Goal: Information Seeking & Learning: Learn about a topic

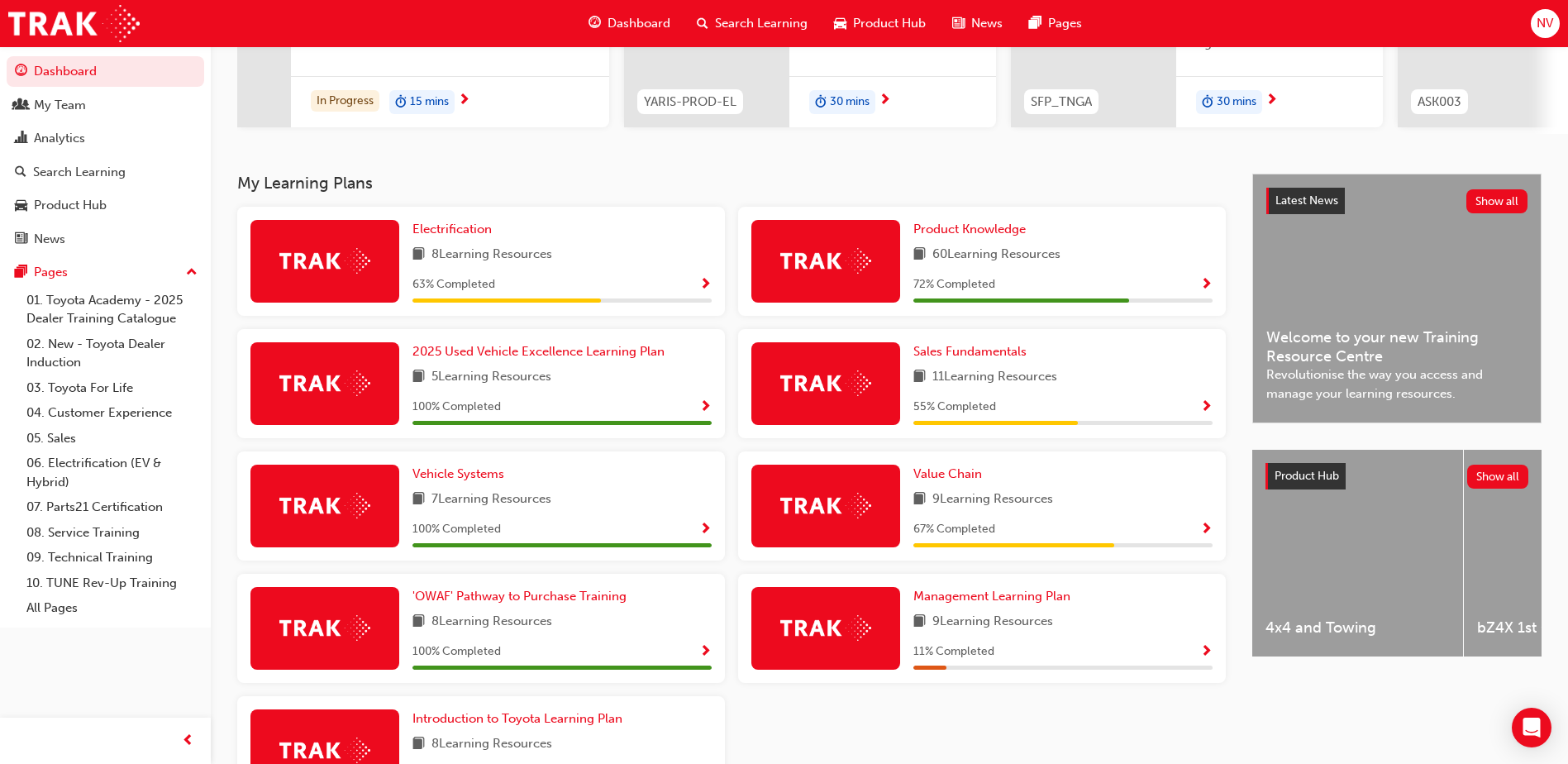
scroll to position [248, 0]
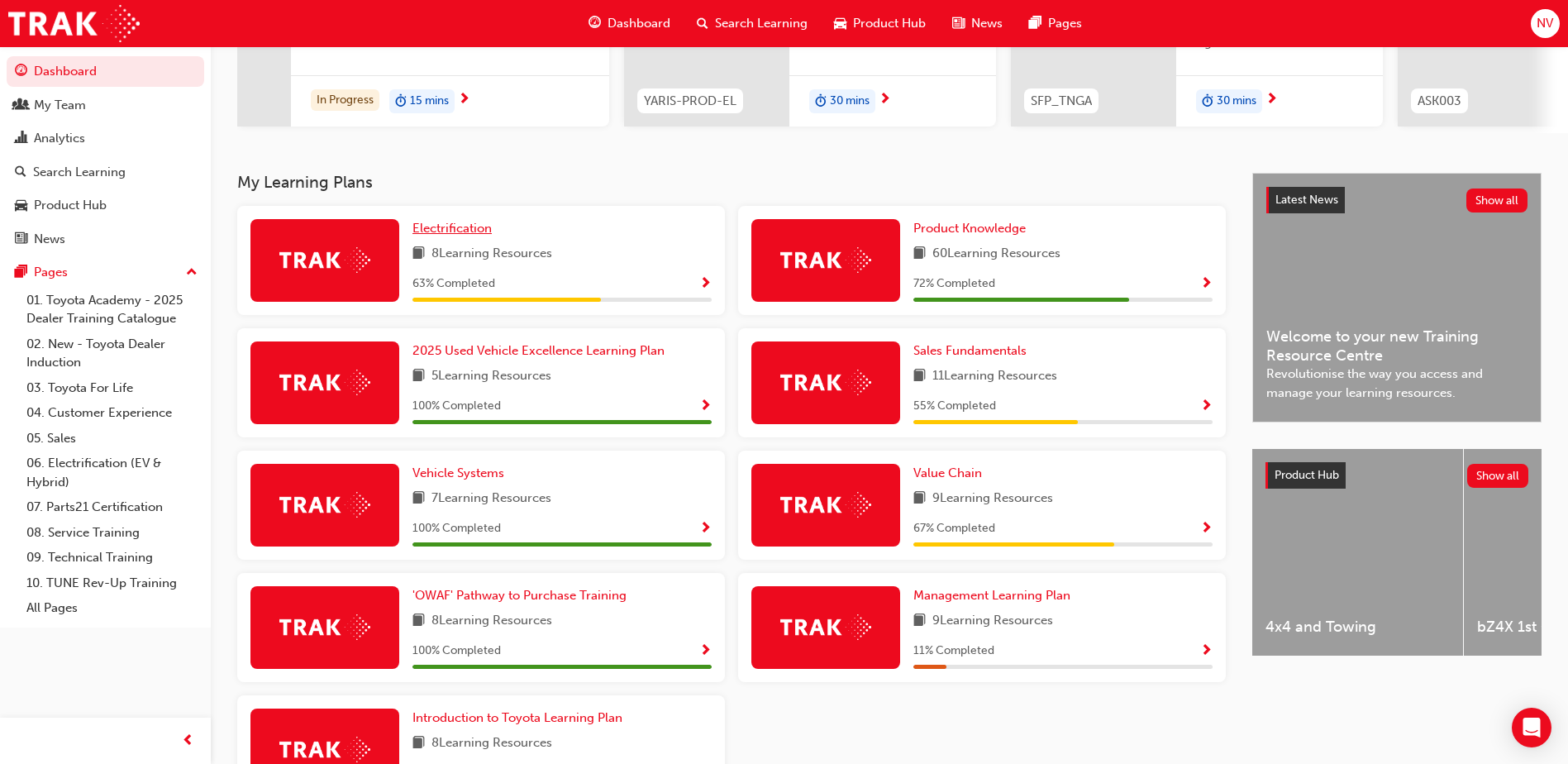
click at [477, 226] on link "Electrification" at bounding box center [455, 228] width 86 height 19
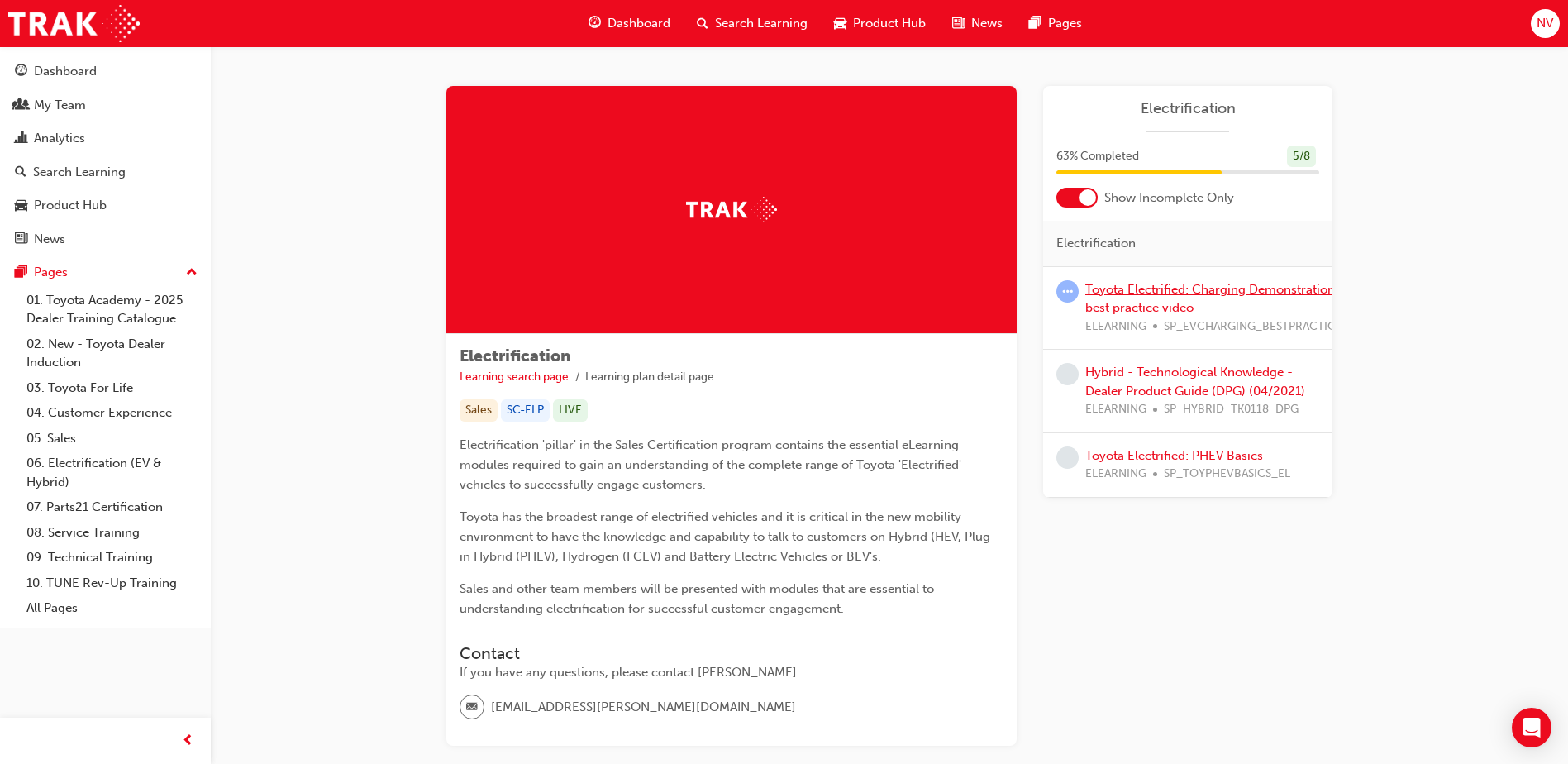
click at [1162, 290] on link "Toyota Electrified: Charging Demonstration best practice video" at bounding box center [1210, 299] width 250 height 34
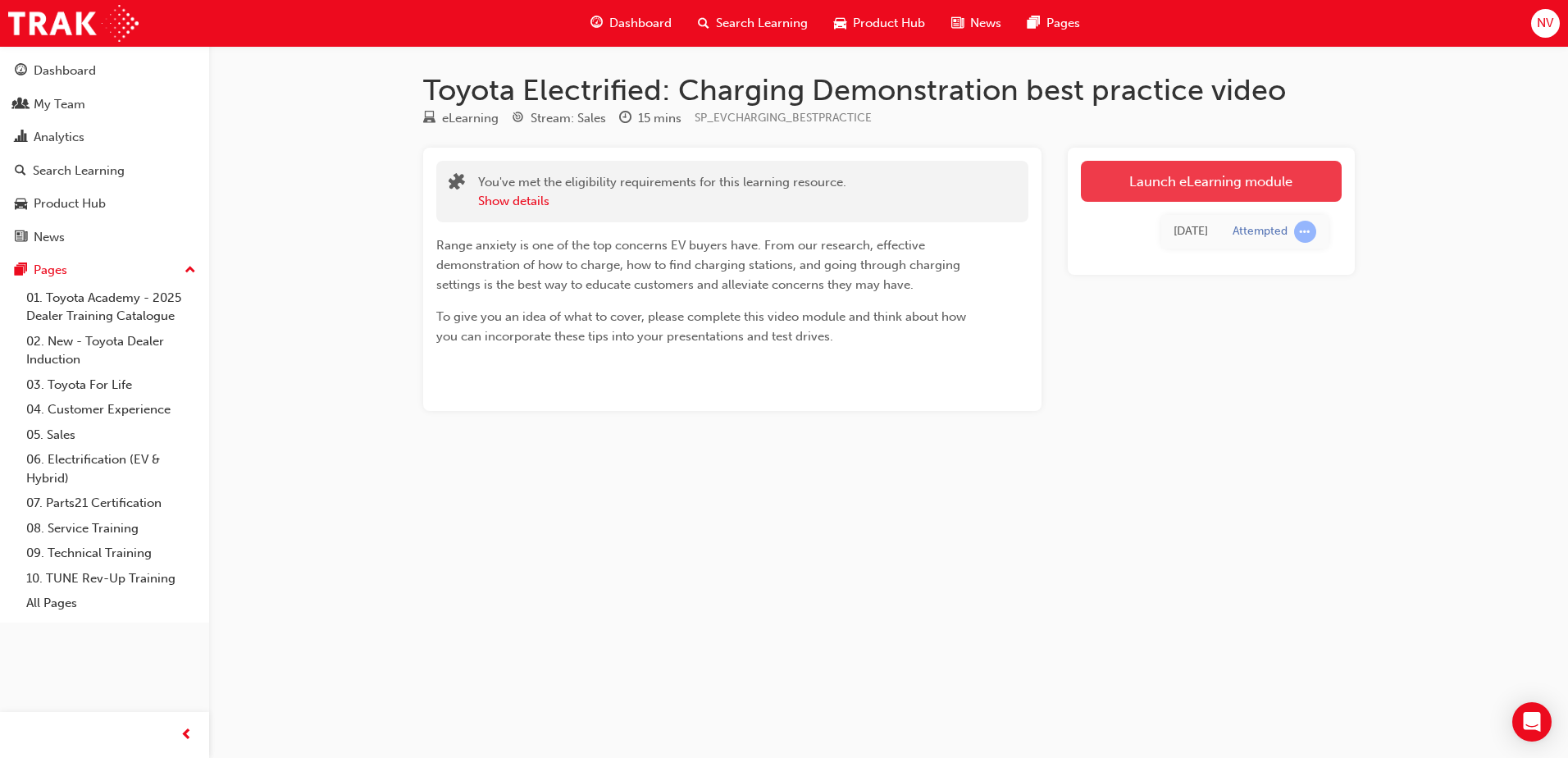
click at [1213, 171] on link "Launch eLearning module" at bounding box center [1212, 181] width 261 height 41
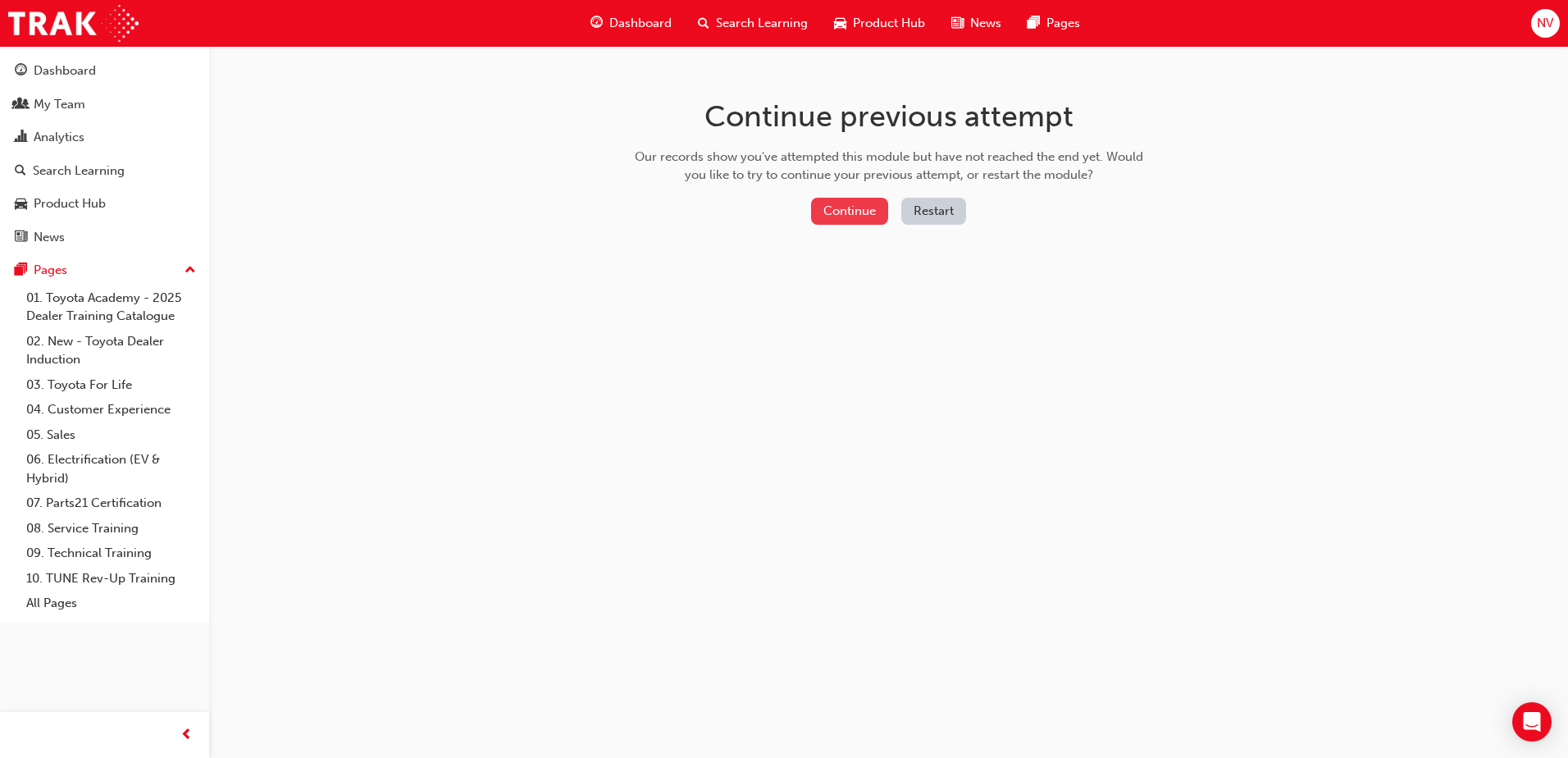
click at [854, 215] on button "Continue" at bounding box center [850, 211] width 77 height 27
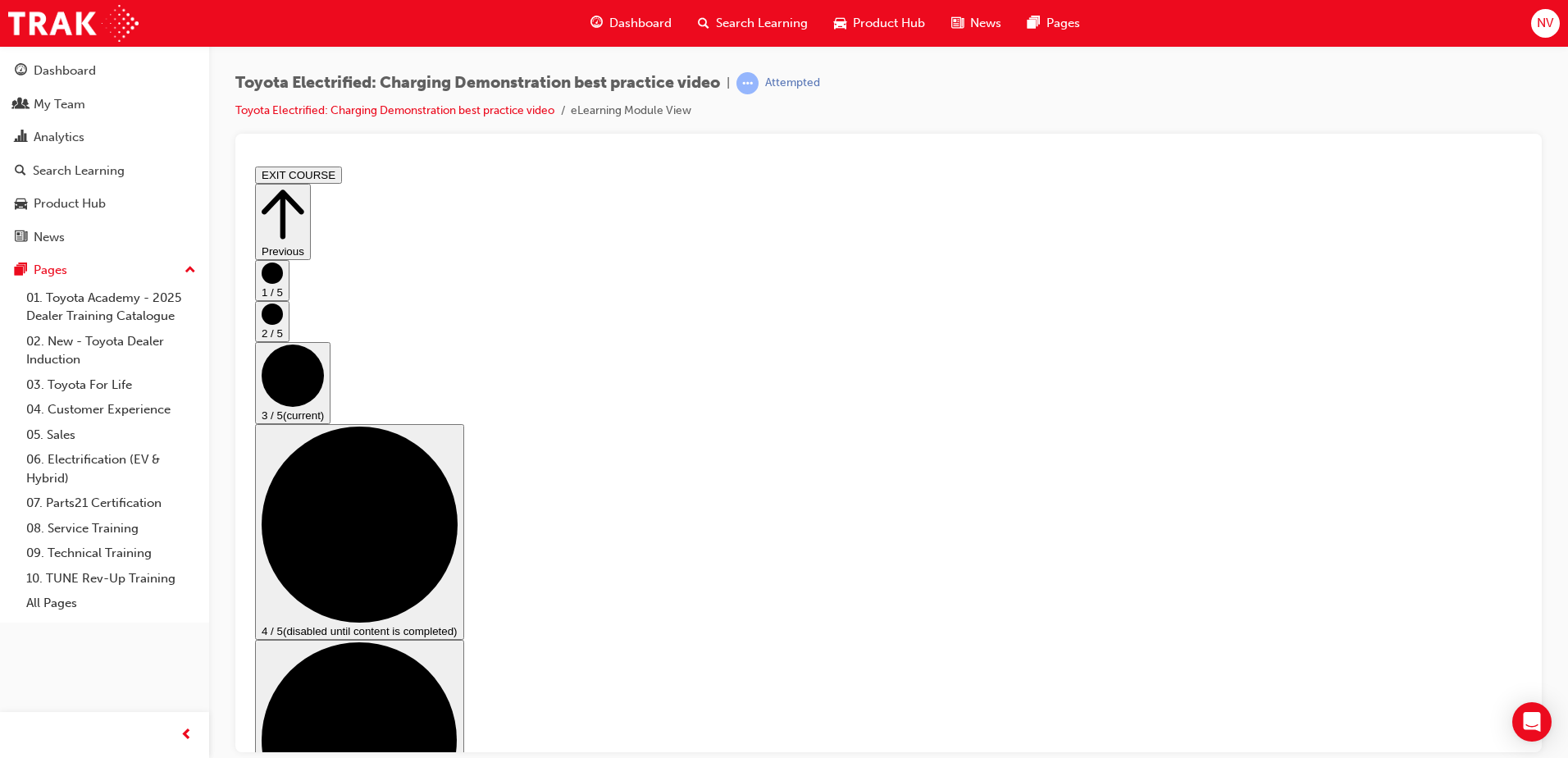
scroll to position [0, 0]
drag, startPoint x: 1426, startPoint y: 70, endPoint x: 1409, endPoint y: 48, distance: 27.8
click at [1412, 53] on div "Toyota Electrified: Charging Demonstration best practice video | Attempted Toyo…" at bounding box center [889, 382] width 1359 height 671
drag, startPoint x: 1151, startPoint y: 131, endPoint x: 1093, endPoint y: 89, distance: 71.6
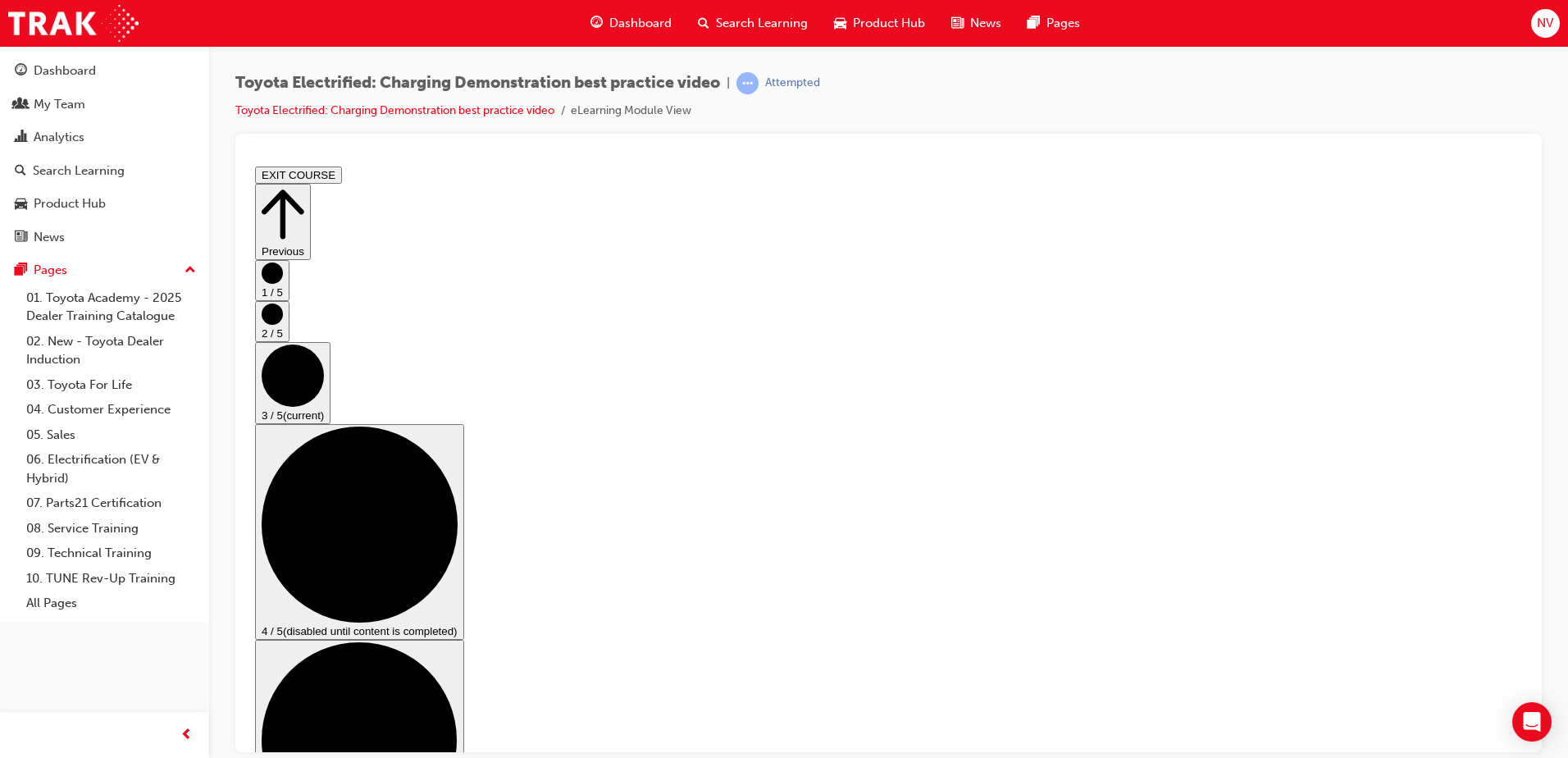
click at [1135, 95] on div "Toyota Electrified: Charging Demonstration best practice video | Attempted Toyo…" at bounding box center [888, 103] width 1306 height 62
click at [1113, 24] on div "Dashboard Search Learning Product Hub News Pages NV" at bounding box center [784, 23] width 1568 height 46
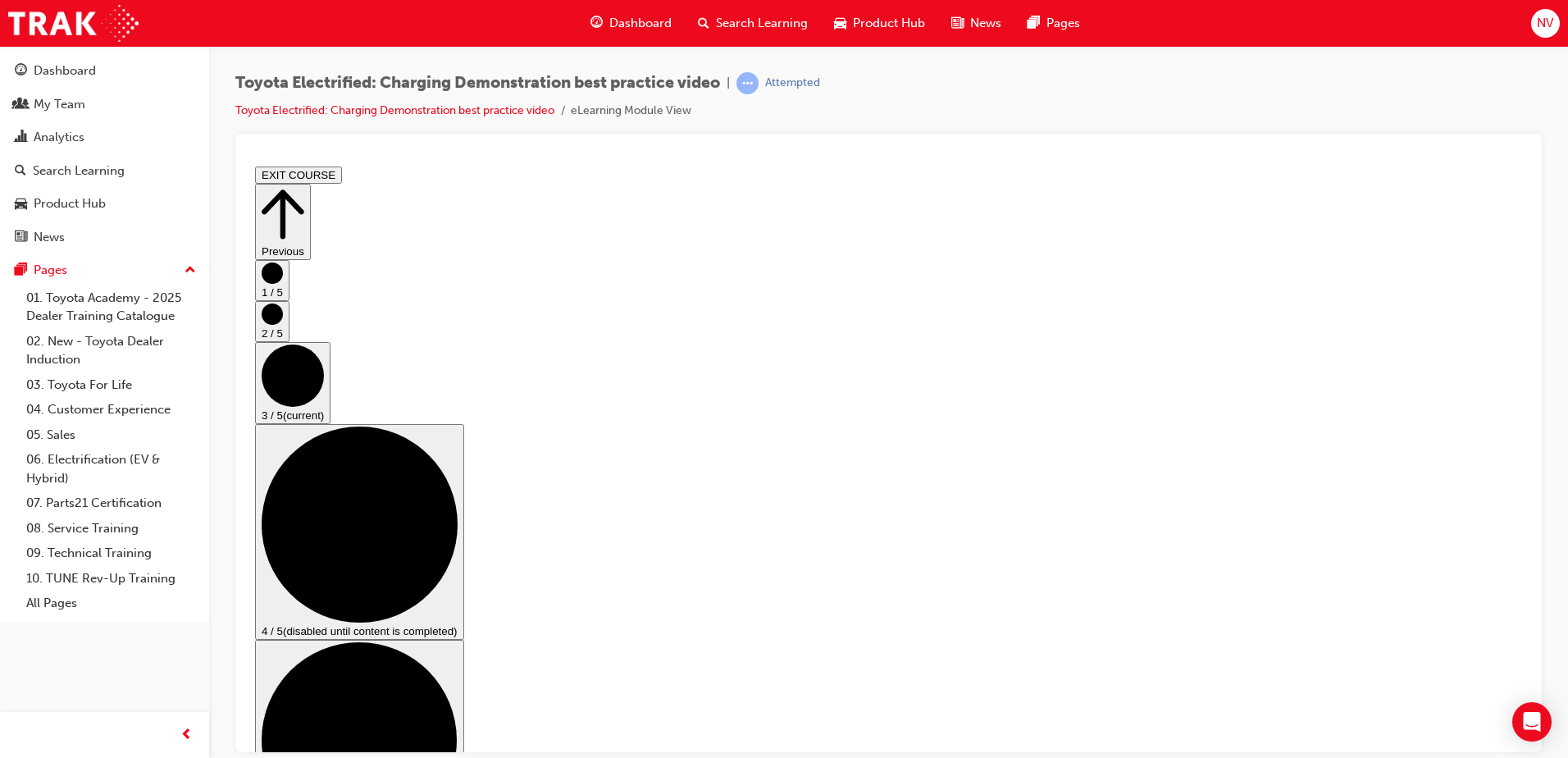
checkbox input "true"
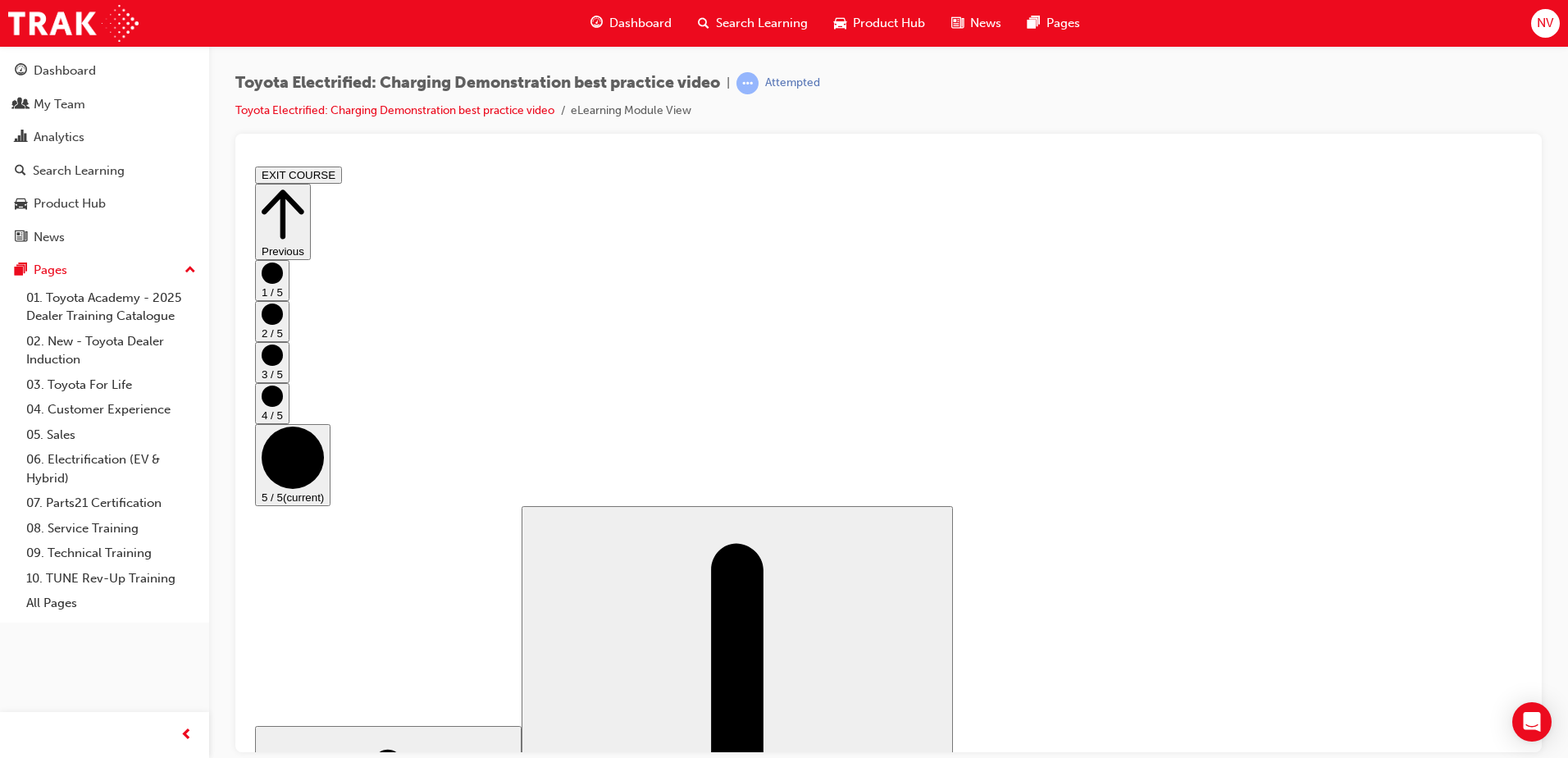
scroll to position [162, 0]
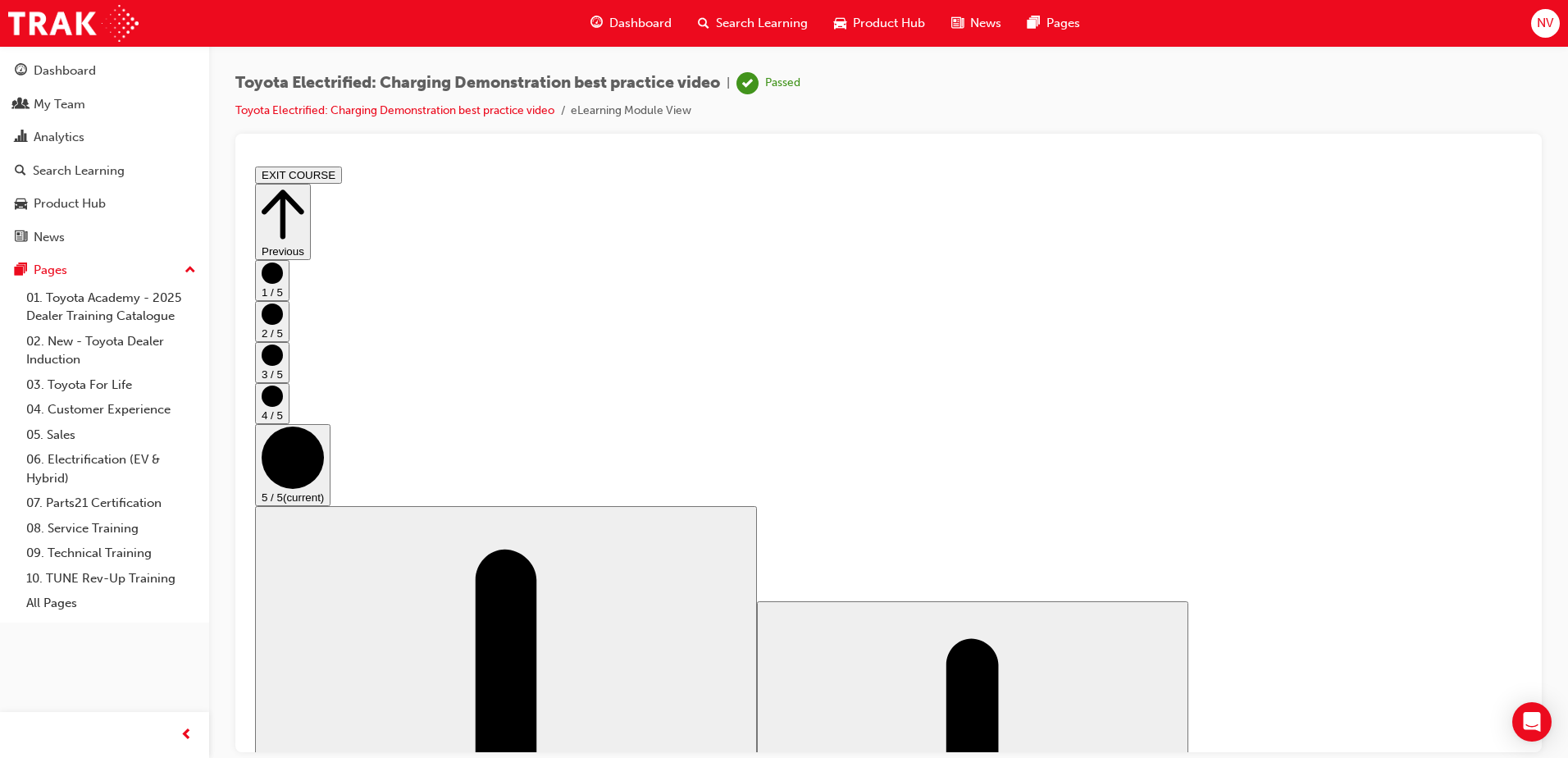
click at [342, 178] on button "EXIT COURSE" at bounding box center [298, 174] width 87 height 17
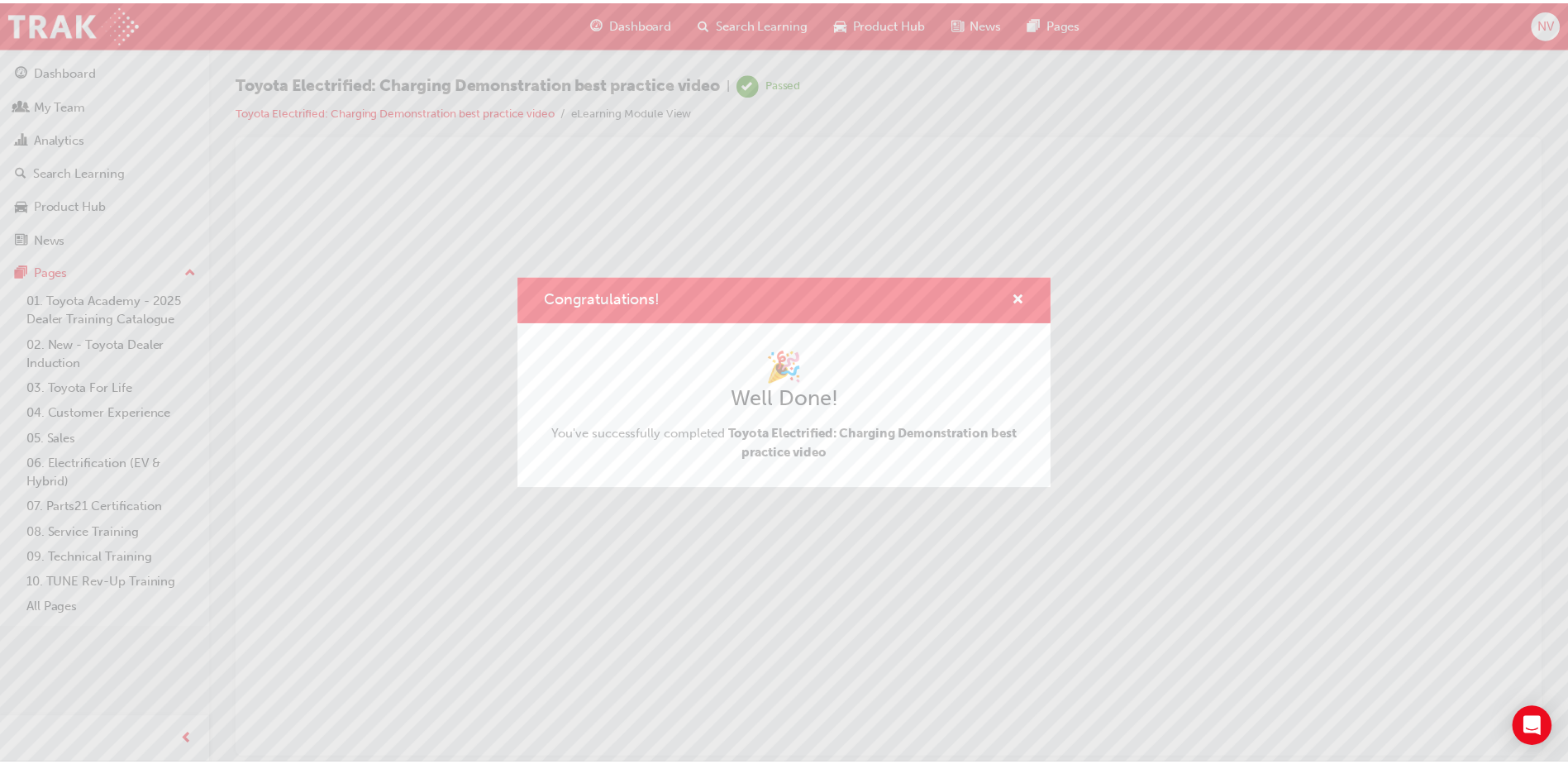
scroll to position [0, 0]
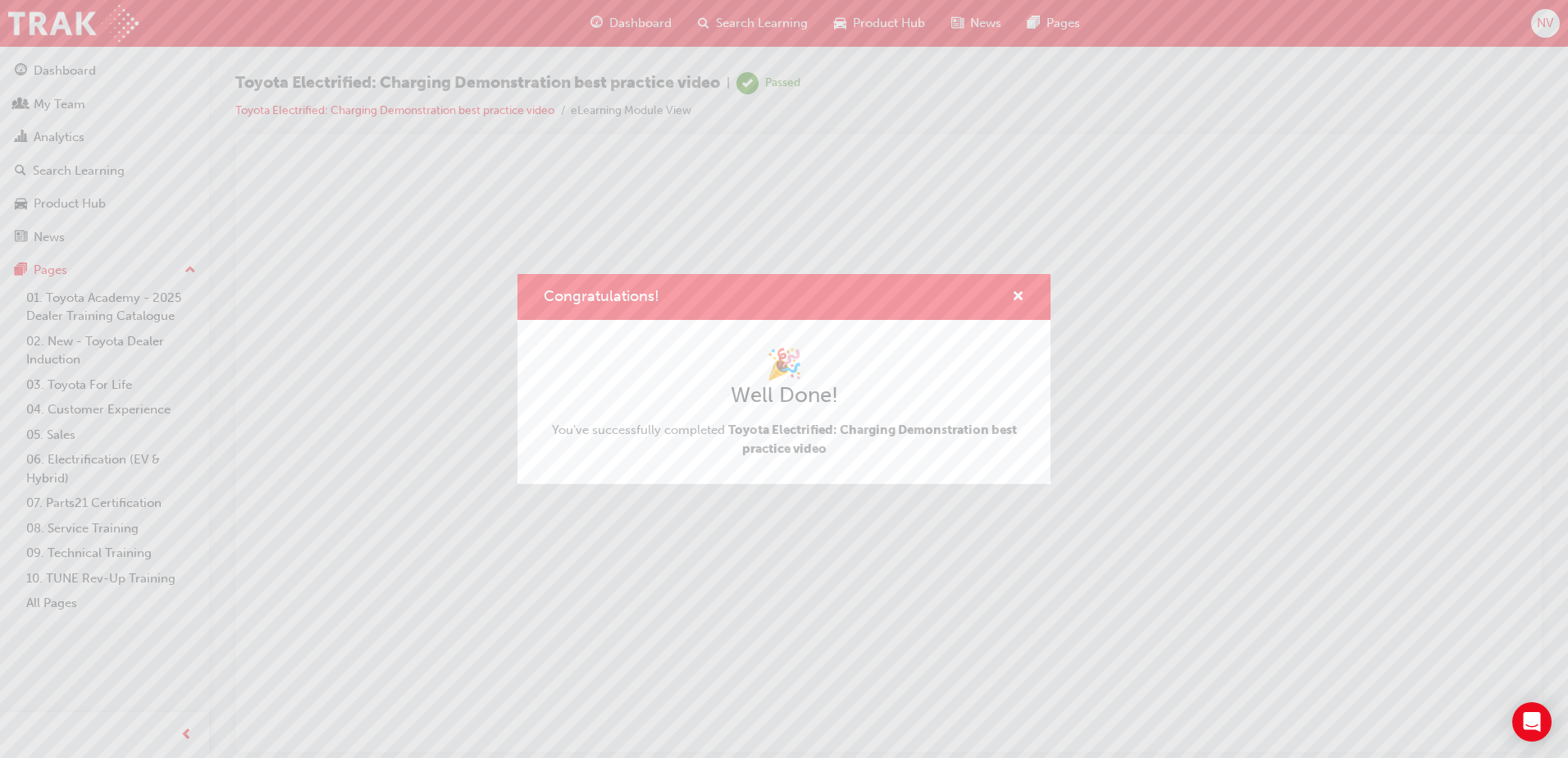
click at [1025, 300] on div "Congratulations!" at bounding box center [784, 297] width 533 height 46
click at [1021, 296] on span "cross-icon" at bounding box center [1018, 297] width 12 height 15
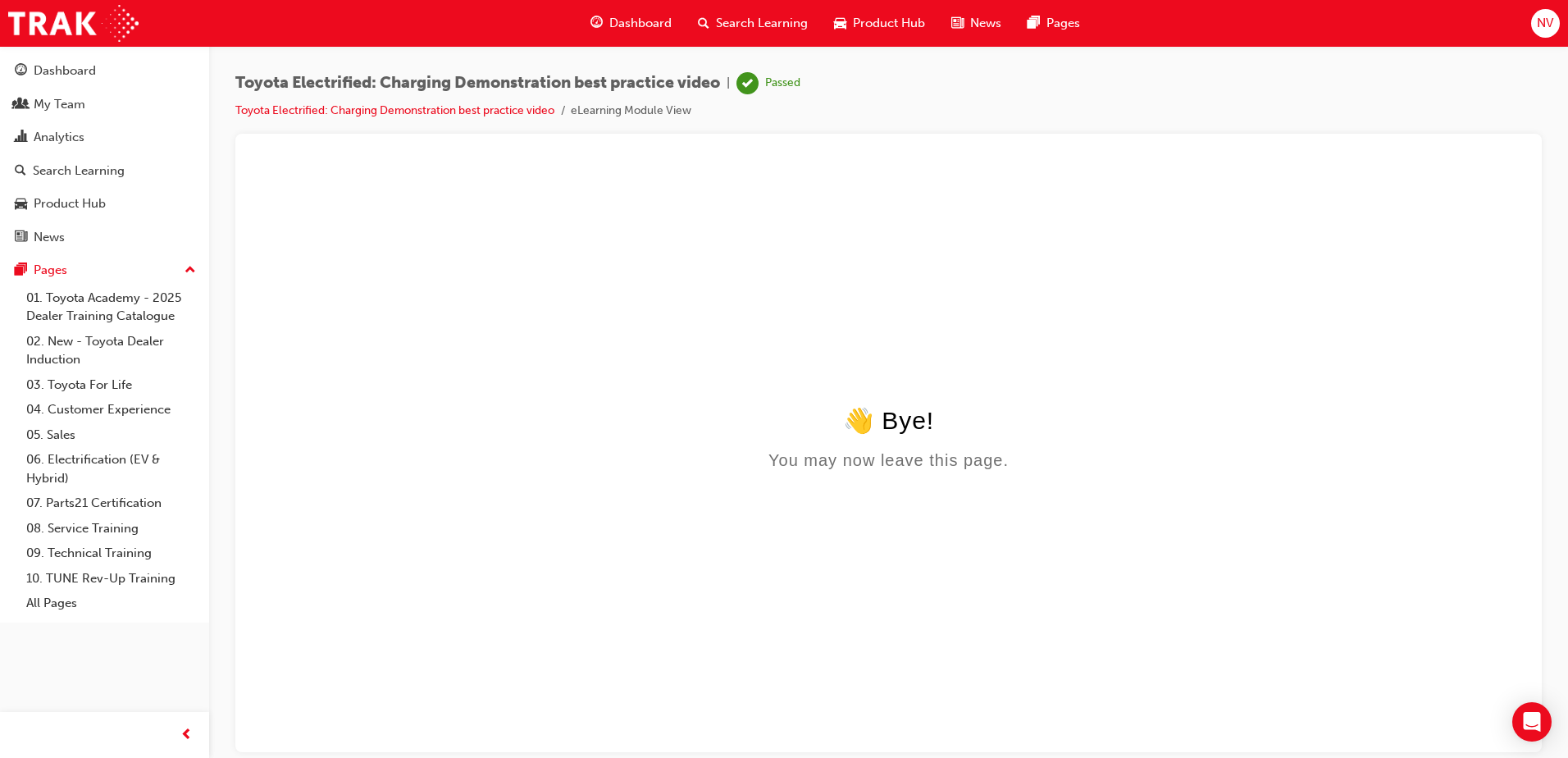
click at [628, 20] on span "Dashboard" at bounding box center [640, 23] width 63 height 19
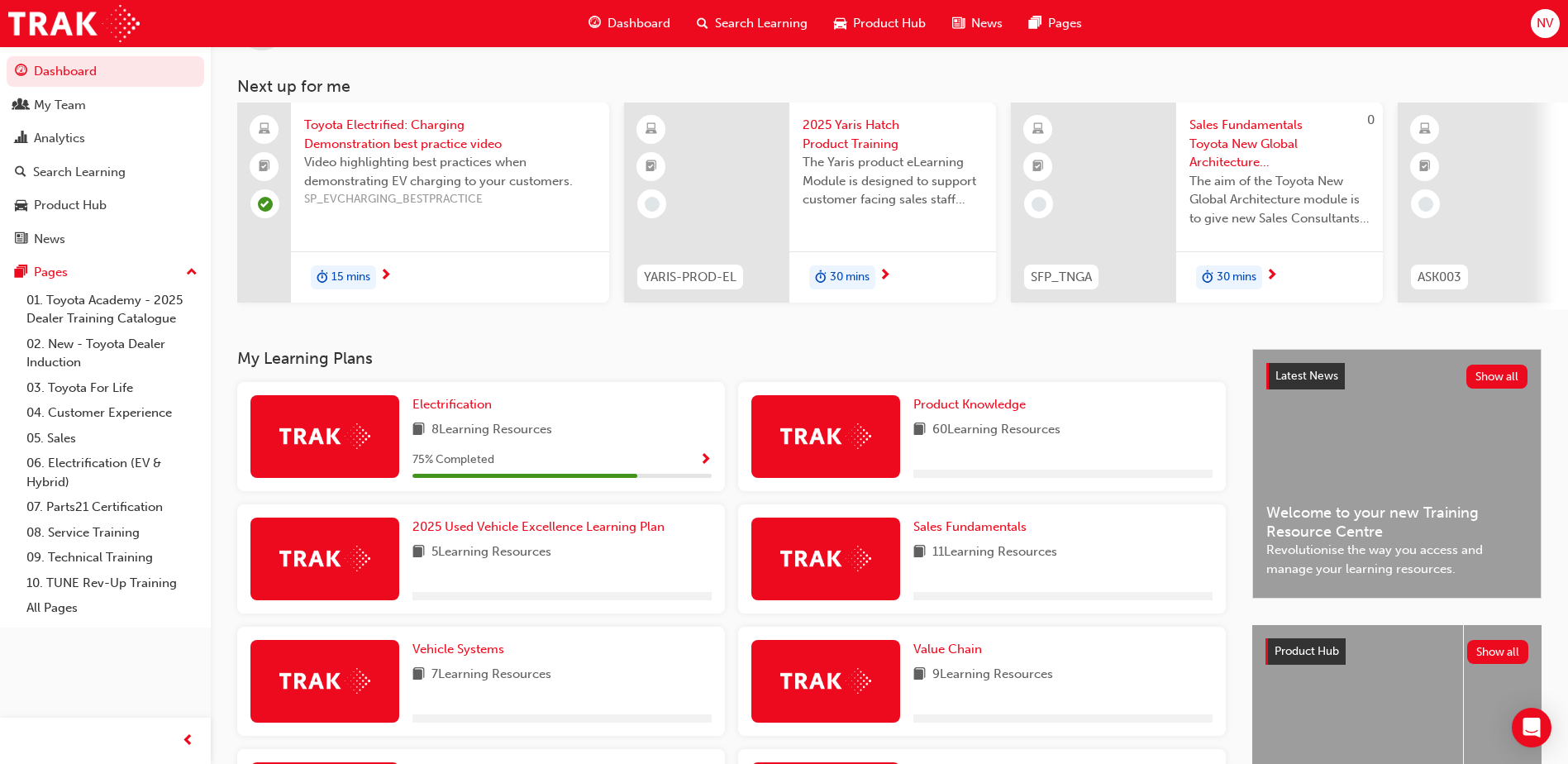
scroll to position [165, 0]
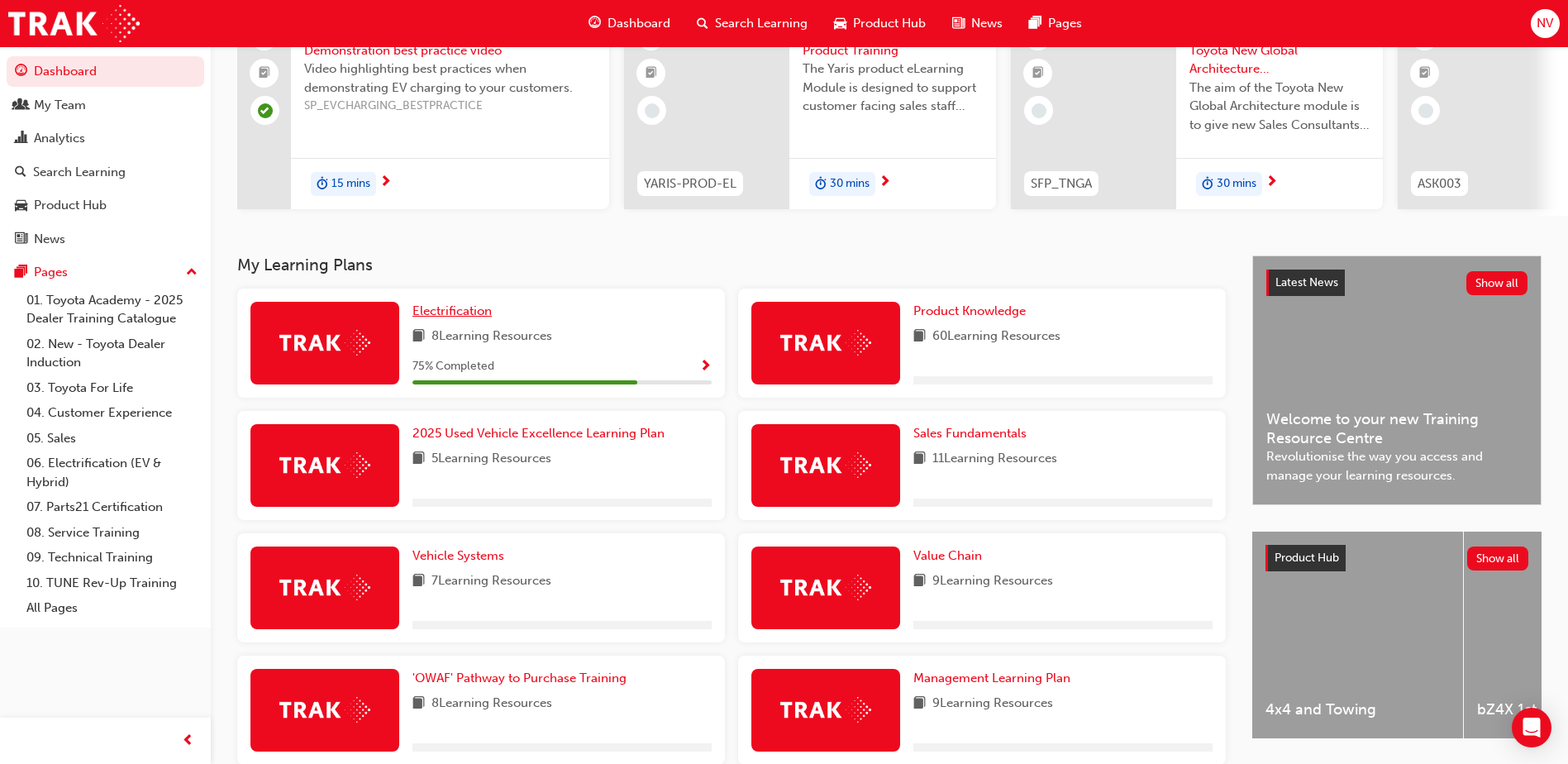
click at [470, 315] on span "Electrification" at bounding box center [452, 311] width 80 height 15
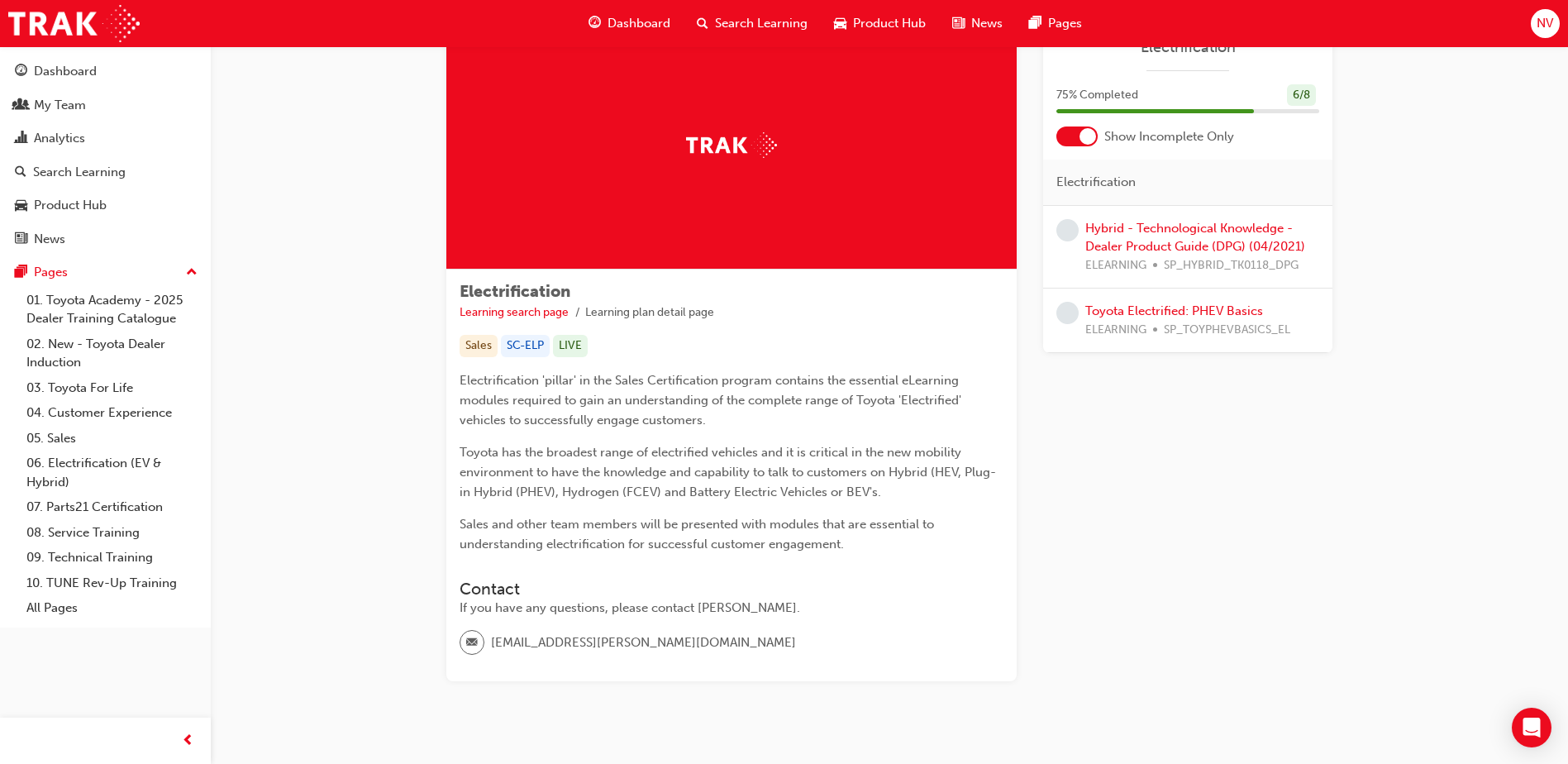
scroll to position [103, 0]
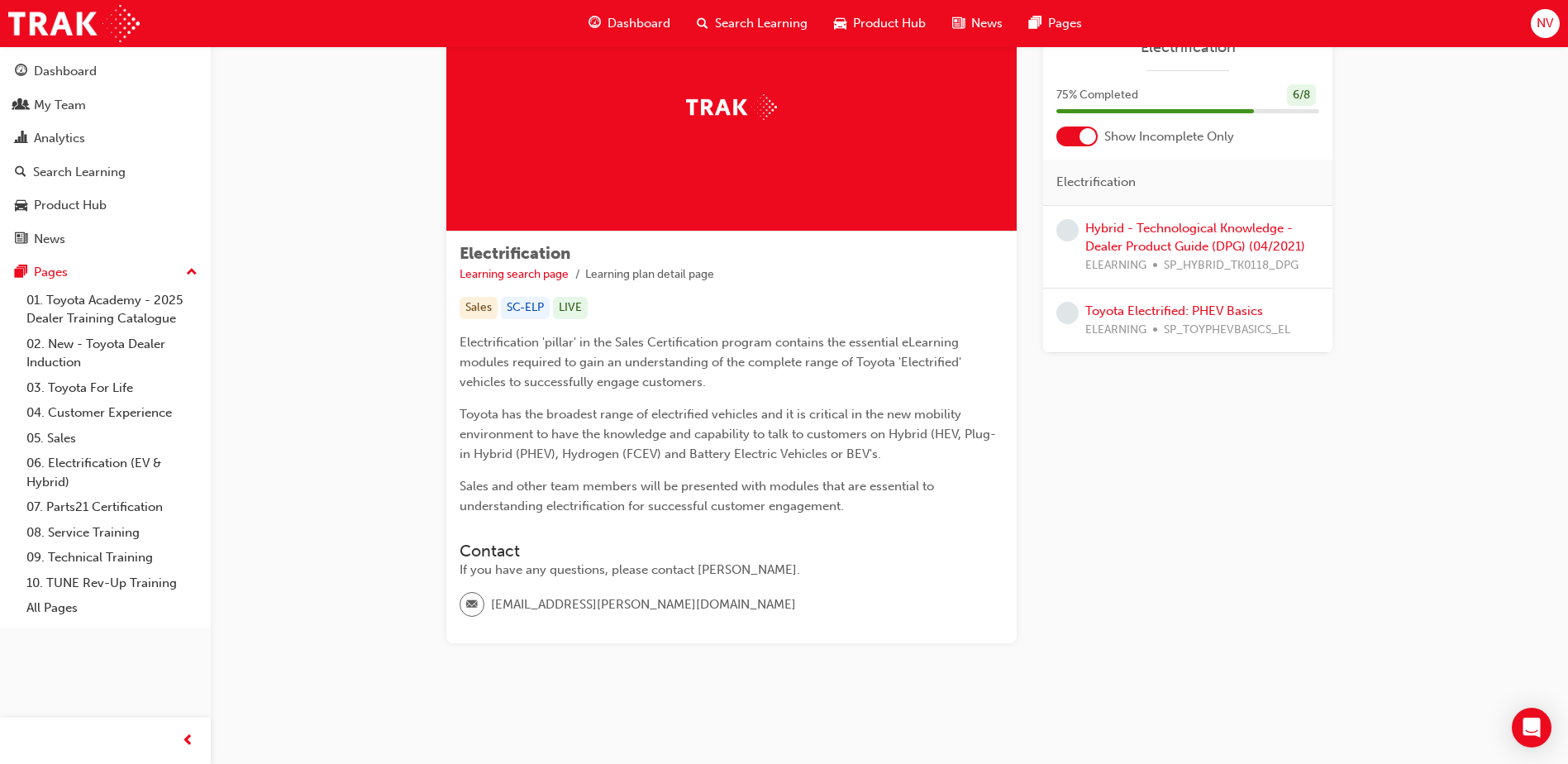
click at [1211, 236] on div "Hybrid - Technological Knowledge - Dealer Product Guide (DPG) (04/2021) ELEARNI…" at bounding box center [1202, 247] width 234 height 56
click at [1207, 249] on link "Hybrid - Technological Knowledge - Dealer Product Guide (DPG) (04/2021)" at bounding box center [1195, 237] width 220 height 34
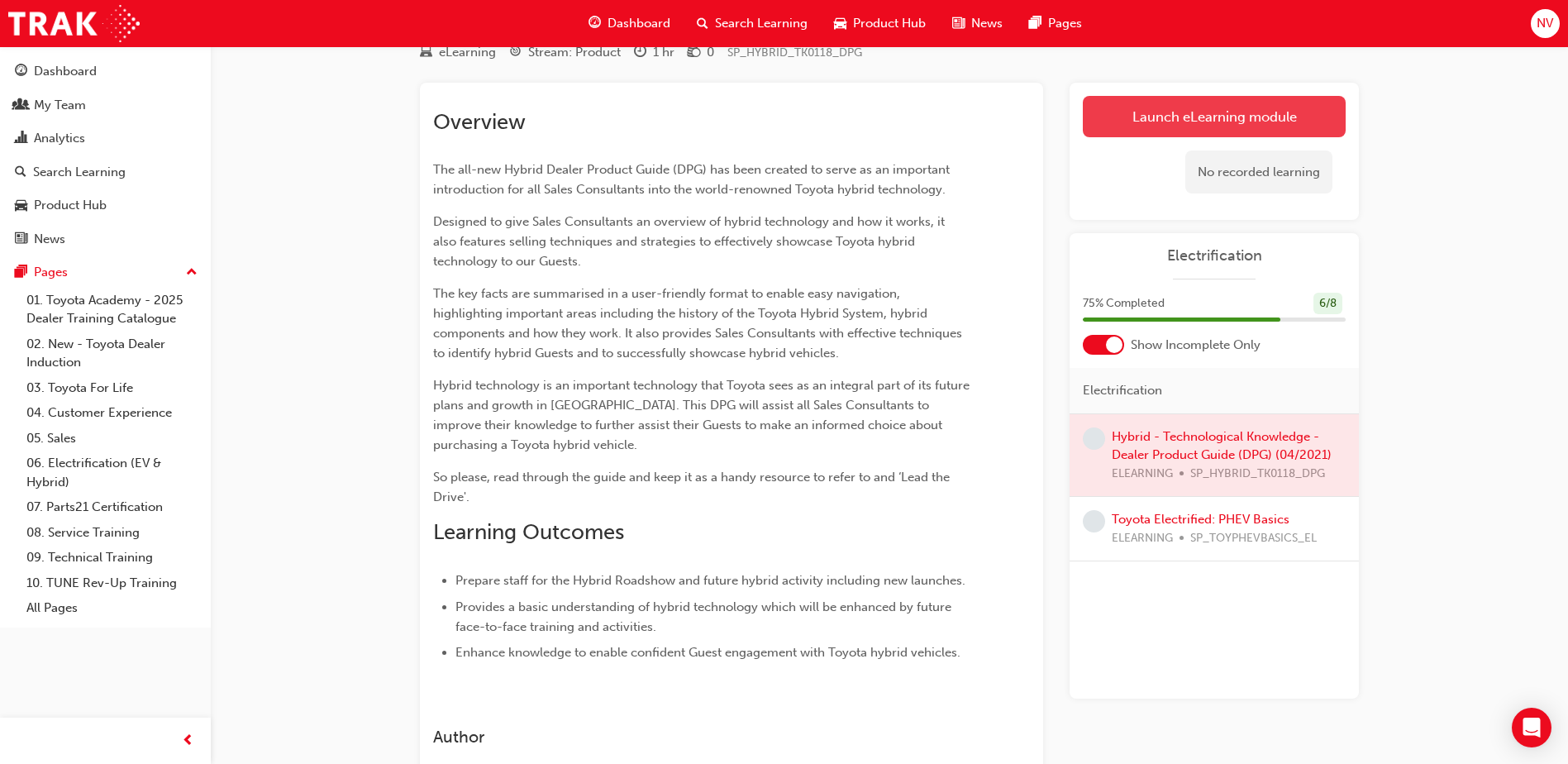
click at [1239, 119] on link "Launch eLearning module" at bounding box center [1214, 117] width 263 height 42
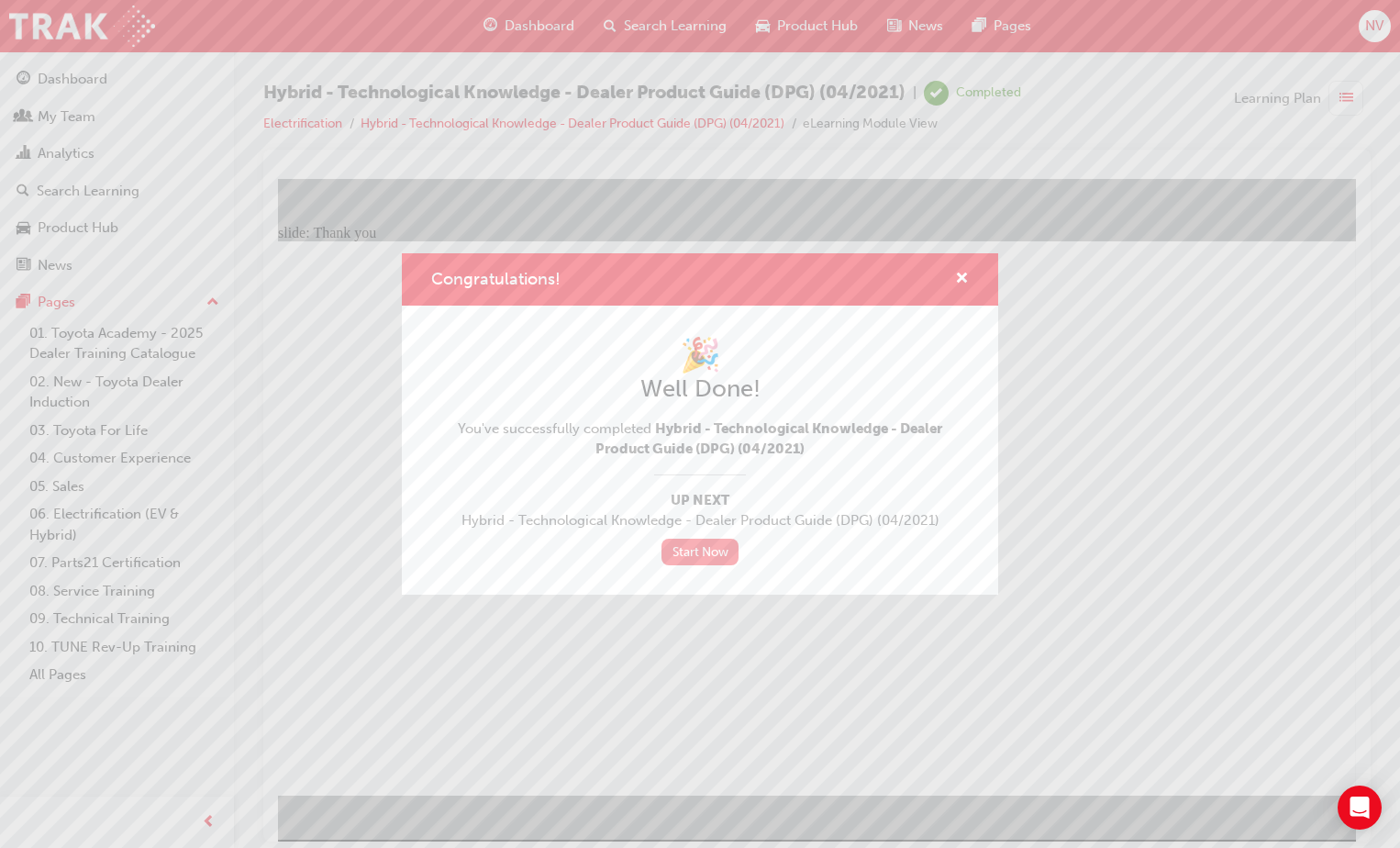
click at [705, 555] on link "Start Now" at bounding box center [700, 552] width 77 height 27
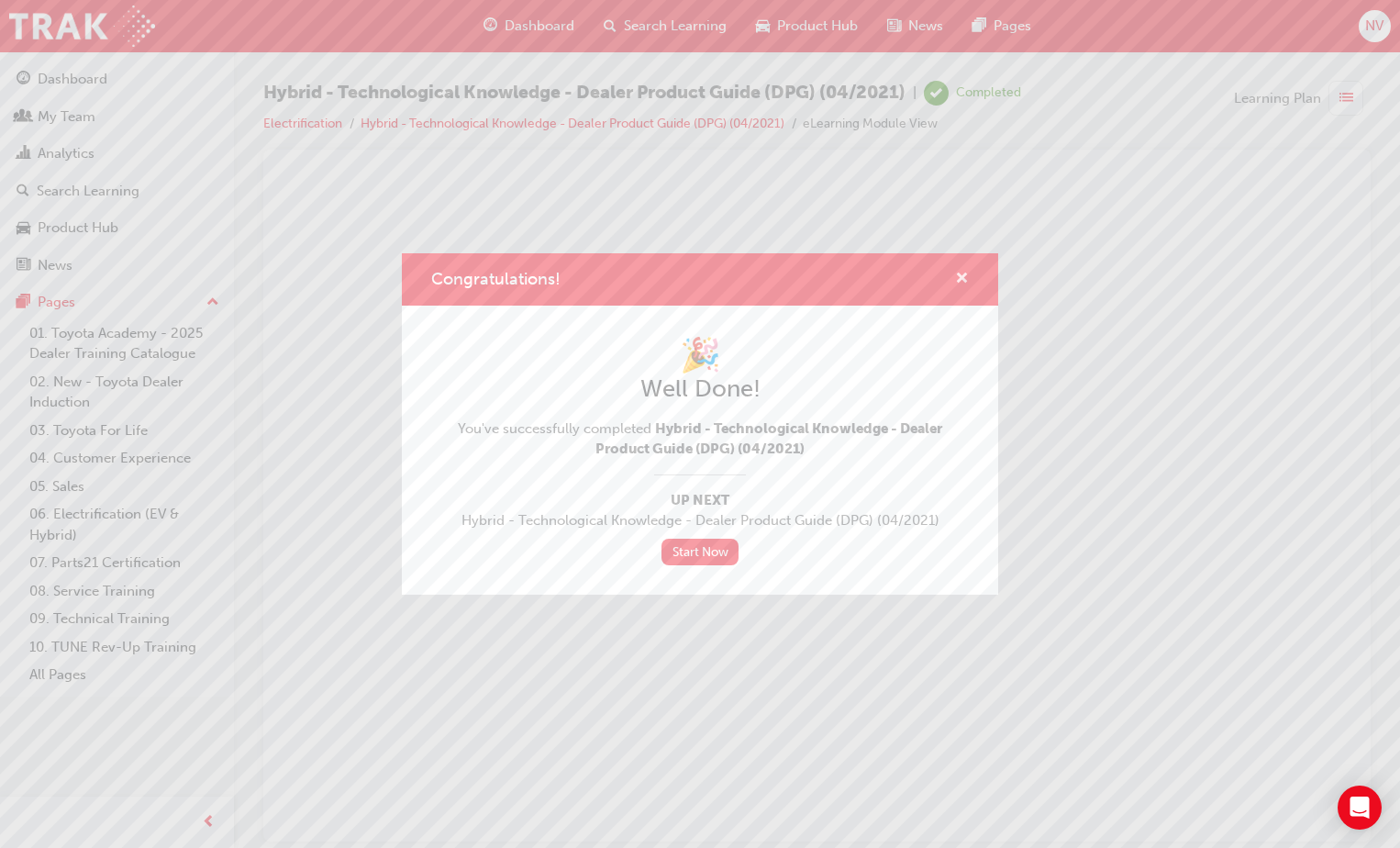
click at [962, 279] on span "cross-icon" at bounding box center [962, 279] width 13 height 16
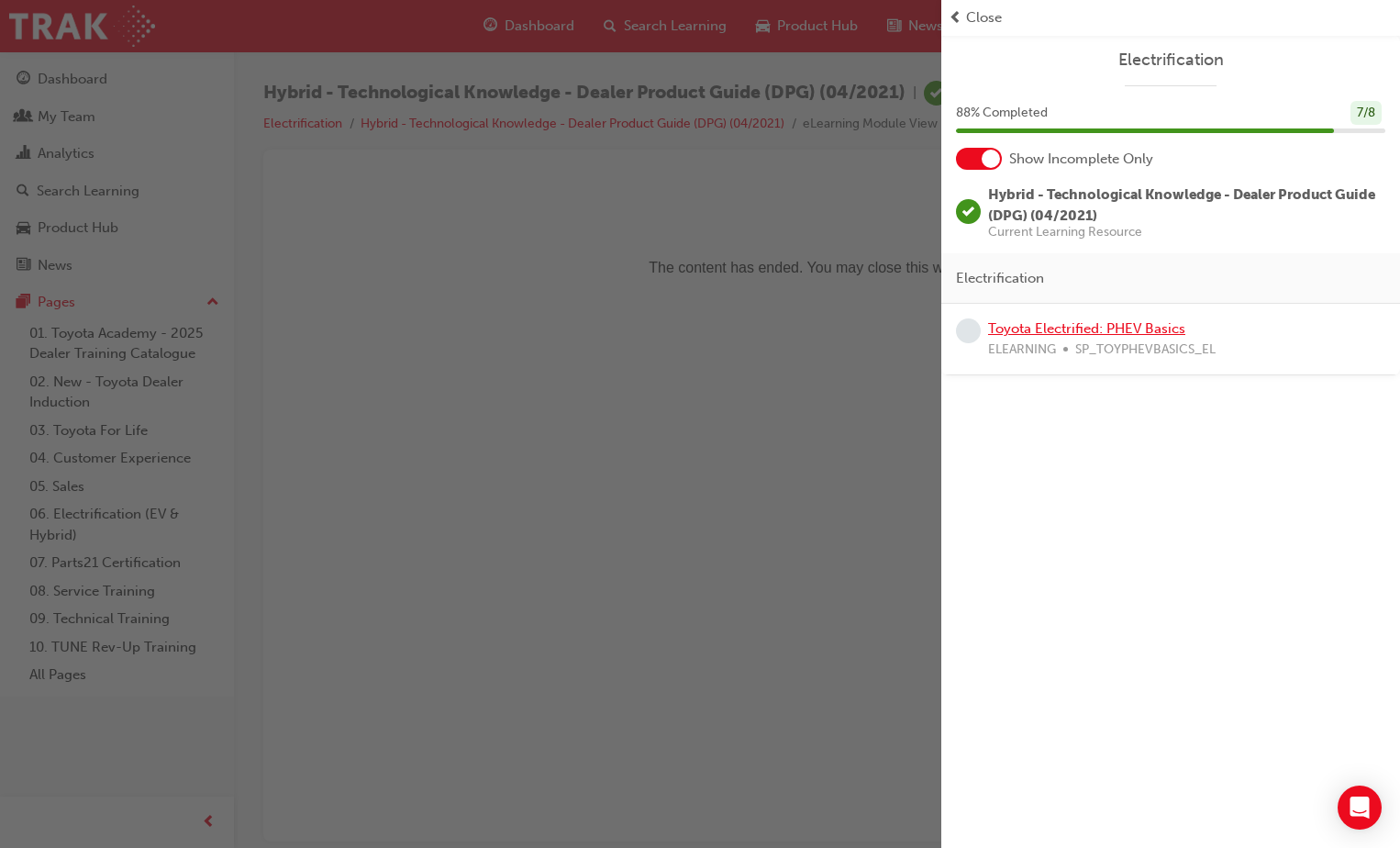
click at [1094, 325] on link "Toyota Electrified: PHEV Basics" at bounding box center [1086, 328] width 197 height 16
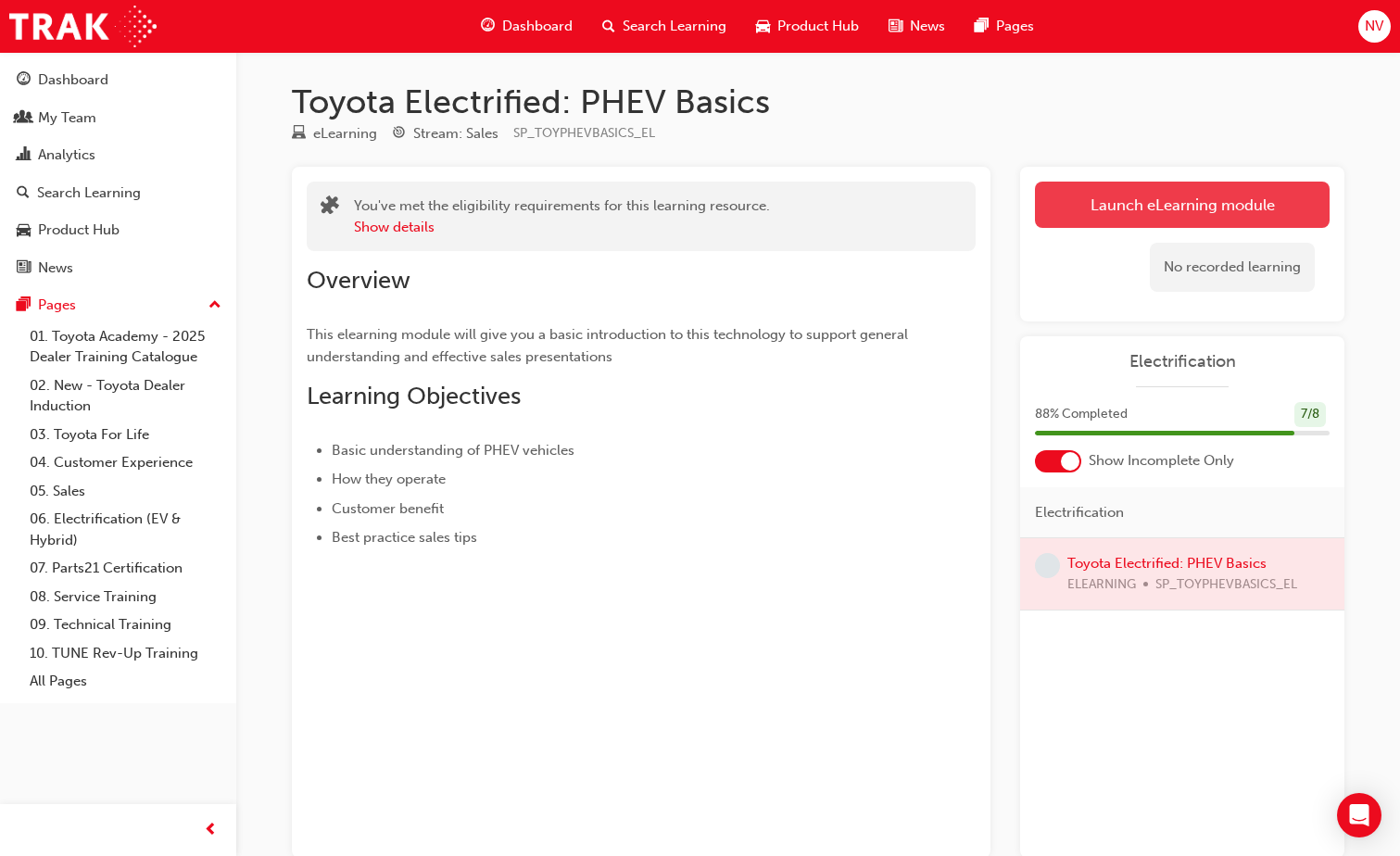
click at [1190, 210] on link "Launch eLearning module" at bounding box center [1183, 205] width 295 height 47
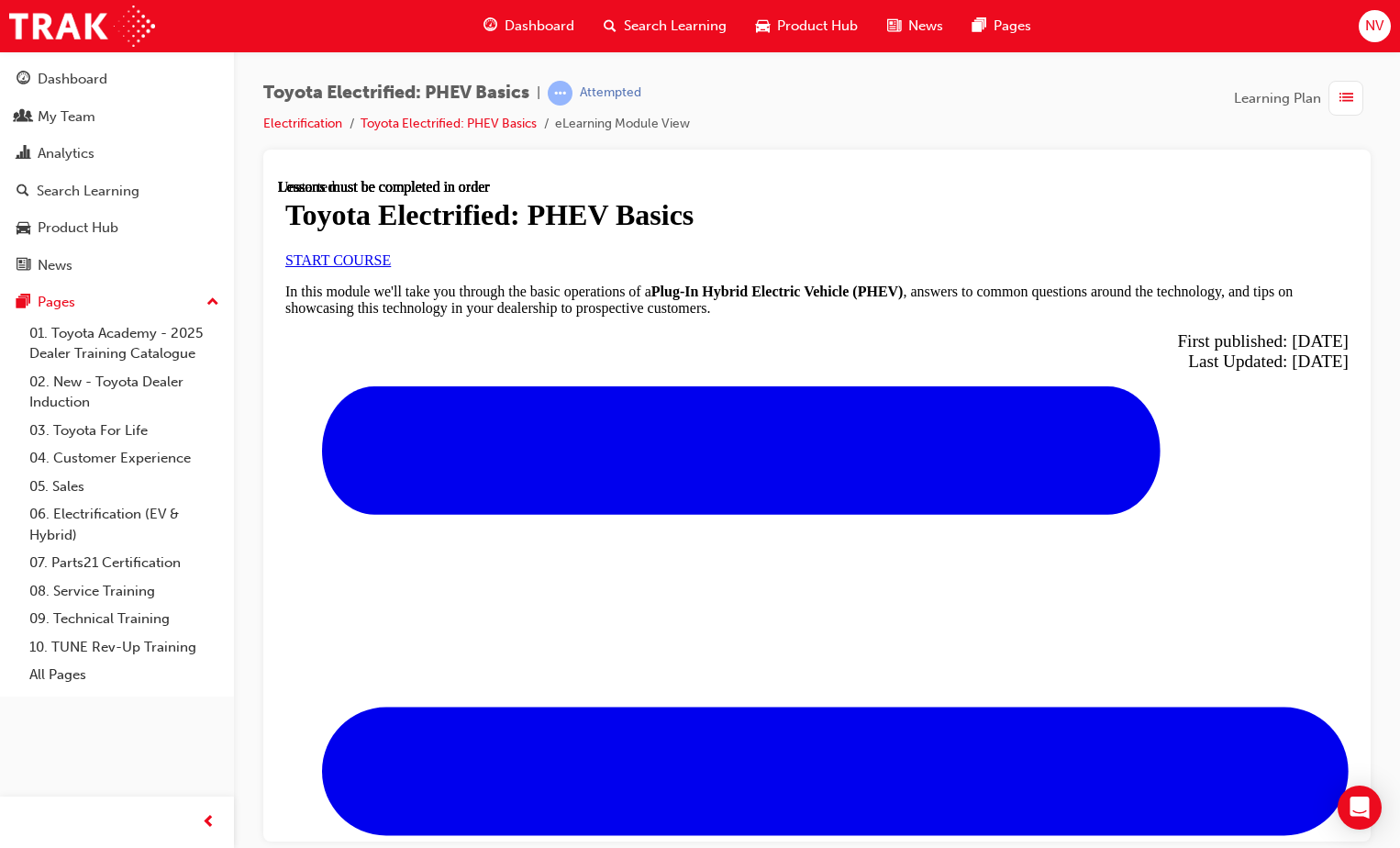
scroll to position [104, 0]
click at [391, 267] on span "START COURSE" at bounding box center [338, 259] width 106 height 15
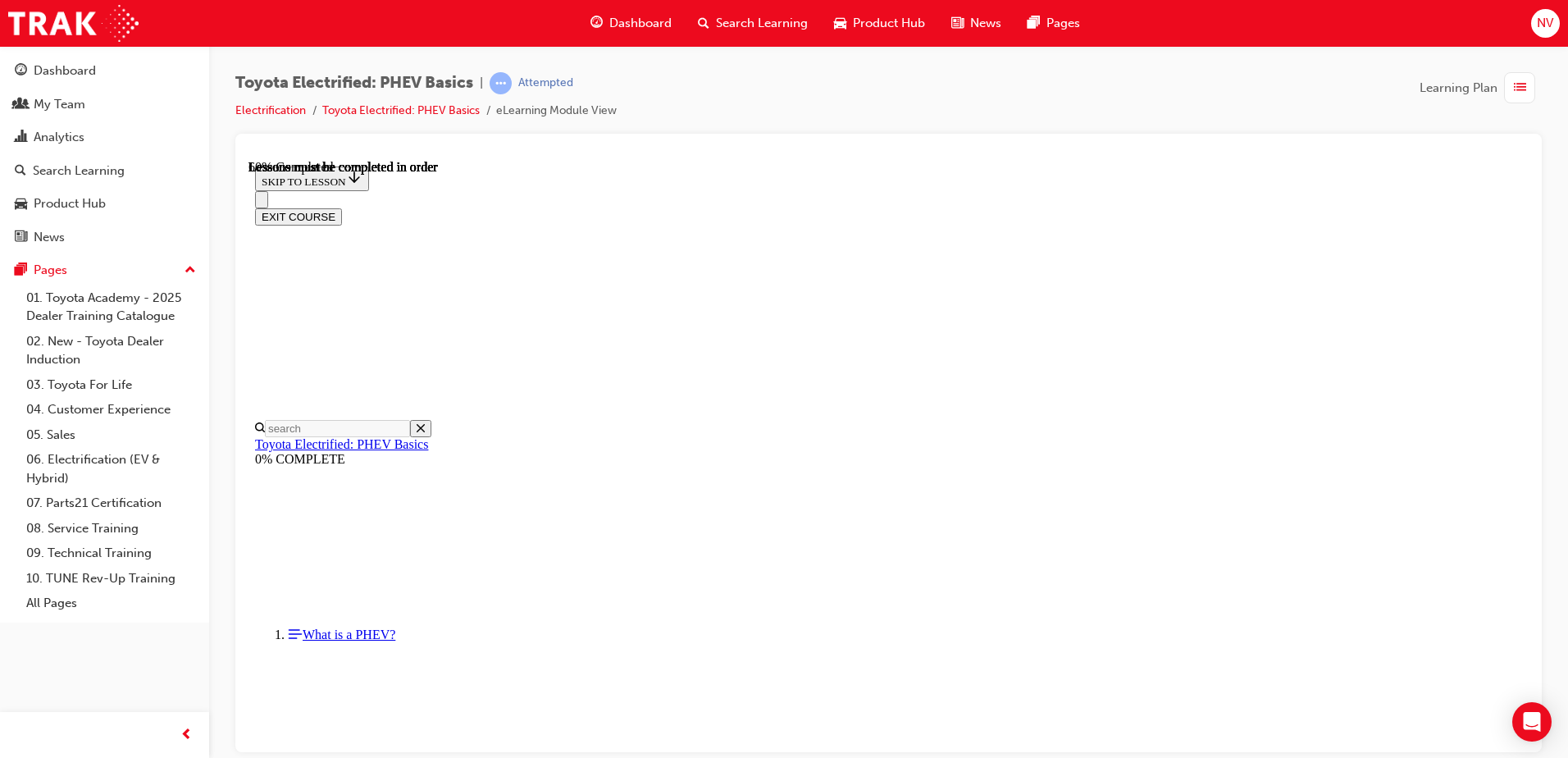
scroll to position [1313, 0]
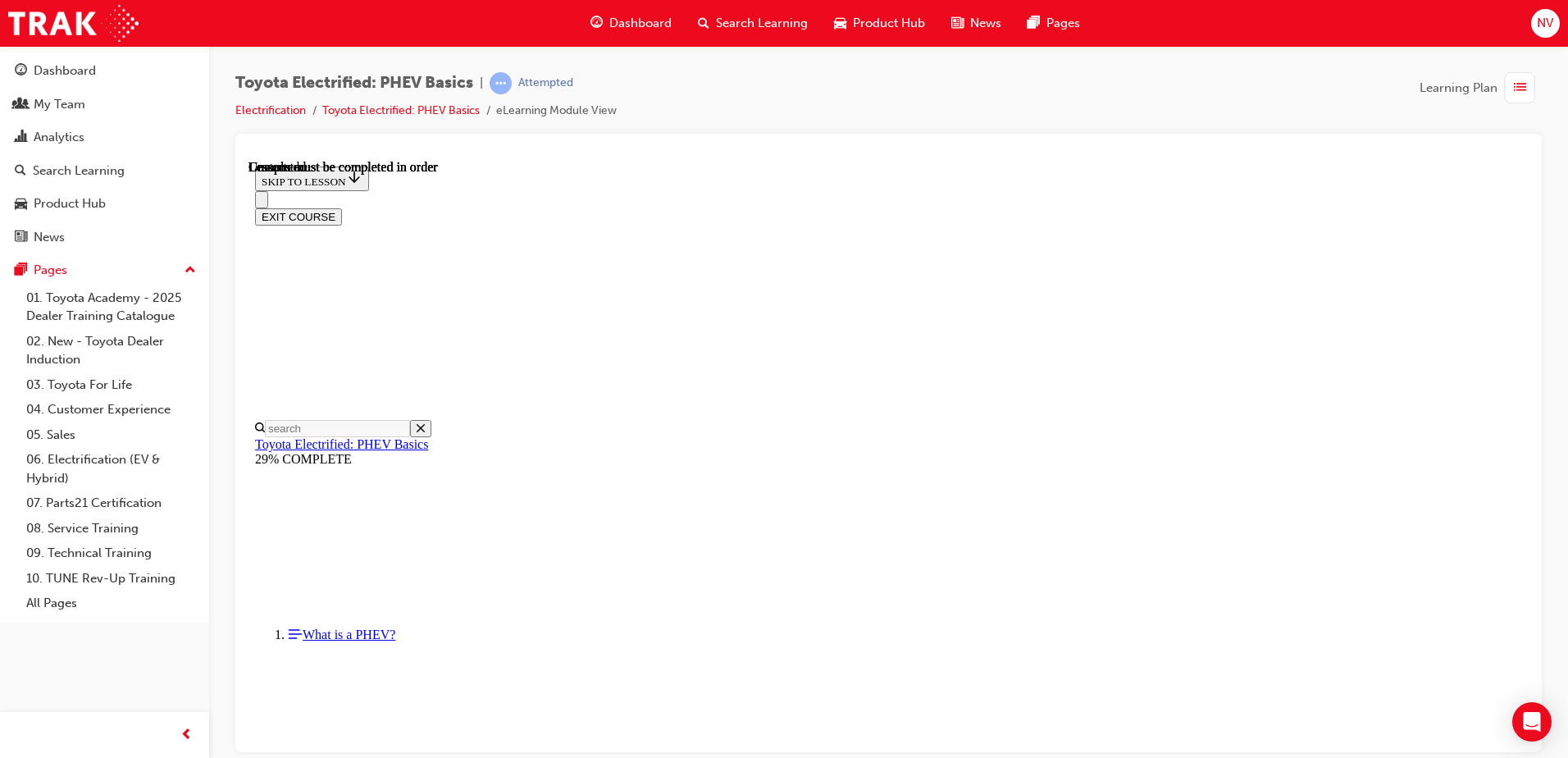
scroll to position [323, 0]
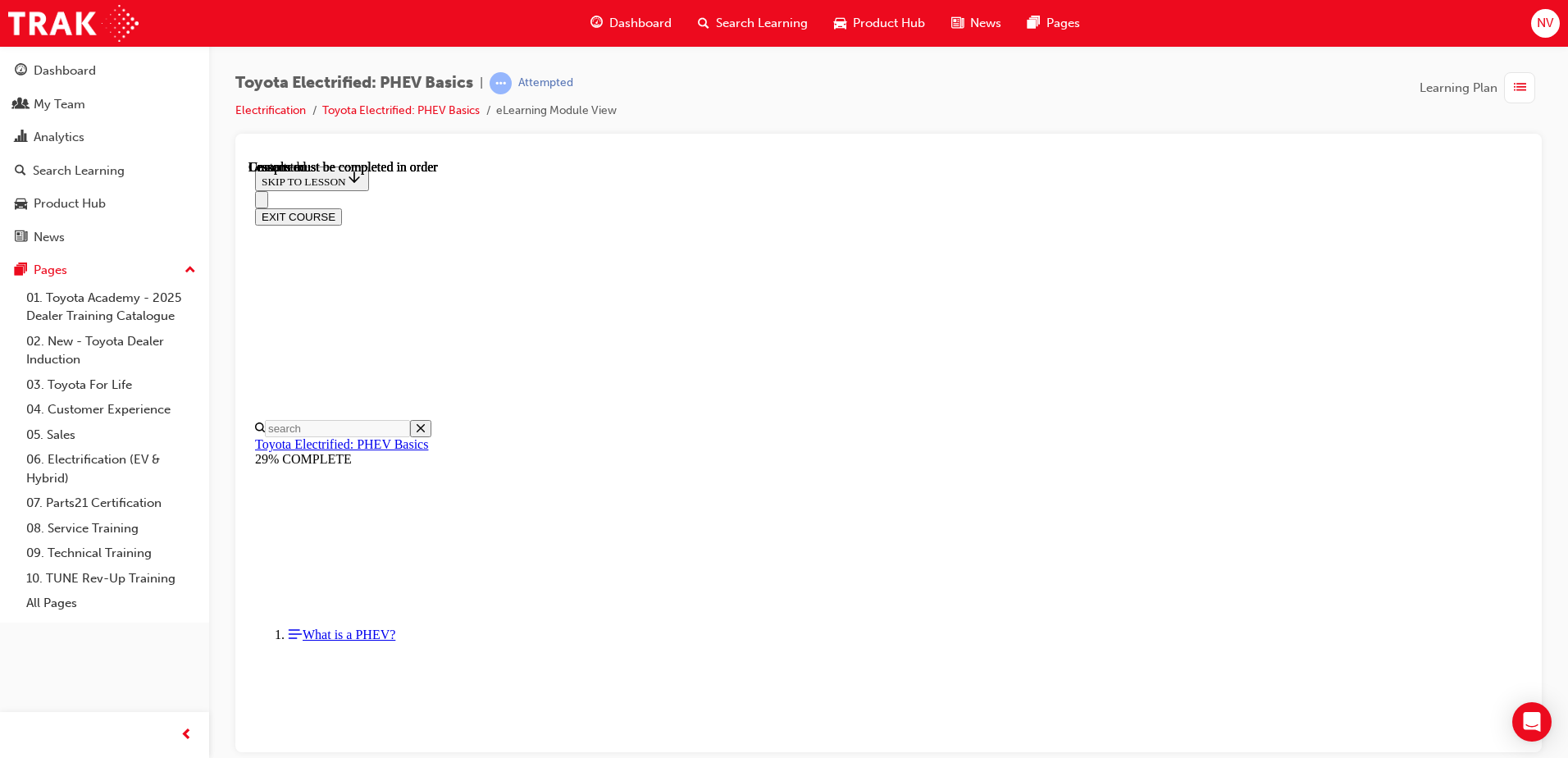
scroll to position [258, 0]
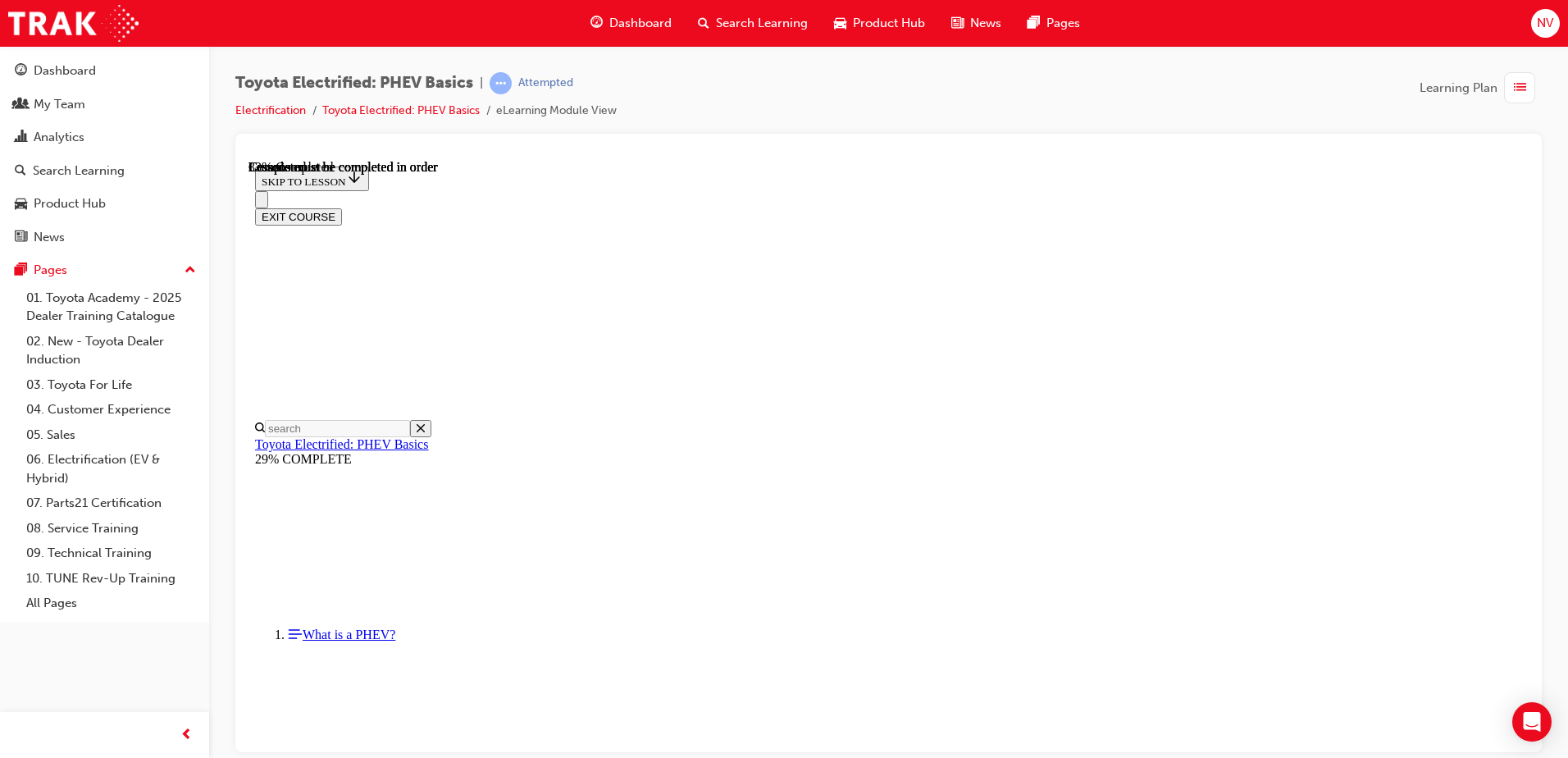
scroll to position [0, 0]
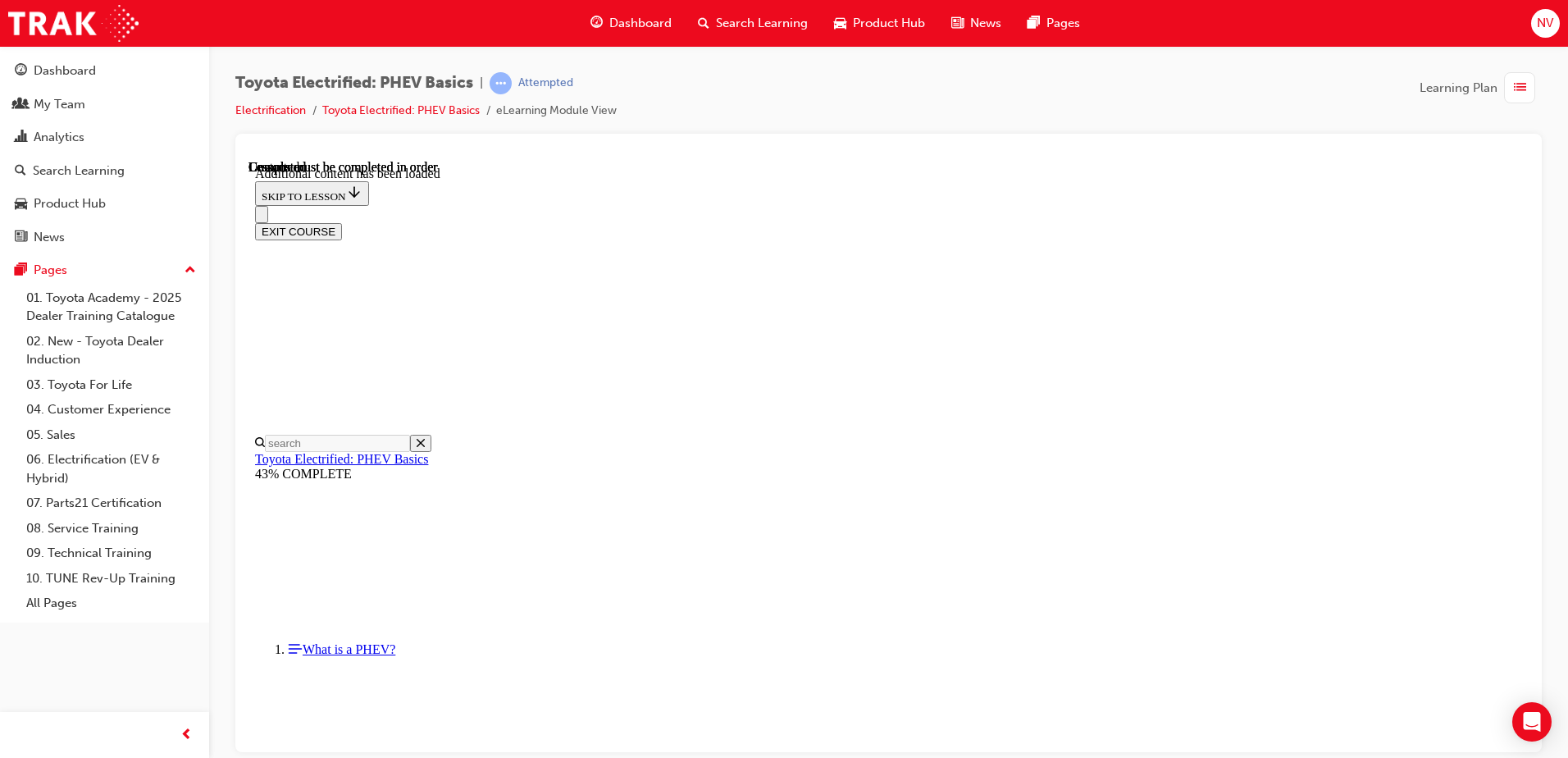
scroll to position [341, 0]
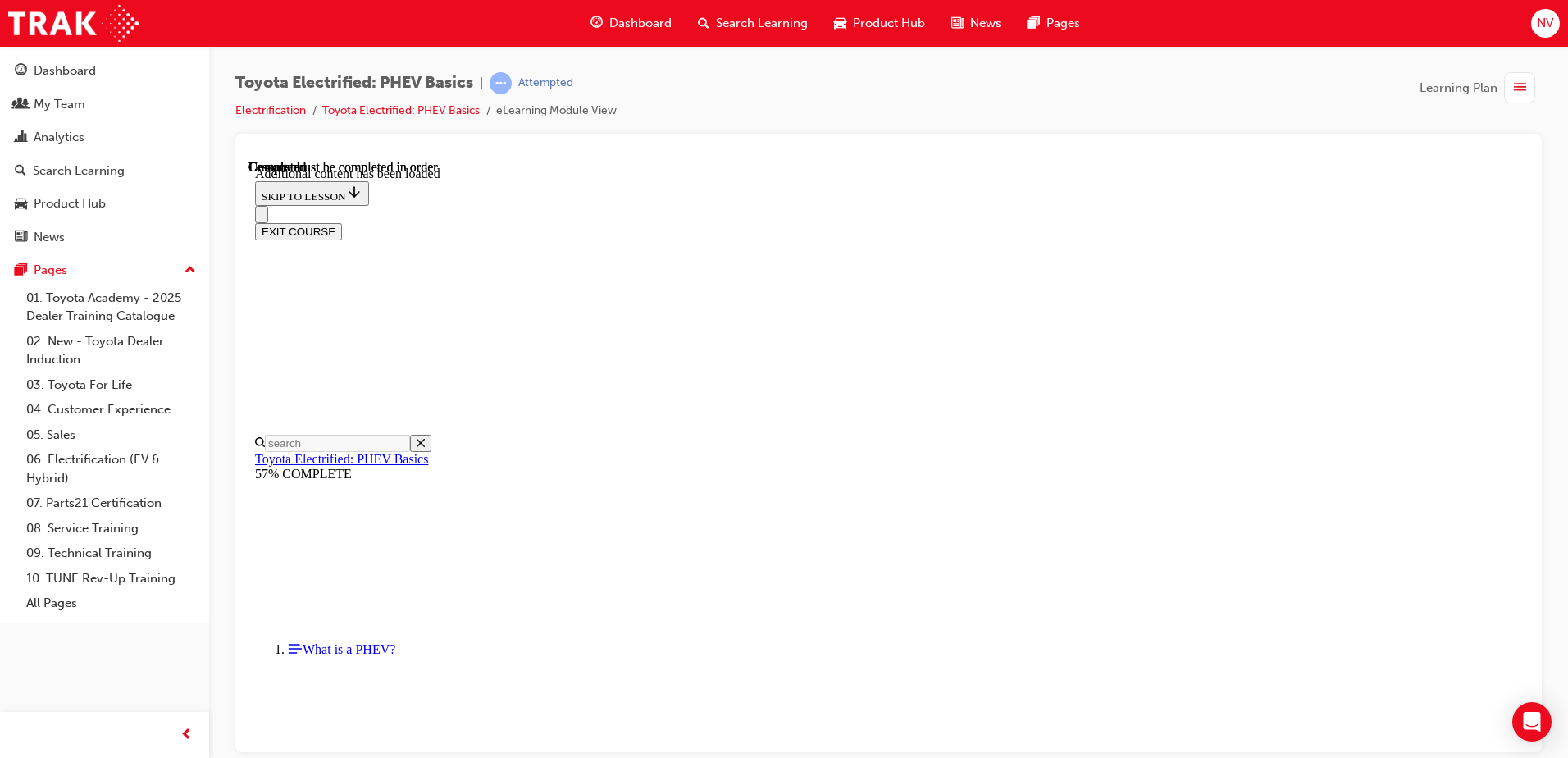
scroll to position [1692, 0]
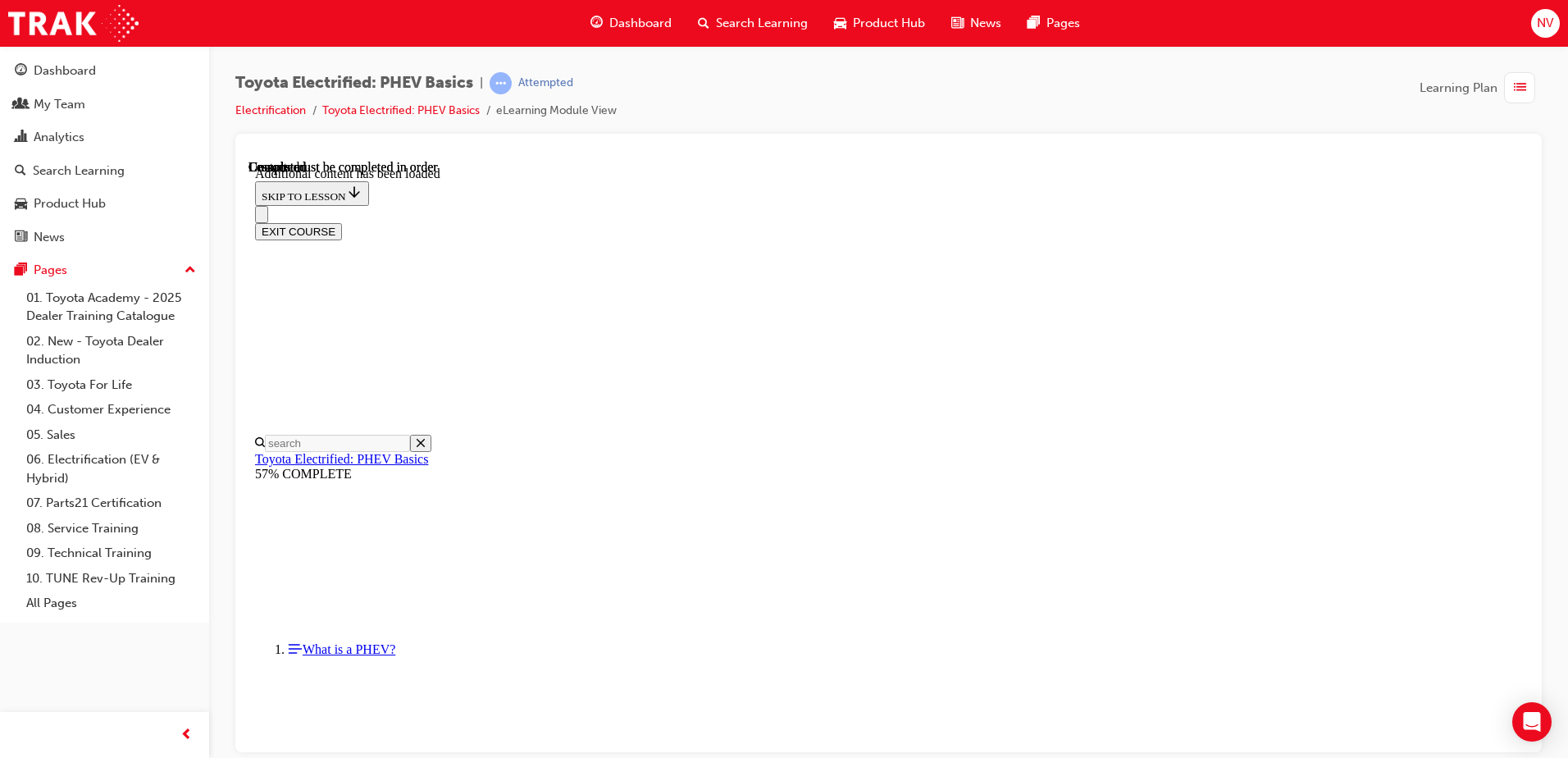
scroll to position [2287, 0]
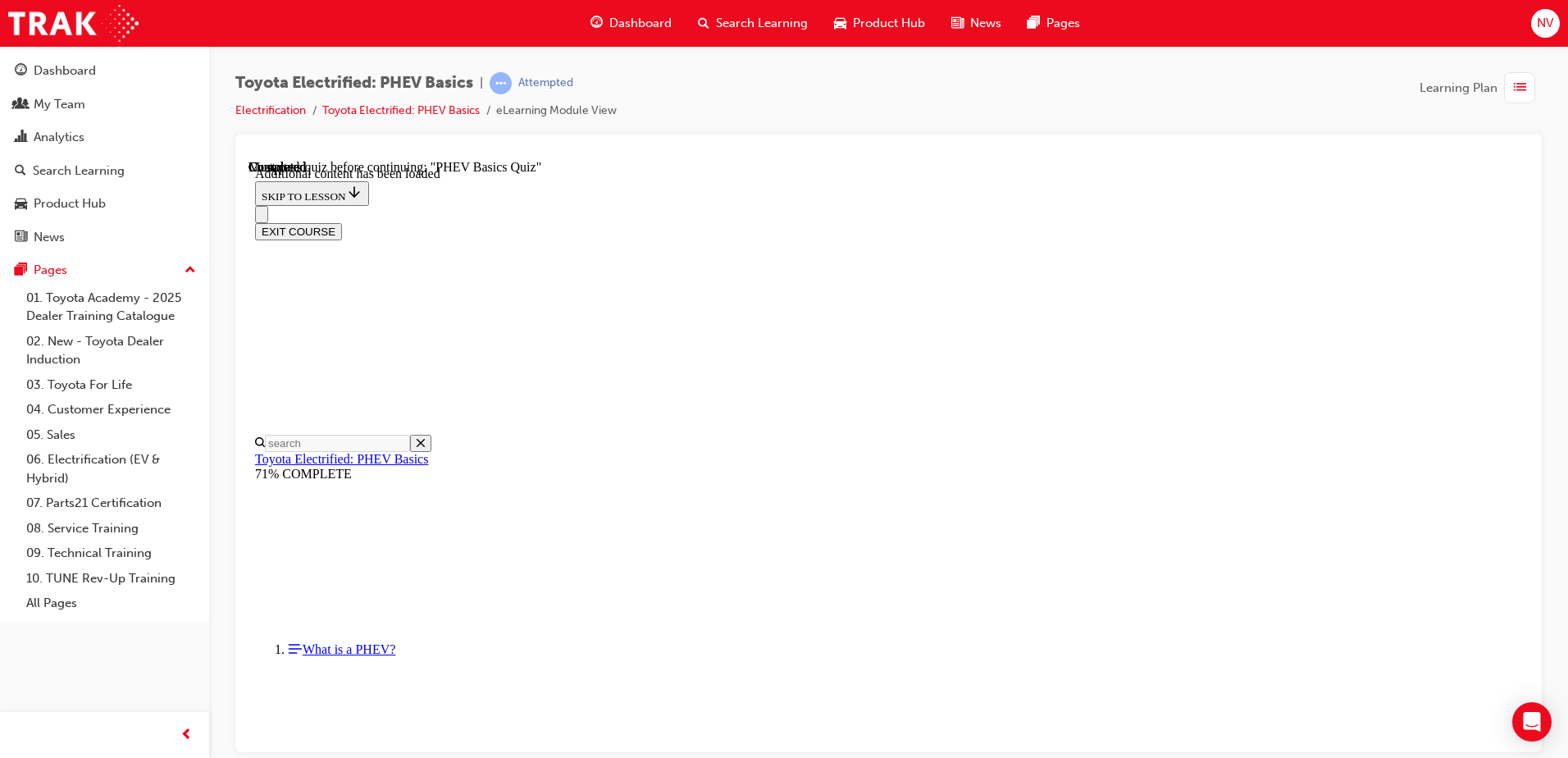
radio input "true"
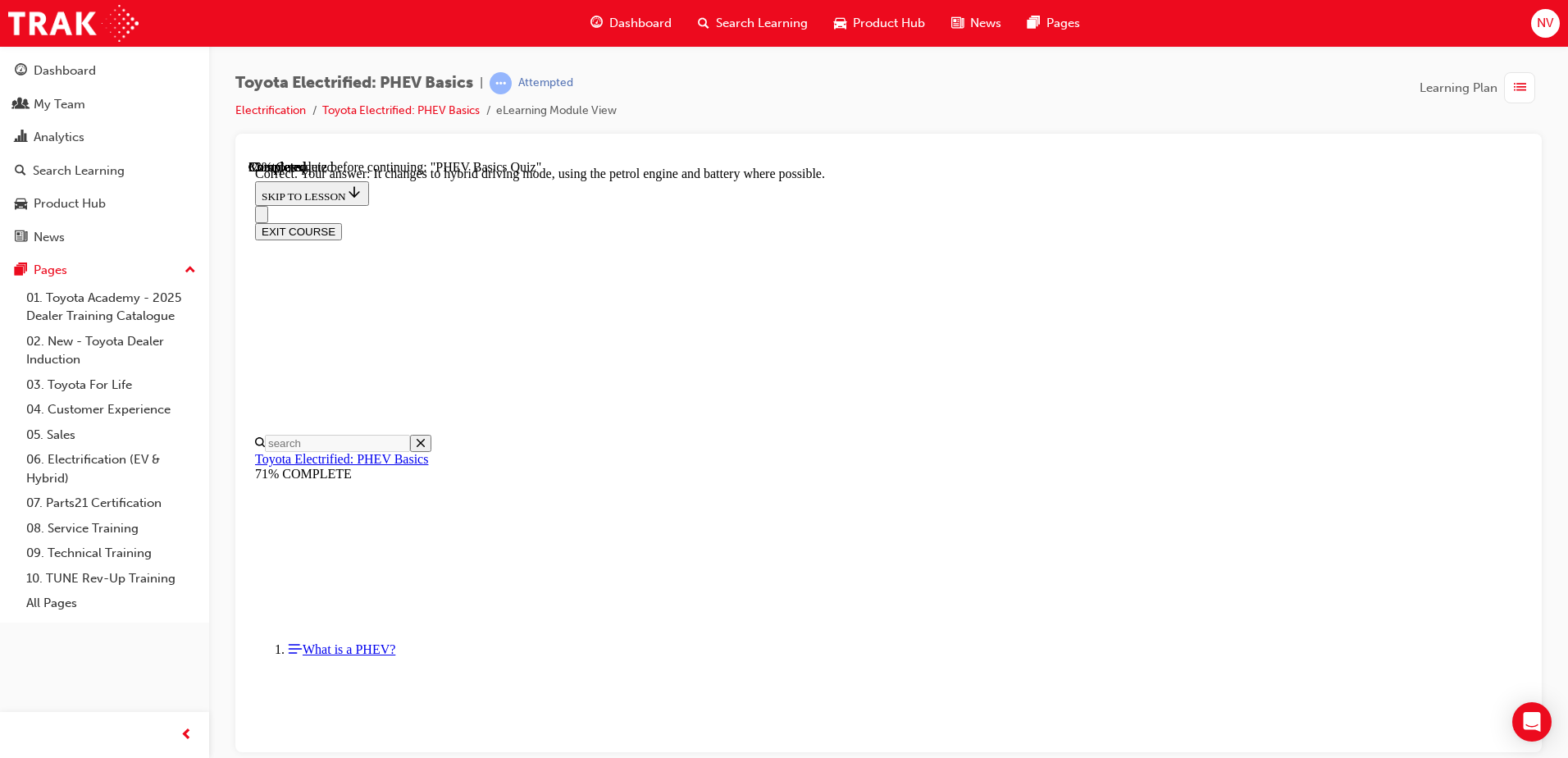
radio input "true"
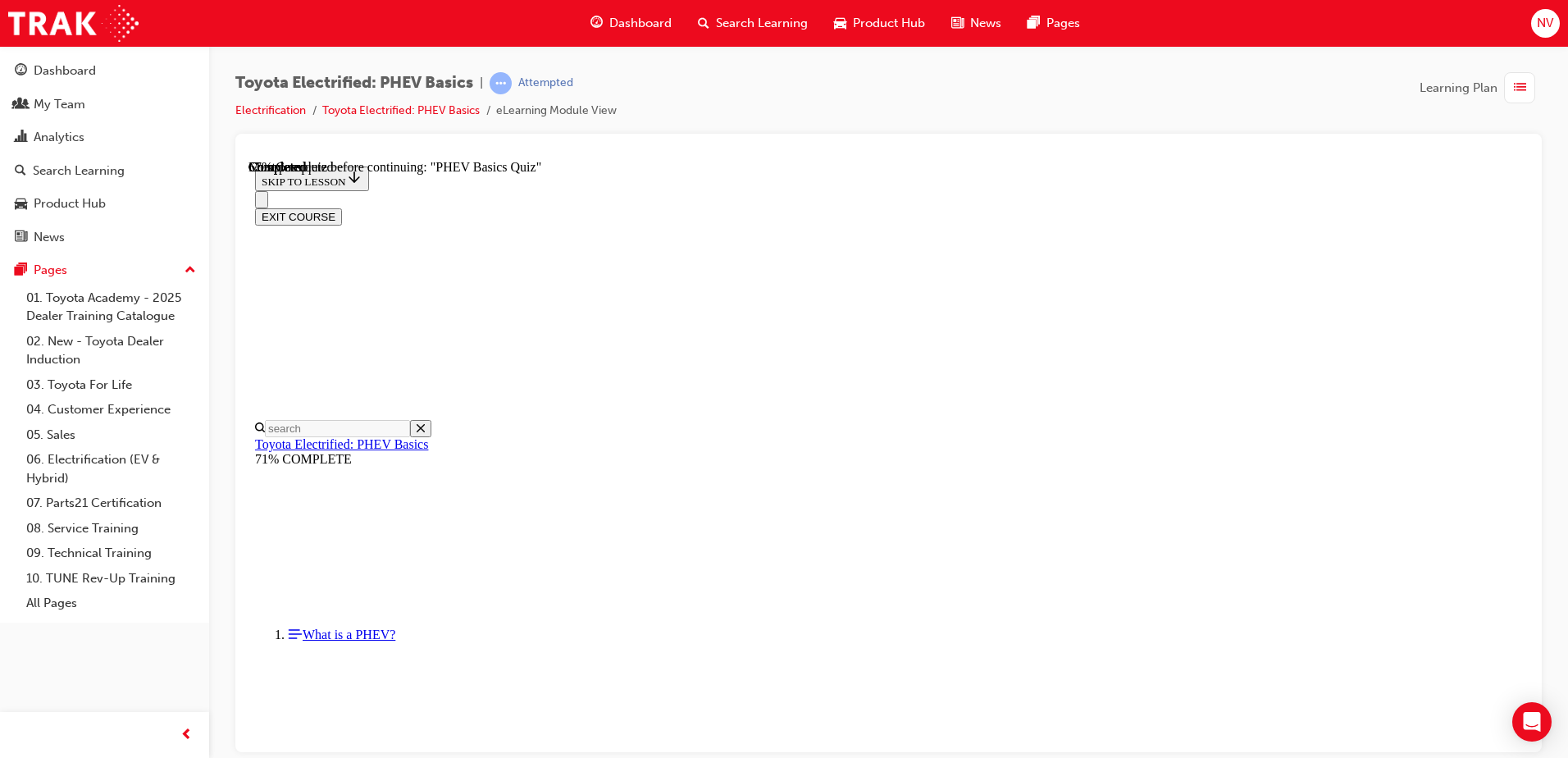
radio input "true"
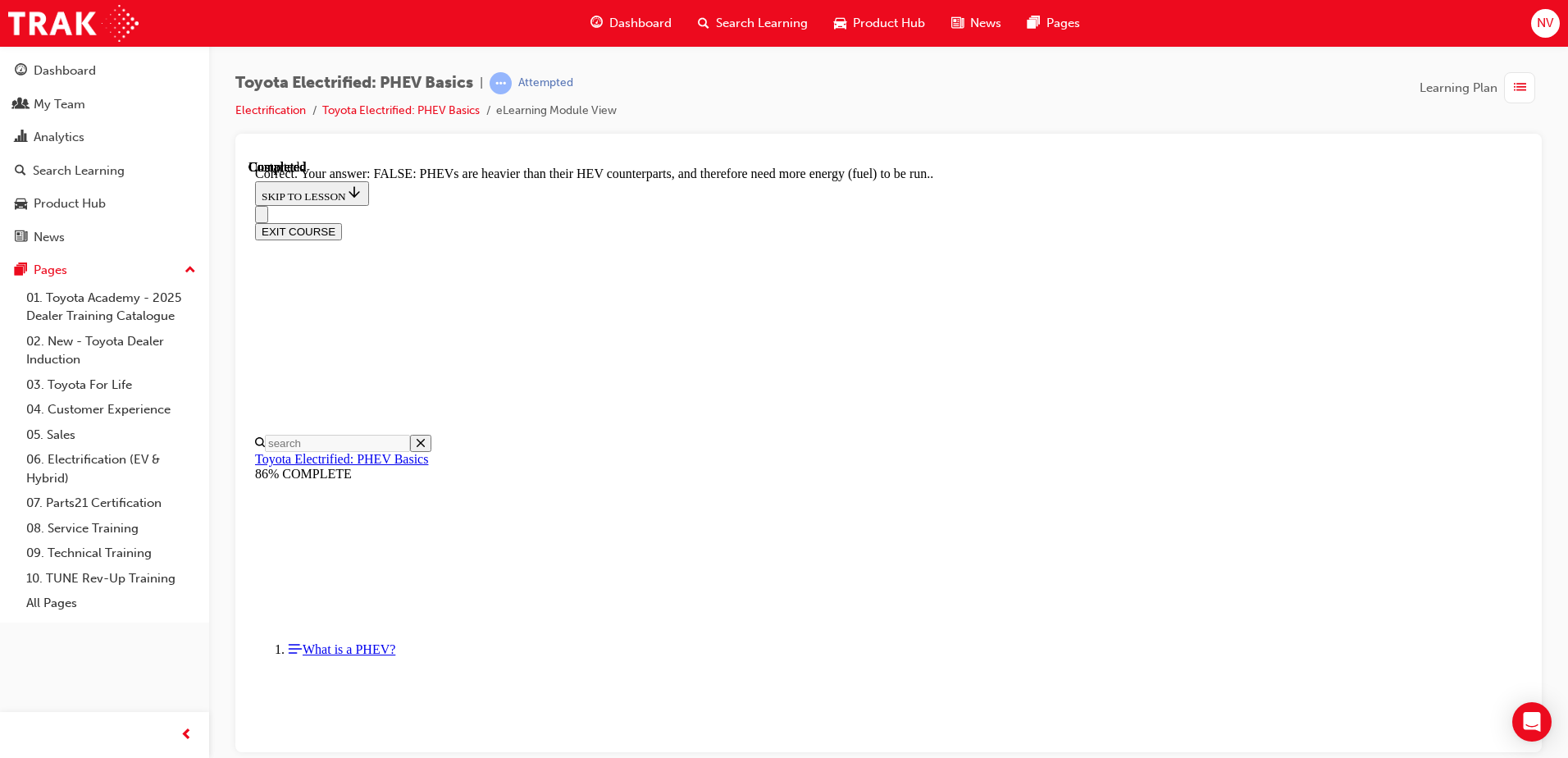
scroll to position [278, 0]
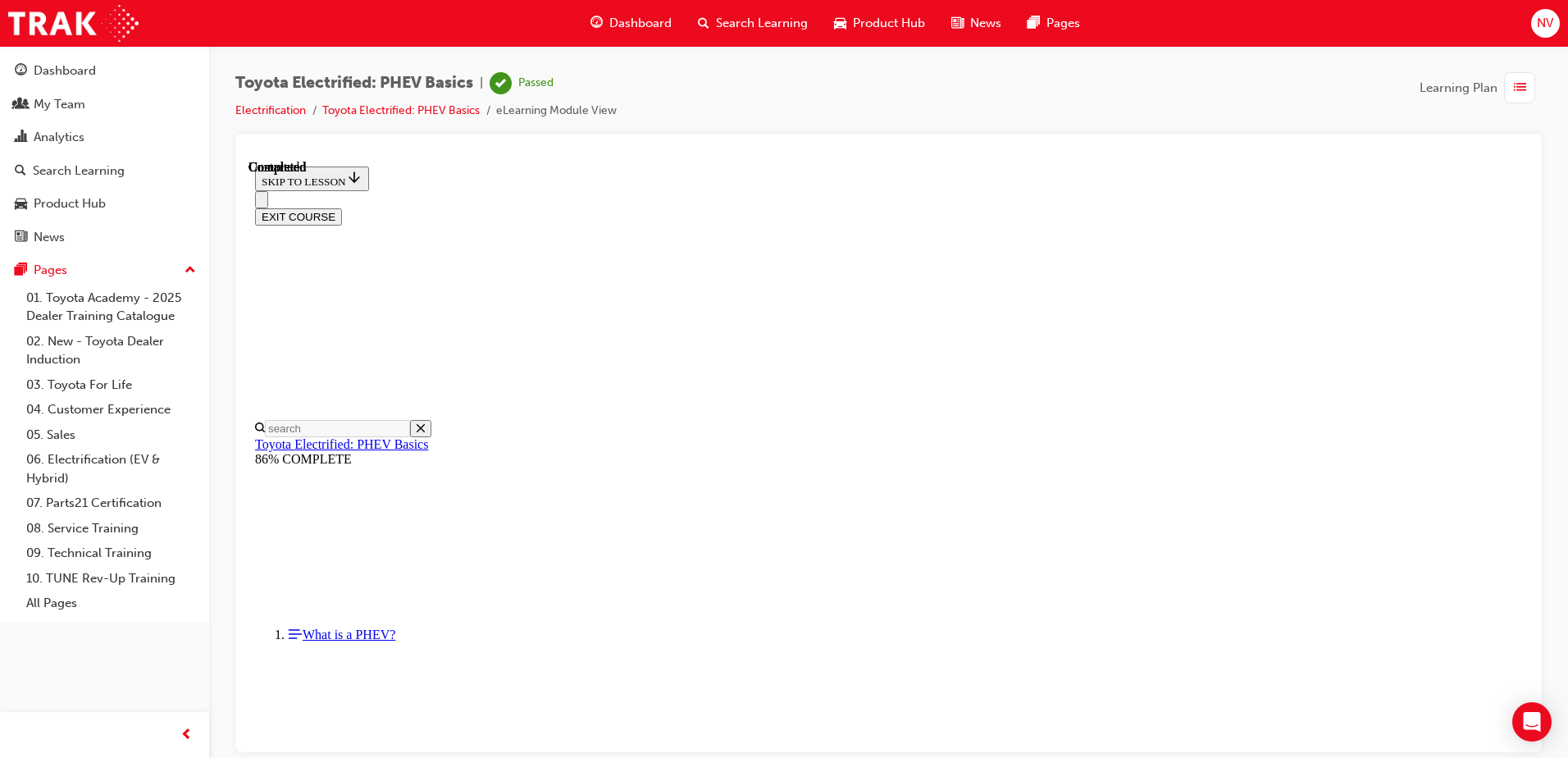
scroll to position [299, 0]
click at [342, 208] on button "EXIT COURSE" at bounding box center [298, 216] width 87 height 17
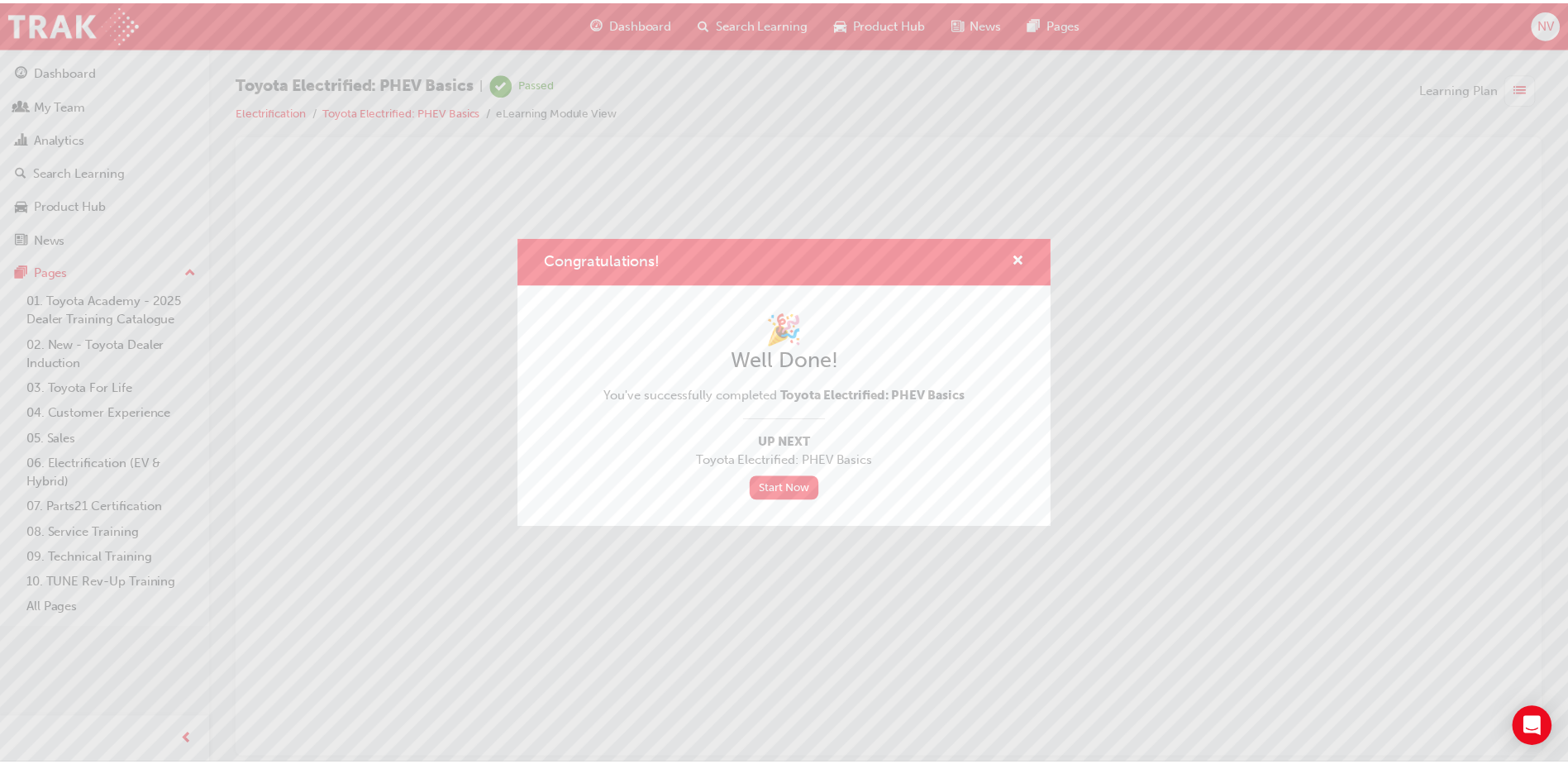
scroll to position [0, 0]
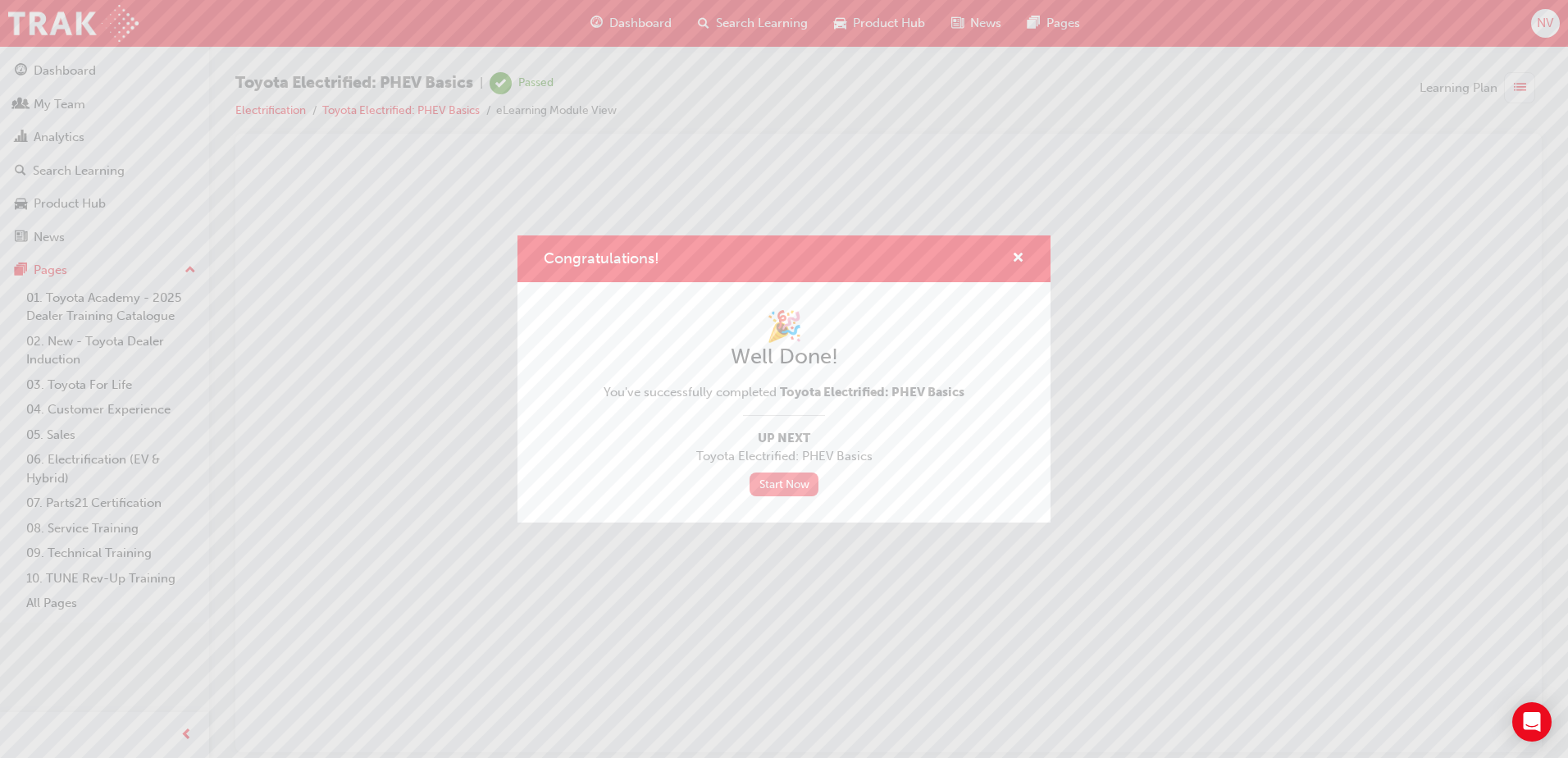
click at [777, 491] on link "Start Now" at bounding box center [784, 485] width 69 height 24
click at [614, 14] on div "Congratulations! 🎉 Well Done! You've successfully completed Toyota Electrified:…" at bounding box center [784, 379] width 1568 height 758
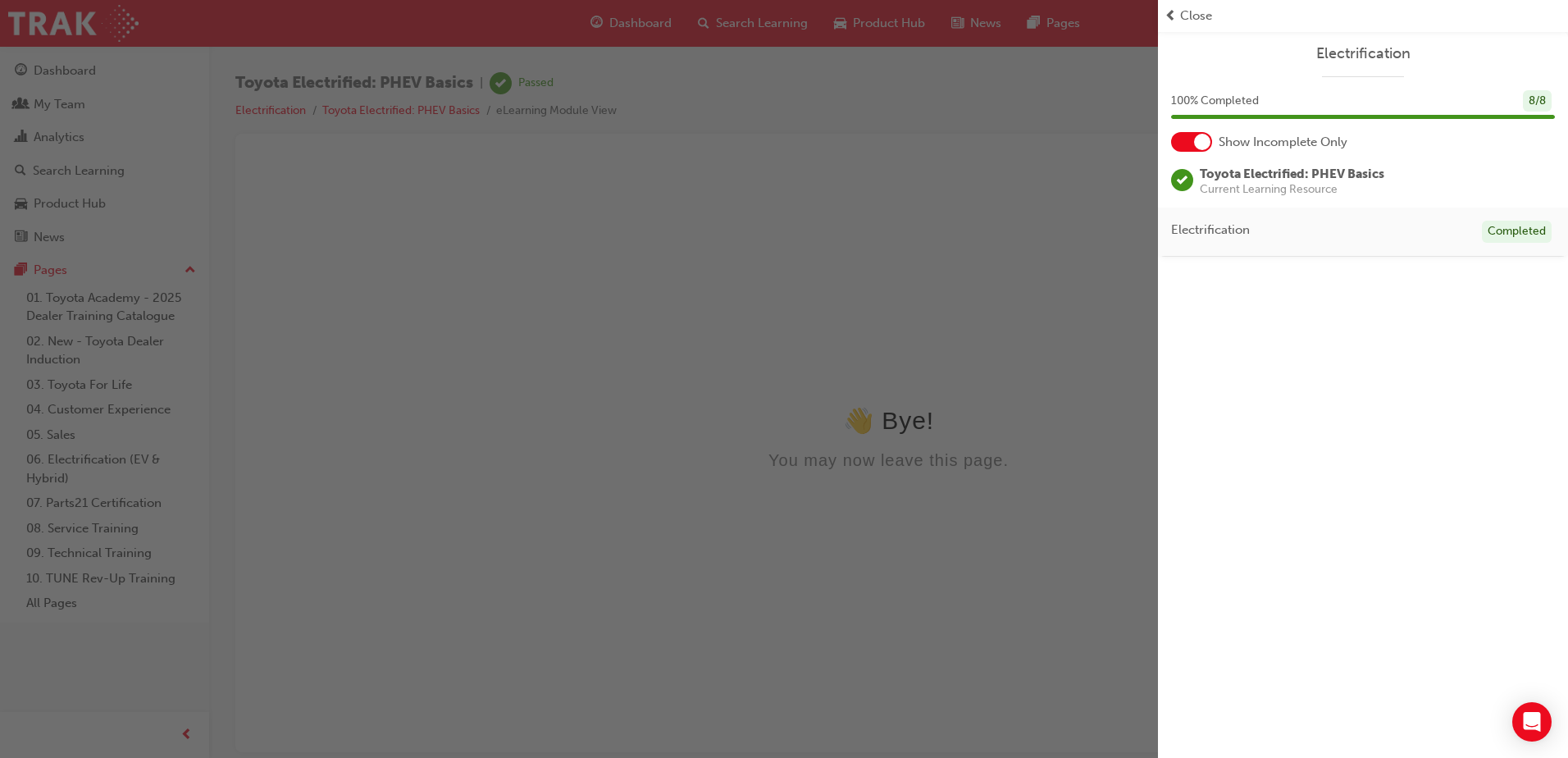
click at [626, 21] on div "button" at bounding box center [579, 379] width 1159 height 758
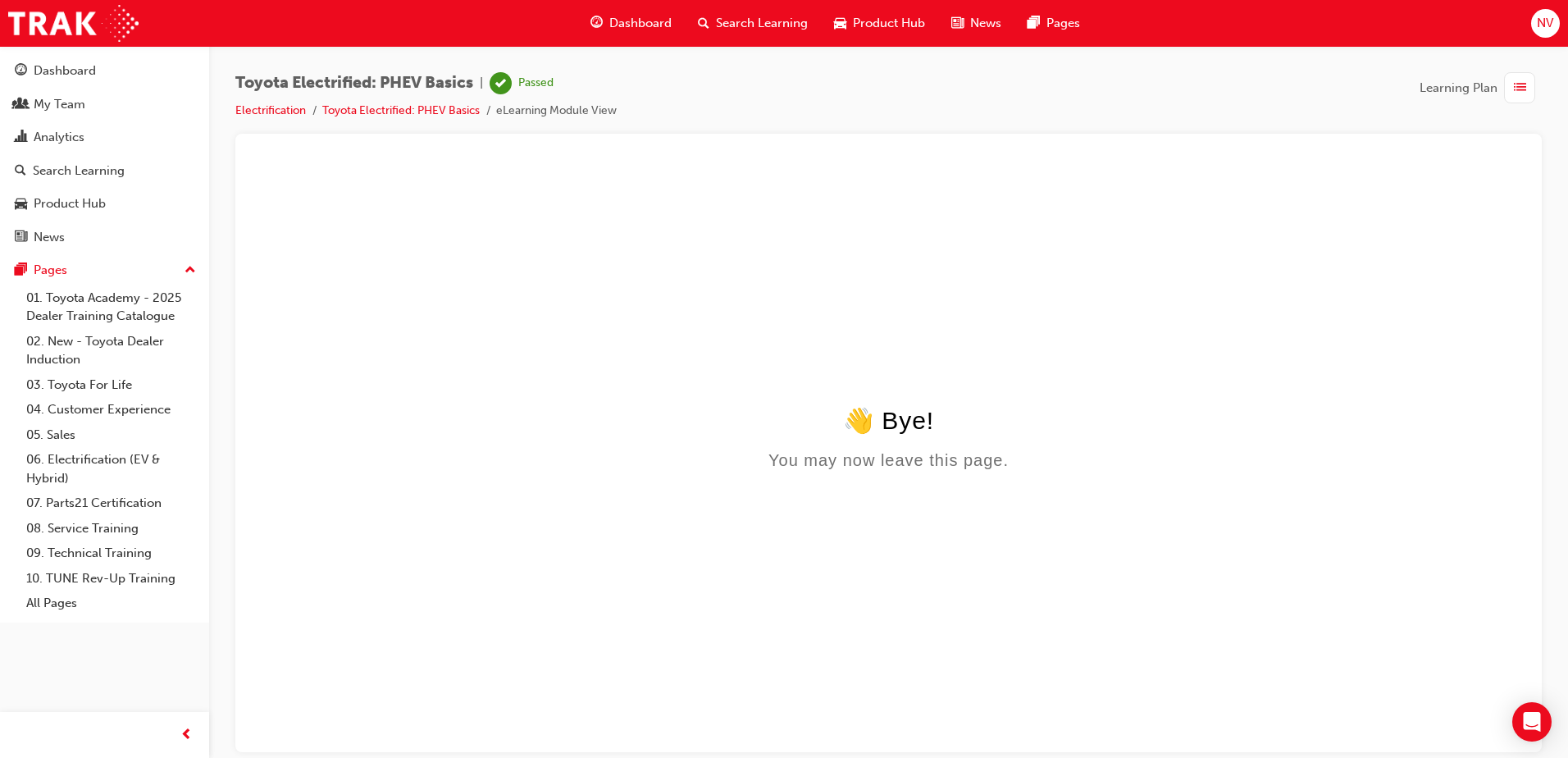
click at [656, 21] on span "Dashboard" at bounding box center [640, 23] width 63 height 19
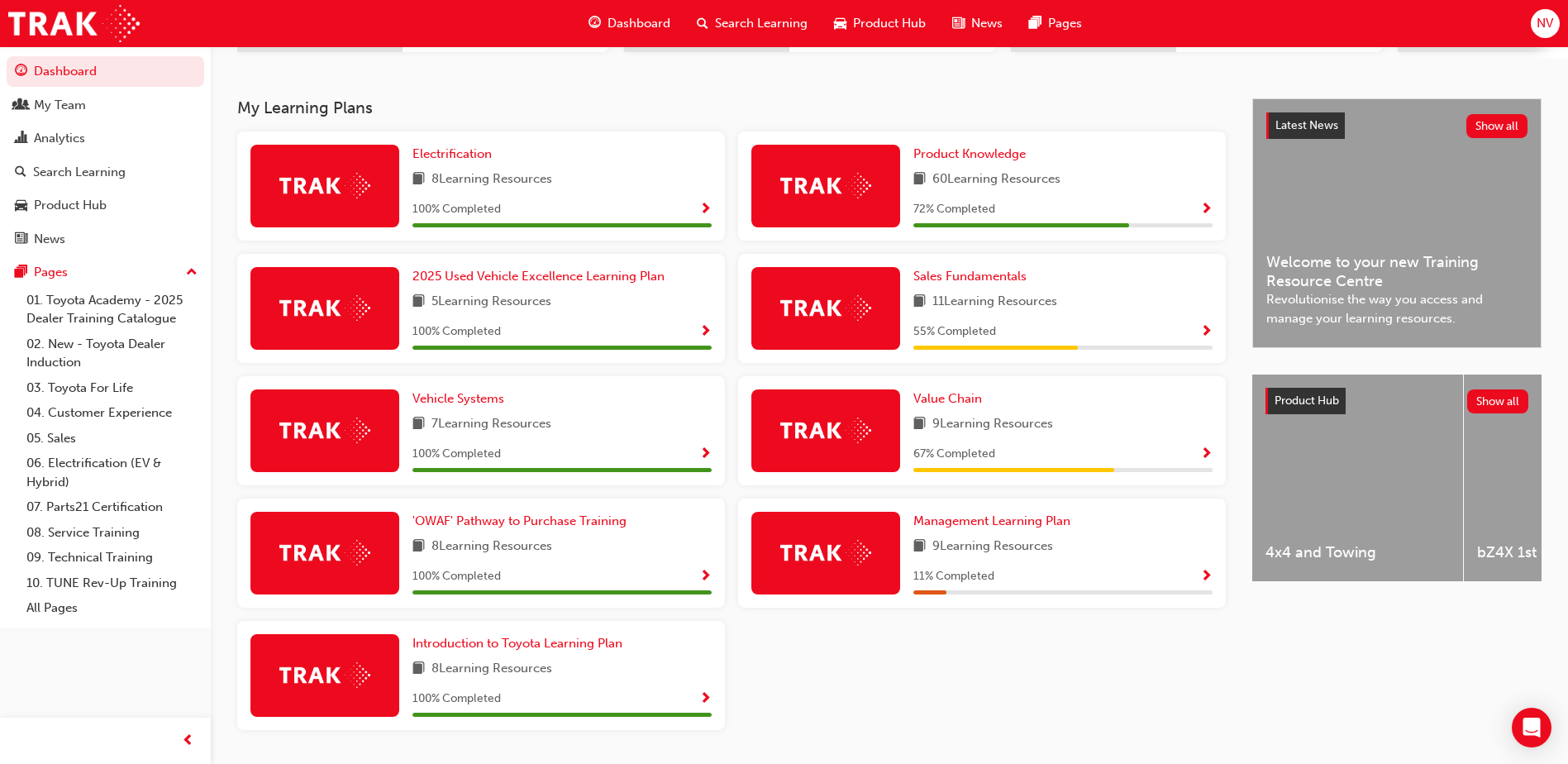
scroll to position [293, 0]
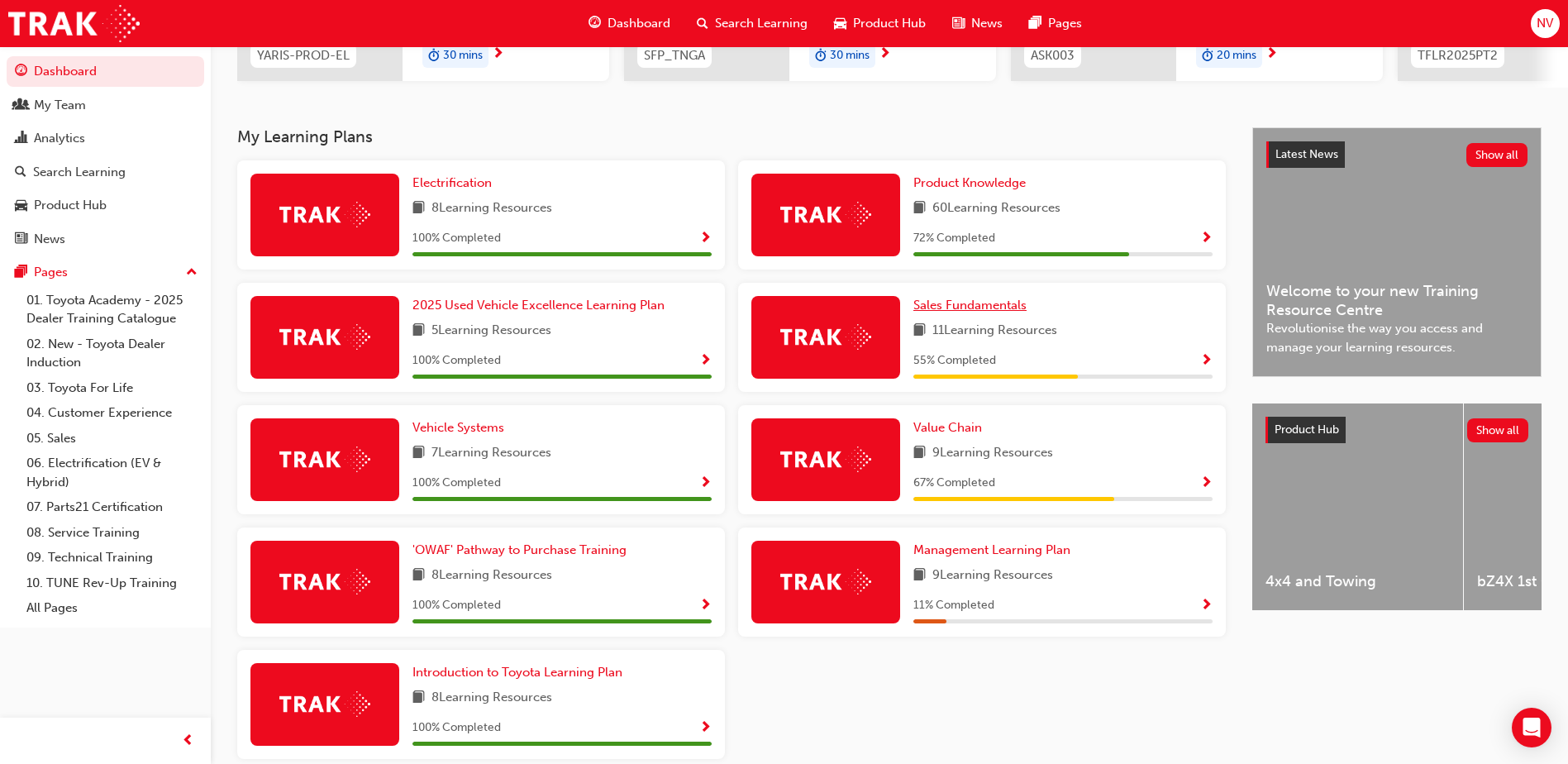
click at [981, 308] on span "Sales Fundamentals" at bounding box center [970, 305] width 113 height 15
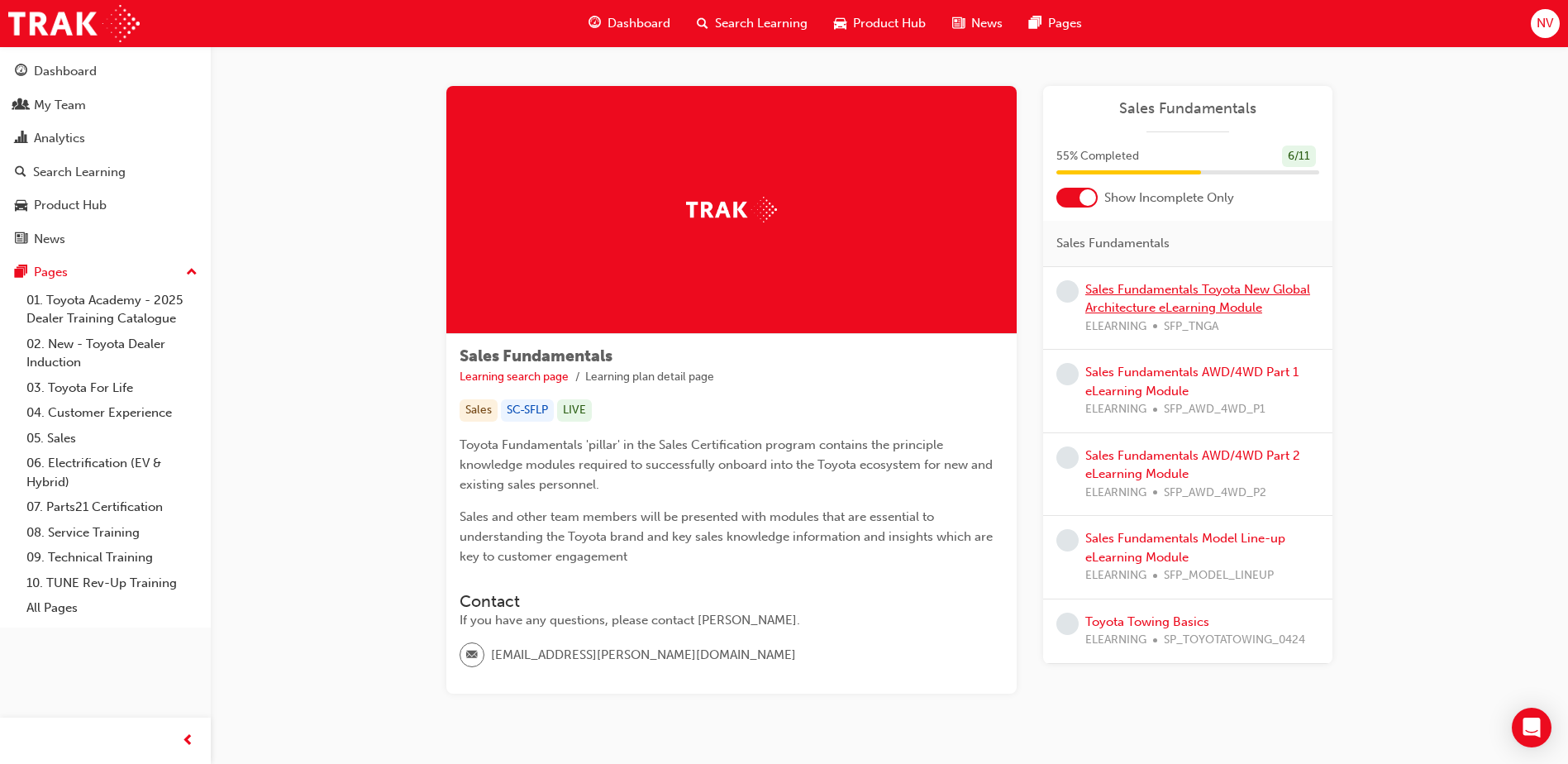
click at [1190, 289] on link "Sales Fundamentals Toyota New Global Architecture eLearning Module" at bounding box center [1198, 299] width 225 height 34
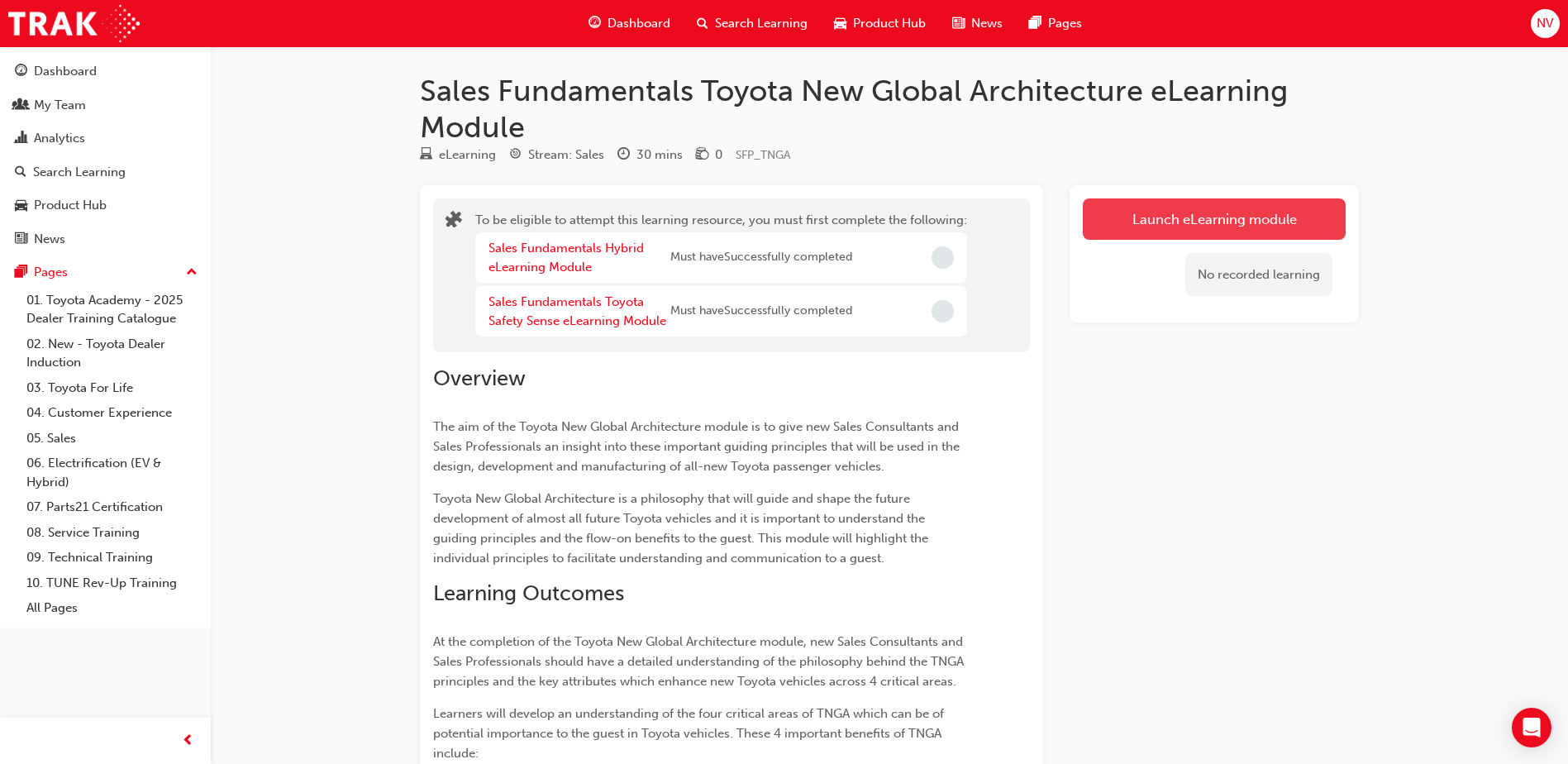
click at [1245, 215] on button "Launch eLearning module" at bounding box center [1214, 219] width 263 height 42
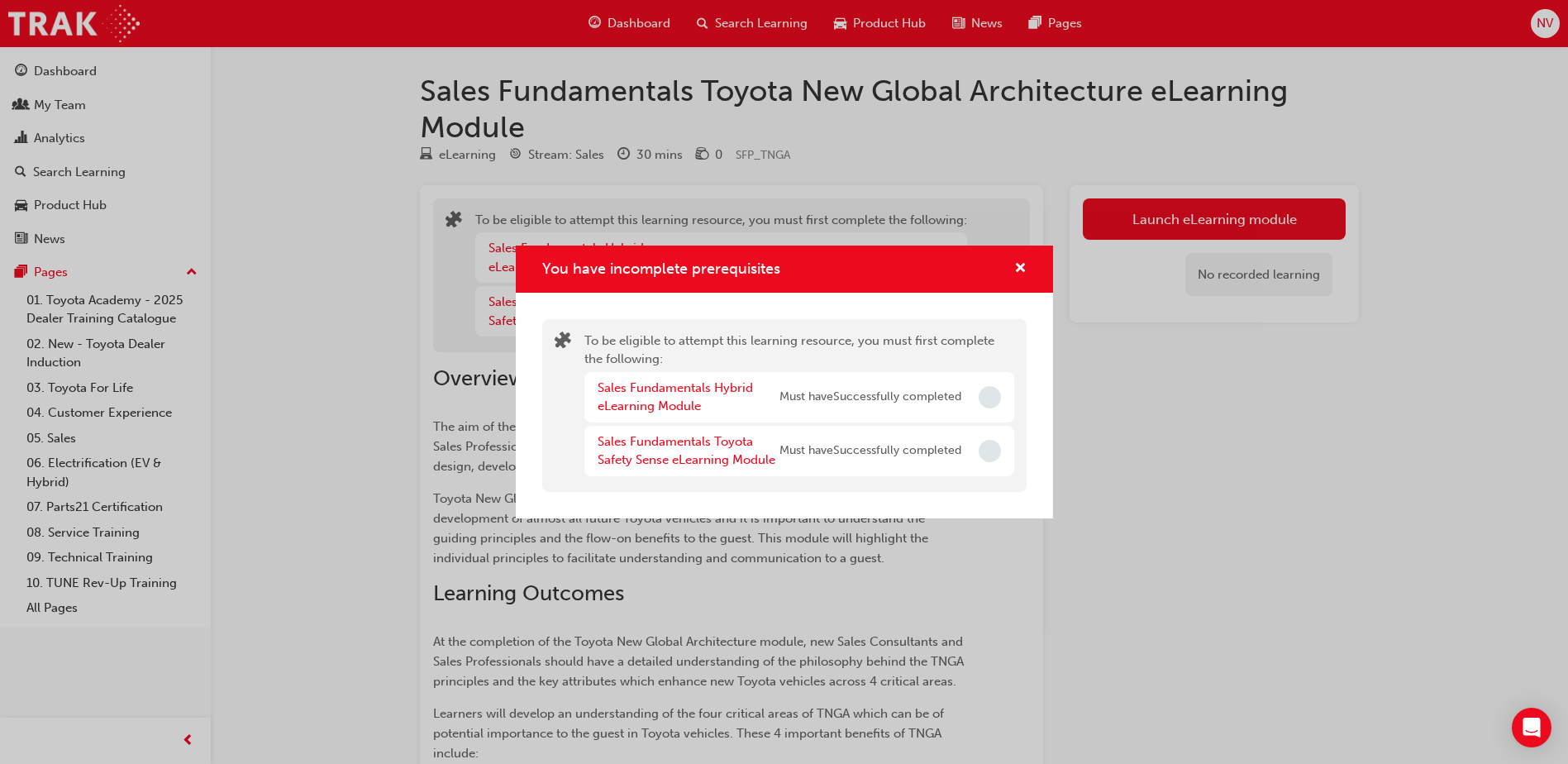
click at [673, 398] on div "Sales Fundamentals Hybrid eLearning Module" at bounding box center [688, 397] width 182 height 37
click at [688, 385] on link "Sales Fundamentals Hybrid eLearning Module" at bounding box center [675, 397] width 156 height 34
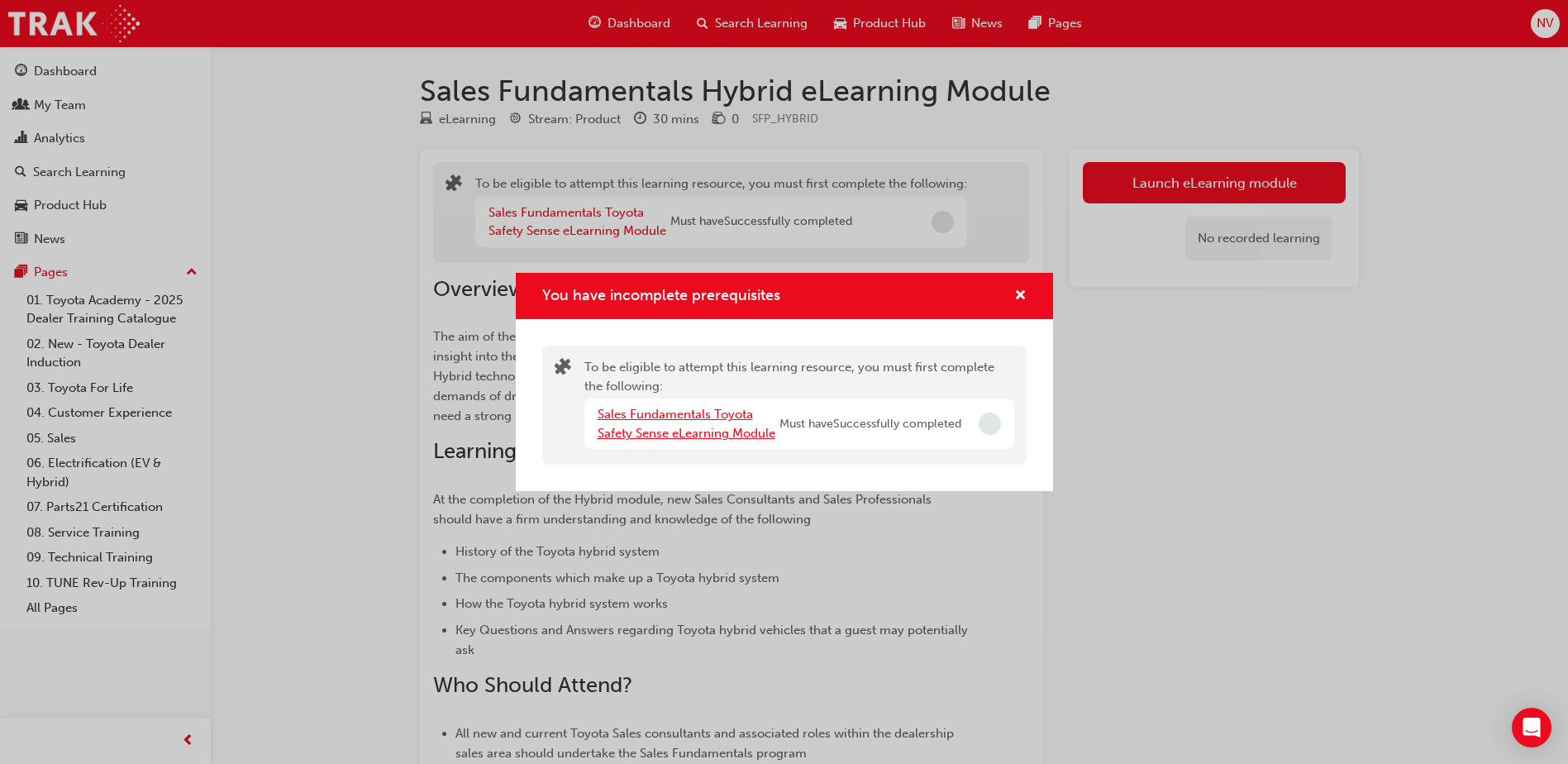
click at [711, 426] on link "Sales Fundamentals Toyota Safety Sense eLearning Module" at bounding box center [686, 423] width 177 height 34
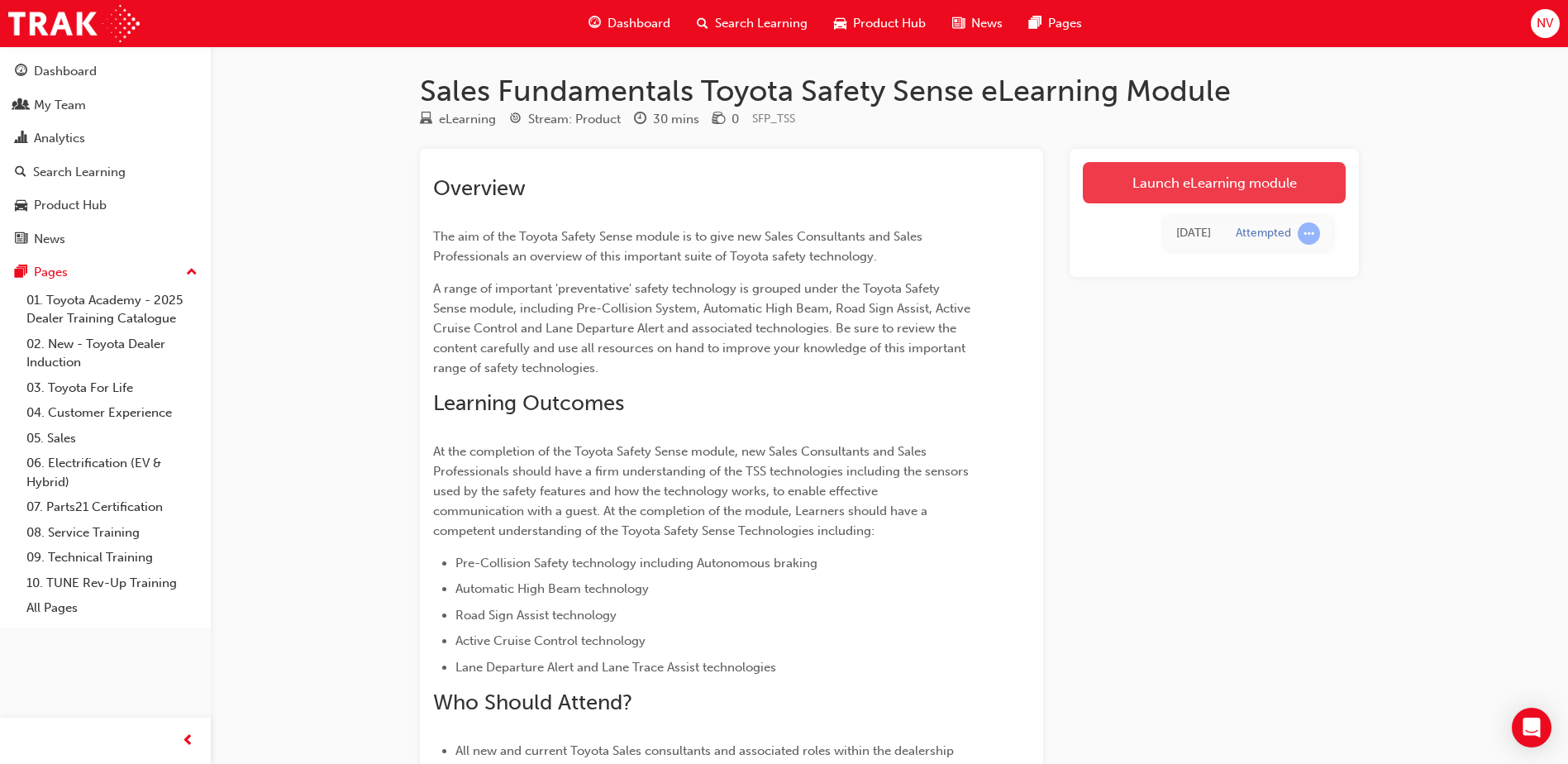
click at [1224, 182] on link "Launch eLearning module" at bounding box center [1214, 183] width 263 height 42
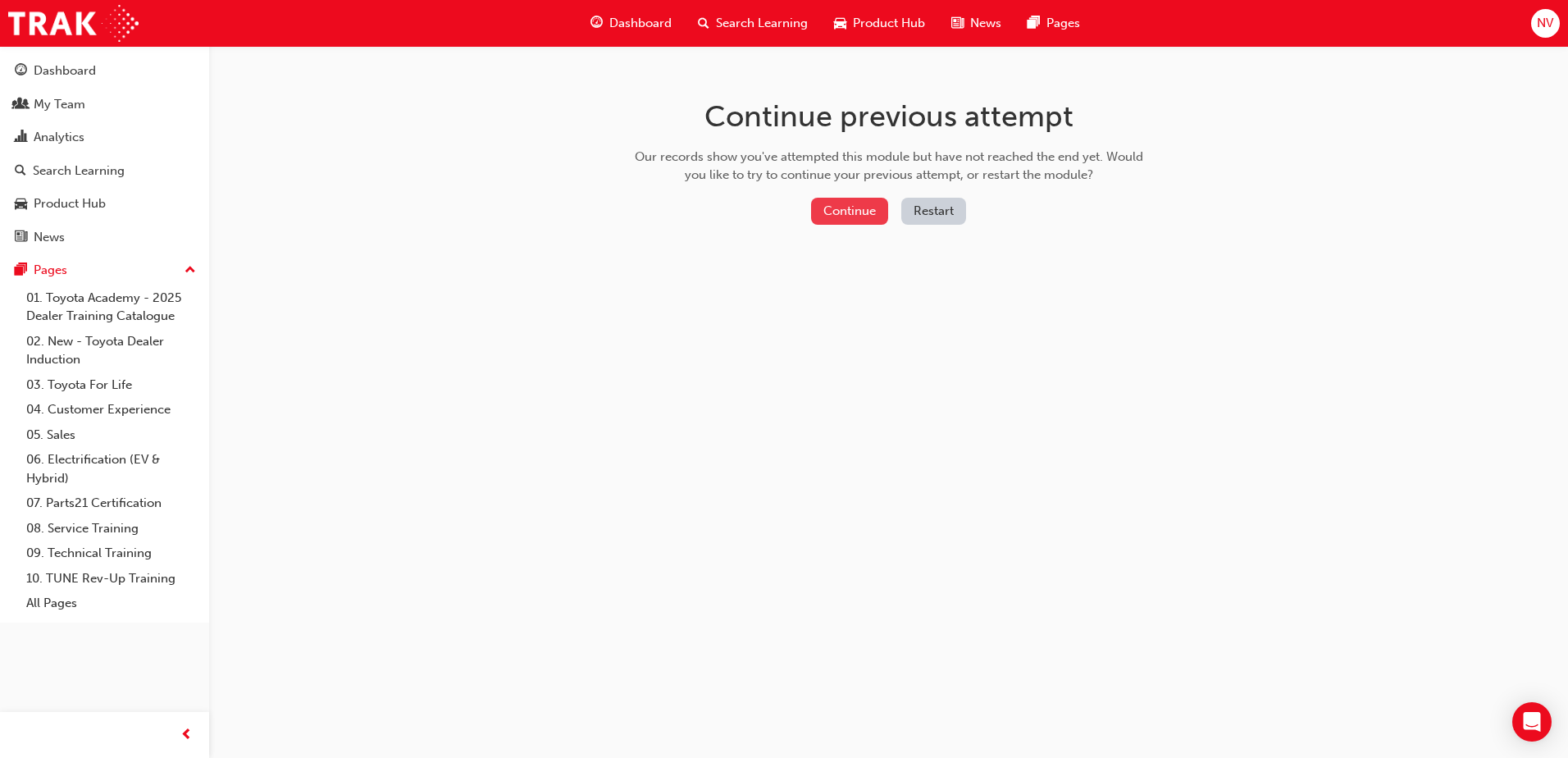
click at [862, 211] on button "Continue" at bounding box center [850, 211] width 77 height 27
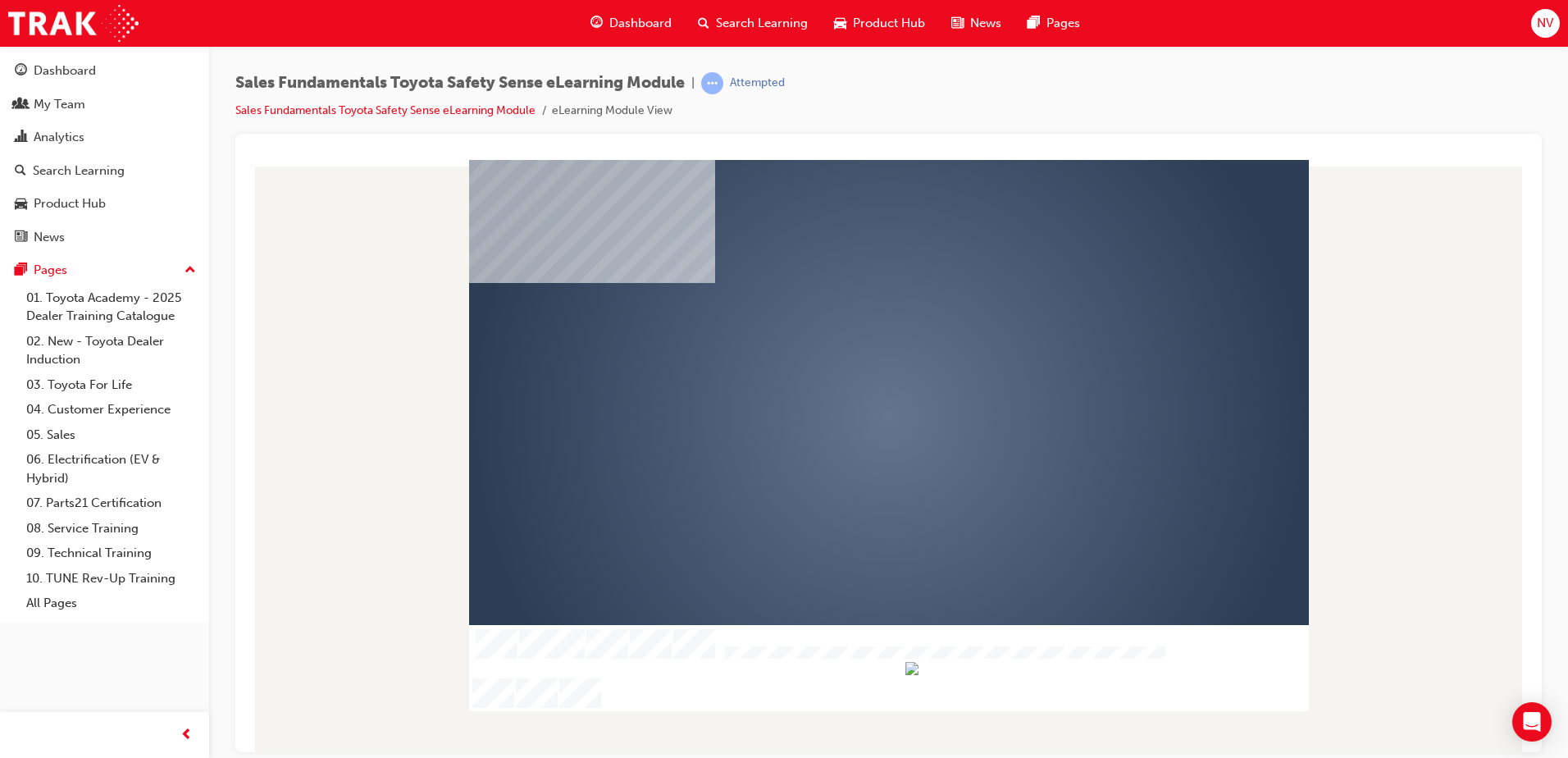
click at [842, 369] on div "play" at bounding box center [842, 369] width 0 height 0
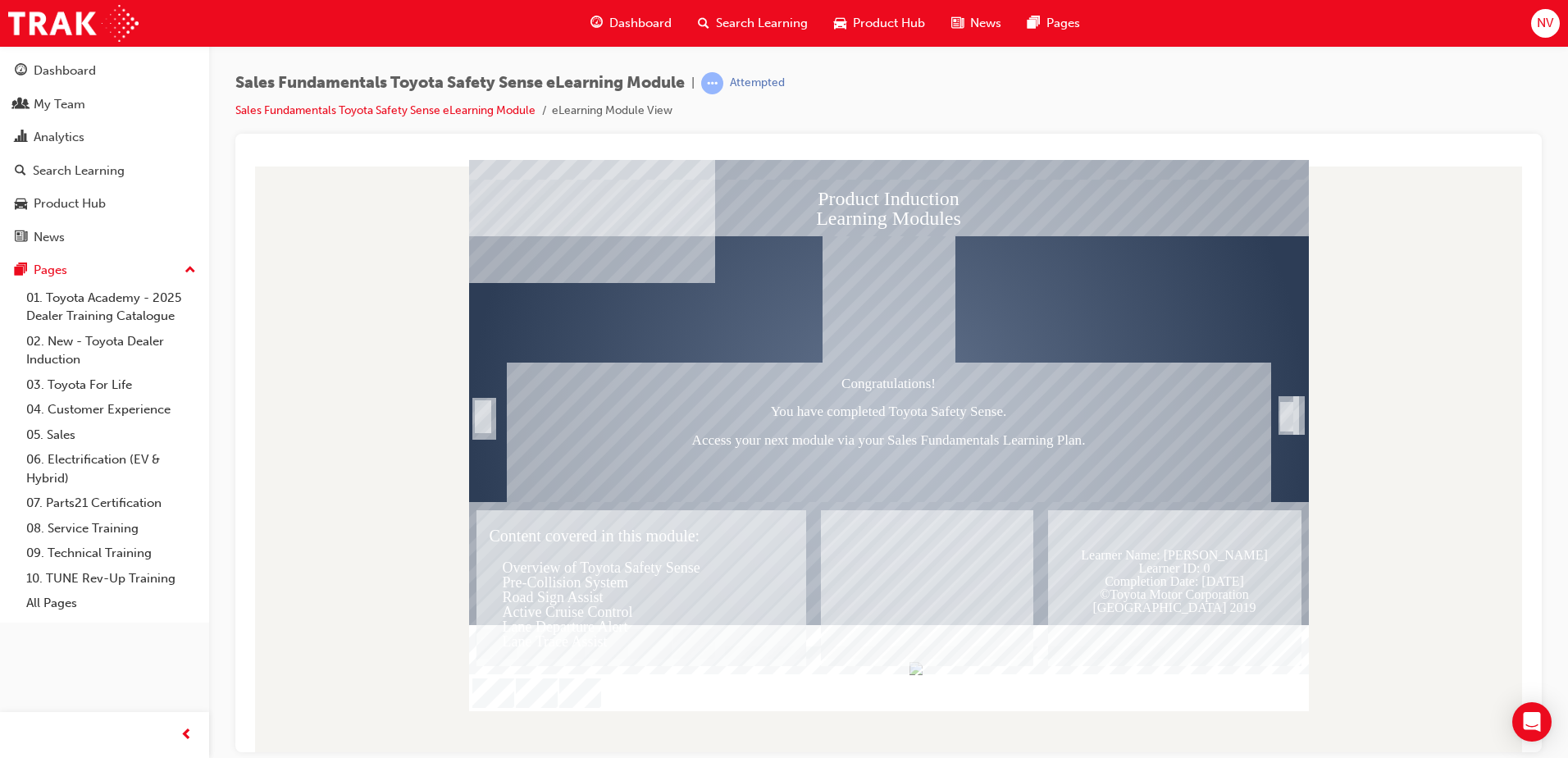
click at [1291, 421] on div "Trigger this button to exit" at bounding box center [1286, 434] width 16 height 35
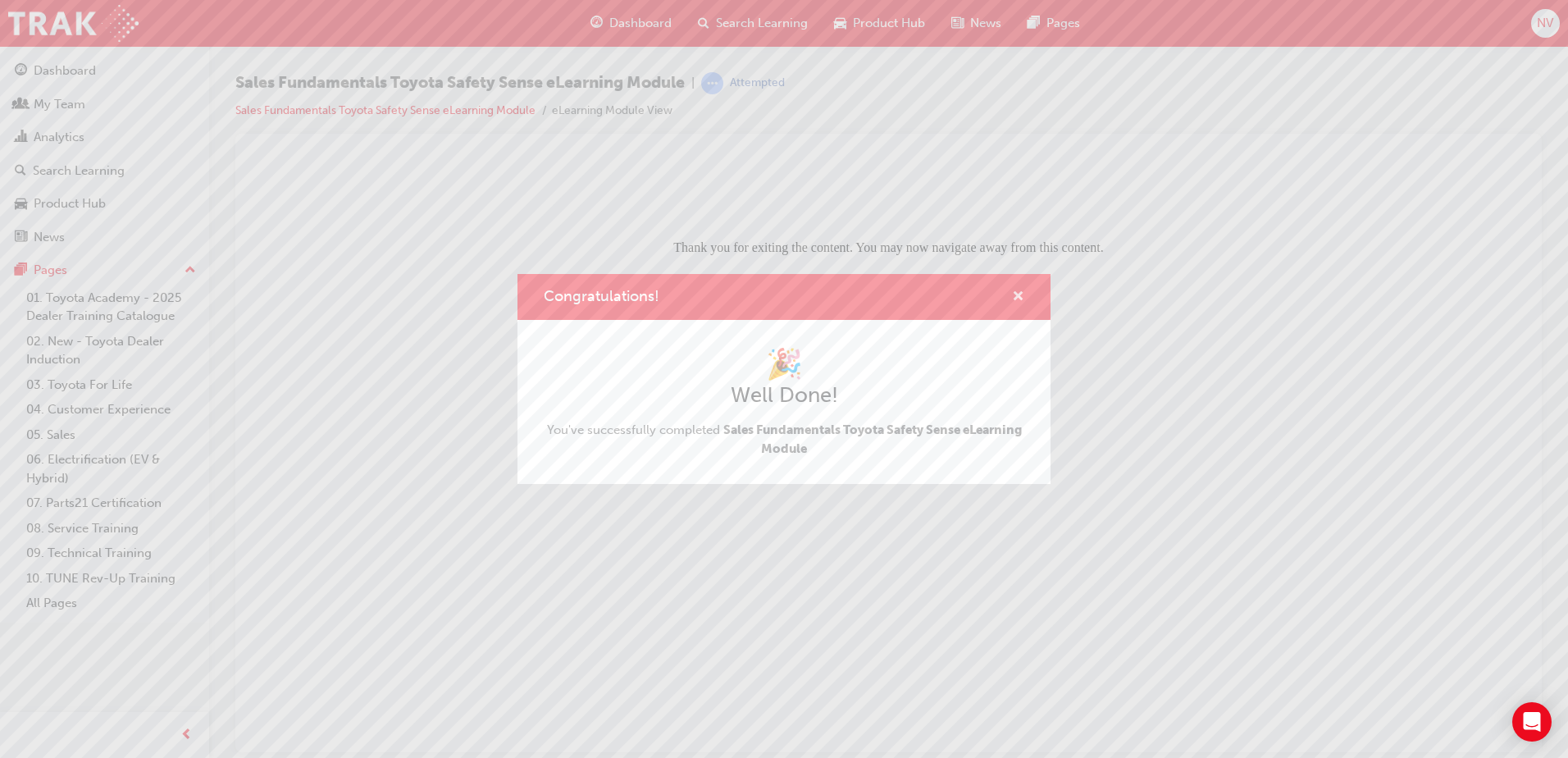
click at [1017, 295] on span "cross-icon" at bounding box center [1018, 297] width 12 height 15
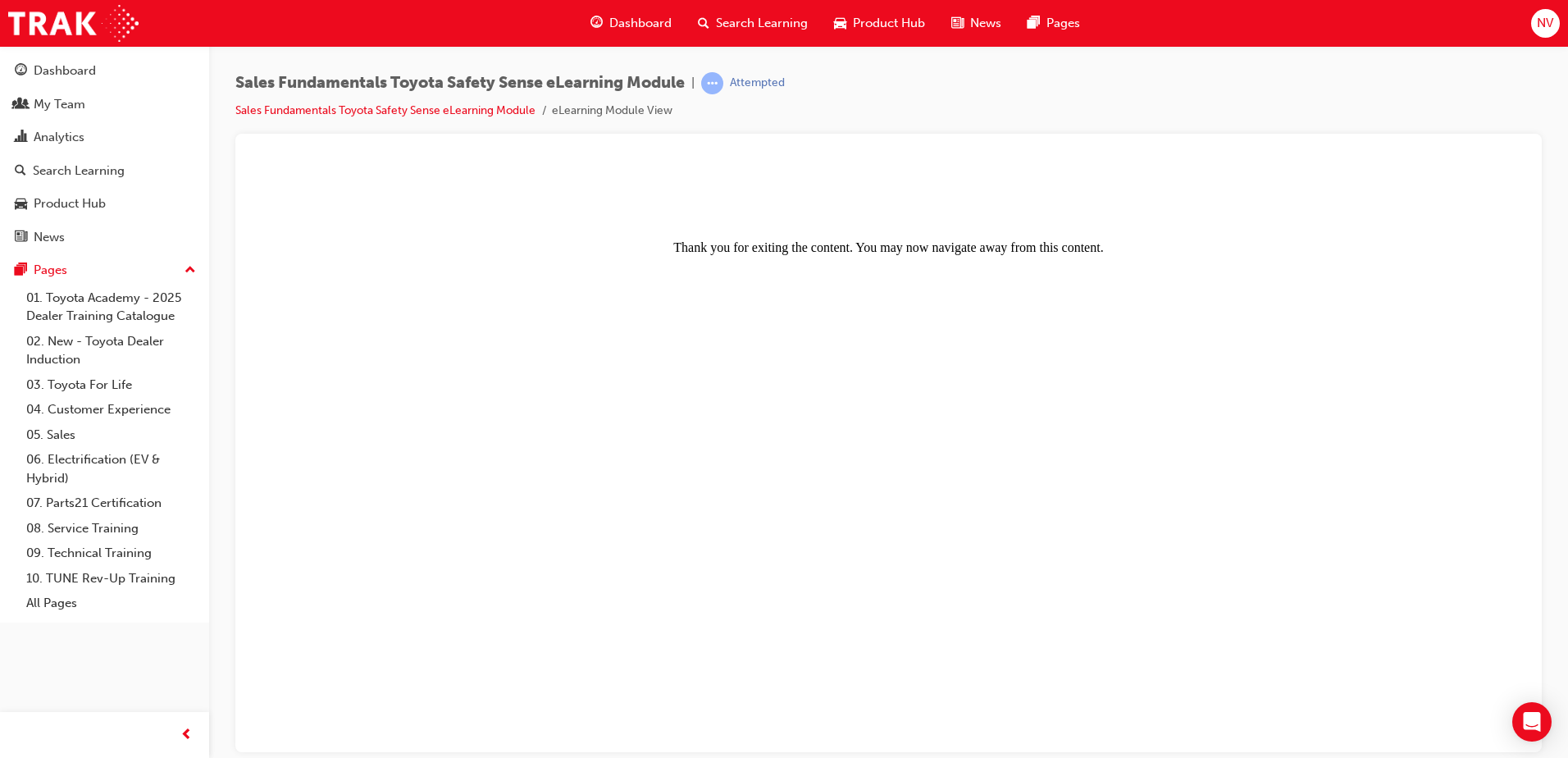
click at [647, 21] on span "Dashboard" at bounding box center [640, 23] width 63 height 19
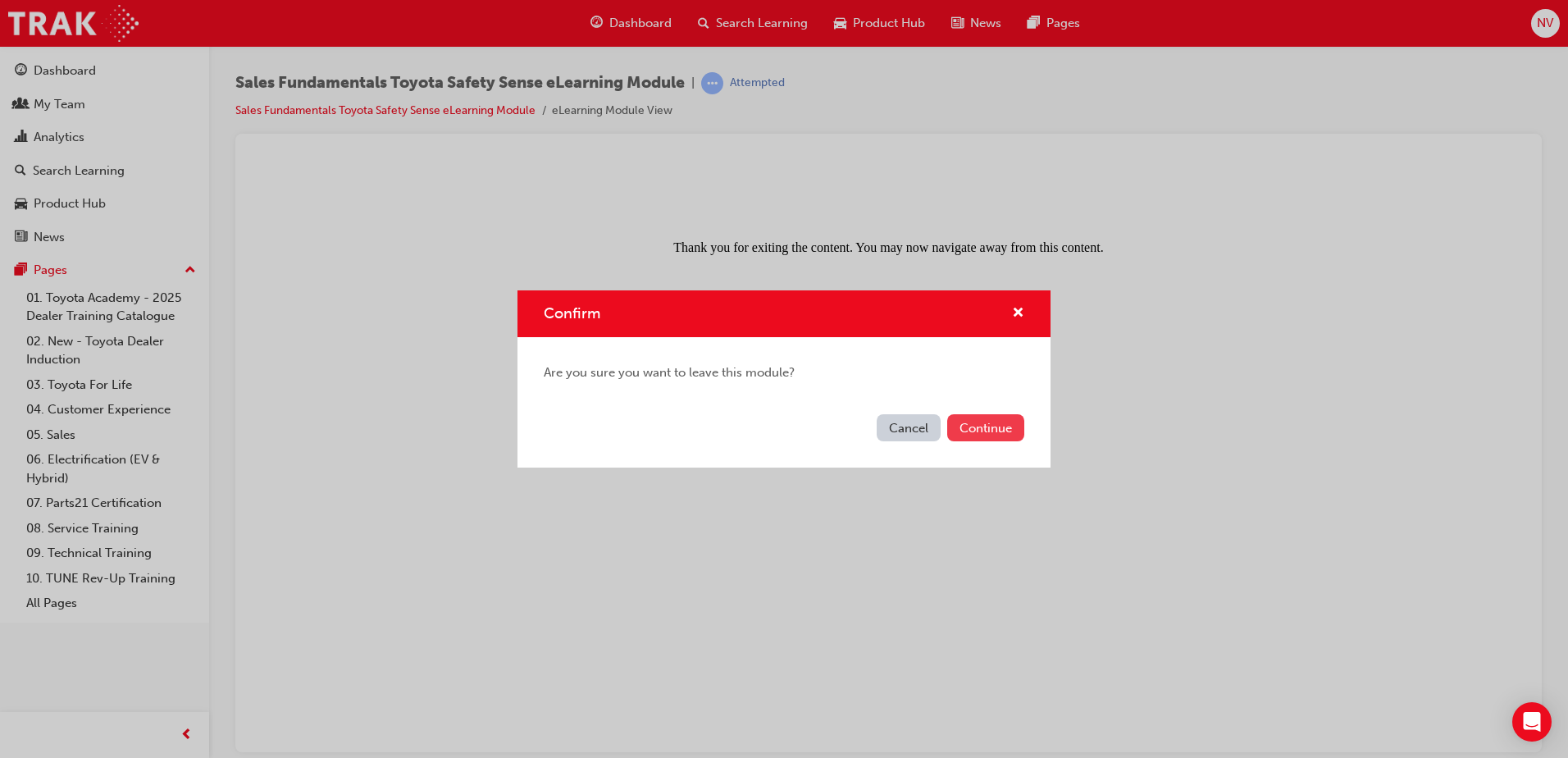
click at [985, 421] on button "Continue" at bounding box center [986, 428] width 77 height 27
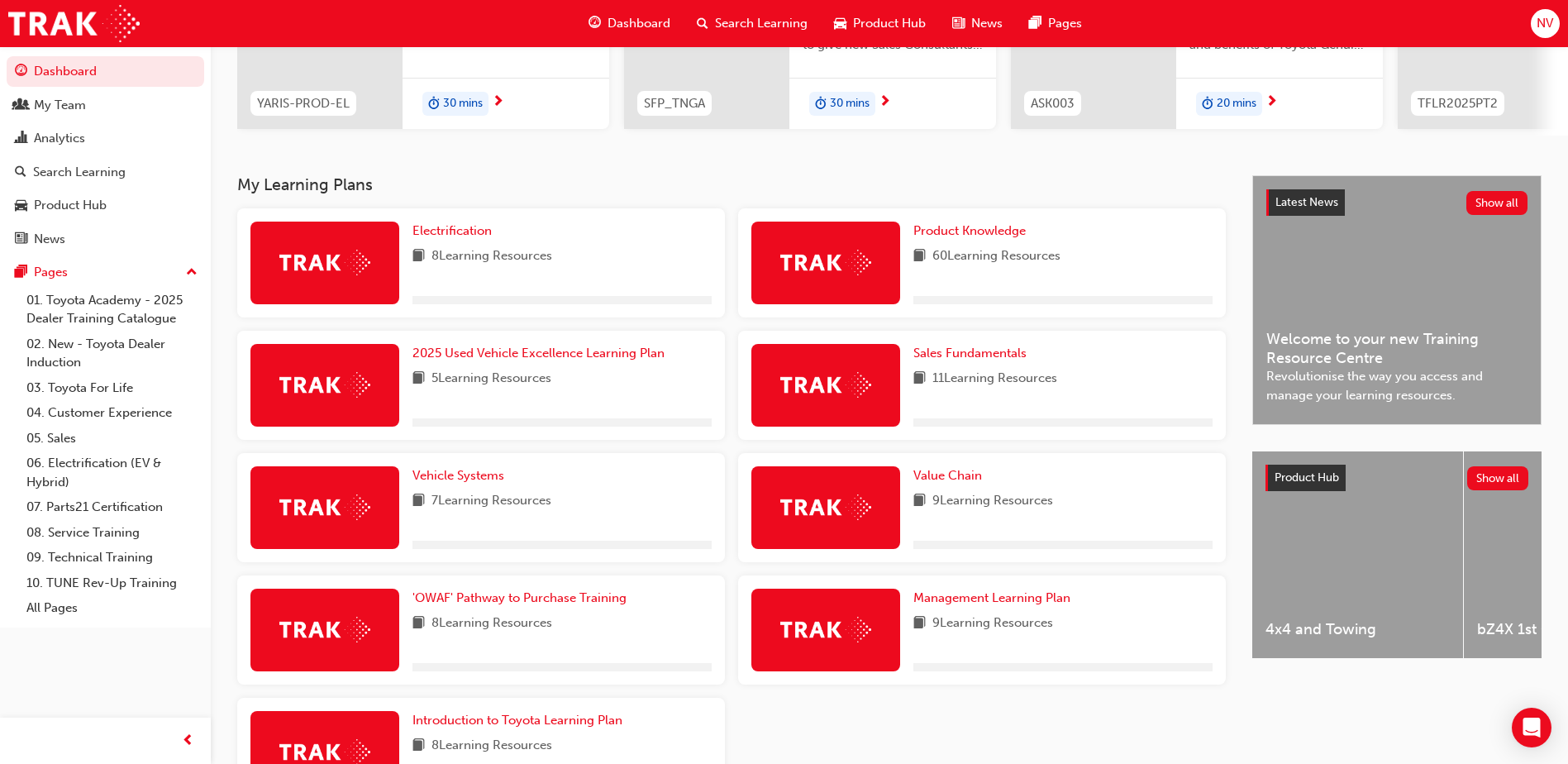
scroll to position [248, 0]
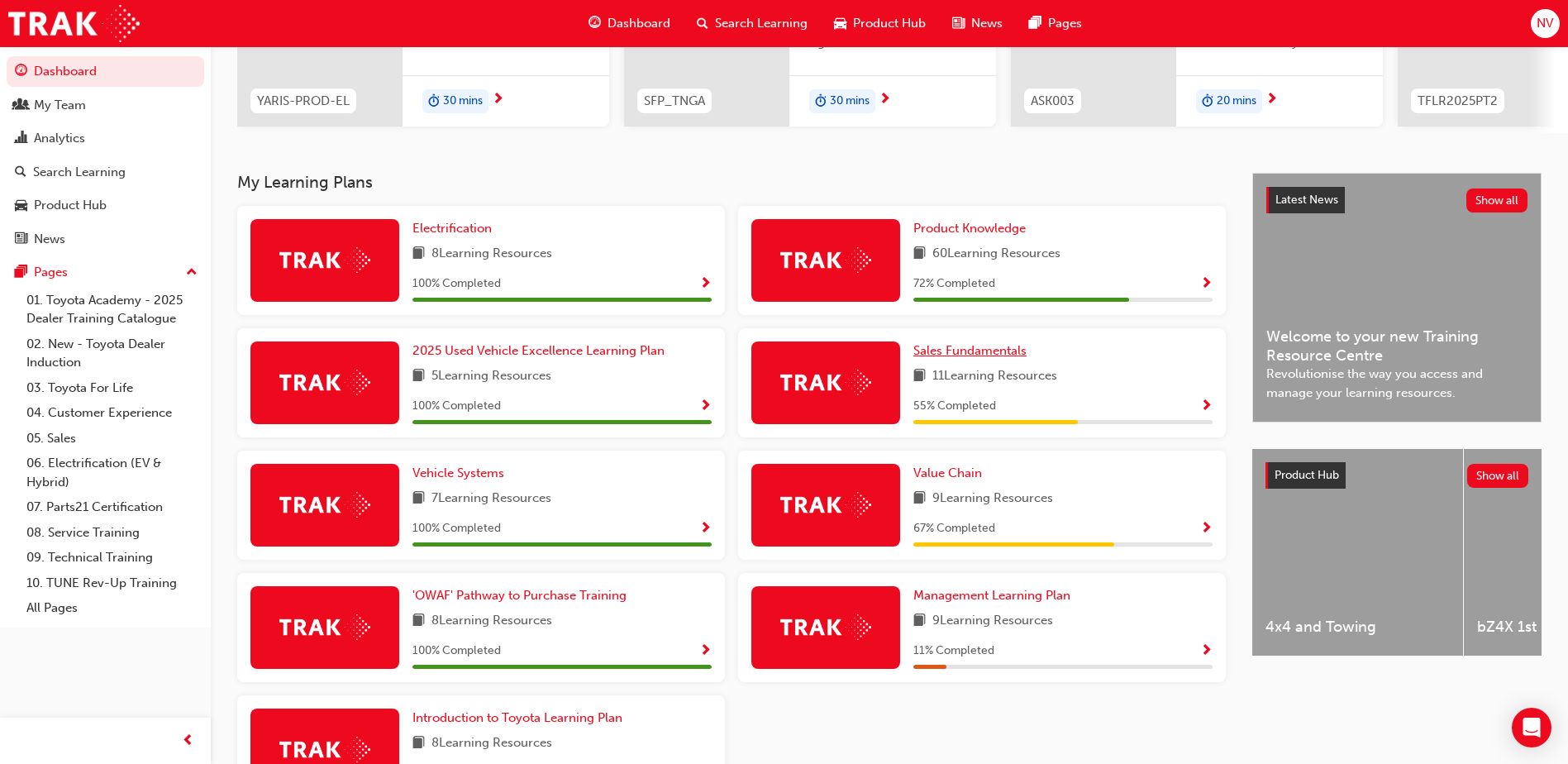
click at [1019, 357] on span "Sales Fundamentals" at bounding box center [970, 350] width 113 height 15
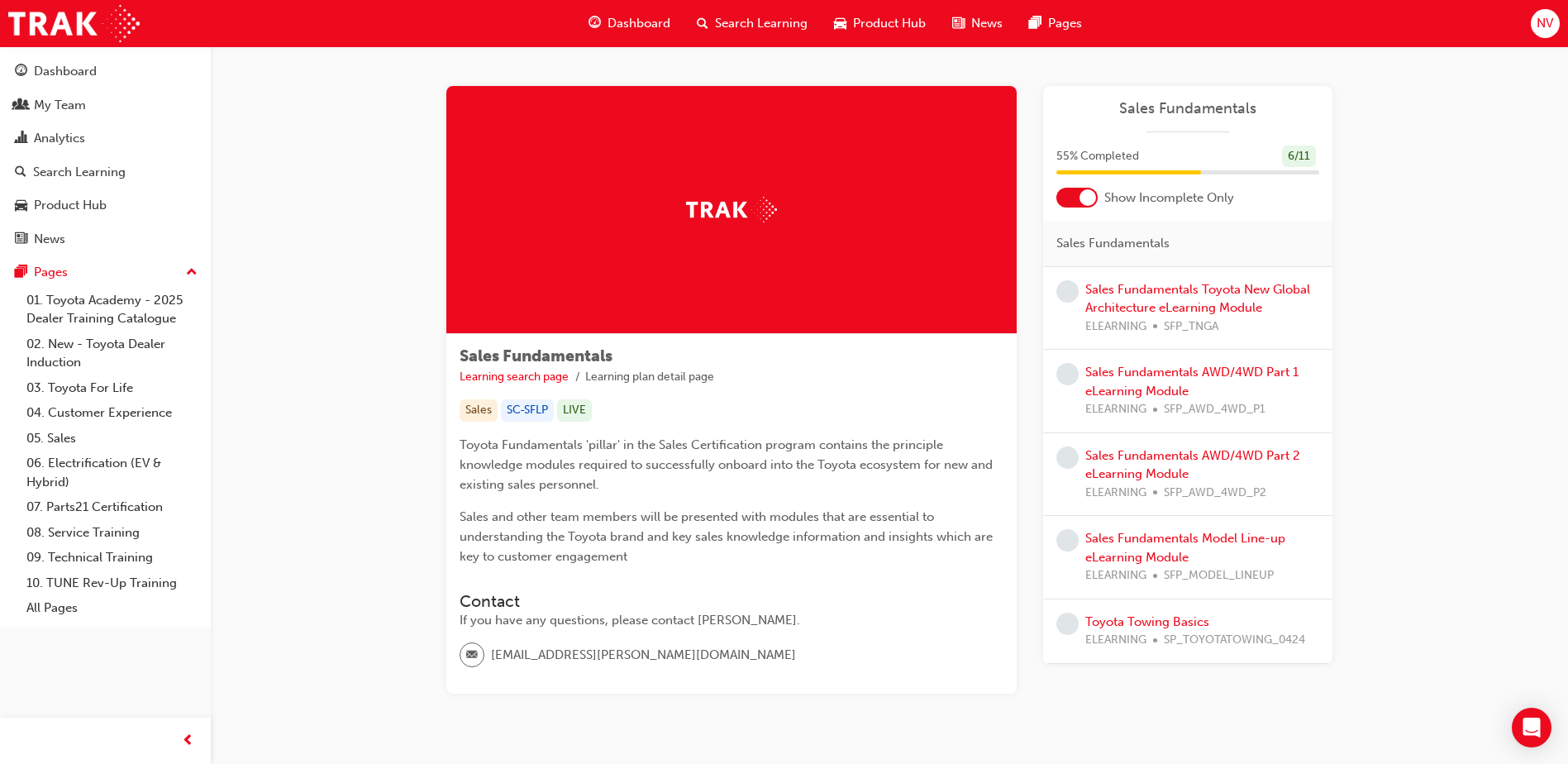
click at [1230, 299] on div "Sales Fundamentals Toyota New Global Architecture eLearning Module ELEARNING SF…" at bounding box center [1202, 308] width 234 height 56
click at [1223, 295] on link "Sales Fundamentals Toyota New Global Architecture eLearning Module" at bounding box center [1198, 299] width 225 height 34
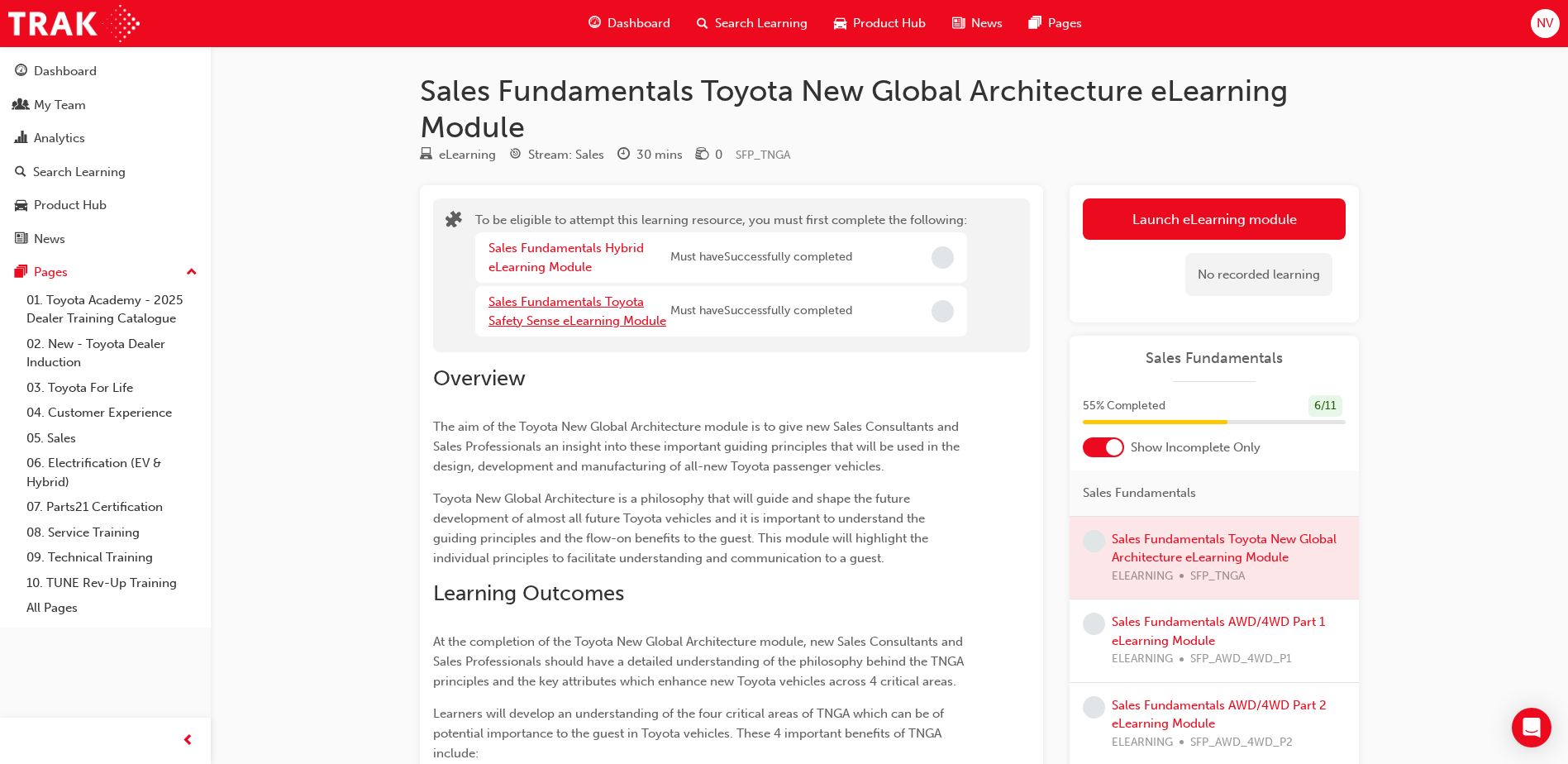
click at [573, 323] on link "Sales Fundamentals Toyota Safety Sense eLearning Module" at bounding box center [577, 311] width 177 height 34
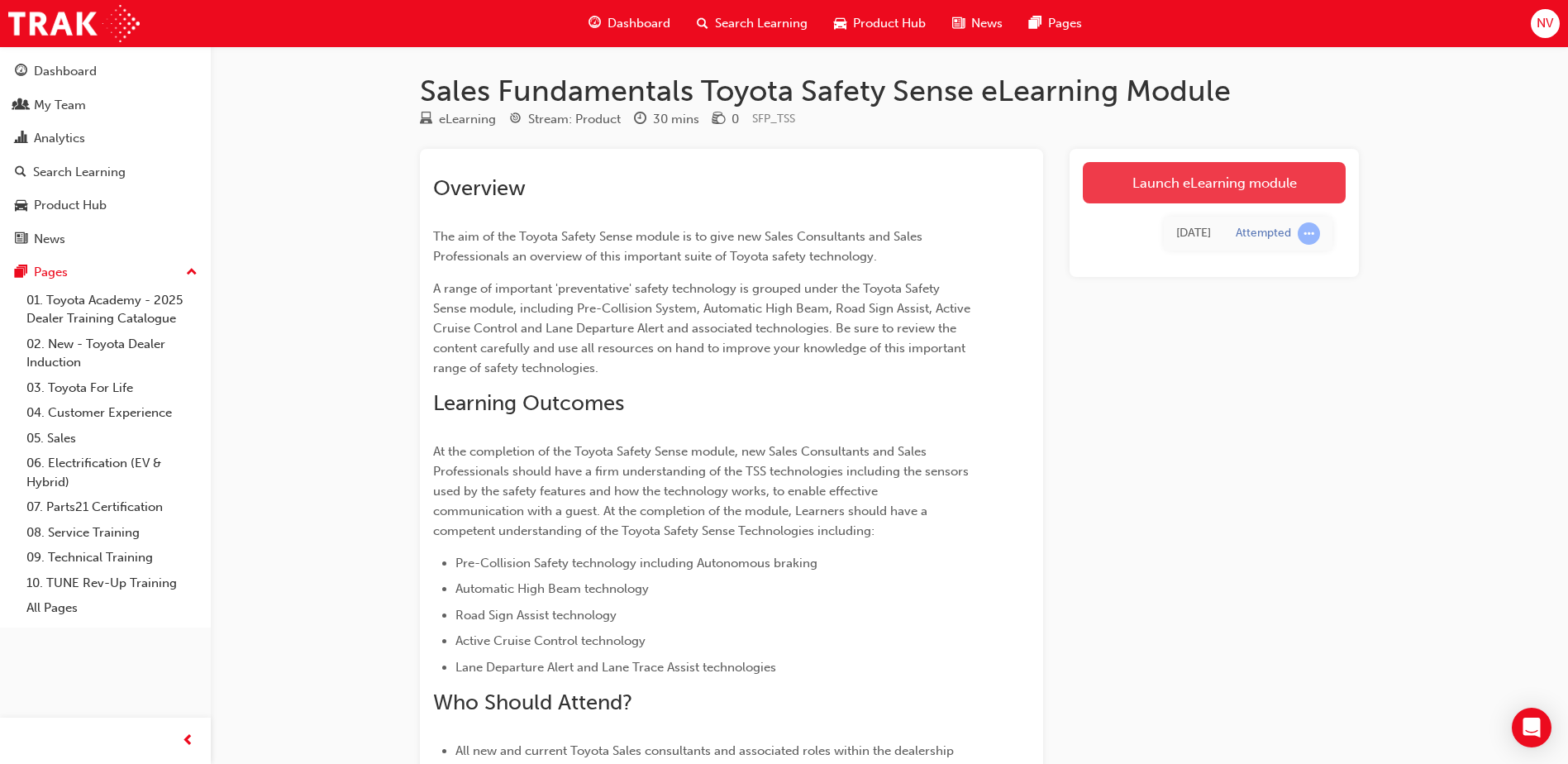
click at [1206, 173] on link "Launch eLearning module" at bounding box center [1214, 183] width 263 height 42
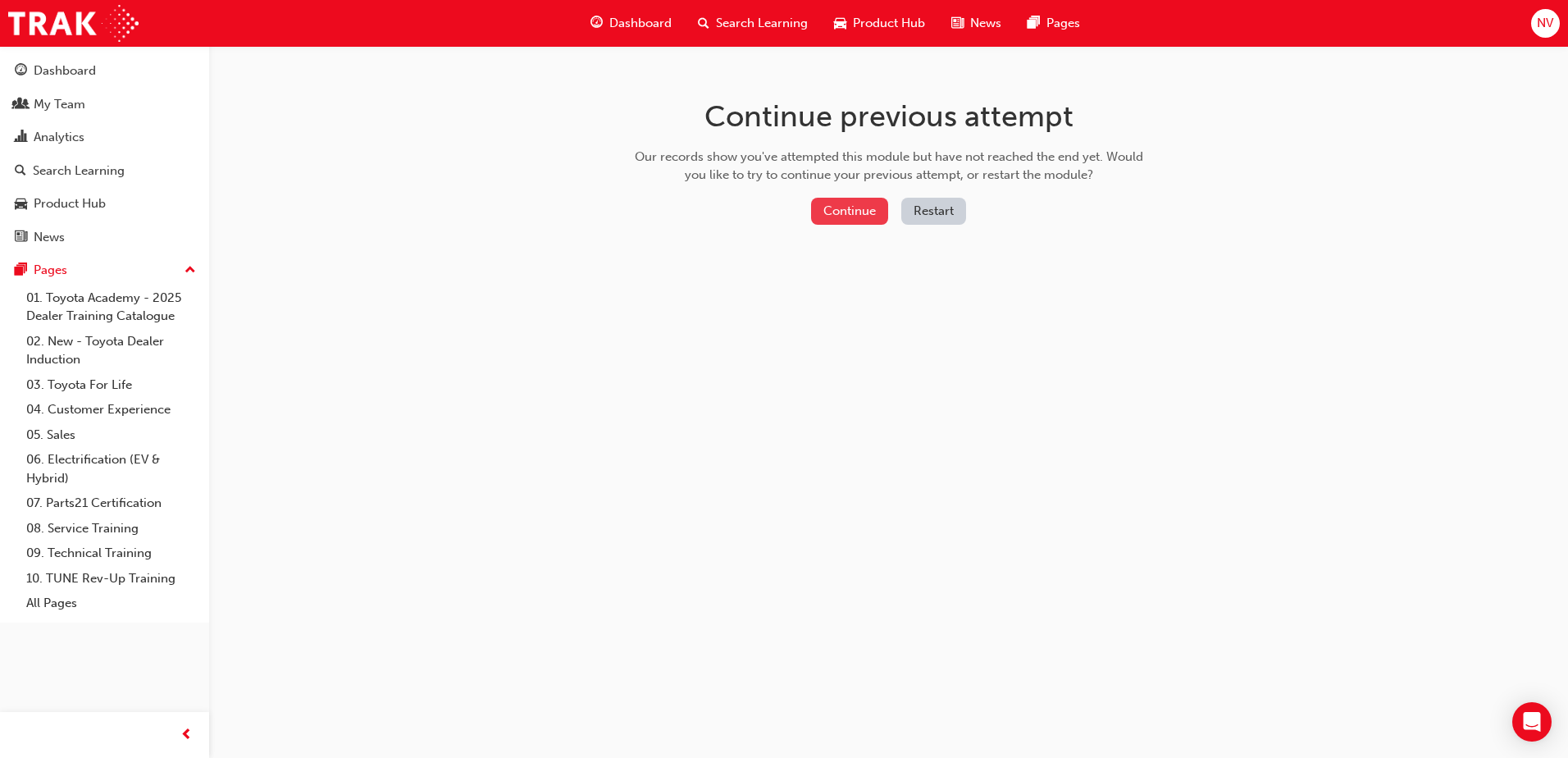
click at [873, 214] on button "Continue" at bounding box center [850, 211] width 77 height 27
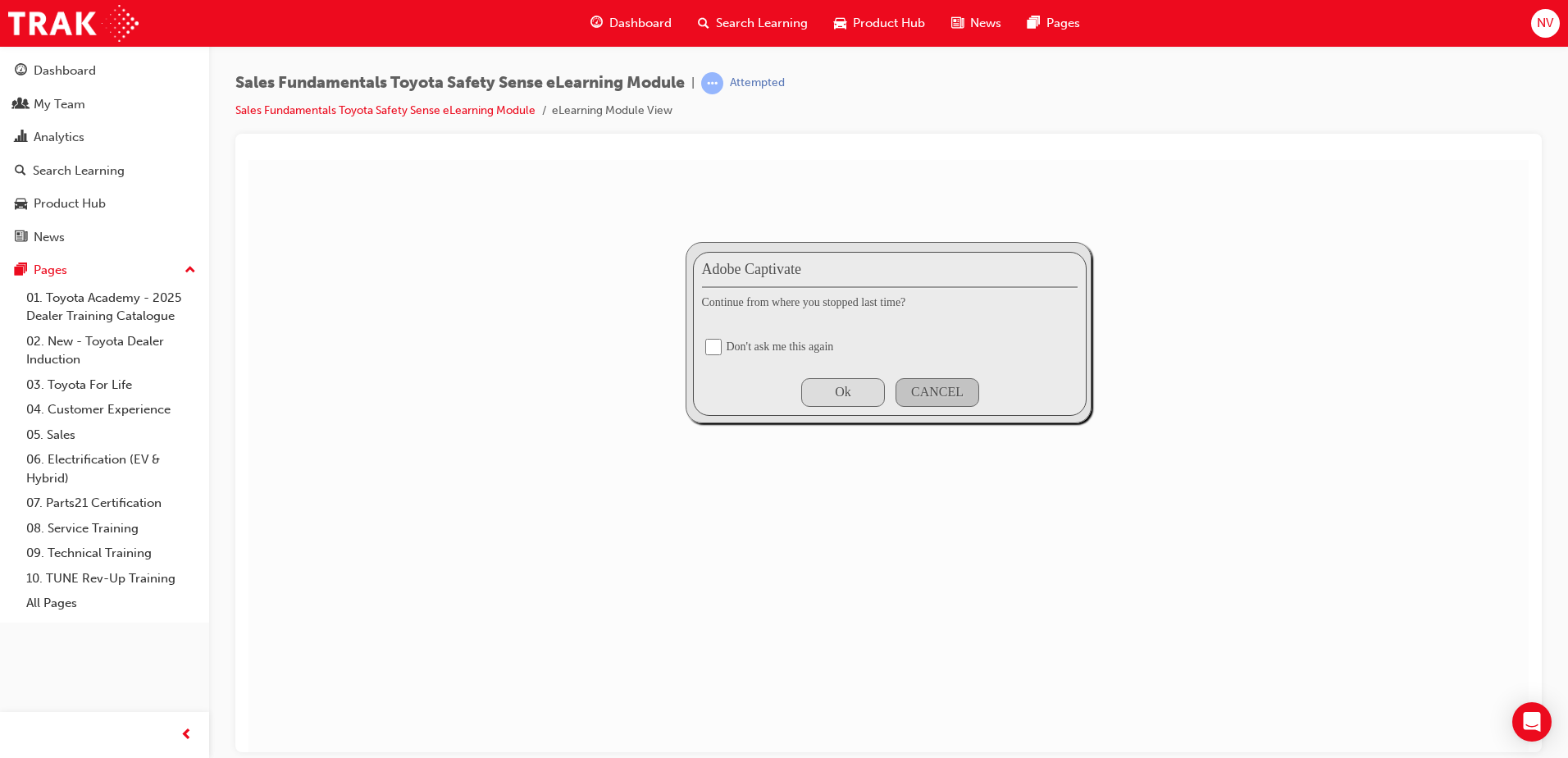
click at [862, 387] on div "Ok" at bounding box center [843, 391] width 83 height 28
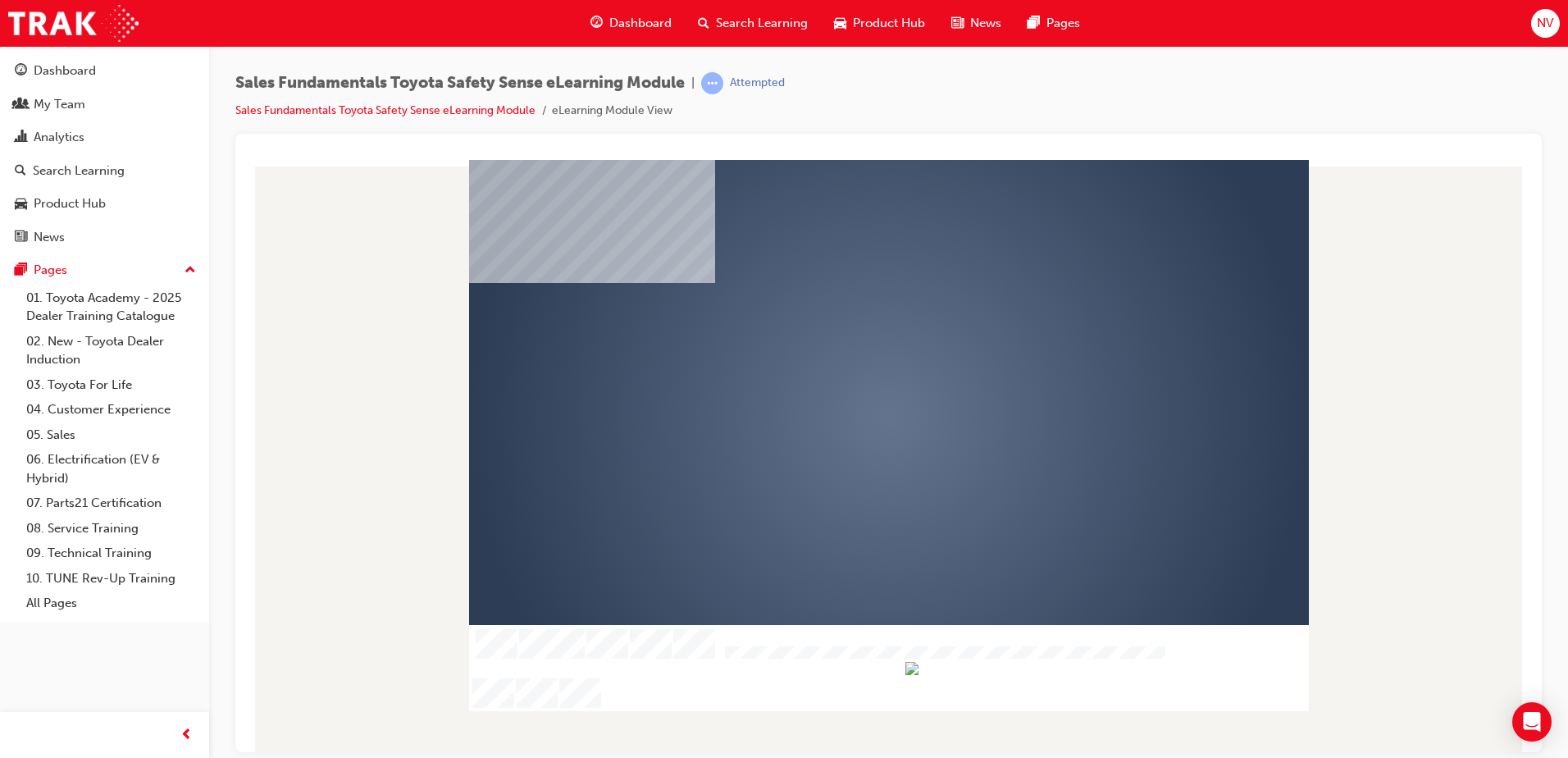
click at [842, 369] on div "play" at bounding box center [842, 369] width 0 height 0
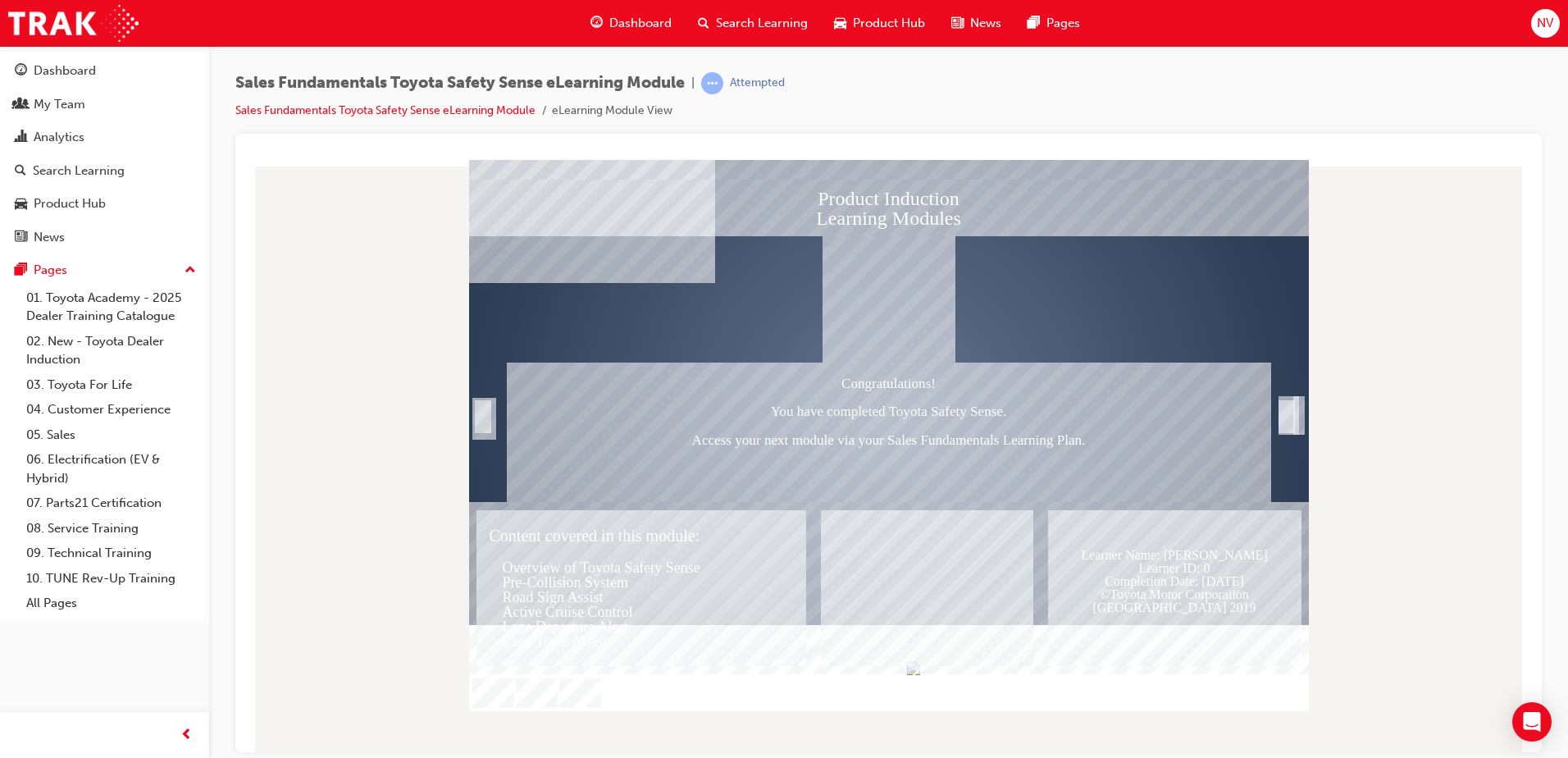
click at [1275, 417] on rect "Exit" at bounding box center [889, 415] width 840 height 514
click at [1287, 418] on div "Trigger this button to exit" at bounding box center [1286, 434] width 16 height 35
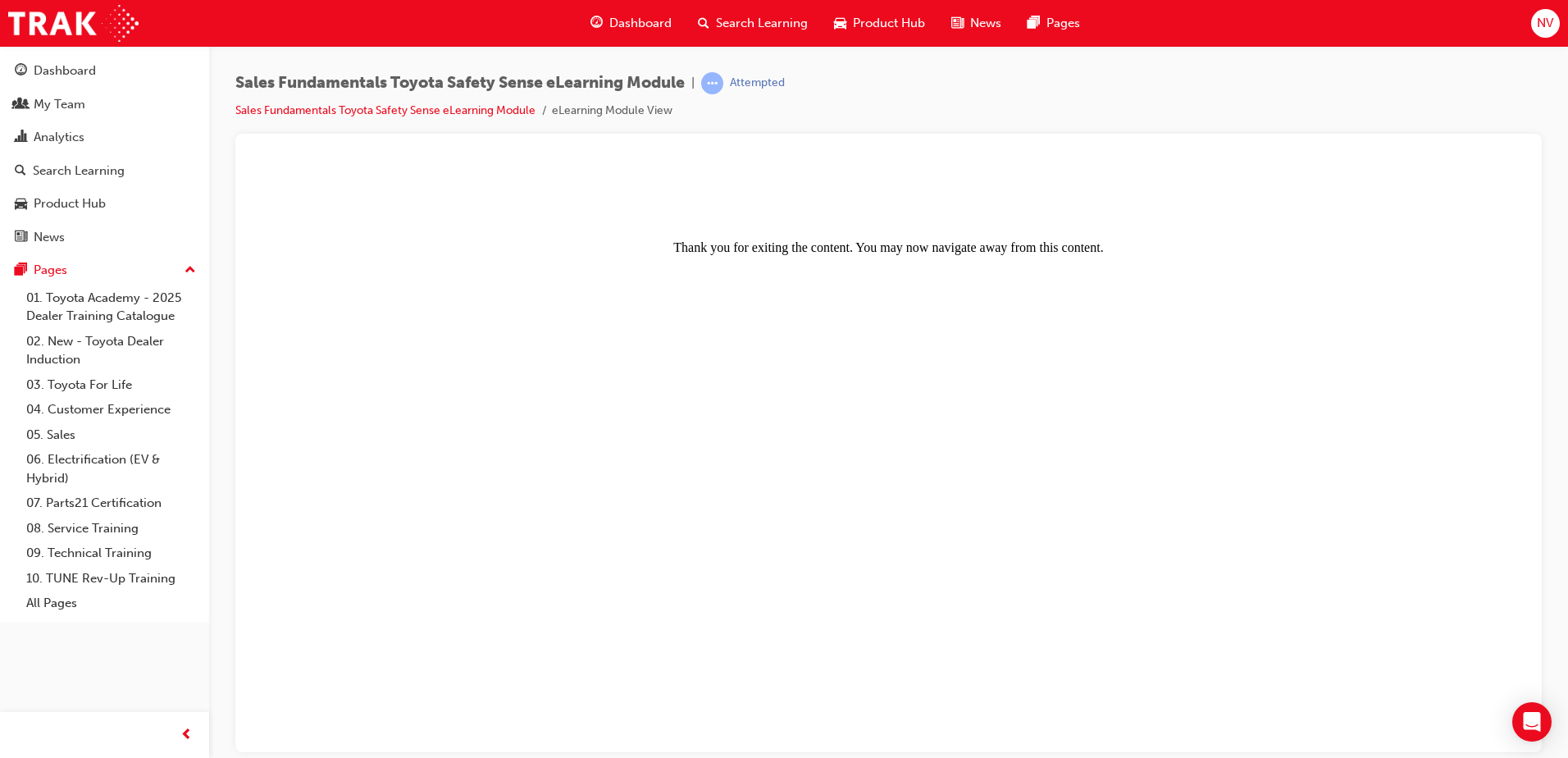
click at [633, 23] on span "Dashboard" at bounding box center [640, 23] width 63 height 19
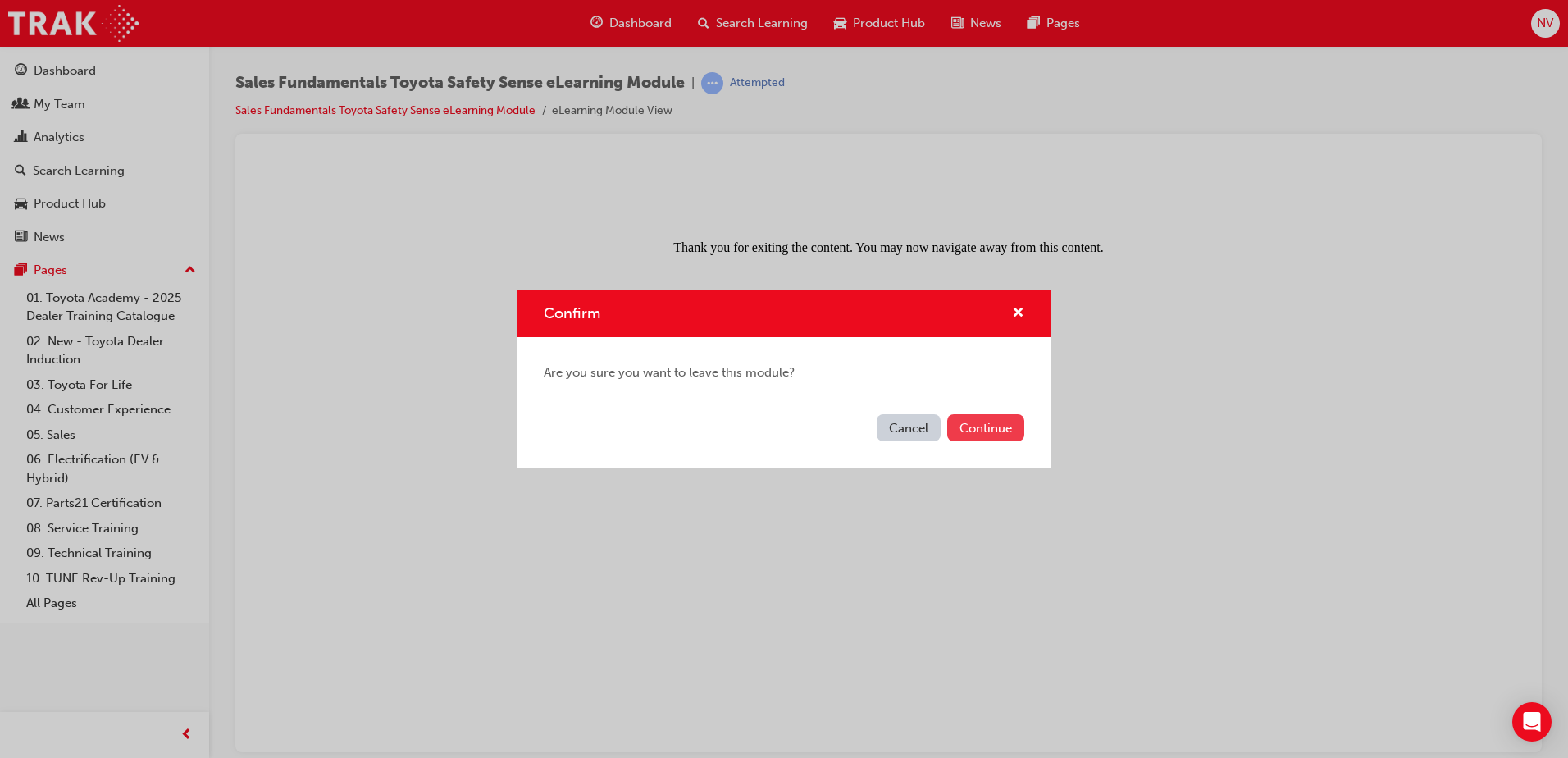
click at [968, 434] on button "Continue" at bounding box center [986, 428] width 77 height 27
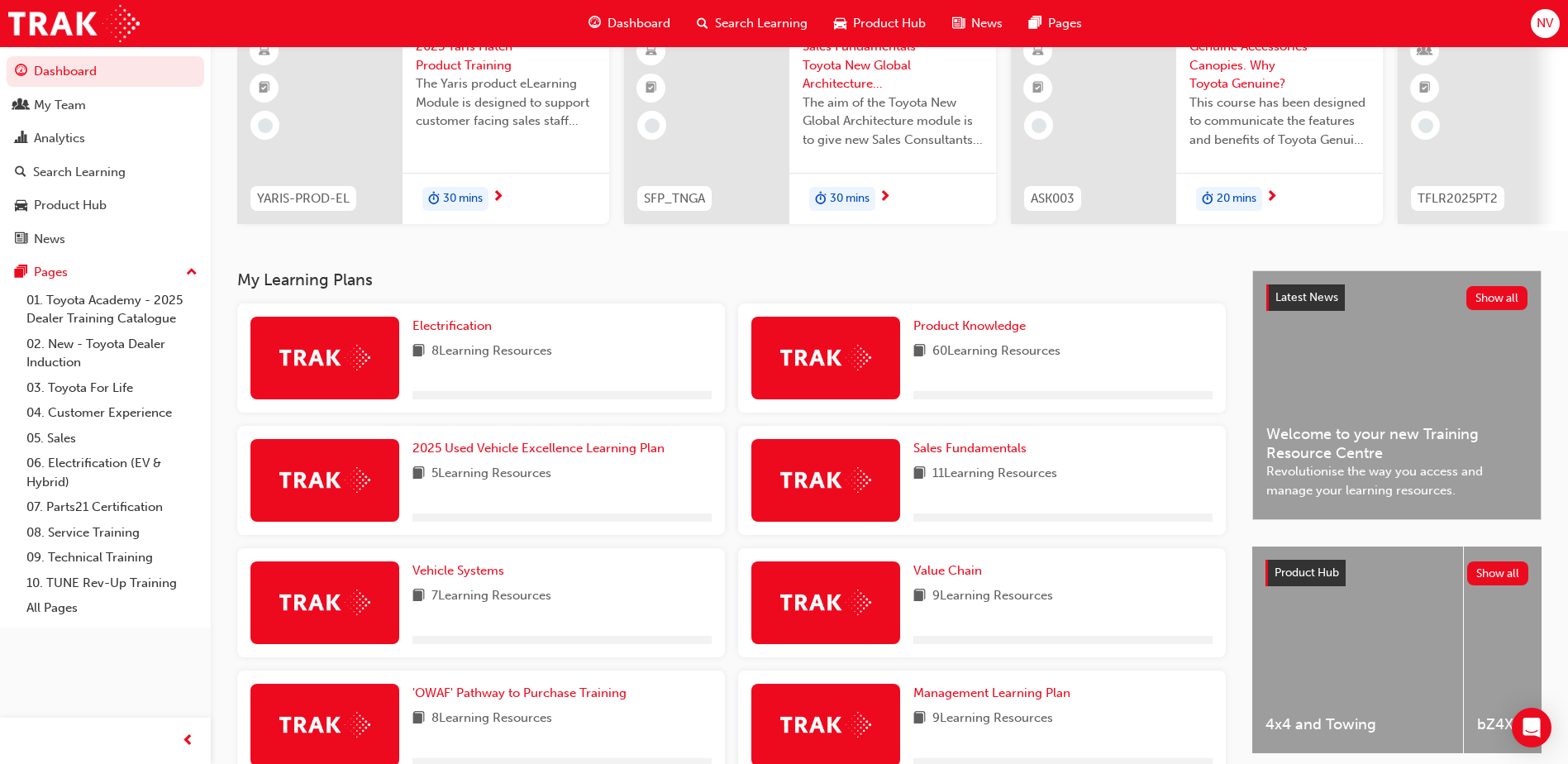
scroll to position [331, 0]
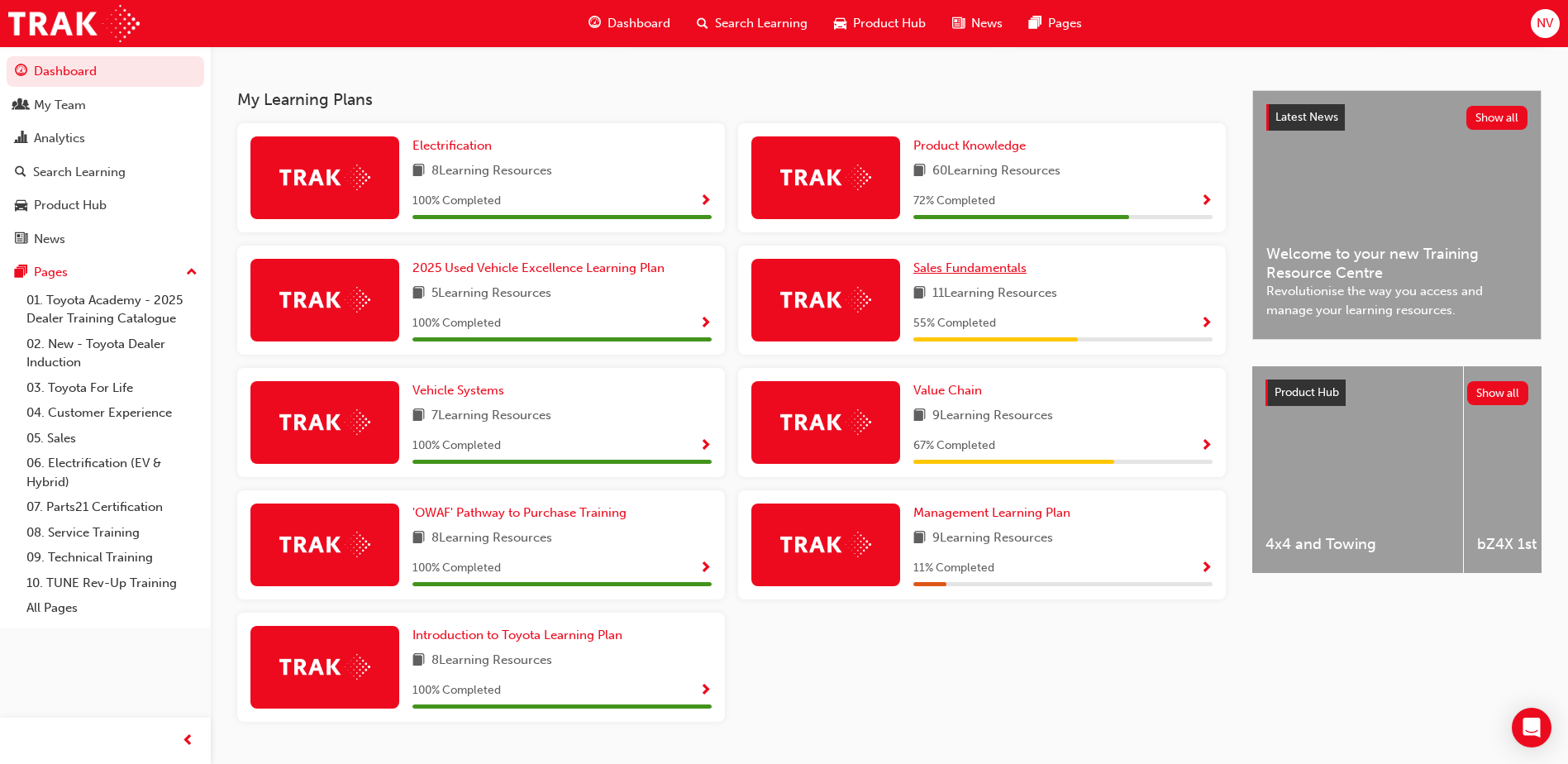
click at [992, 271] on span "Sales Fundamentals" at bounding box center [970, 267] width 113 height 15
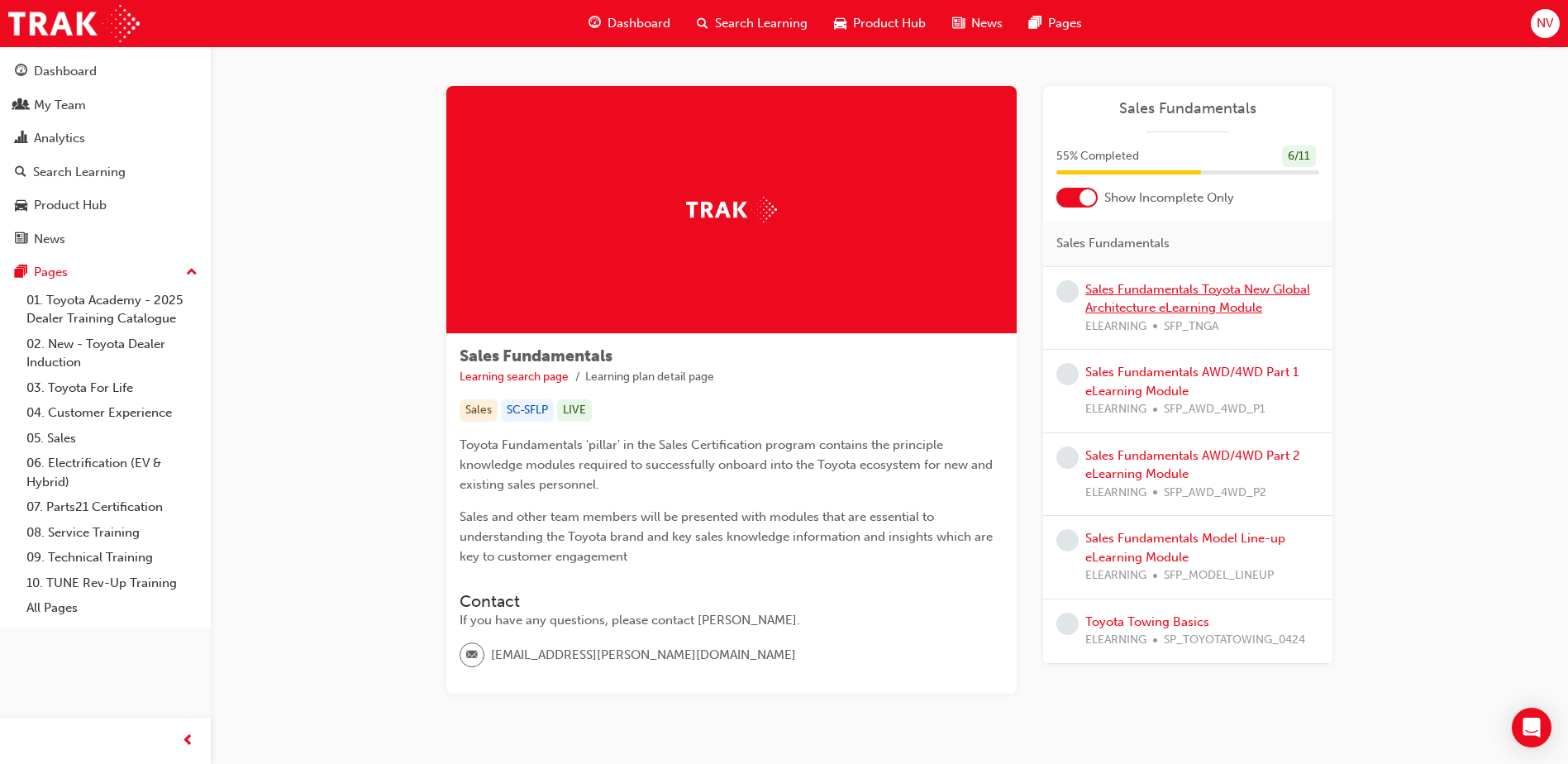
click at [1200, 292] on link "Sales Fundamentals Toyota New Global Architecture eLearning Module" at bounding box center [1198, 299] width 225 height 34
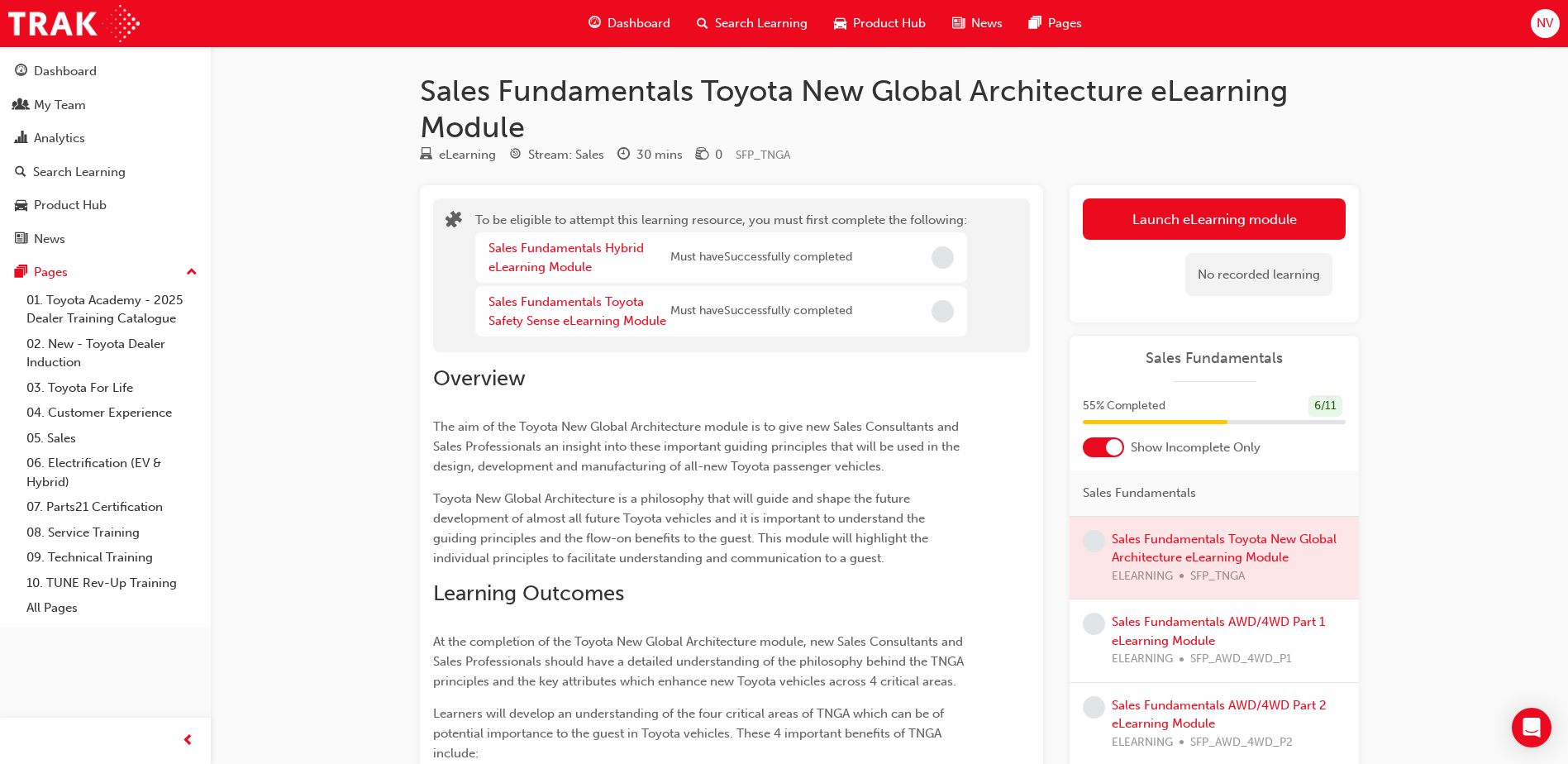
click at [942, 253] on span "Incomplete" at bounding box center [943, 258] width 22 height 22
click at [953, 323] on div "Sales Fundamentals Toyota Safety Sense eLearning Module Must have Successfully …" at bounding box center [721, 311] width 492 height 50
click at [953, 318] on div at bounding box center [943, 311] width 22 height 22
click at [950, 318] on span "Incomplete" at bounding box center [943, 311] width 22 height 22
click at [1117, 444] on div at bounding box center [1114, 446] width 16 height 16
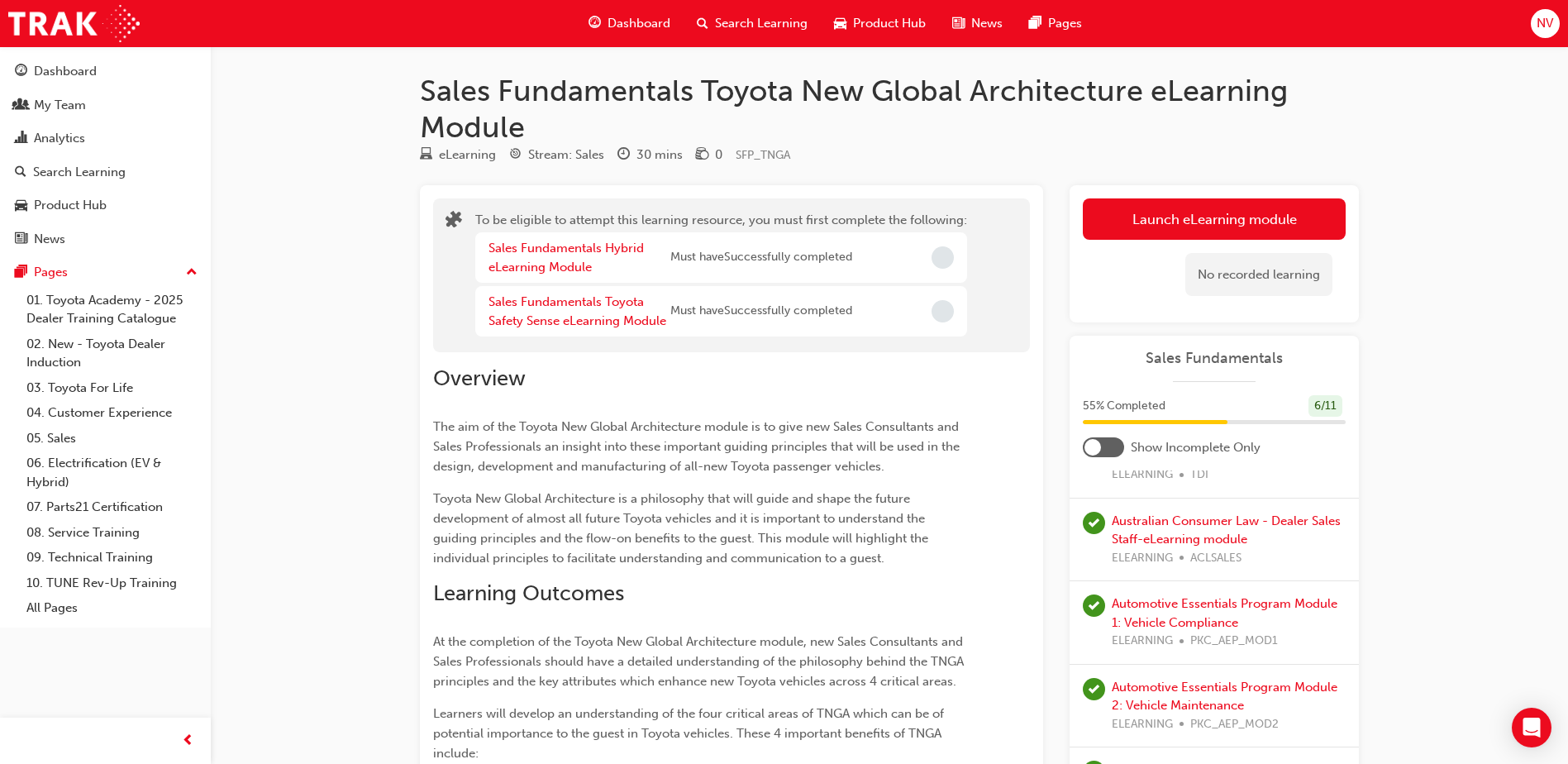
click at [629, 11] on div "Dashboard" at bounding box center [629, 23] width 108 height 34
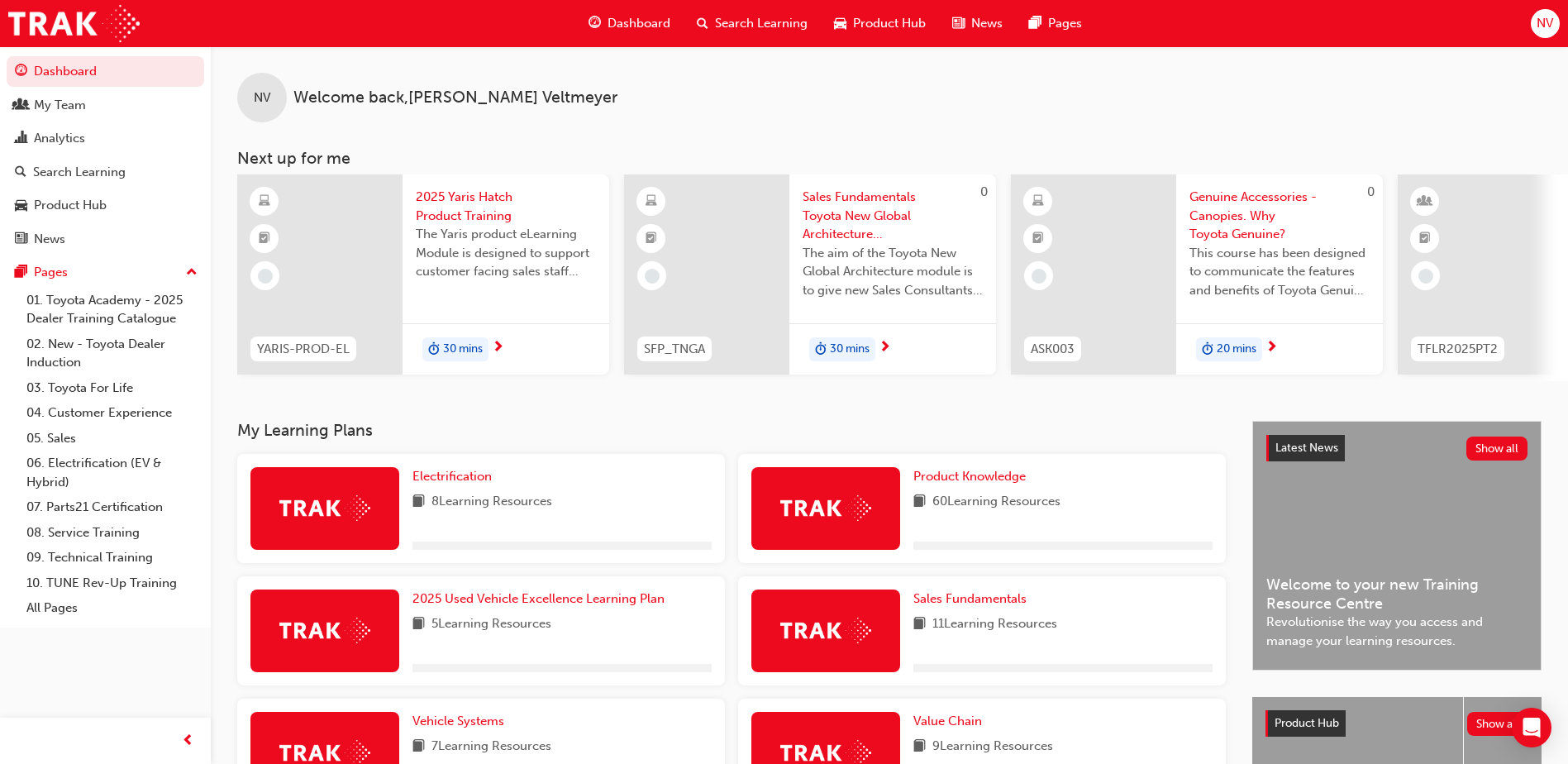
scroll to position [331, 0]
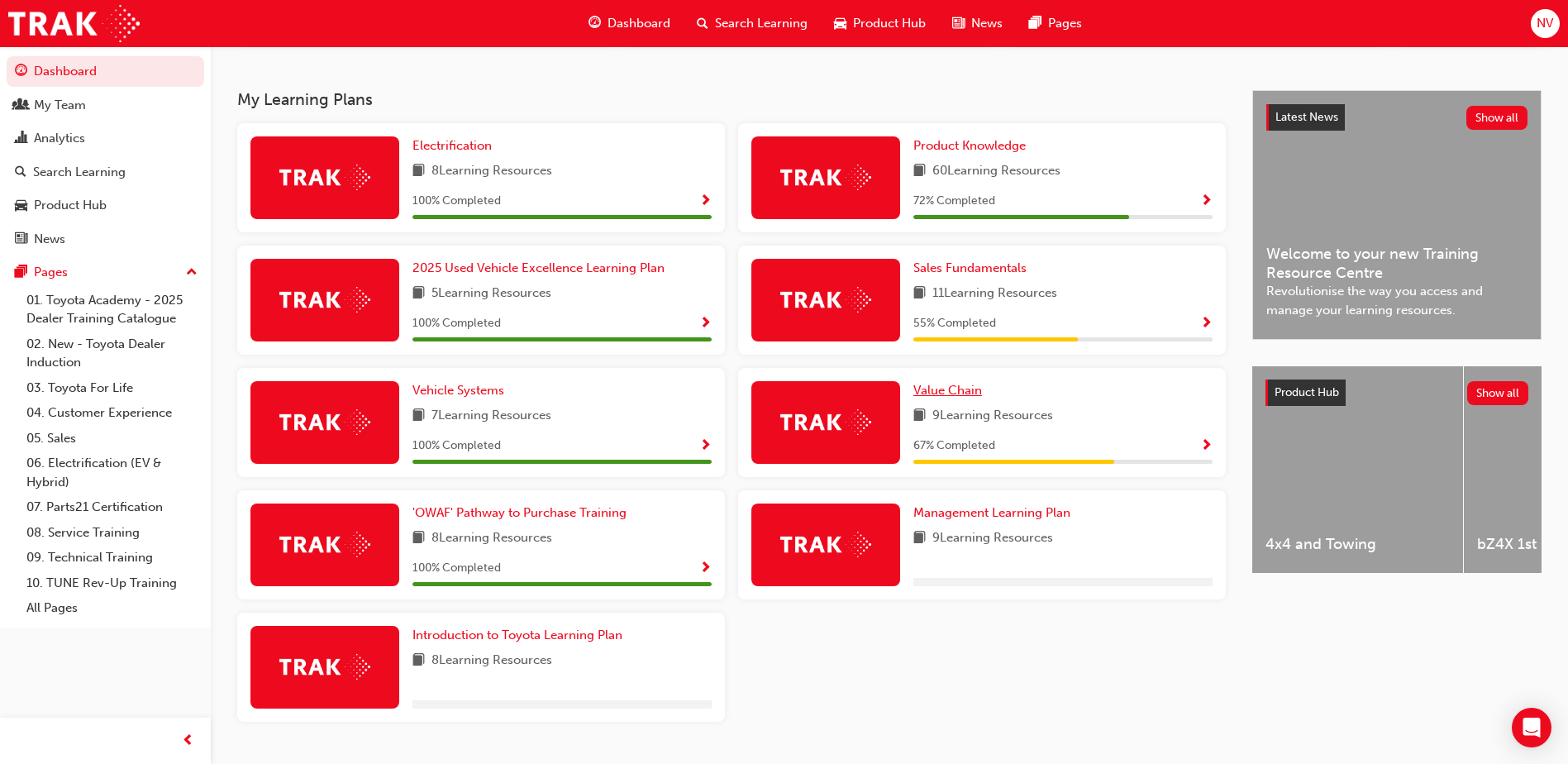
click at [950, 394] on span "Value Chain" at bounding box center [947, 390] width 68 height 15
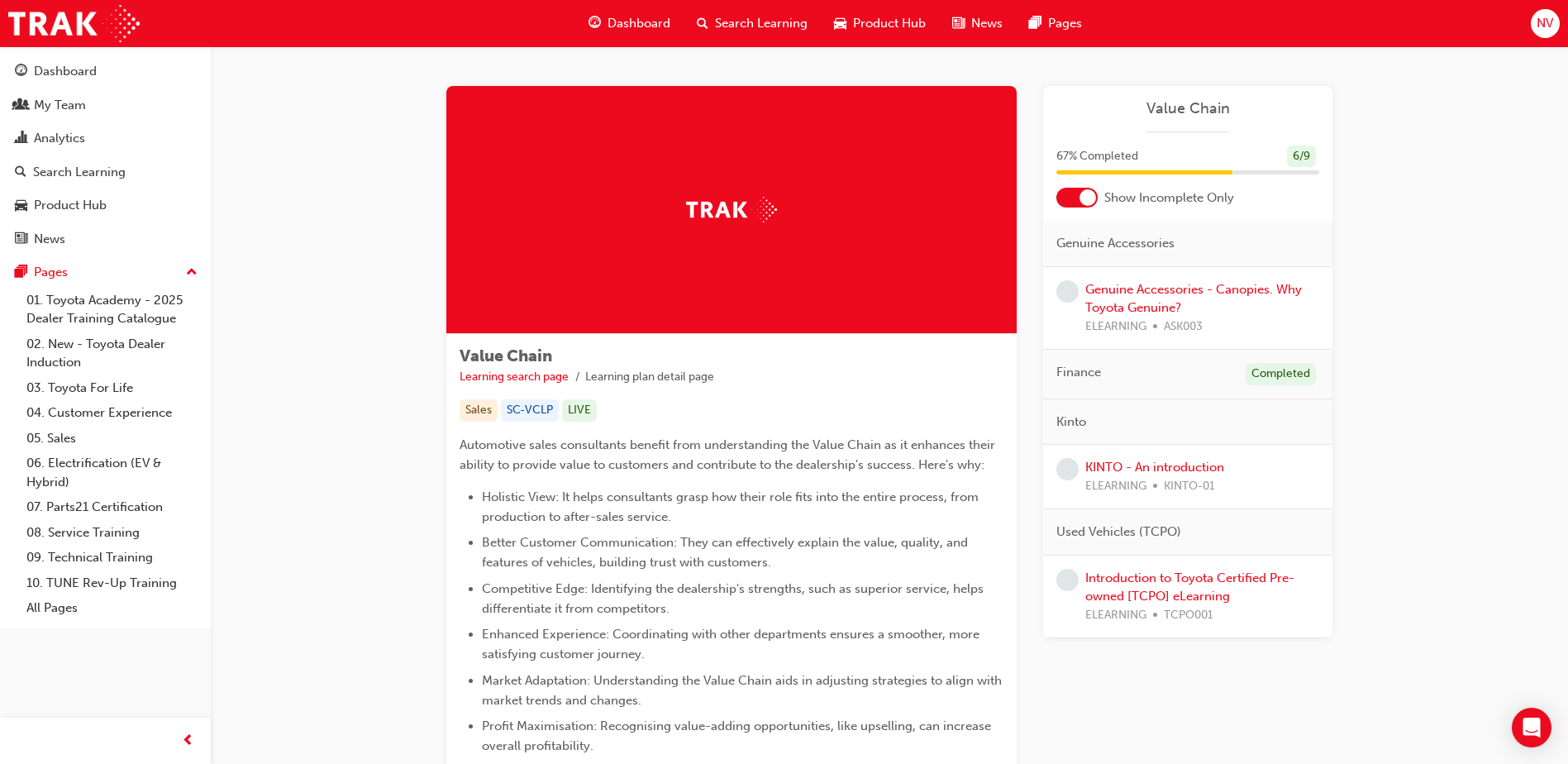
click at [1088, 194] on div at bounding box center [1087, 197] width 16 height 16
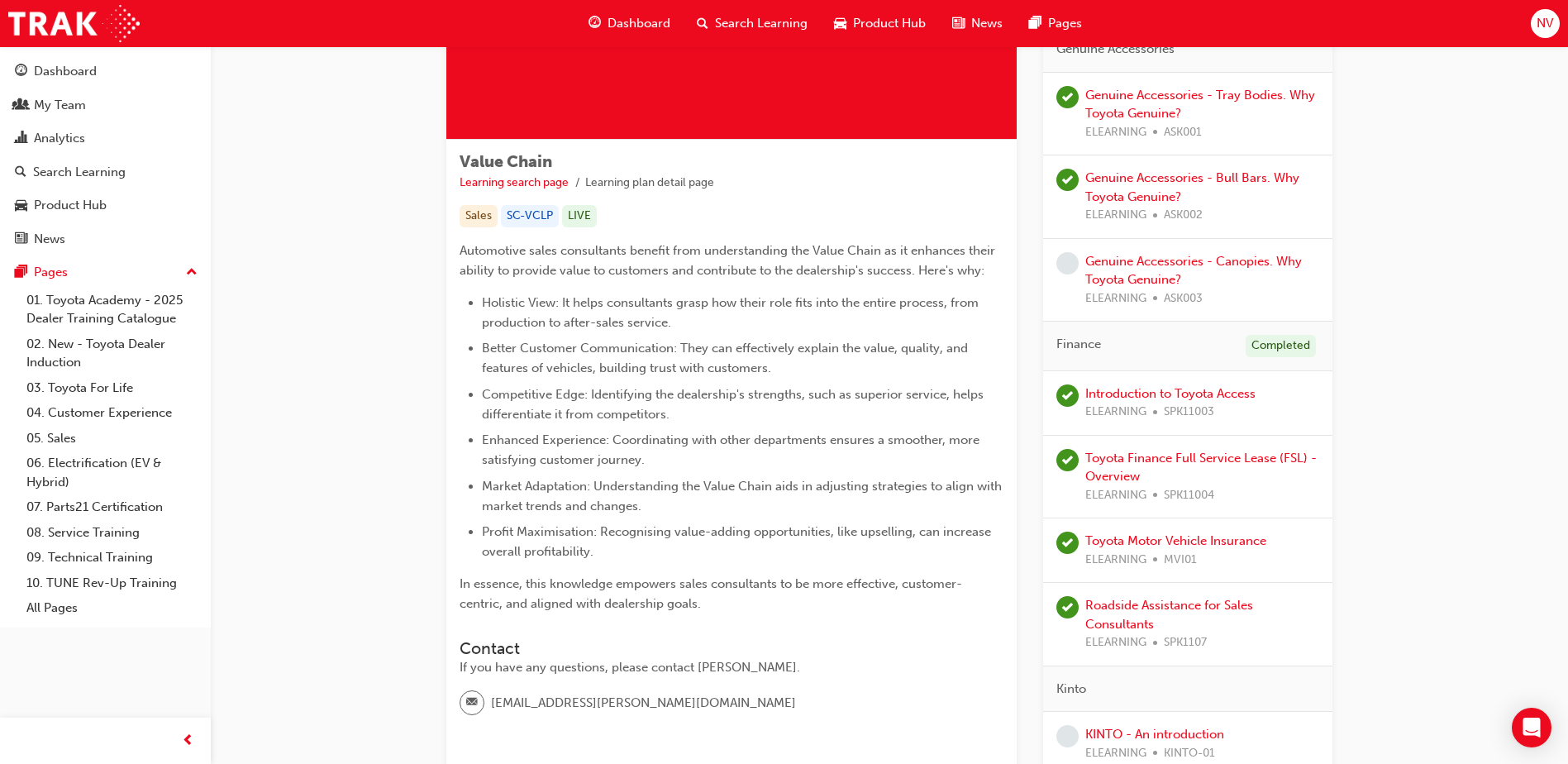
scroll to position [165, 0]
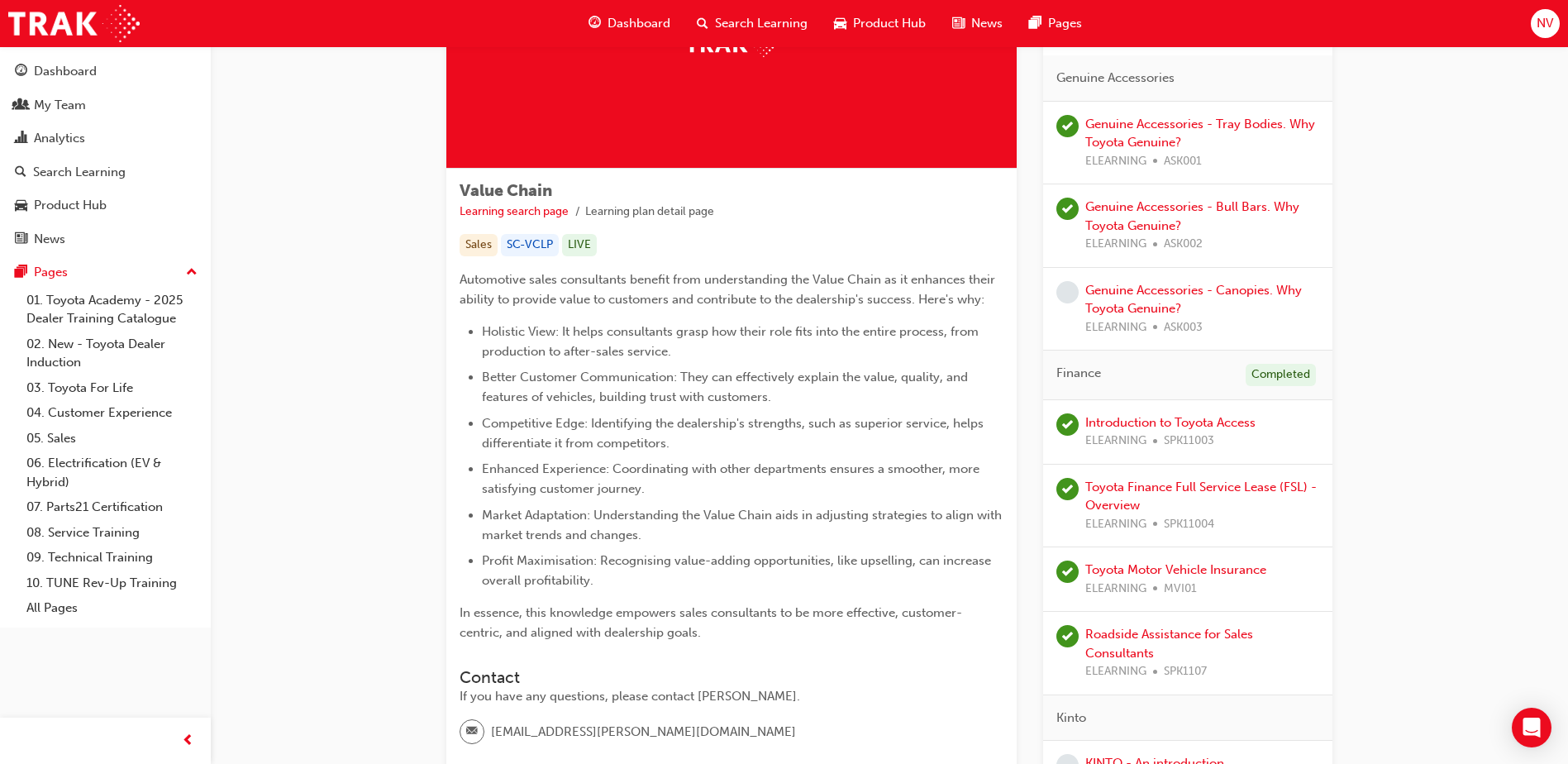
click at [1181, 299] on div "Genuine Accessories - Canopies. Why Toyota Genuine? ELEARNING ASK003" at bounding box center [1202, 309] width 234 height 56
click at [1152, 295] on link "Genuine Accessories - Canopies. Why Toyota Genuine?" at bounding box center [1194, 299] width 216 height 34
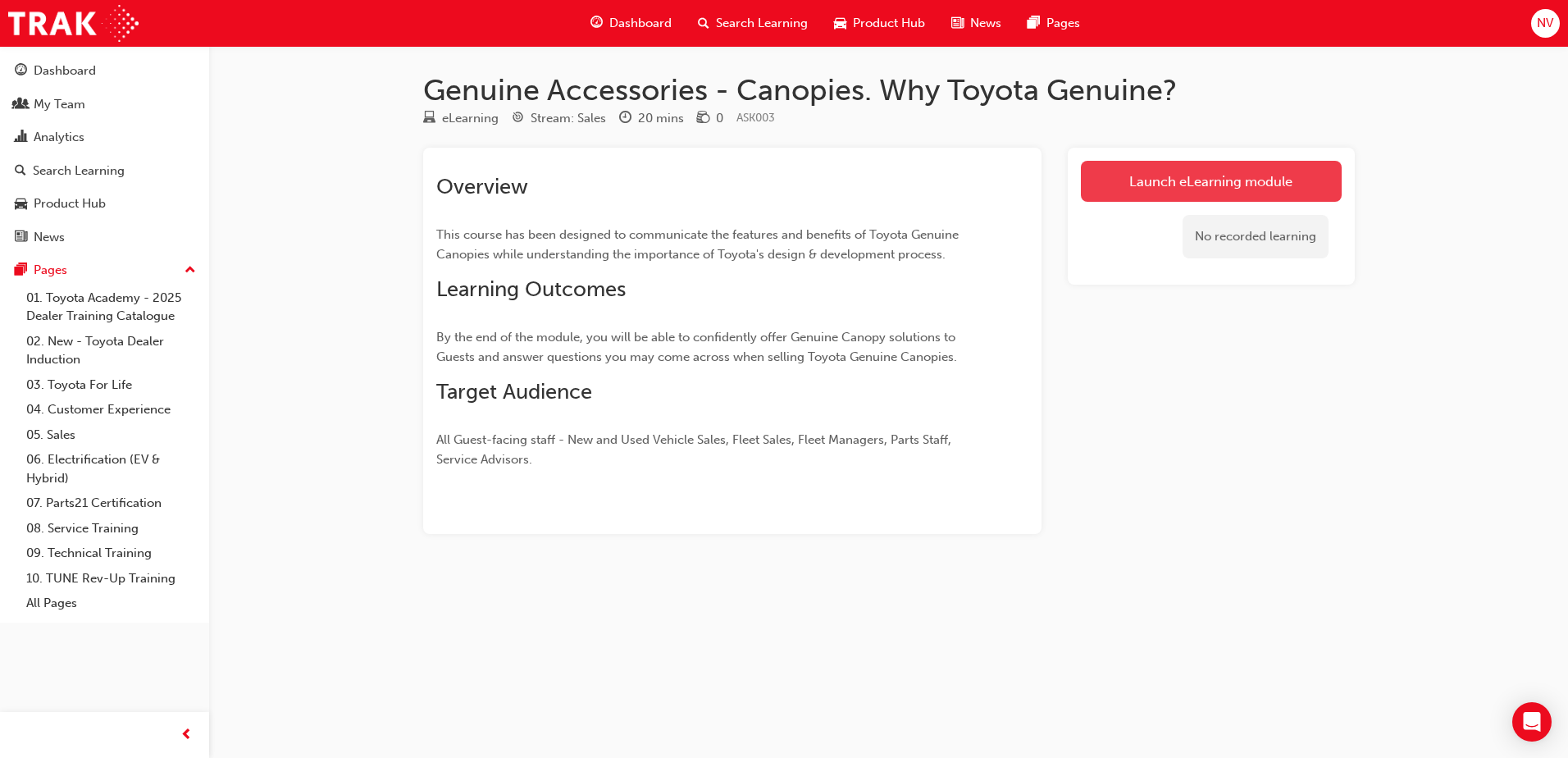
click at [1261, 184] on link "Launch eLearning module" at bounding box center [1212, 181] width 261 height 41
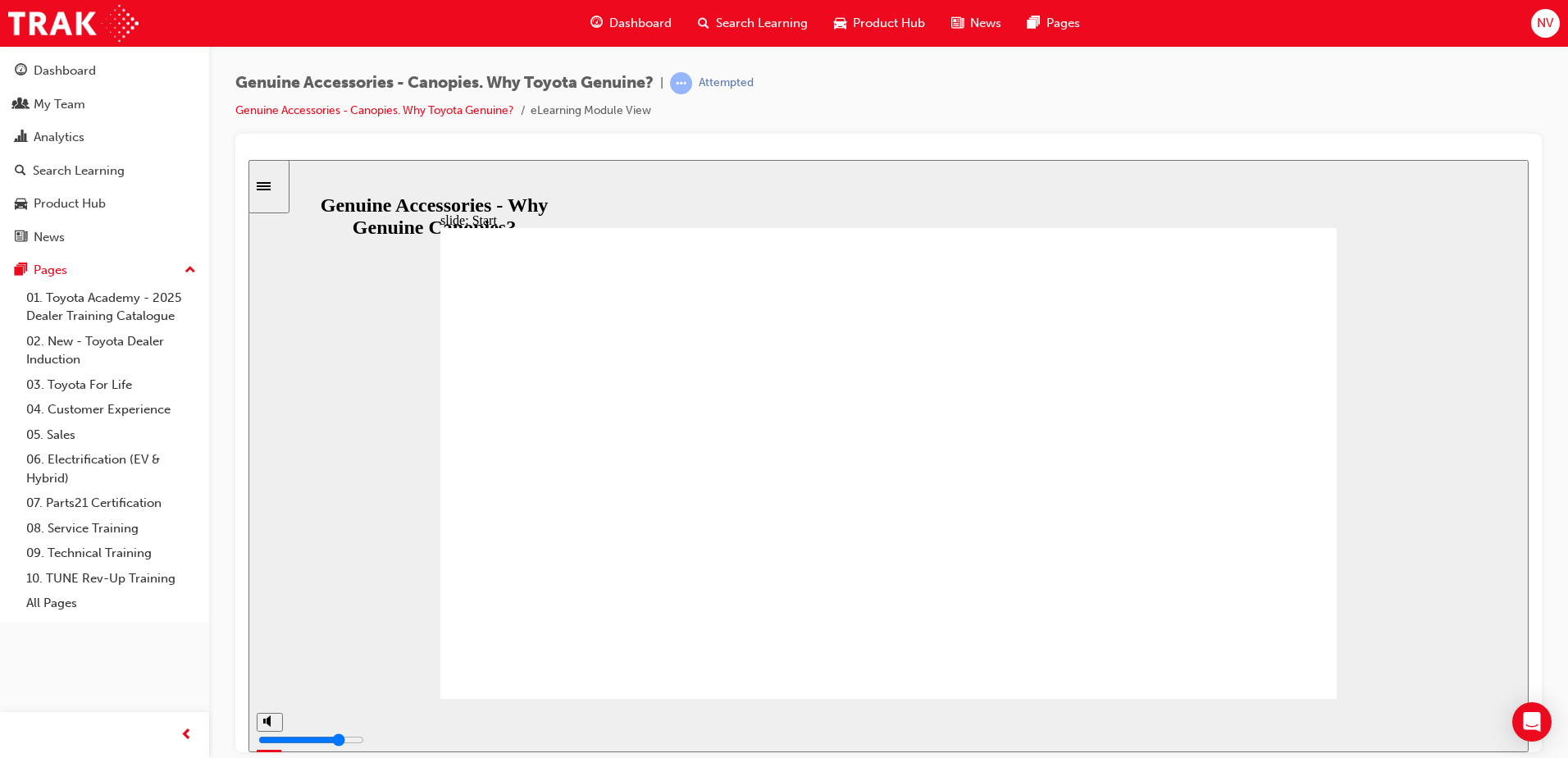
drag, startPoint x: 773, startPoint y: 524, endPoint x: 752, endPoint y: 511, distance: 24.7
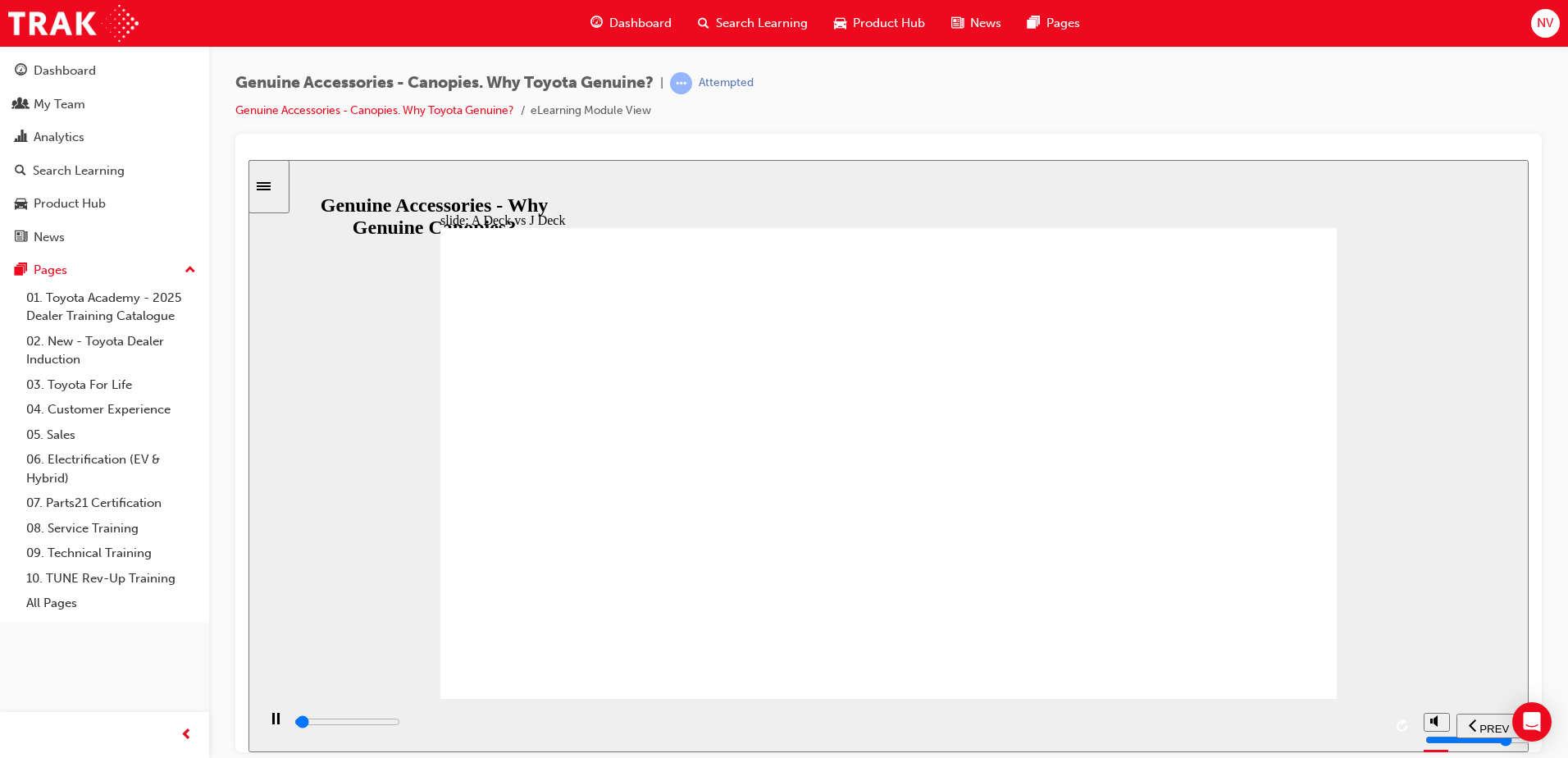
drag, startPoint x: 1137, startPoint y: 389, endPoint x: 1146, endPoint y: 394, distance: 10.3
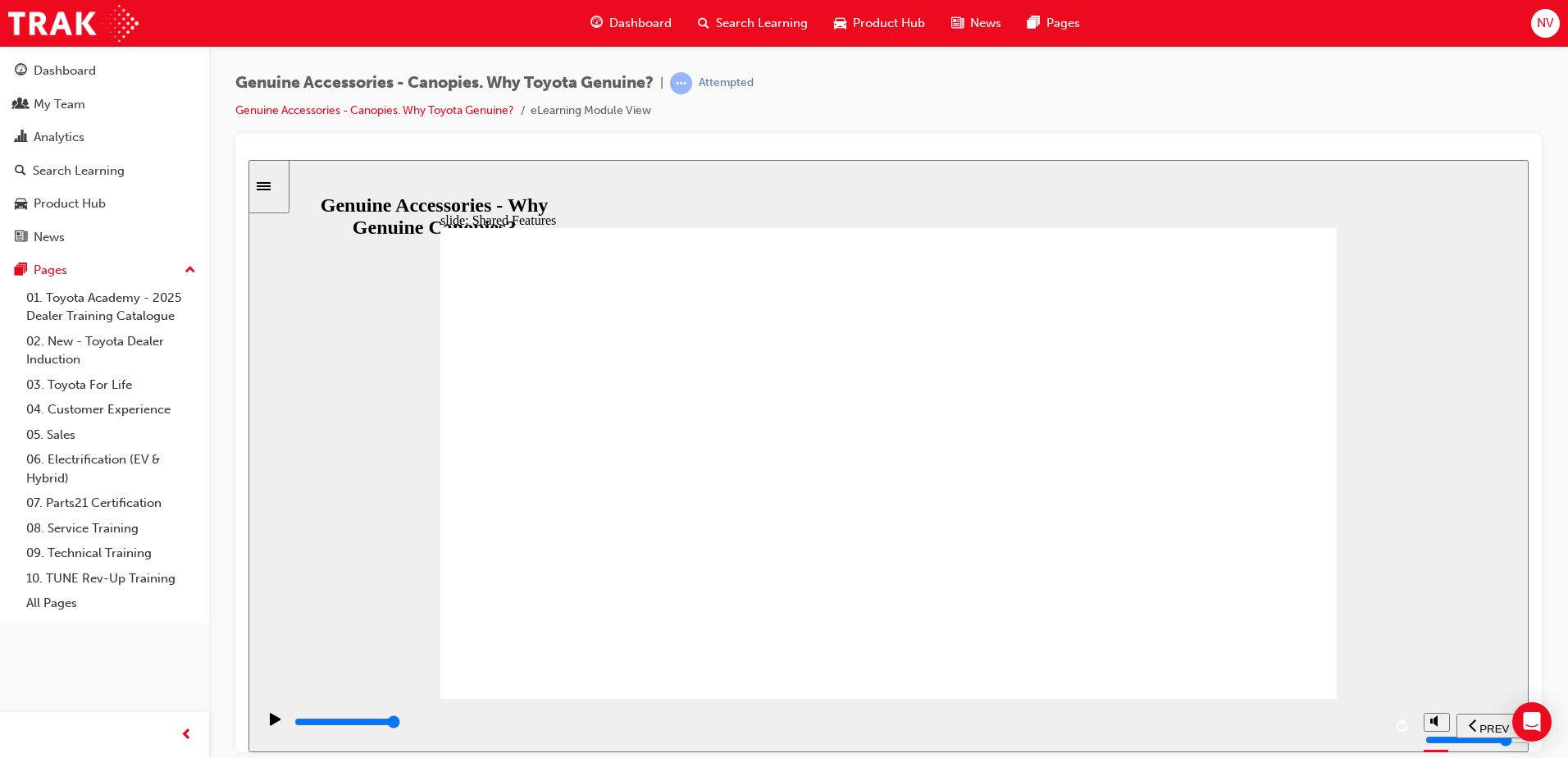
drag, startPoint x: 632, startPoint y: 631, endPoint x: 661, endPoint y: 637, distance: 29.6
drag, startPoint x: 772, startPoint y: 628, endPoint x: 841, endPoint y: 649, distance: 72.1
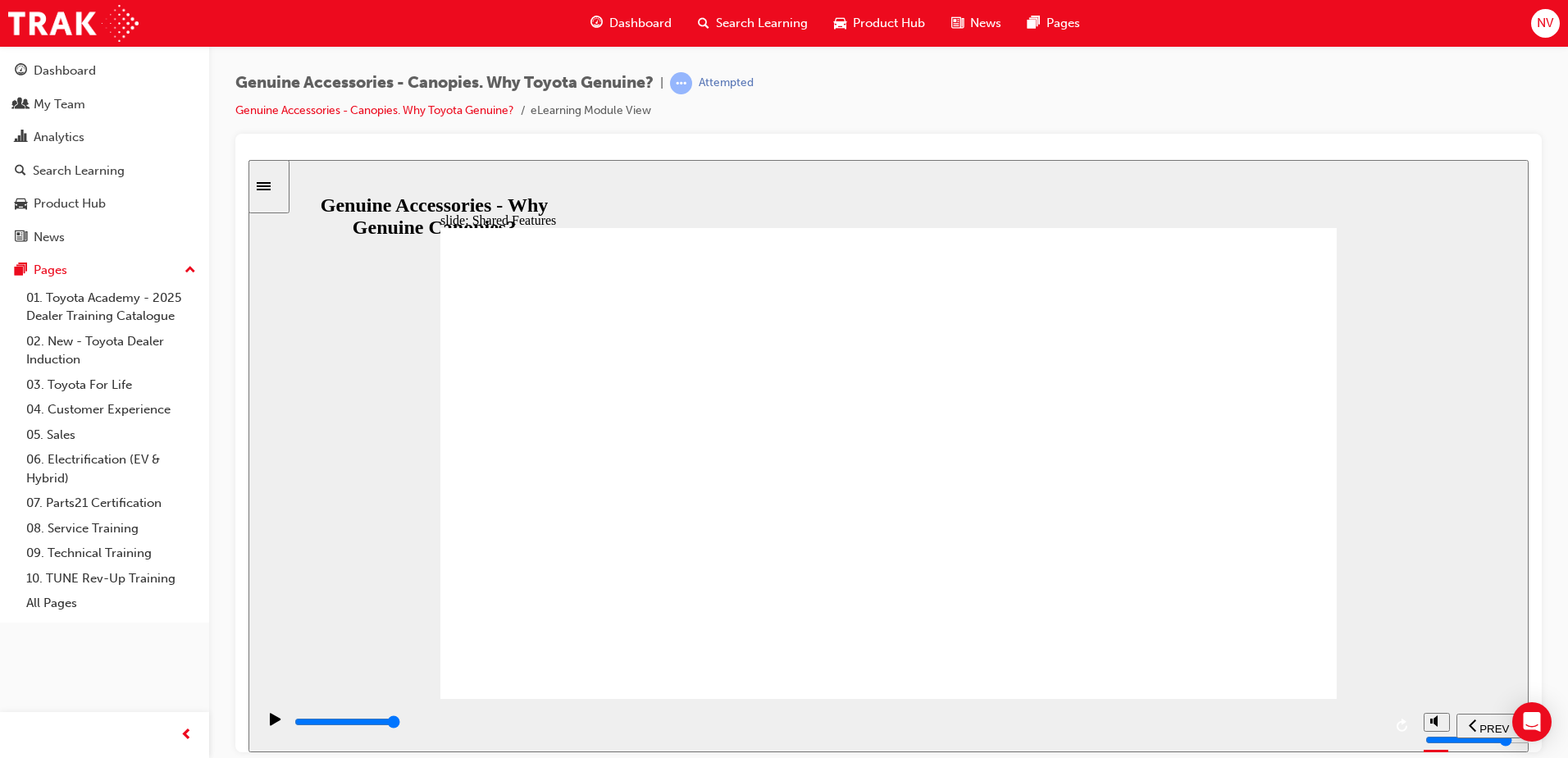
drag, startPoint x: 929, startPoint y: 632, endPoint x: 955, endPoint y: 628, distance: 26.3
drag, startPoint x: 994, startPoint y: 632, endPoint x: 1018, endPoint y: 633, distance: 24.0
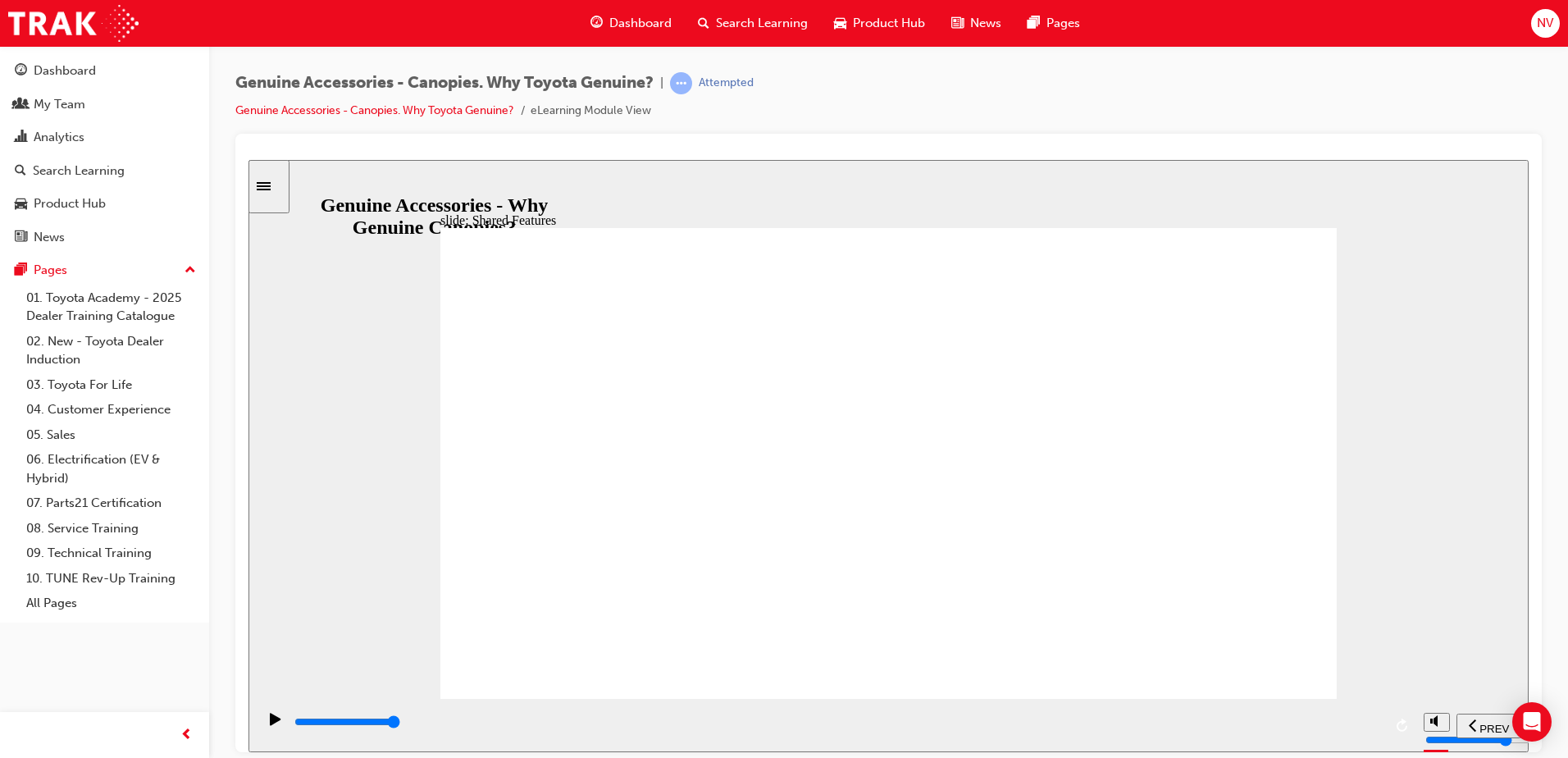
drag, startPoint x: 1069, startPoint y: 621, endPoint x: 1108, endPoint y: 627, distance: 39.5
drag, startPoint x: 1145, startPoint y: 628, endPoint x: 1167, endPoint y: 633, distance: 22.6
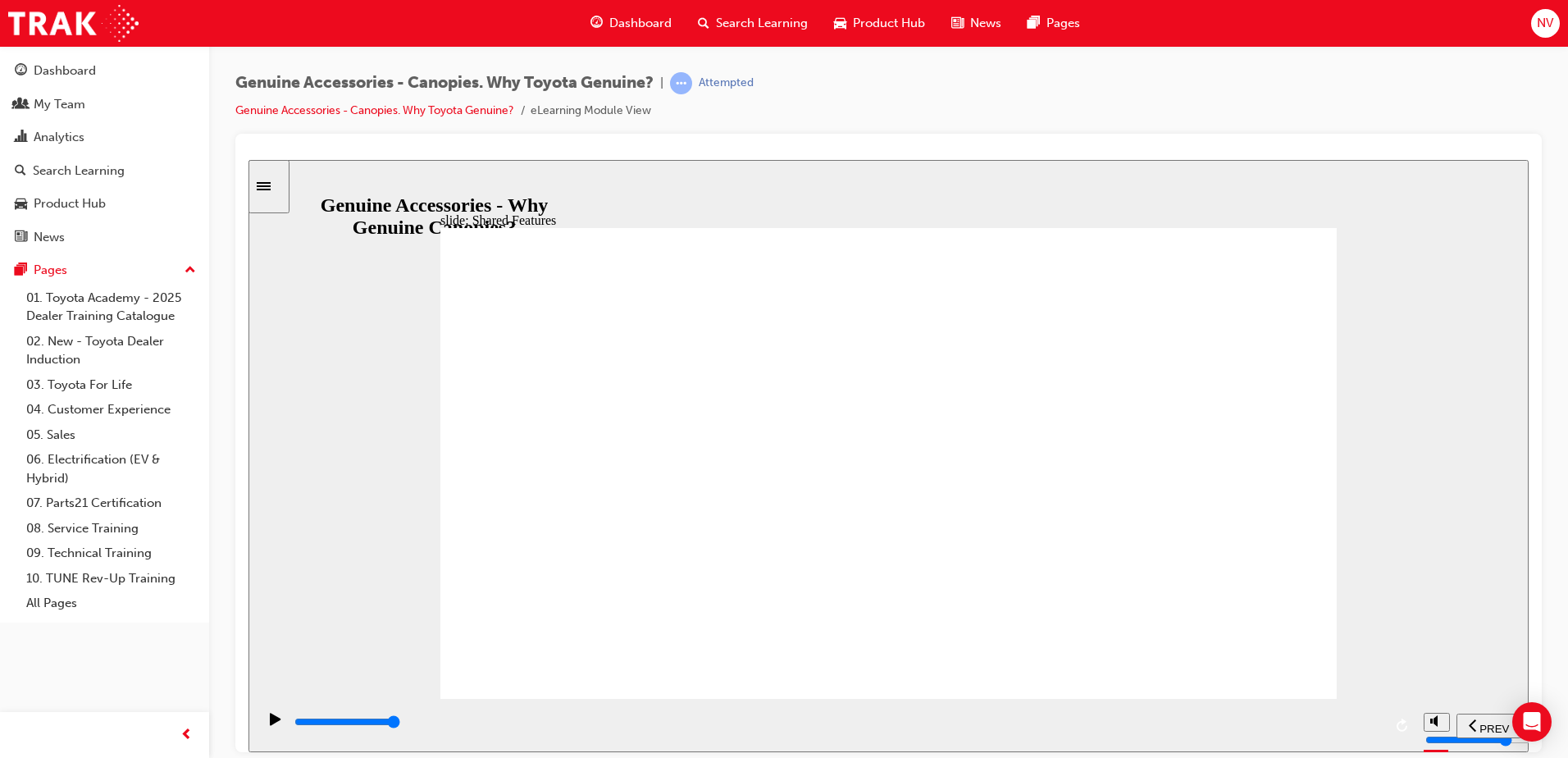
drag, startPoint x: 820, startPoint y: 506, endPoint x: 856, endPoint y: 505, distance: 36.0
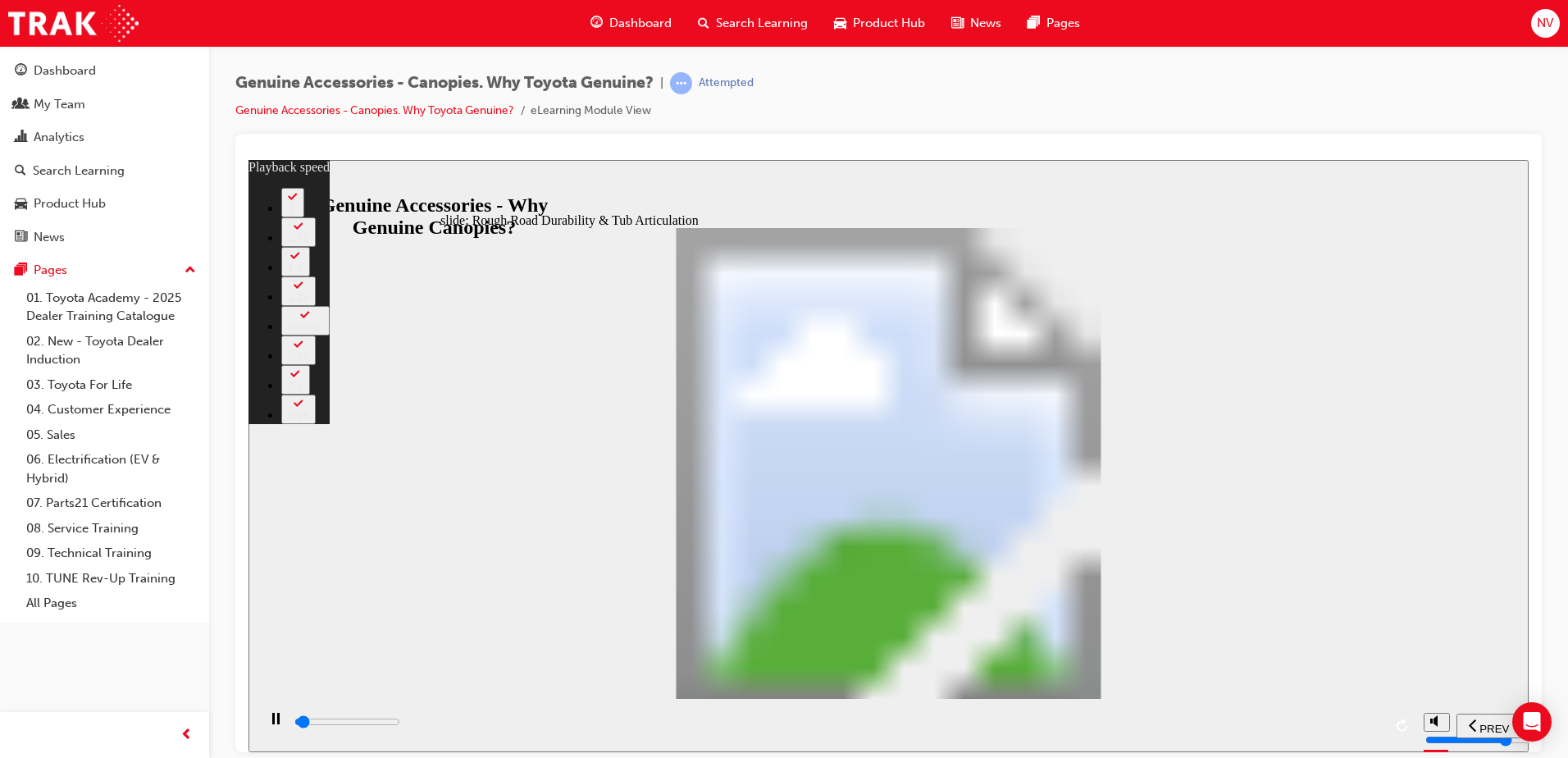
type input "1100"
type input "0"
type input "1100"
type input "0"
type input "1100"
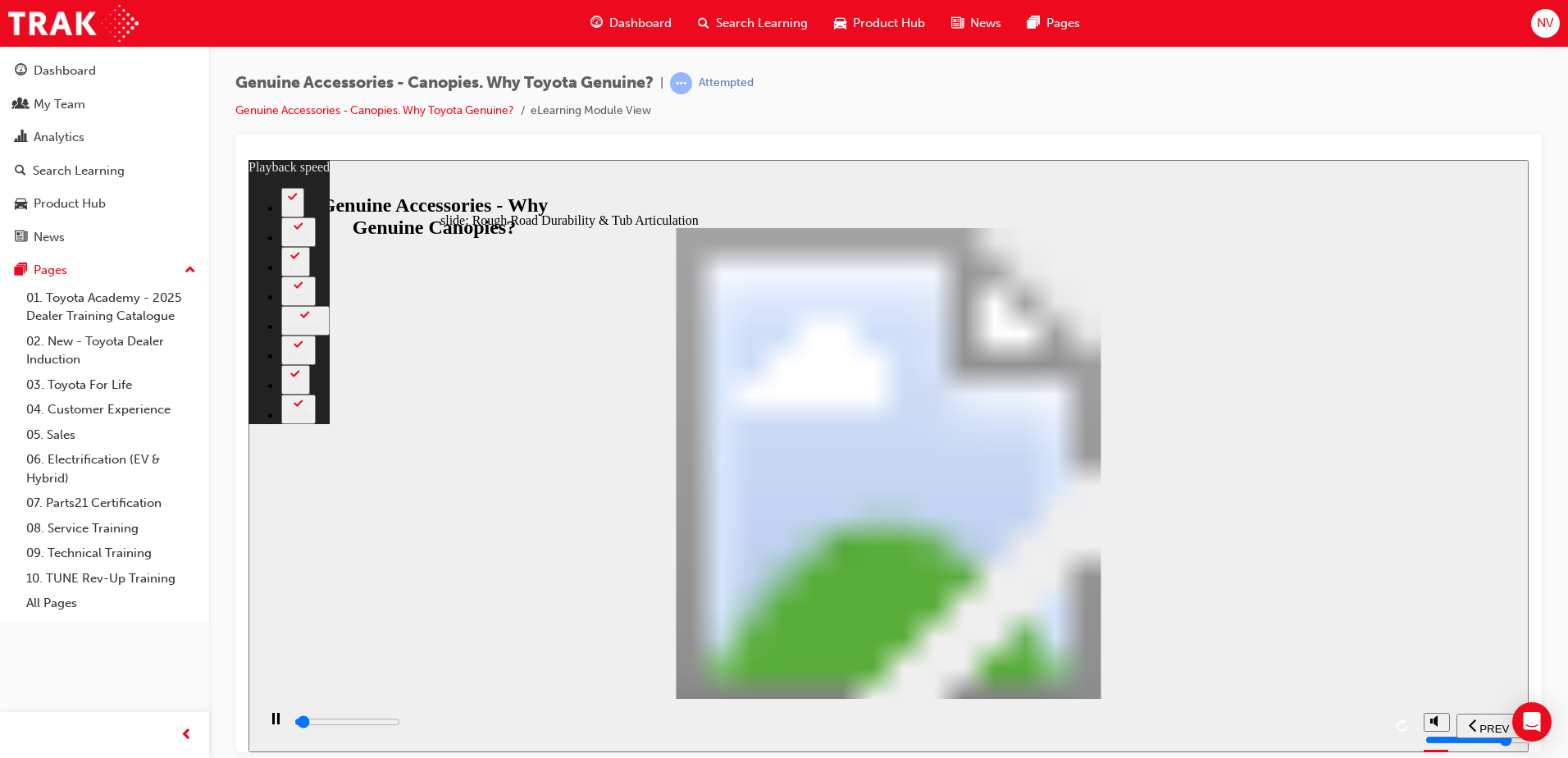
type input "0"
type input "1100"
type input "0"
type input "1200"
type input "0"
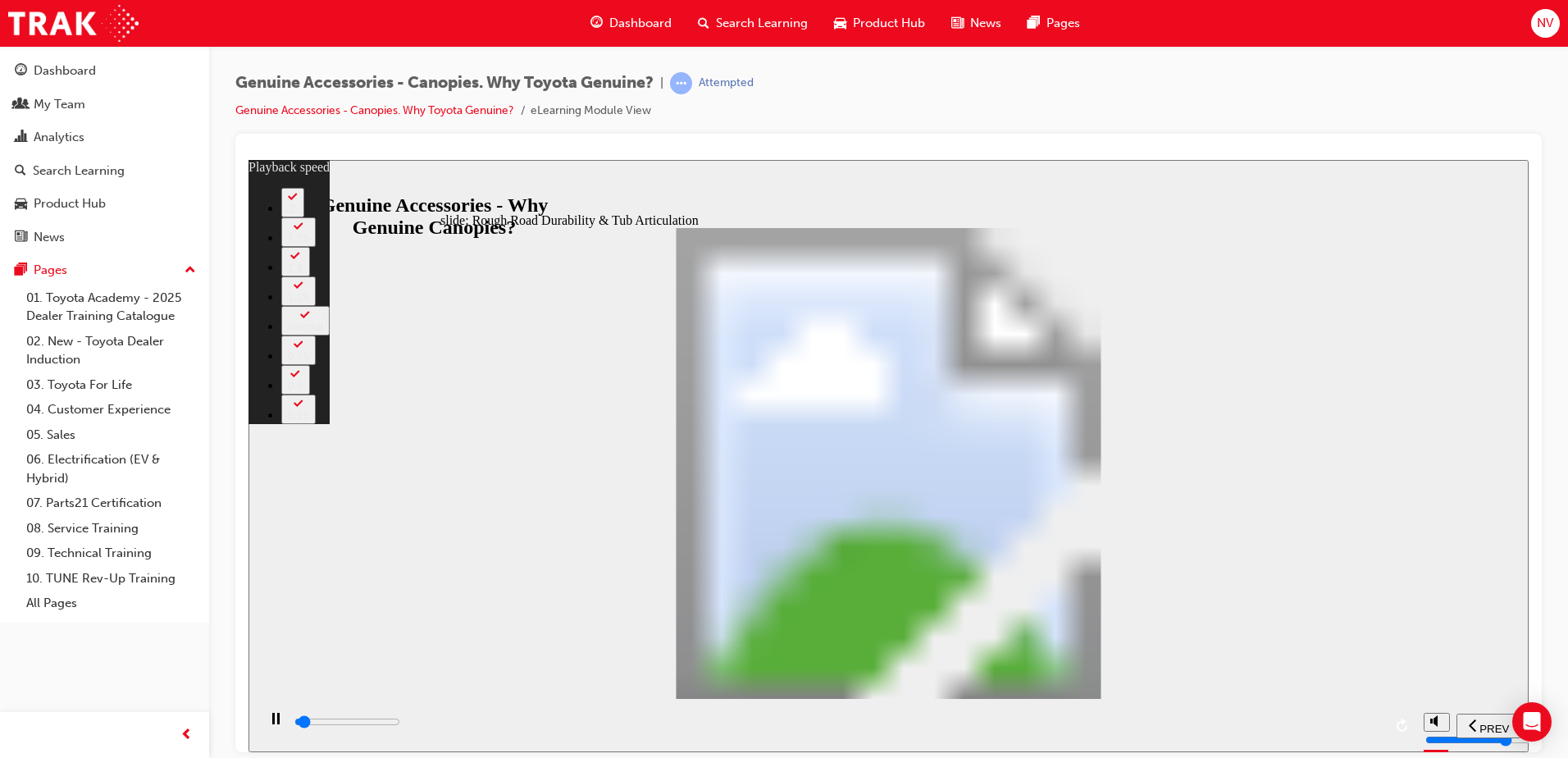
type input "1200"
type input "0"
type input "1200"
type input "0"
type input "1200"
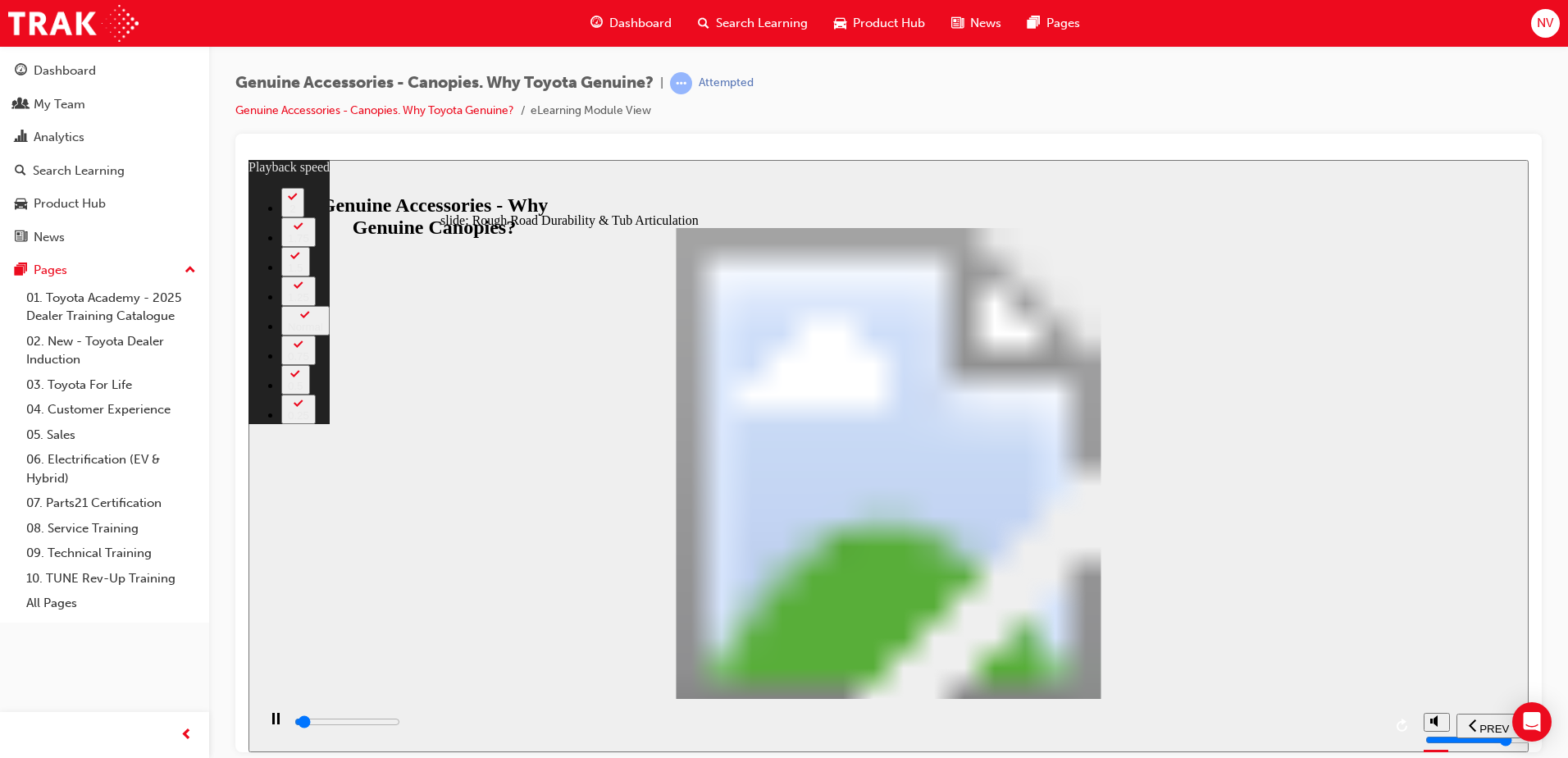
type input "0"
type input "1200"
type input "0"
type input "1200"
type input "0"
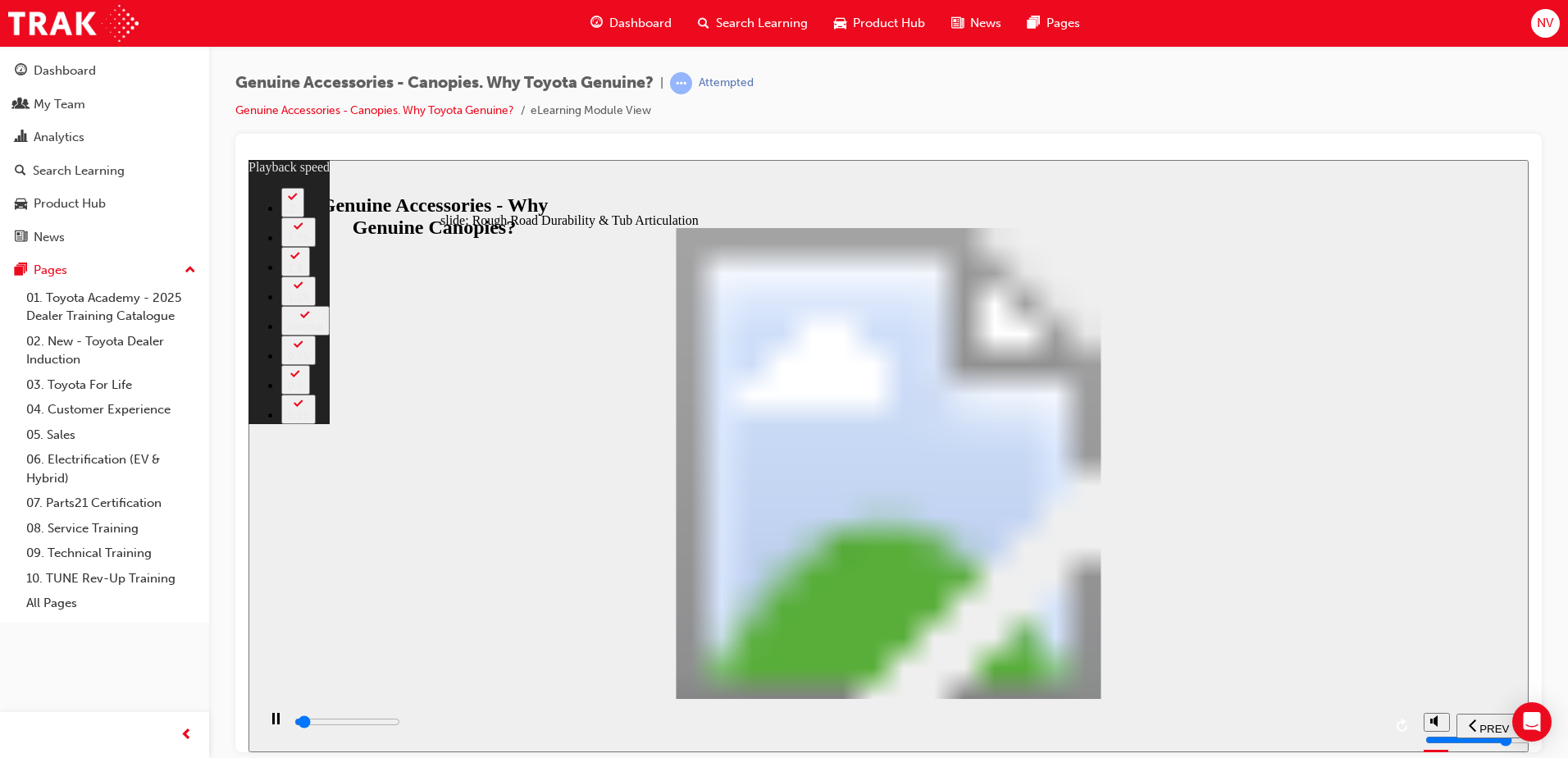
type input "1300"
type input "0"
type input "1300"
type input "0"
type input "1300"
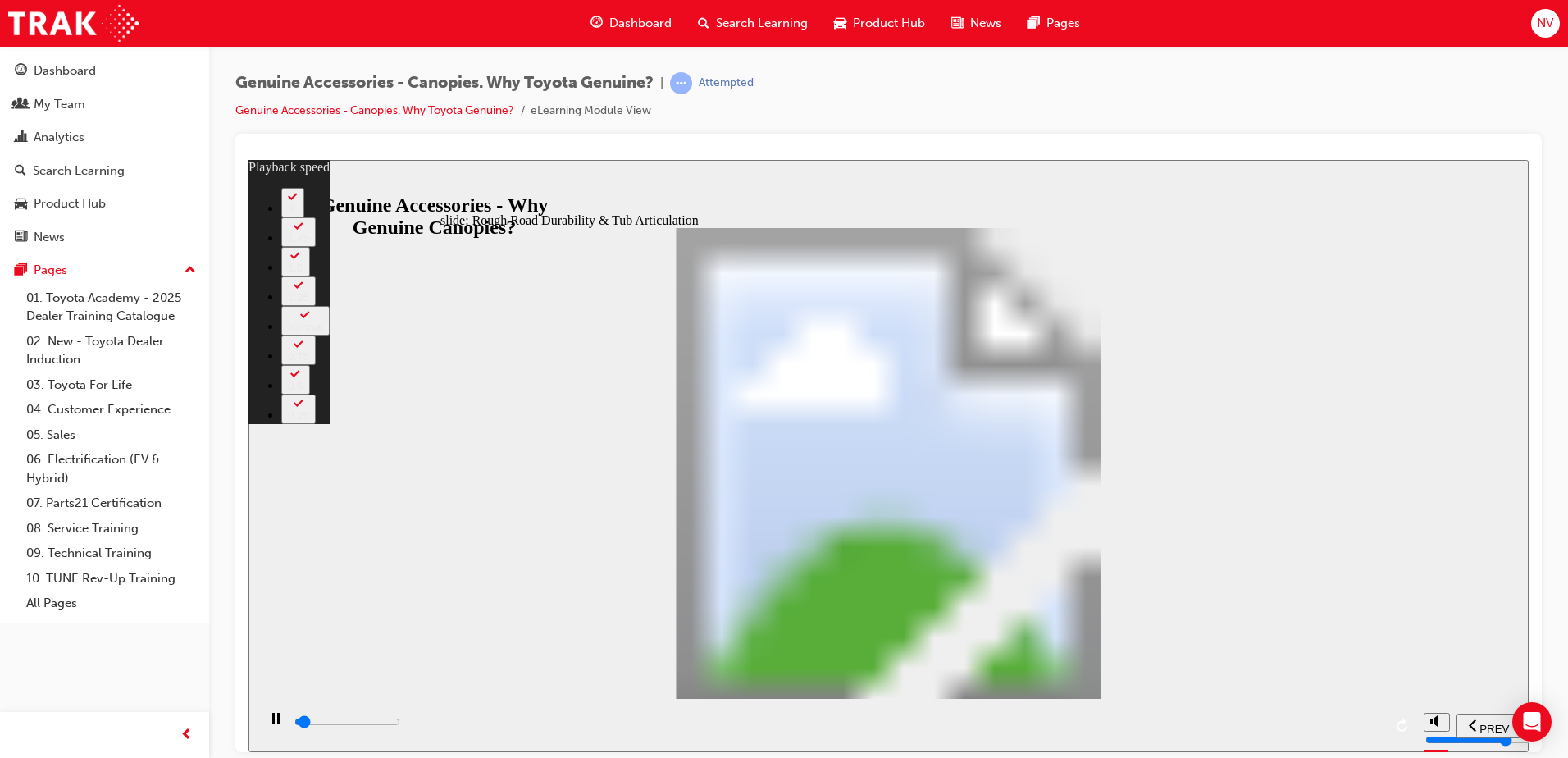
type input "0"
type input "1300"
type input "0"
type input "1300"
type input "0"
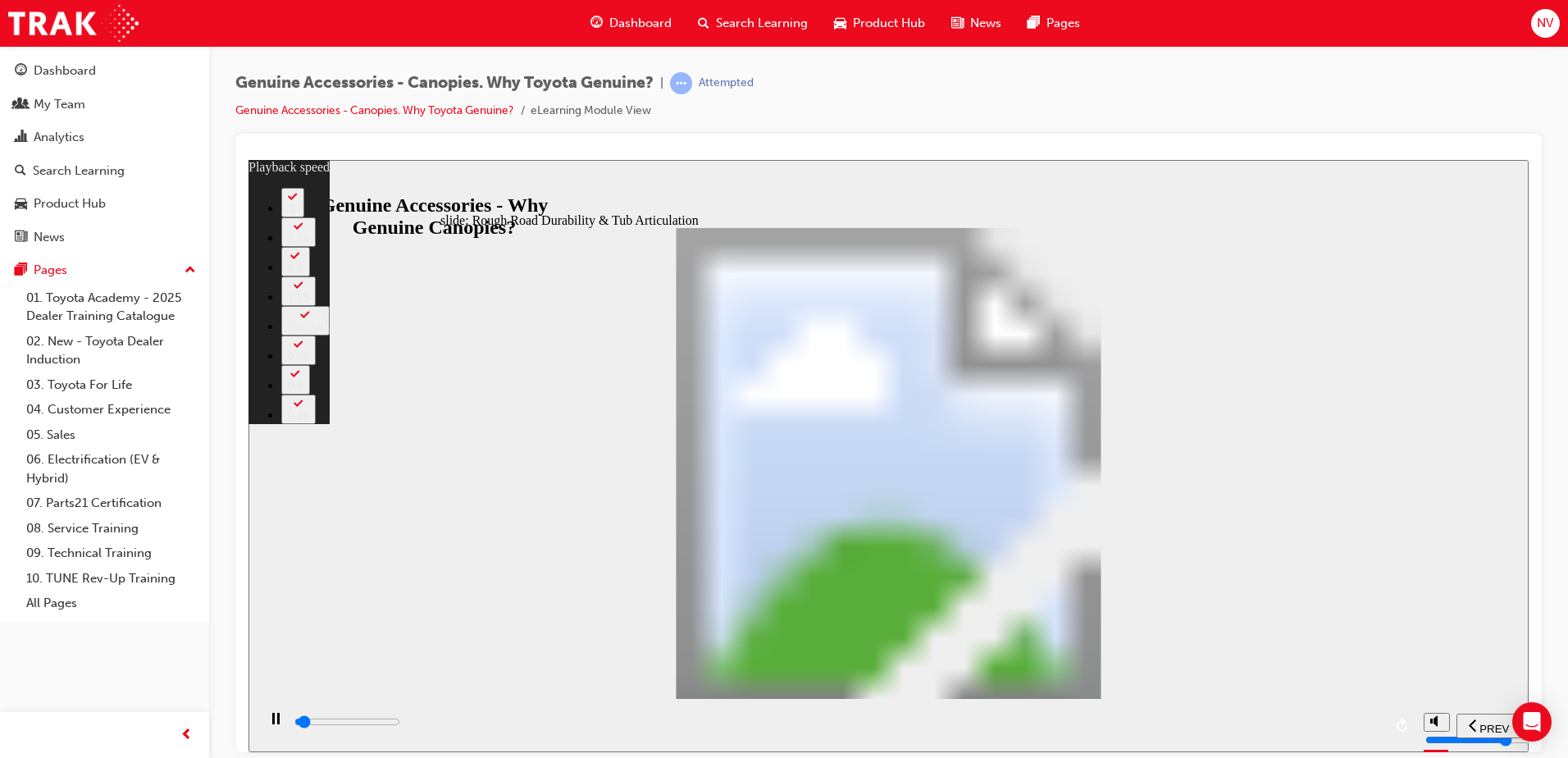
type input "1300"
type input "0"
type input "1400"
type input "0"
type input "1400"
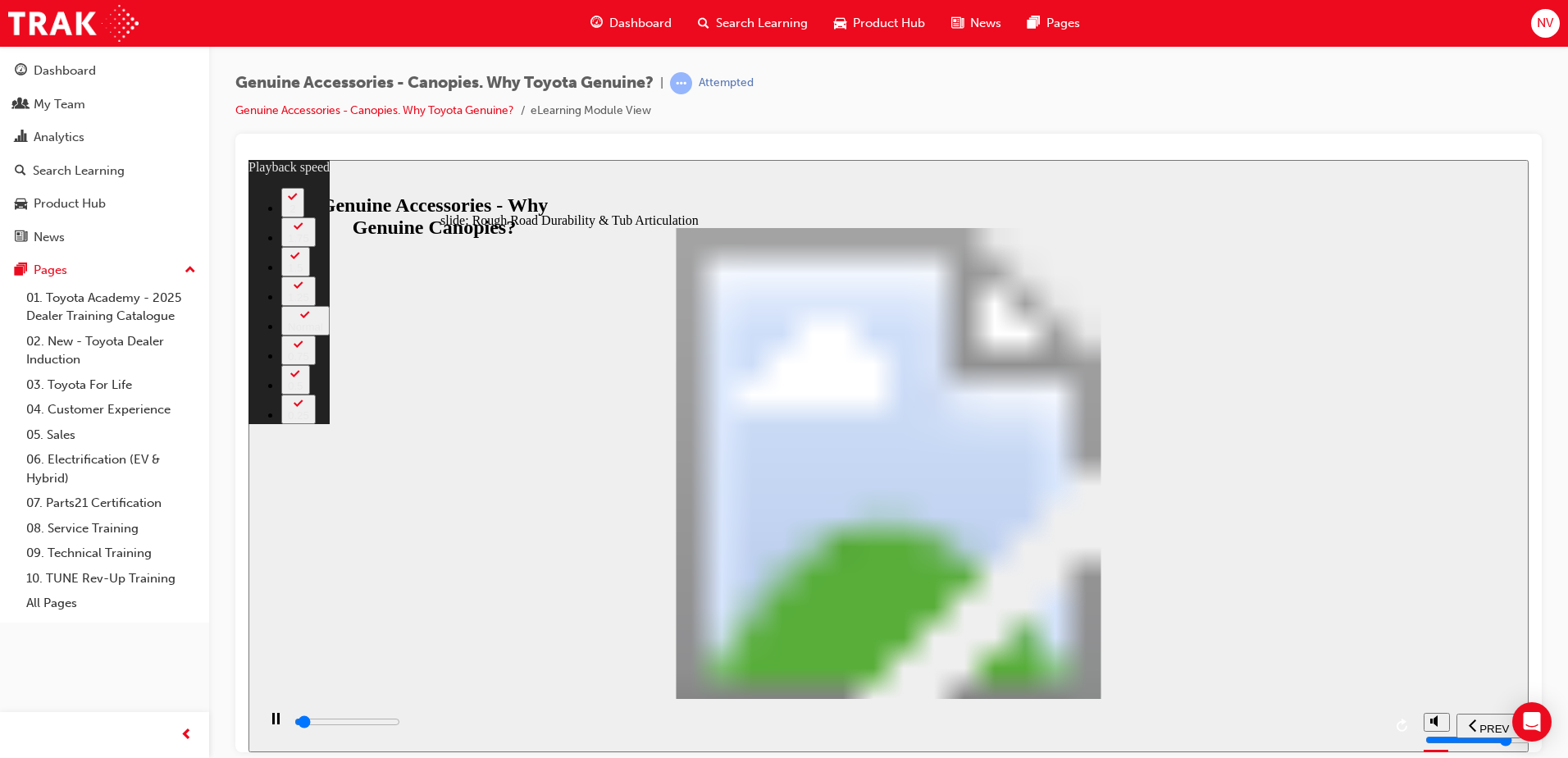
type input "0"
type input "1400"
type input "0"
type input "1400"
type input "0"
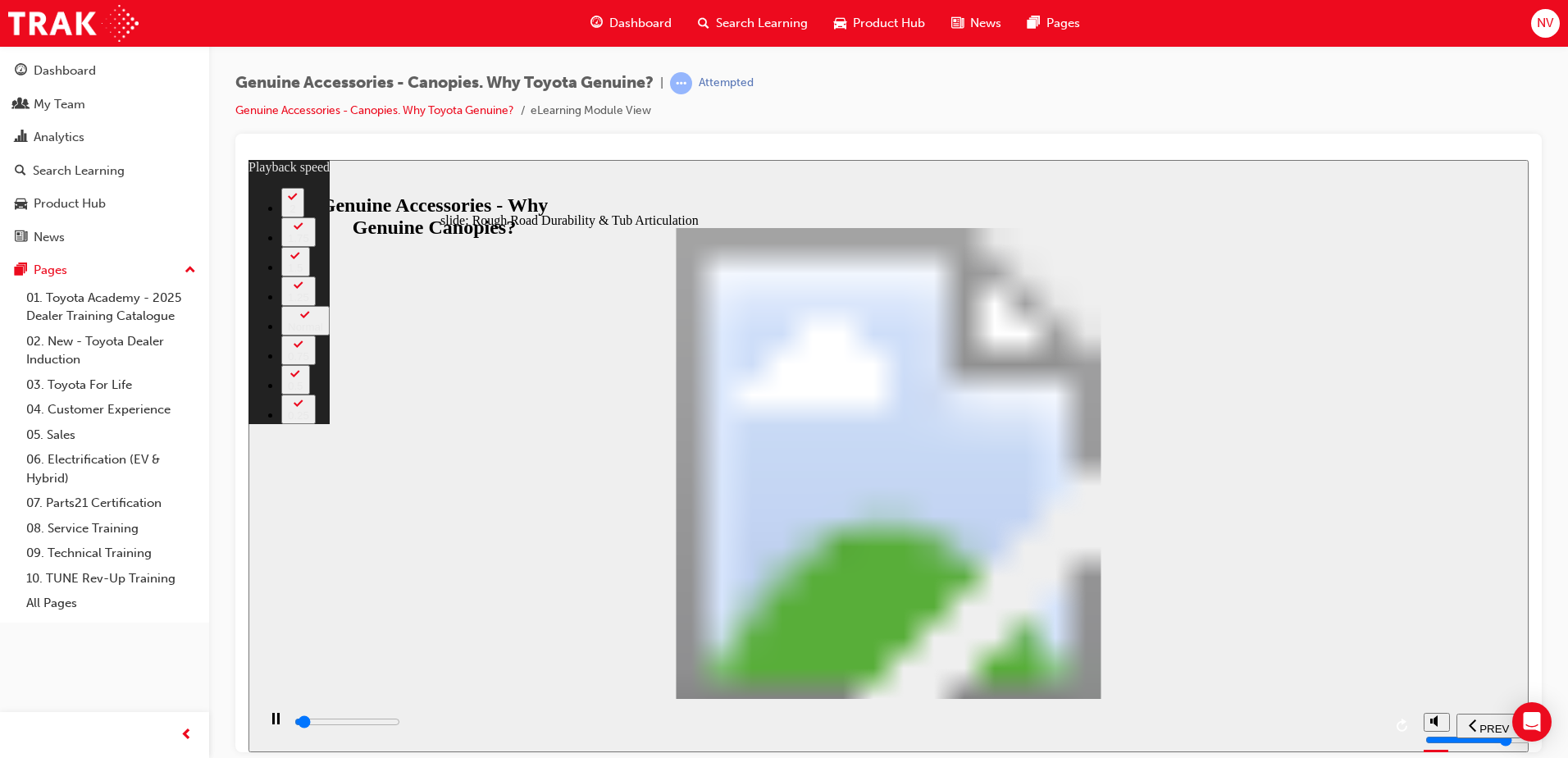
type input "1400"
type input "0"
type input "1400"
type input "0"
type input "1500"
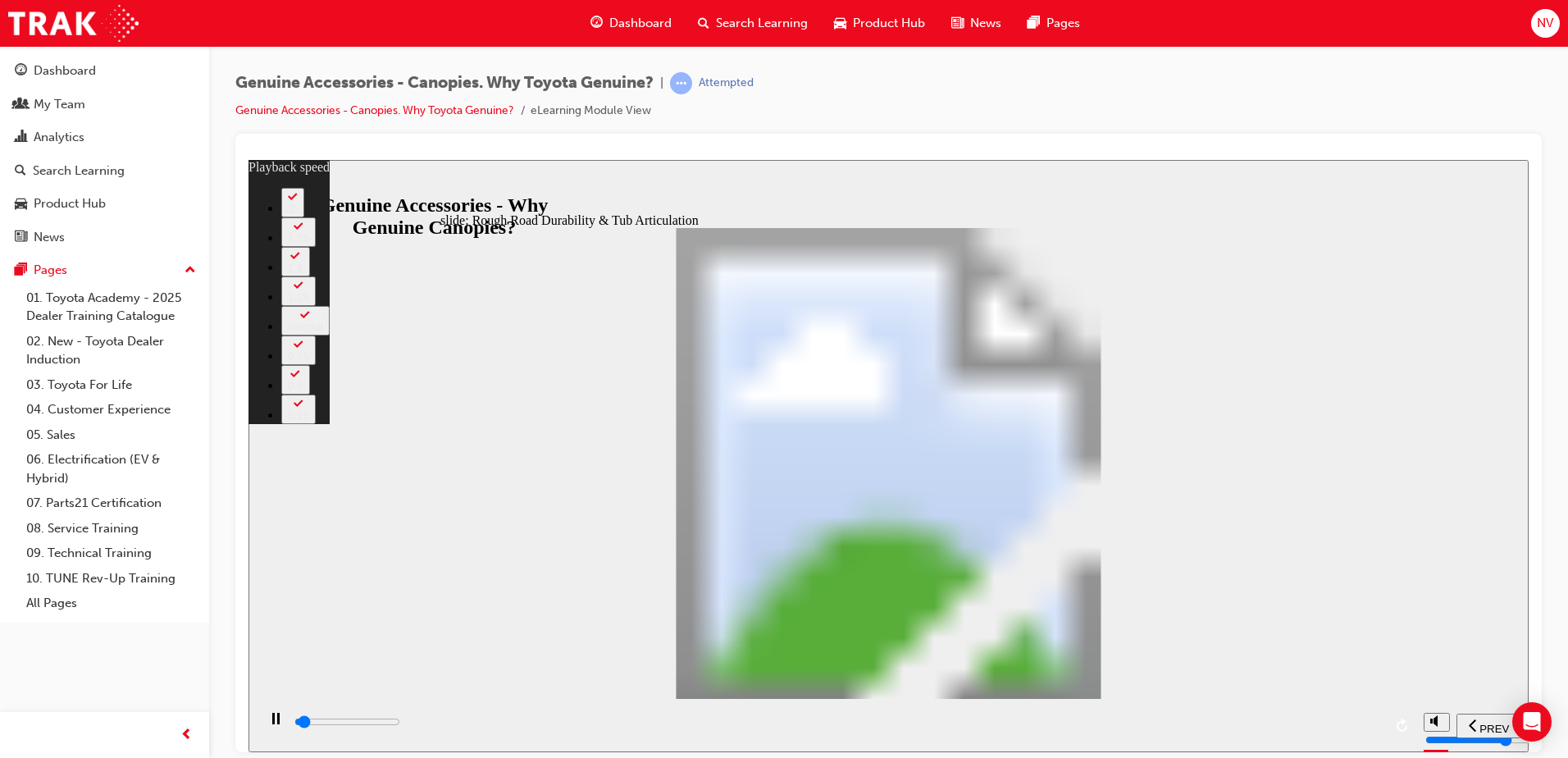
type input "0"
type input "1500"
type input "0"
type input "1500"
type input "0"
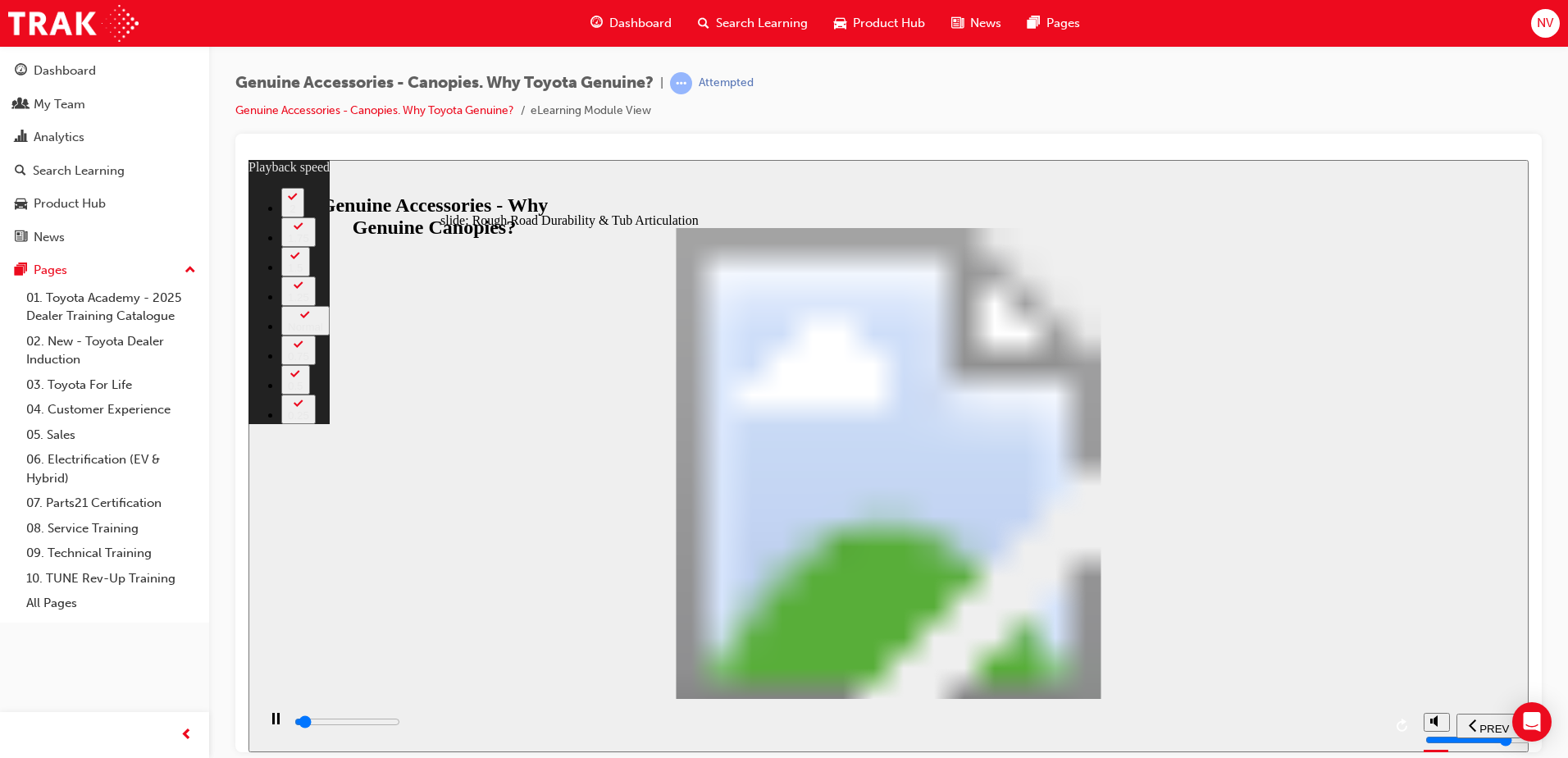
type input "1500"
type input "0"
type input "1500"
type input "0"
type input "1500"
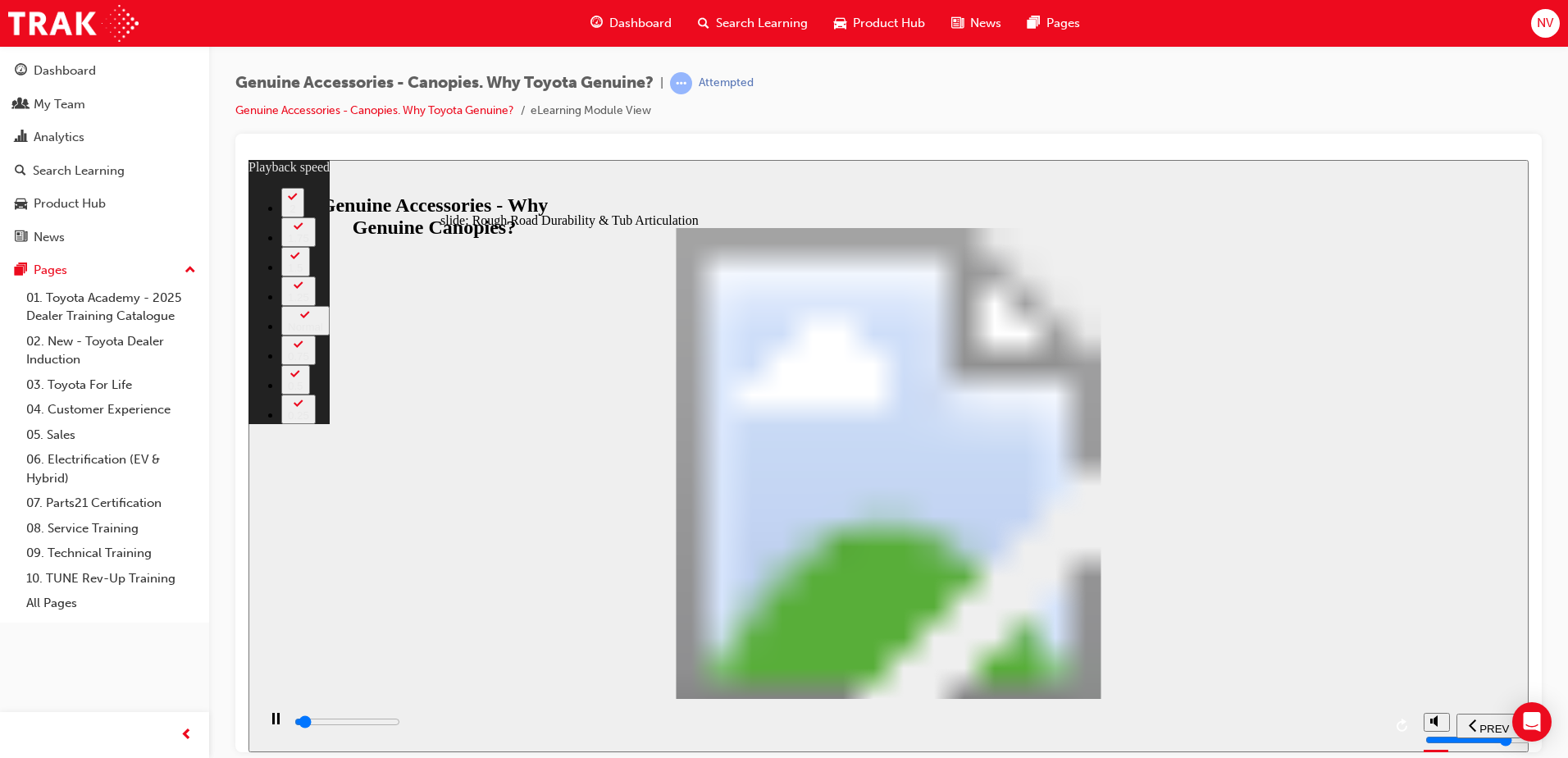
type input "0"
type input "1600"
type input "1"
type input "1600"
type input "1"
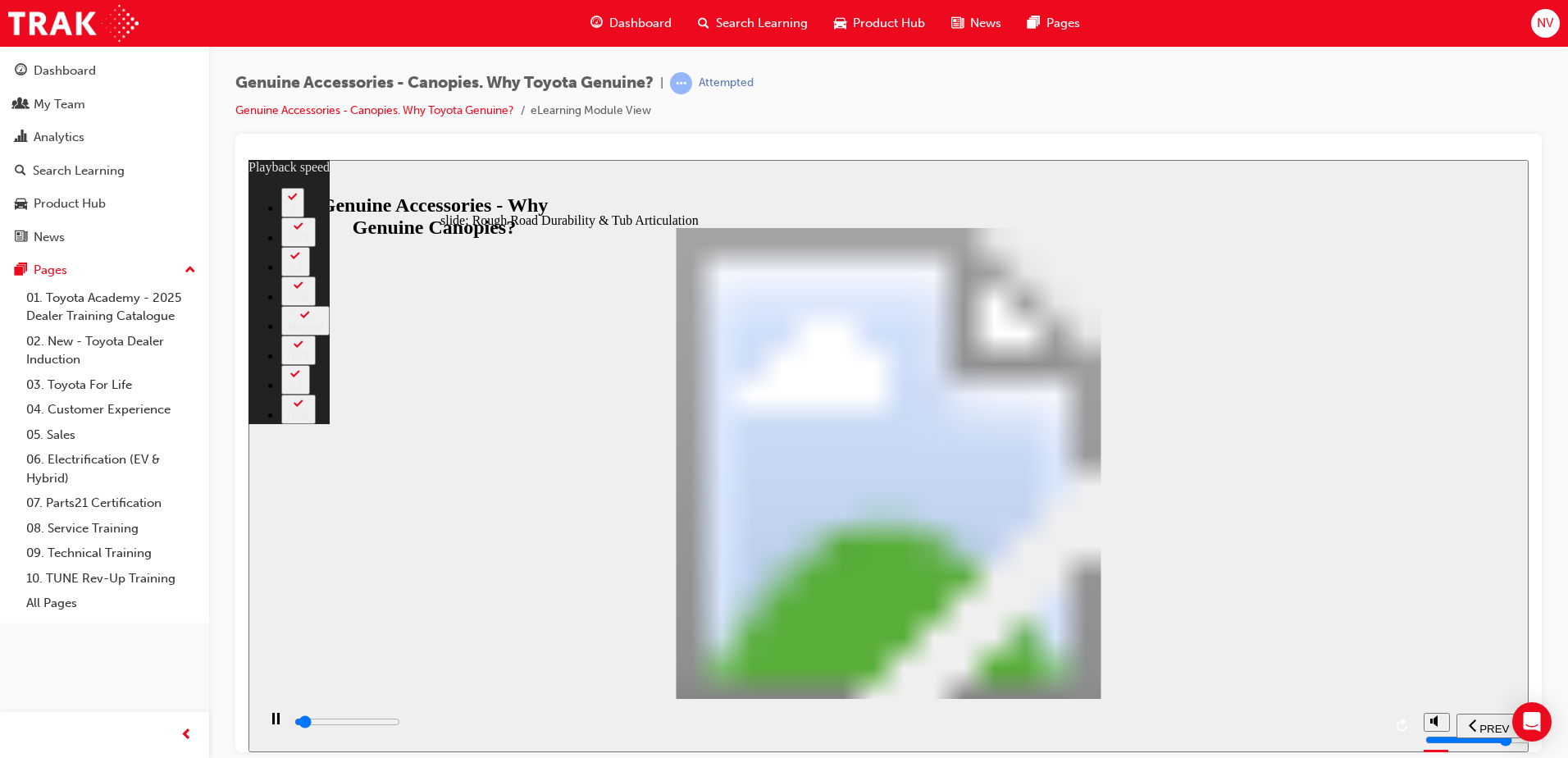
type input "1600"
type input "1"
type input "1600"
type input "1"
type input "1700"
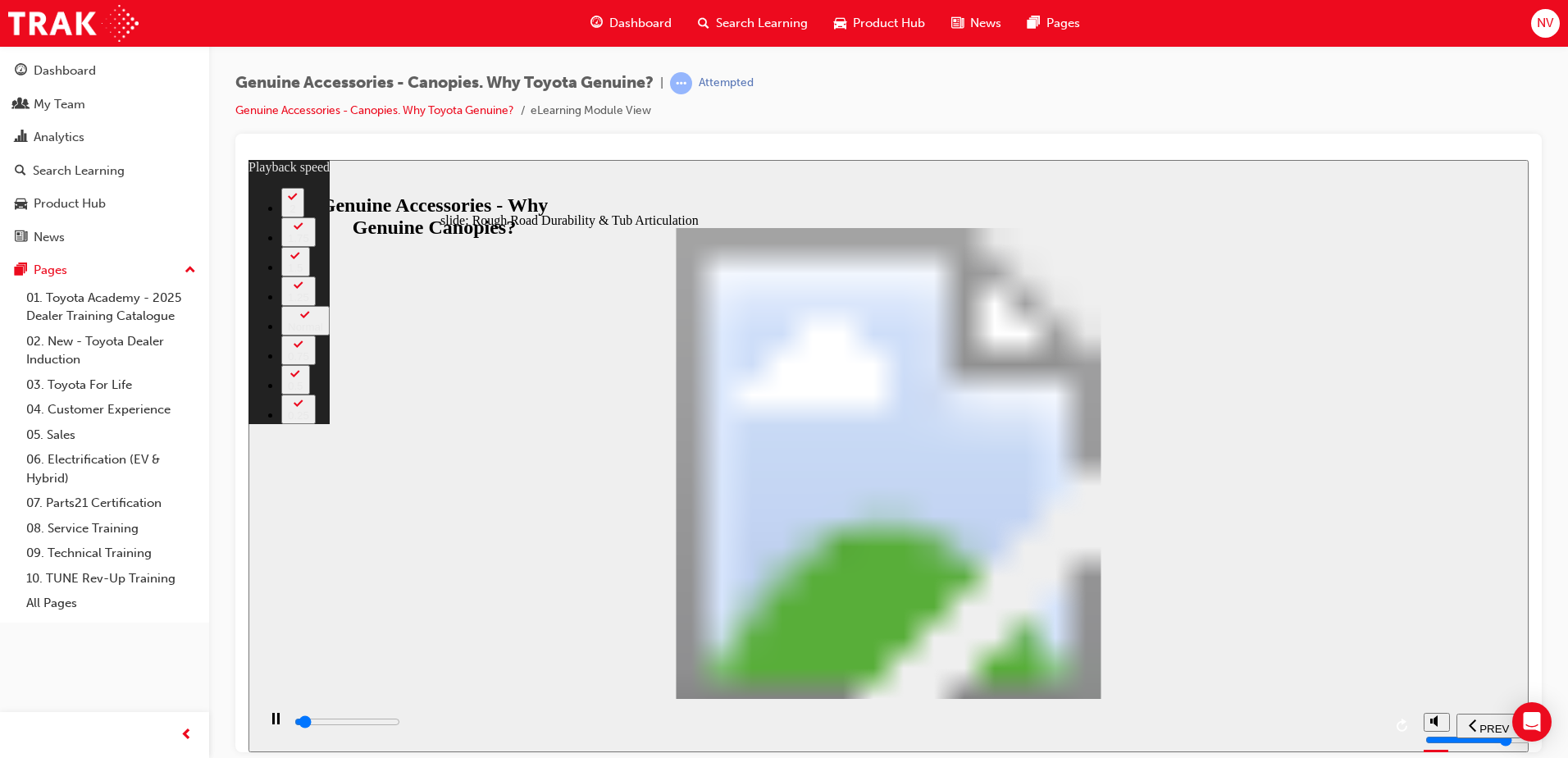
type input "1"
type input "1700"
type input "1"
type input "1700"
type input "1"
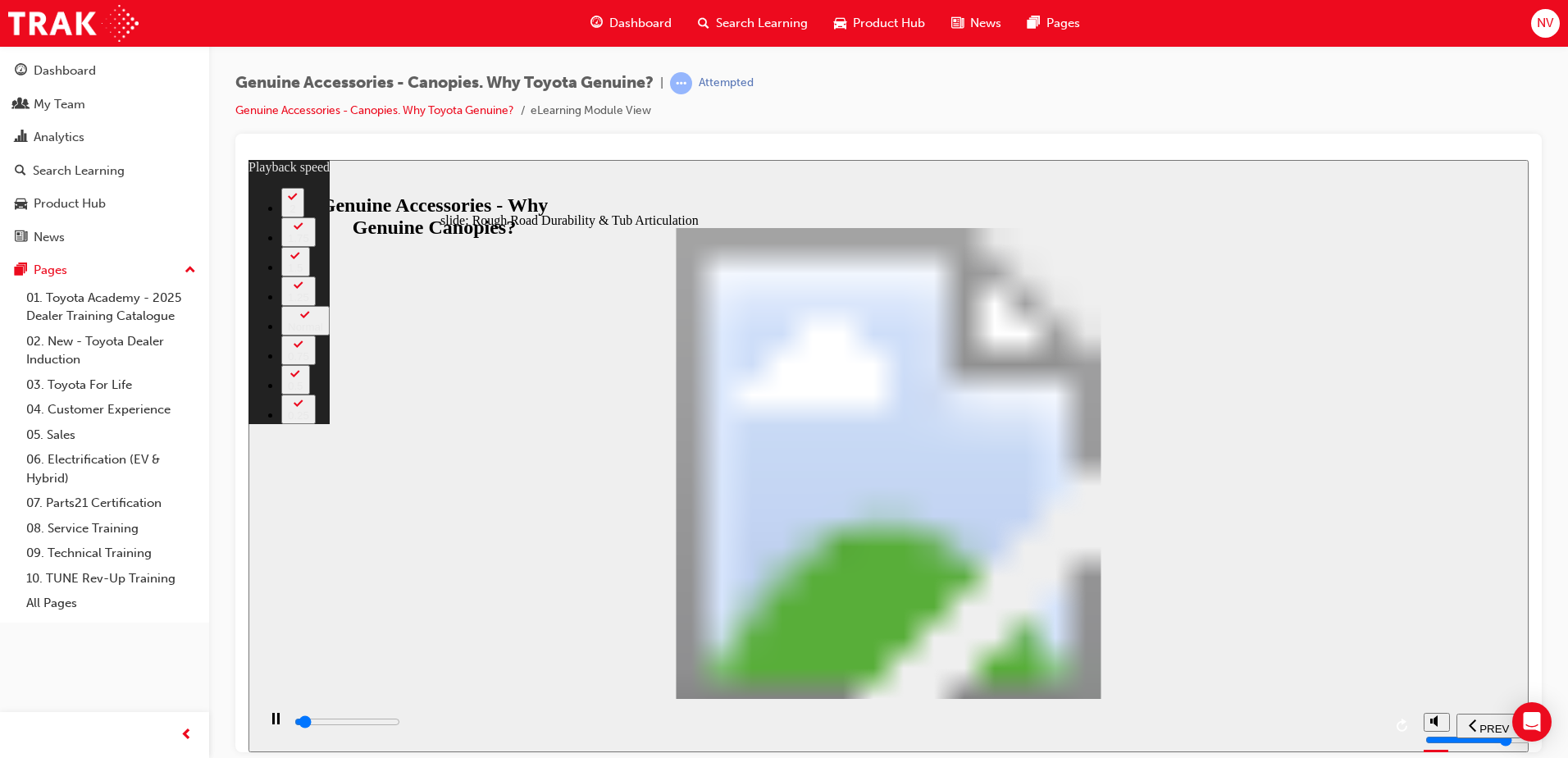
type input "1700"
type input "1"
type input "1700"
type input "1"
type input "1700"
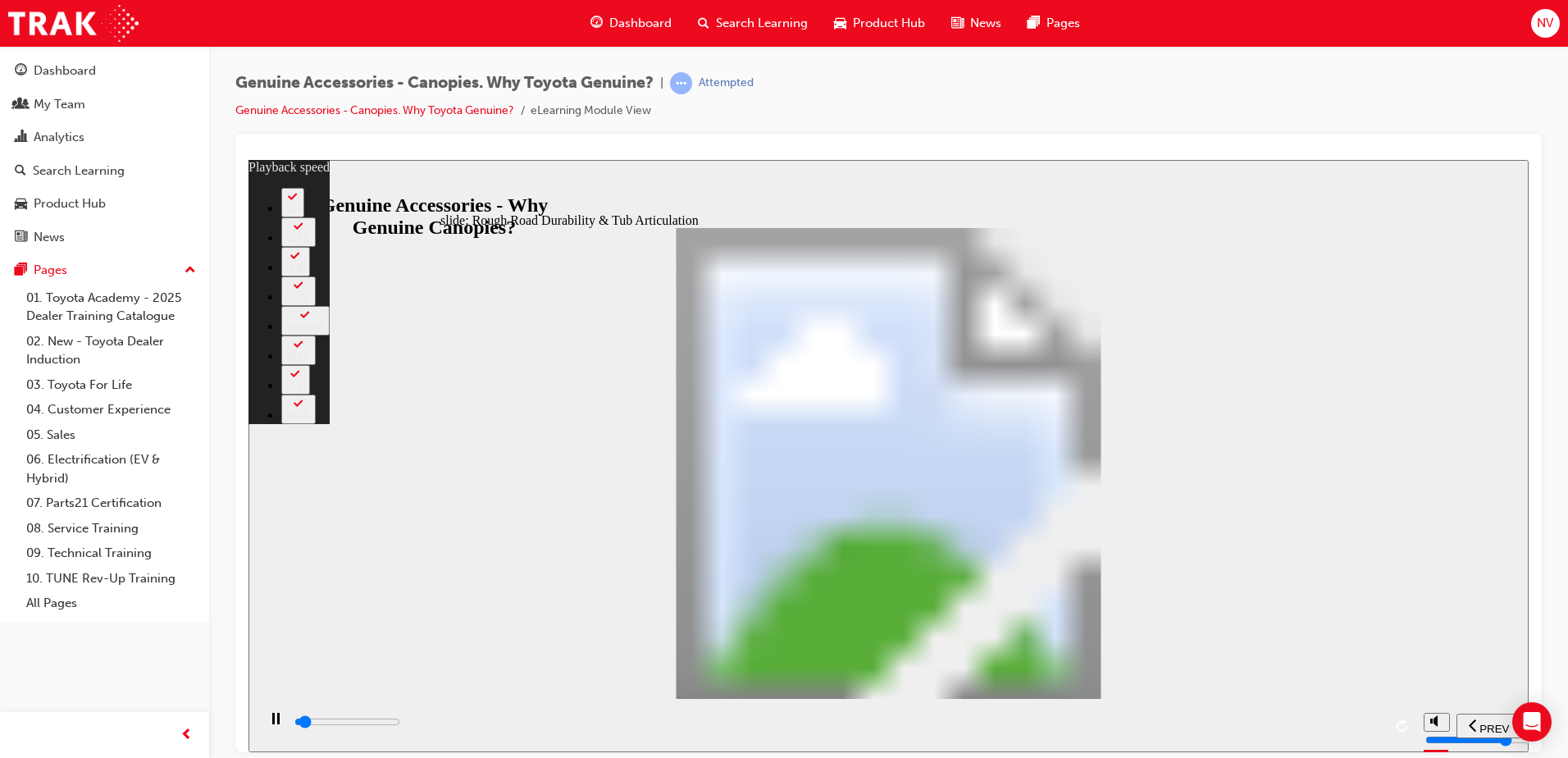
type input "1"
type input "1800"
type input "1"
type input "1800"
type input "1"
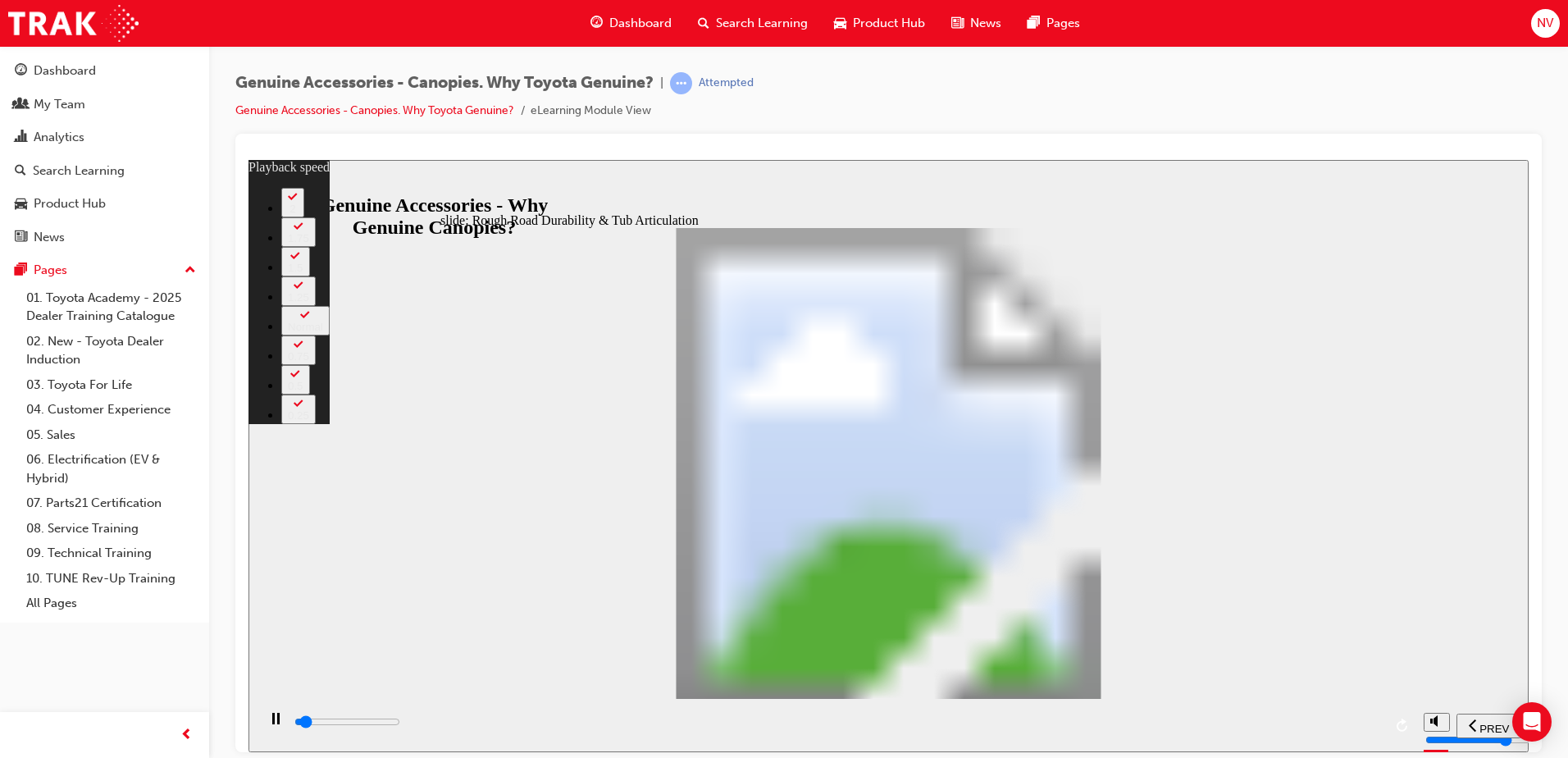
type input "1800"
type input "1"
type input "1800"
type input "1"
type input "1800"
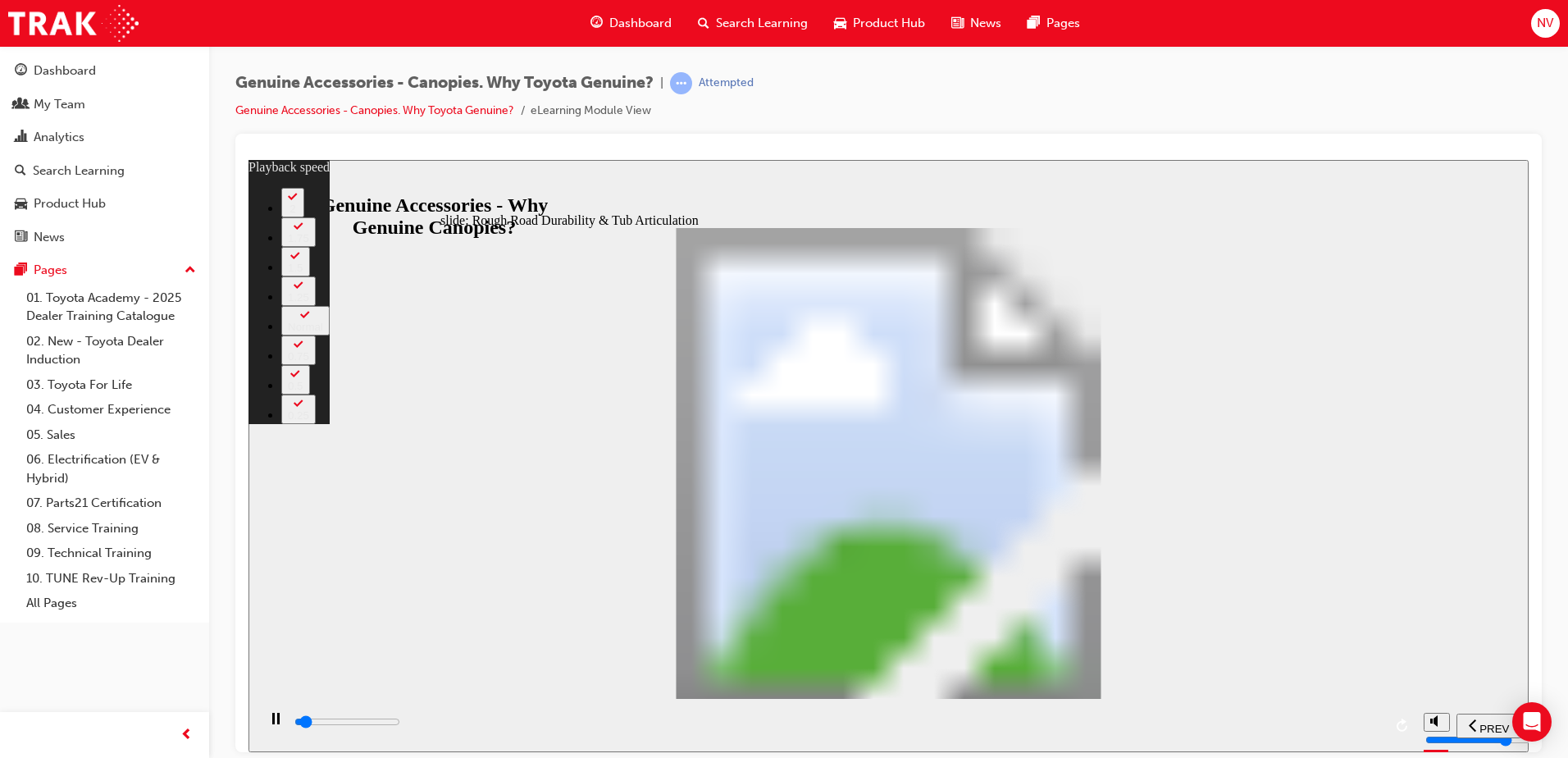
type input "1"
type input "1800"
type input "1"
type input "1900"
type input "1"
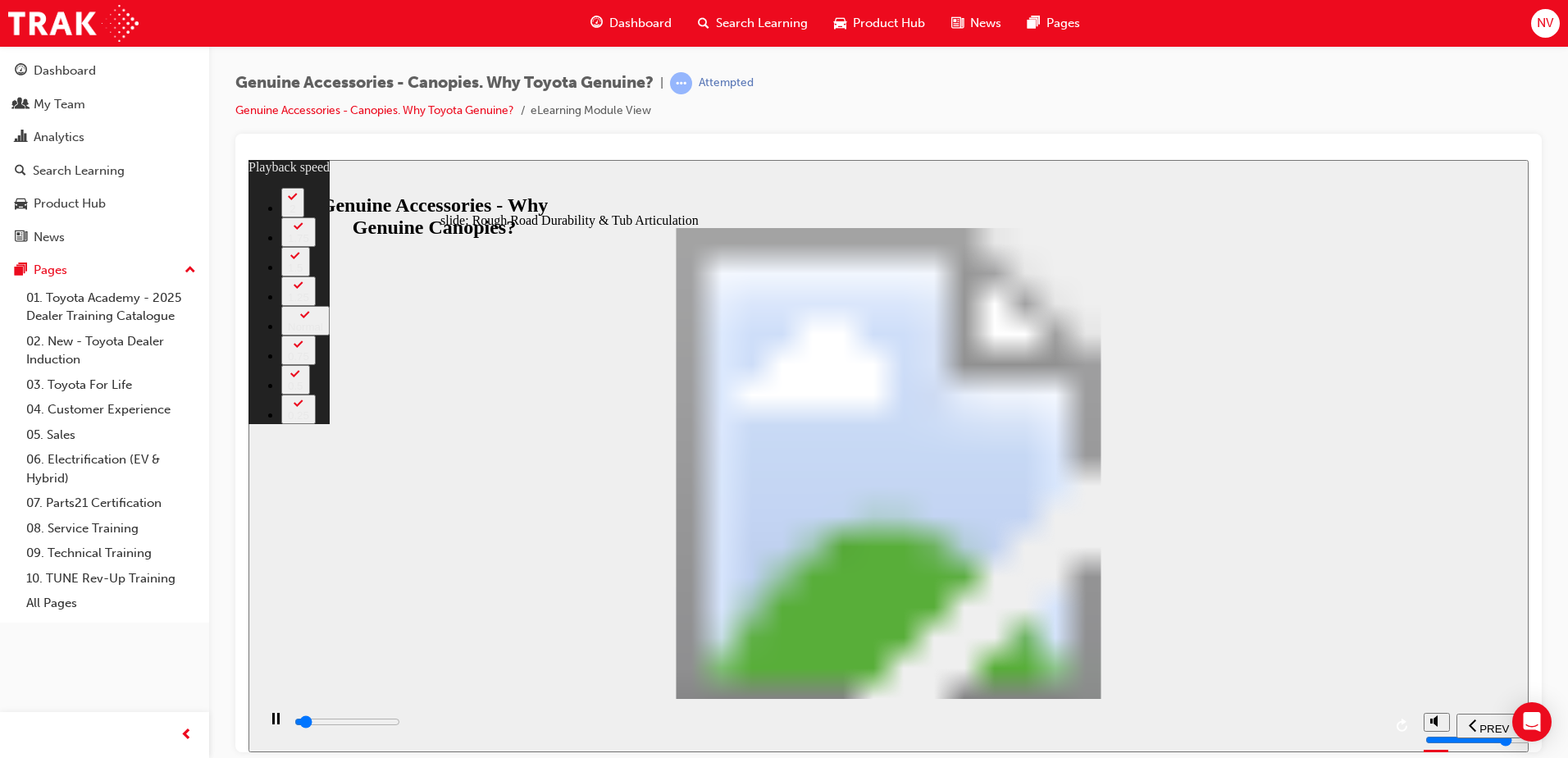
type input "1900"
type input "1"
type input "1900"
type input "1"
type input "1900"
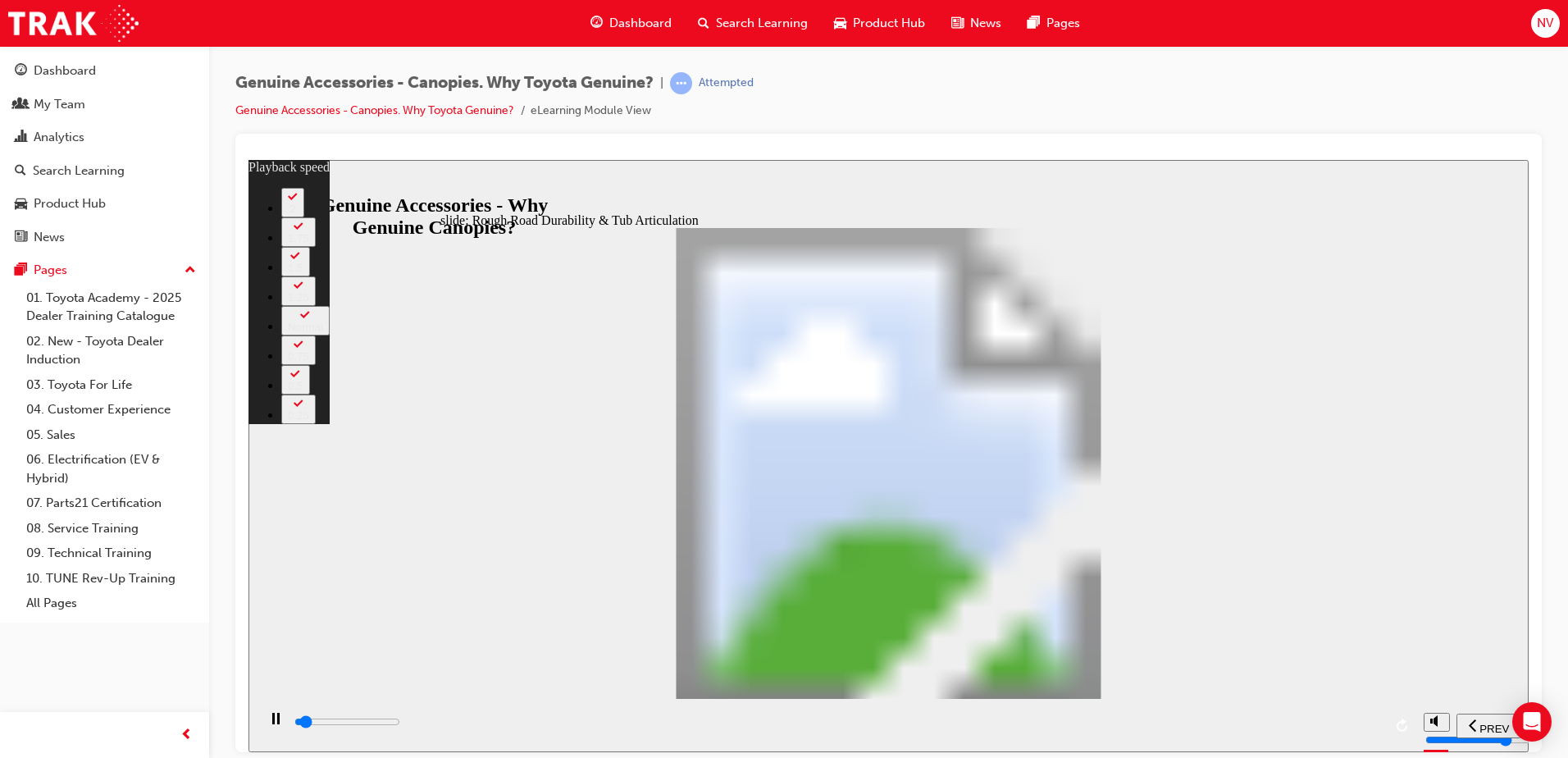
type input "1"
type input "1900"
type input "1"
type input "1900"
type input "1"
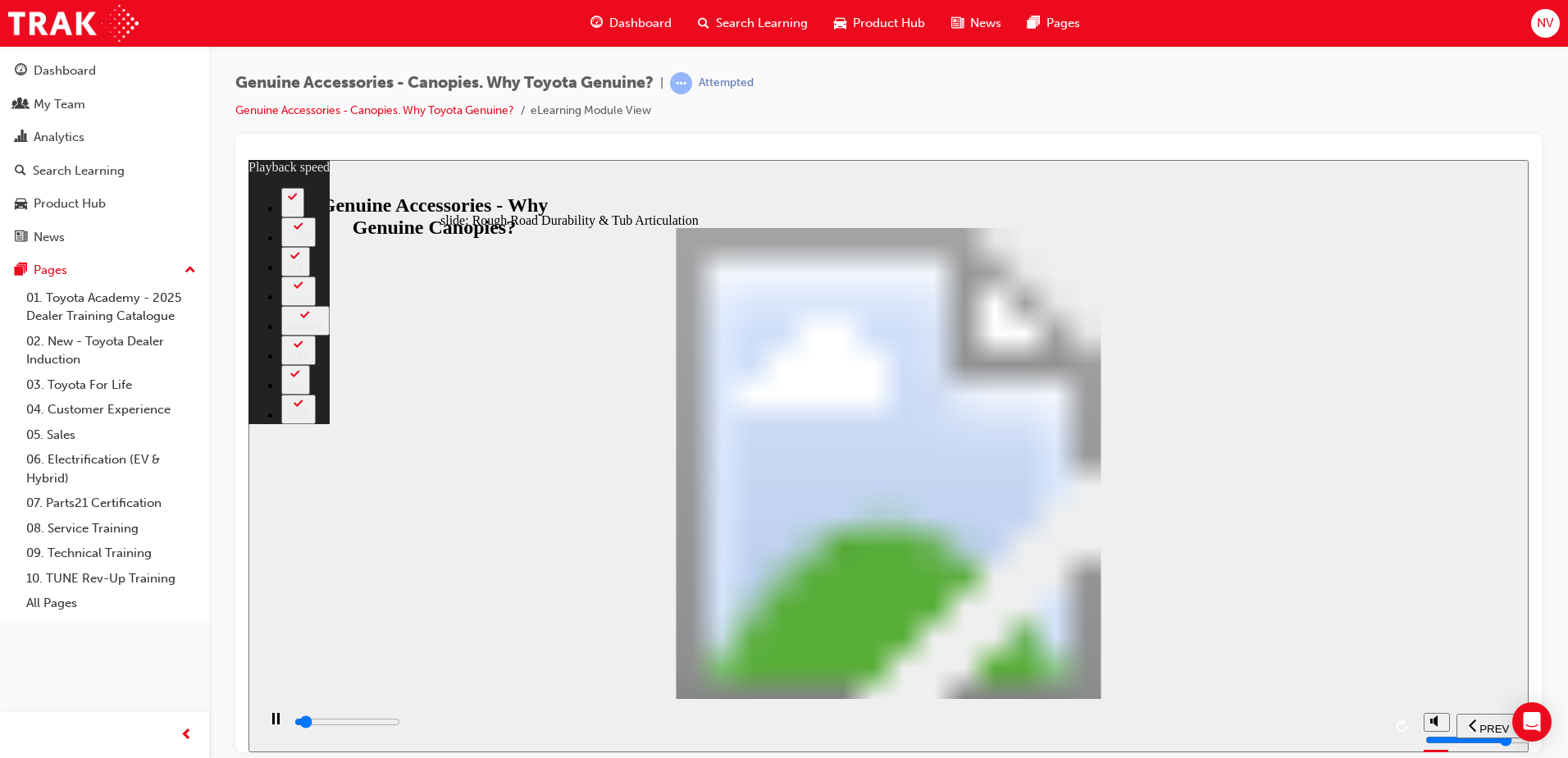
type input "2000"
type input "1"
type input "2000"
type input "1"
type input "2000"
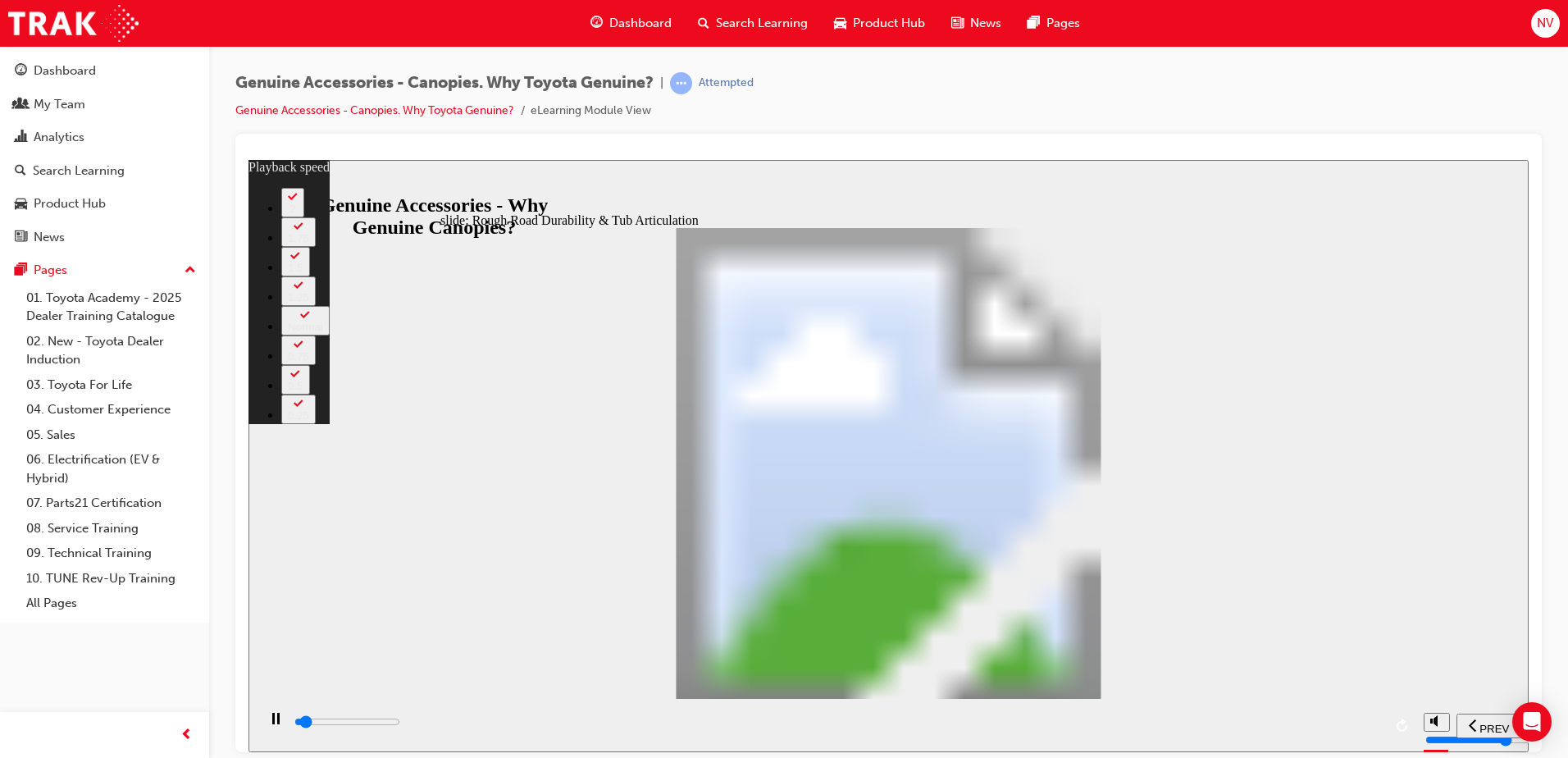
type input "1"
type input "2000"
type input "1"
type input "2000"
type input "1"
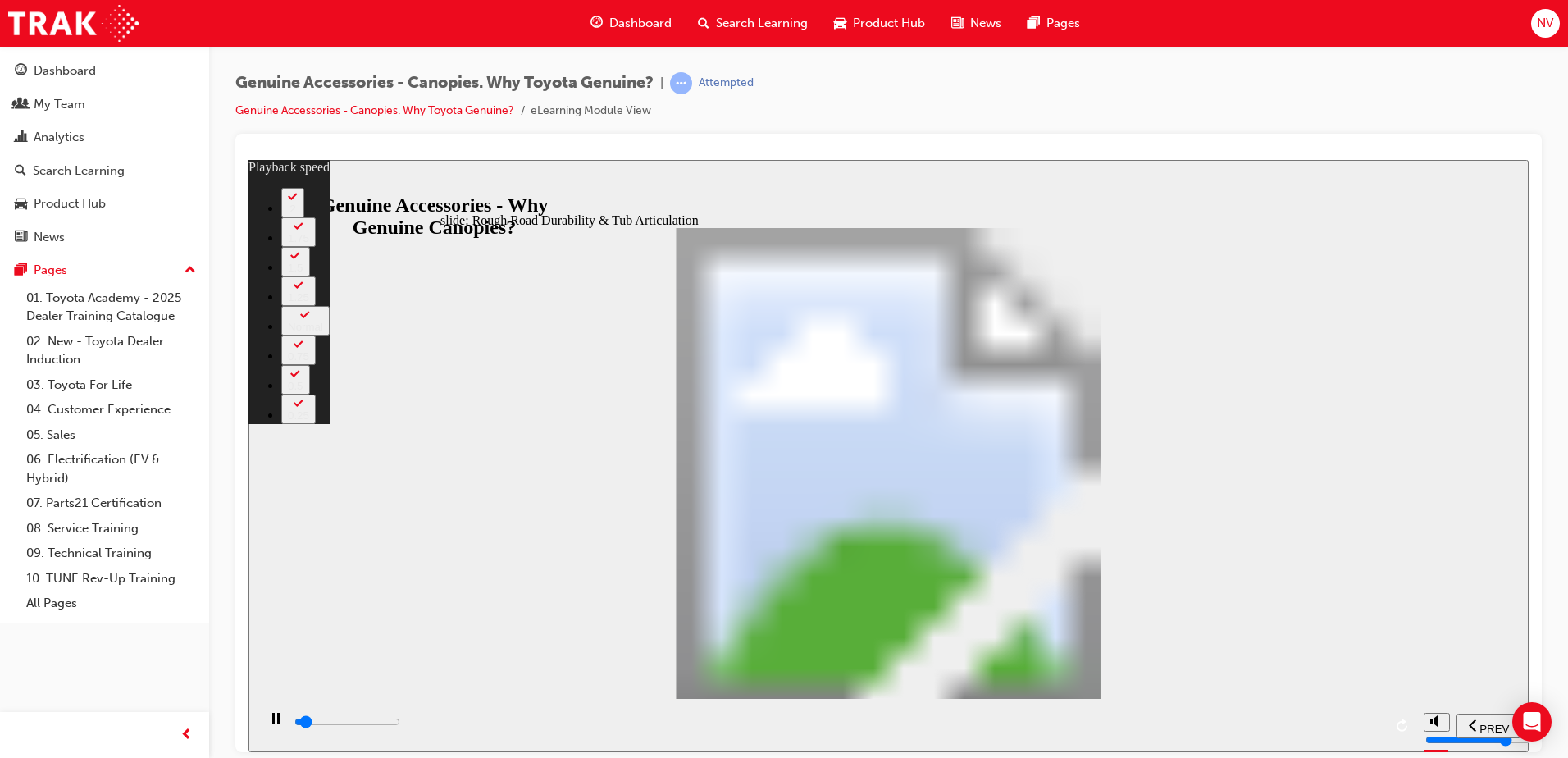
type input "2000"
type input "1"
type input "2100"
type input "1"
type input "2100"
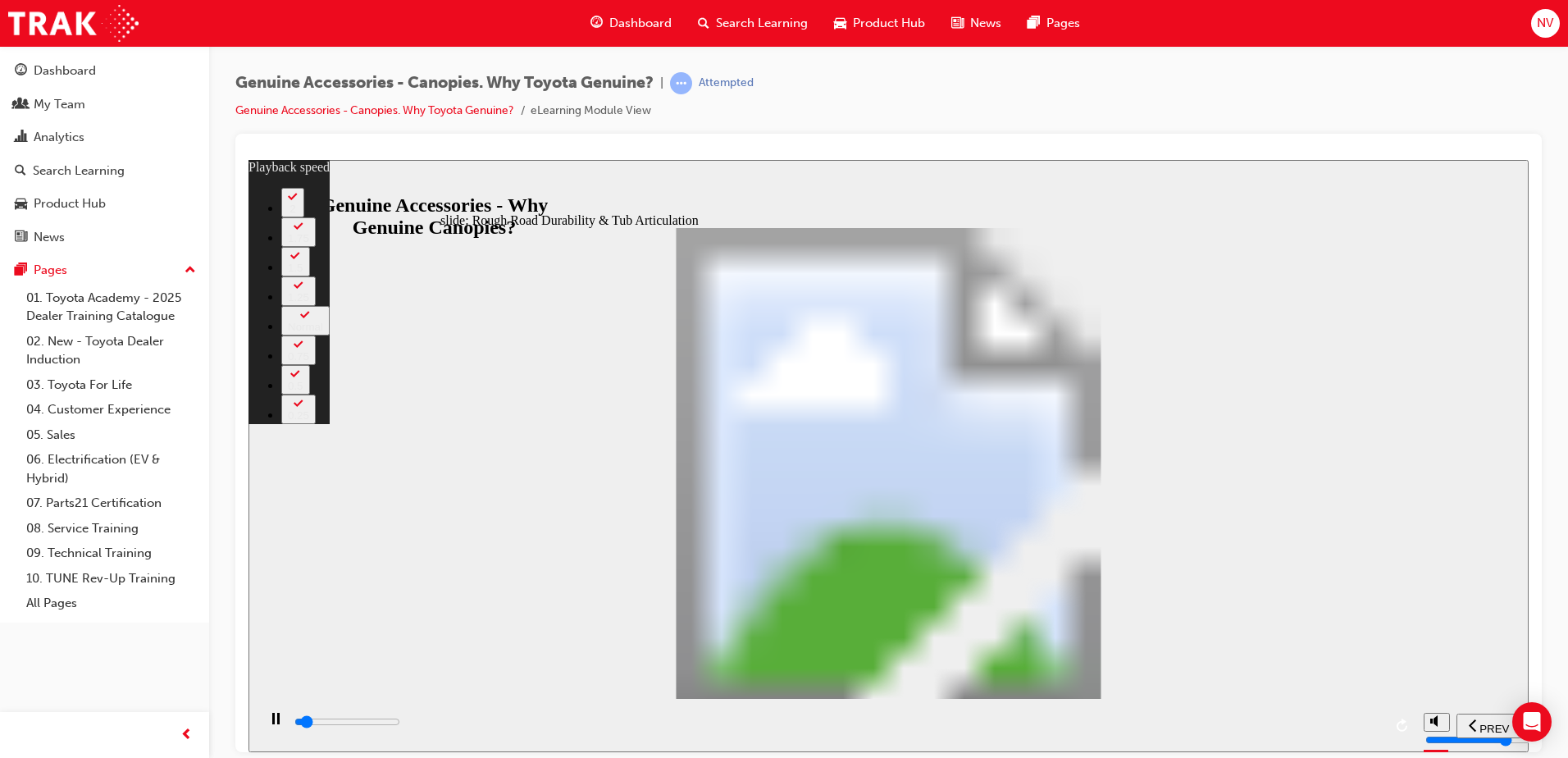
type input "1"
type input "2100"
type input "1"
type input "2100"
type input "1"
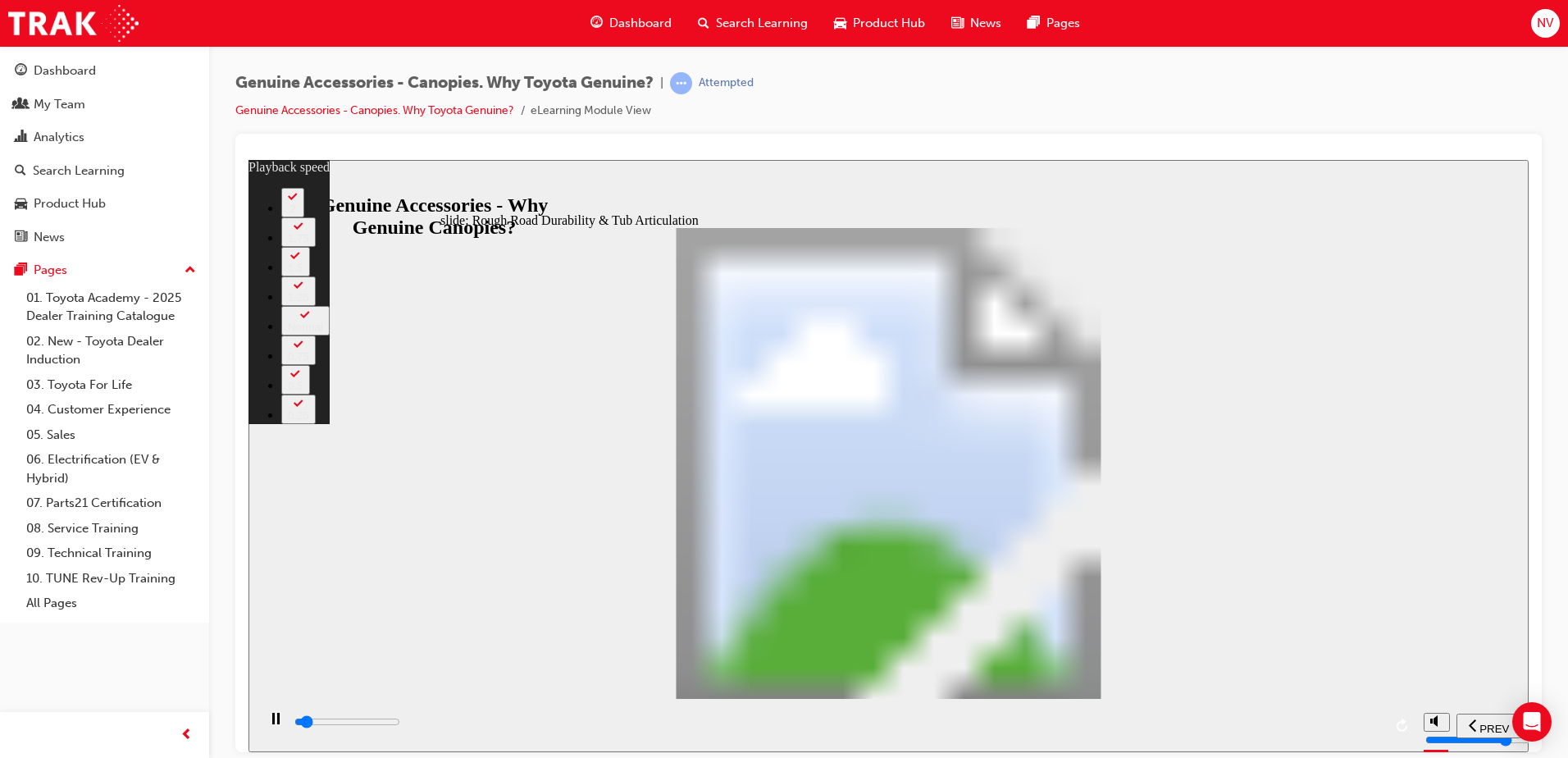
type input "2100"
type input "1"
type input "2100"
type input "1"
type input "2200"
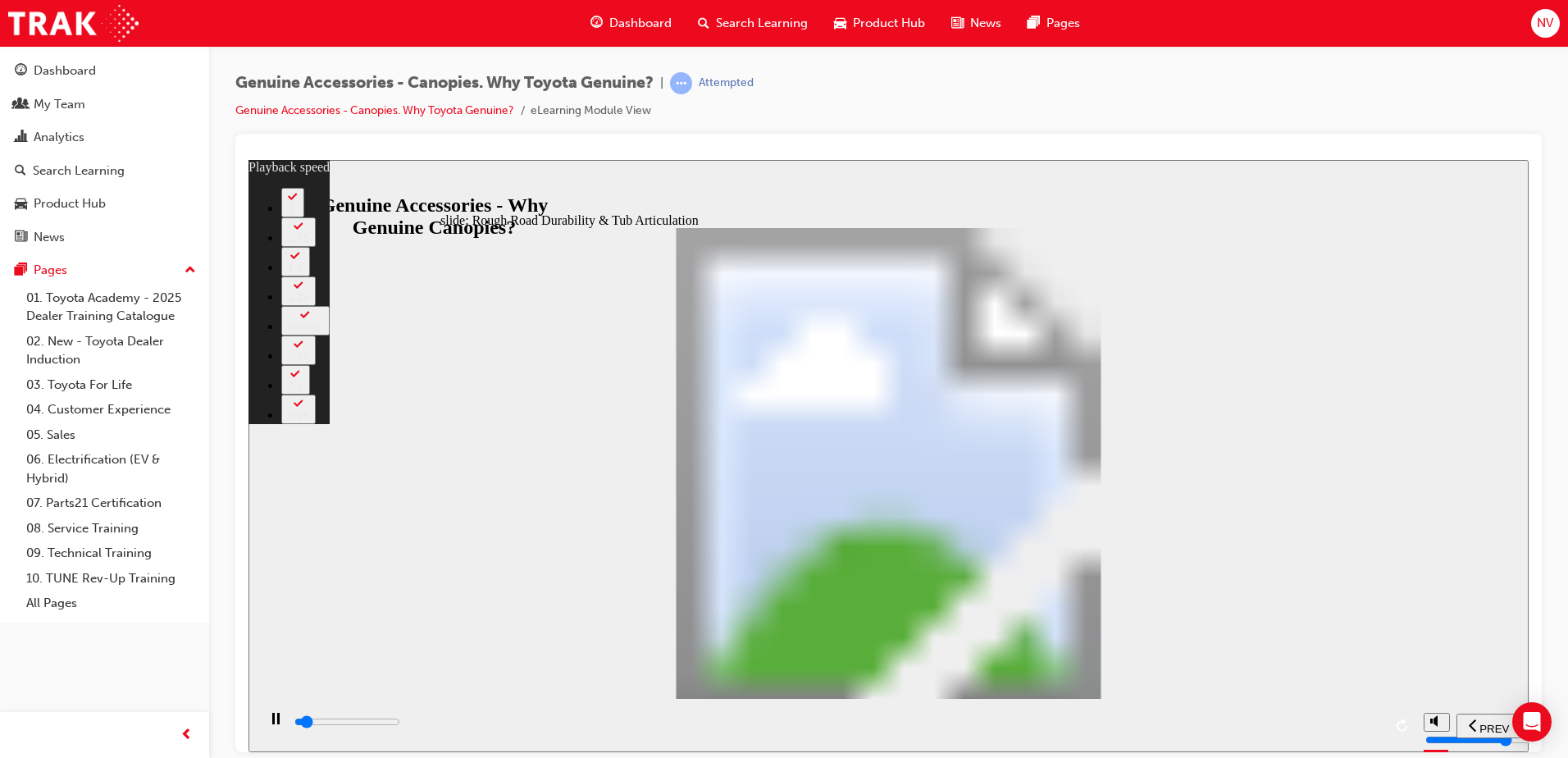
type input "1"
type input "2200"
type input "1"
type input "2200"
type input "1"
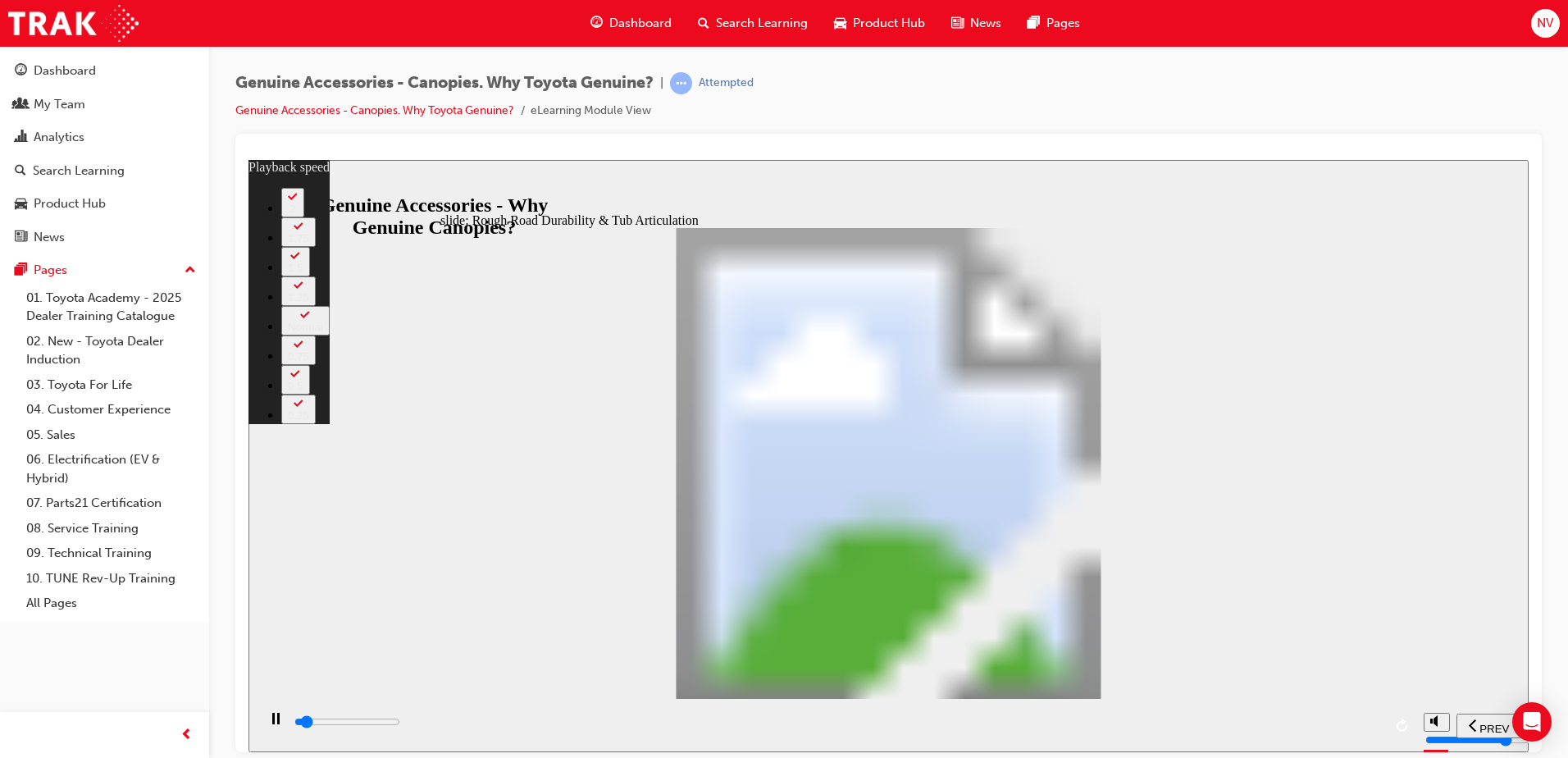
type input "2200"
type input "1"
type input "2200"
type input "1"
type input "2200"
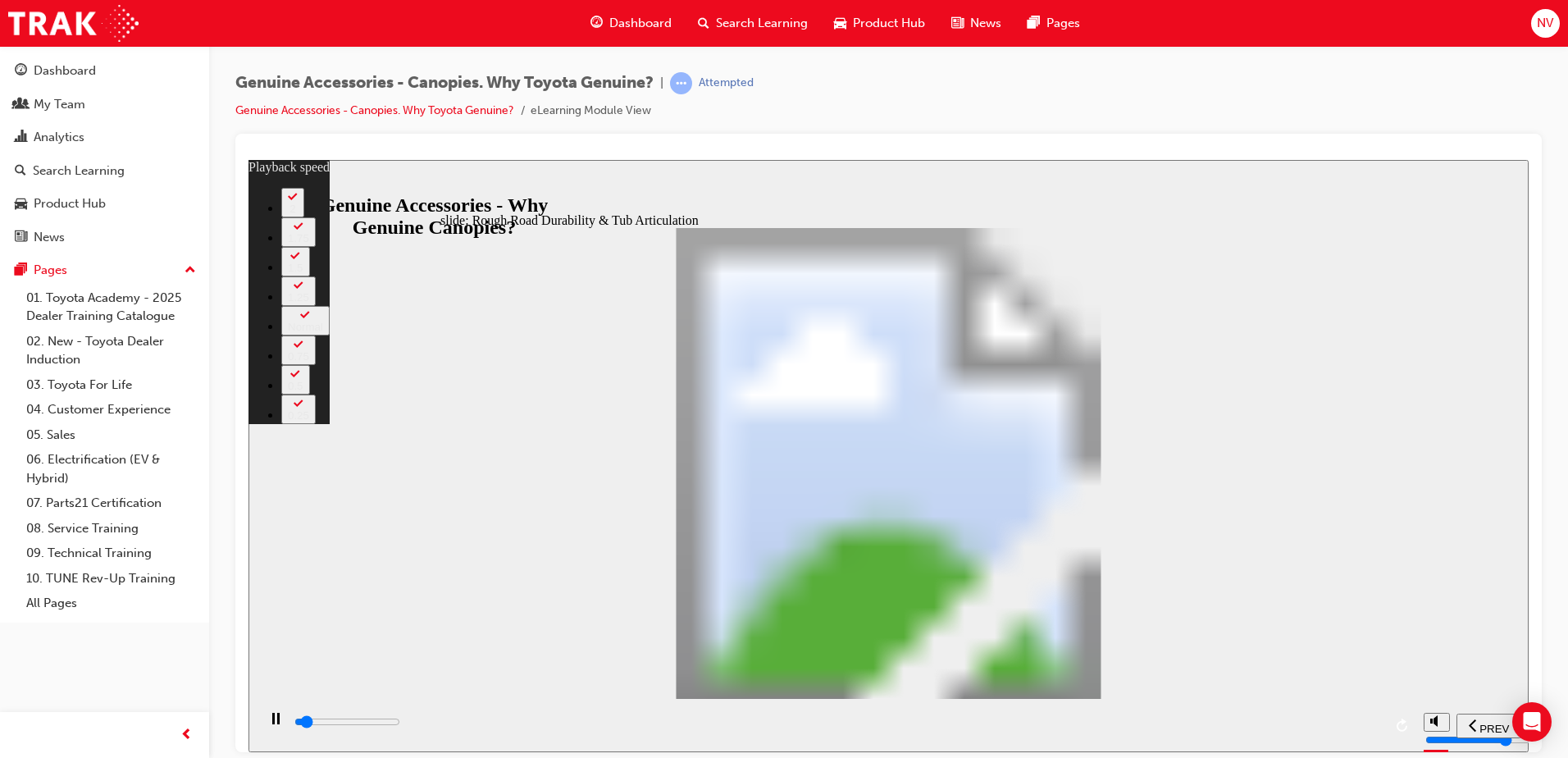
type input "1"
type input "2300"
type input "1"
type input "2400"
type input "1"
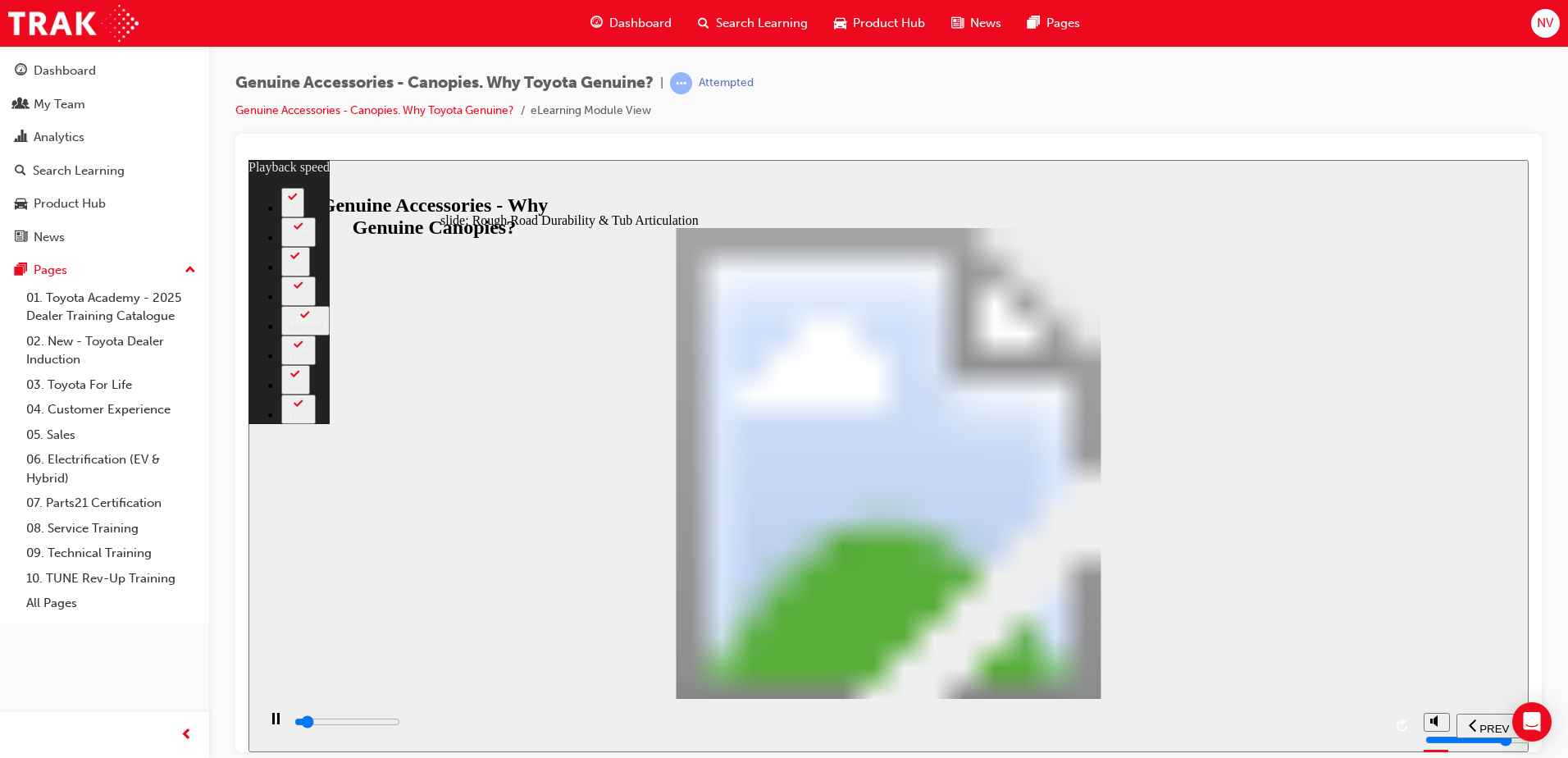
type input "2600"
type input "2"
type input "2900"
type input "2"
type input "3200"
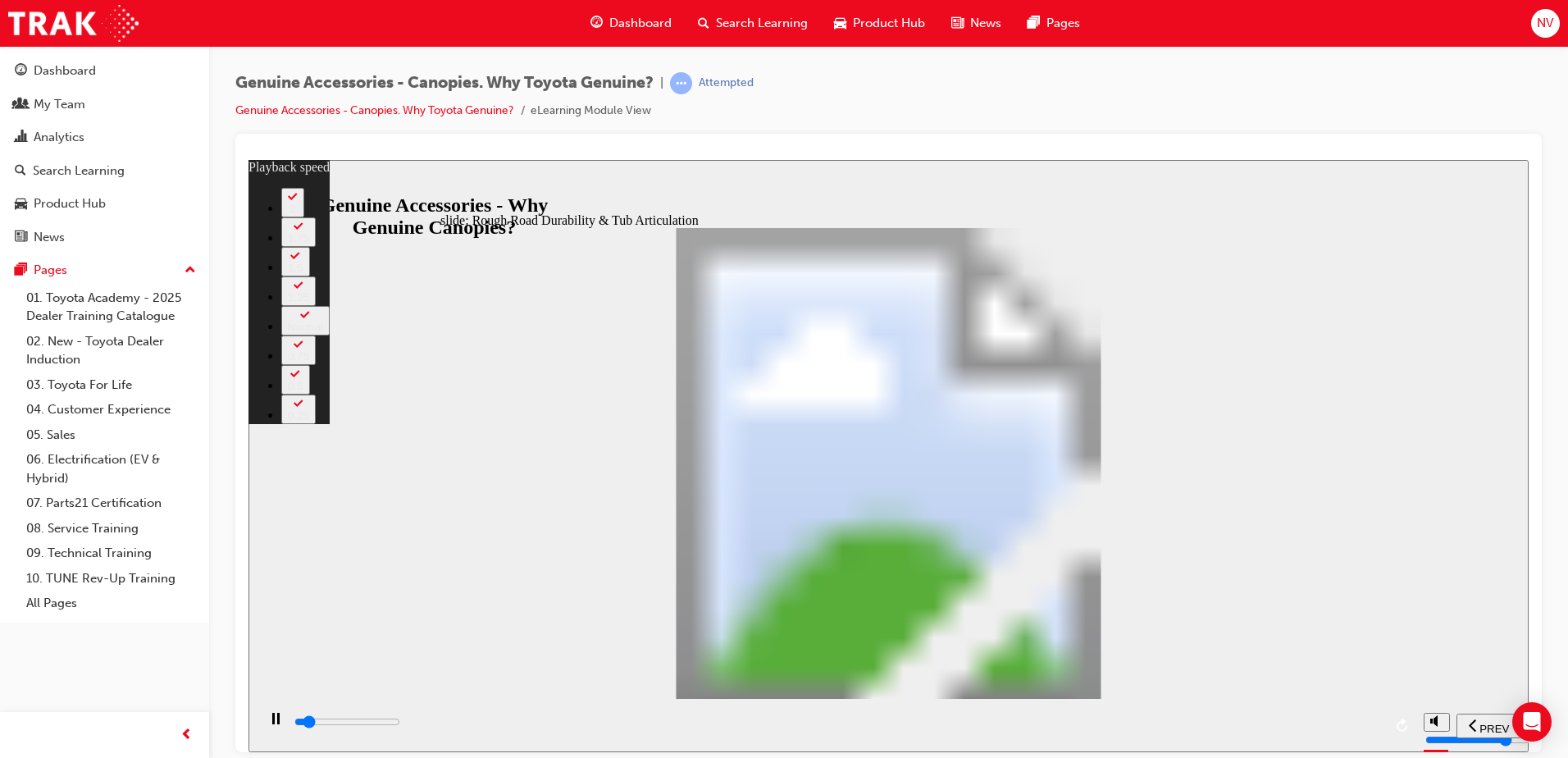
type input "2"
type input "3400"
type input "2"
type input "3700"
type input "3"
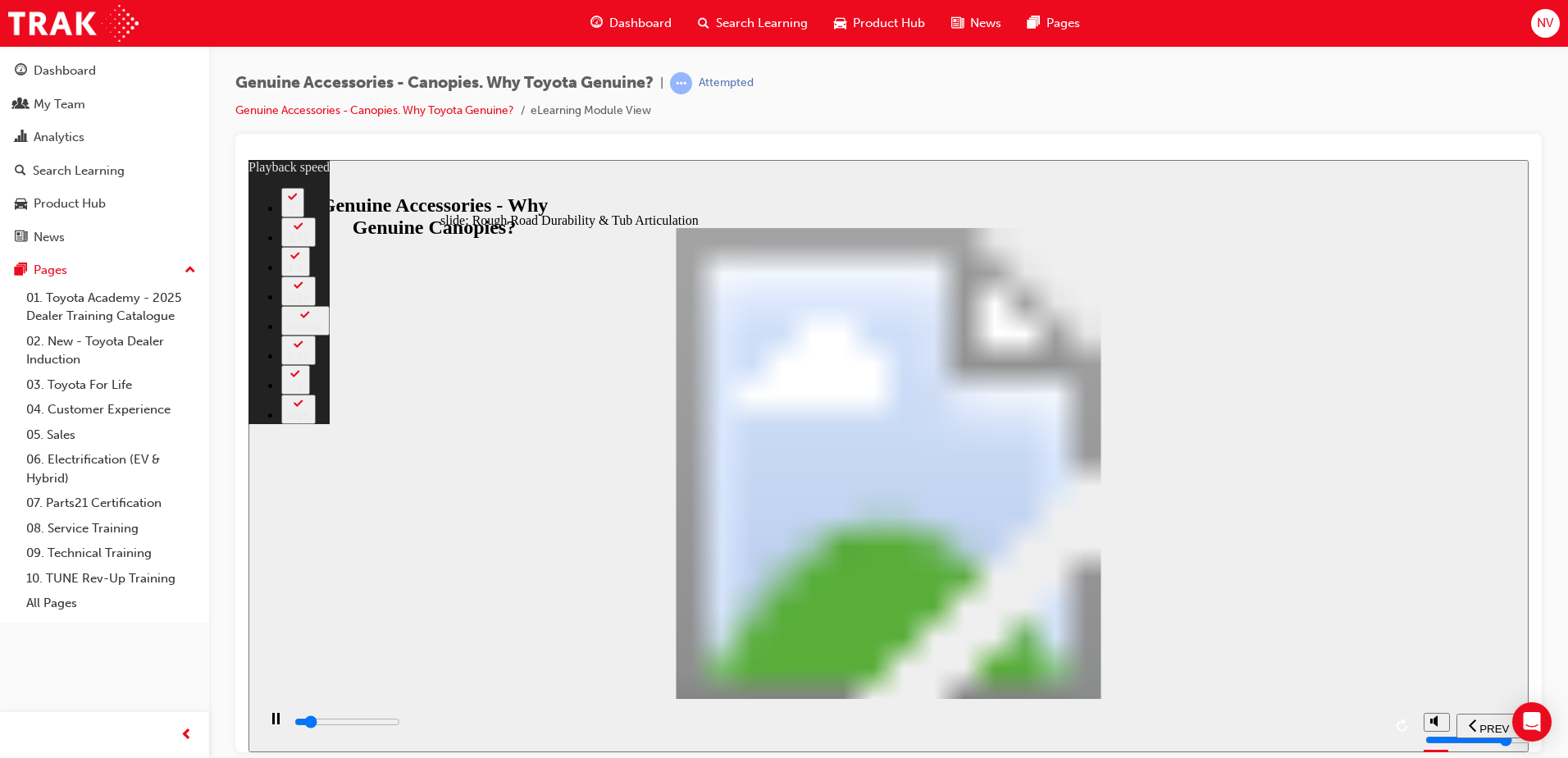
type input "4000"
type input "3"
type input "4100"
type input "3"
type input "4200"
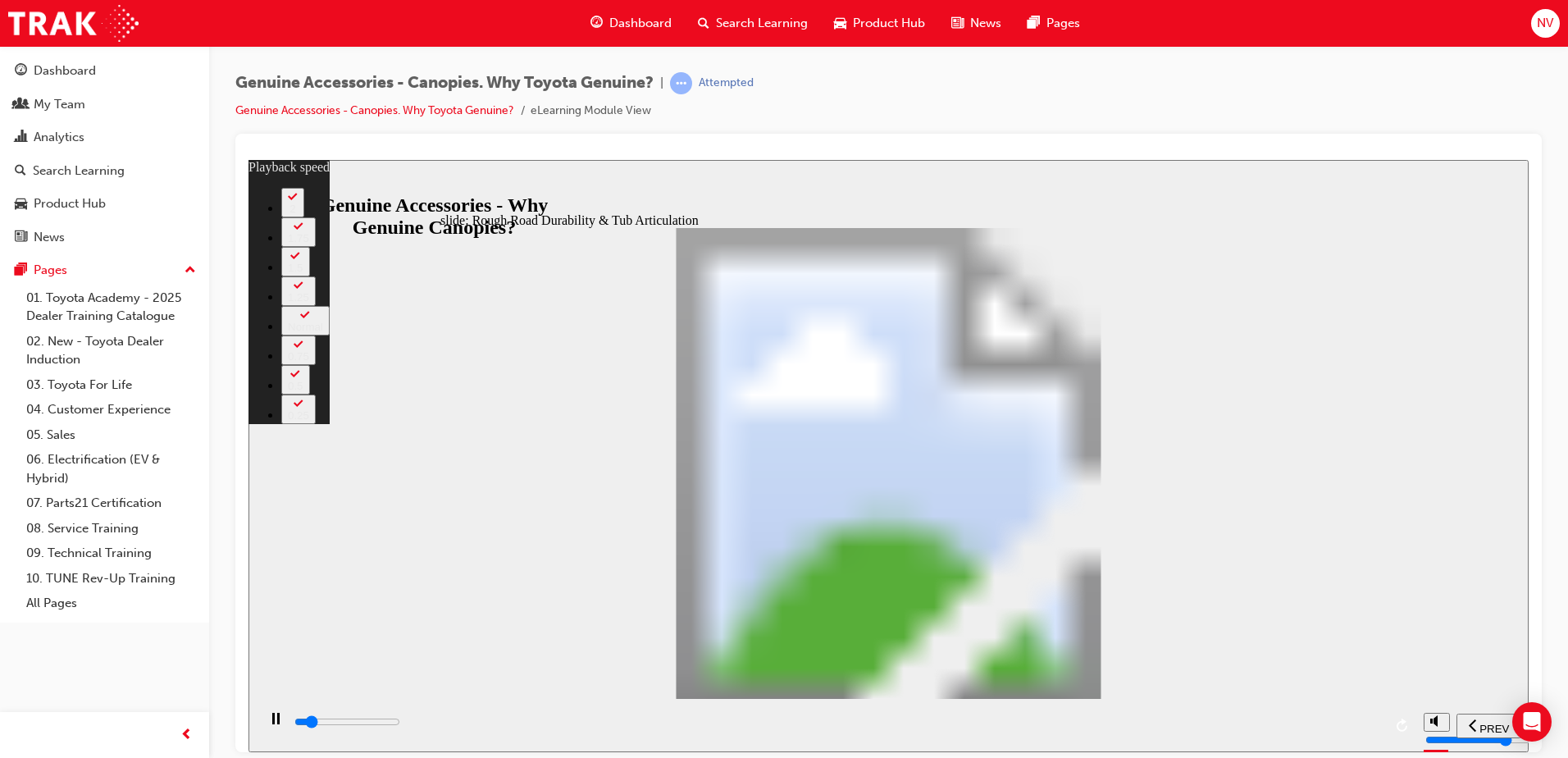
type input "3"
type input "4500"
type input "3"
type input "4800"
type input "4"
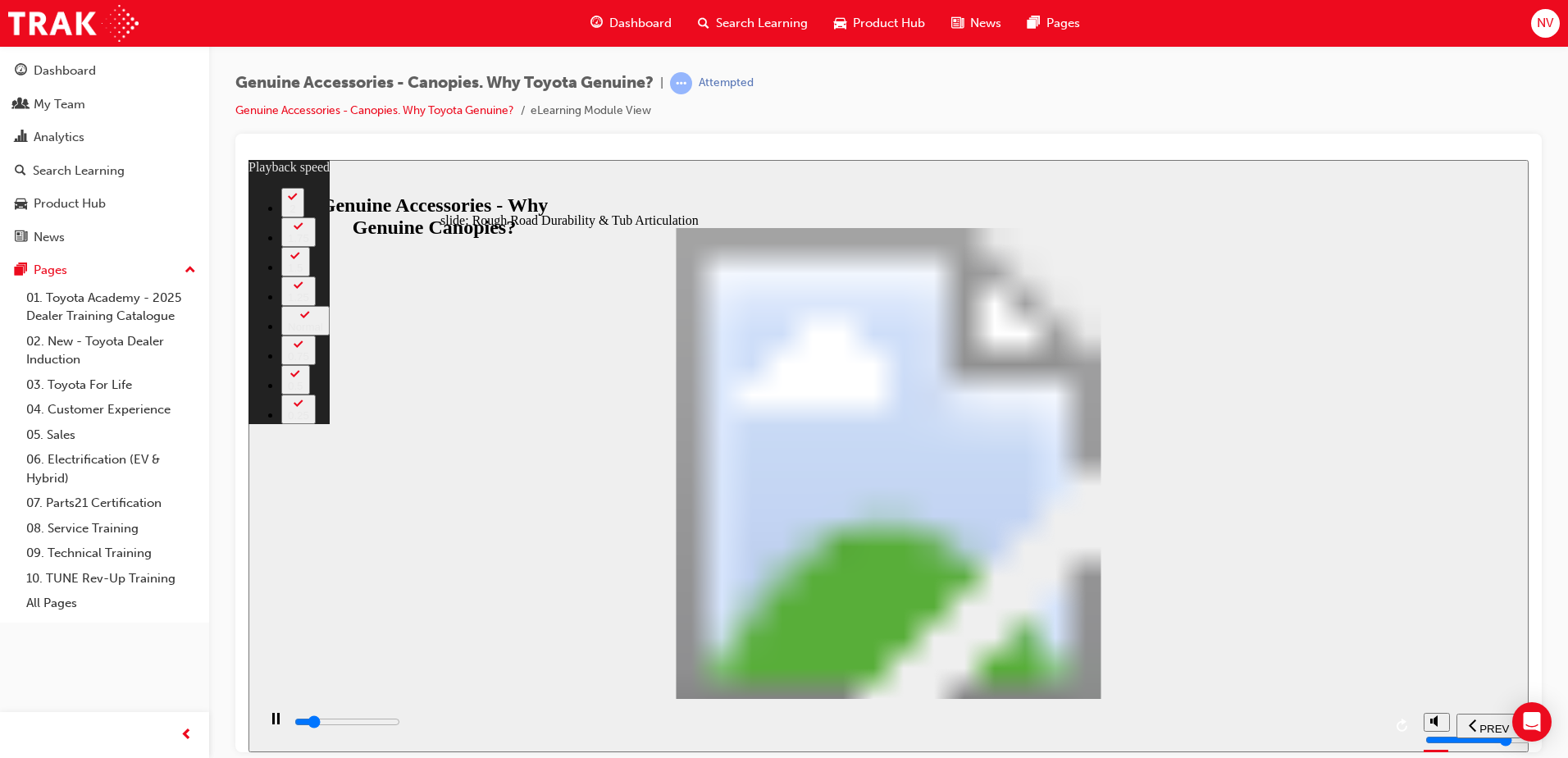
type input "5000"
type input "4"
type input "5300"
type input "4"
type input "5600"
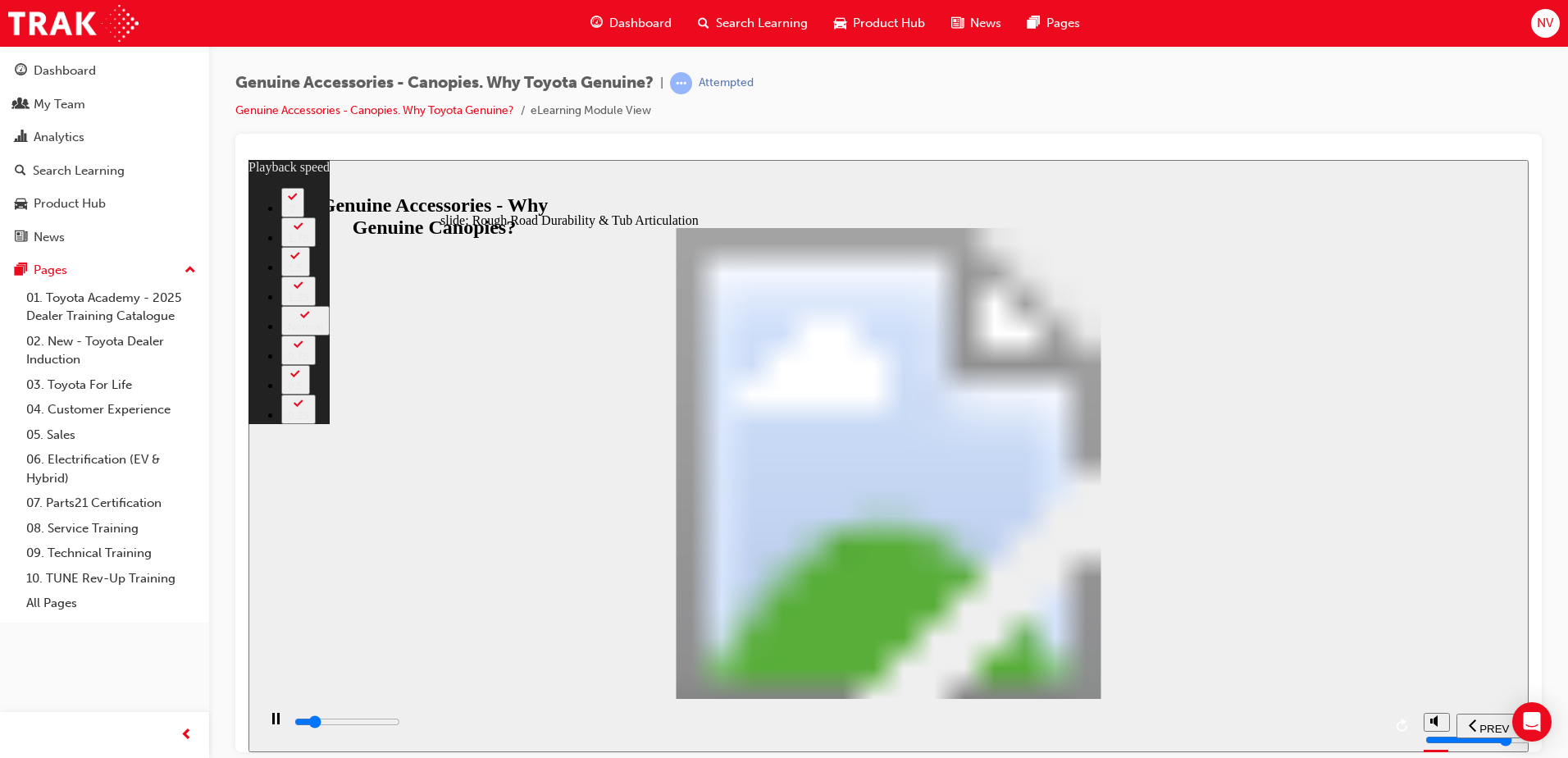
type input "4"
type input "5800"
type input "5"
type input "6100"
type input "5"
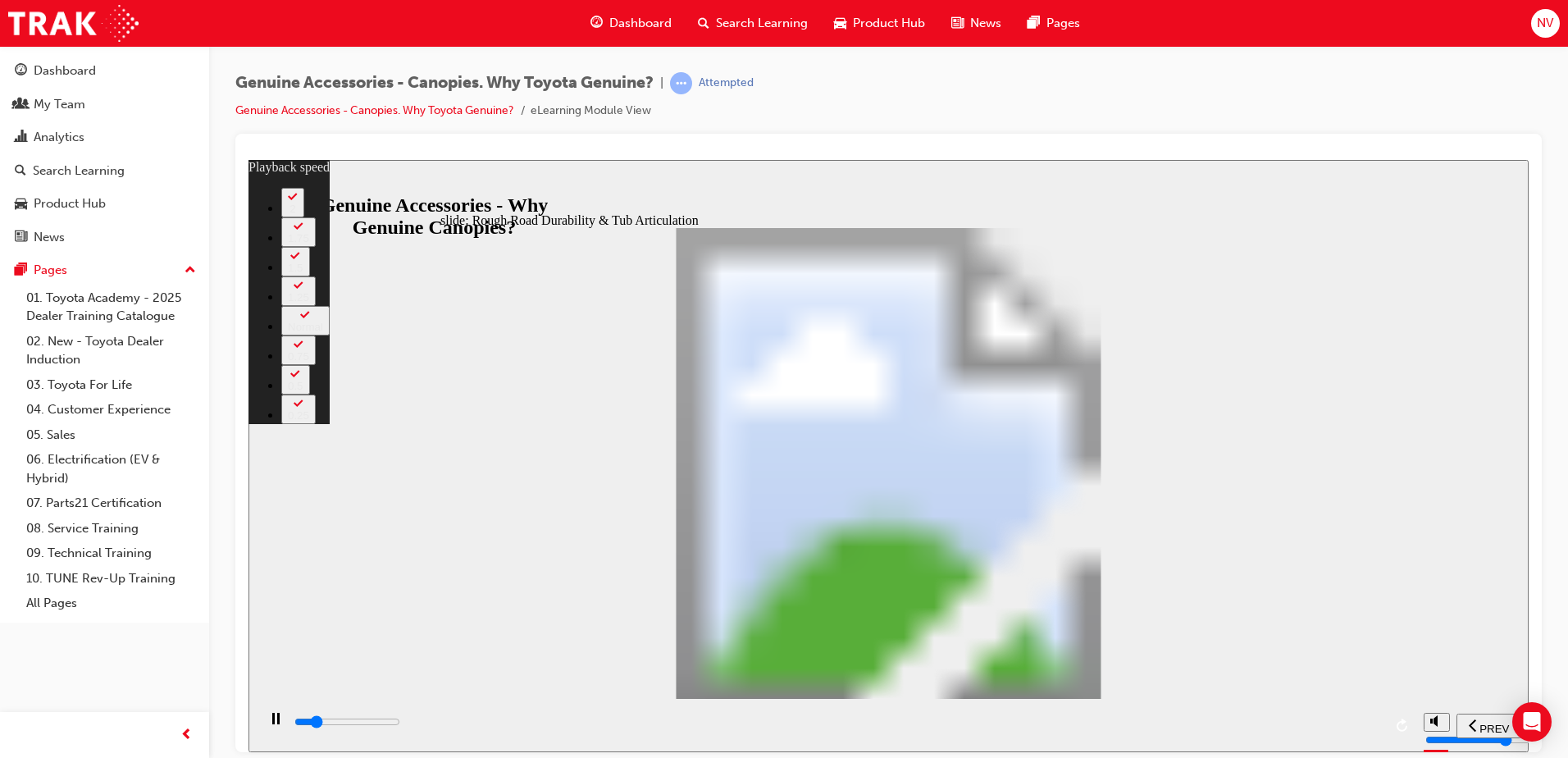
type input "6400"
type input "5"
type input "6600"
type input "6"
type input "6900"
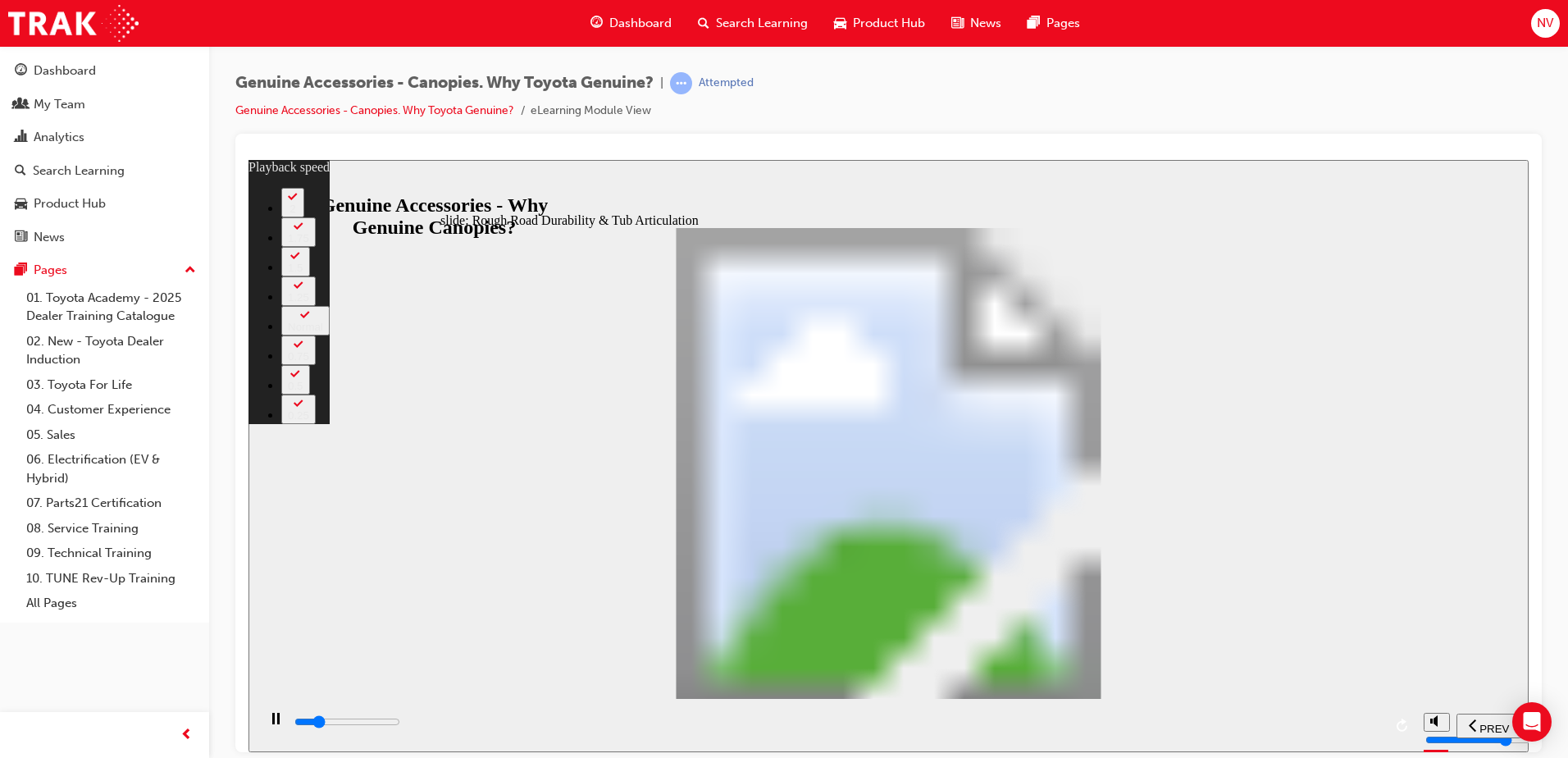
type input "6"
type input "7200"
type input "6"
type input "7400"
type input "6"
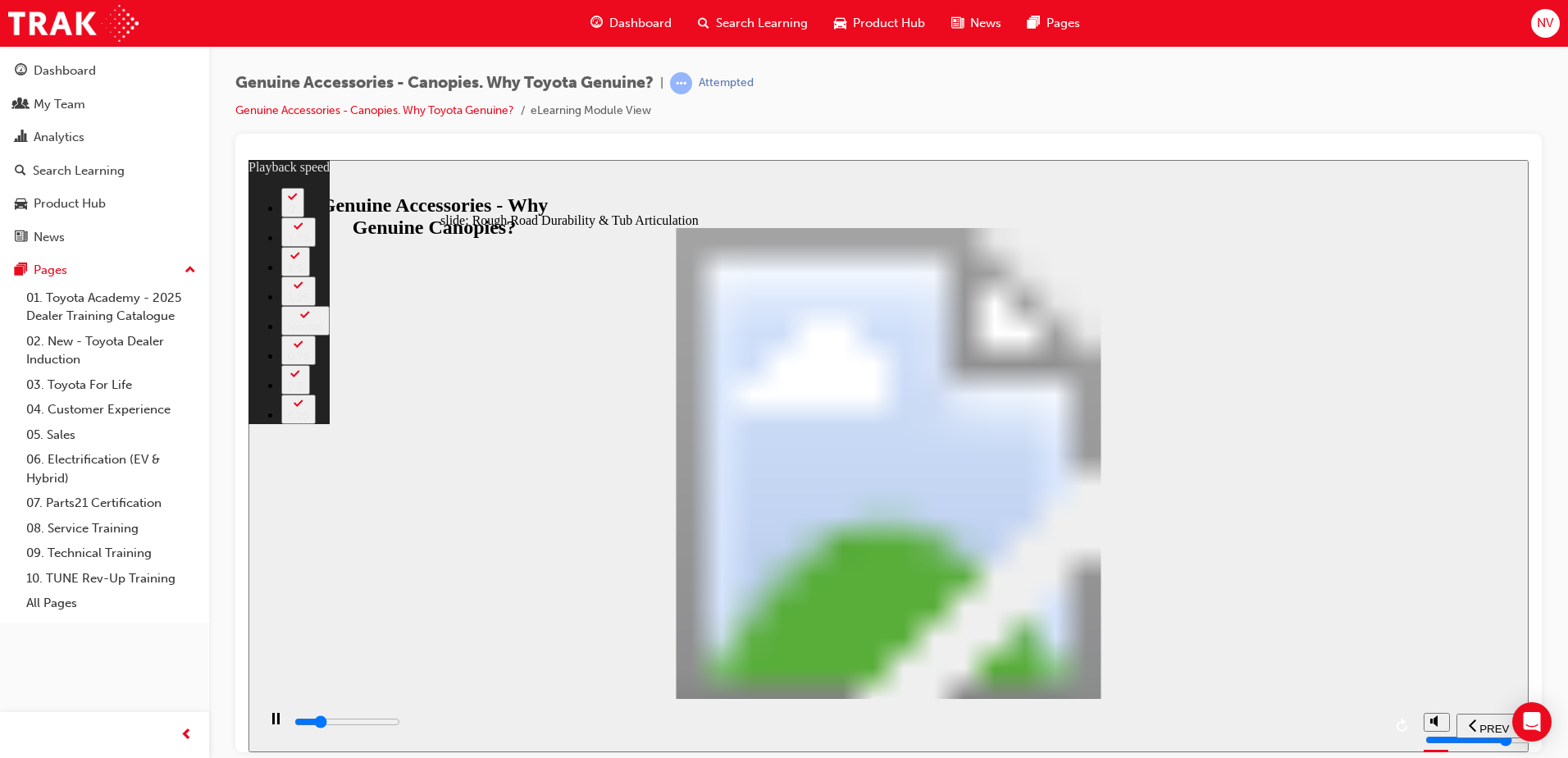
type input "7700"
type input "7"
type input "8000"
type input "7"
type input "8200"
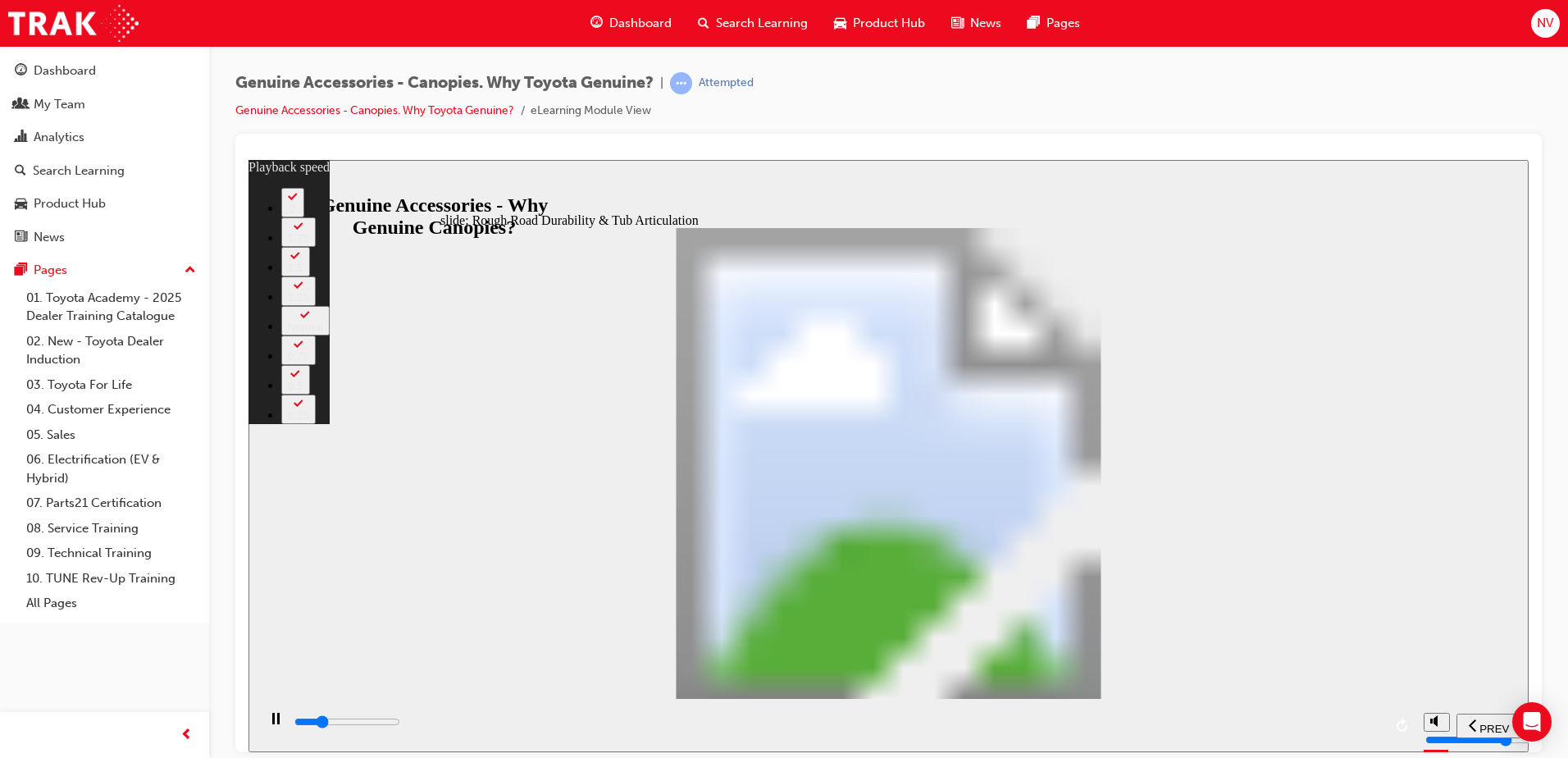
type input "7"
type input "8500"
type input "7"
type input "8700"
type input "8"
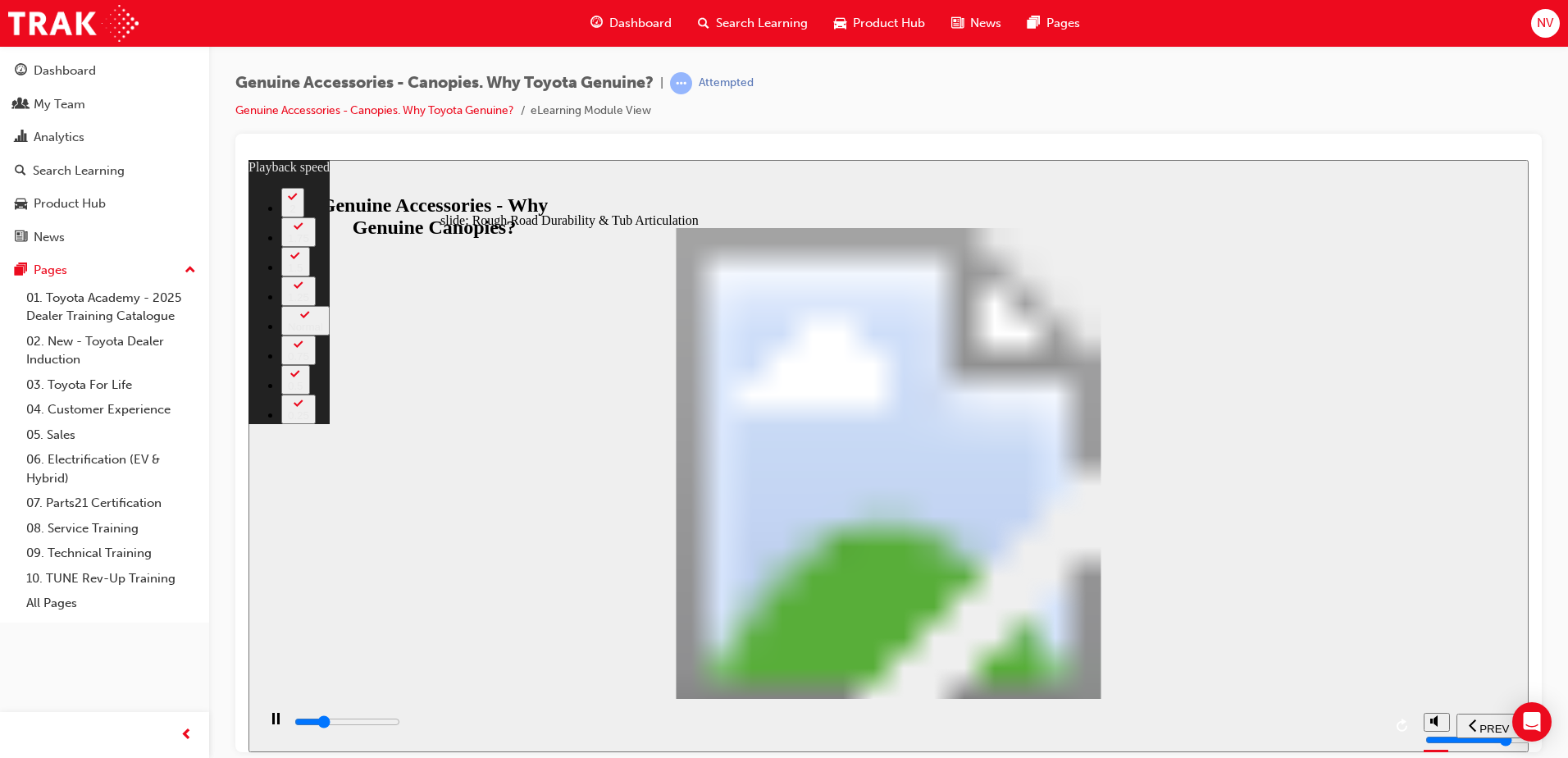
type input "9000"
type input "8"
type input "9300"
type input "8"
type input "9500"
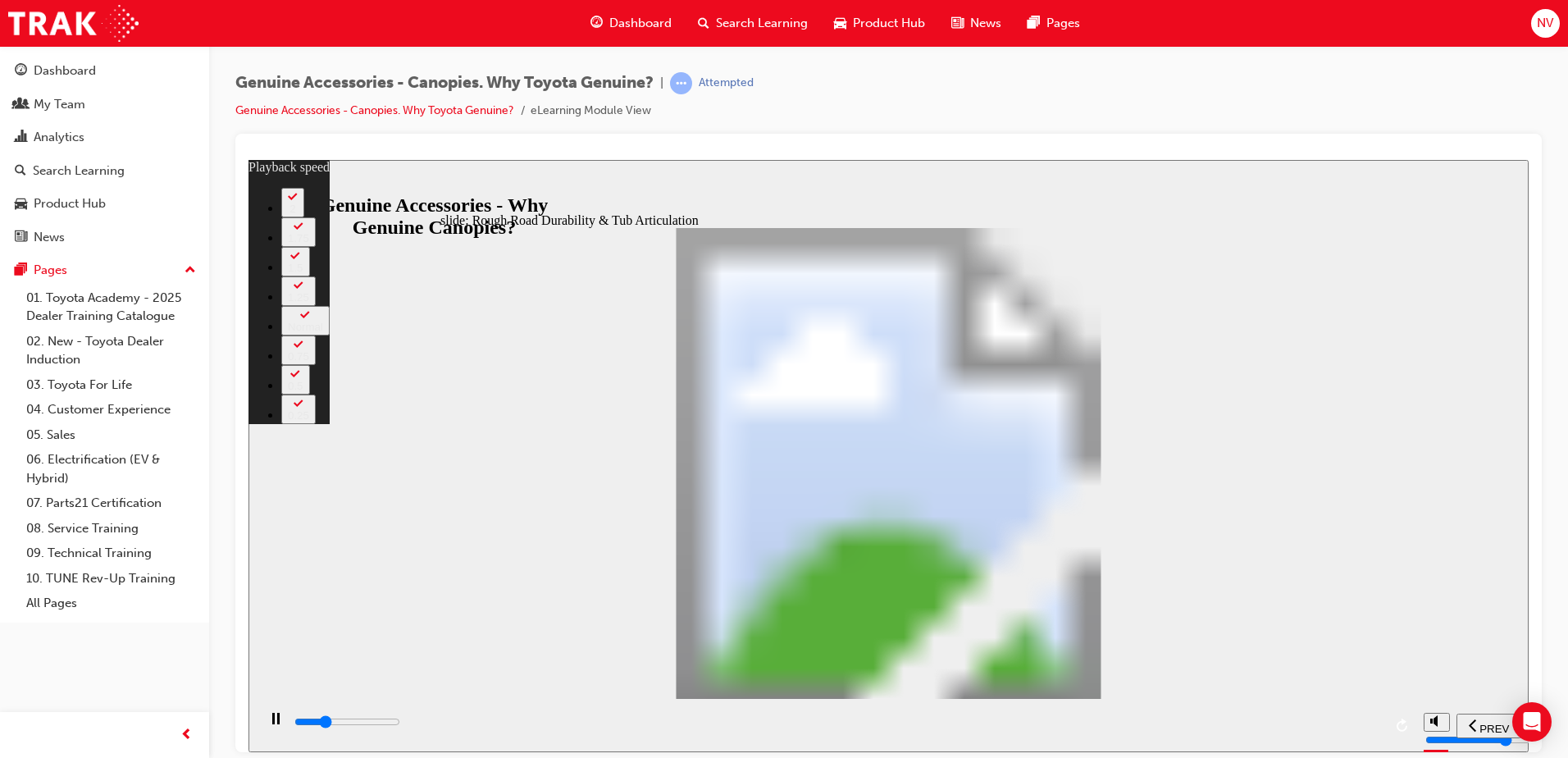
type input "8"
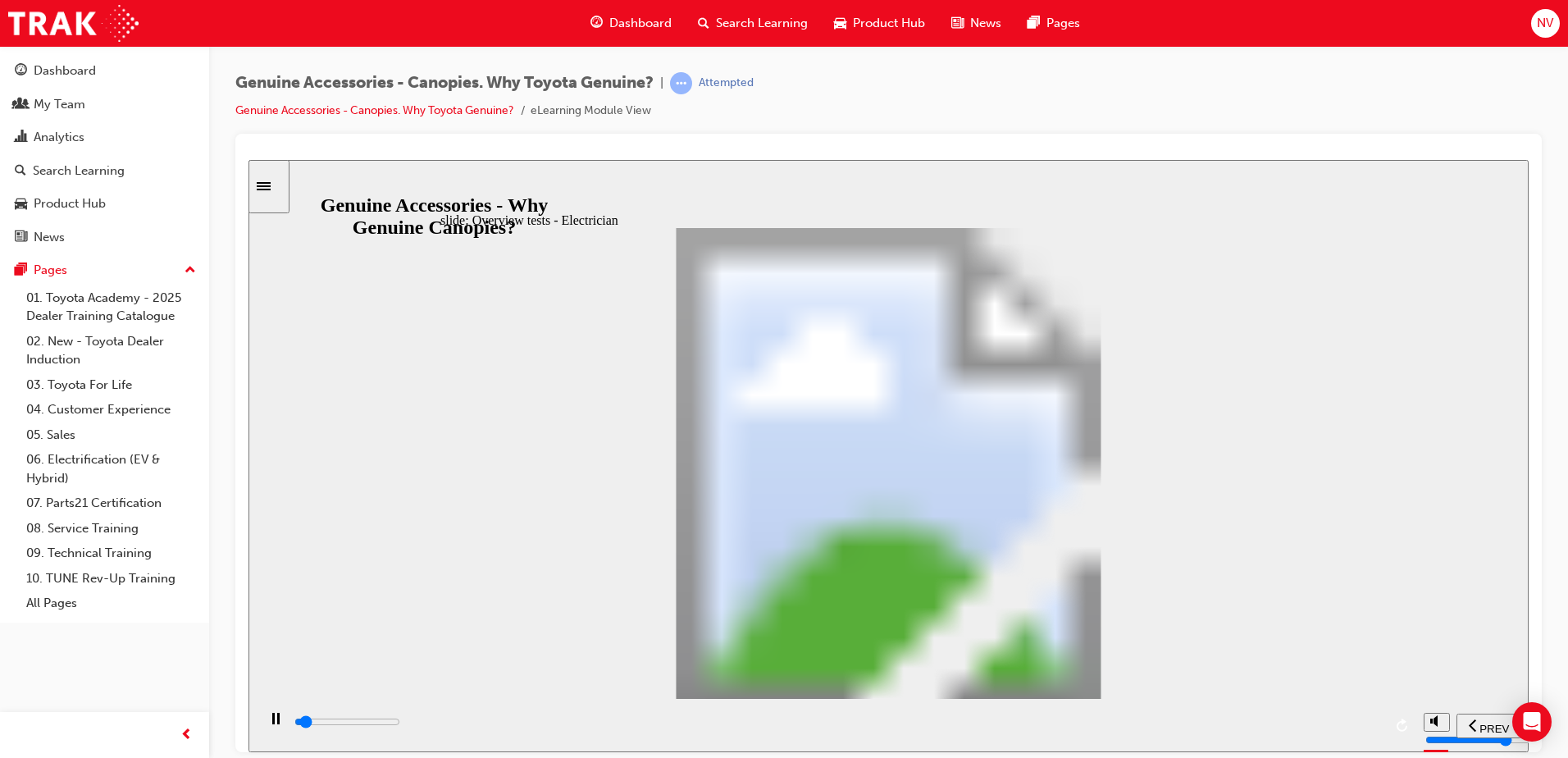
drag, startPoint x: 1031, startPoint y: 470, endPoint x: 1032, endPoint y: 459, distance: 11.0
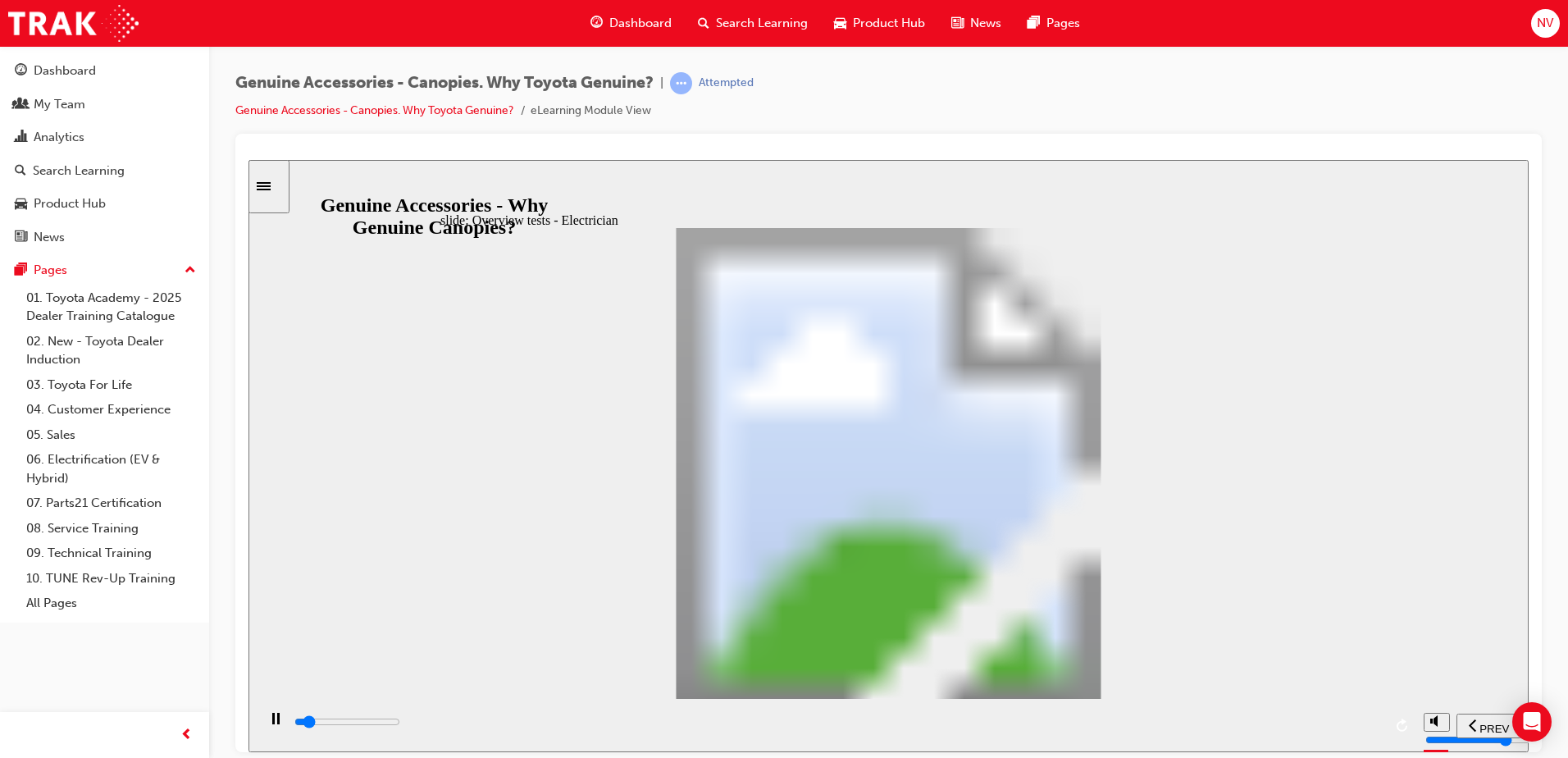
drag, startPoint x: 1086, startPoint y: 388, endPoint x: 1089, endPoint y: 413, distance: 25.2
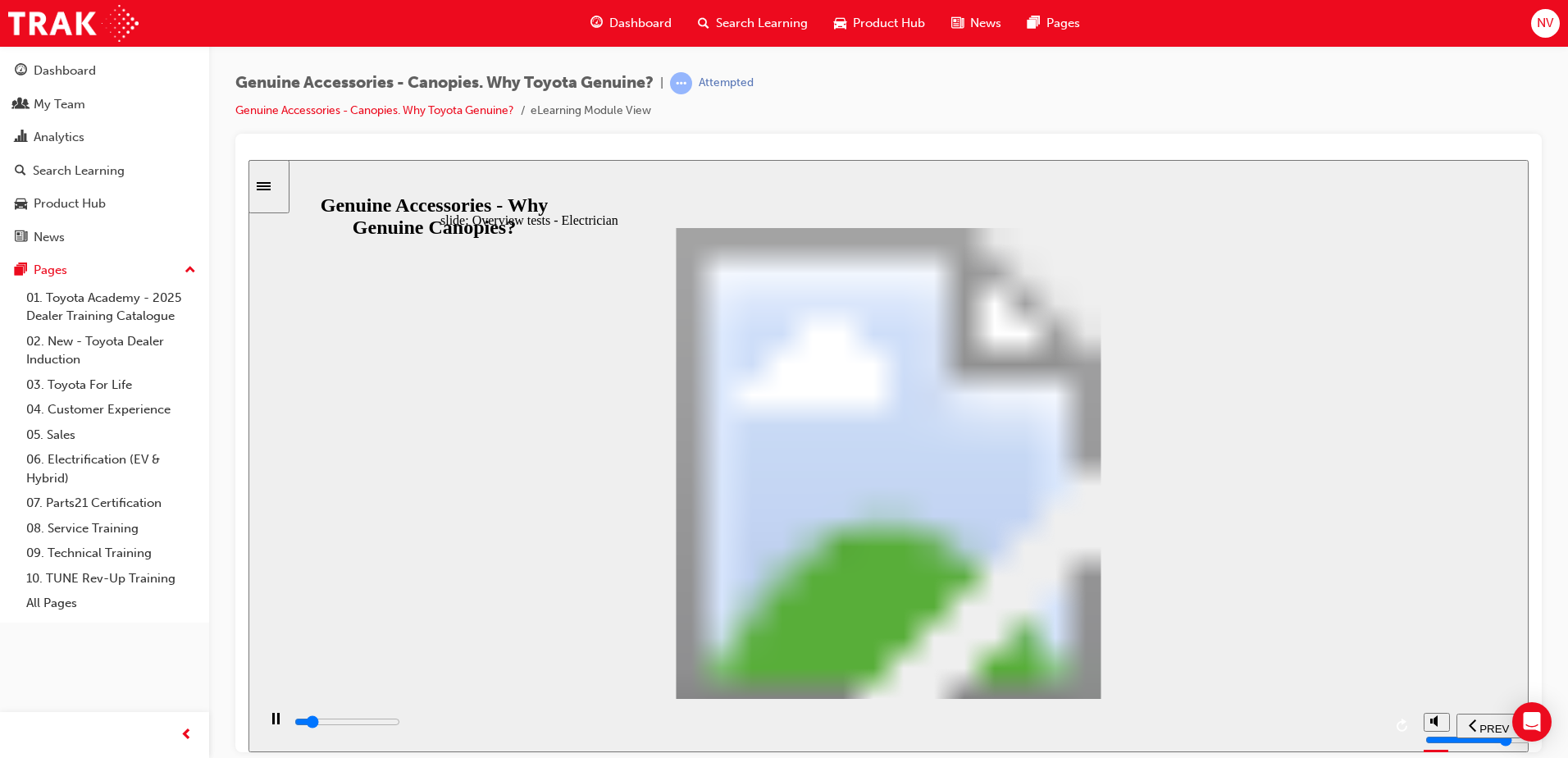
drag, startPoint x: 1262, startPoint y: 384, endPoint x: 1181, endPoint y: 337, distance: 93.6
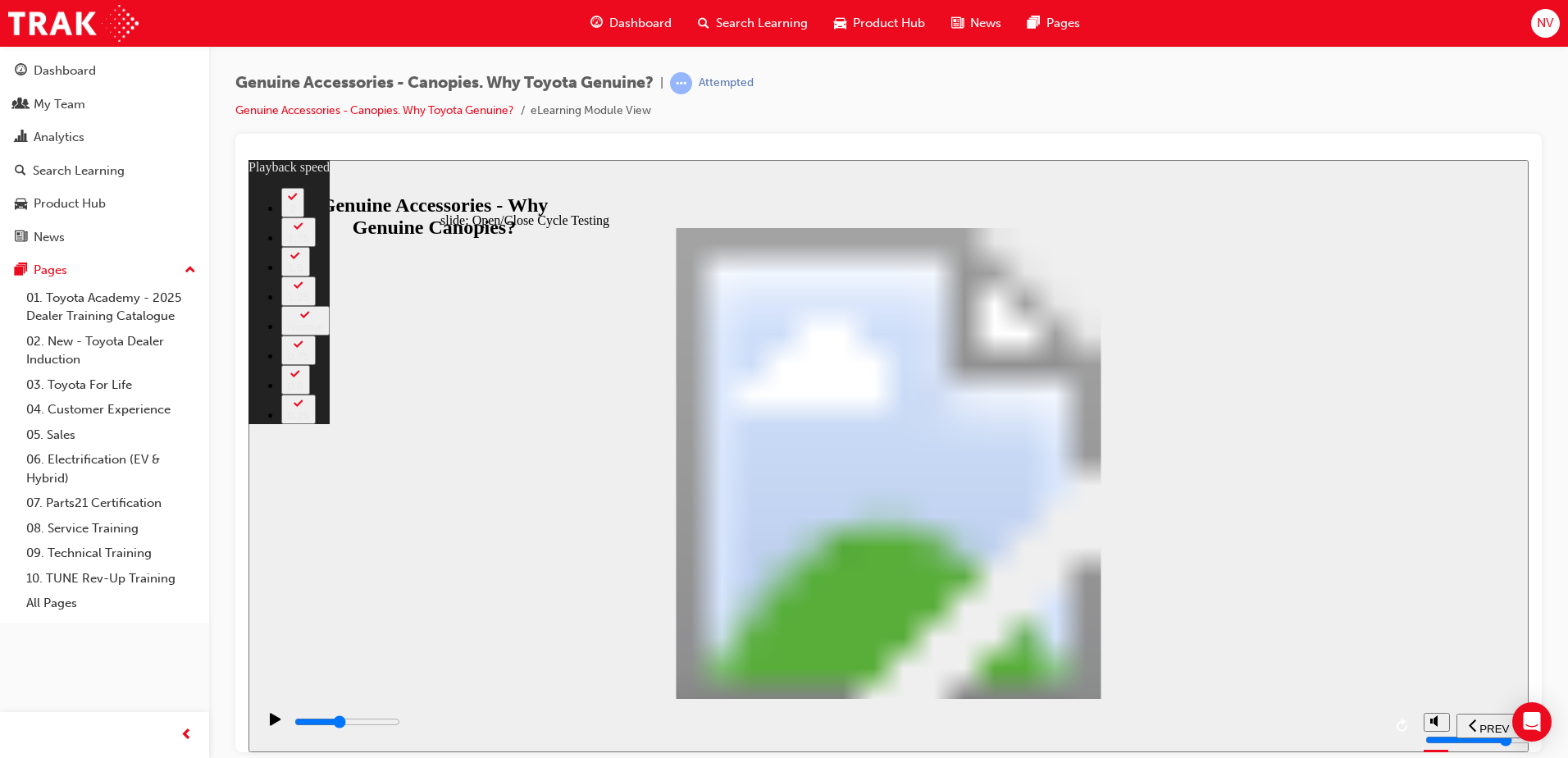
drag, startPoint x: 1191, startPoint y: 315, endPoint x: 1183, endPoint y: 321, distance: 10.0
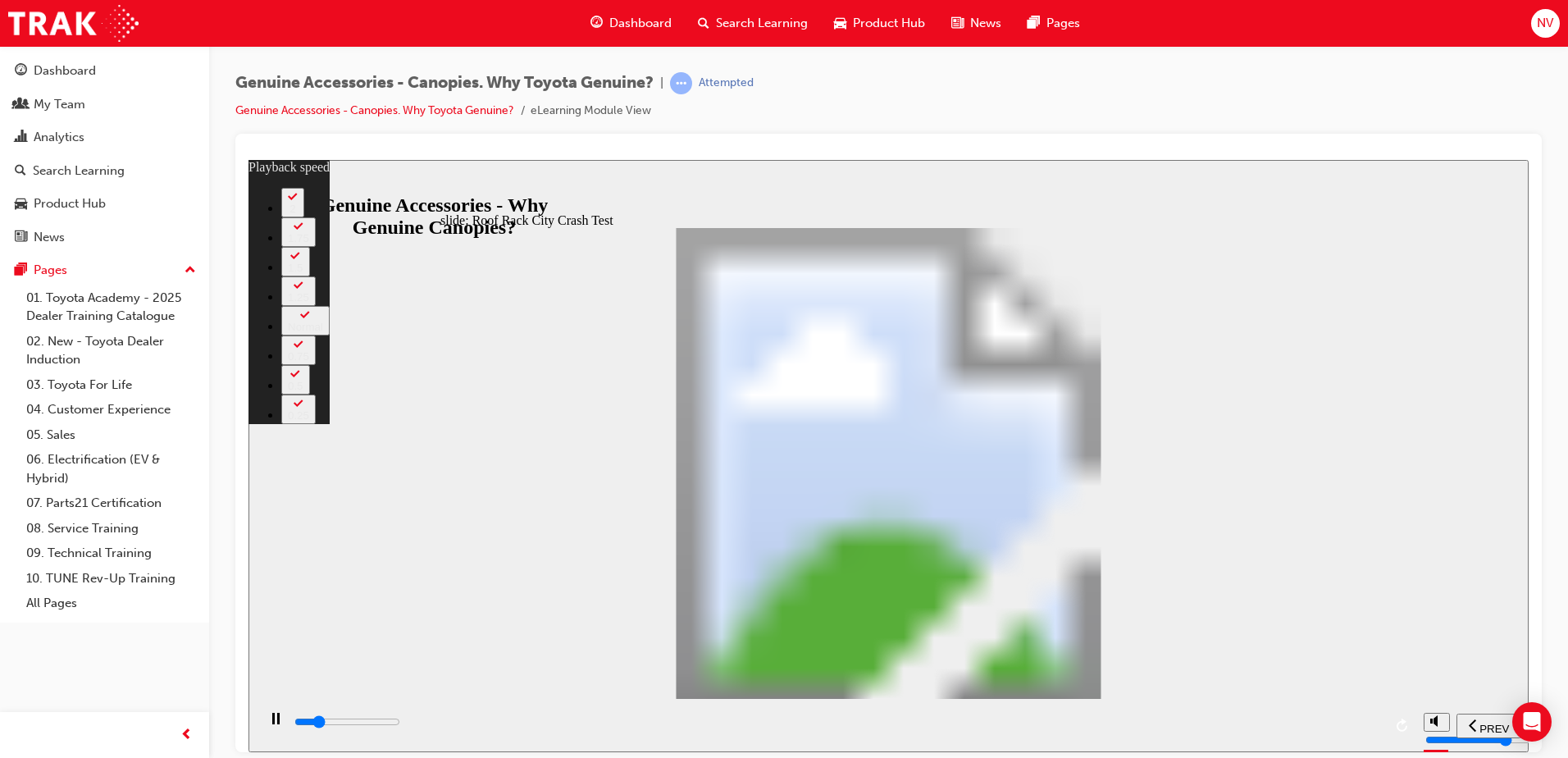
type input "8500"
type input "7"
type input "8700"
type input "7"
type input "9000"
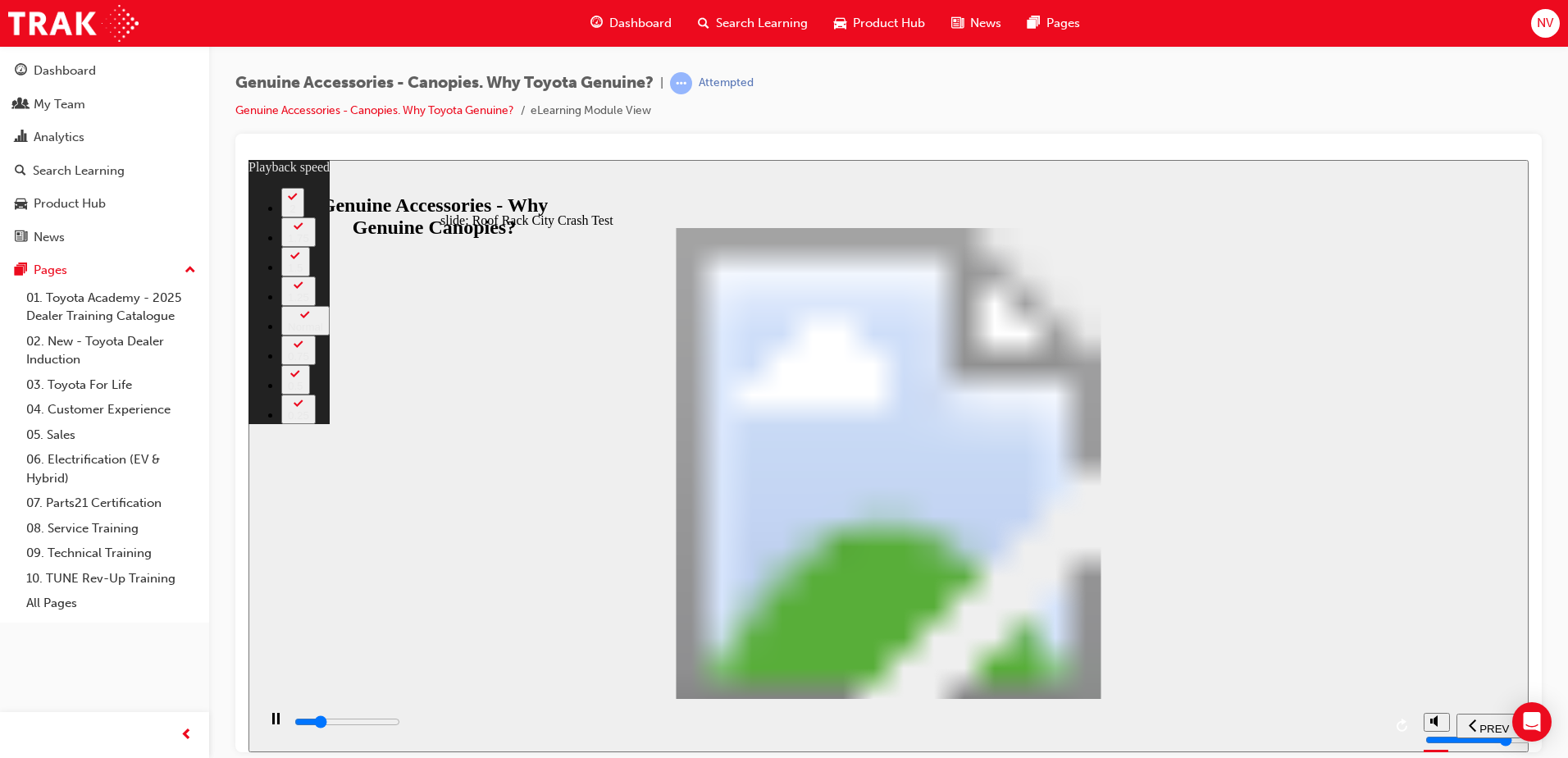
type input "7"
type input "9300"
type input "8"
type input "9500"
type input "8"
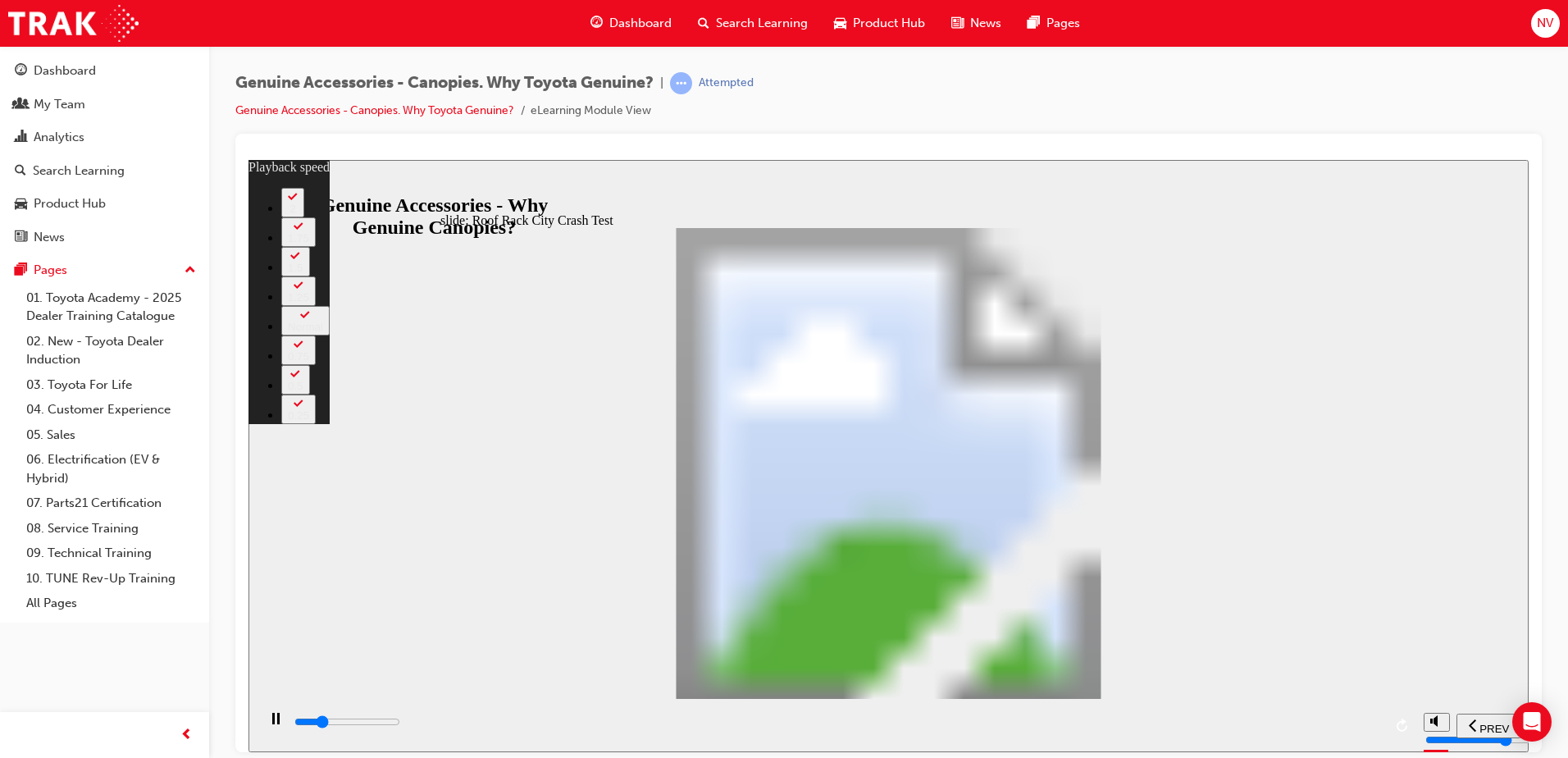
type input "9800"
type input "8"
type input "10100"
type input "9"
type input "10300"
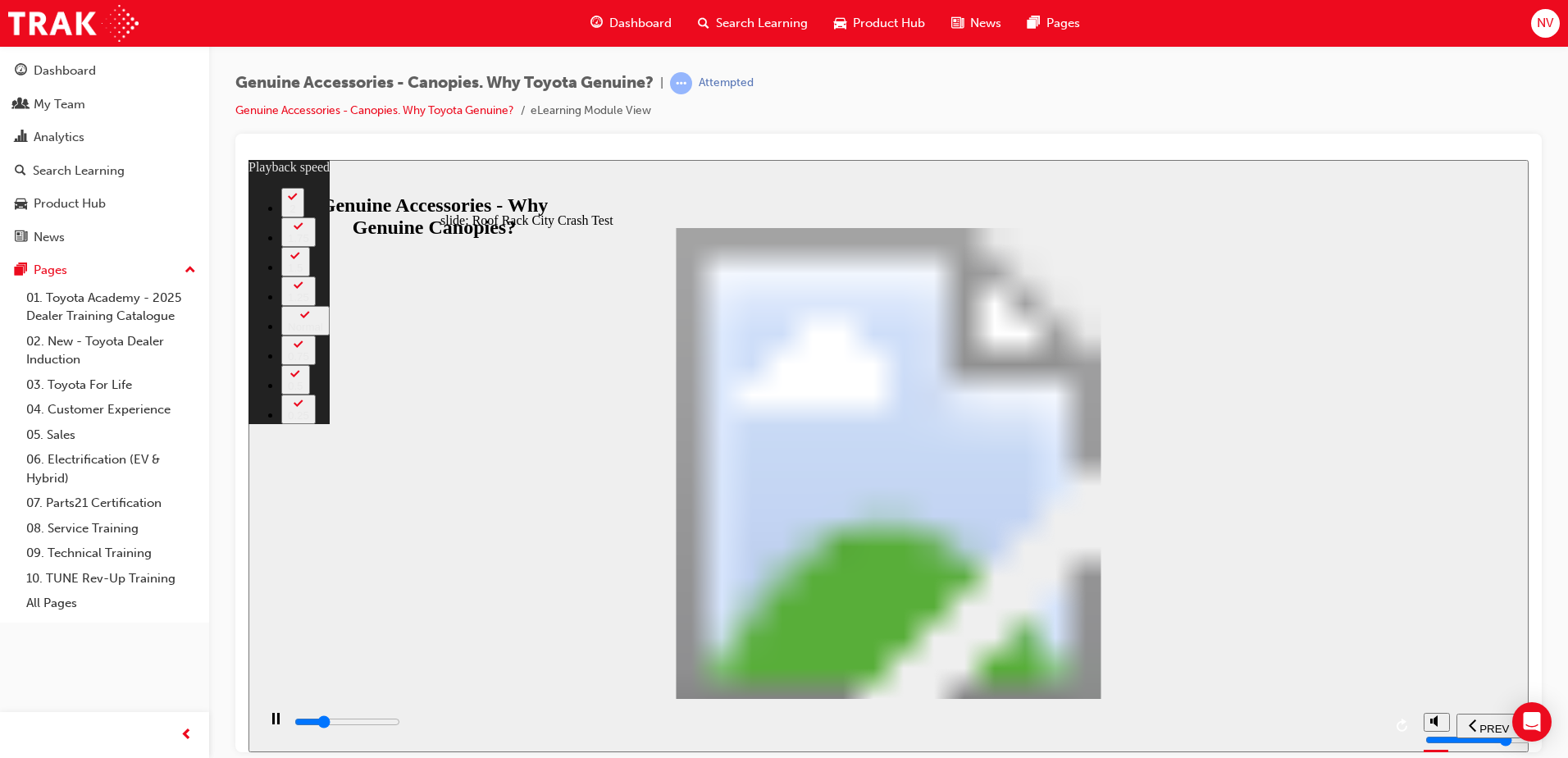
type input "9"
type input "10600"
type input "9"
type input "10900"
type input "9"
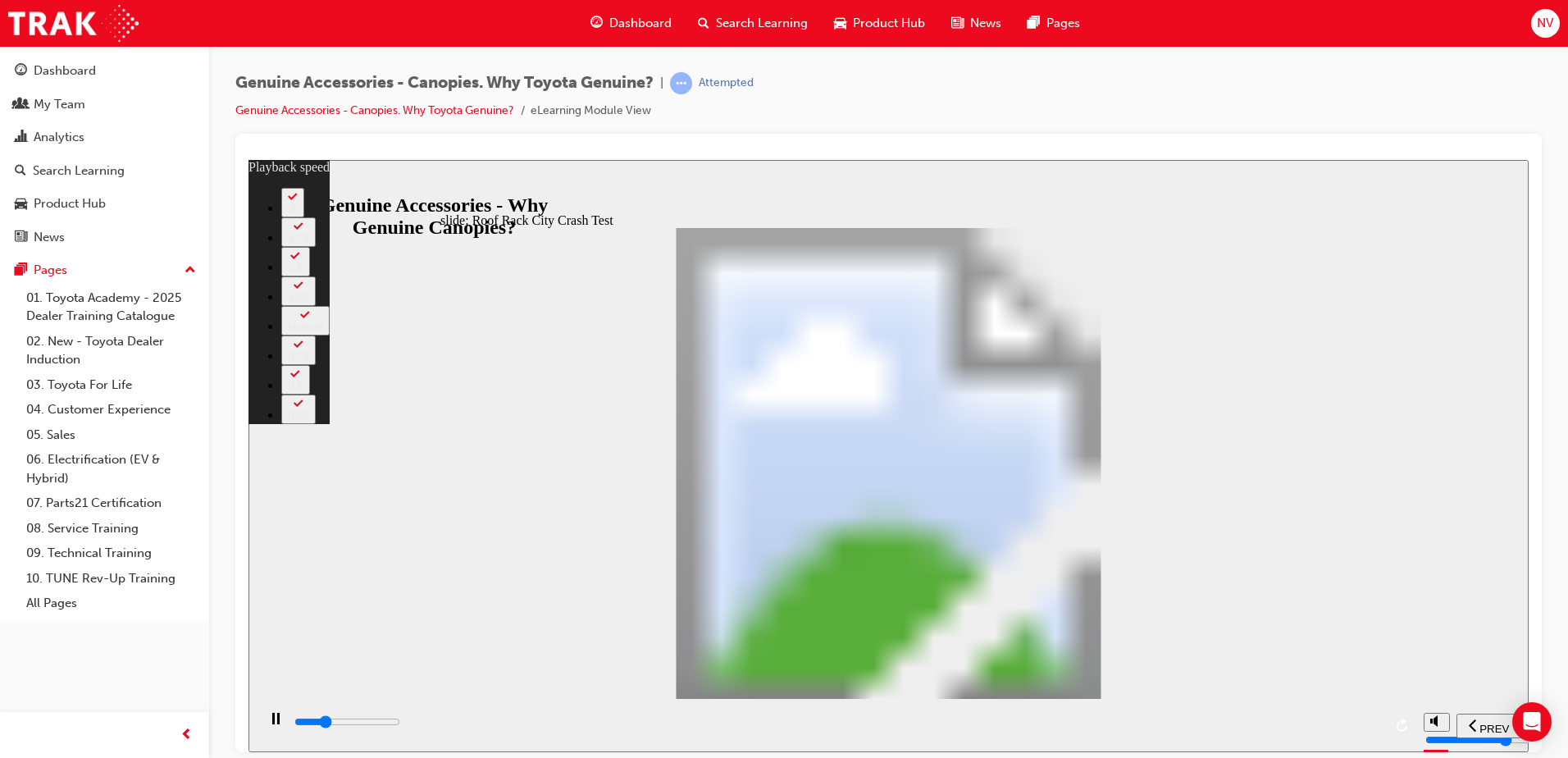
type input "11100"
type input "10"
type input "11400"
type input "10"
type input "11700"
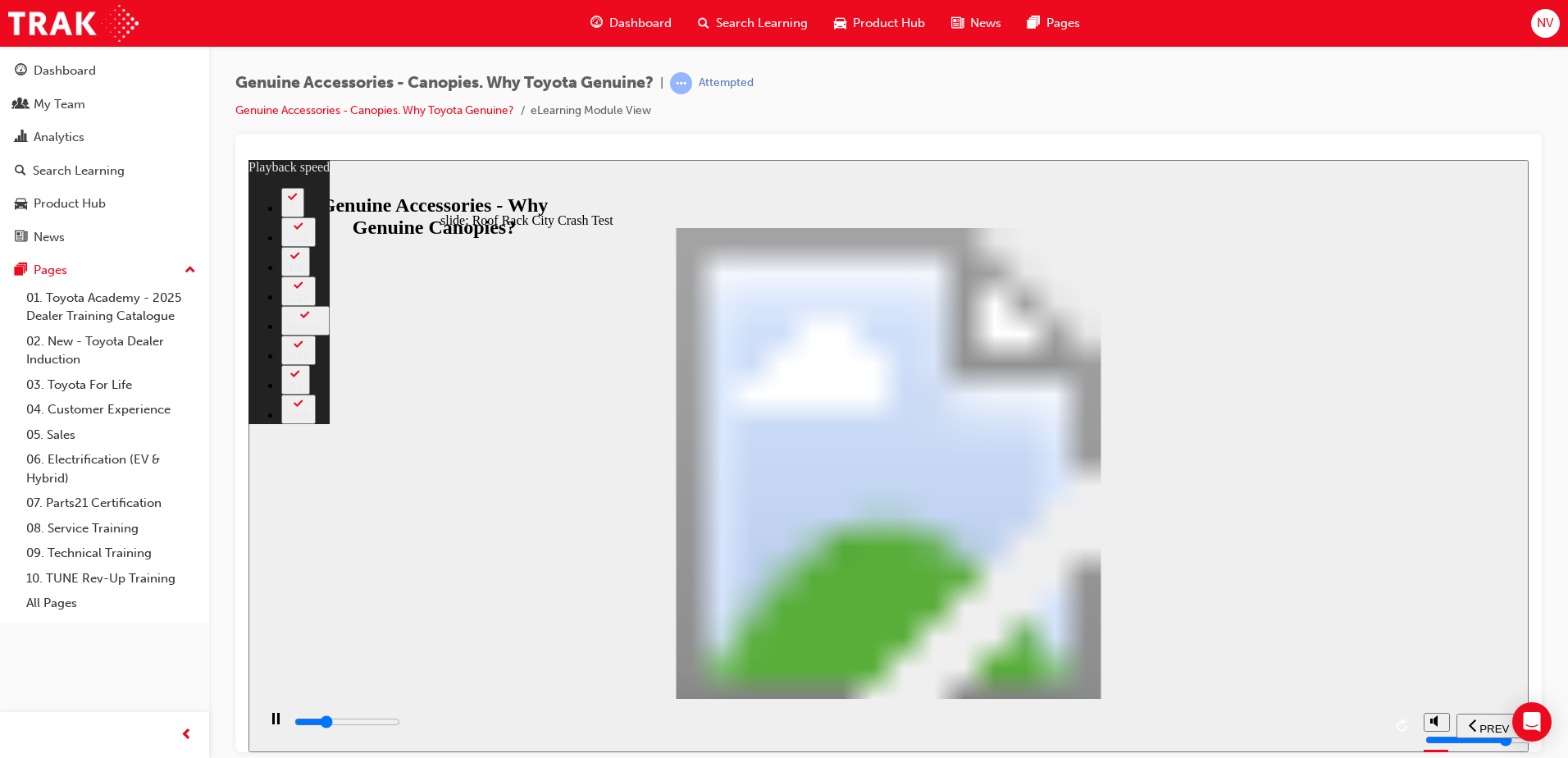
type input "10"
type input "11900"
type input "10"
type input "12200"
type input "11"
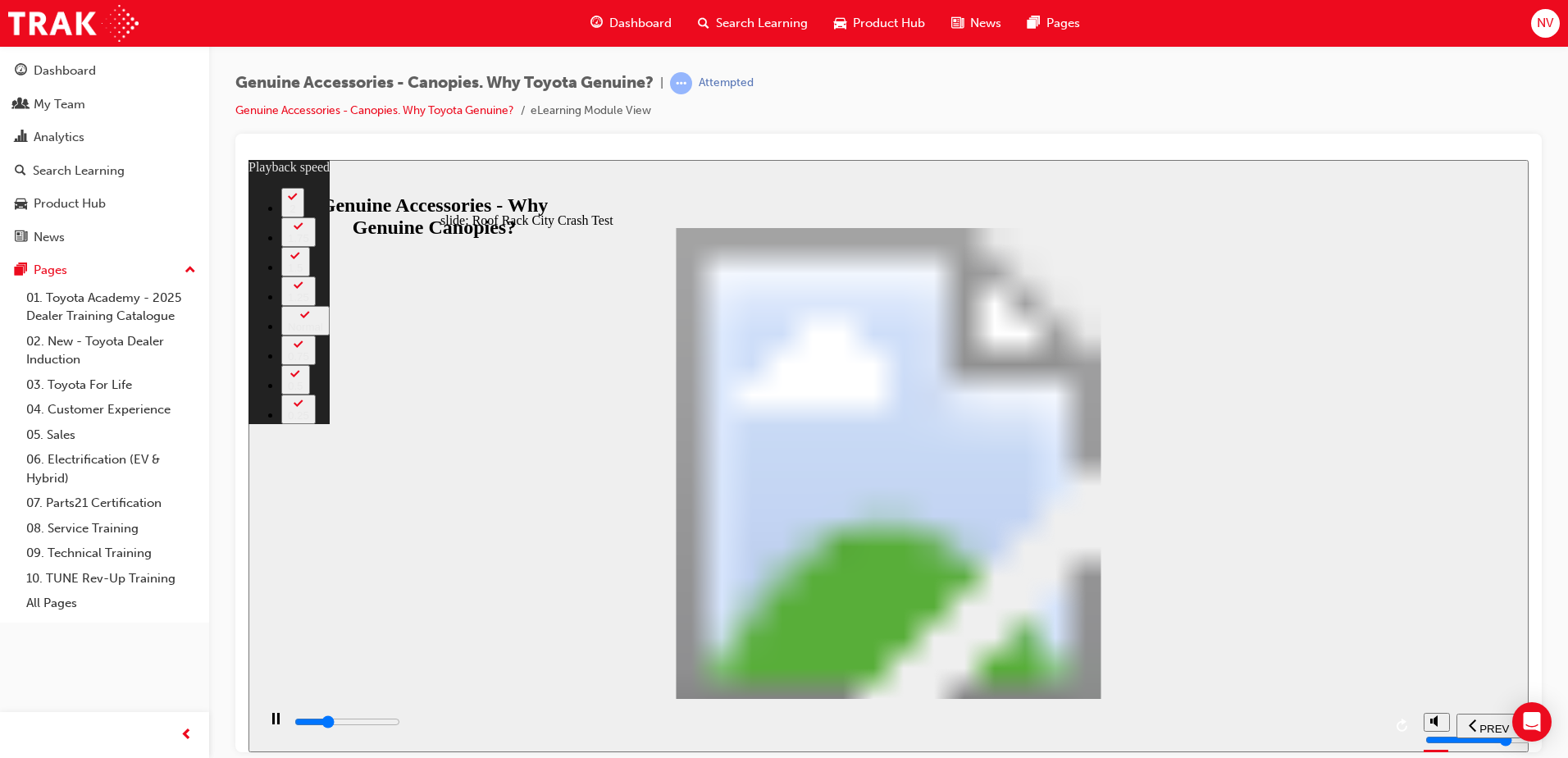
type input "12500"
type input "11"
type input "12700"
type input "11"
type input "13000"
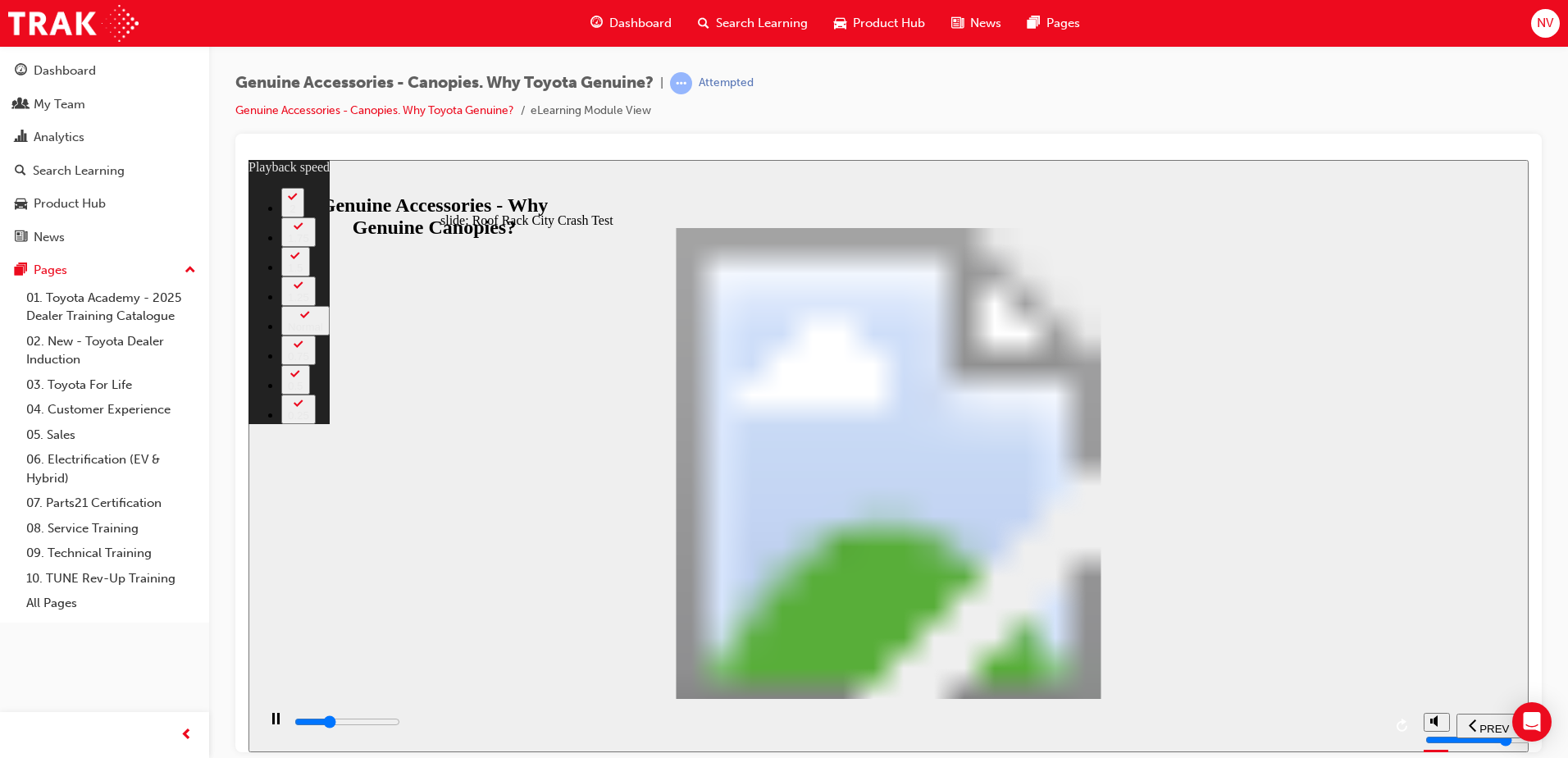
type input "11"
type input "13100"
type input "12"
type input "13400"
type input "12"
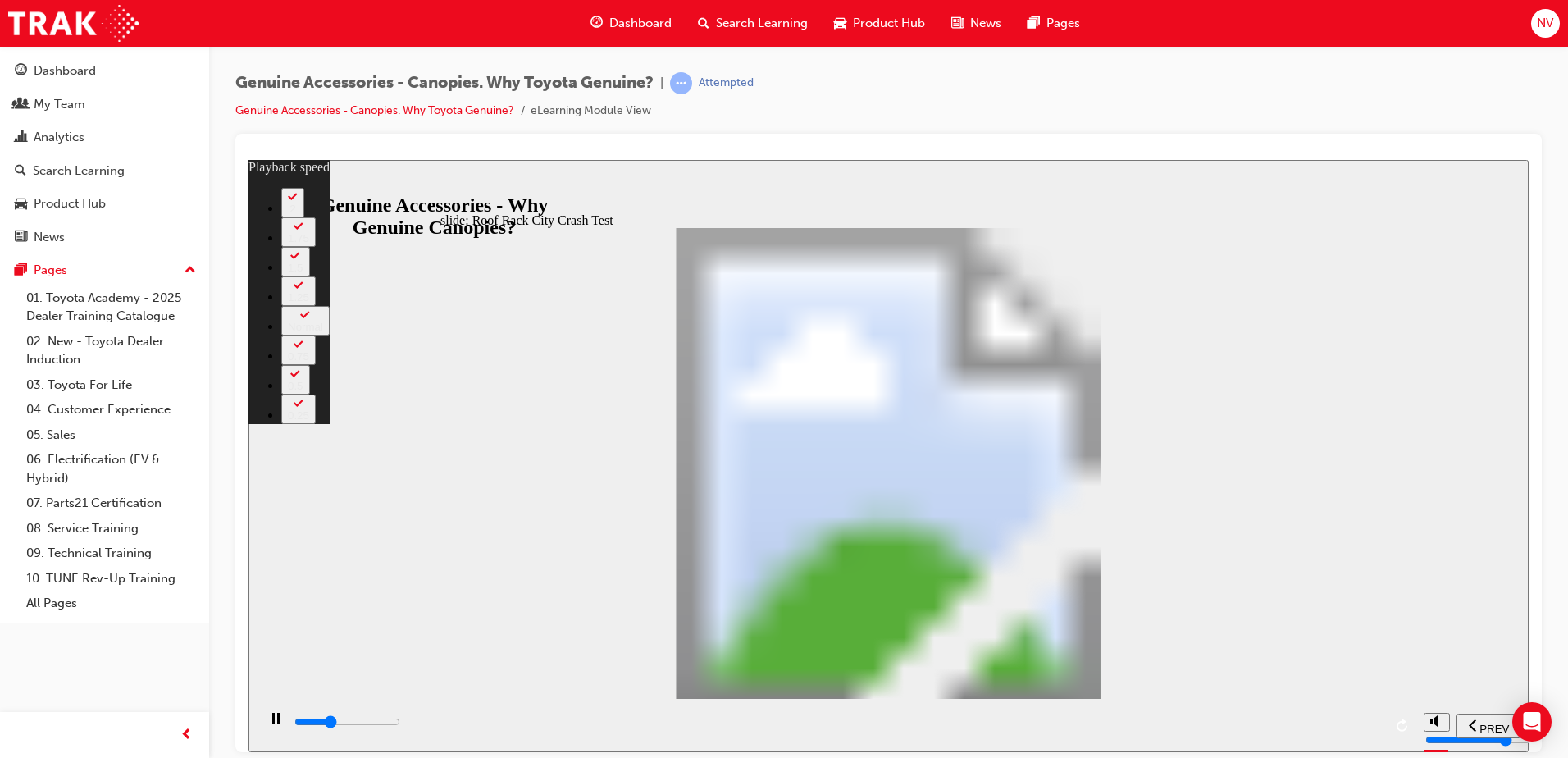
type input "13700"
type input "12"
type input "13900"
type input "13"
type input "14200"
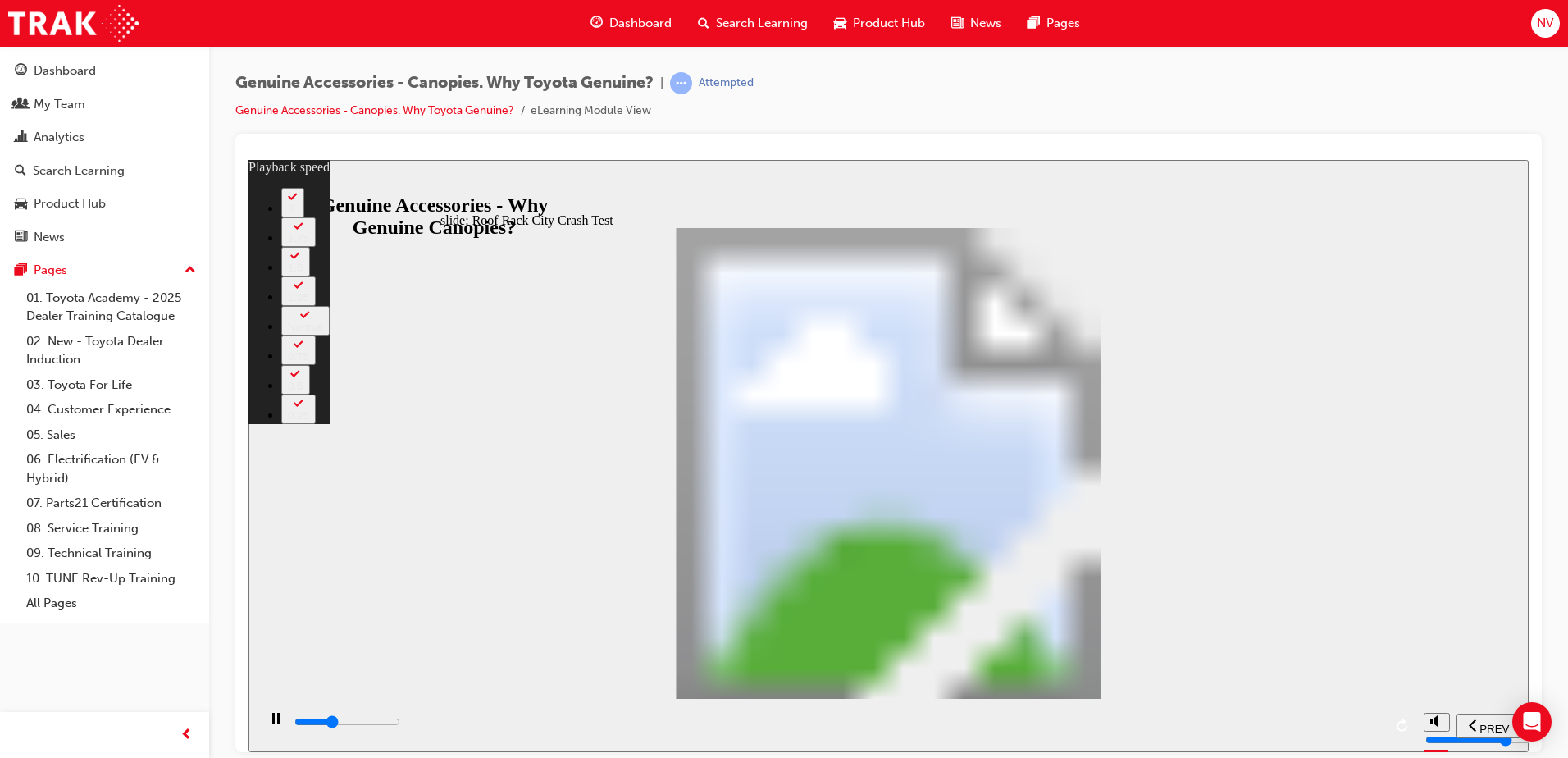
type input "13"
type input "14500"
type input "13"
type input "14700"
type input "13"
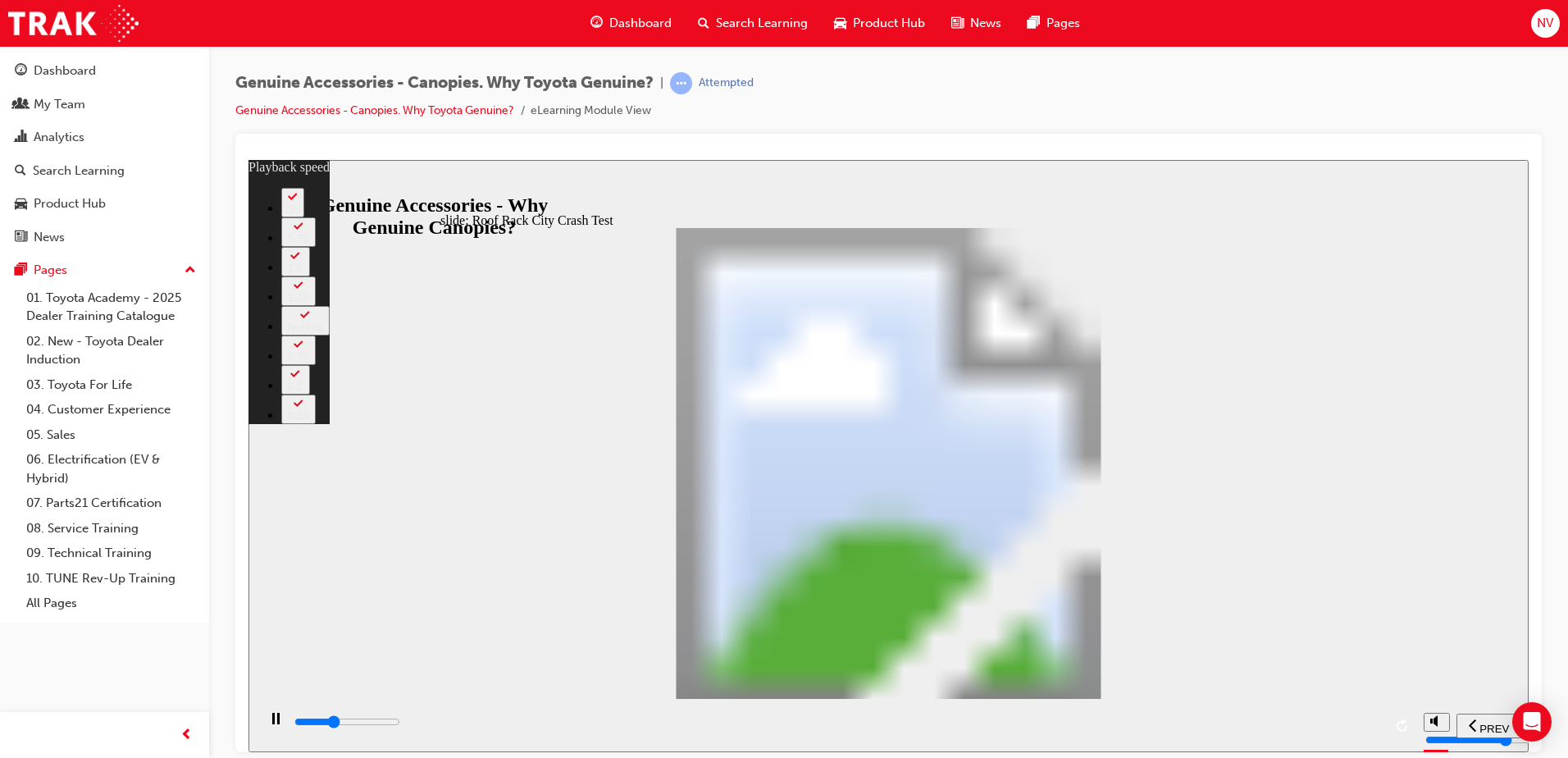
type input "15000"
type input "14"
type input "15300"
type input "14"
type input "15500"
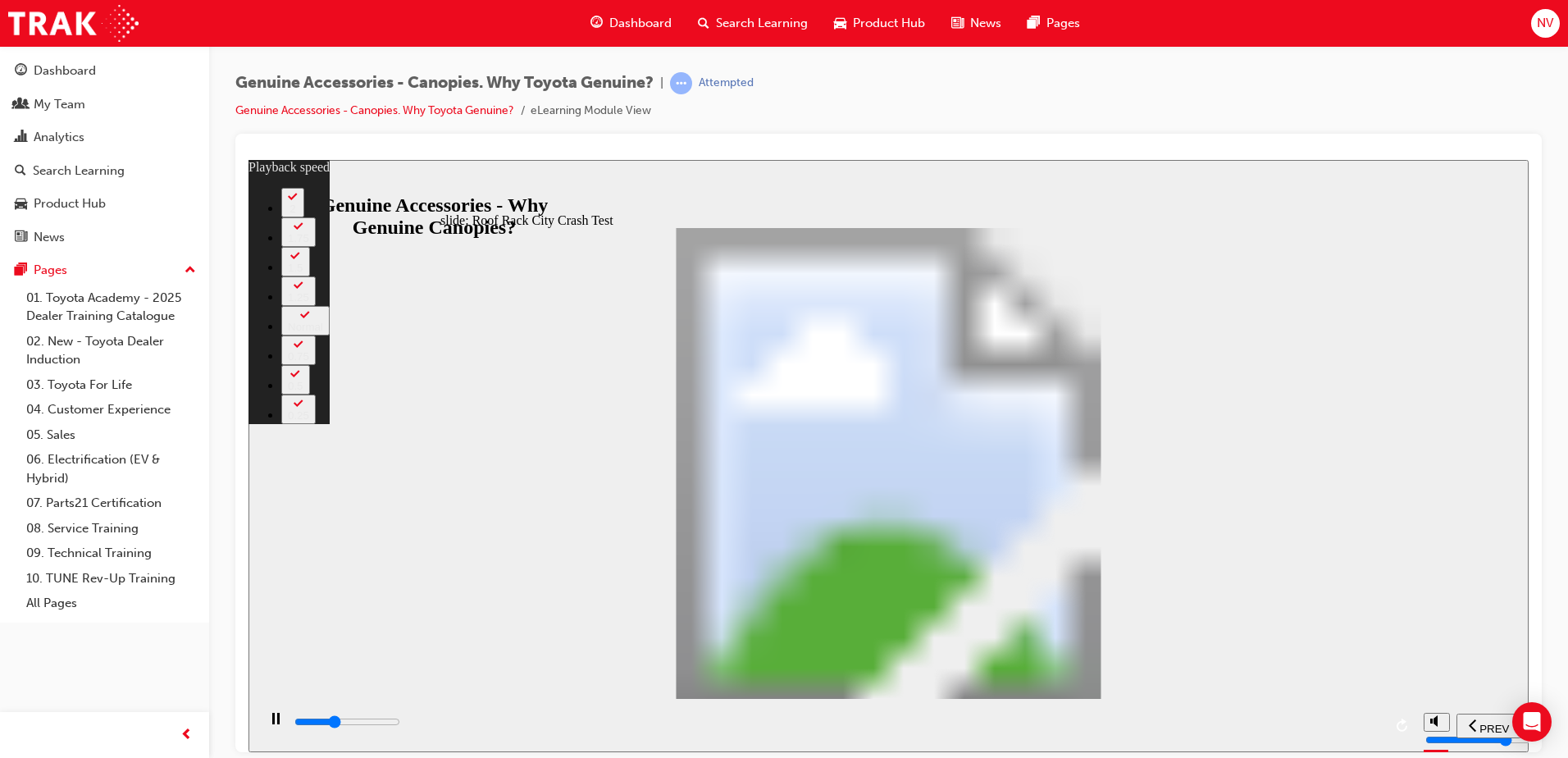
type input "14"
type input "15800"
type input "14"
type input "16000"
type input "15"
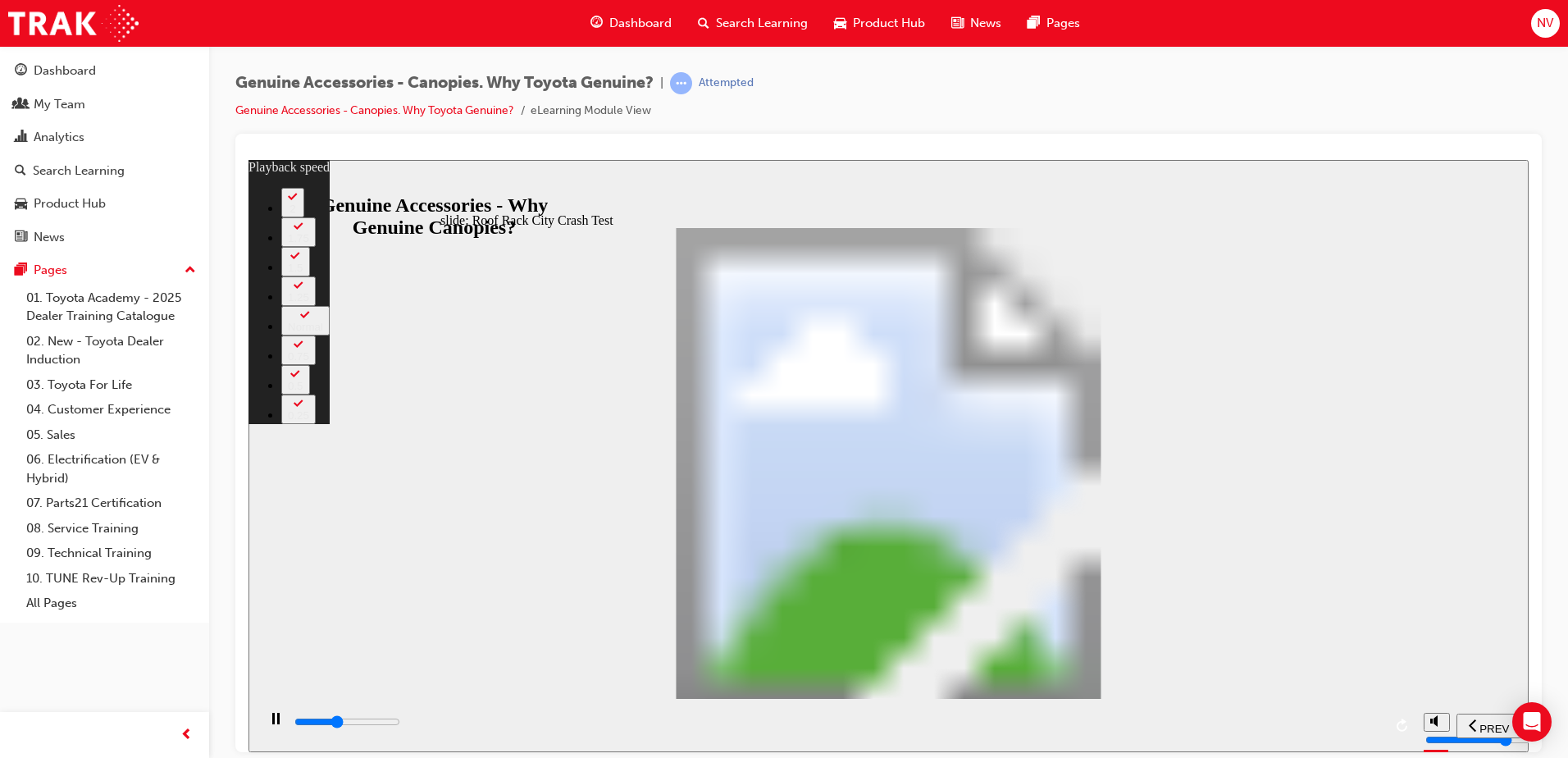
type input "16300"
type input "15"
type input "16600"
type input "15"
type input "16800"
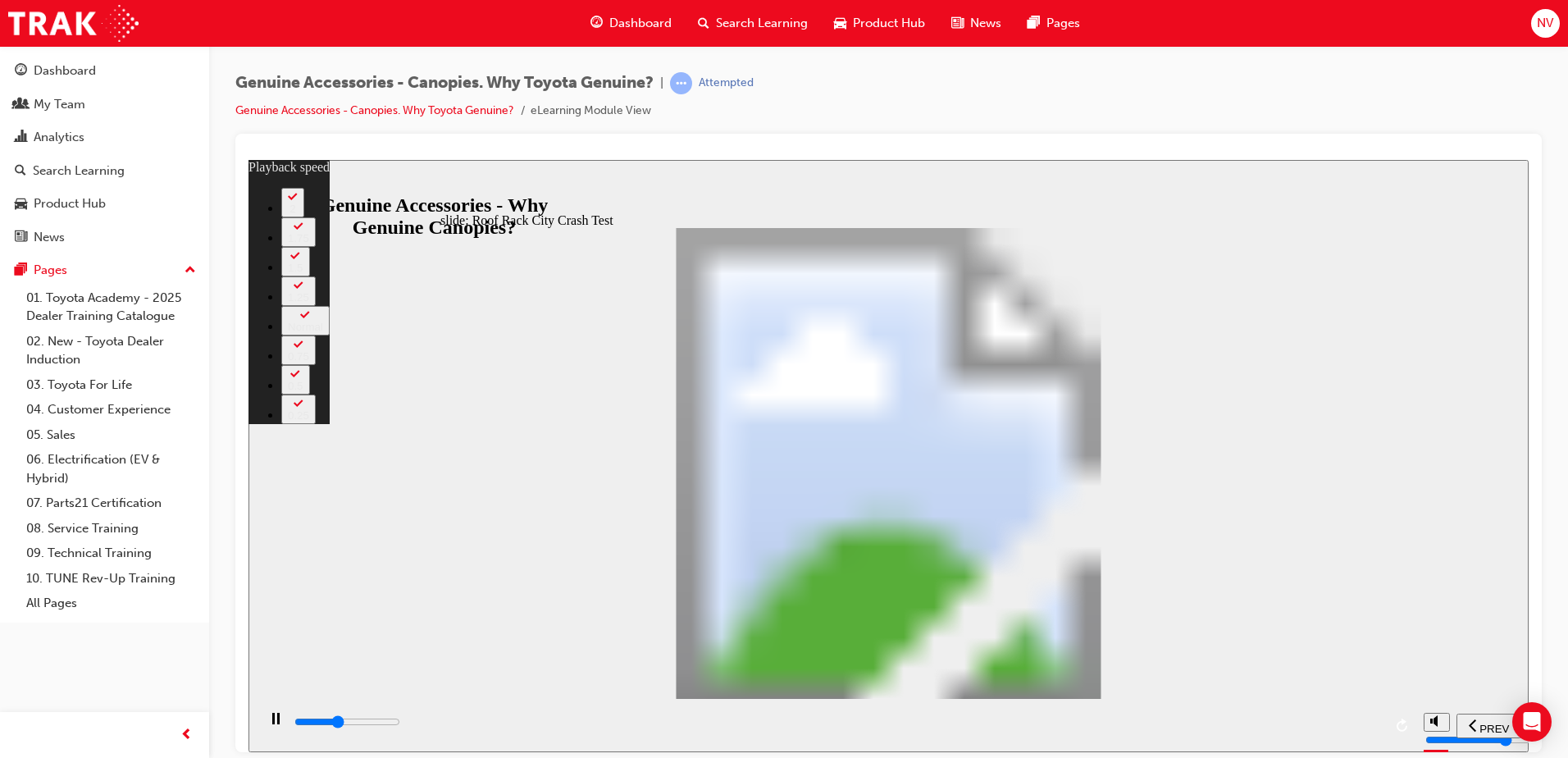
type input "15"
type input "17100"
type input "16"
type input "17400"
type input "16"
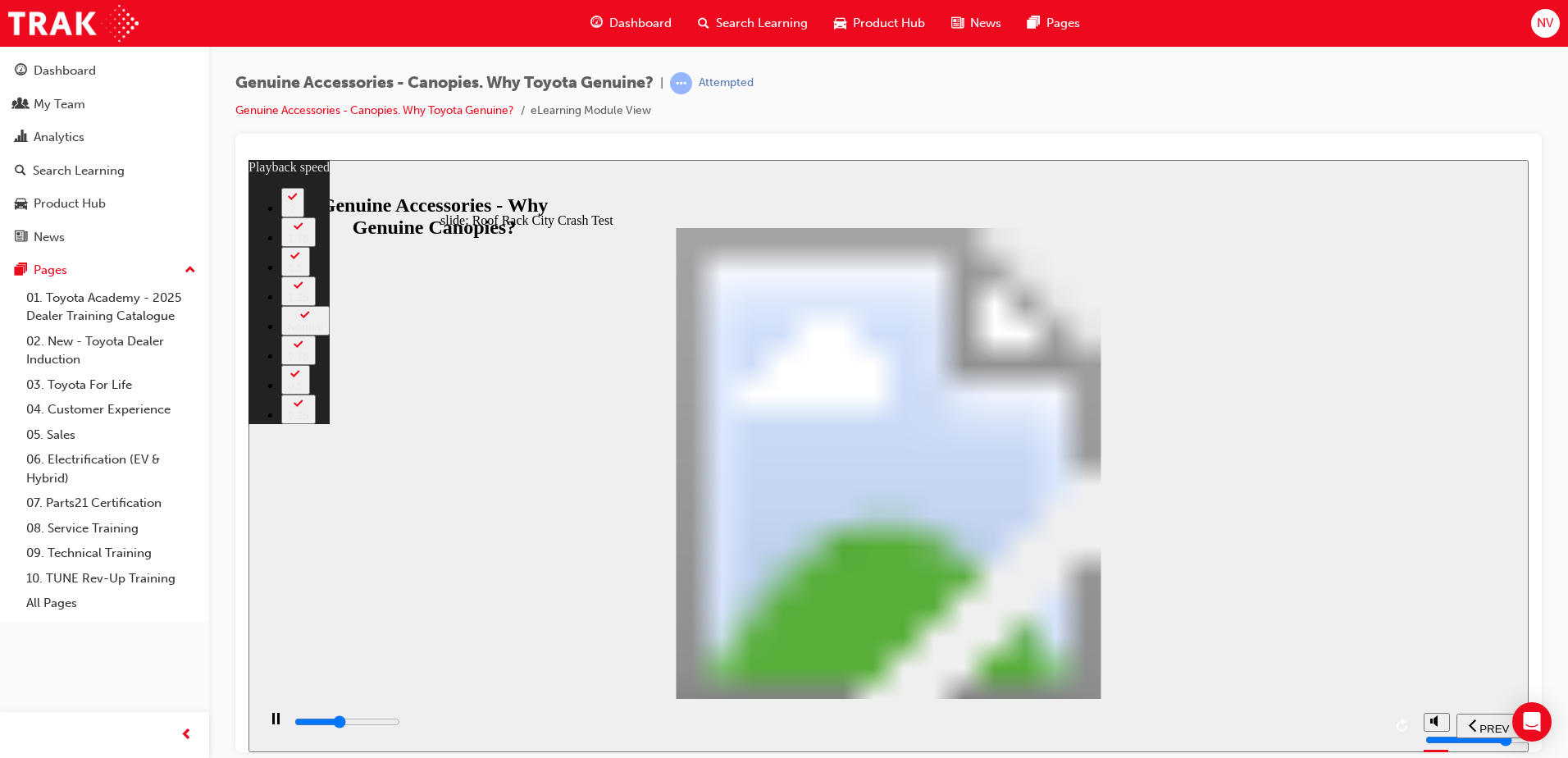
type input "17700"
type input "16"
type input "17900"
type input "17"
type input "18200"
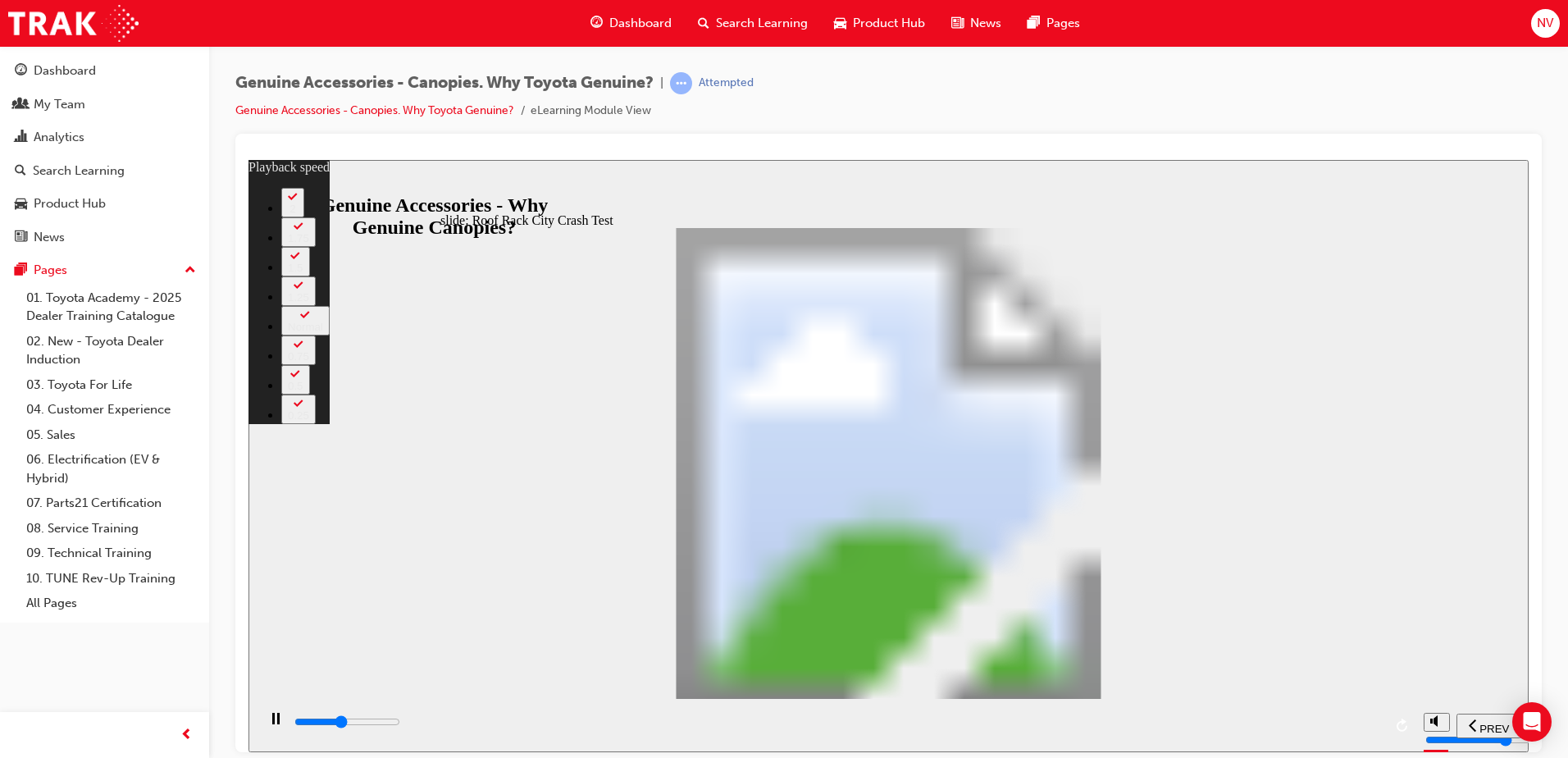
type input "17"
type input "18500"
type input "17"
type input "18700"
type input "17"
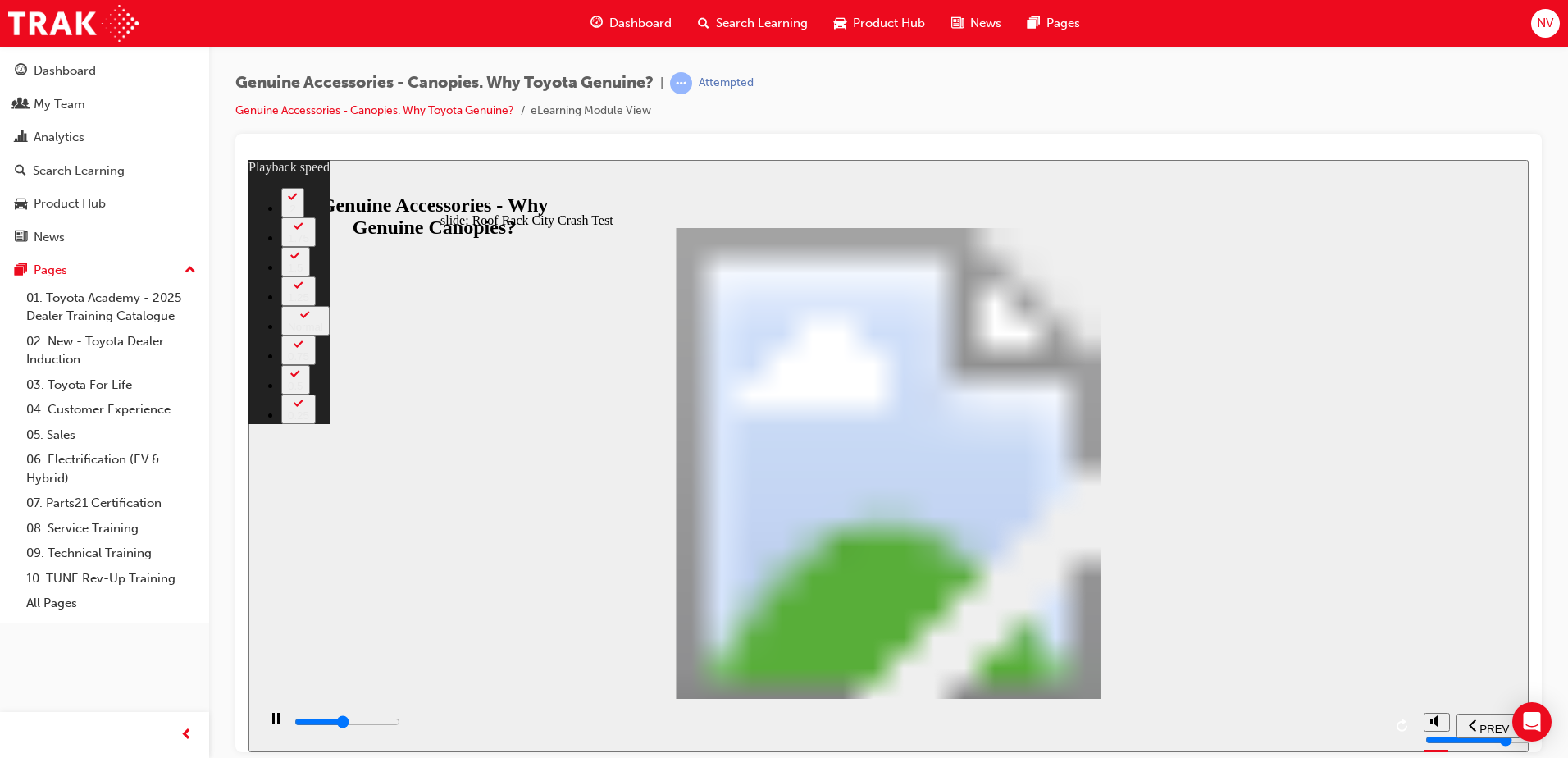
type input "19000"
type input "18"
type input "19200"
type input "18"
type input "19500"
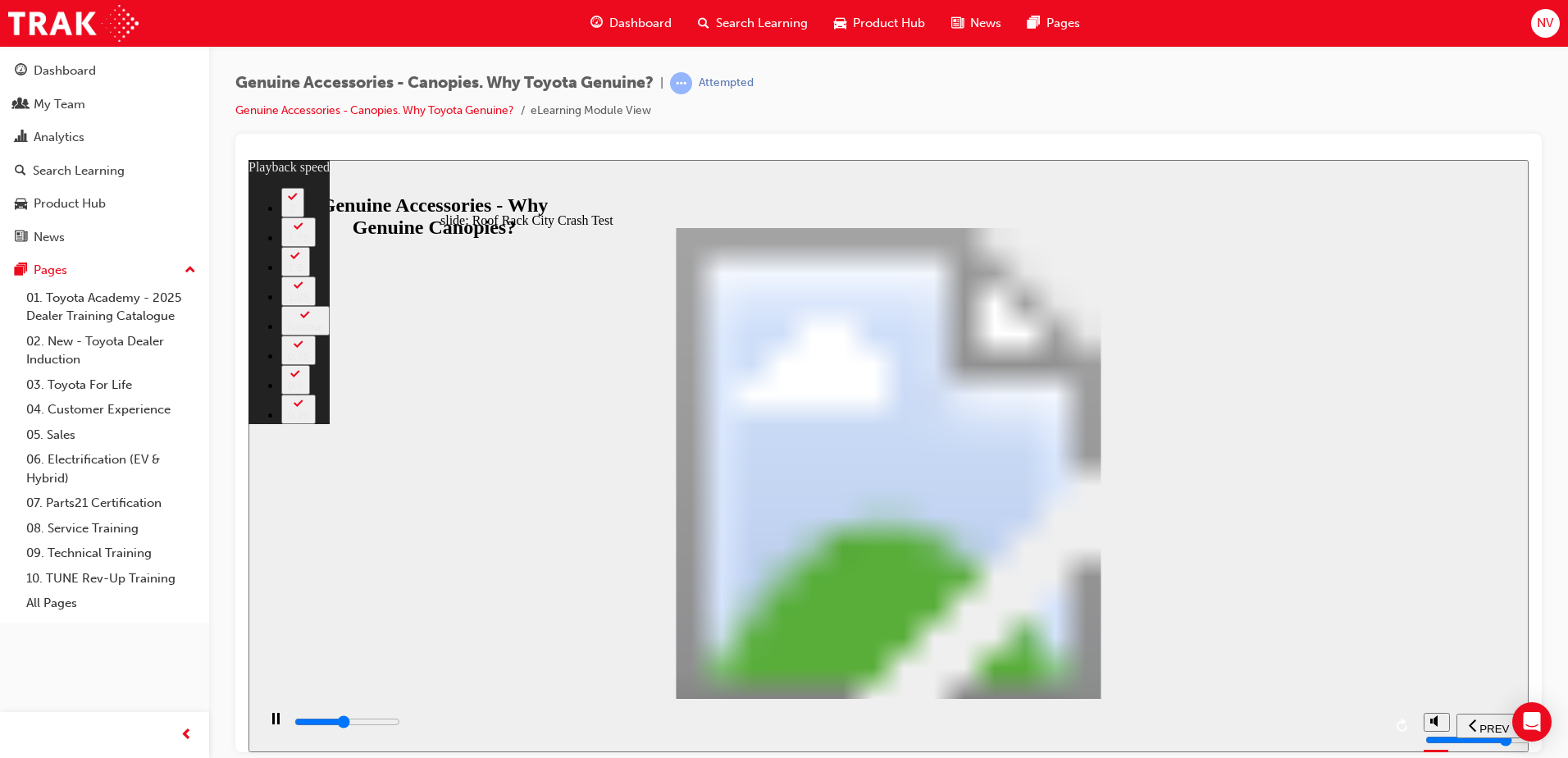
type input "18"
type input "19800"
type input "18"
type input "20000"
type input "19"
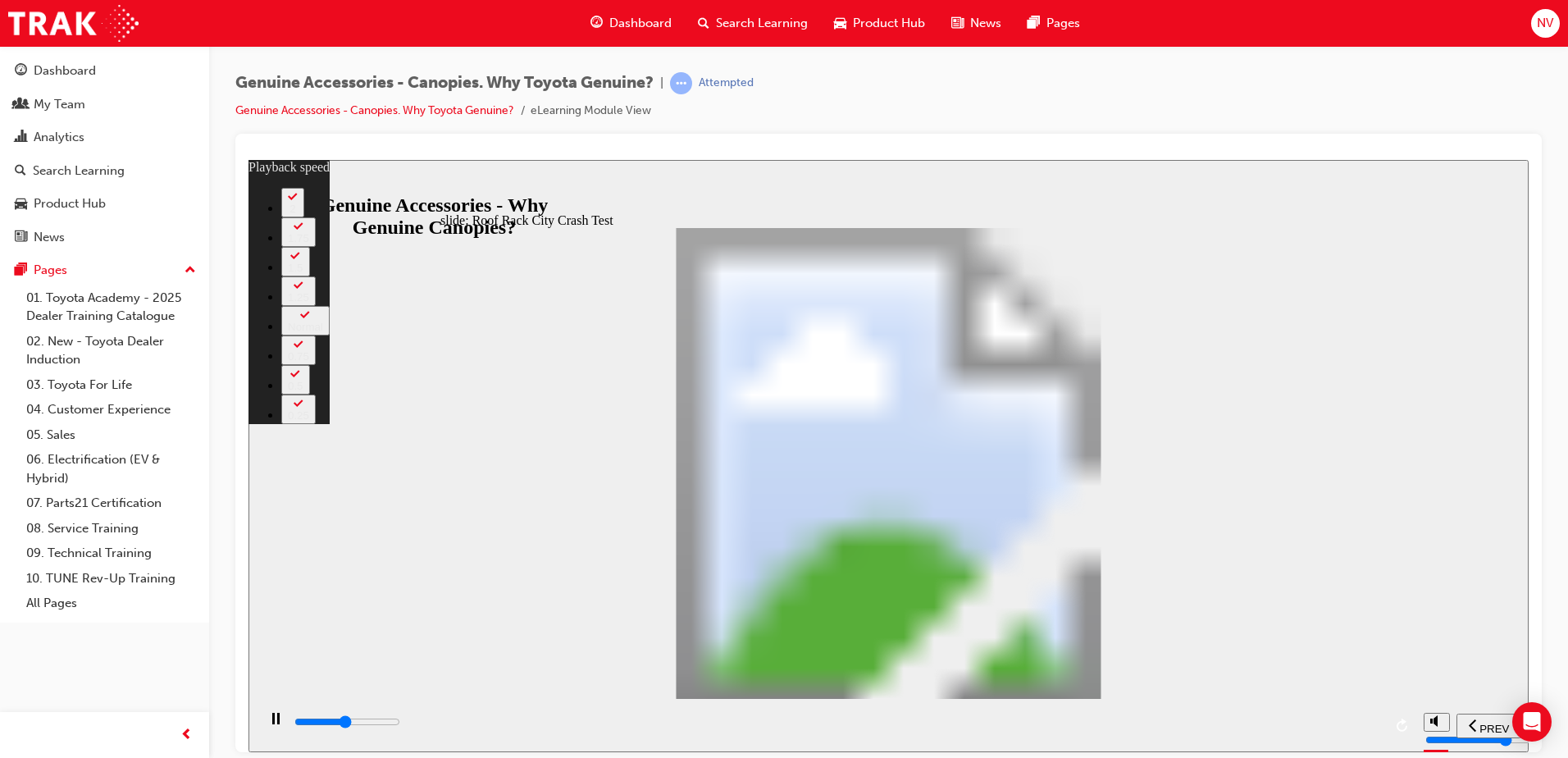
type input "20300"
type input "19"
type input "20600"
type input "19"
type input "20800"
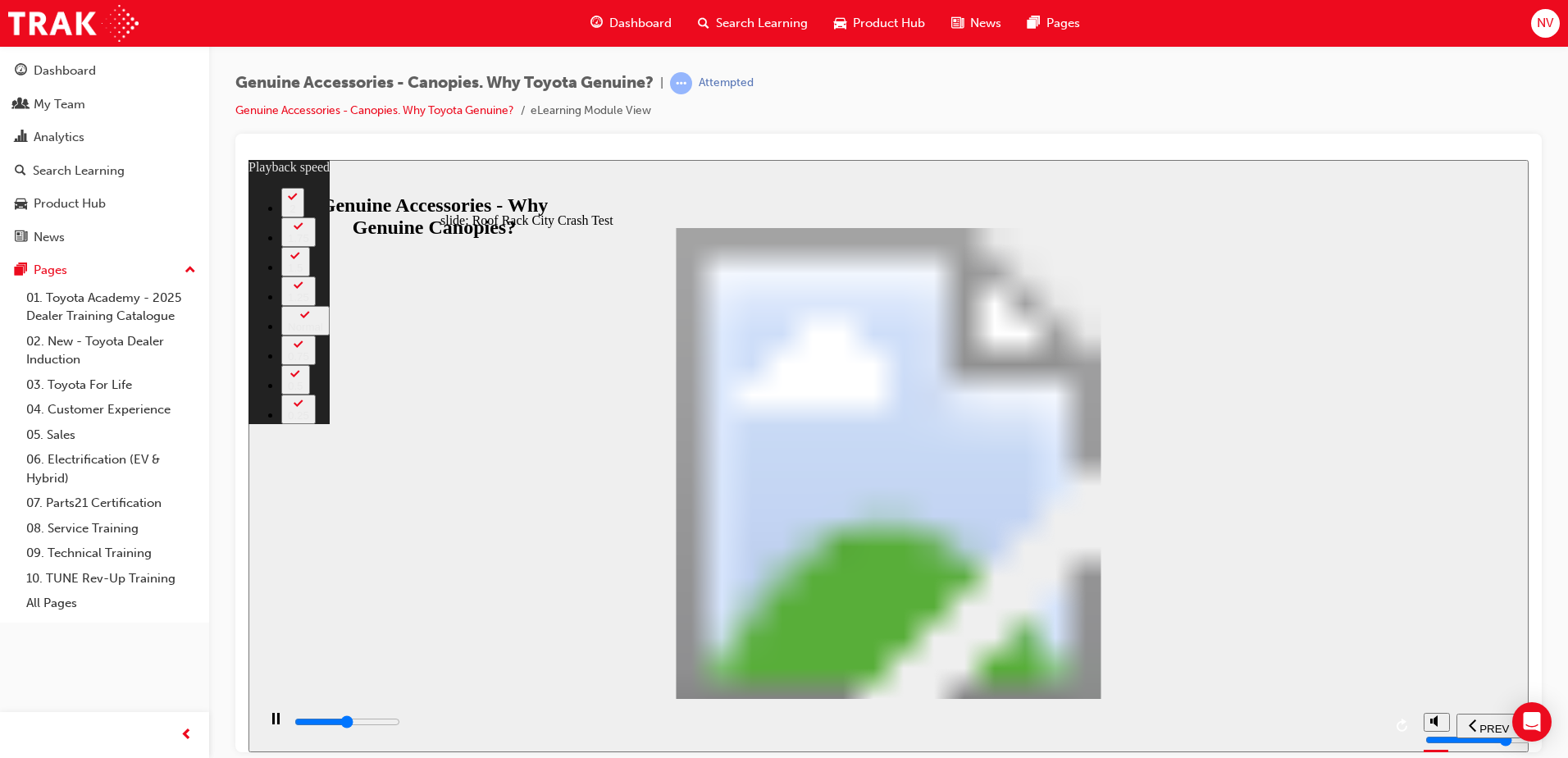
type input "19"
type input "21100"
type input "20"
type input "21400"
type input "20"
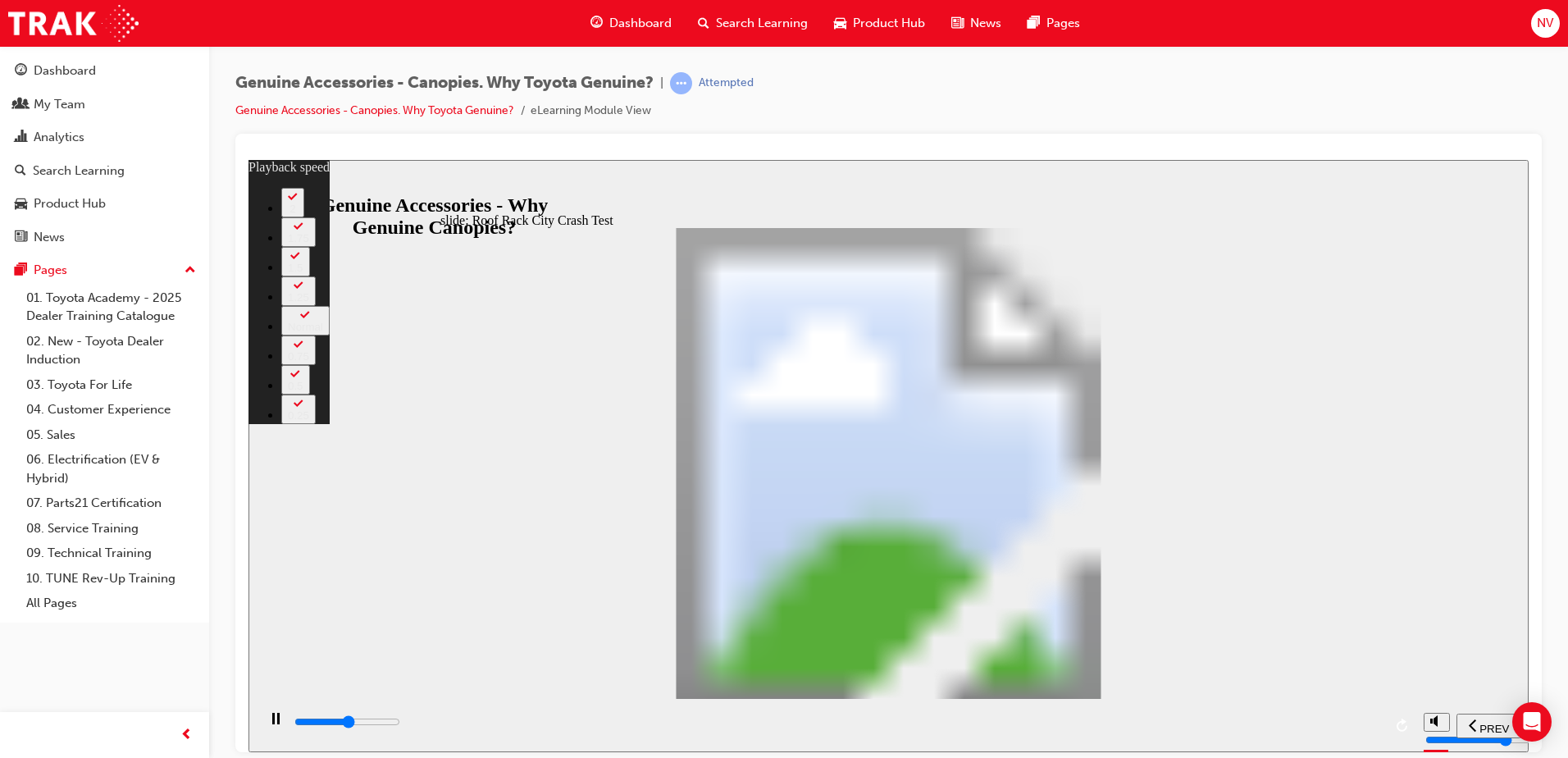
type input "21600"
type input "20"
type input "21900"
type input "21"
type input "22200"
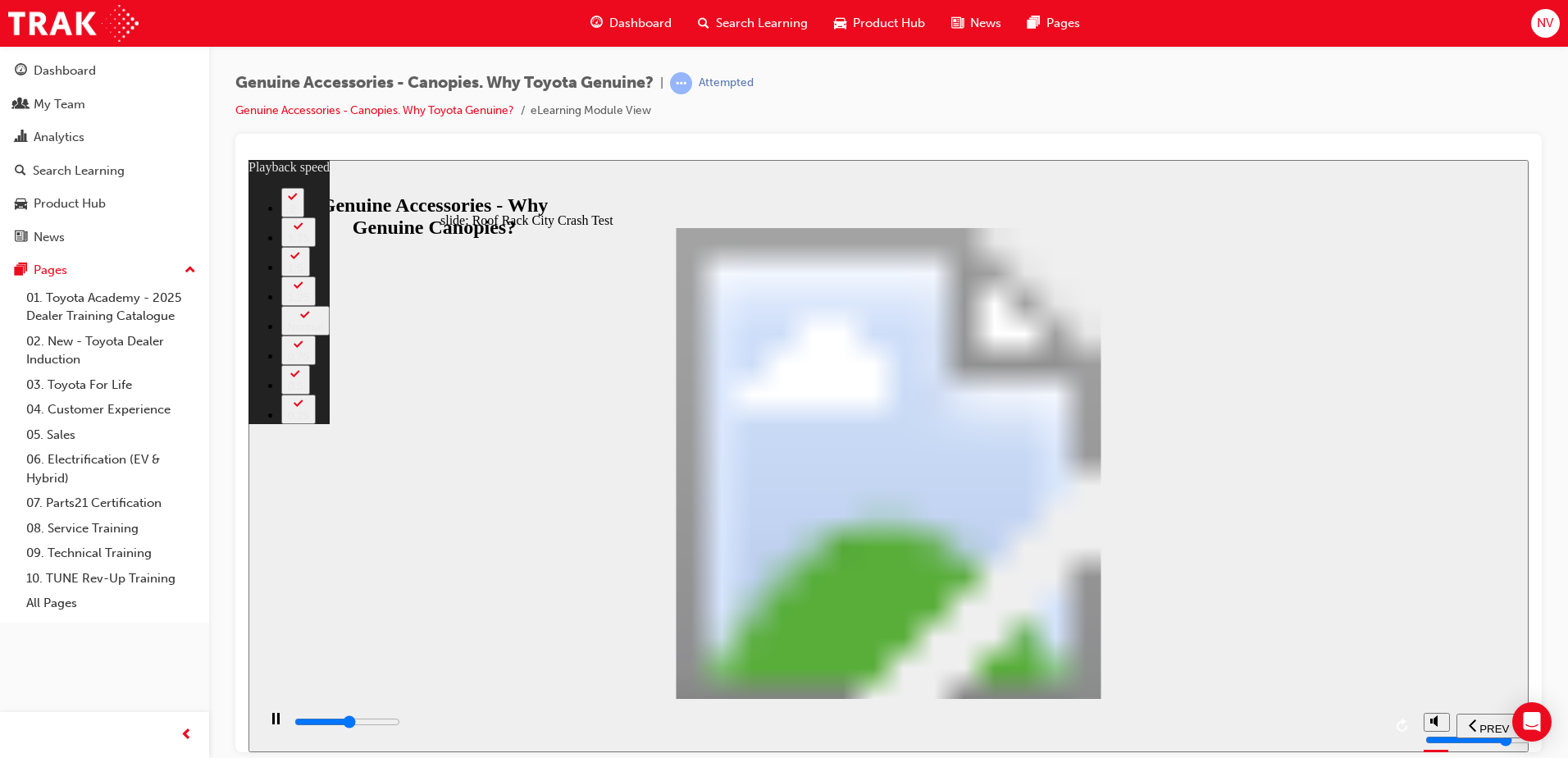
type input "21"
type input "22500"
type input "21"
type input "22700"
type input "21"
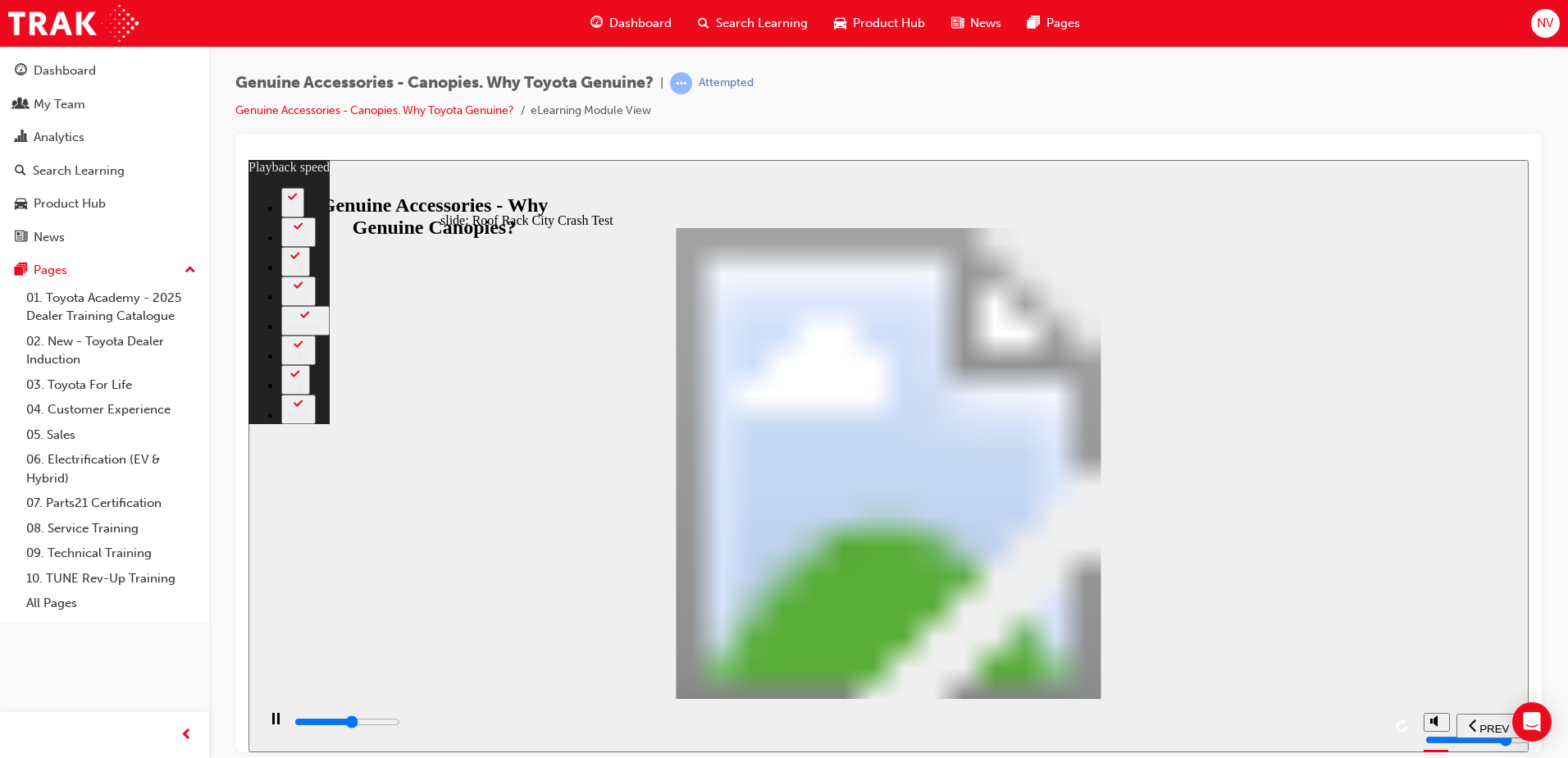
type input "23000"
type input "22"
type input "23300"
type input "22"
type input "23500"
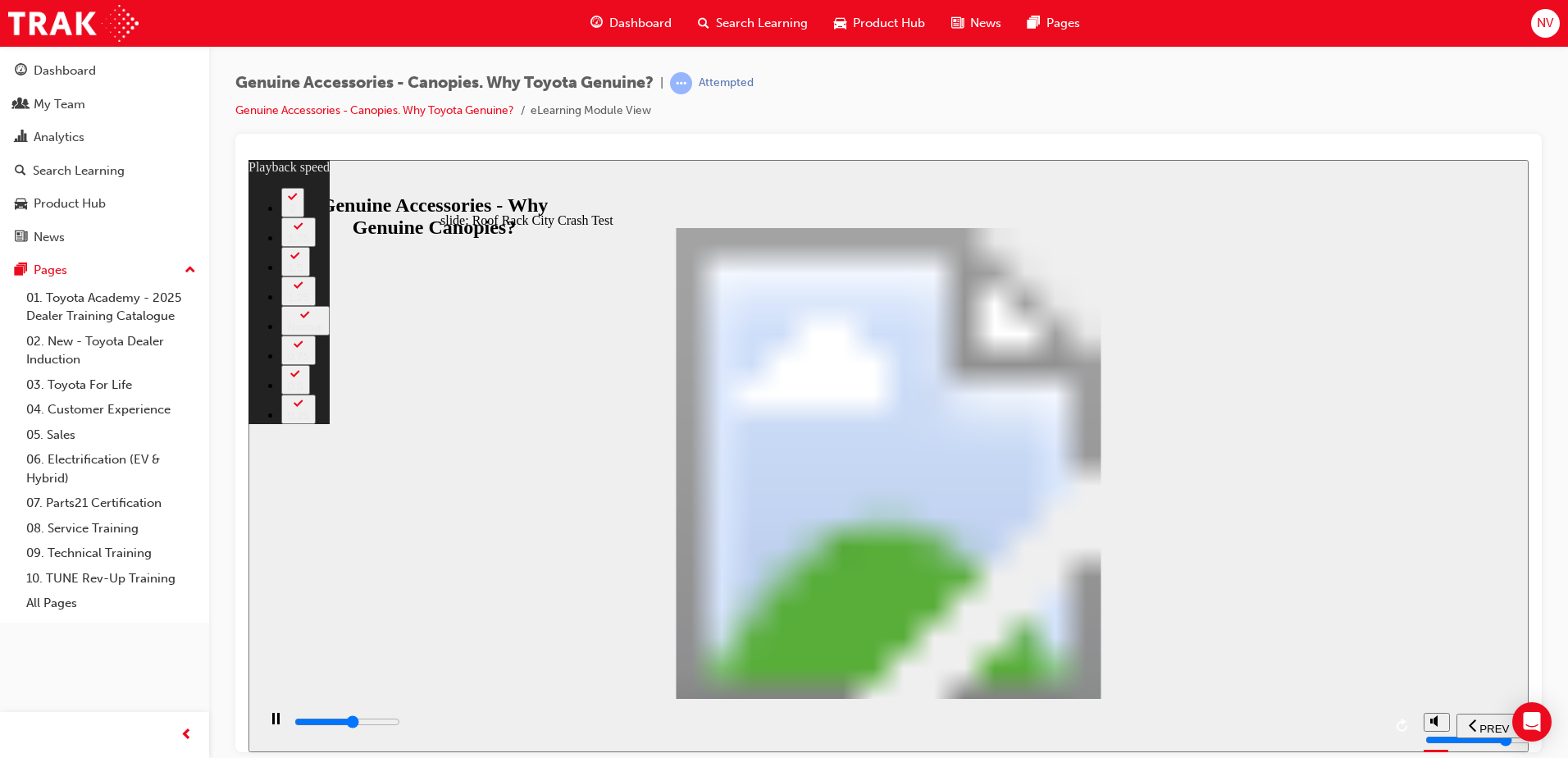
type input "22"
type input "23800"
type input "22"
type input "24000"
type input "23"
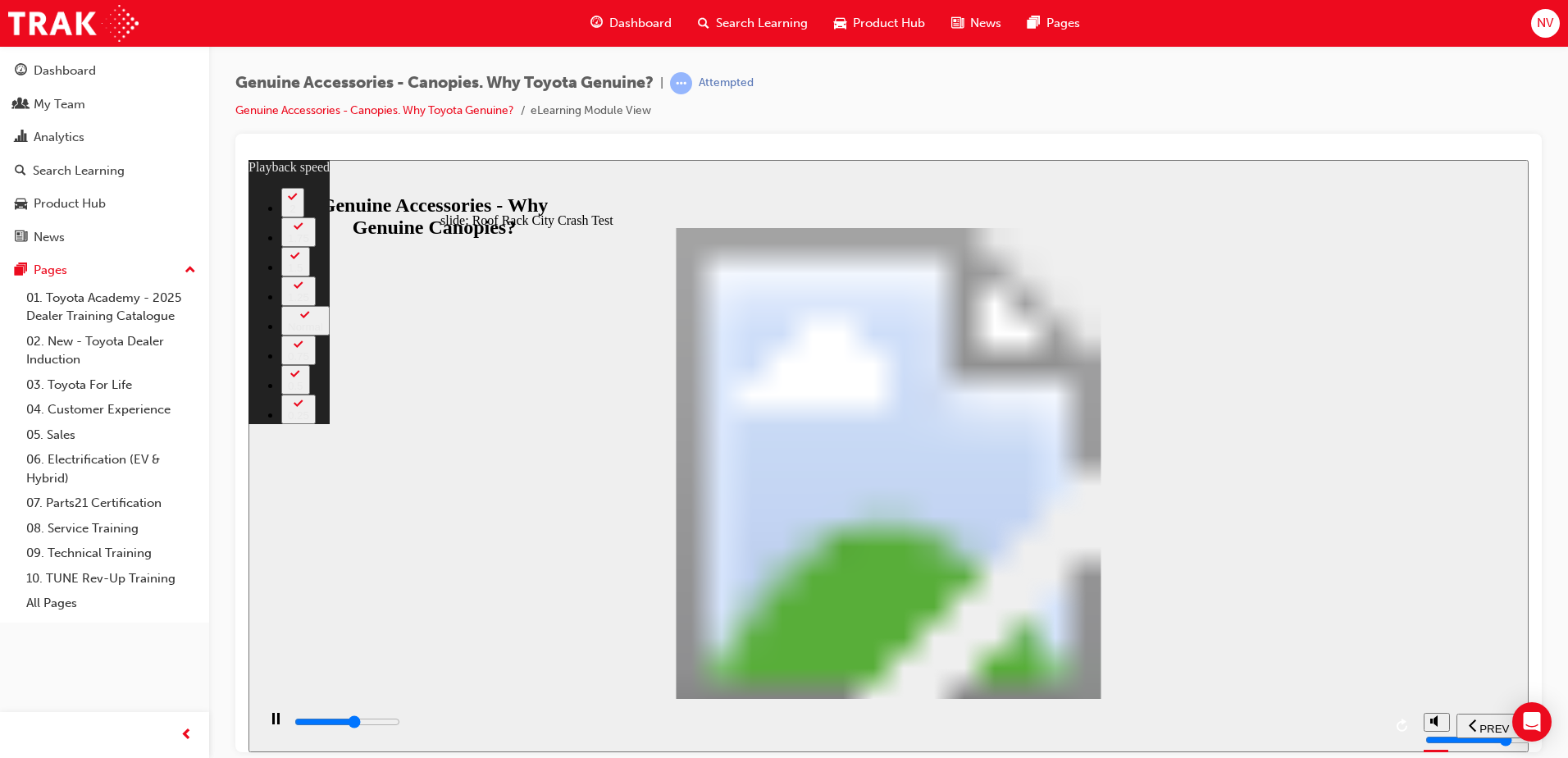
type input "24300"
type input "23"
type input "24600"
type input "23"
type input "24800"
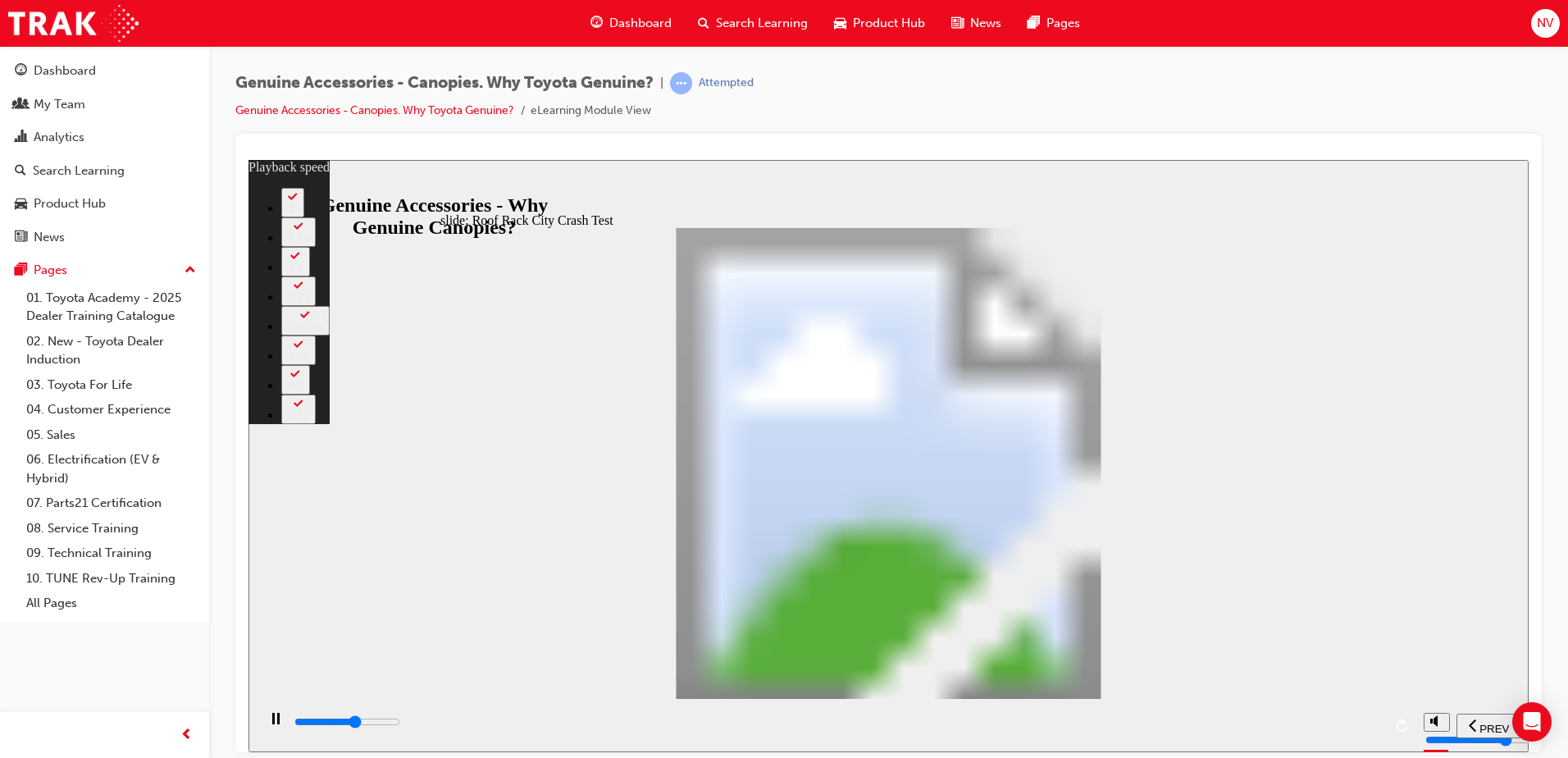
type input "23"
drag, startPoint x: 1317, startPoint y: 297, endPoint x: 1291, endPoint y: 302, distance: 26.5
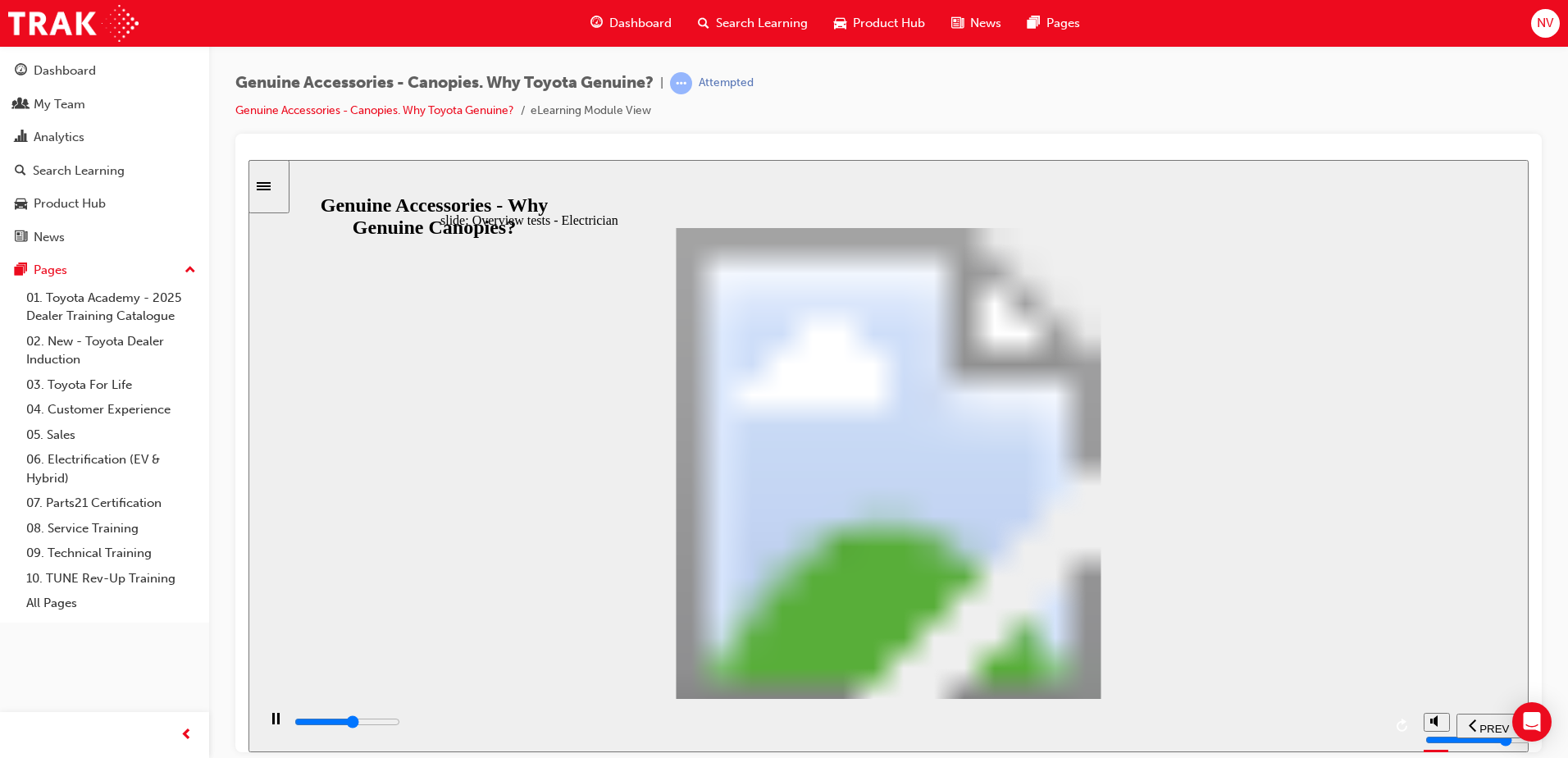
drag, startPoint x: 1184, startPoint y: 347, endPoint x: 1182, endPoint y: 371, distance: 24.1
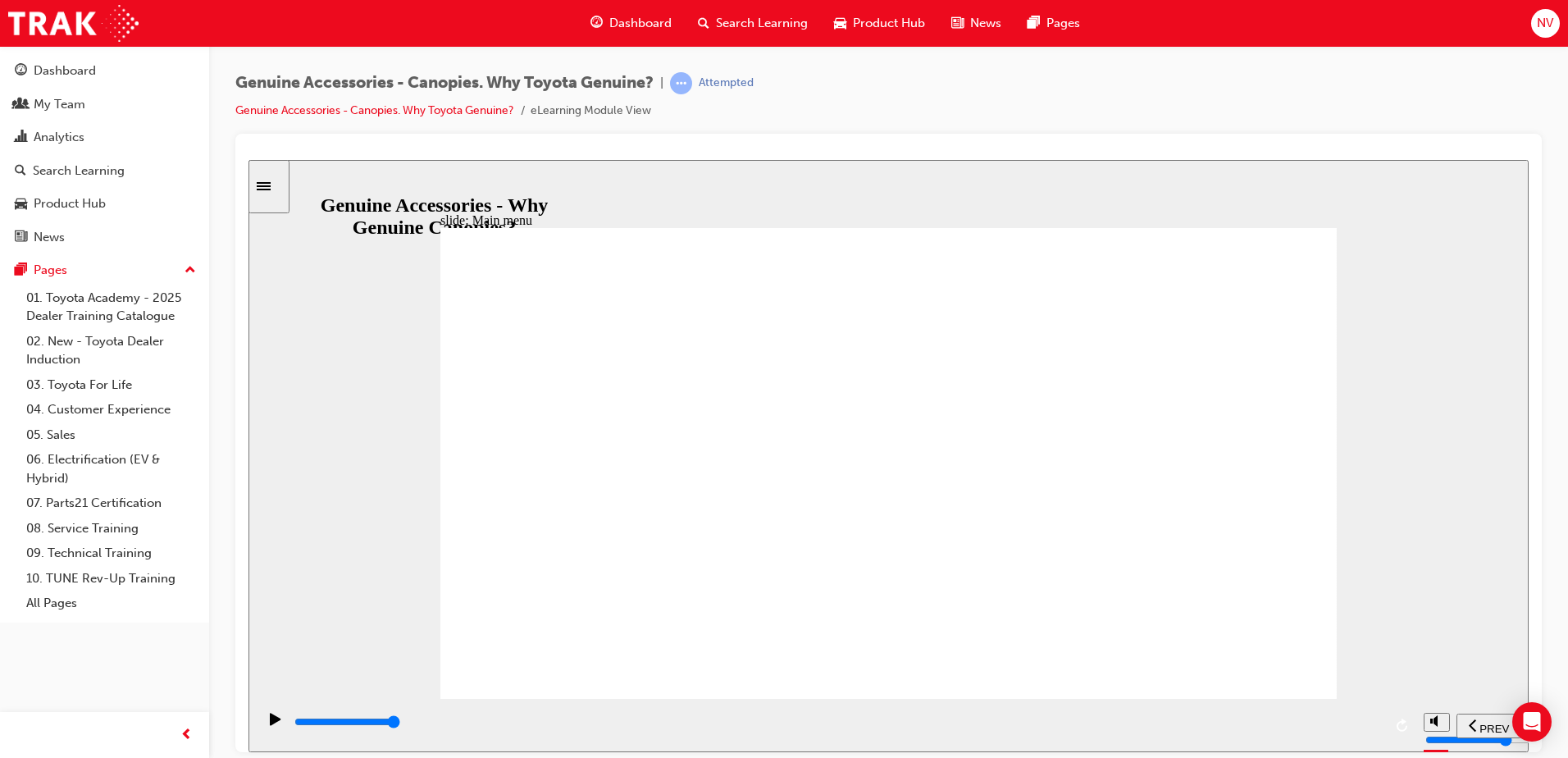
drag, startPoint x: 606, startPoint y: 585, endPoint x: 652, endPoint y: 549, distance: 58.4
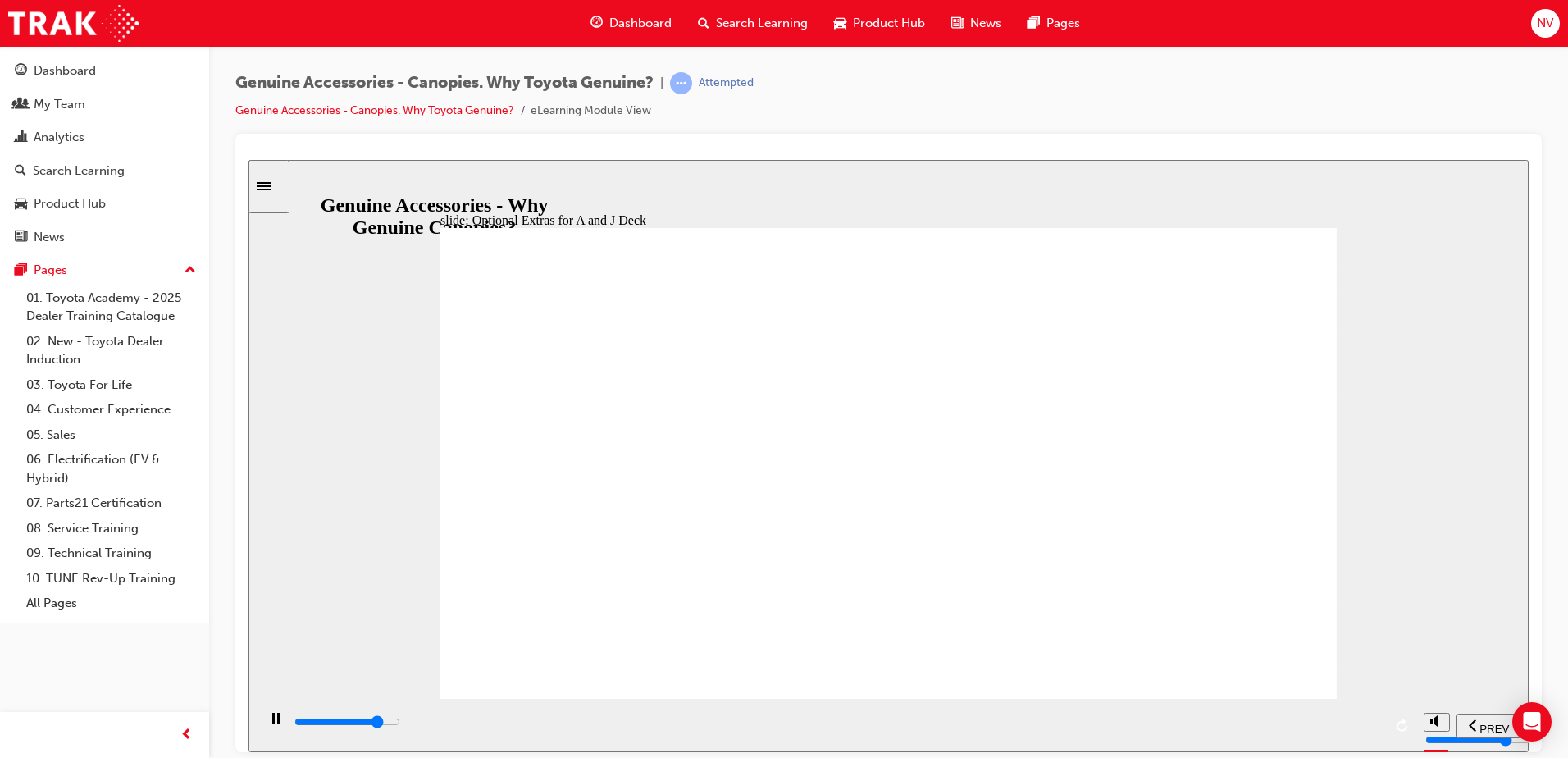
drag, startPoint x: 866, startPoint y: 383, endPoint x: 877, endPoint y: 436, distance: 54.1
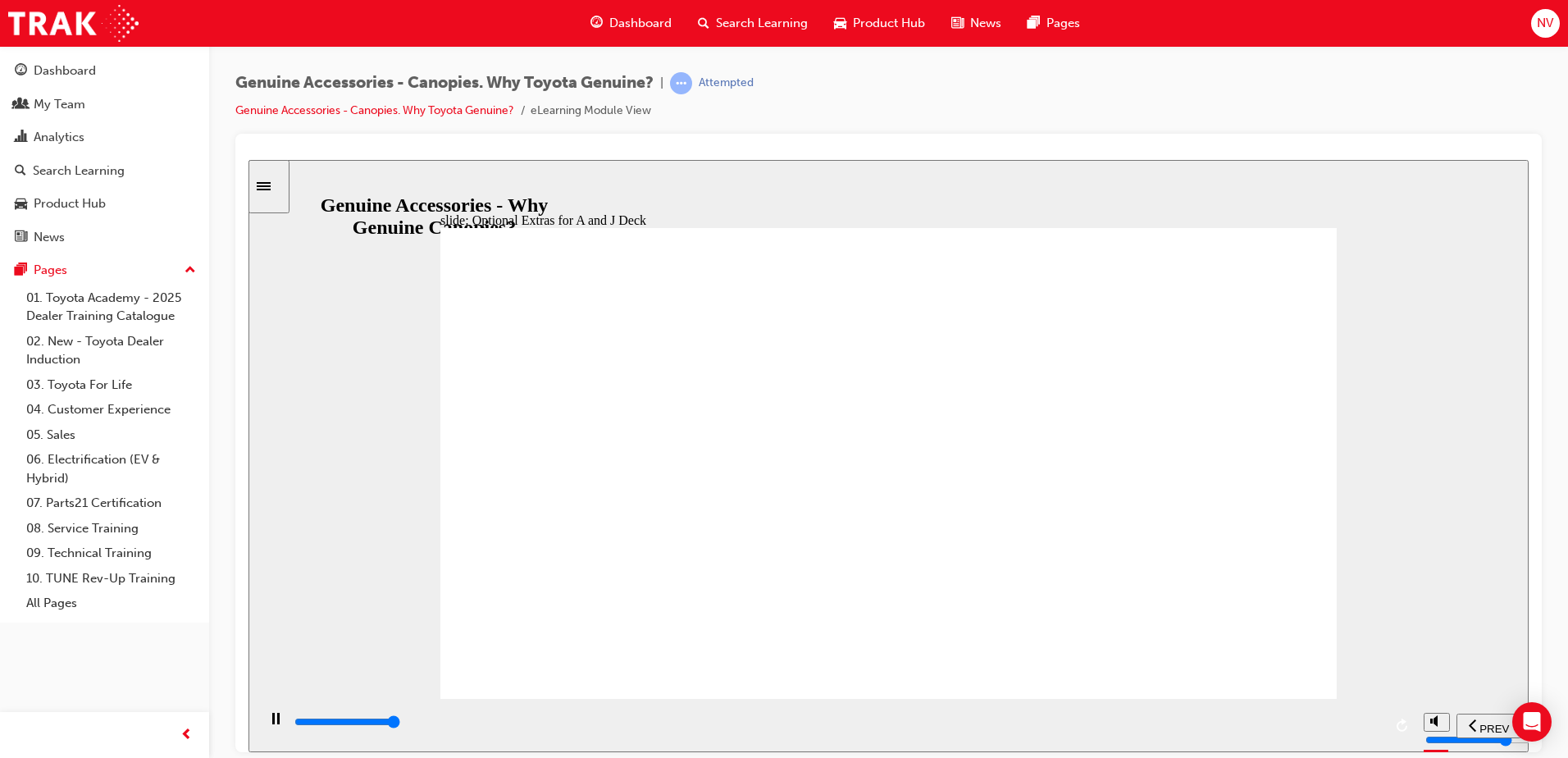
drag, startPoint x: 554, startPoint y: 552, endPoint x: 561, endPoint y: 557, distance: 8.6
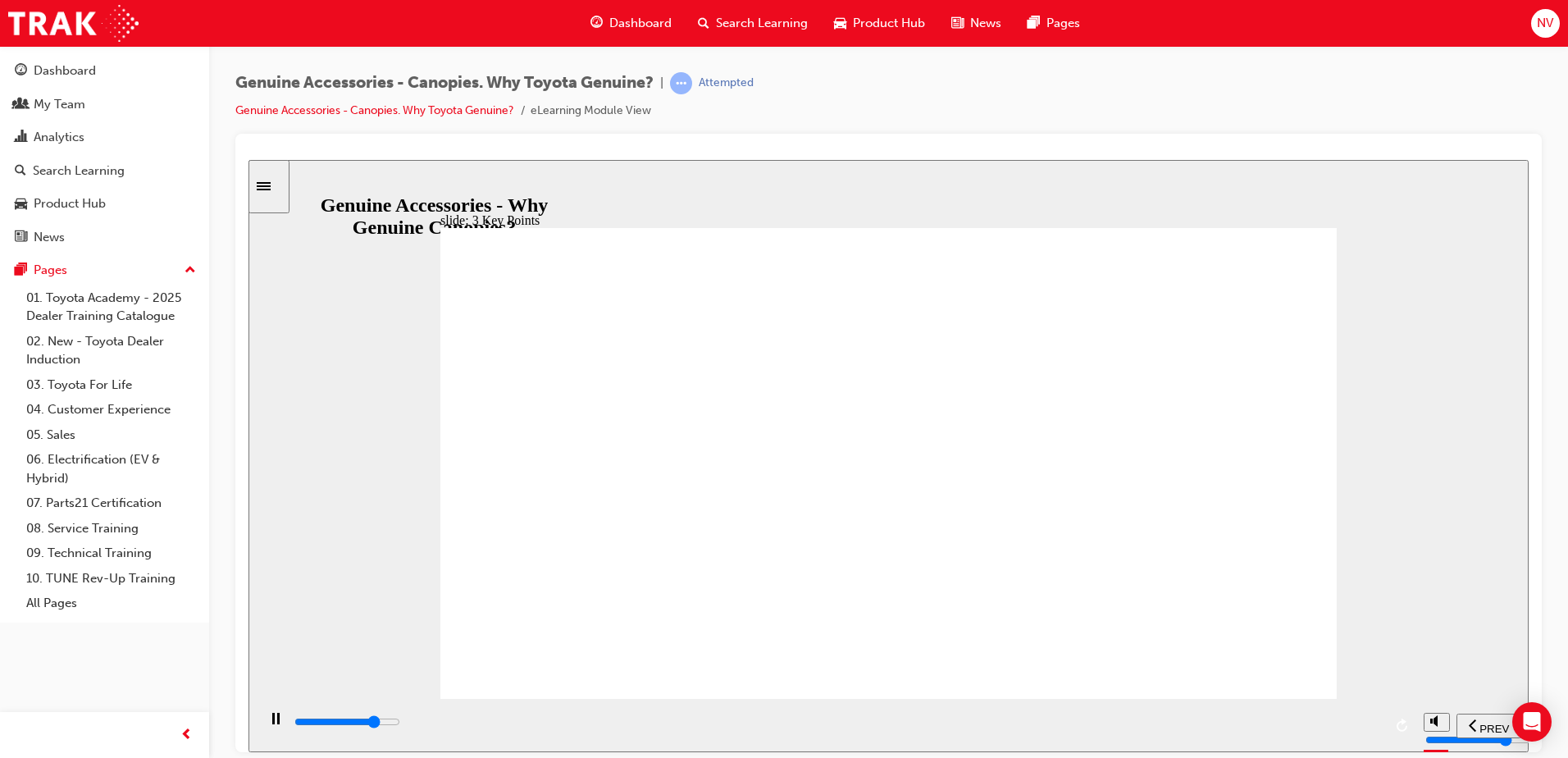
drag, startPoint x: 1001, startPoint y: 306, endPoint x: 975, endPoint y: 294, distance: 28.6
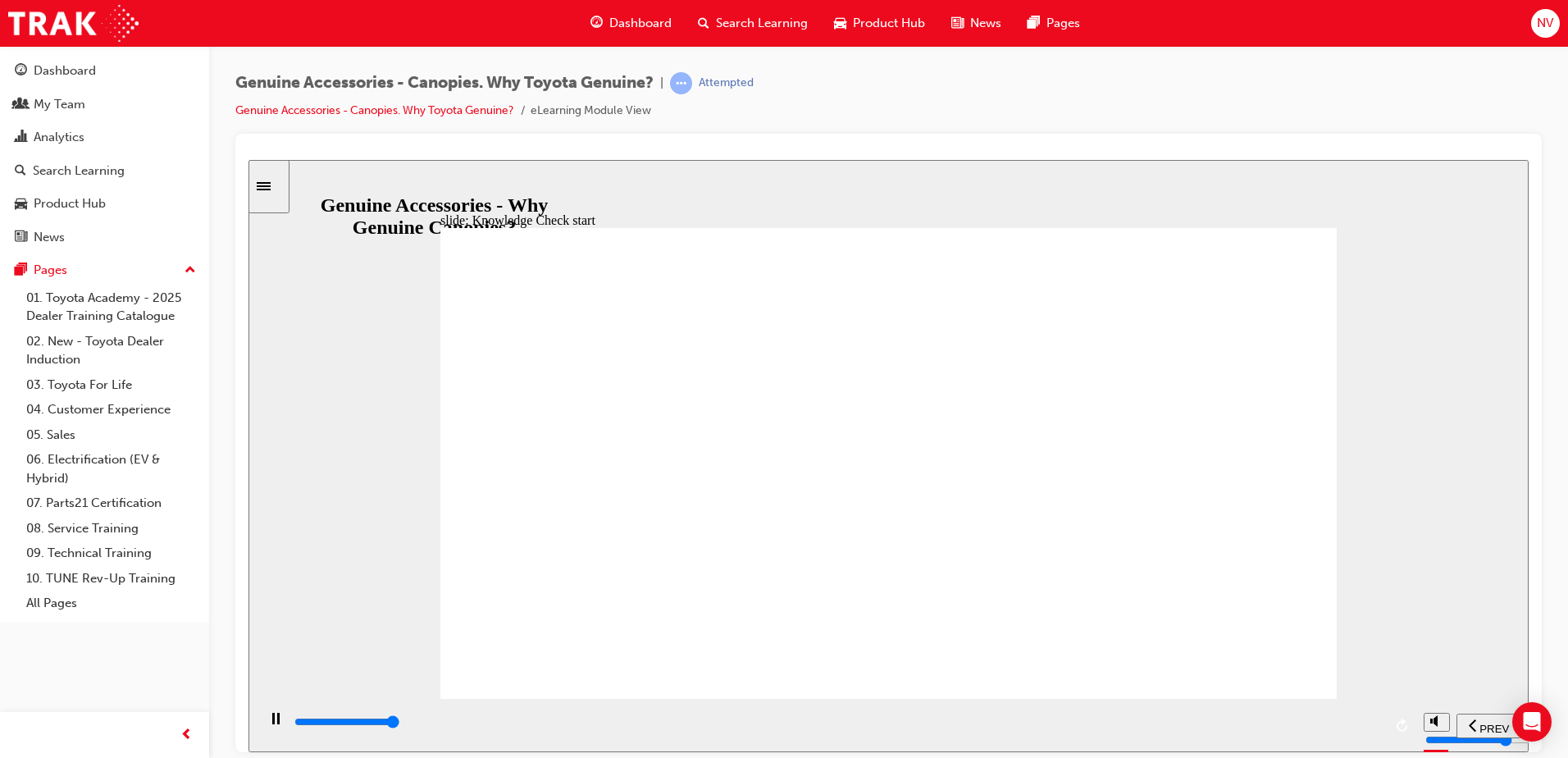
type input "10200"
radio input "true"
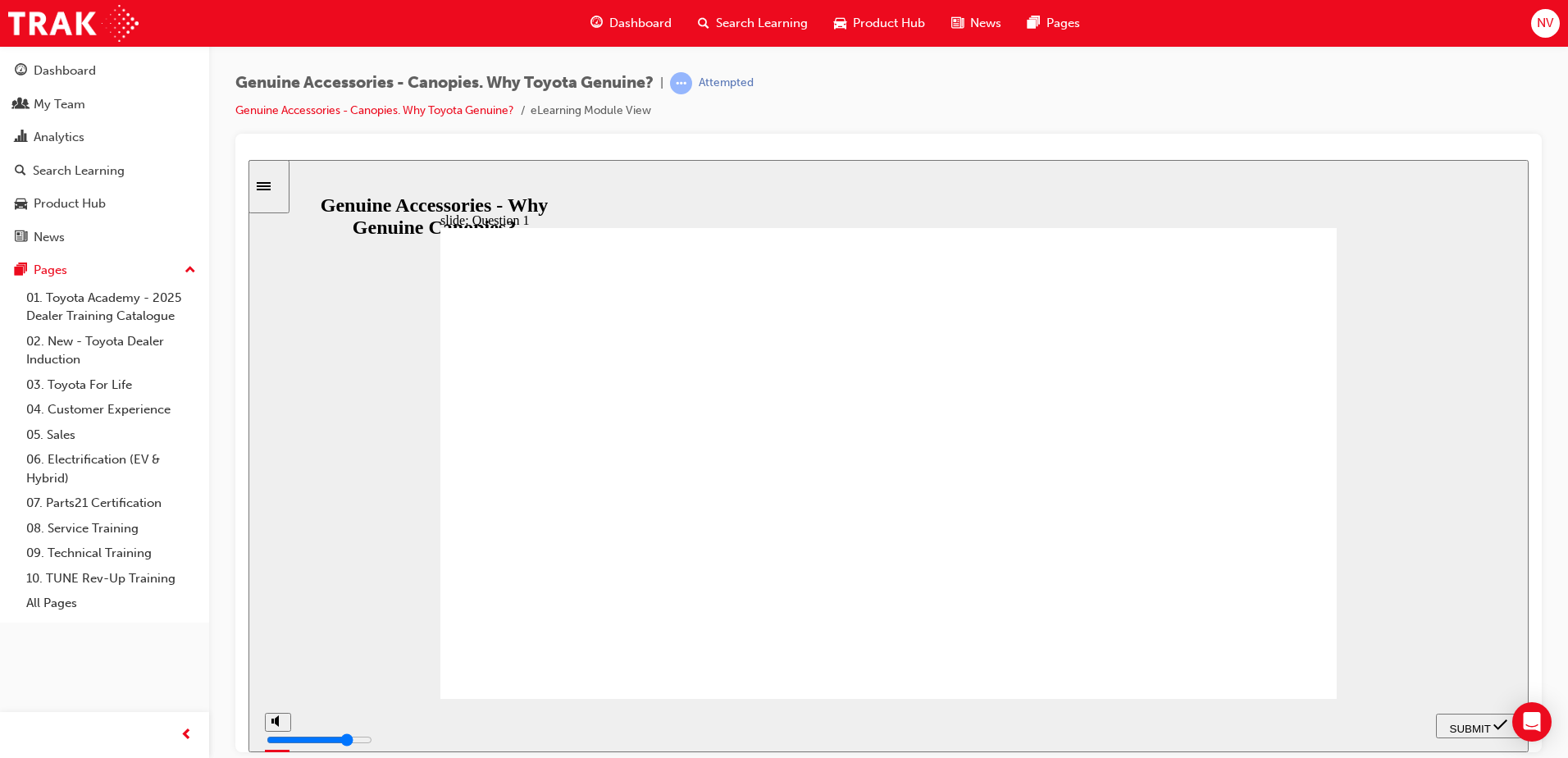
click at [1462, 729] on span "SUBMIT" at bounding box center [1471, 728] width 41 height 12
radio input "true"
click at [1479, 724] on span "SUBMIT" at bounding box center [1471, 728] width 41 height 12
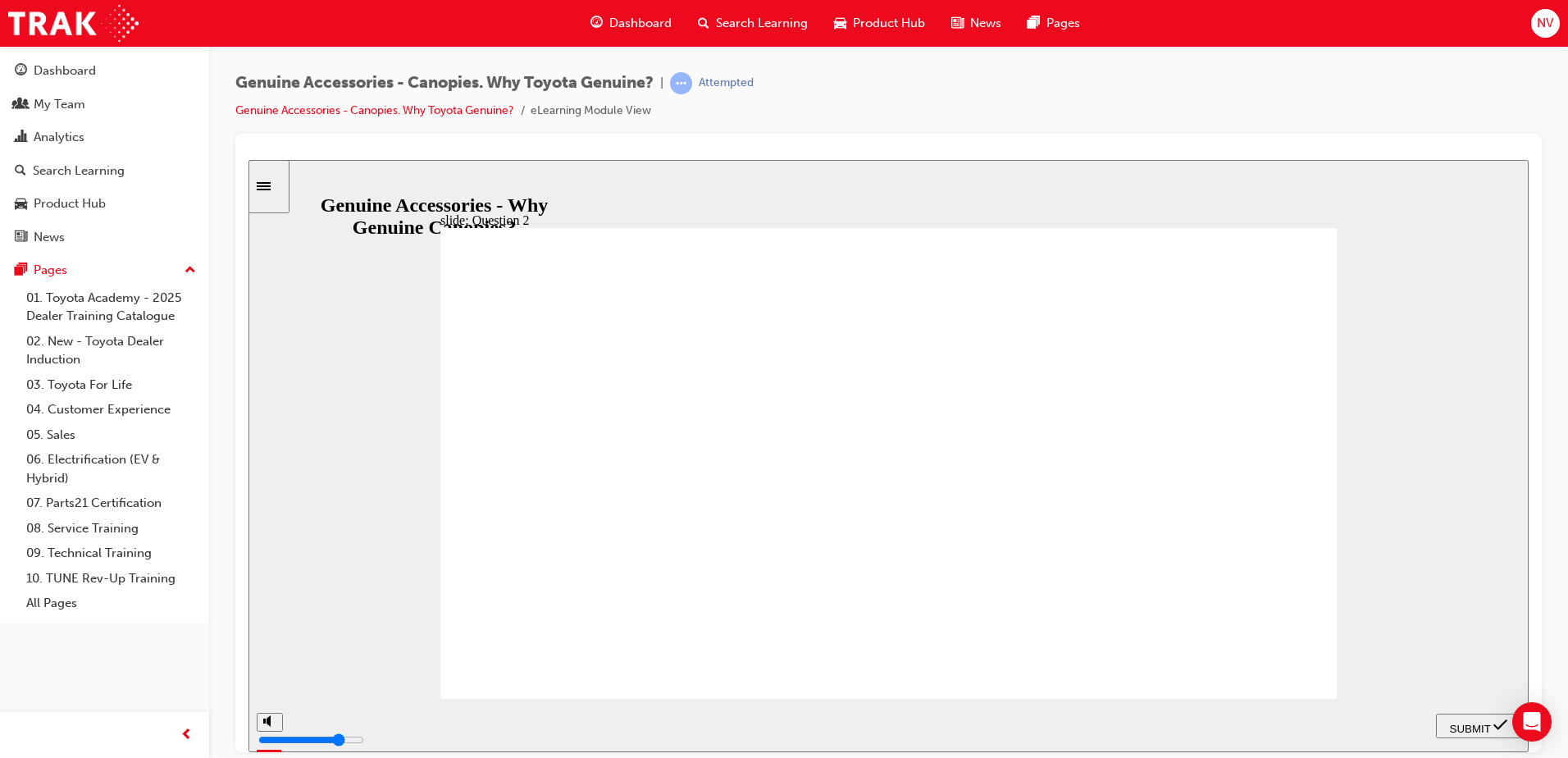
drag, startPoint x: 869, startPoint y: 584, endPoint x: 876, endPoint y: 591, distance: 9.9
radio input "true"
click at [1474, 726] on span "SUBMIT" at bounding box center [1471, 728] width 41 height 12
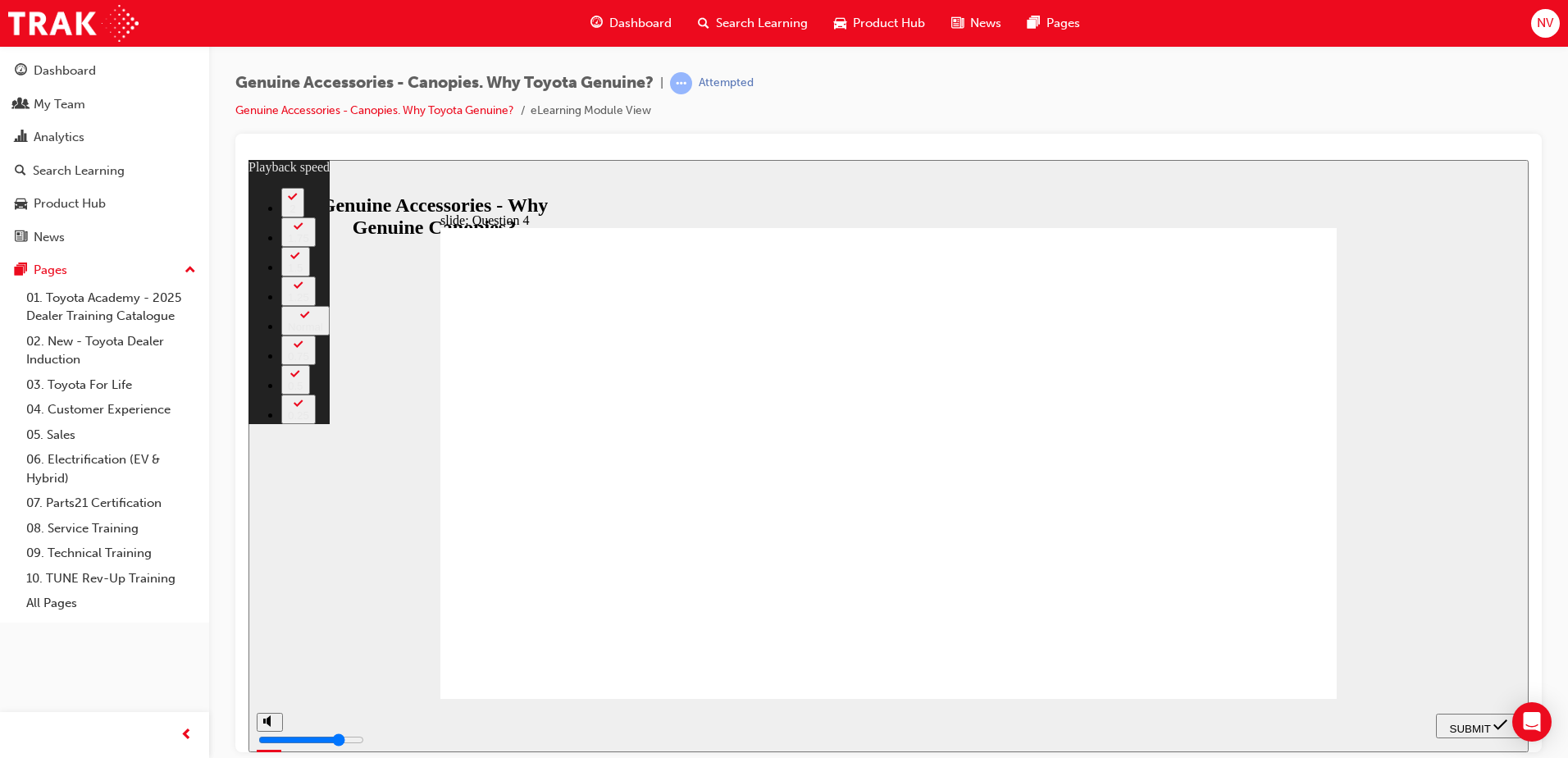
type input "3"
radio input "true"
click at [1468, 722] on span "SUBMIT" at bounding box center [1471, 728] width 41 height 12
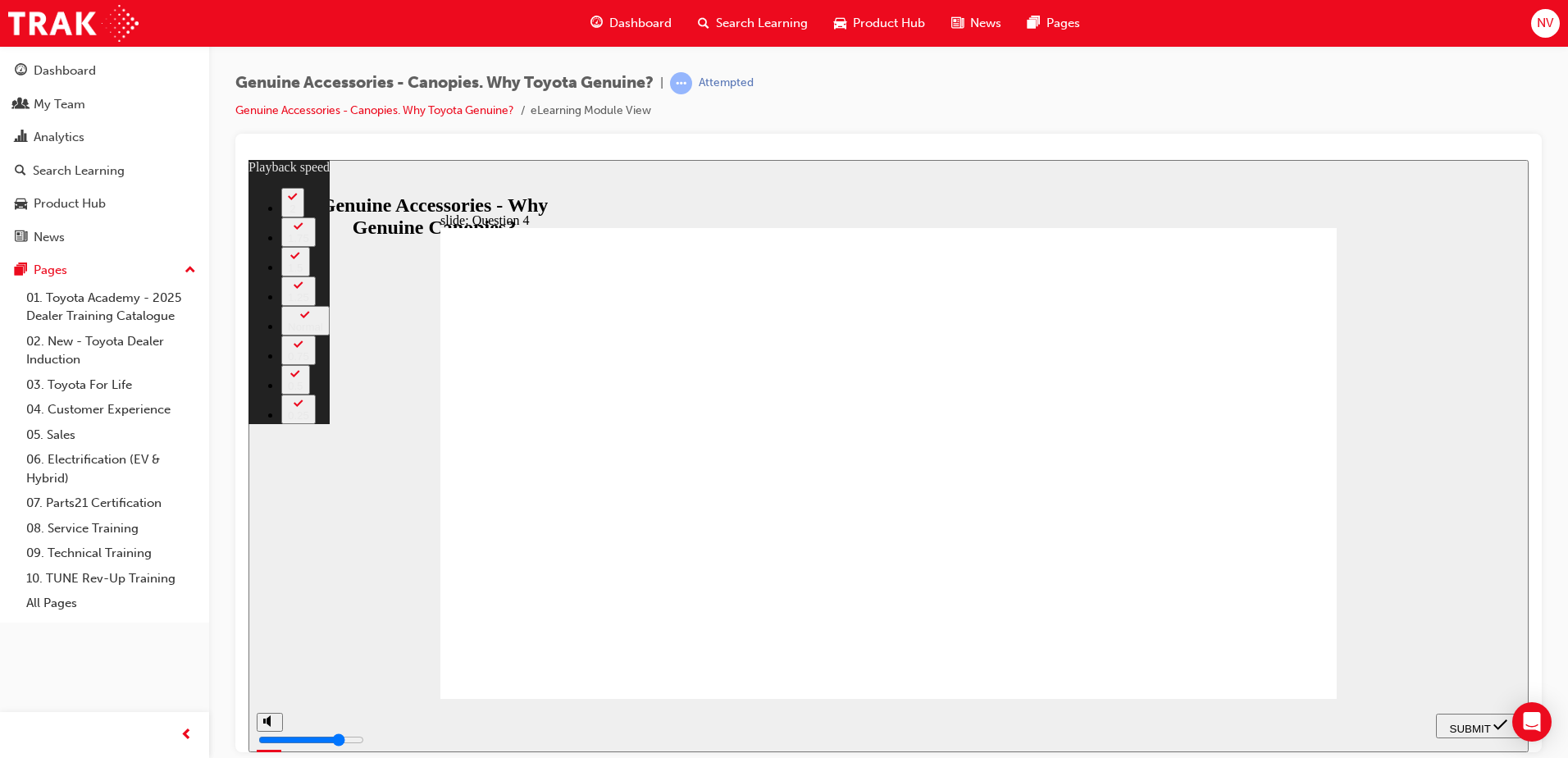
type input "4"
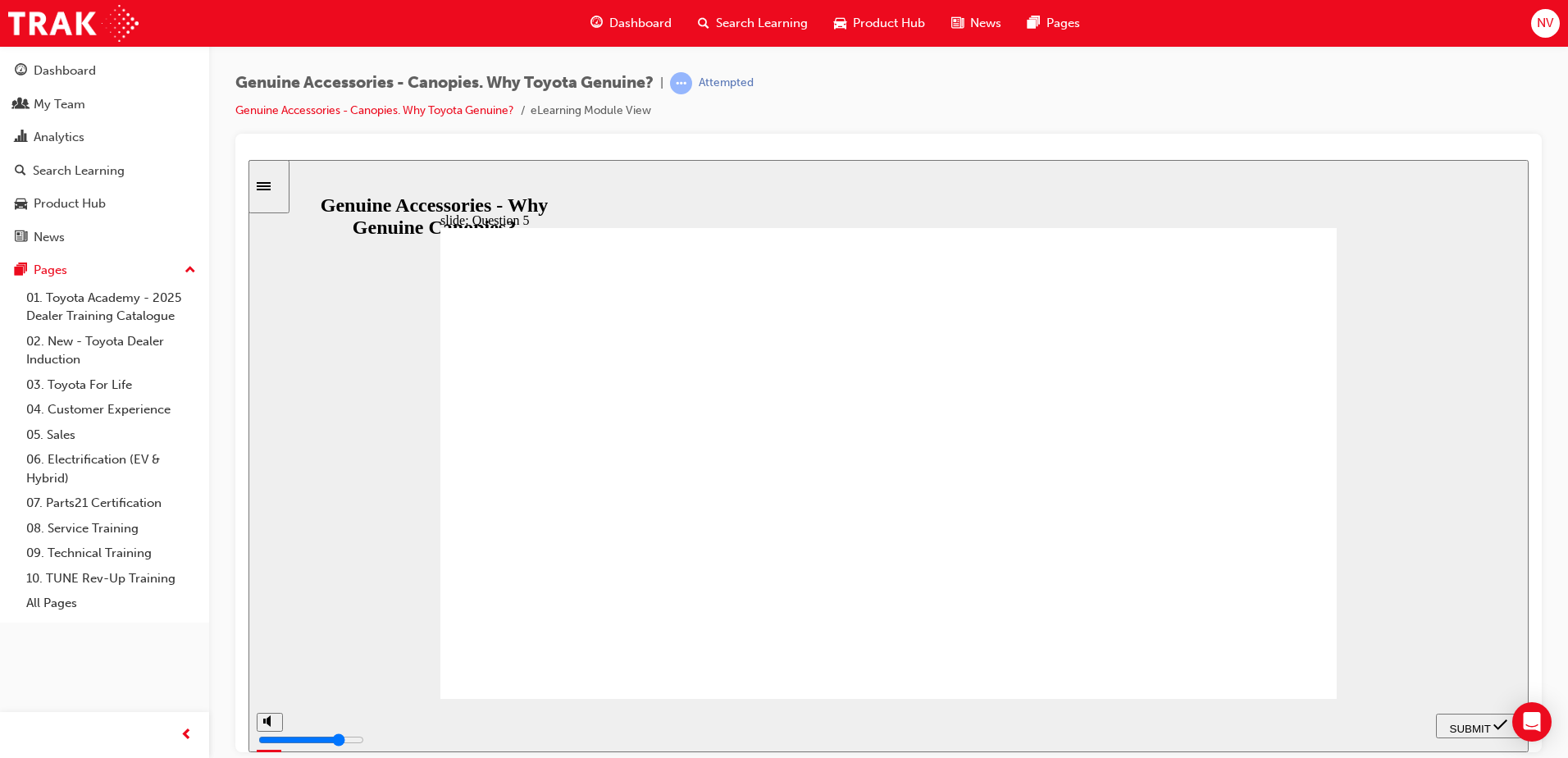
radio input "true"
click at [1476, 717] on div "SUBMIT" at bounding box center [1479, 725] width 72 height 17
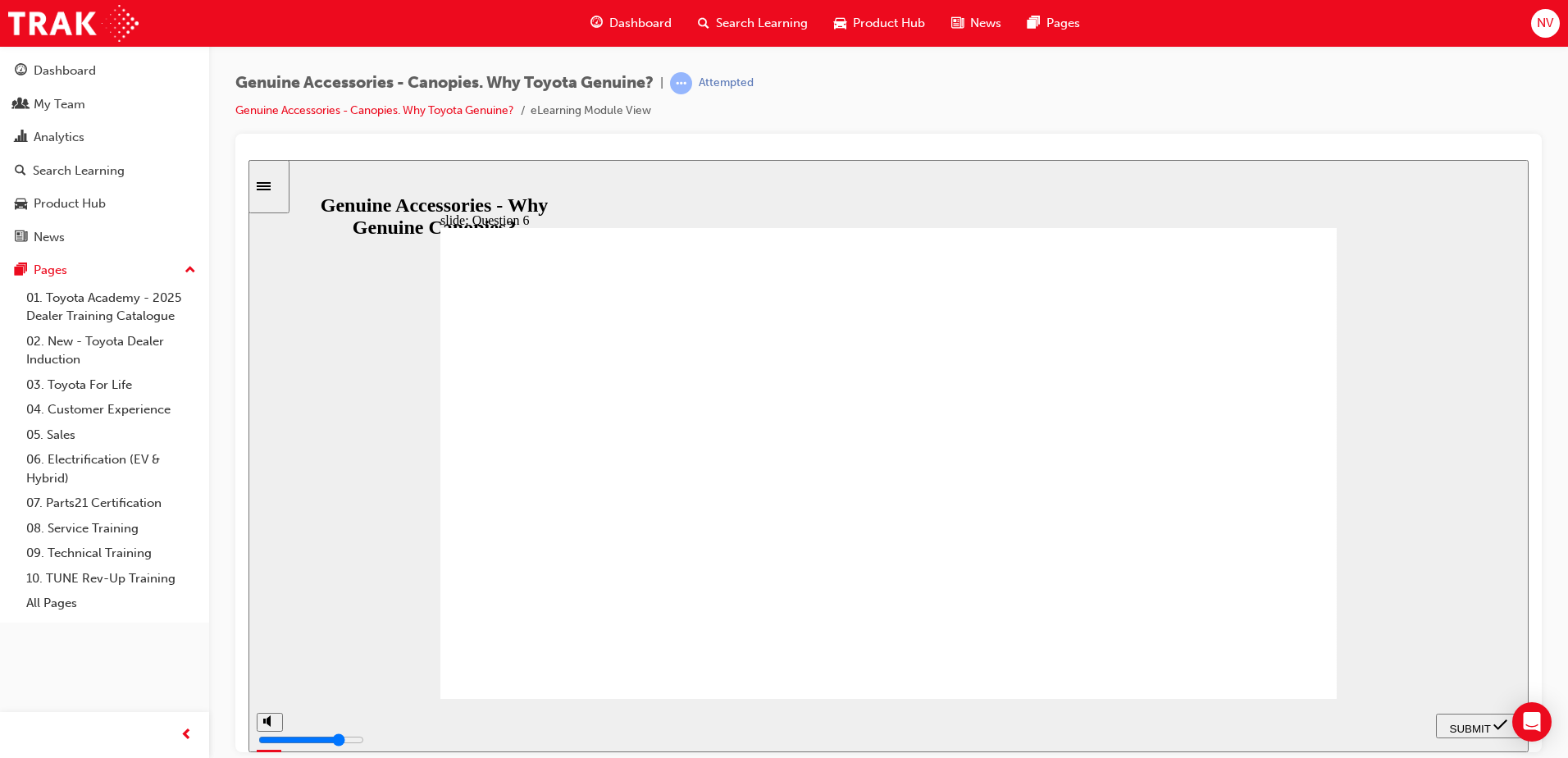
radio input "true"
click at [1480, 725] on span "SUBMIT" at bounding box center [1471, 728] width 41 height 12
radio input "true"
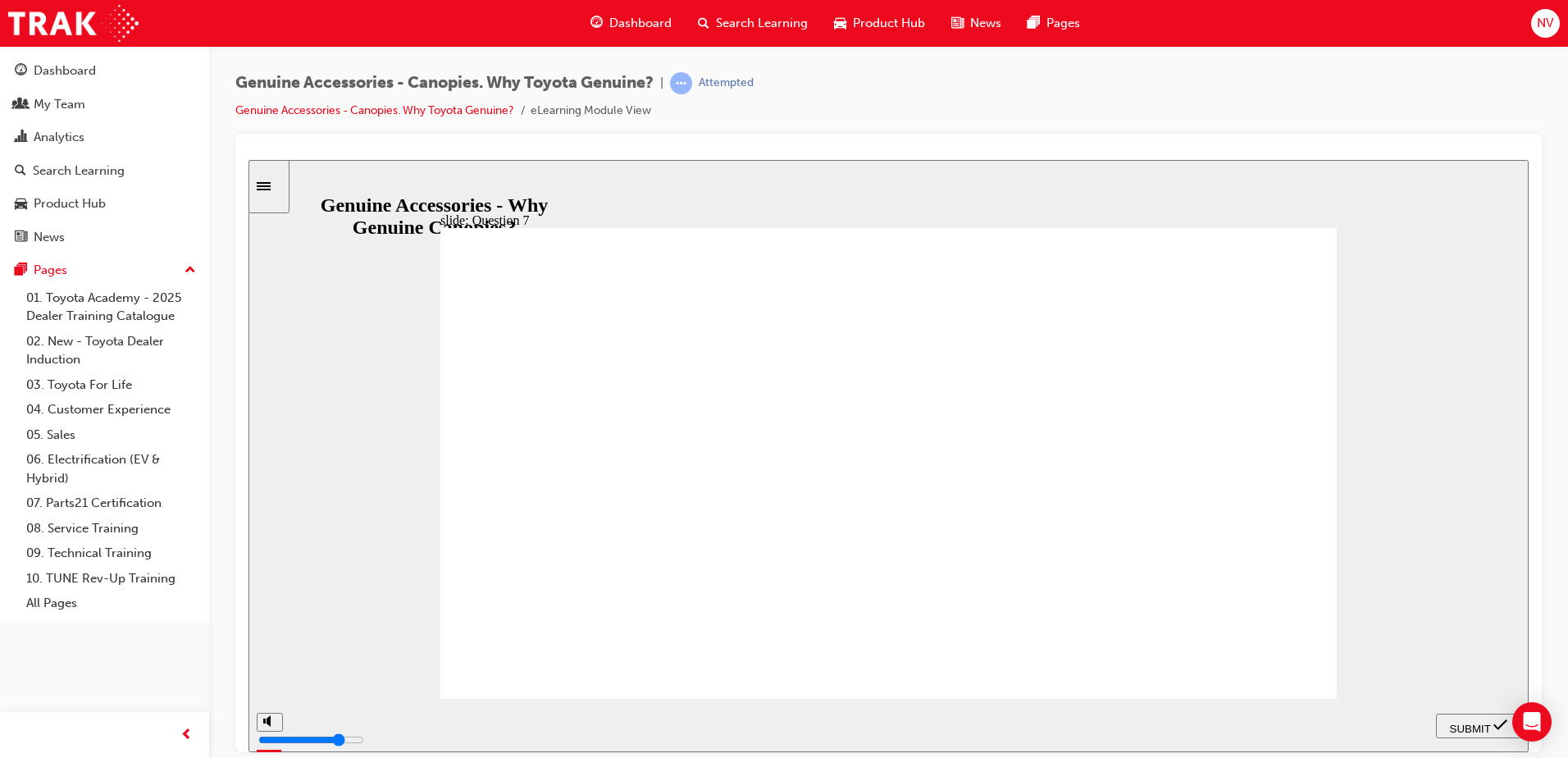
click at [1479, 717] on div "SUBMIT" at bounding box center [1479, 725] width 72 height 17
radio input "true"
click at [1492, 726] on span "SUBMIT" at bounding box center [1471, 728] width 41 height 12
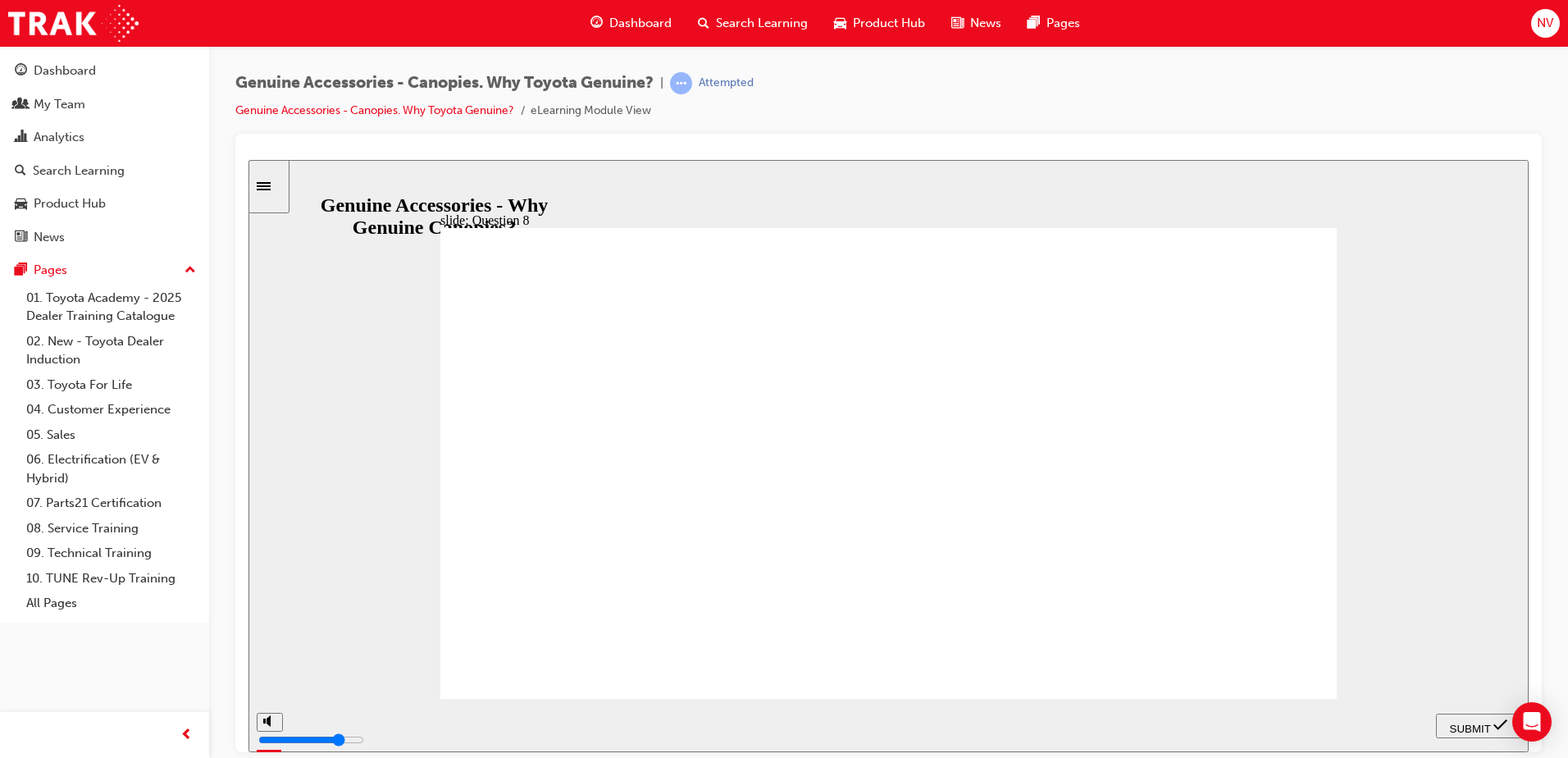
radio input "true"
click at [1450, 726] on span "SUBMIT" at bounding box center [1471, 728] width 41 height 12
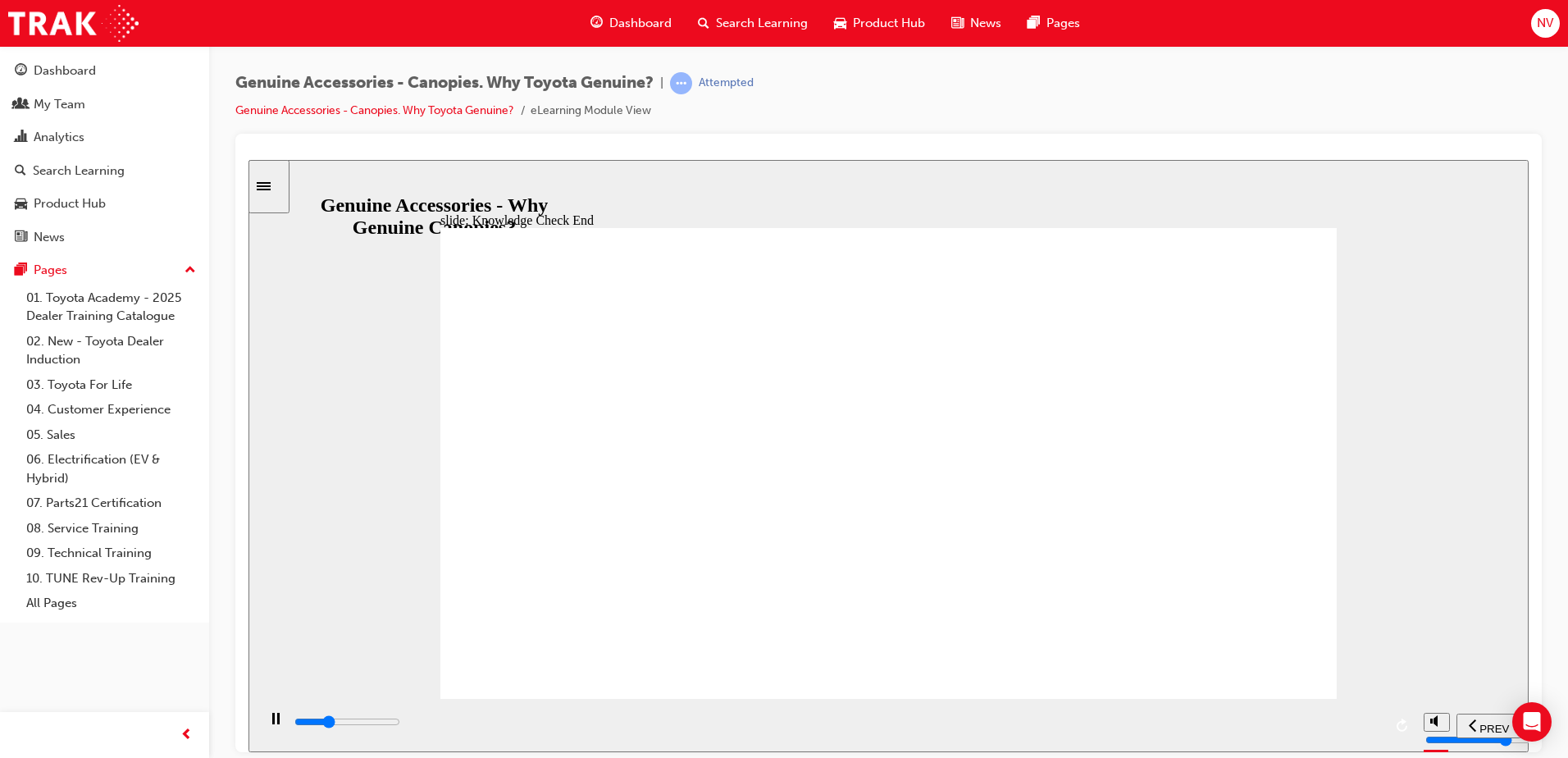
type input "4900"
click at [1477, 722] on span "NEXT" at bounding box center [1482, 728] width 28 height 12
click at [1478, 722] on span "NEXT" at bounding box center [1482, 728] width 28 height 12
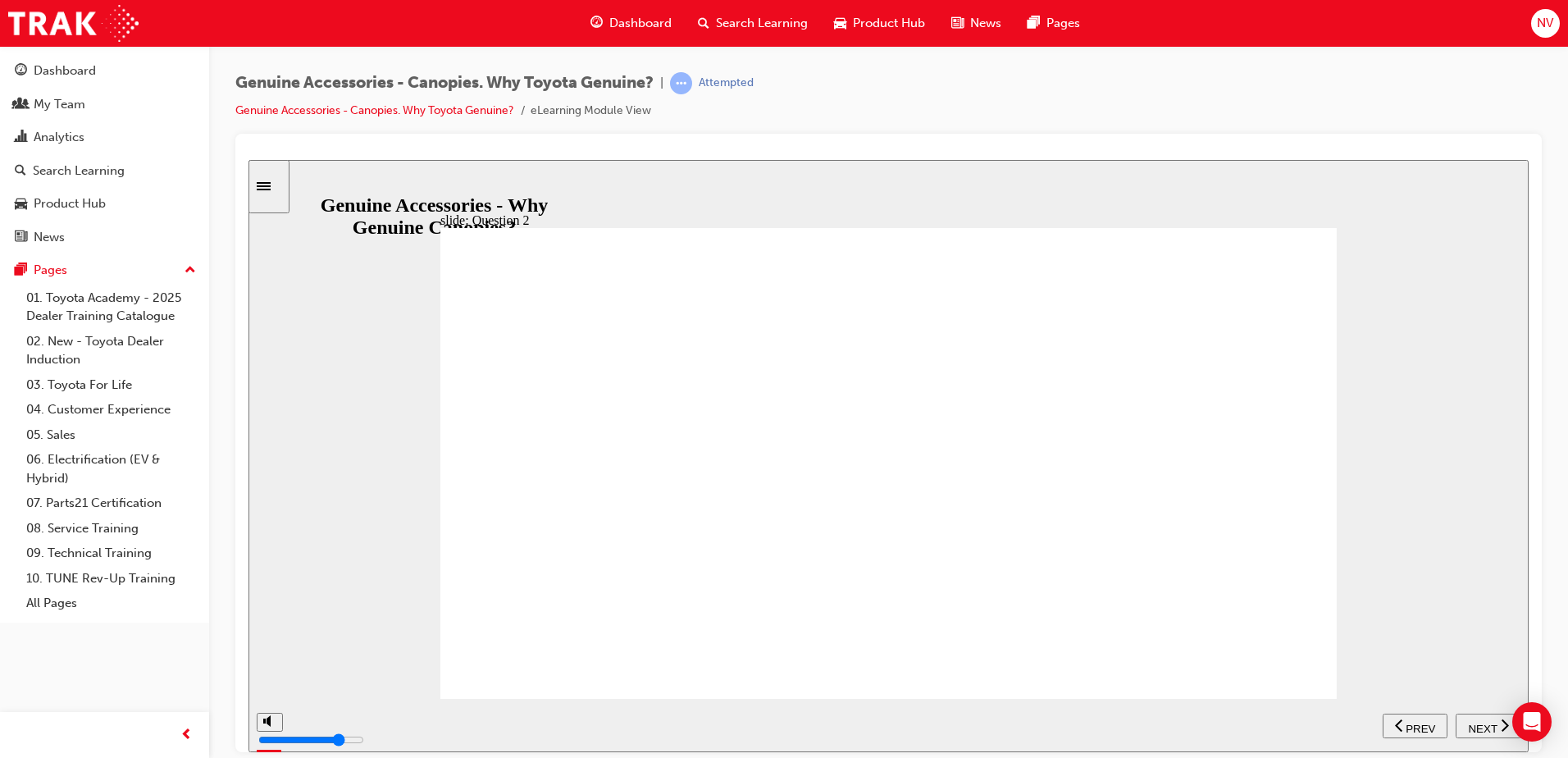
click at [1478, 722] on span "NEXT" at bounding box center [1482, 728] width 28 height 12
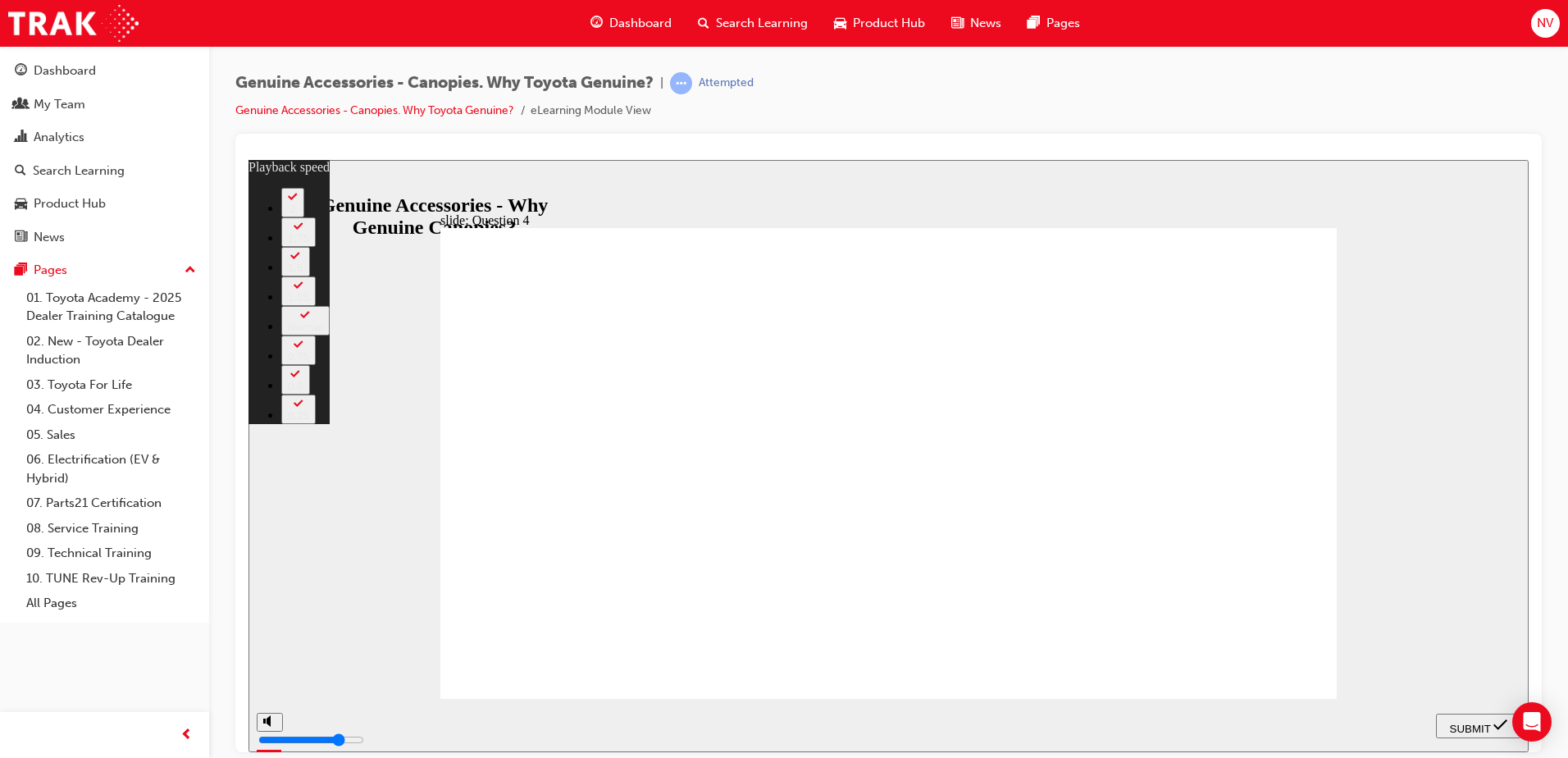
click at [249, 159] on span "NEXT" at bounding box center [249, 159] width 0 height 0
type input "4"
click at [1478, 722] on span "NEXT" at bounding box center [1482, 728] width 28 height 12
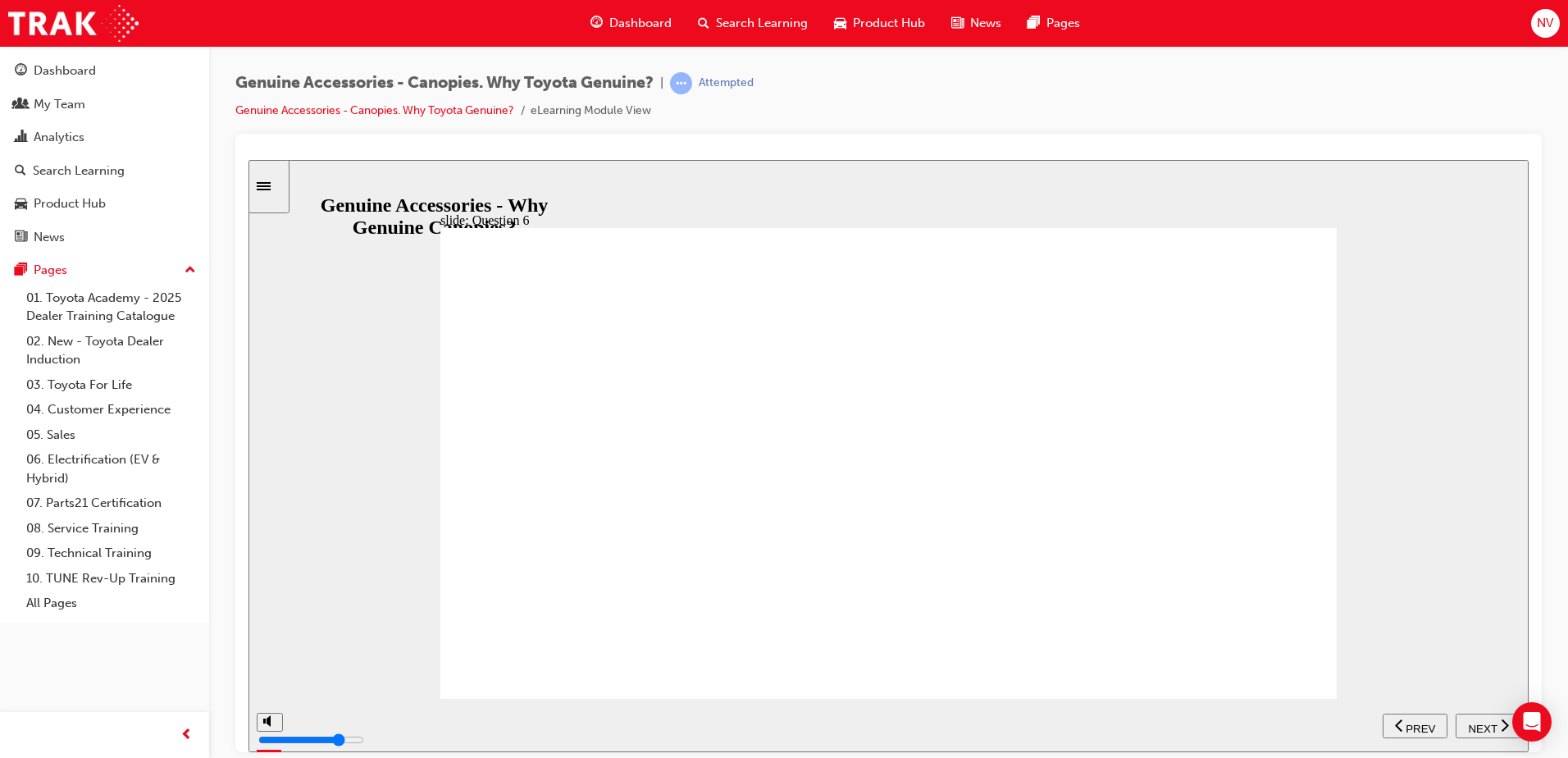
click at [1478, 722] on span "NEXT" at bounding box center [1482, 728] width 28 height 12
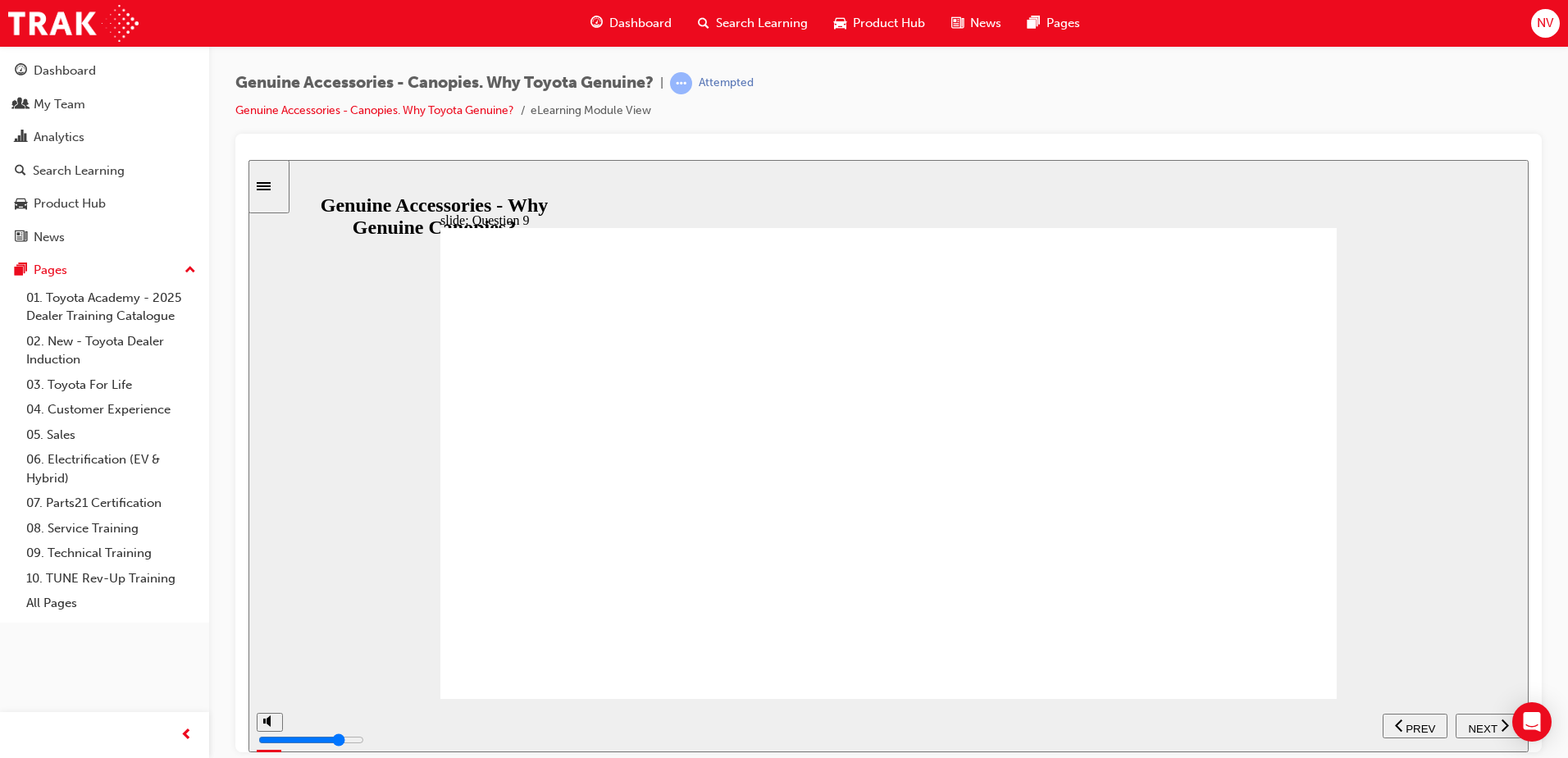
click at [1478, 722] on span "NEXT" at bounding box center [1482, 728] width 28 height 12
type input "11500"
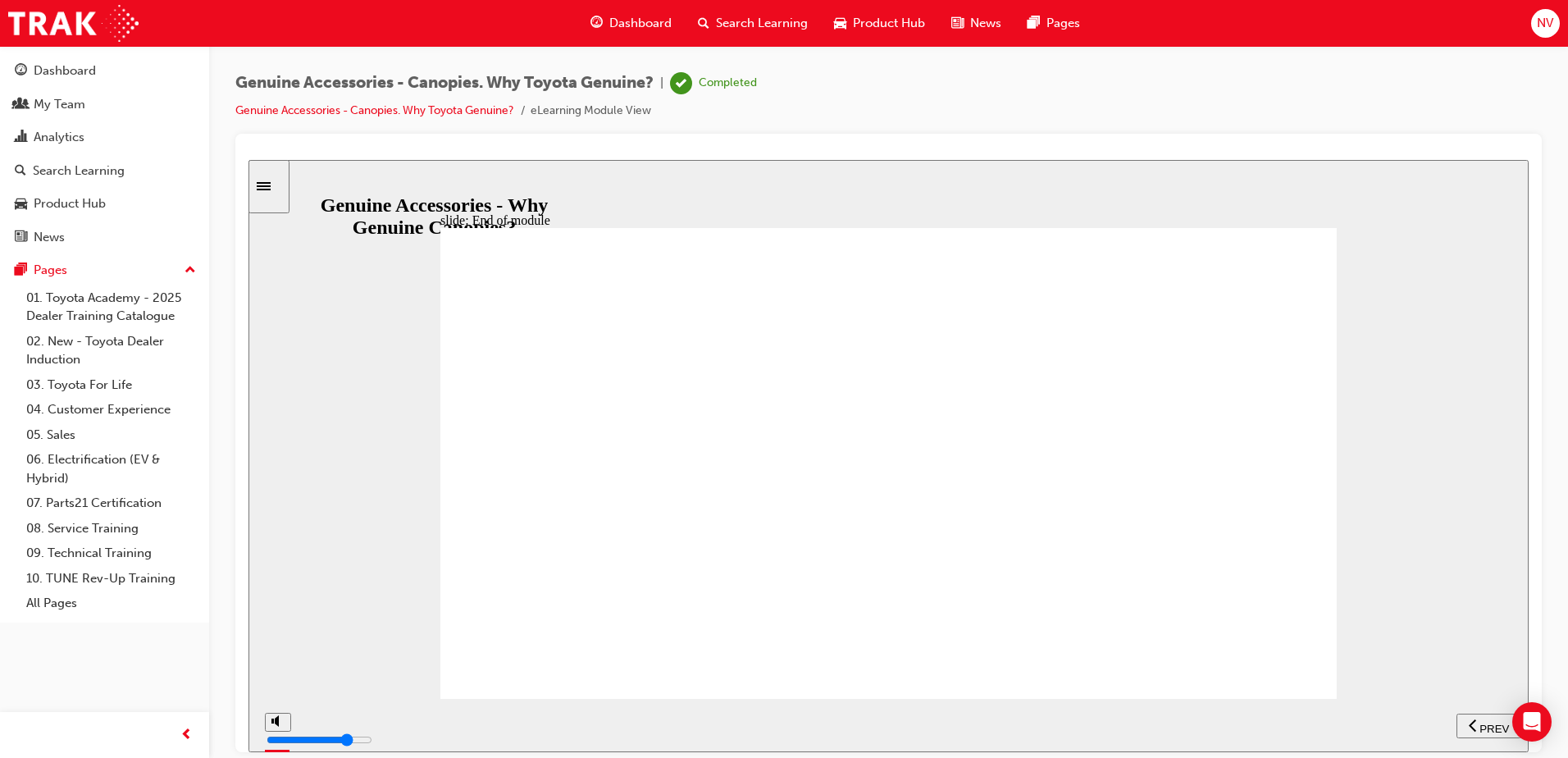
click at [616, 24] on span "Dashboard" at bounding box center [640, 23] width 63 height 19
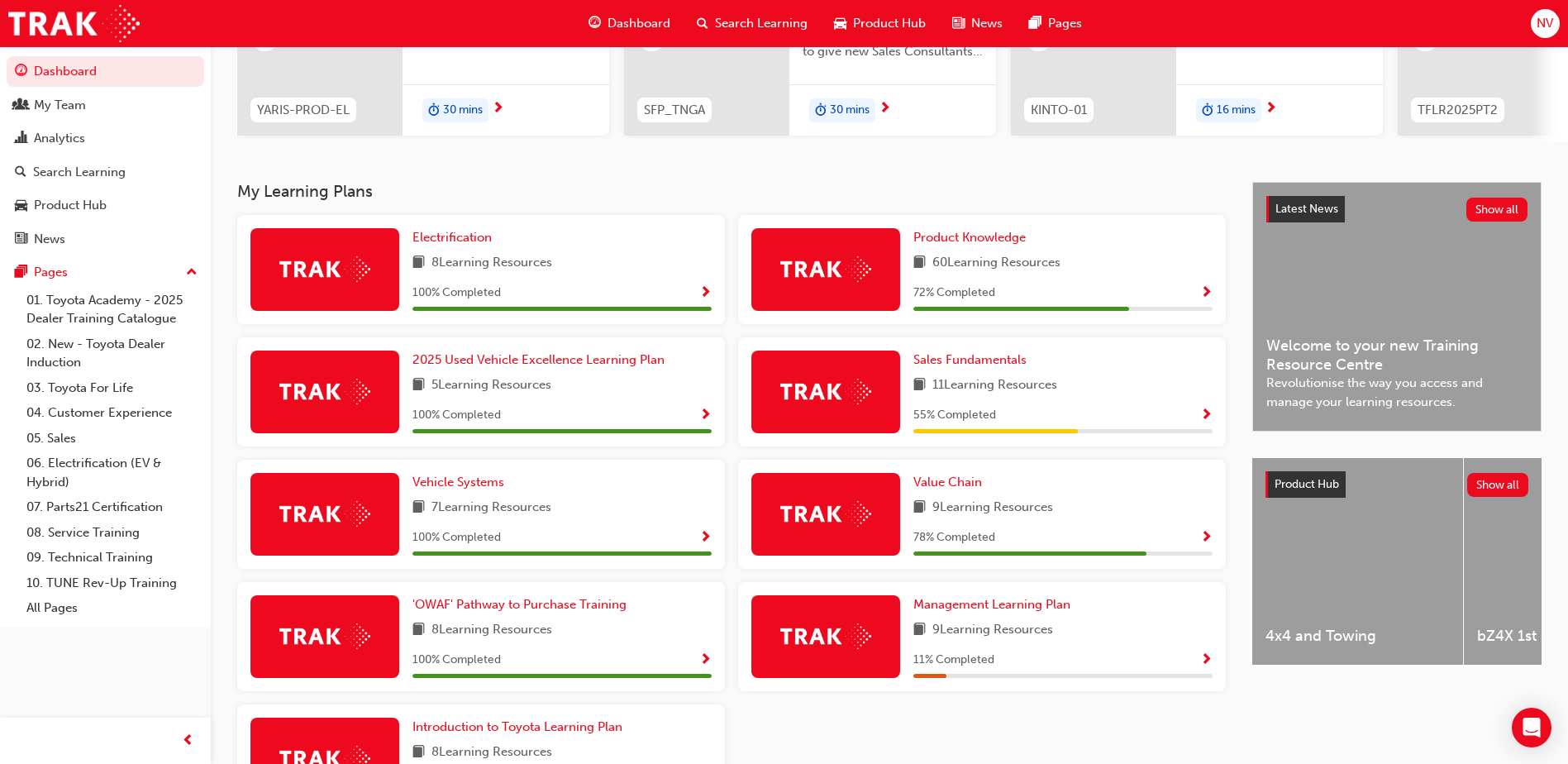
scroll to position [331, 0]
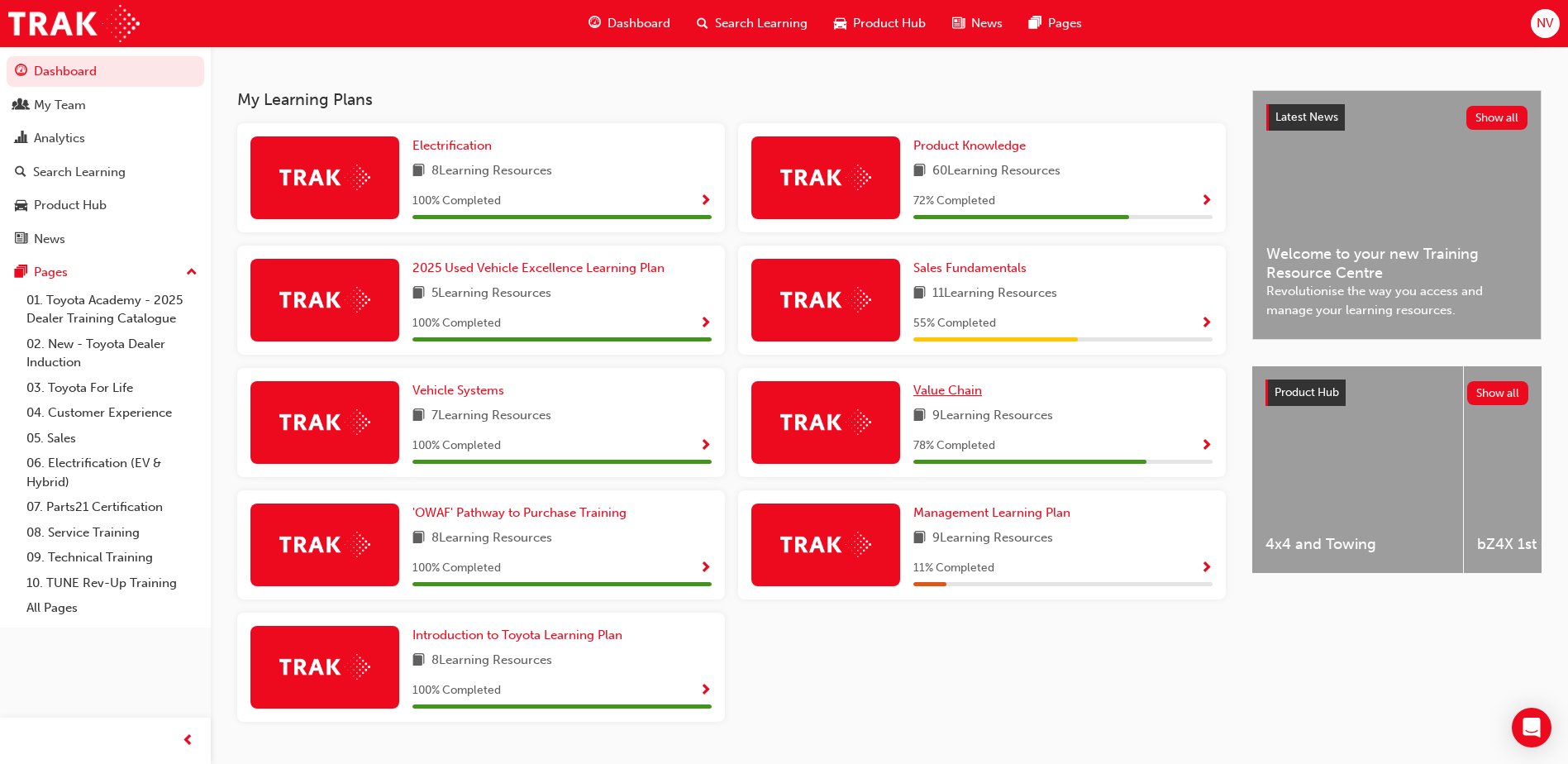
click at [957, 392] on span "Value Chain" at bounding box center [947, 390] width 68 height 15
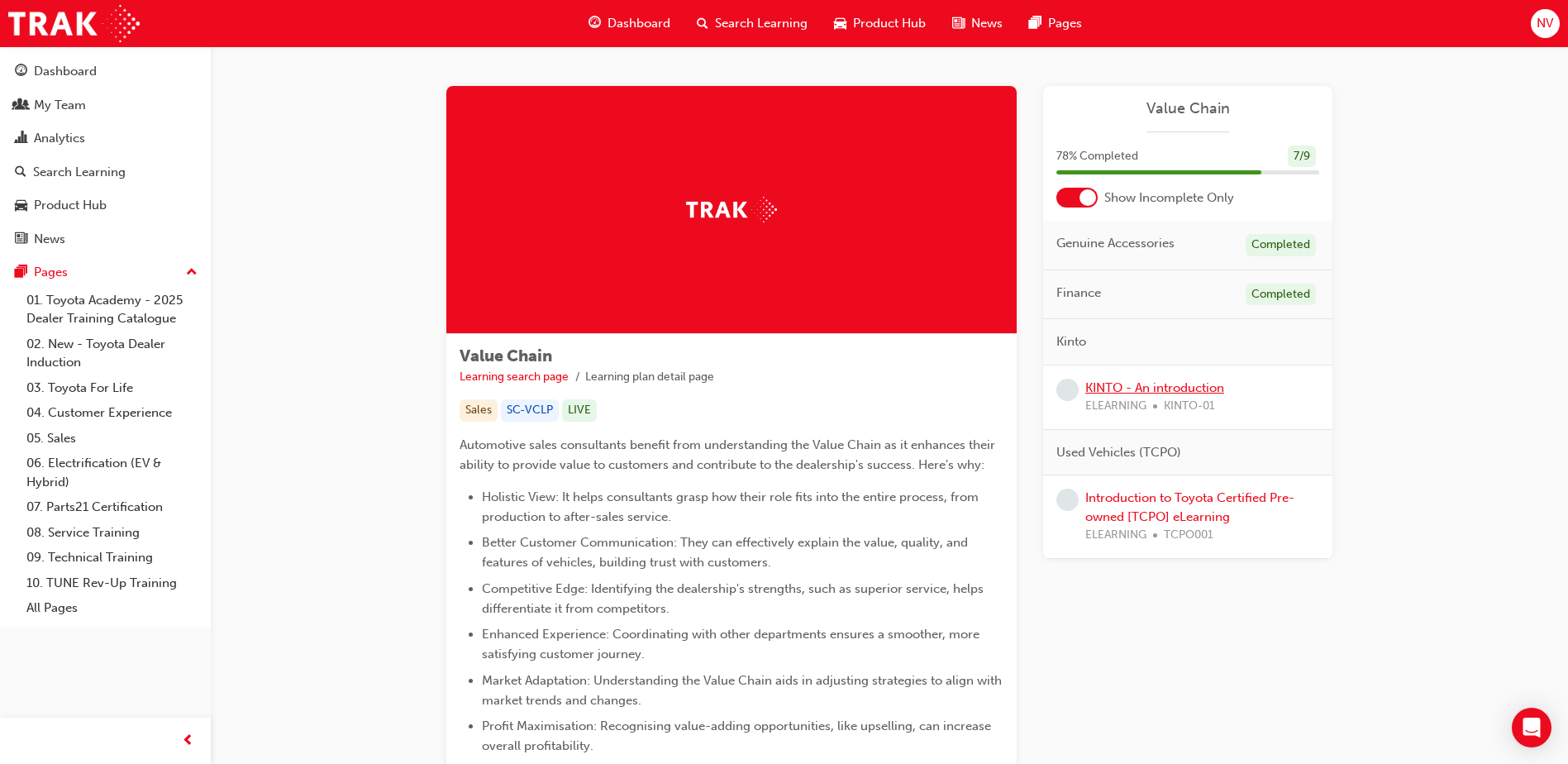
click at [1192, 381] on link "KINTO - An introduction" at bounding box center [1155, 388] width 139 height 15
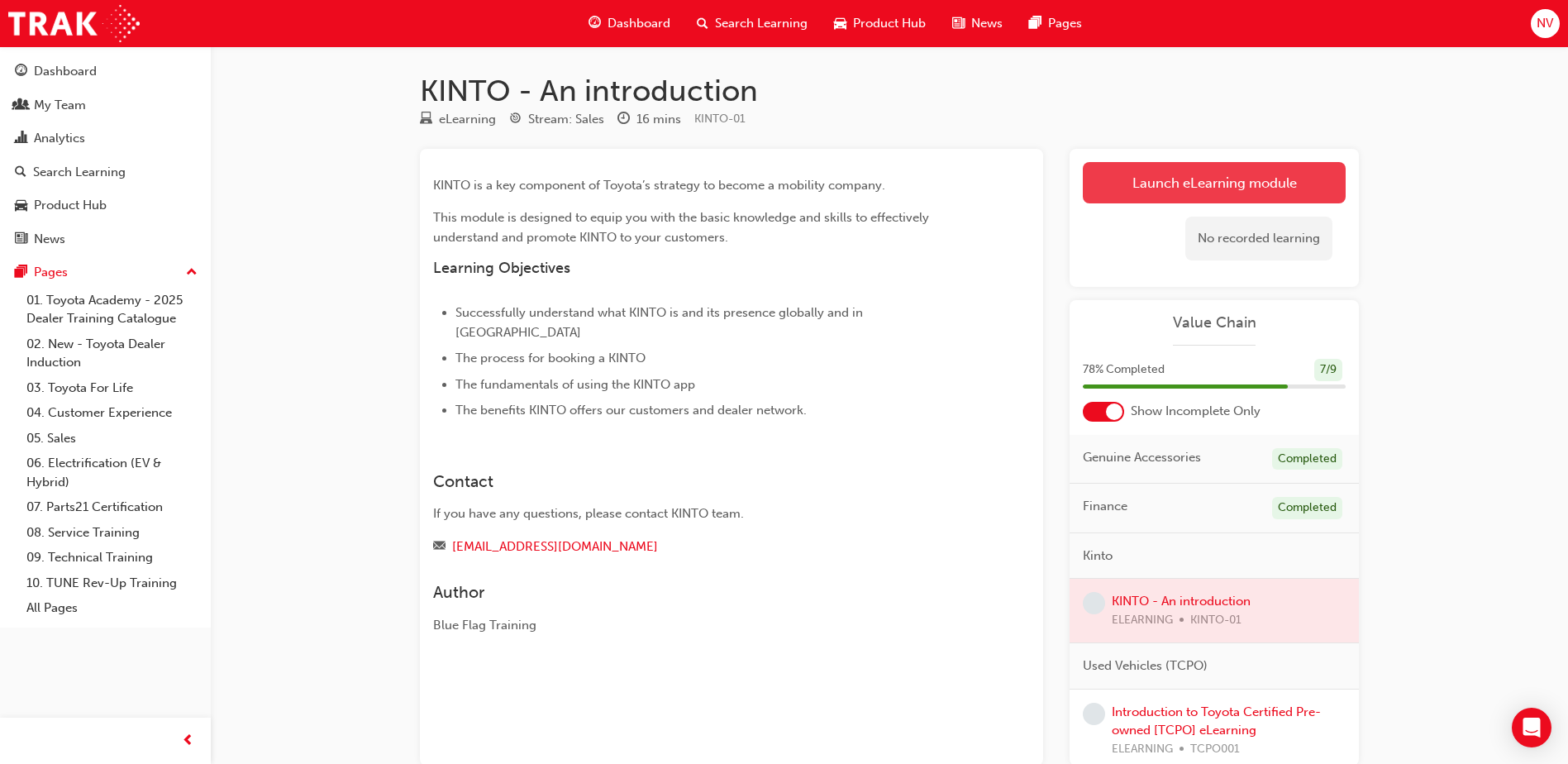
click at [1246, 191] on link "Launch eLearning module" at bounding box center [1214, 183] width 263 height 42
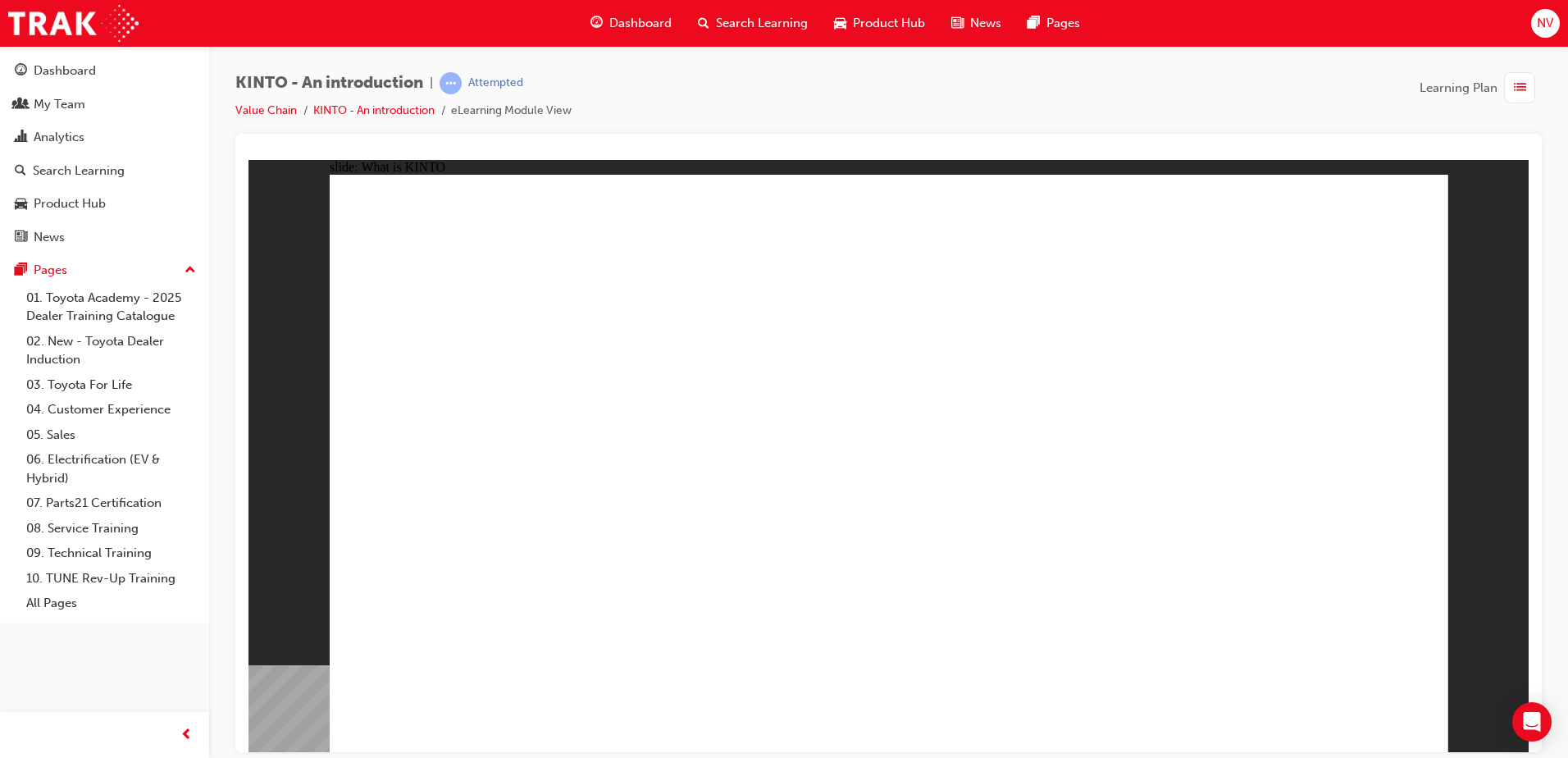
drag, startPoint x: 735, startPoint y: 442, endPoint x: 750, endPoint y: 439, distance: 15.3
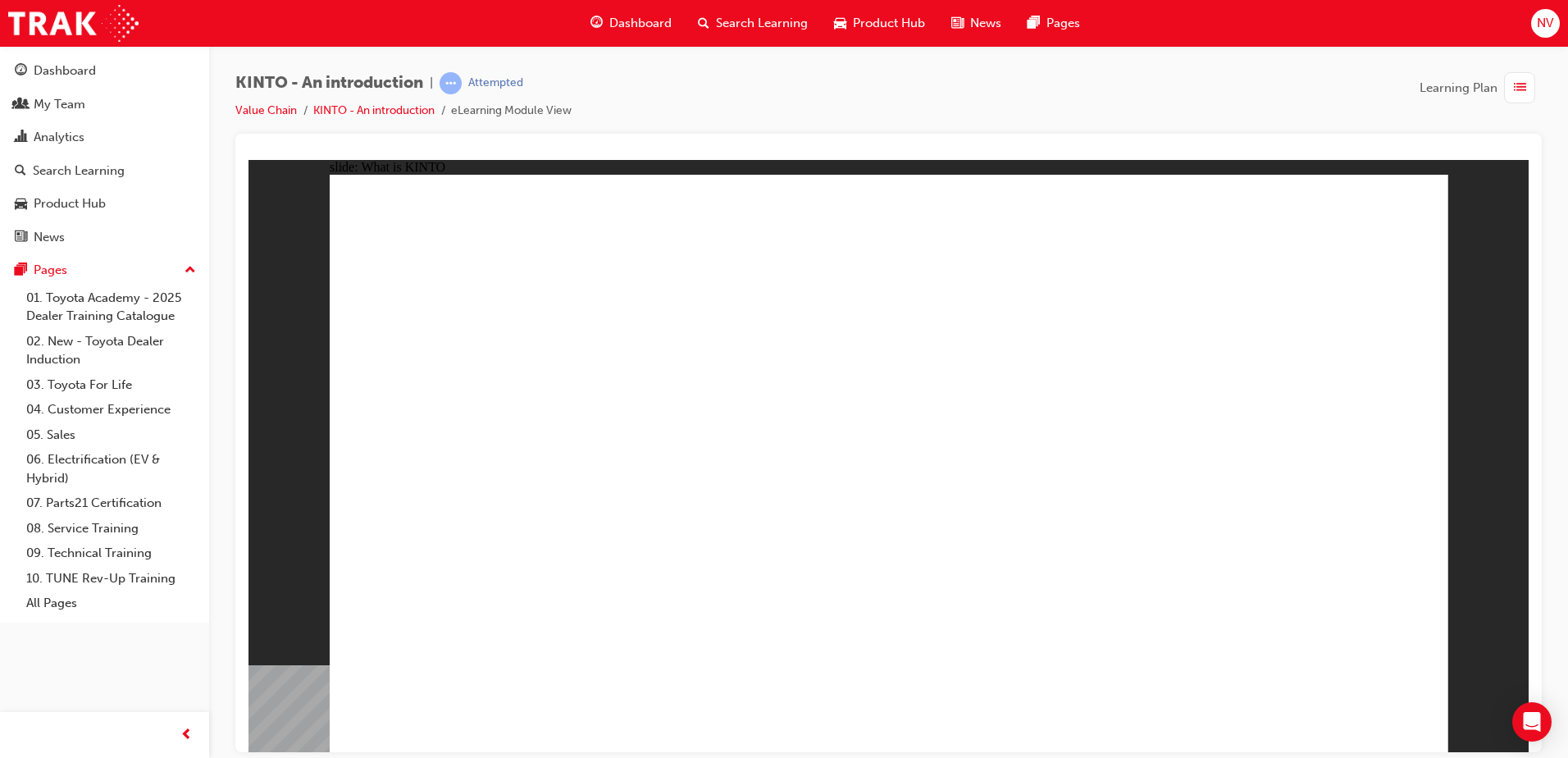
drag, startPoint x: 1312, startPoint y: 708, endPoint x: 1289, endPoint y: 729, distance: 31.1
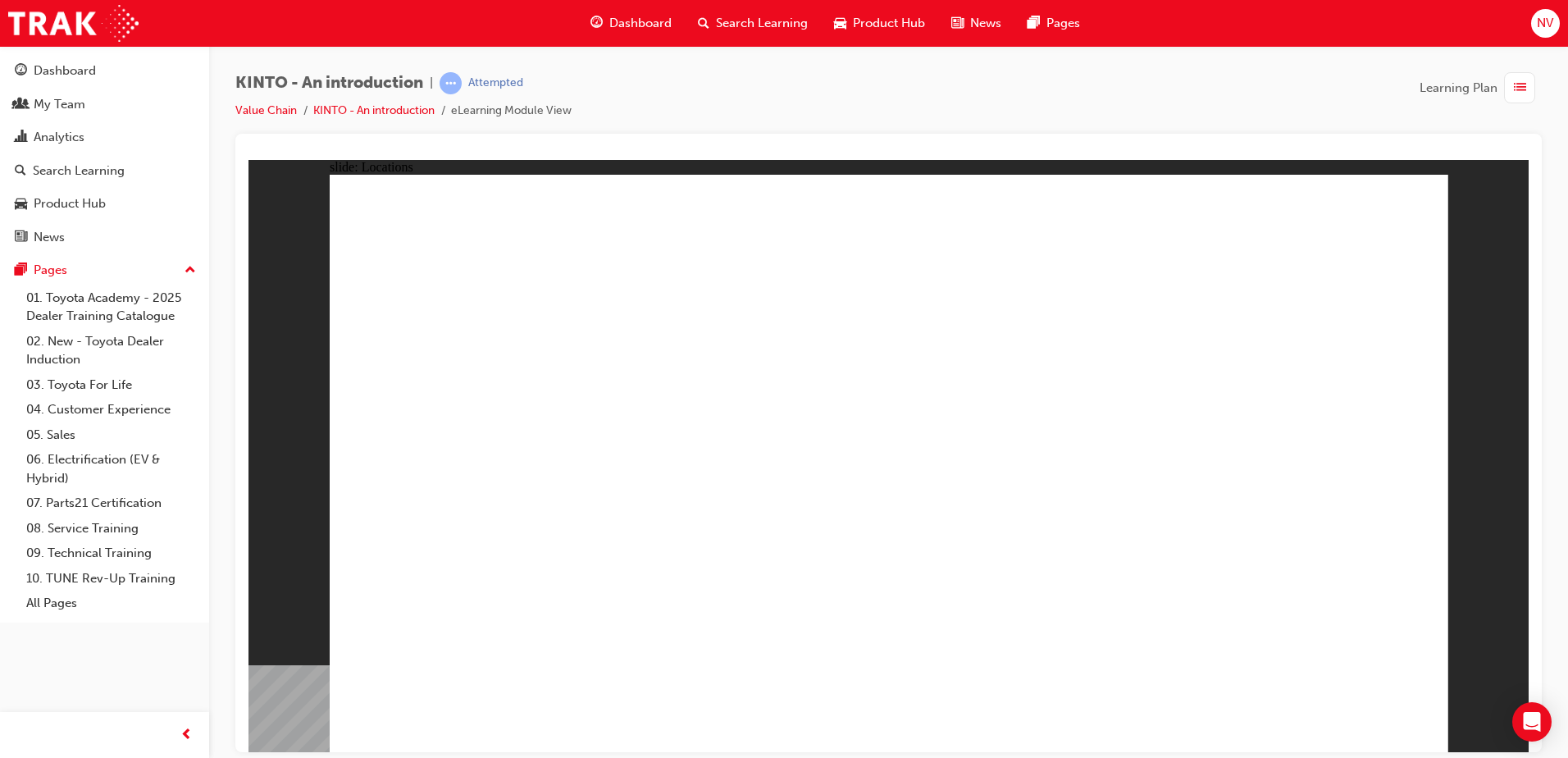
drag, startPoint x: 807, startPoint y: 530, endPoint x: 804, endPoint y: 568, distance: 38.1
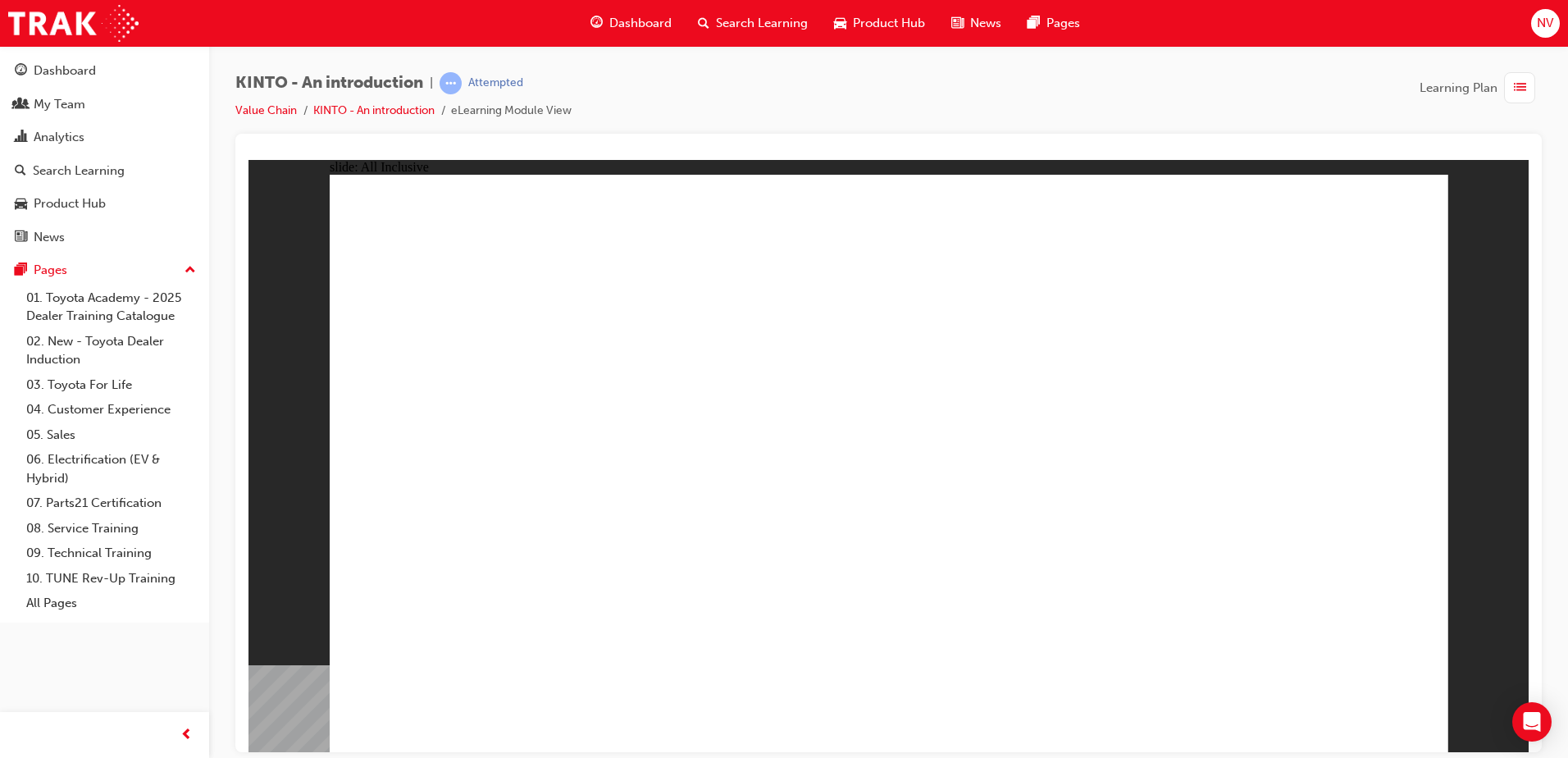
drag, startPoint x: 1000, startPoint y: 699, endPoint x: 1038, endPoint y: 700, distance: 38.0
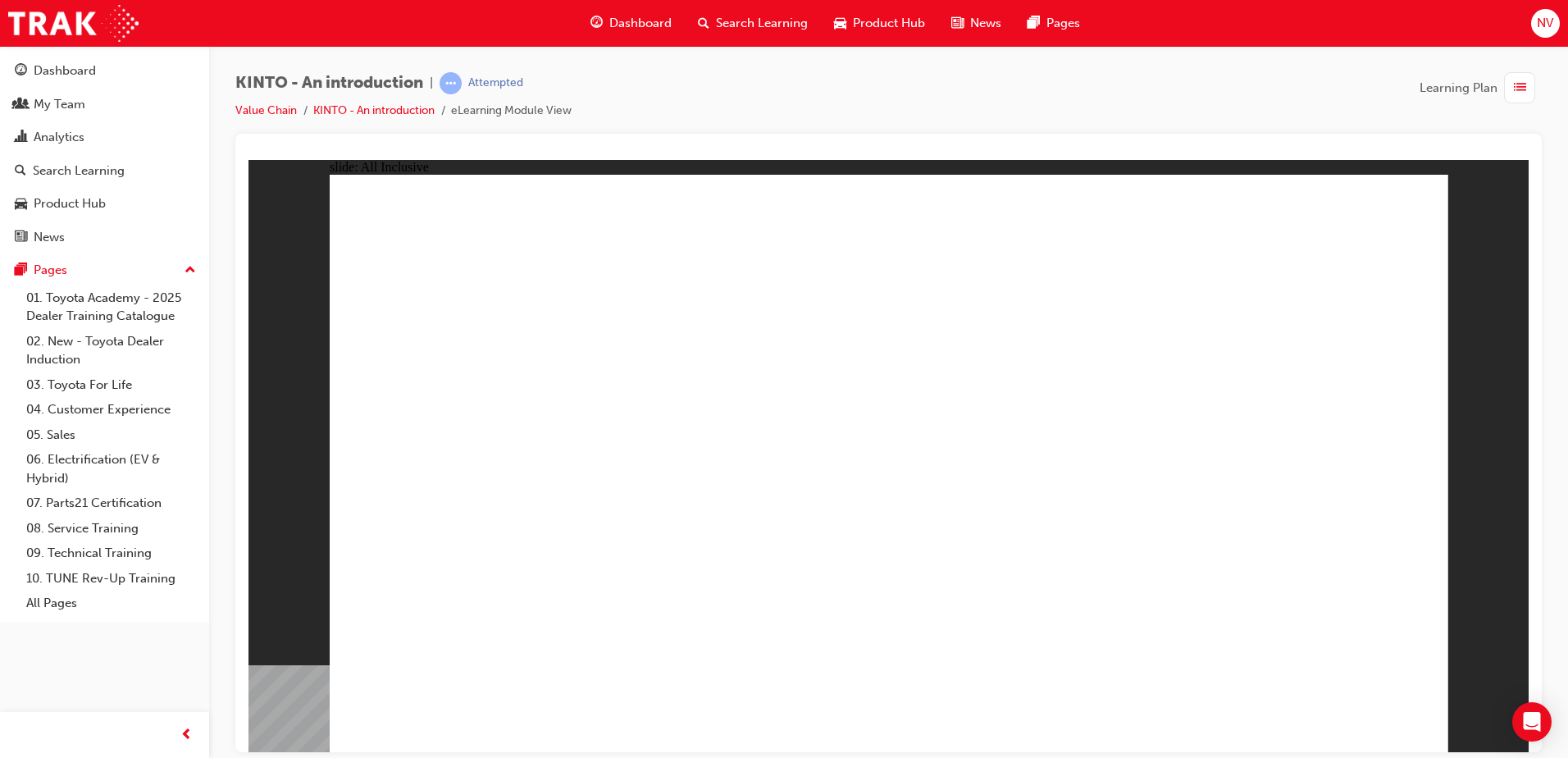
drag, startPoint x: 1123, startPoint y: 666, endPoint x: 1138, endPoint y: 655, distance: 18.6
drag, startPoint x: 1159, startPoint y: 644, endPoint x: 1249, endPoint y: 704, distance: 108.2
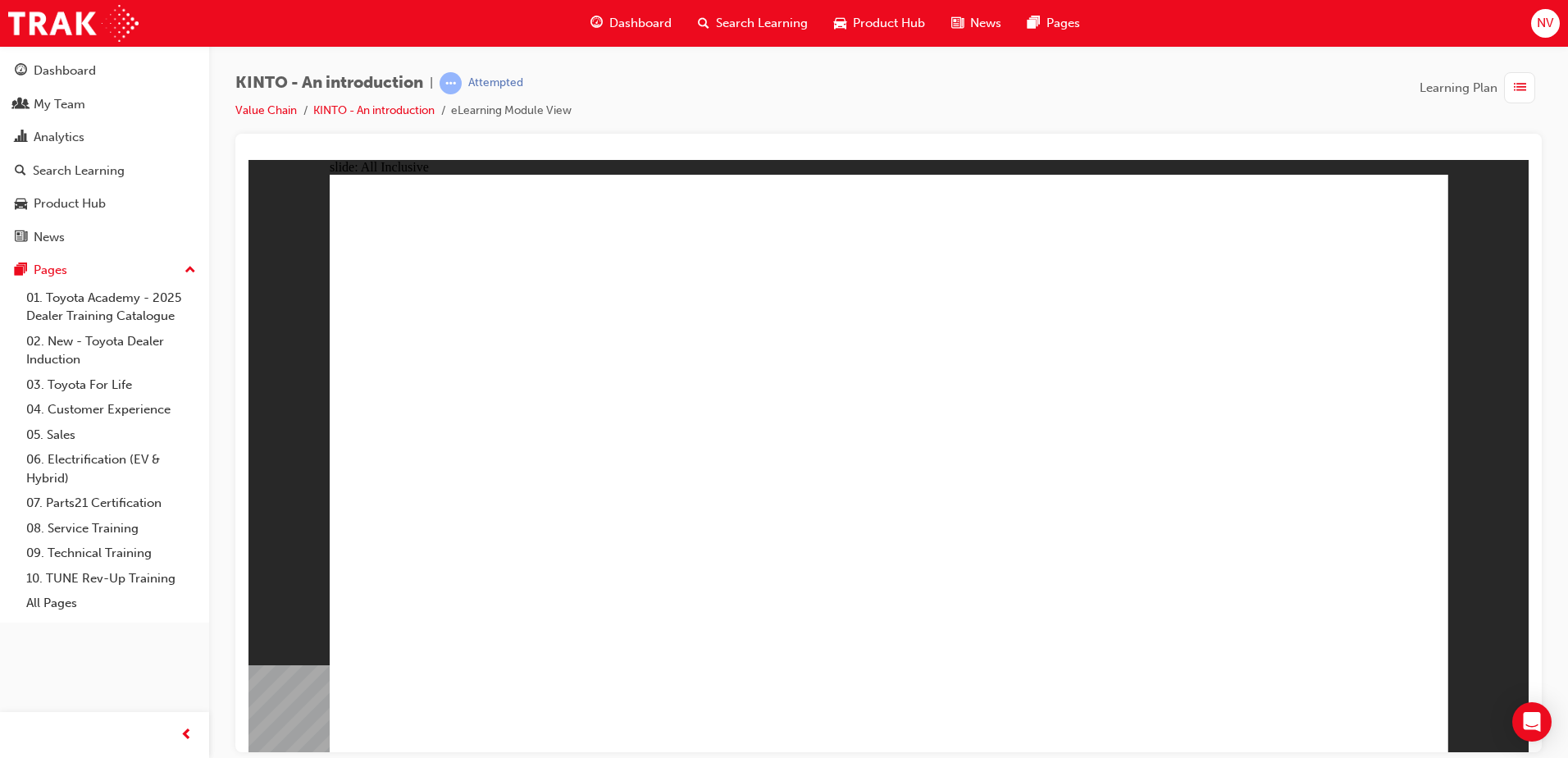
drag, startPoint x: 1214, startPoint y: 706, endPoint x: 1253, endPoint y: 715, distance: 40.0
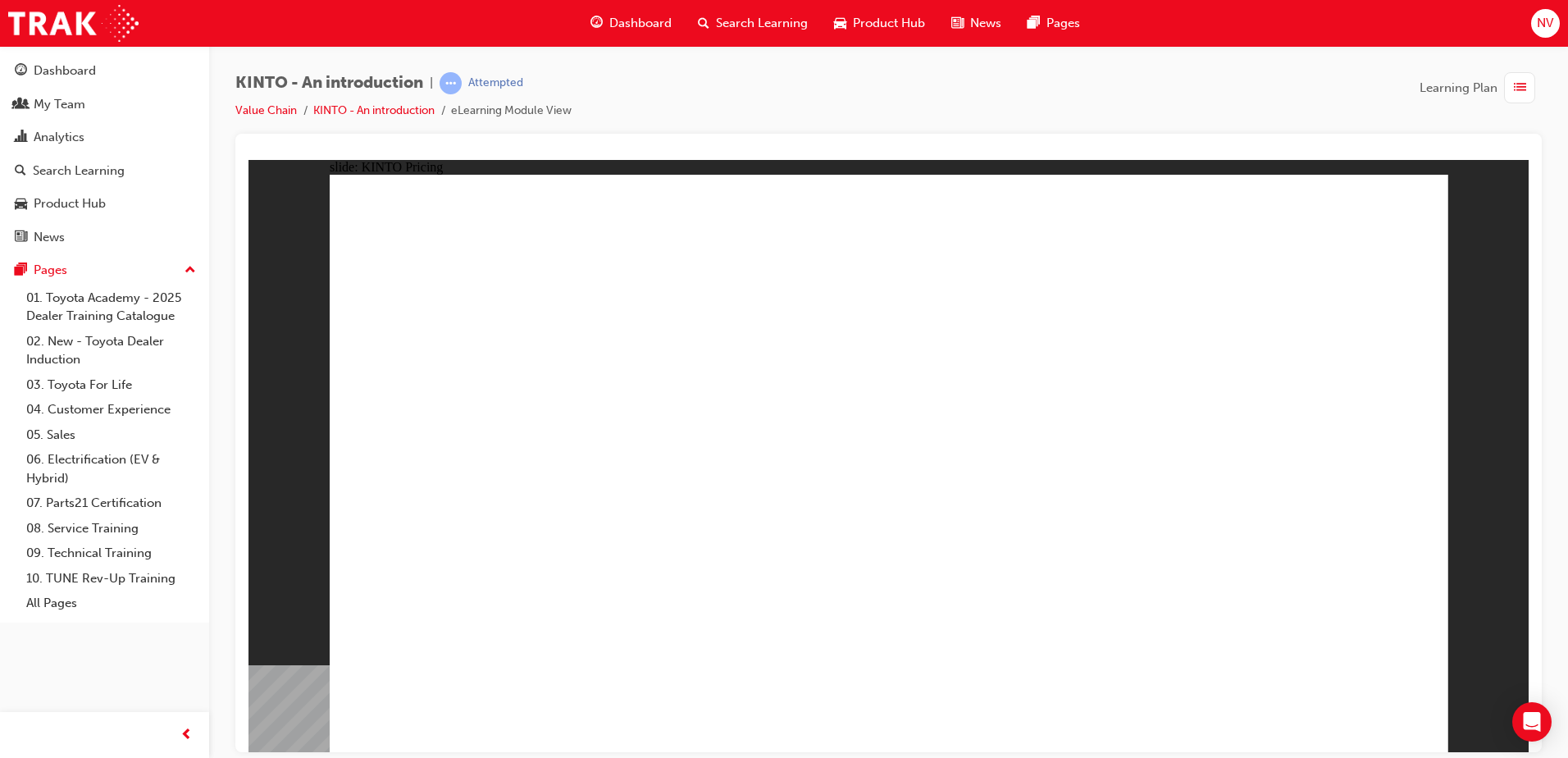
drag, startPoint x: 1384, startPoint y: 369, endPoint x: 1390, endPoint y: 353, distance: 17.1
drag, startPoint x: 669, startPoint y: 415, endPoint x: 621, endPoint y: 411, distance: 48.2
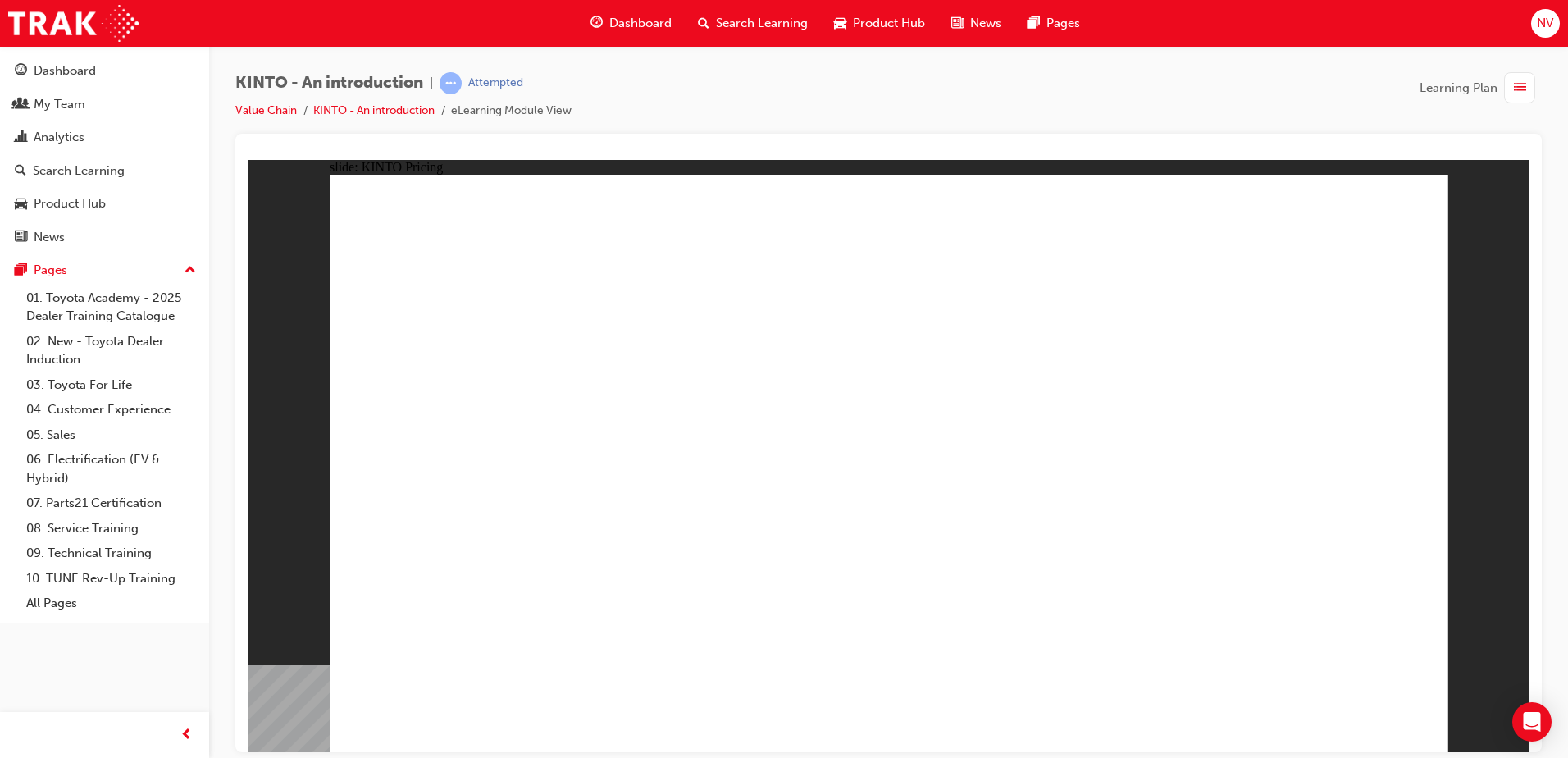
drag, startPoint x: 1605, startPoint y: 917, endPoint x: 1374, endPoint y: 706, distance: 312.9
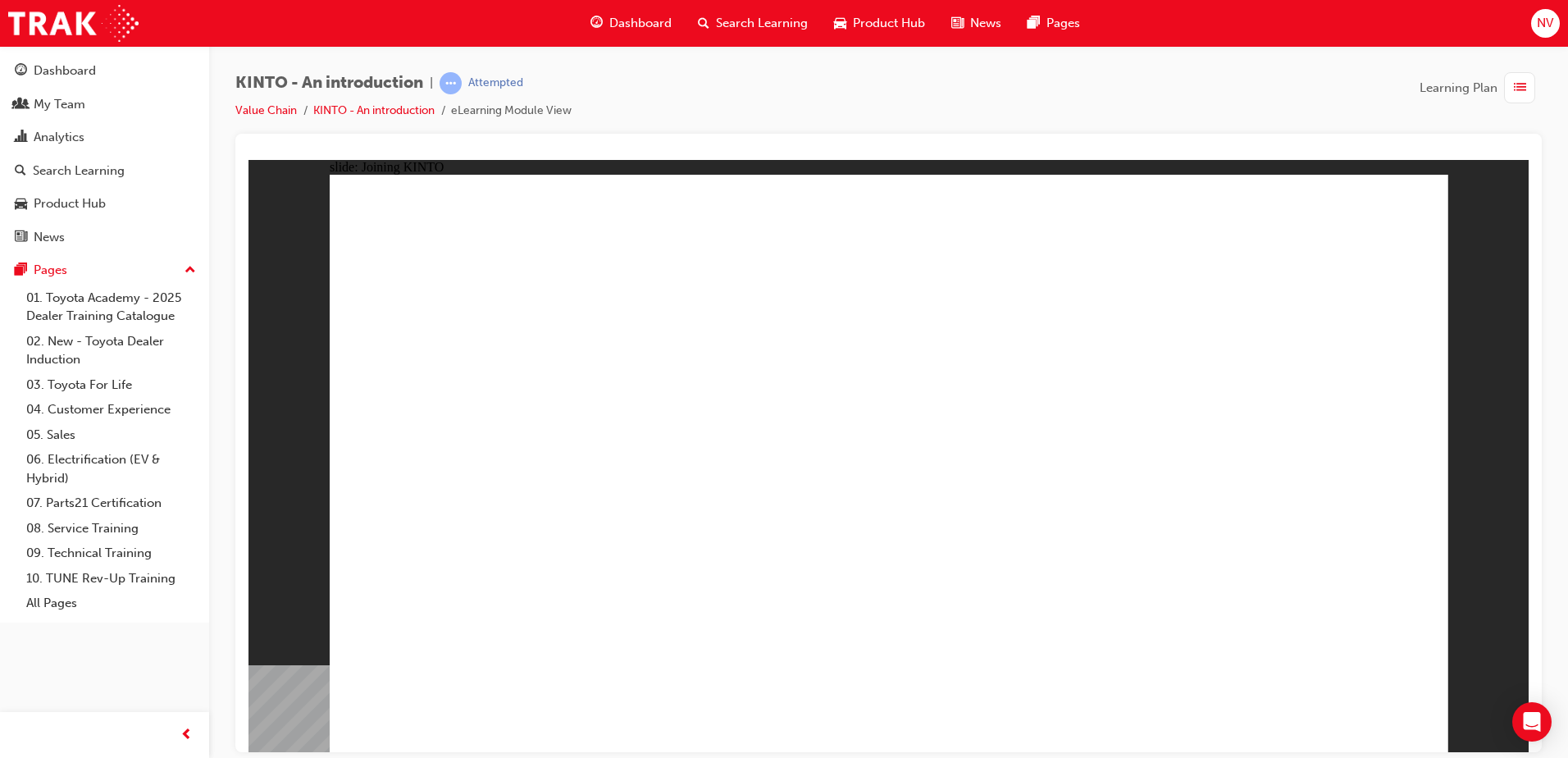
drag, startPoint x: 548, startPoint y: 395, endPoint x: 616, endPoint y: 473, distance: 103.5
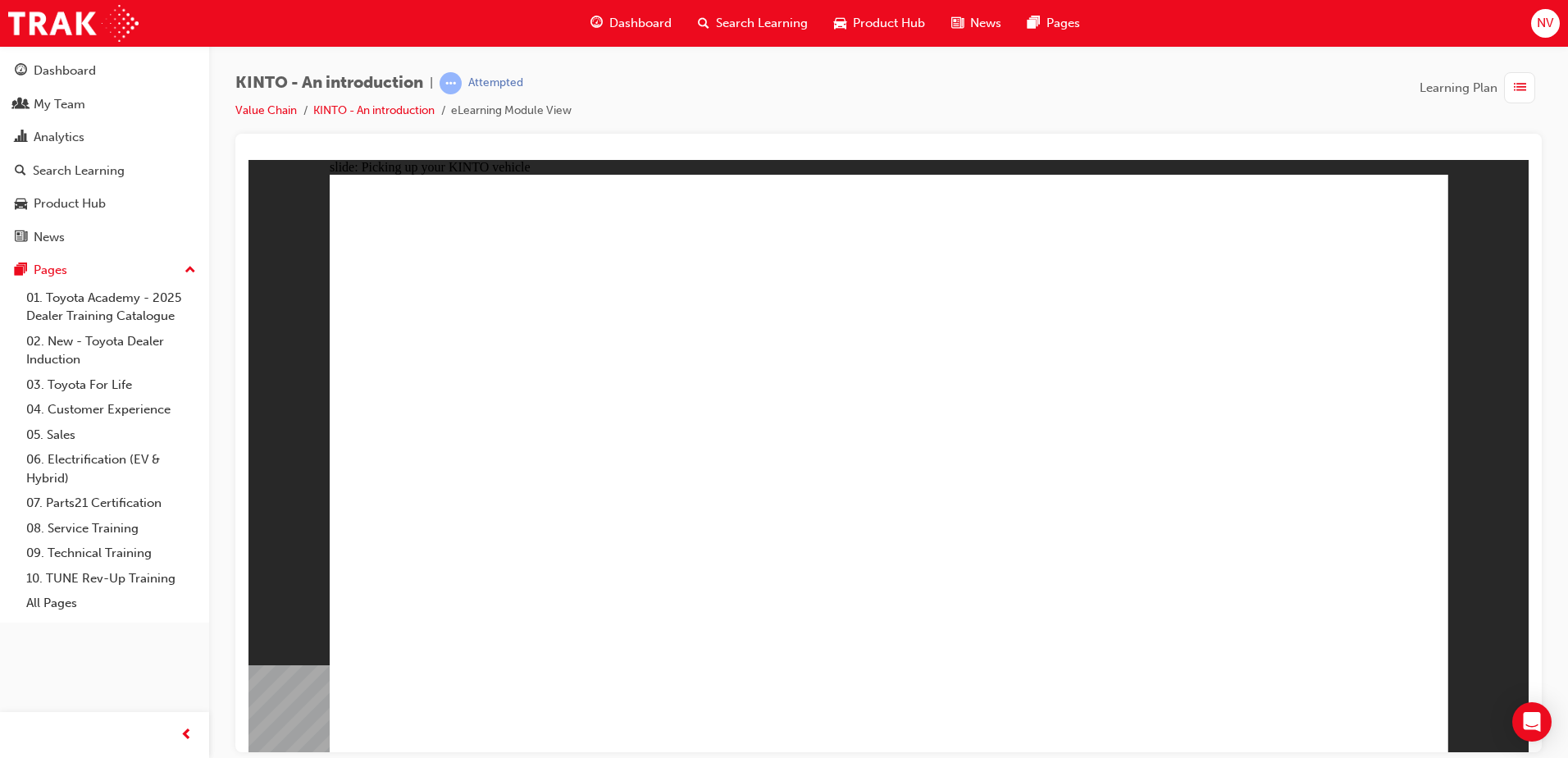
drag, startPoint x: 1053, startPoint y: 279, endPoint x: 1064, endPoint y: 288, distance: 14.2
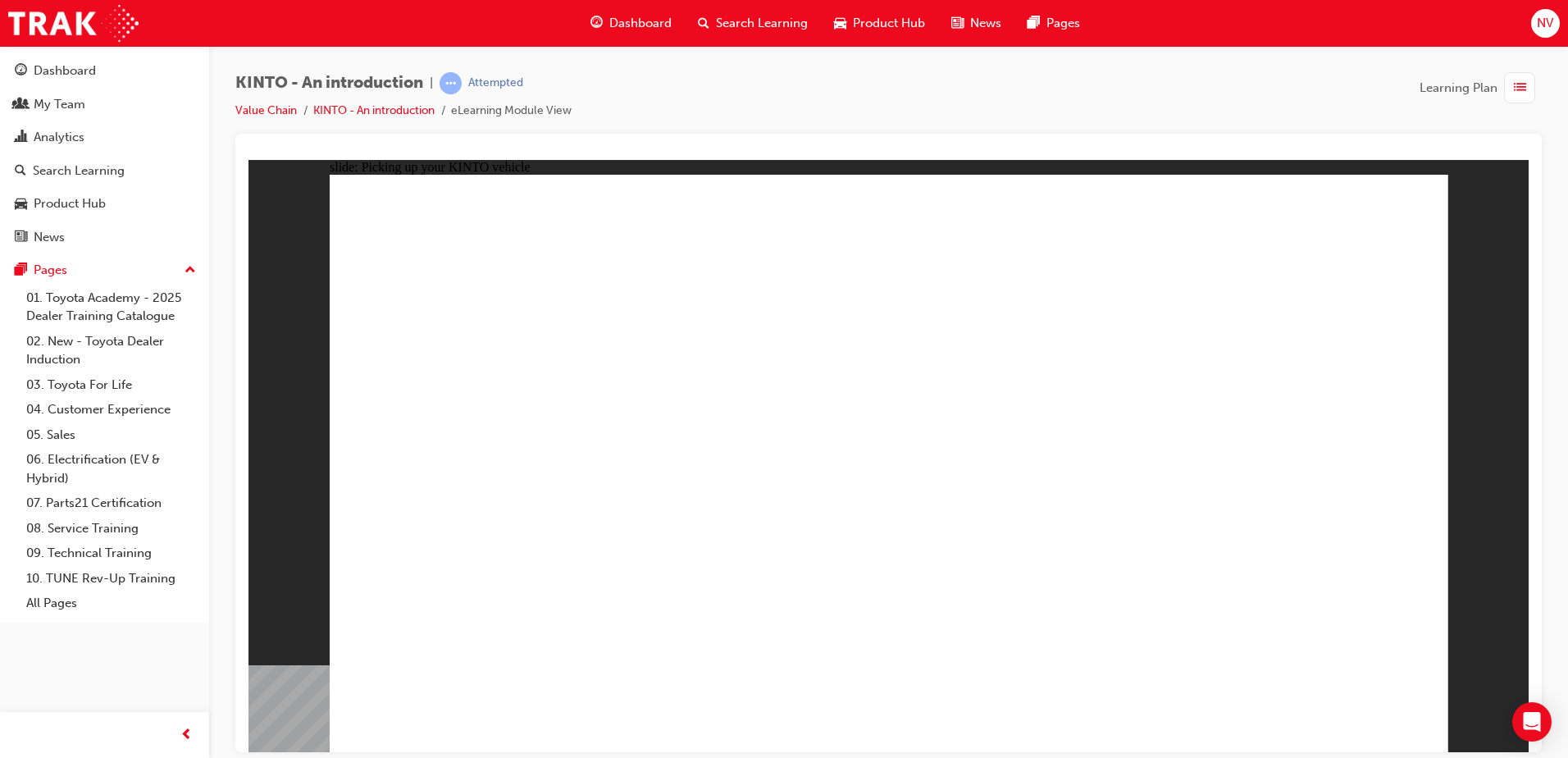
drag, startPoint x: 1002, startPoint y: 363, endPoint x: 1011, endPoint y: 363, distance: 9.0
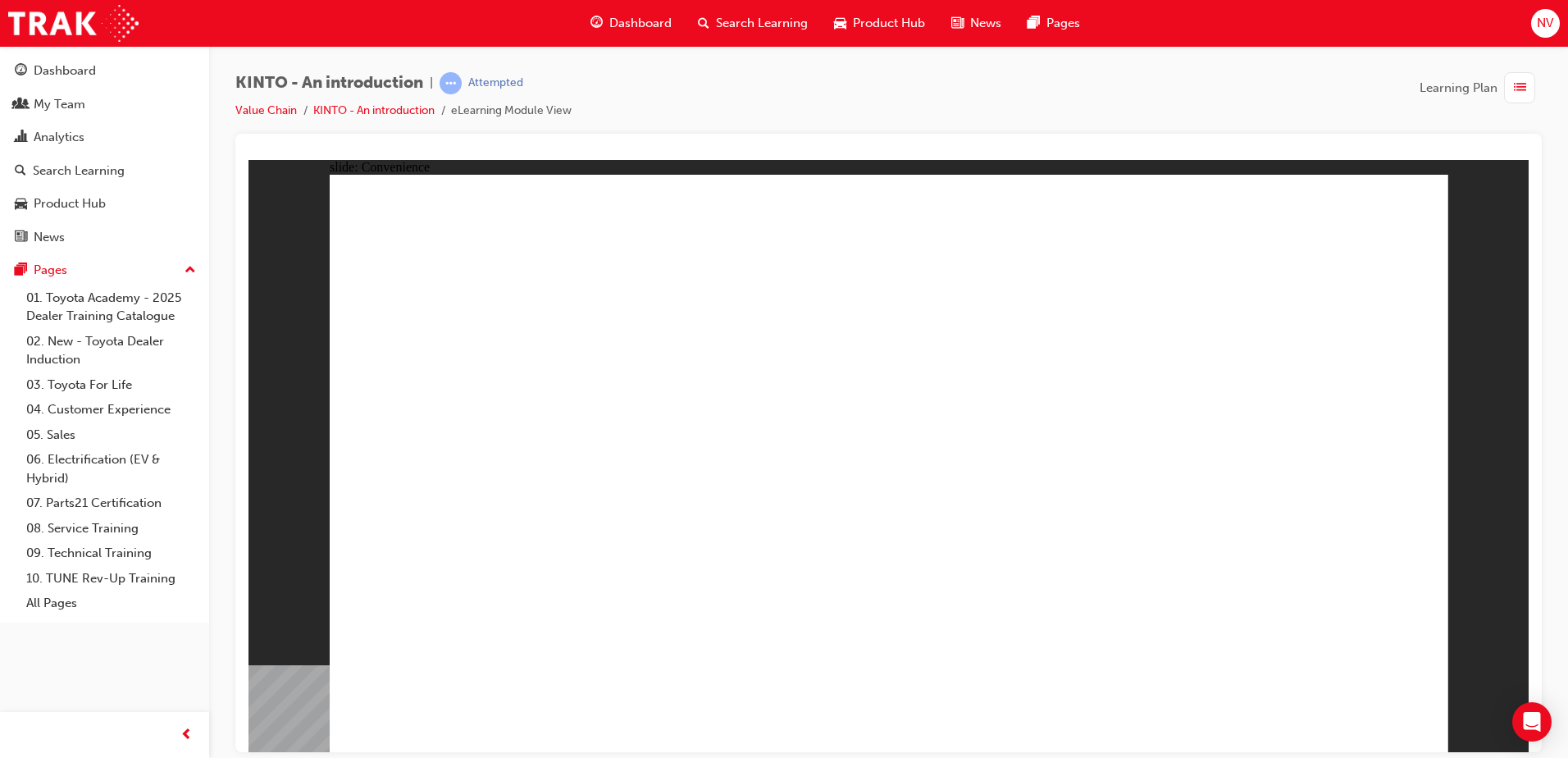
drag, startPoint x: 1171, startPoint y: 349, endPoint x: 1190, endPoint y: 348, distance: 19.0
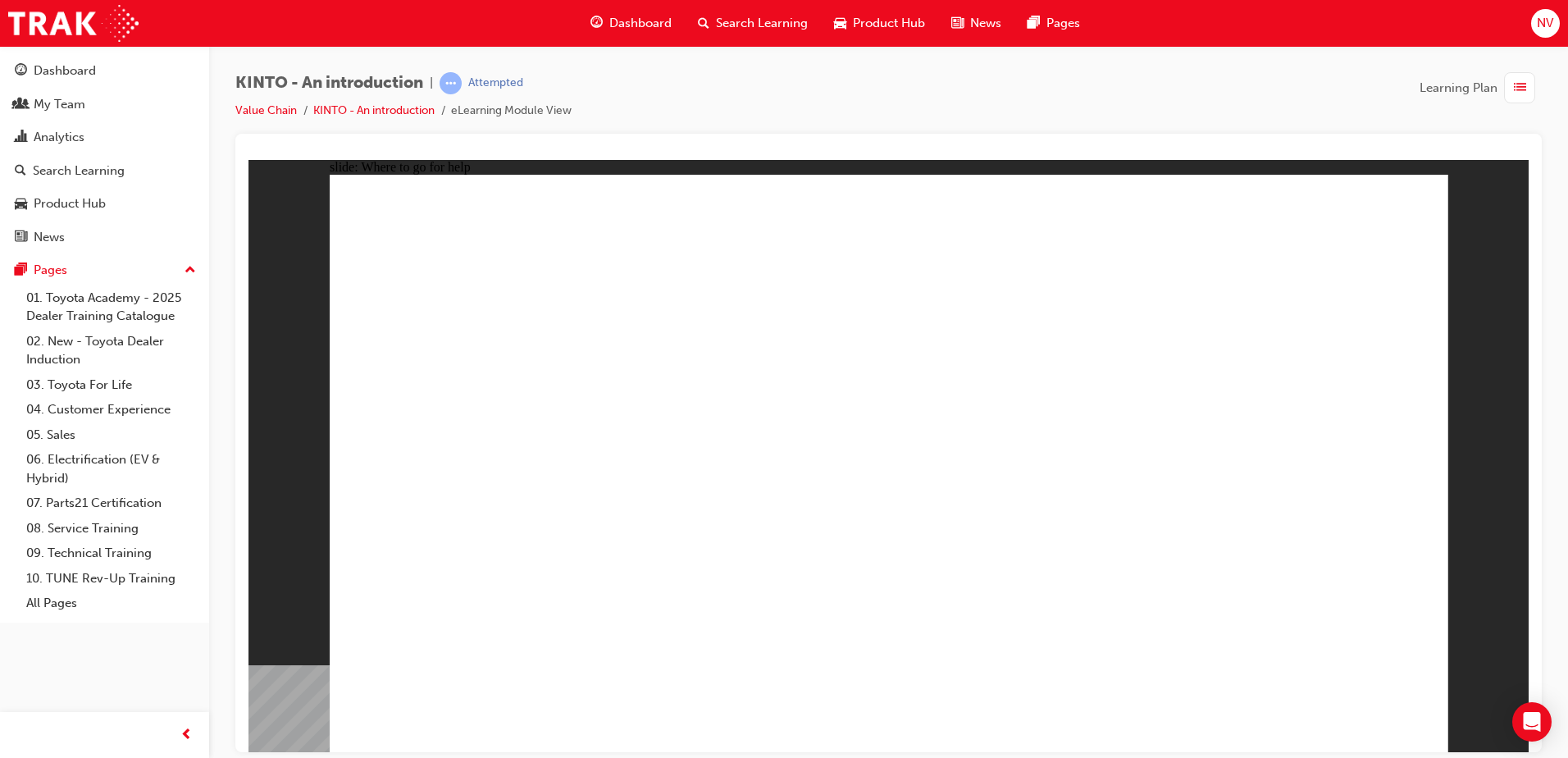
radio input "true"
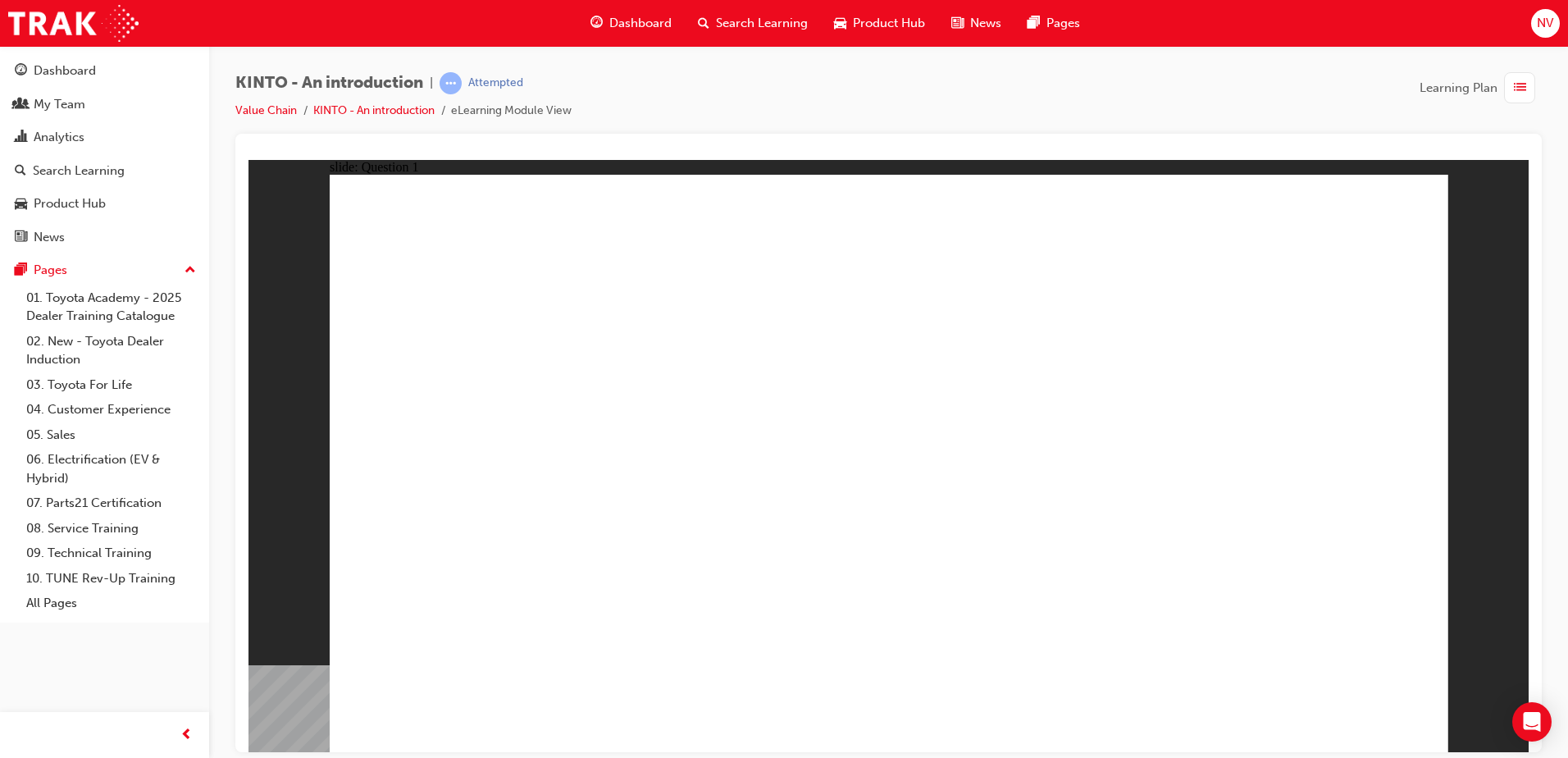
checkbox input "true"
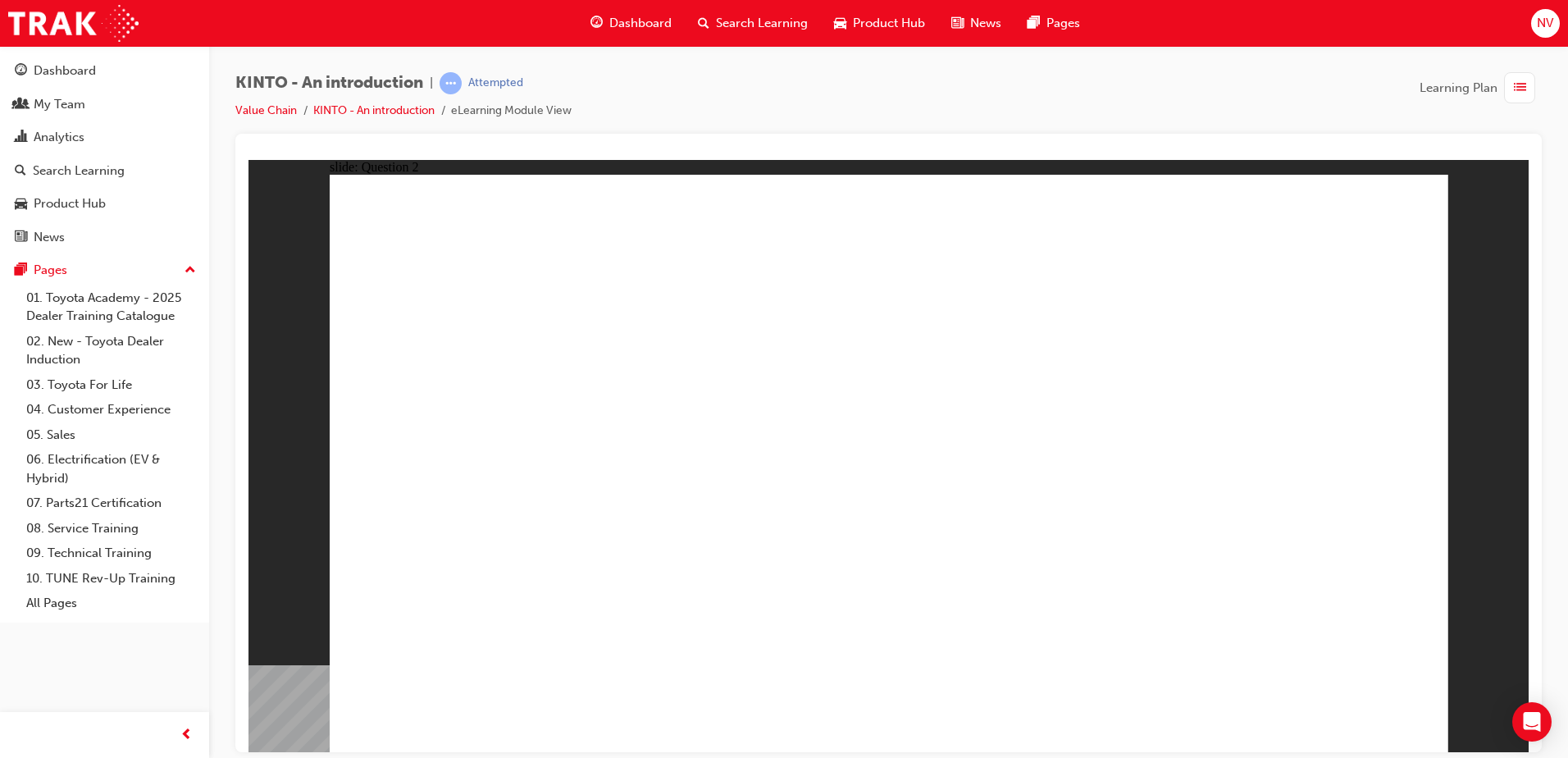
radio input "true"
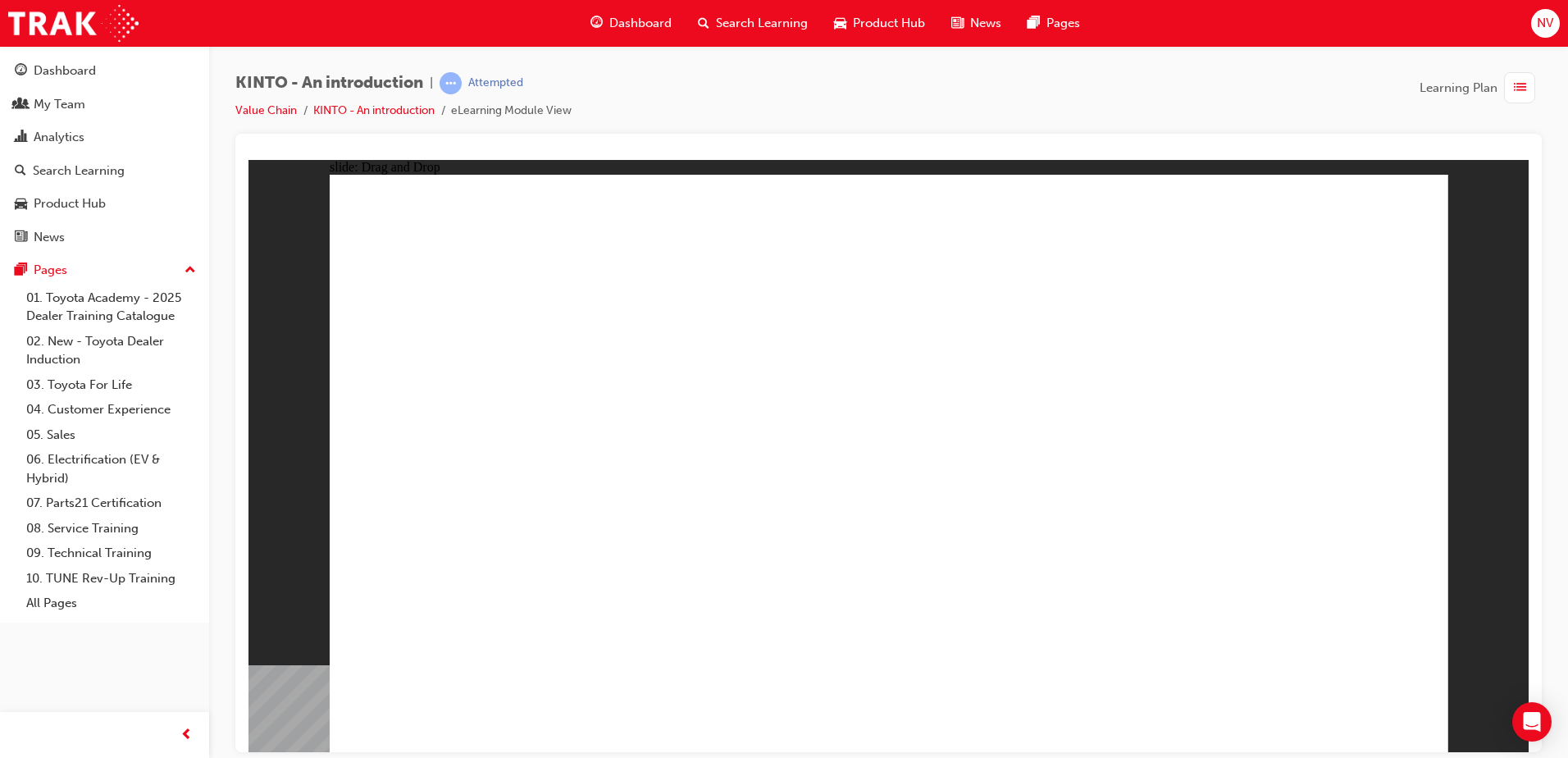
drag, startPoint x: 512, startPoint y: 506, endPoint x: 505, endPoint y: 638, distance: 132.2
drag, startPoint x: 676, startPoint y: 488, endPoint x: 689, endPoint y: 495, distance: 14.8
drag, startPoint x: 893, startPoint y: 503, endPoint x: 704, endPoint y: 628, distance: 226.6
drag, startPoint x: 734, startPoint y: 492, endPoint x: 882, endPoint y: 482, distance: 148.3
drag, startPoint x: 683, startPoint y: 603, endPoint x: 890, endPoint y: 600, distance: 207.0
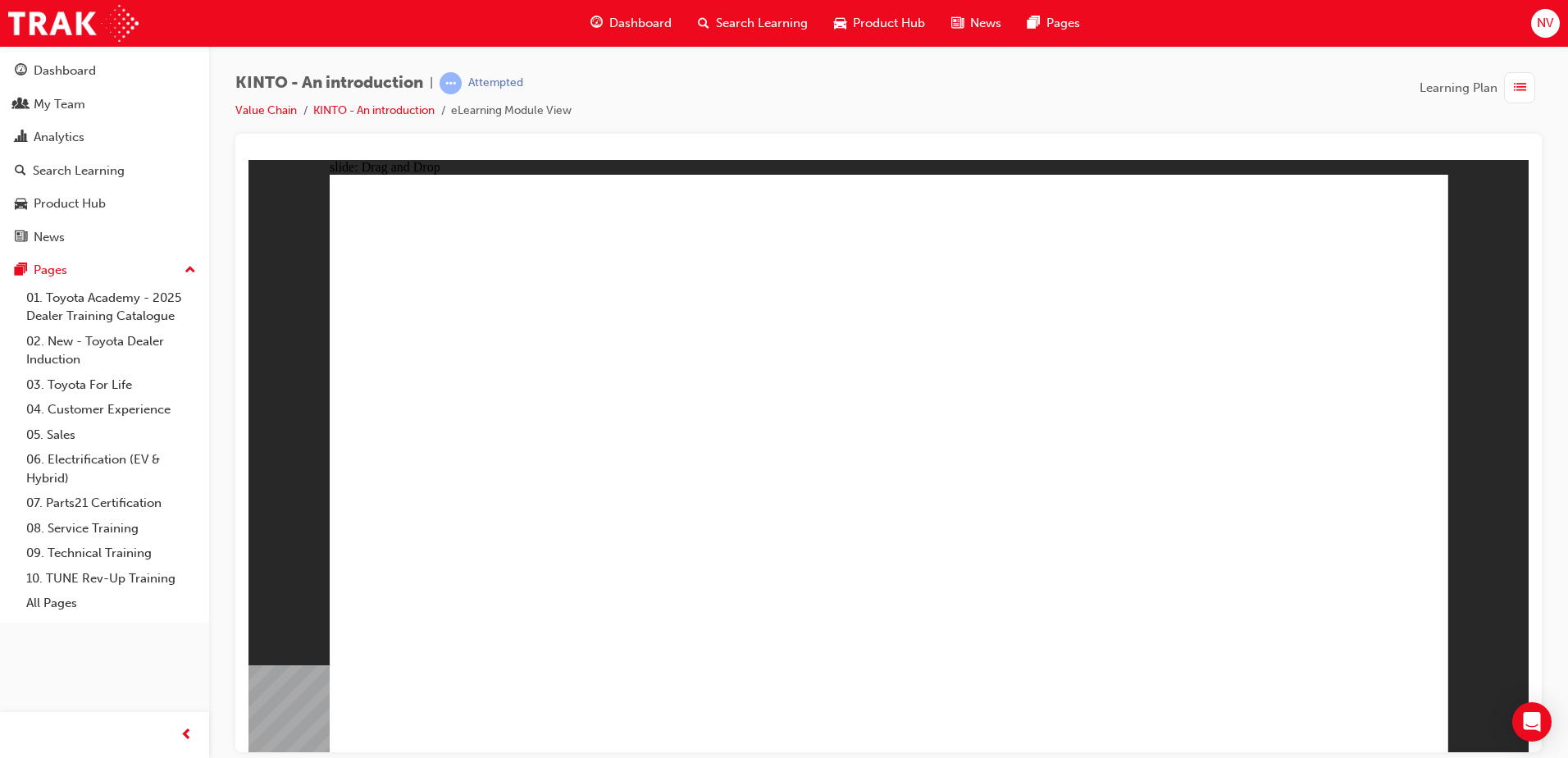
drag, startPoint x: 1109, startPoint y: 488, endPoint x: 700, endPoint y: 625, distance: 431.3
drag, startPoint x: 857, startPoint y: 497, endPoint x: 1109, endPoint y: 635, distance: 287.3
drag, startPoint x: 1258, startPoint y: 509, endPoint x: 1278, endPoint y: 609, distance: 102.0
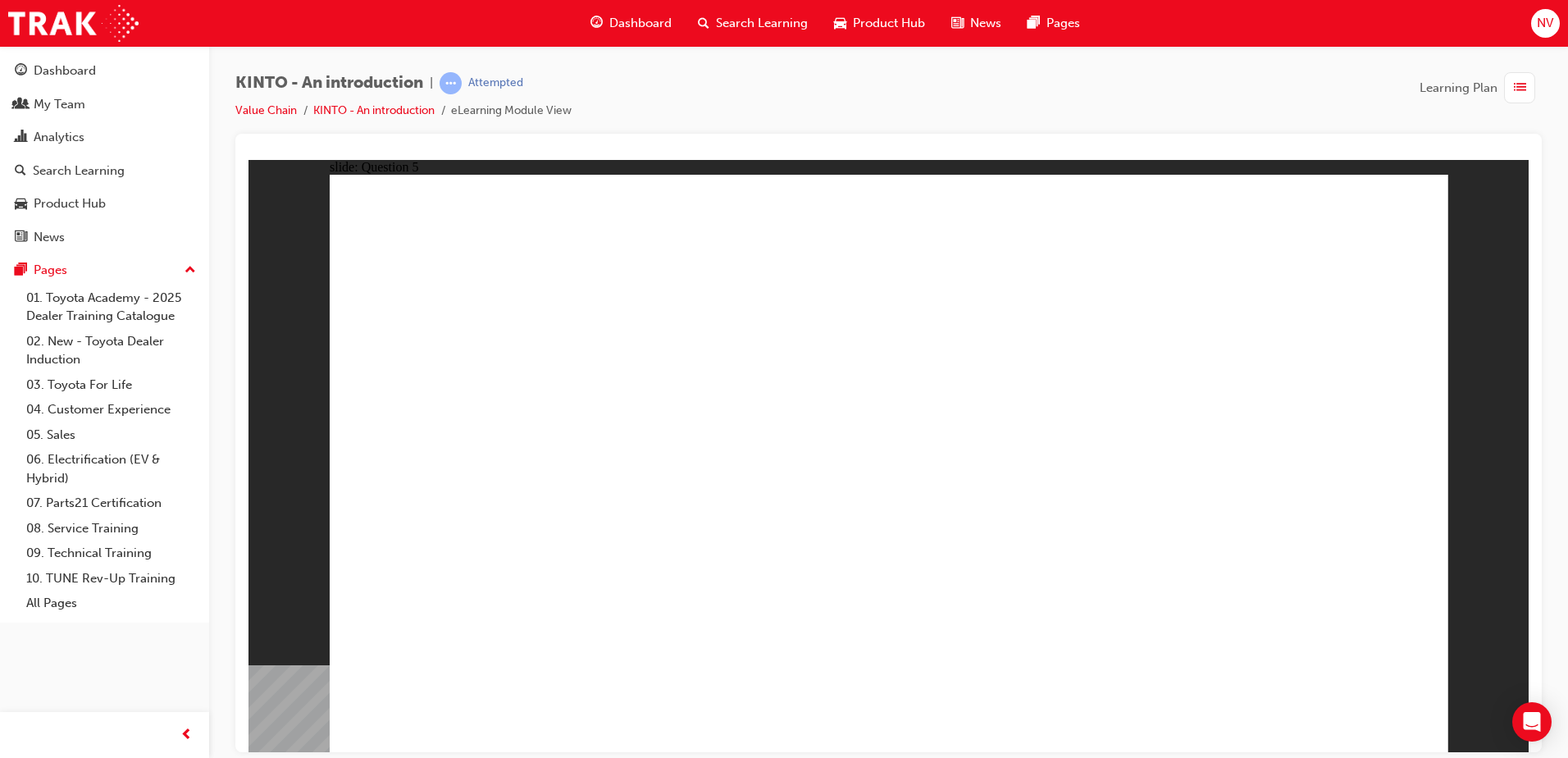
radio input "true"
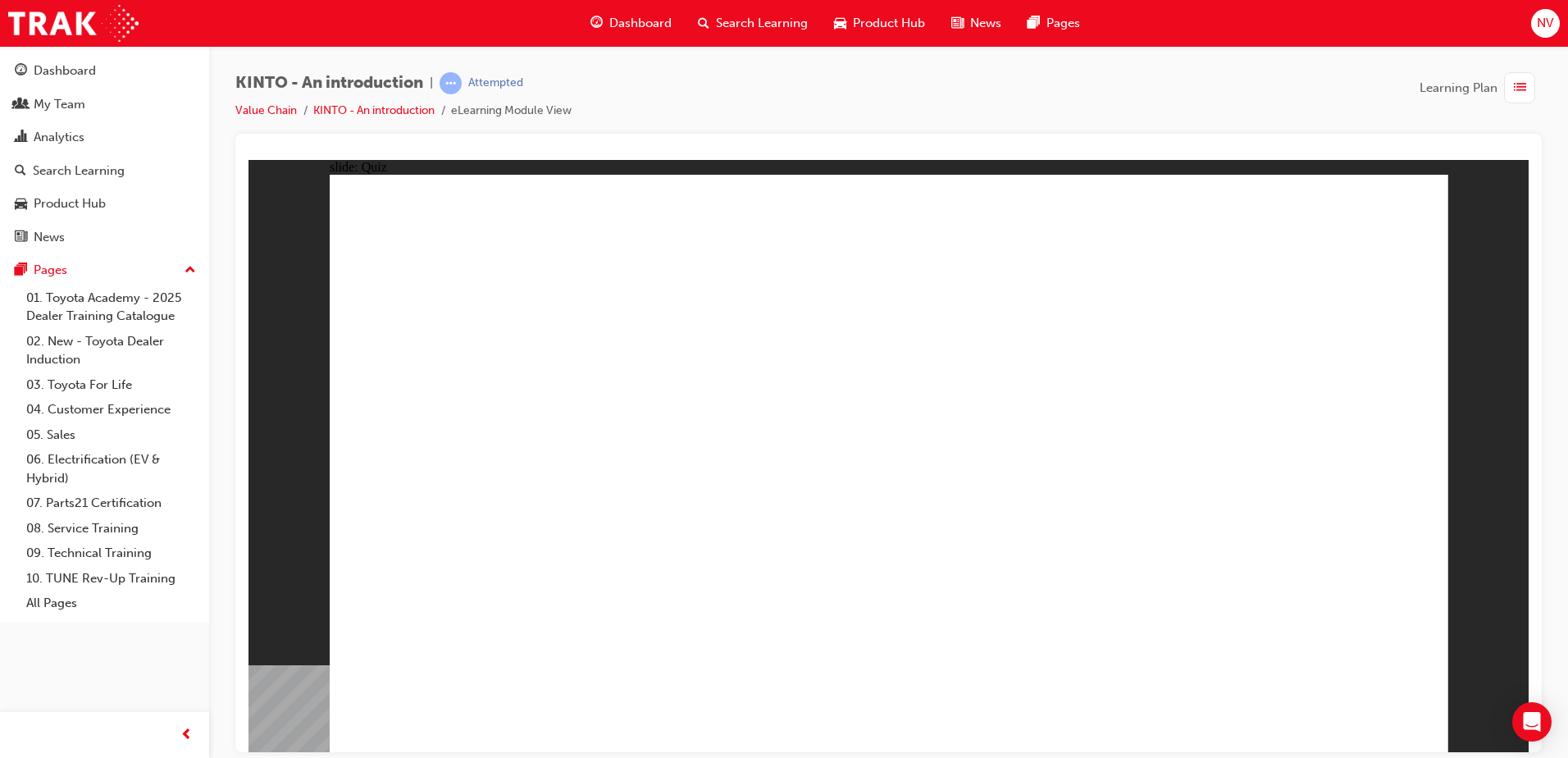
radio input "true"
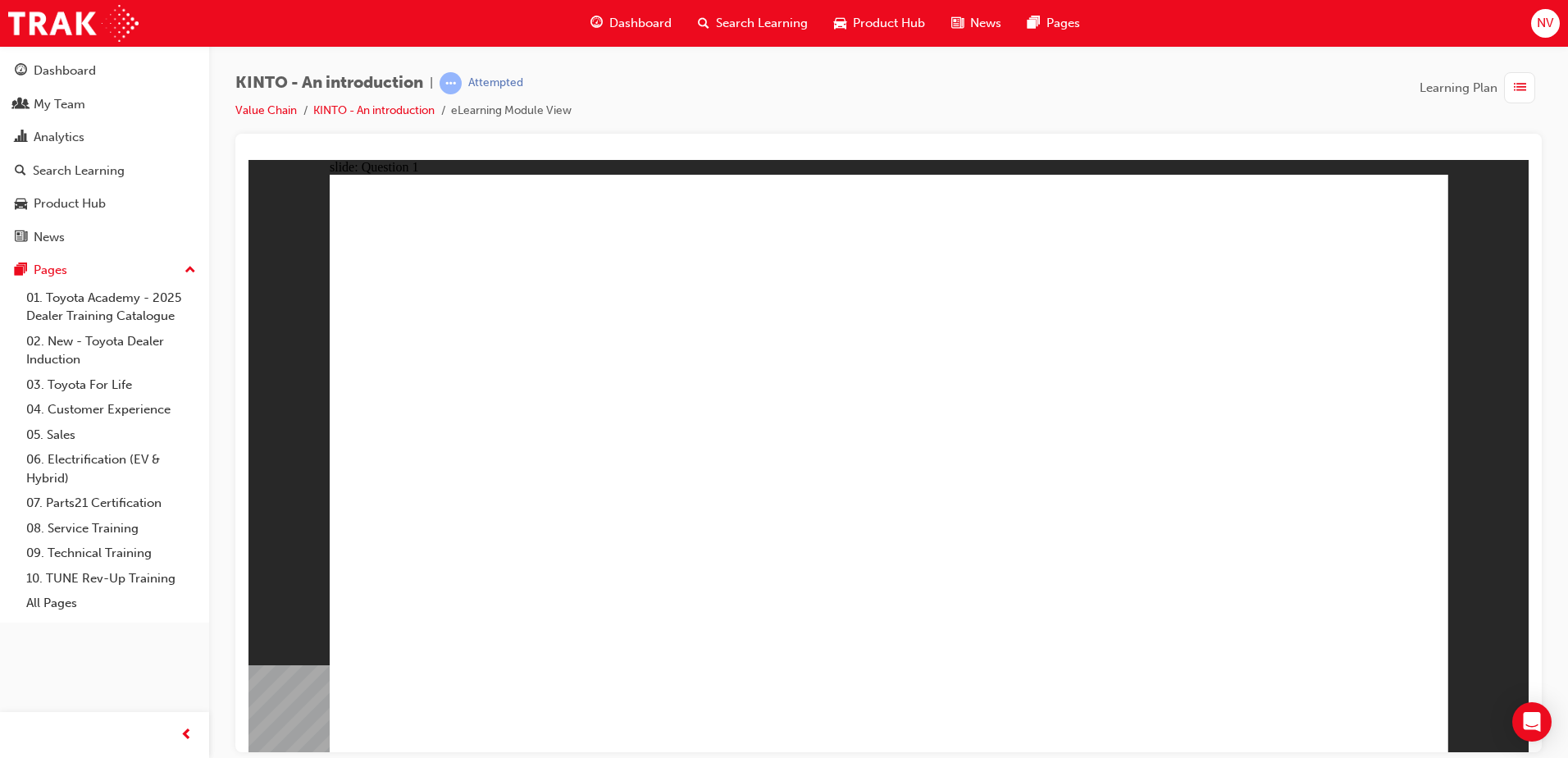
checkbox input "true"
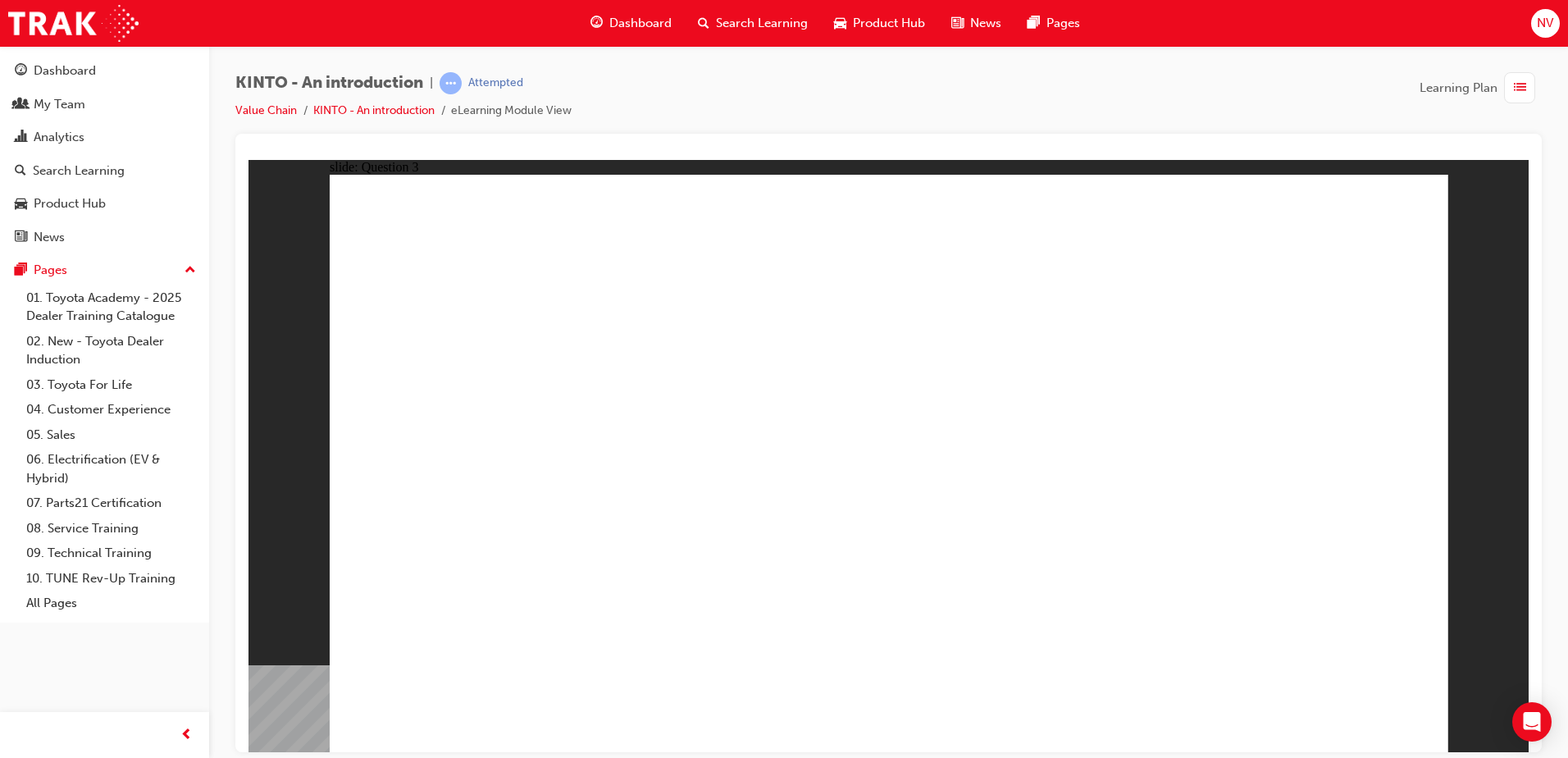
radio input "true"
drag, startPoint x: 520, startPoint y: 502, endPoint x: 526, endPoint y: 518, distance: 17.1
drag, startPoint x: 530, startPoint y: 512, endPoint x: 533, endPoint y: 482, distance: 30.1
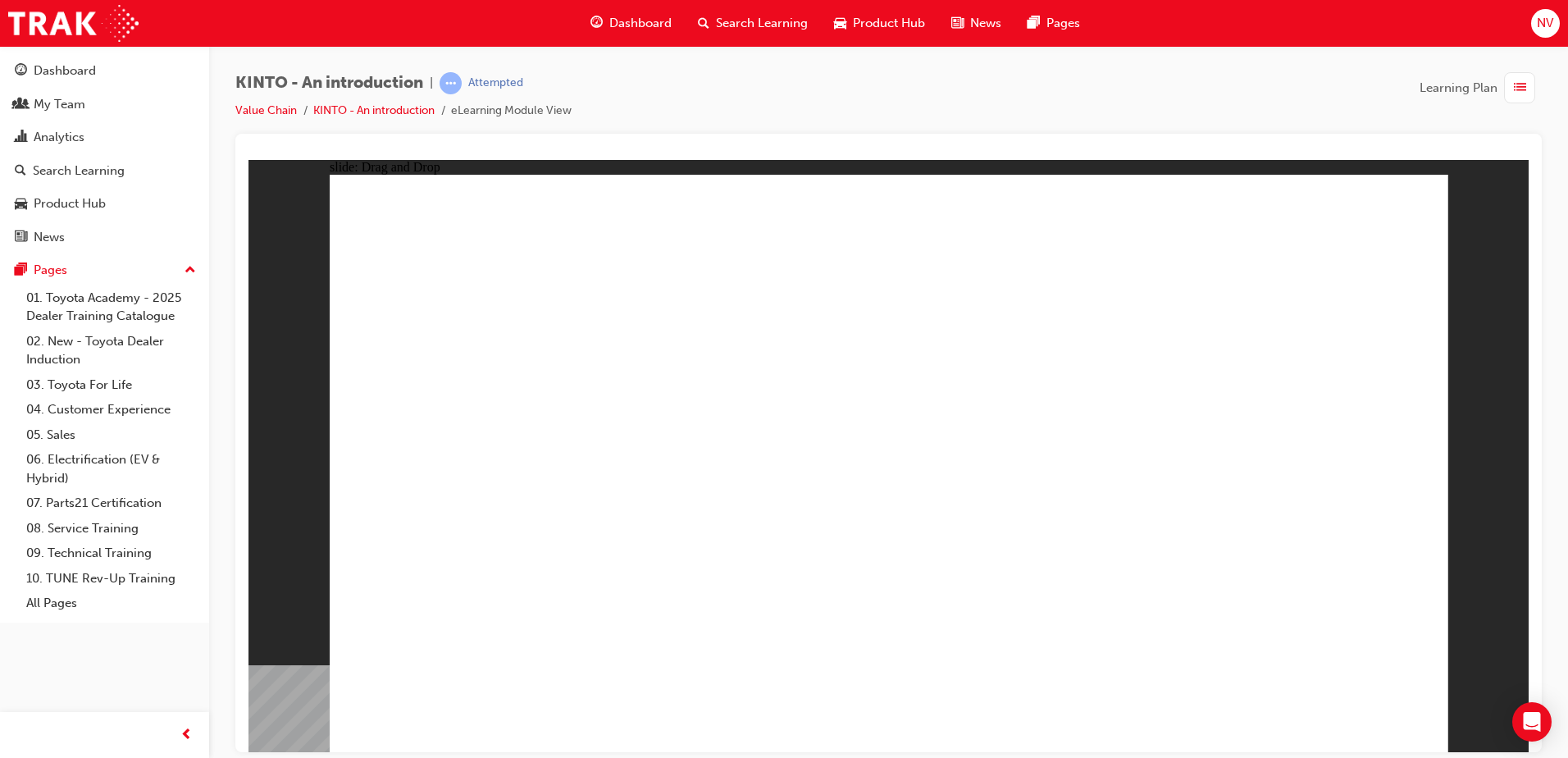
drag, startPoint x: 1080, startPoint y: 489, endPoint x: 467, endPoint y: 605, distance: 623.9
drag, startPoint x: 486, startPoint y: 513, endPoint x: 695, endPoint y: 635, distance: 242.0
drag, startPoint x: 856, startPoint y: 543, endPoint x: 860, endPoint y: 658, distance: 115.1
drag, startPoint x: 683, startPoint y: 484, endPoint x: 1082, endPoint y: 627, distance: 423.9
drag, startPoint x: 1291, startPoint y: 506, endPoint x: 1311, endPoint y: 609, distance: 104.9
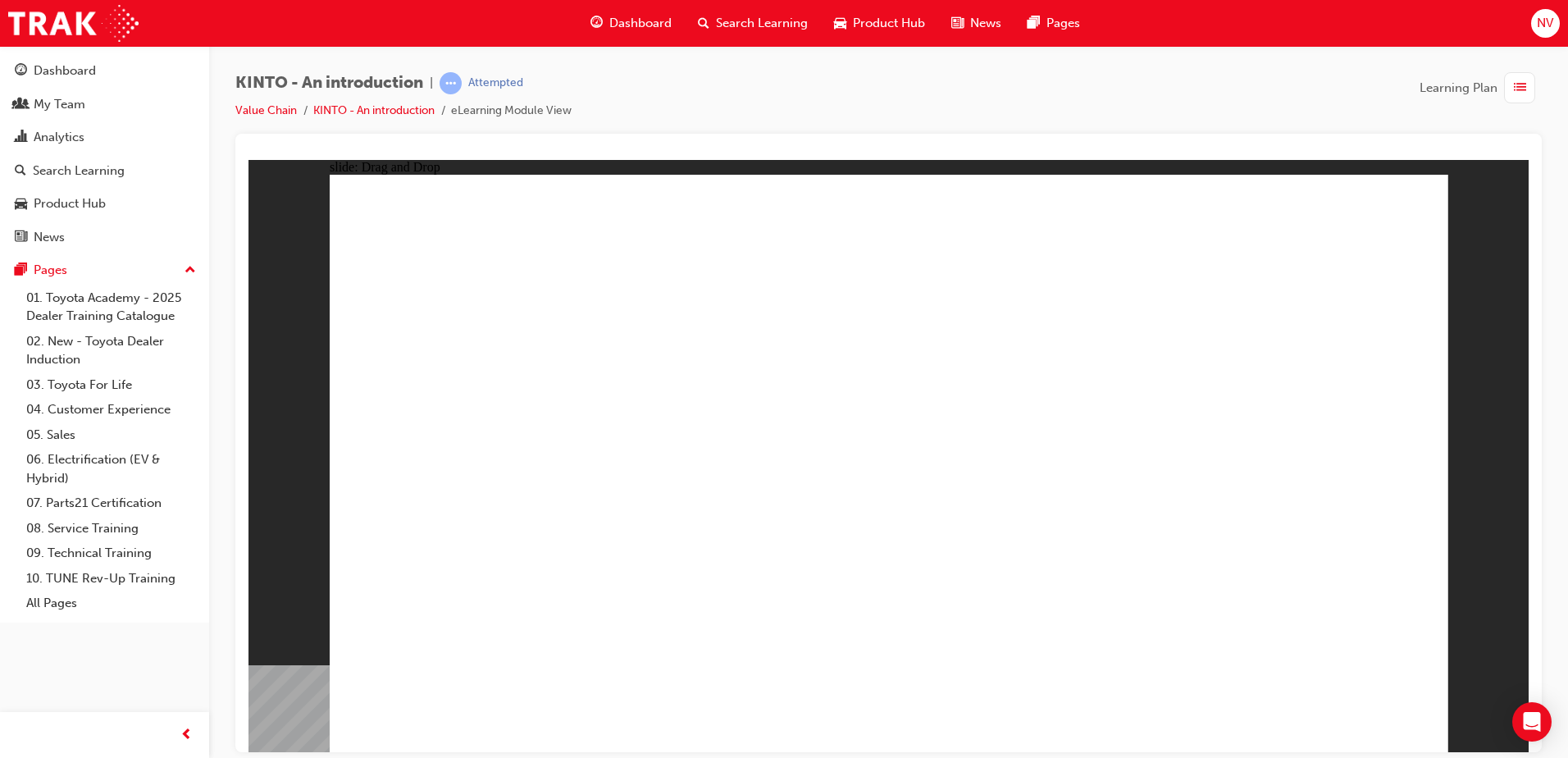
radio input "true"
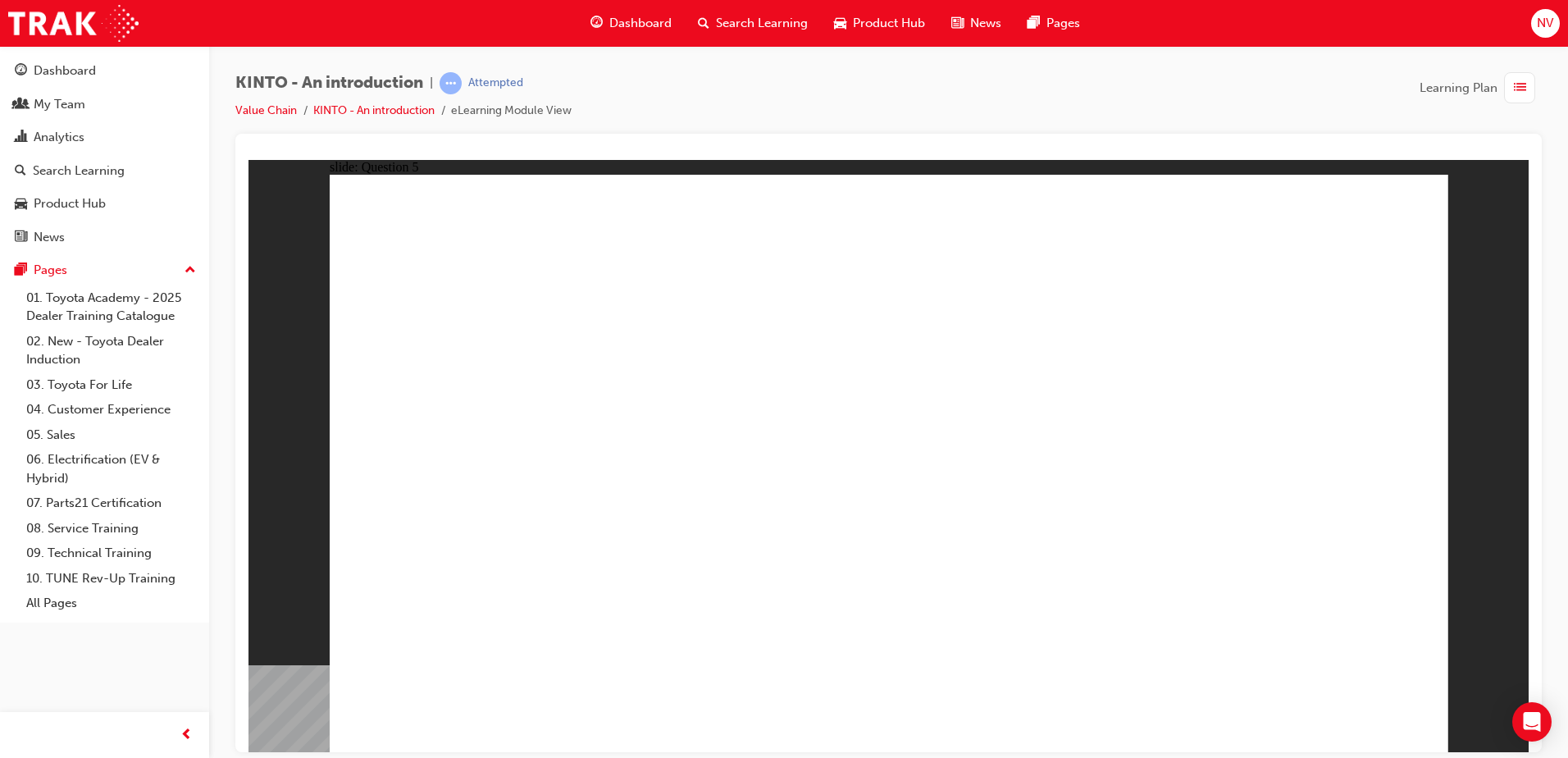
radio input "true"
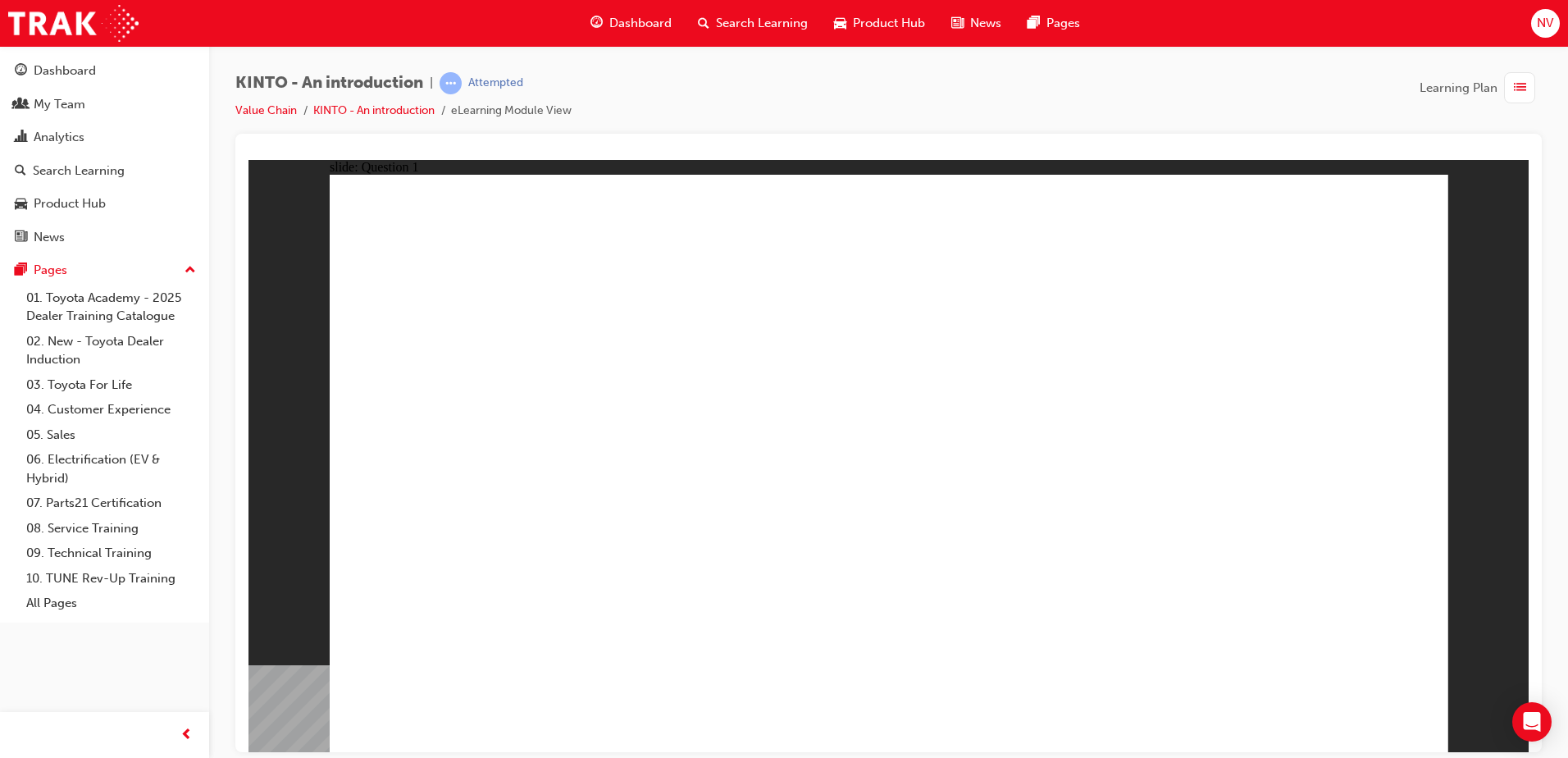
checkbox input "true"
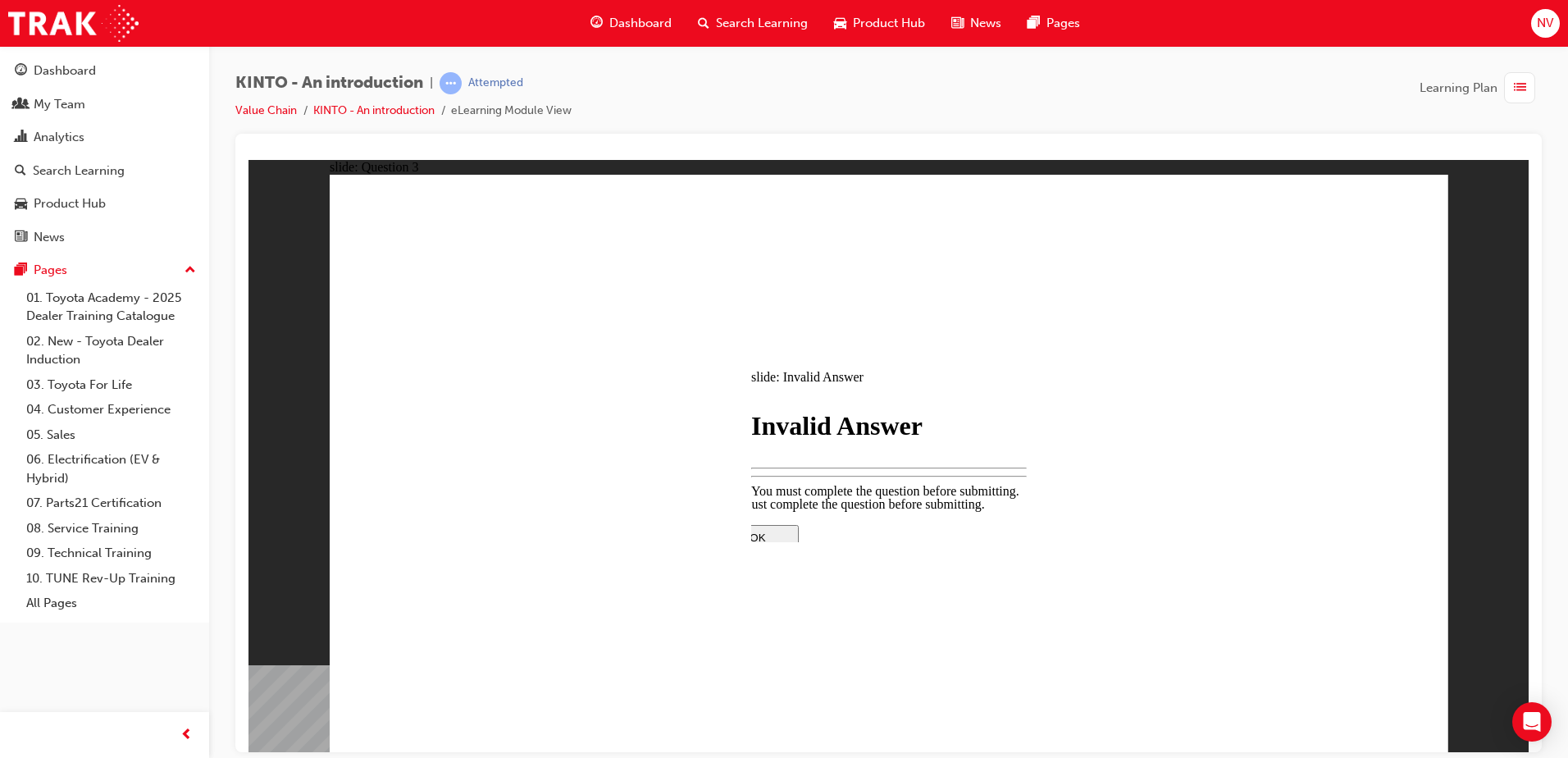
click at [873, 669] on div at bounding box center [888, 669] width 344 height 0
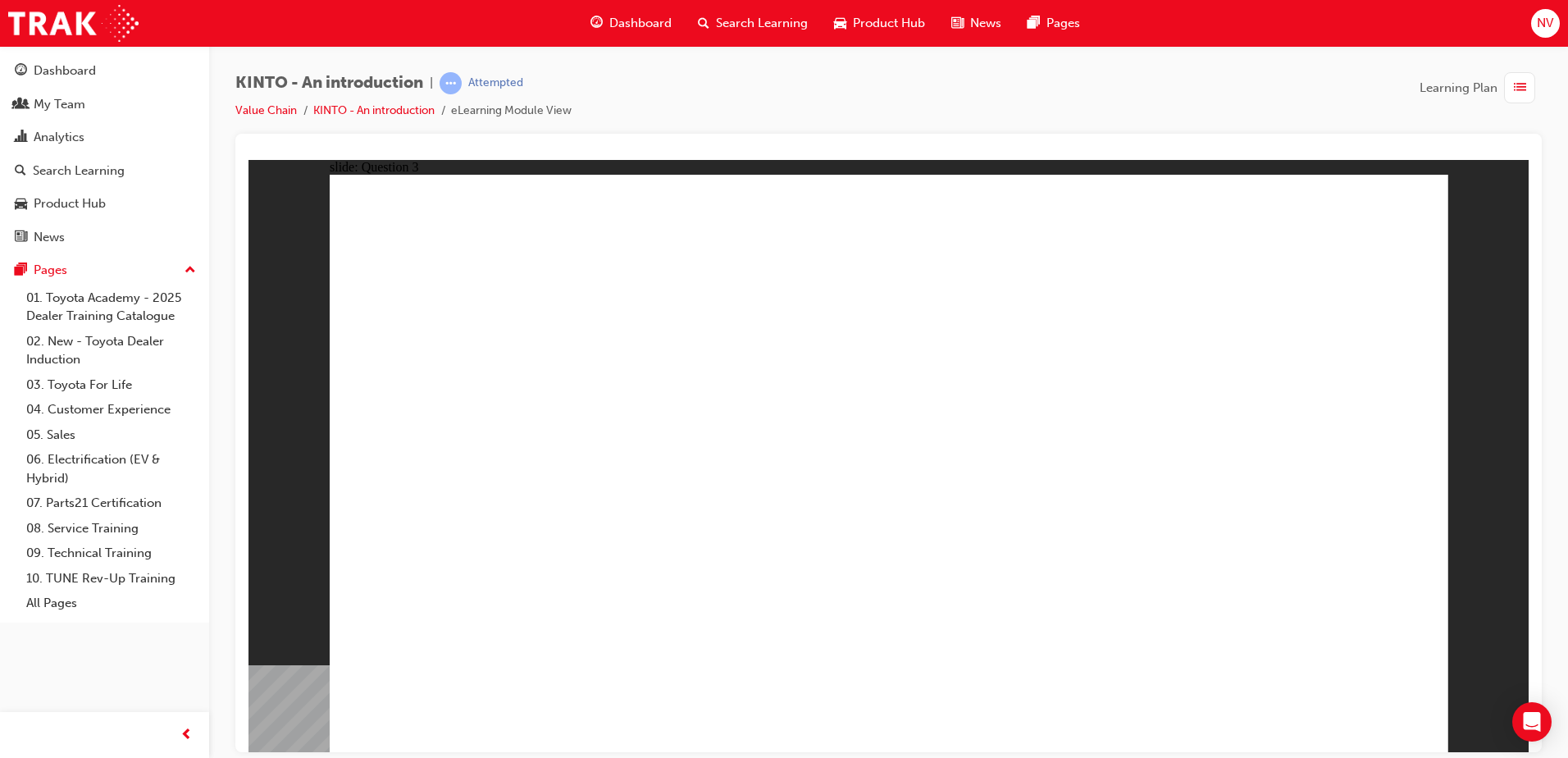
drag, startPoint x: 994, startPoint y: 614, endPoint x: 1070, endPoint y: 649, distance: 83.7
radio input "true"
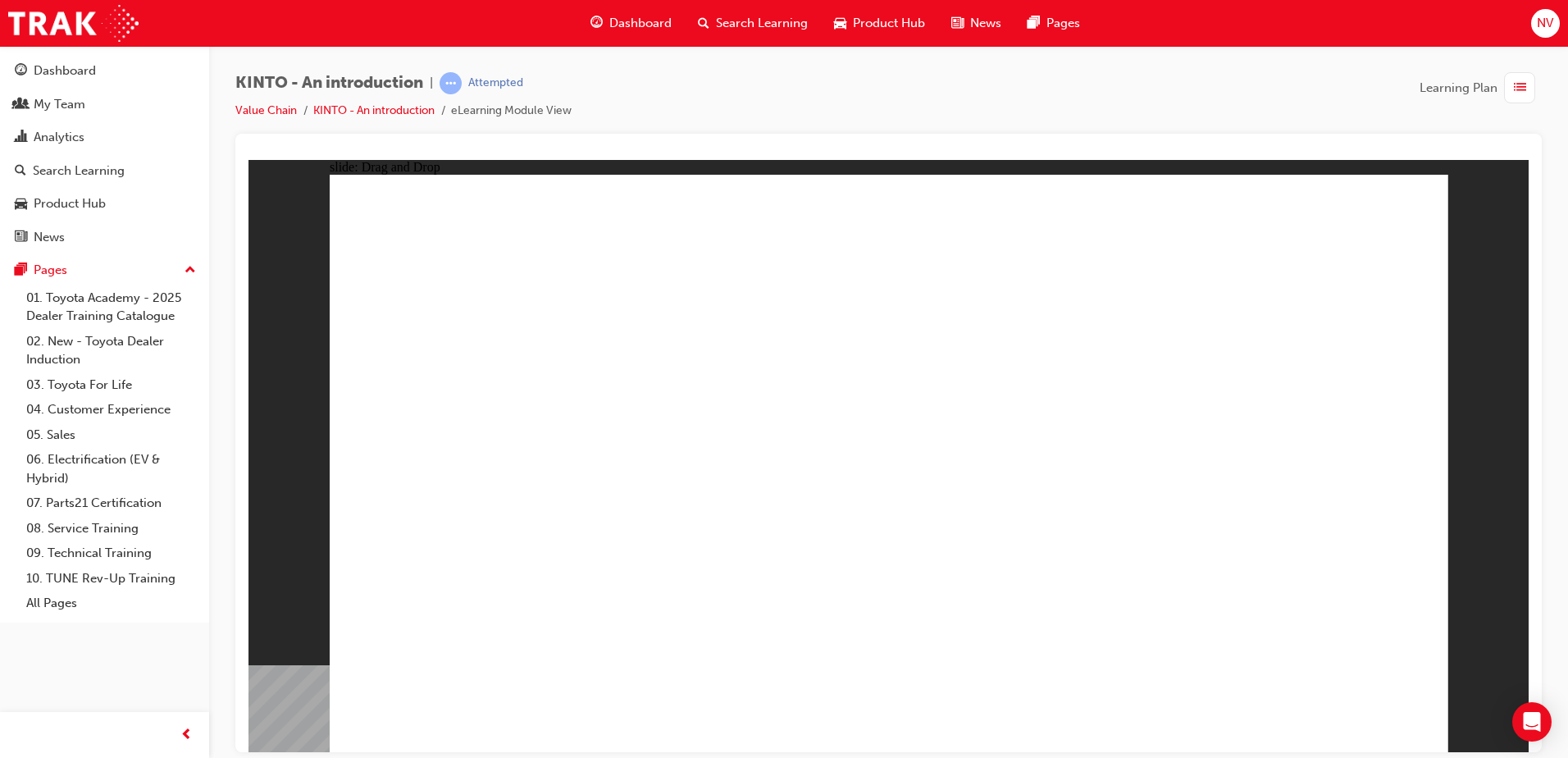
drag, startPoint x: 442, startPoint y: 499, endPoint x: 469, endPoint y: 515, distance: 31.4
drag, startPoint x: 1132, startPoint y: 499, endPoint x: 509, endPoint y: 632, distance: 637.0
drag, startPoint x: 528, startPoint y: 531, endPoint x: 687, endPoint y: 629, distance: 186.8
drag, startPoint x: 726, startPoint y: 498, endPoint x: 895, endPoint y: 622, distance: 209.6
drag, startPoint x: 933, startPoint y: 524, endPoint x: 1130, endPoint y: 641, distance: 229.1
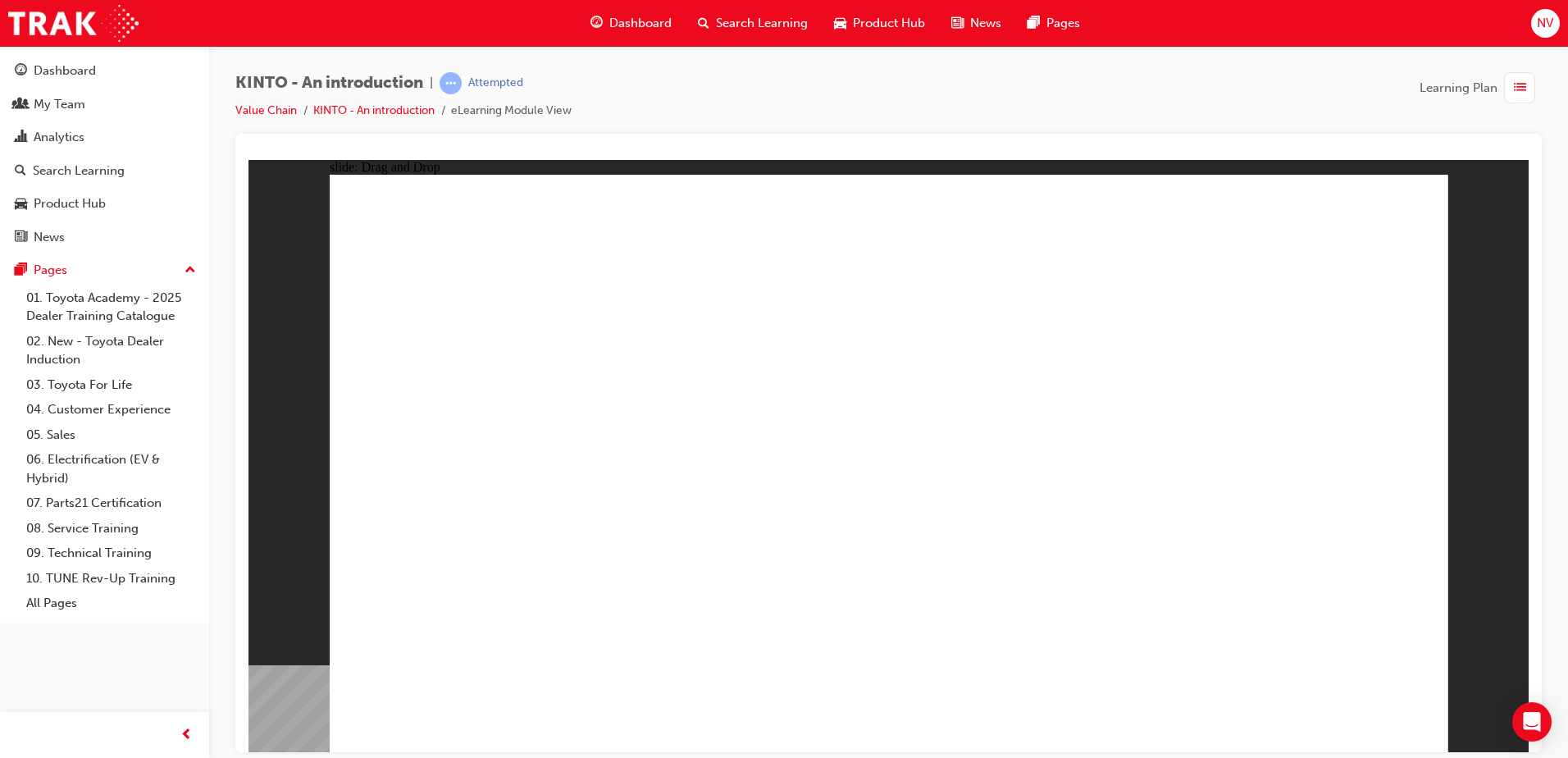
drag, startPoint x: 1294, startPoint y: 500, endPoint x: 1314, endPoint y: 621, distance: 122.6
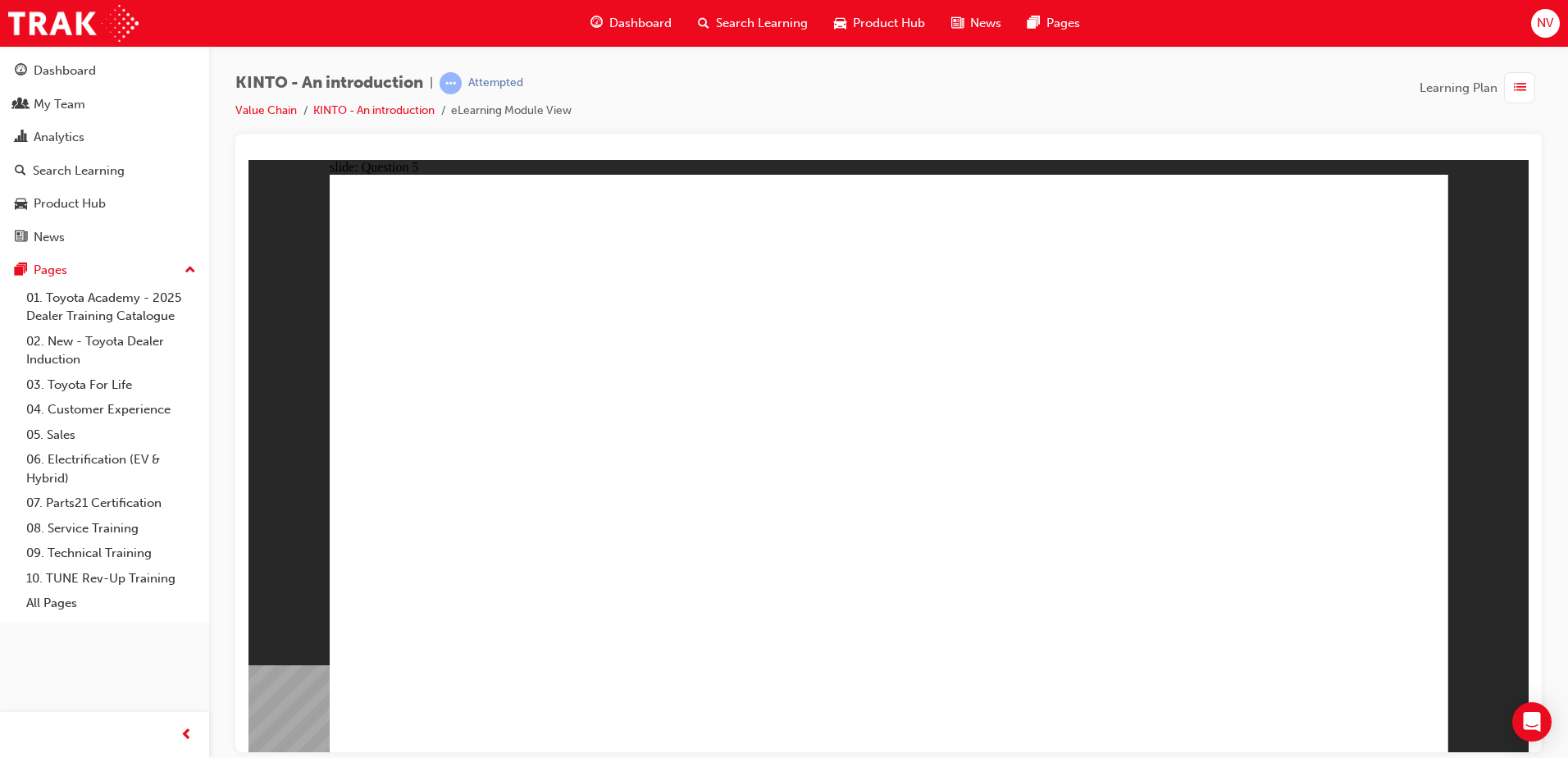
radio input "true"
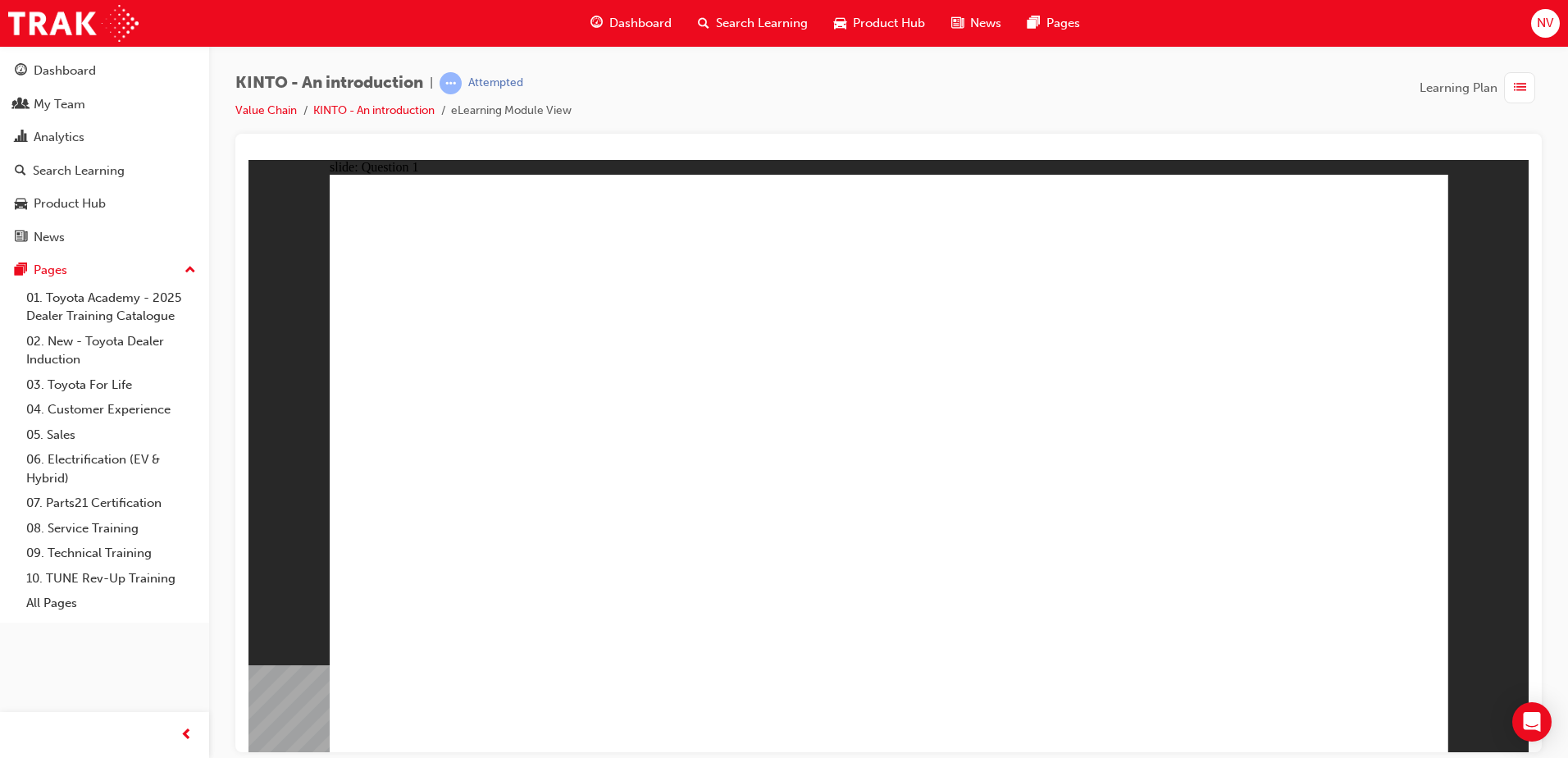
radio input "true"
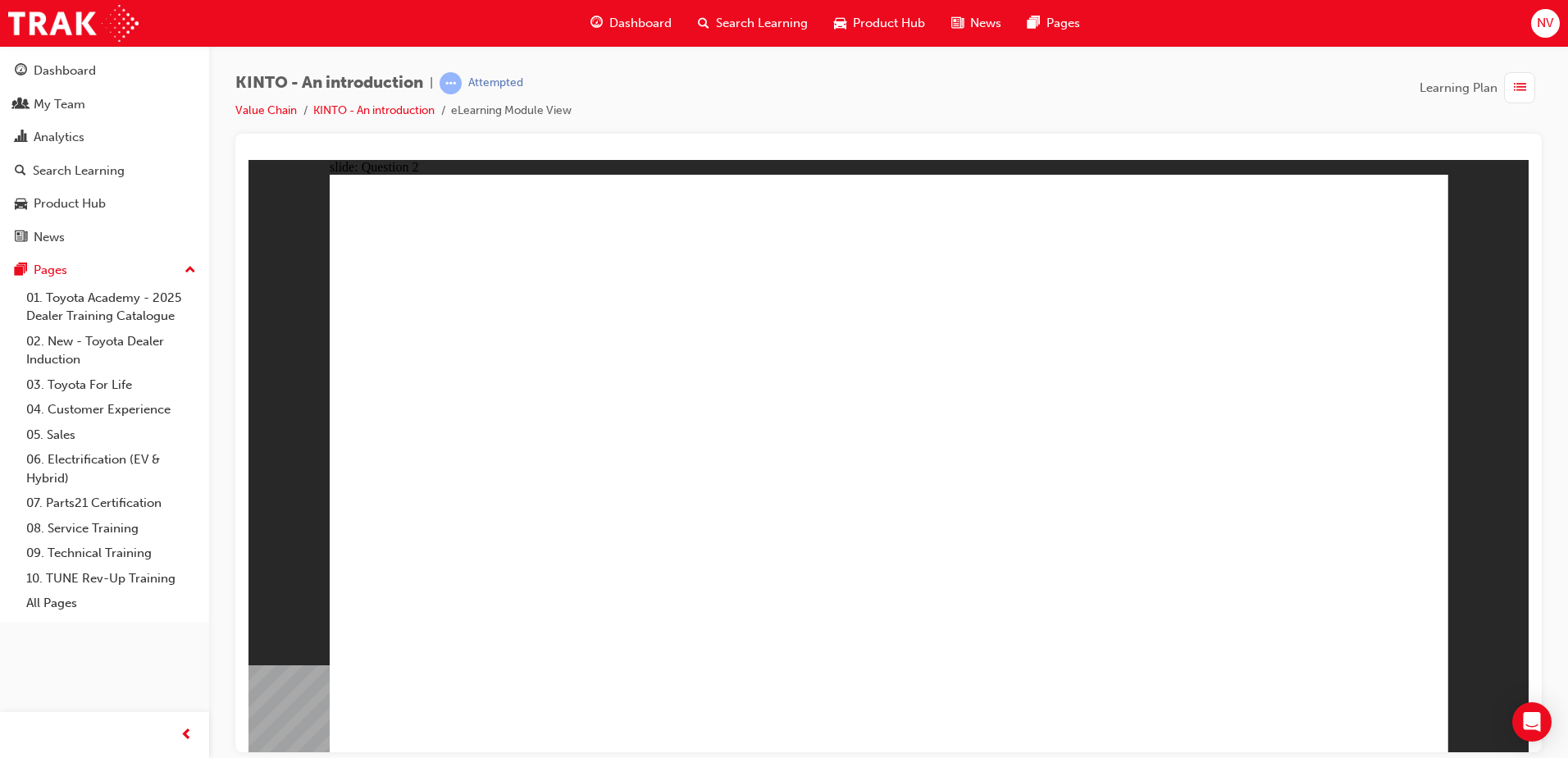
checkbox input "true"
radio input "true"
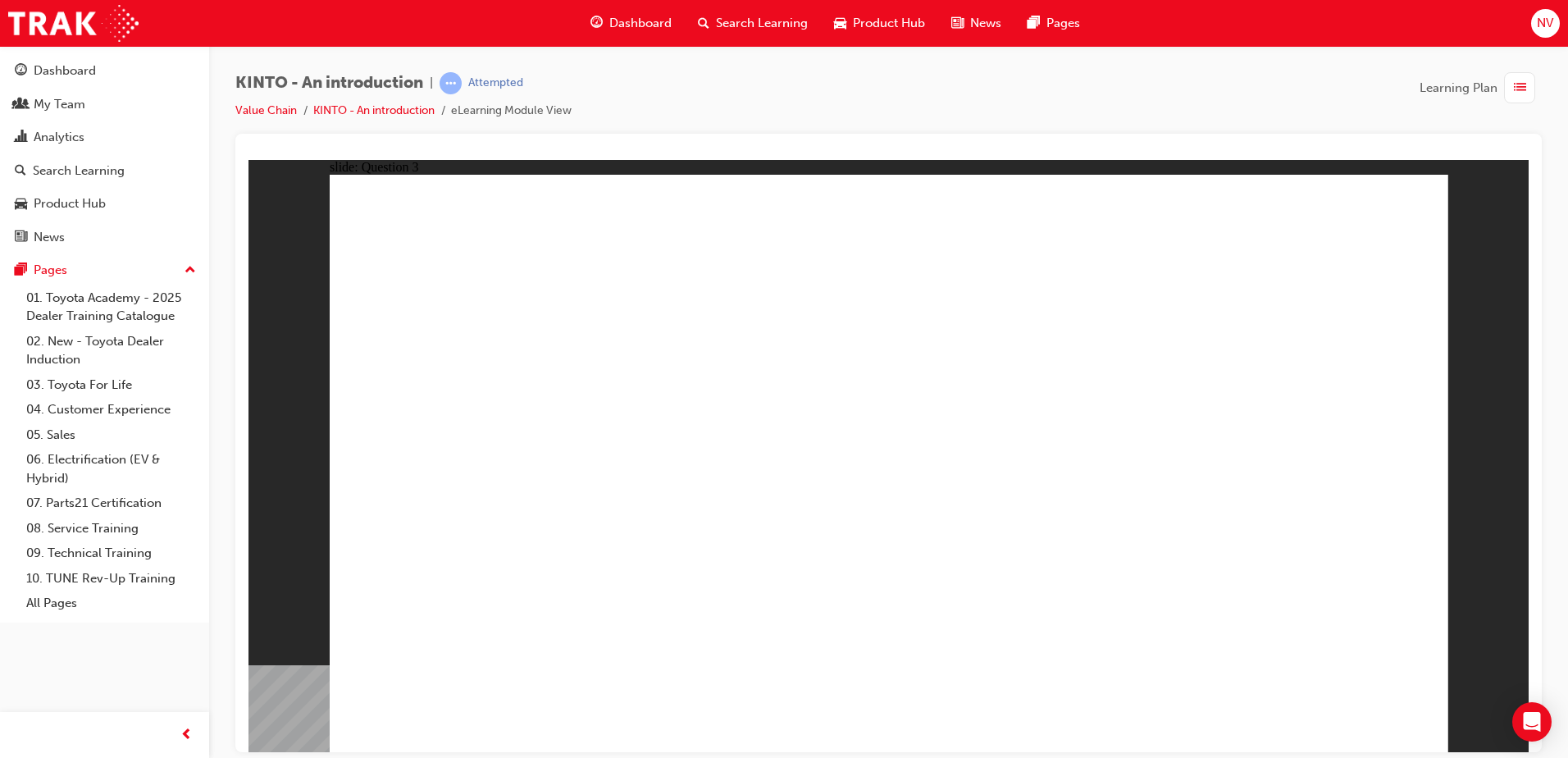
drag, startPoint x: 974, startPoint y: 500, endPoint x: 457, endPoint y: 597, distance: 526.0
drag, startPoint x: 695, startPoint y: 488, endPoint x: 621, endPoint y: 632, distance: 161.9
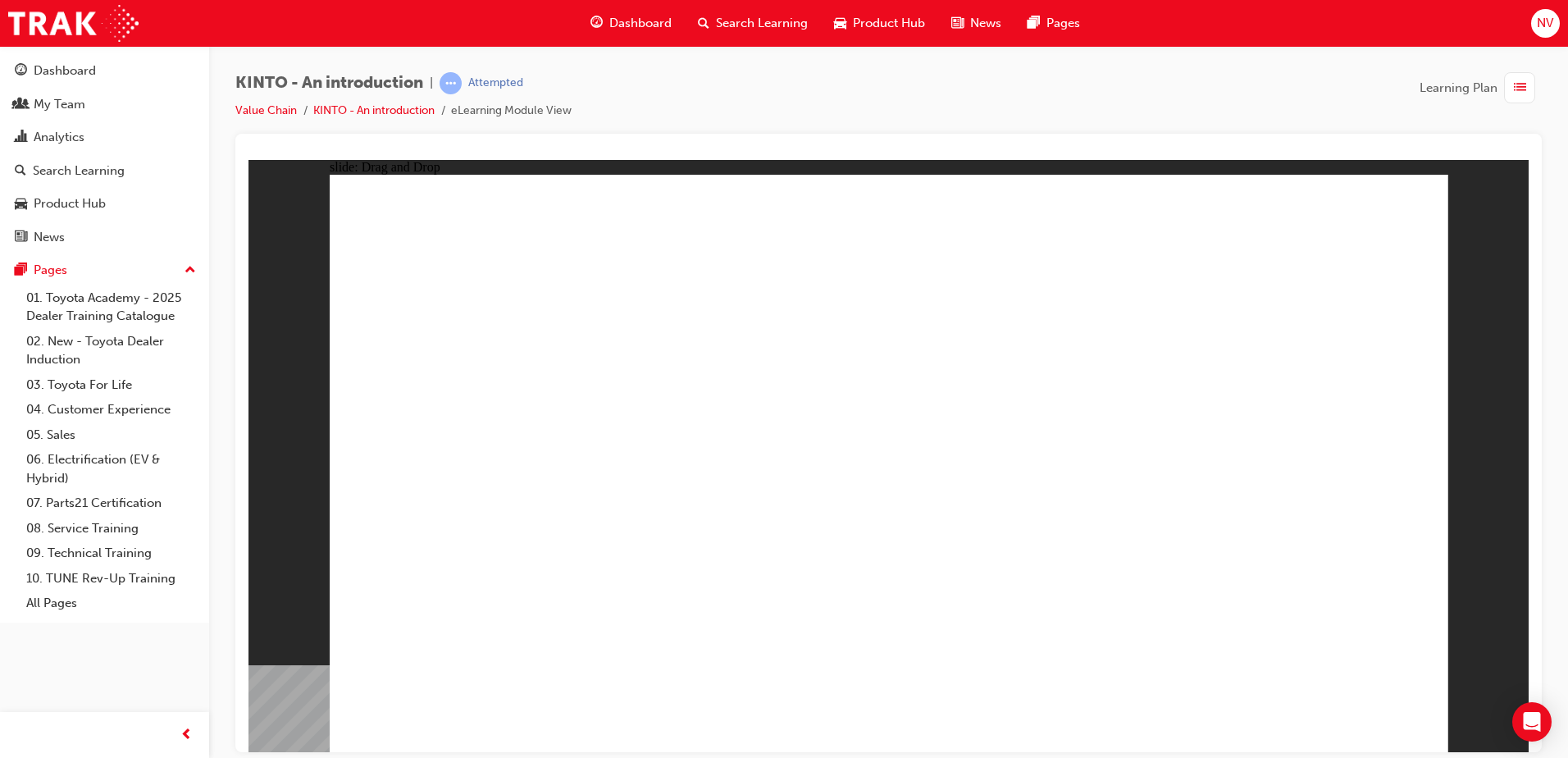
drag, startPoint x: 475, startPoint y: 490, endPoint x: 900, endPoint y: 609, distance: 441.3
drag, startPoint x: 900, startPoint y: 507, endPoint x: 1087, endPoint y: 622, distance: 219.5
drag, startPoint x: 1288, startPoint y: 502, endPoint x: 1293, endPoint y: 622, distance: 120.1
drag, startPoint x: 1341, startPoint y: 686, endPoint x: 1353, endPoint y: 716, distance: 32.3
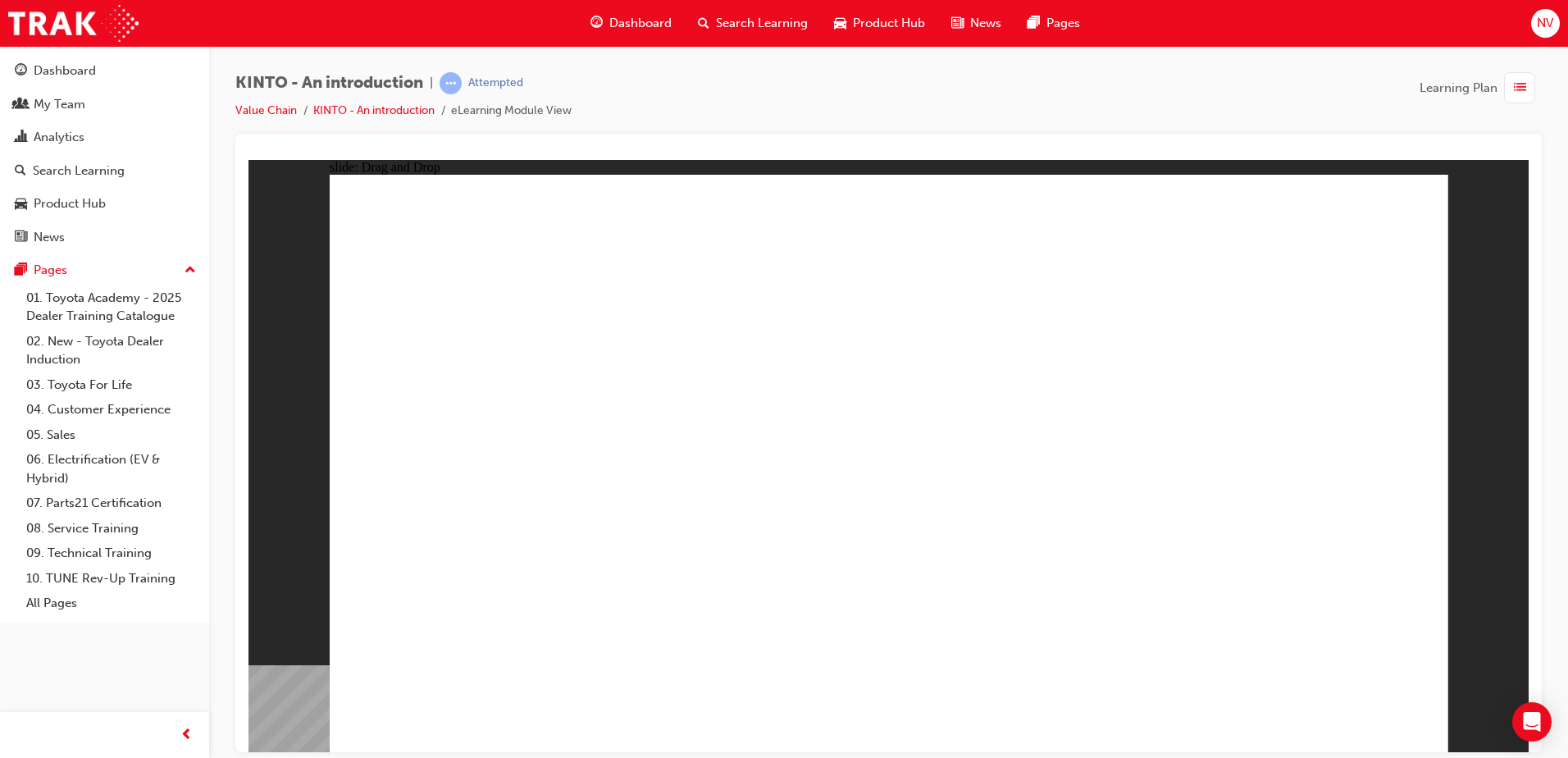
drag, startPoint x: 982, startPoint y: 550, endPoint x: 954, endPoint y: 546, distance: 28.3
radio input "true"
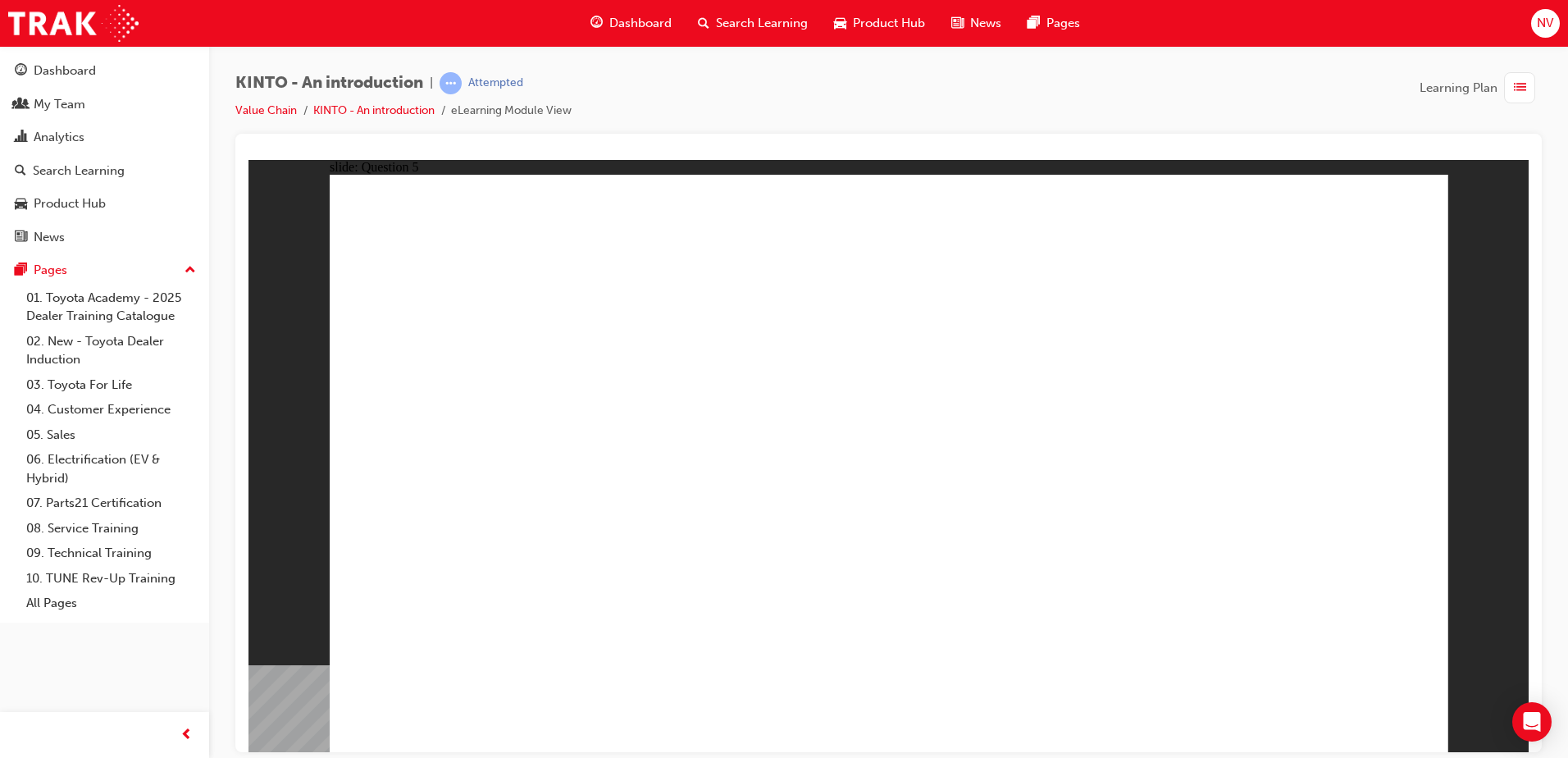
radio input "true"
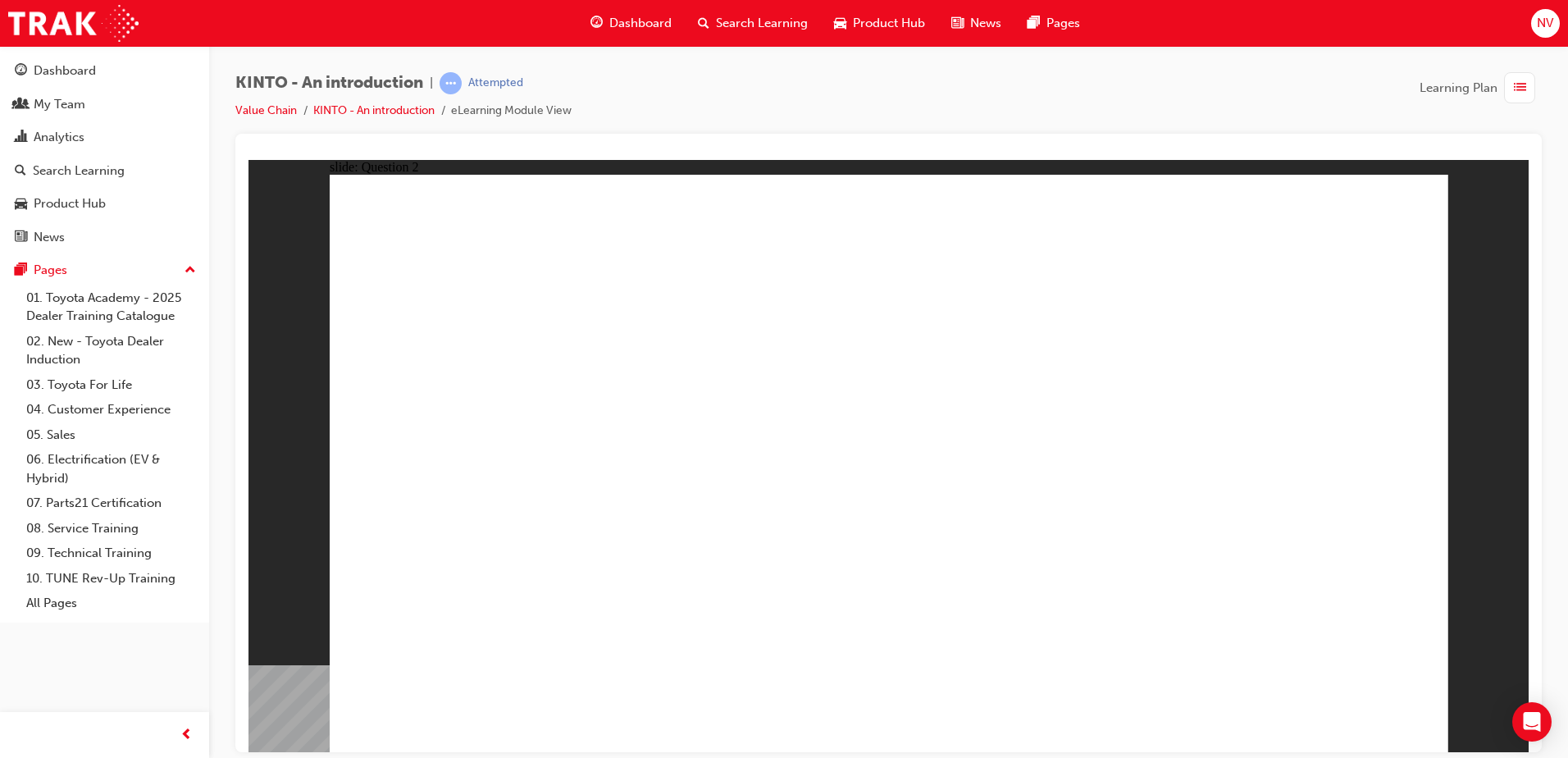
checkbox input "true"
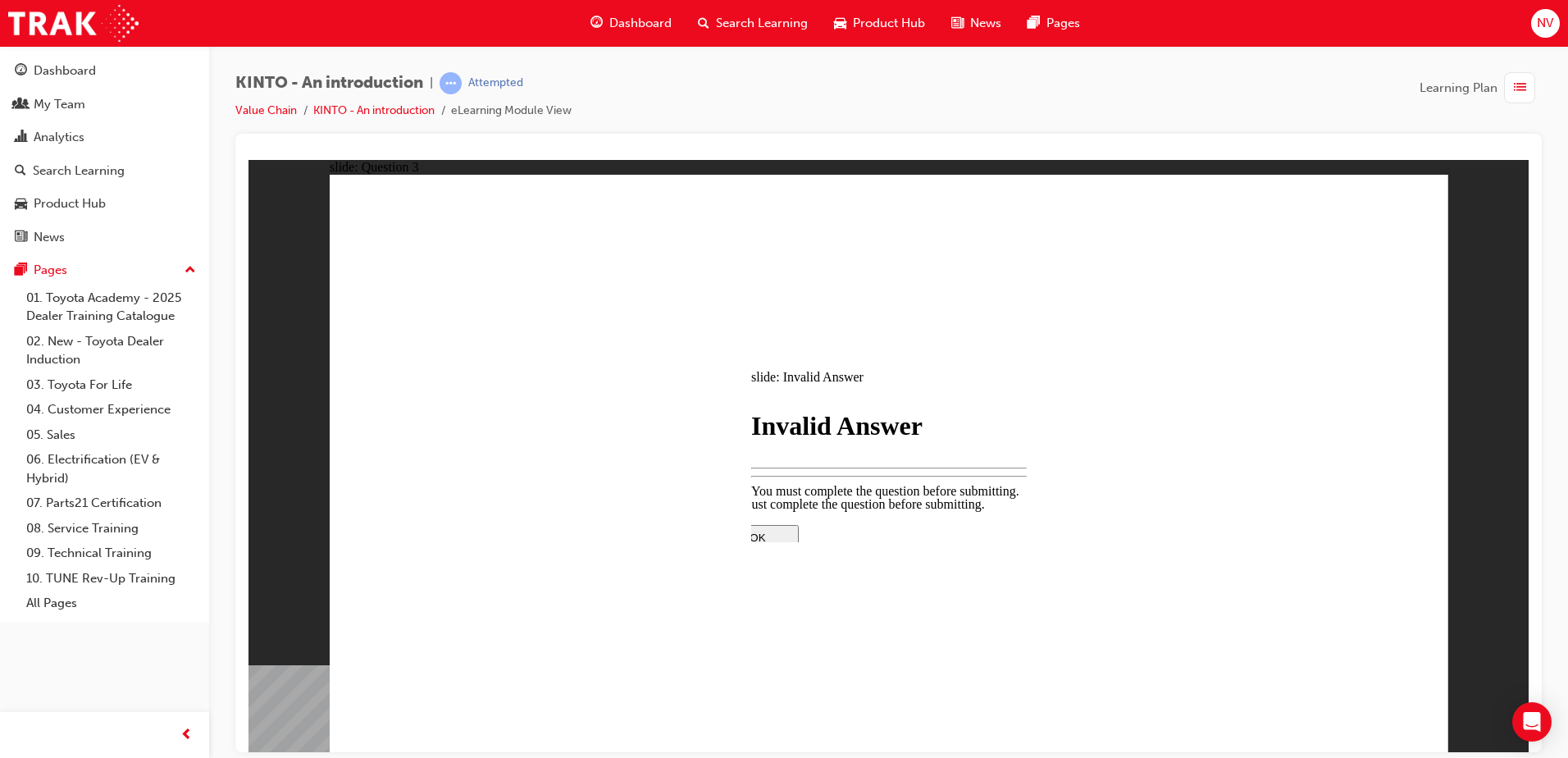
click at [850, 510] on div "You must complete the question before submitting. OK You must complete the ques…" at bounding box center [888, 668] width 344 height 344
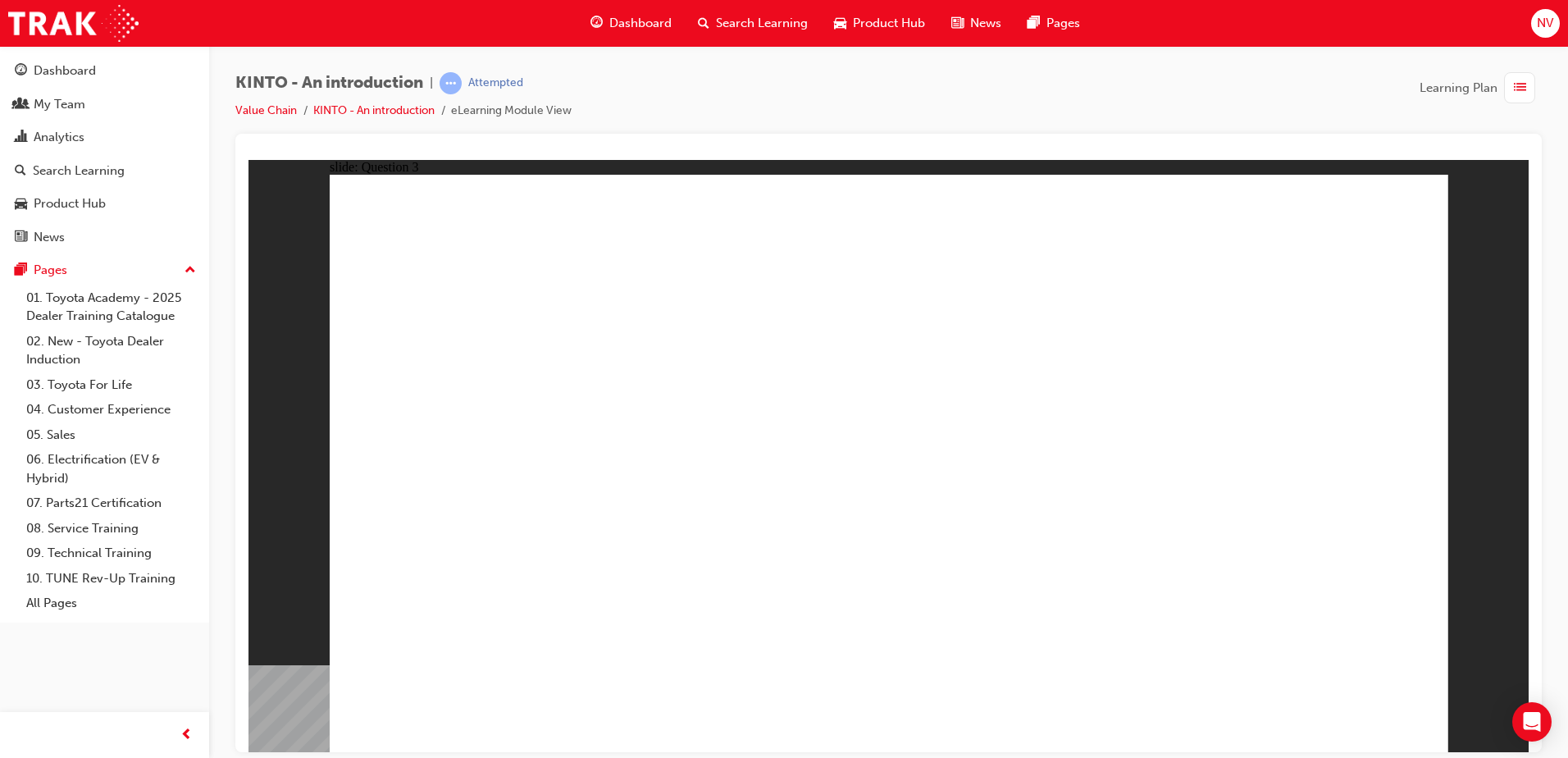
radio input "true"
drag, startPoint x: 487, startPoint y: 499, endPoint x: 456, endPoint y: 598, distance: 103.7
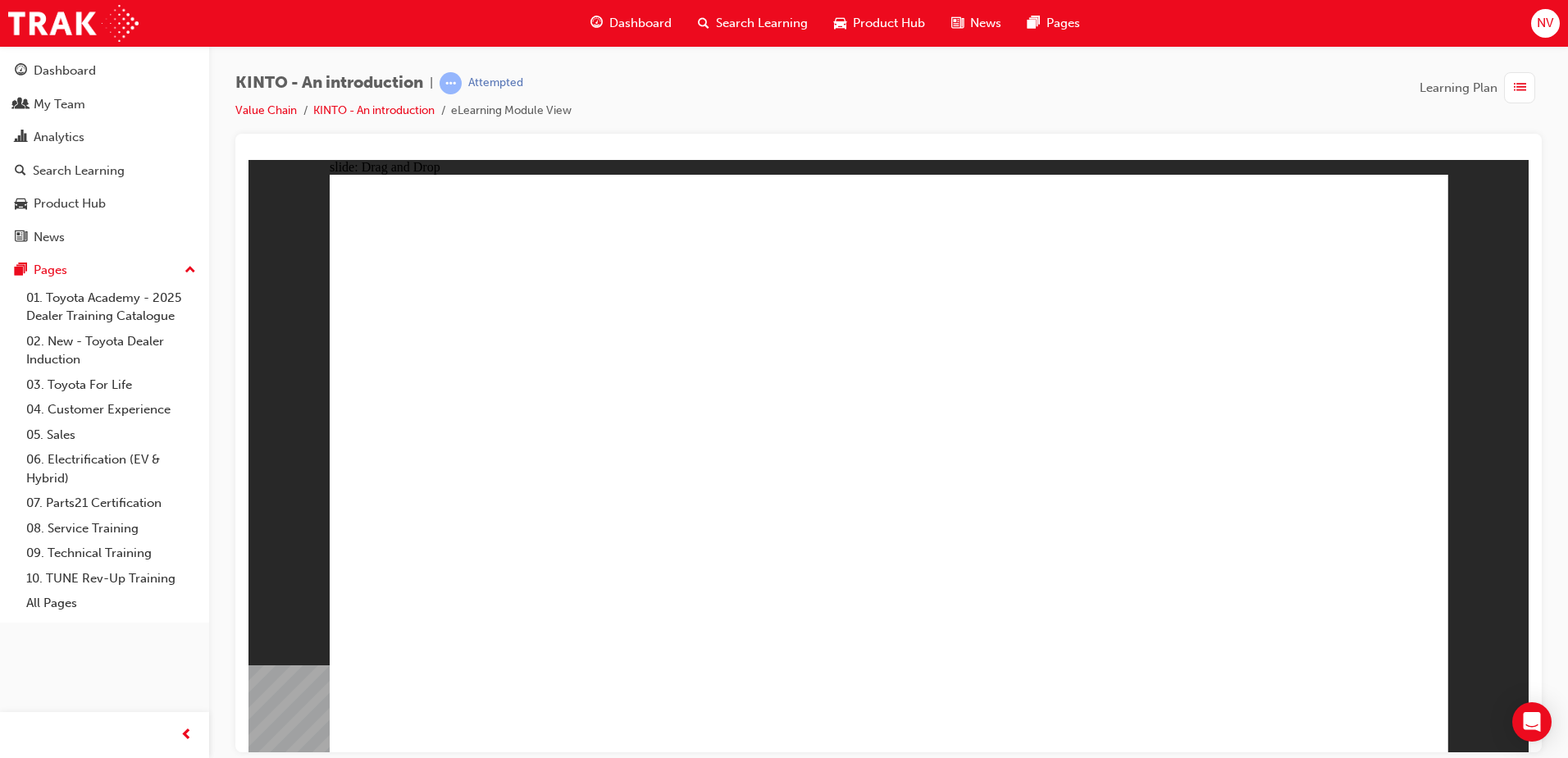
drag, startPoint x: 712, startPoint y: 492, endPoint x: 881, endPoint y: 609, distance: 205.5
drag, startPoint x: 877, startPoint y: 516, endPoint x: 730, endPoint y: 606, distance: 172.4
drag, startPoint x: 1069, startPoint y: 537, endPoint x: 1106, endPoint y: 657, distance: 125.6
drag, startPoint x: 1263, startPoint y: 542, endPoint x: 1286, endPoint y: 602, distance: 64.3
drag, startPoint x: 879, startPoint y: 512, endPoint x: 892, endPoint y: 512, distance: 13.0
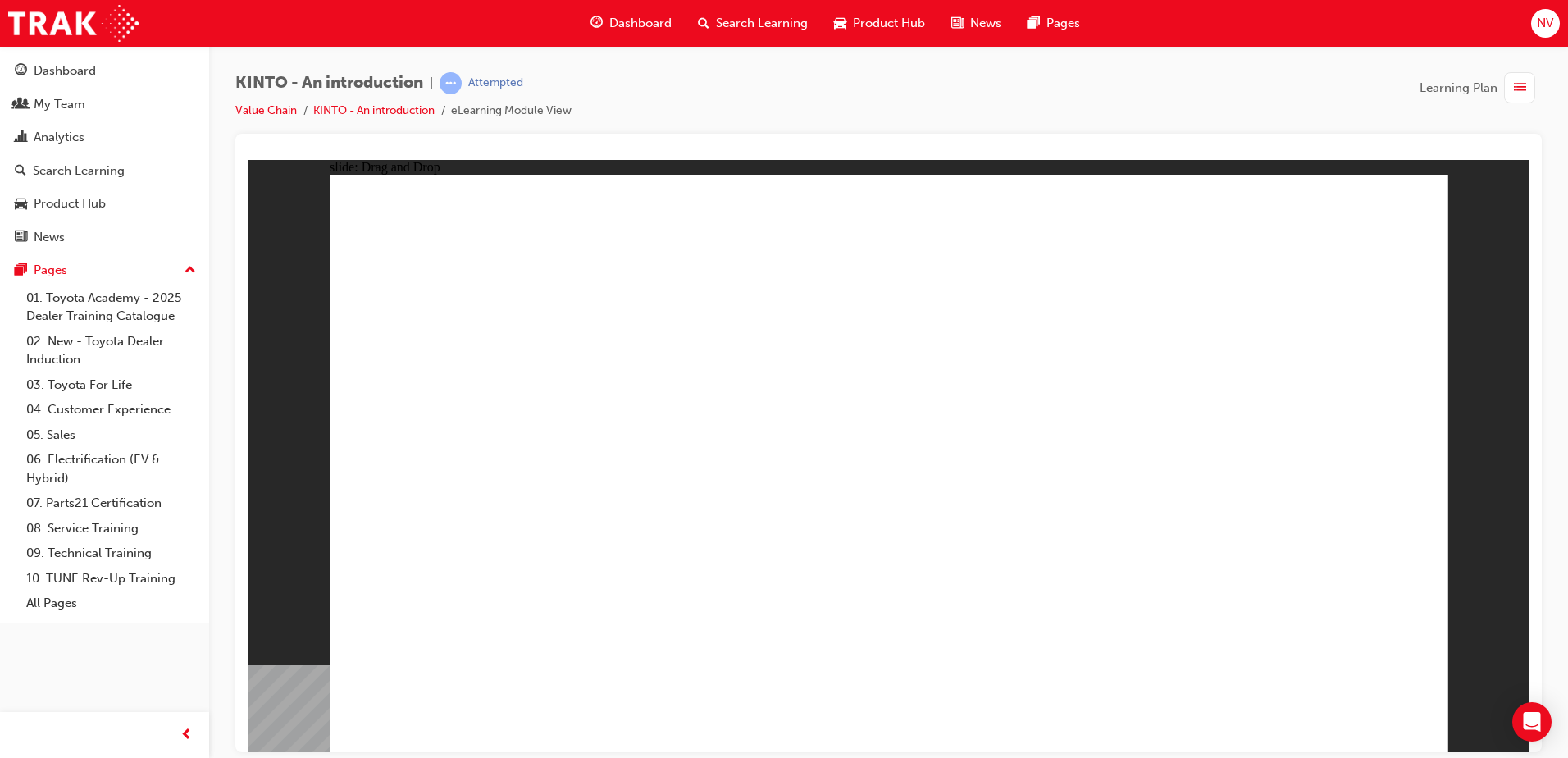
drag, startPoint x: 1181, startPoint y: 606, endPoint x: 1294, endPoint y: 663, distance: 126.6
radio input "true"
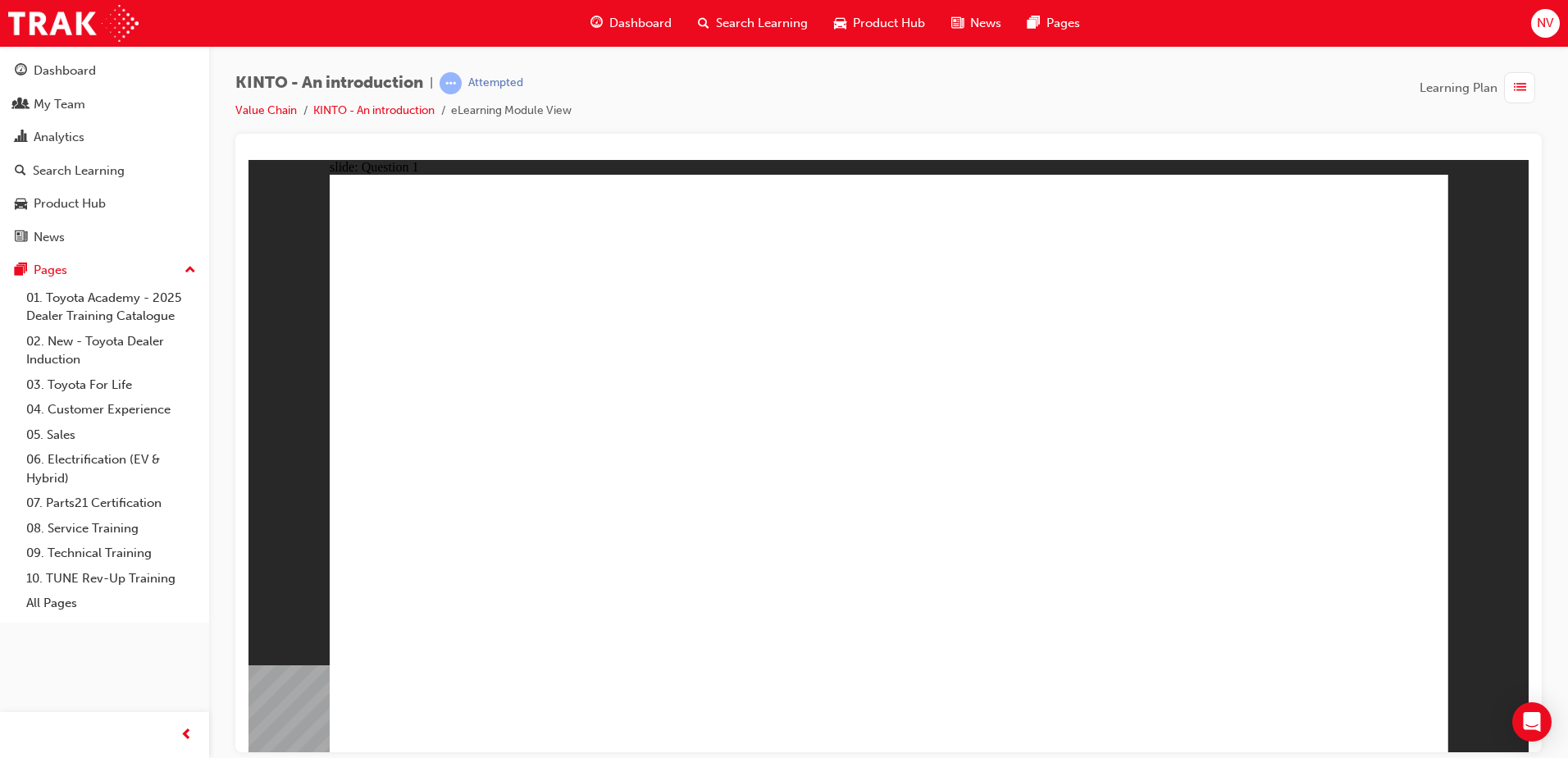
radio input "true"
checkbox input "true"
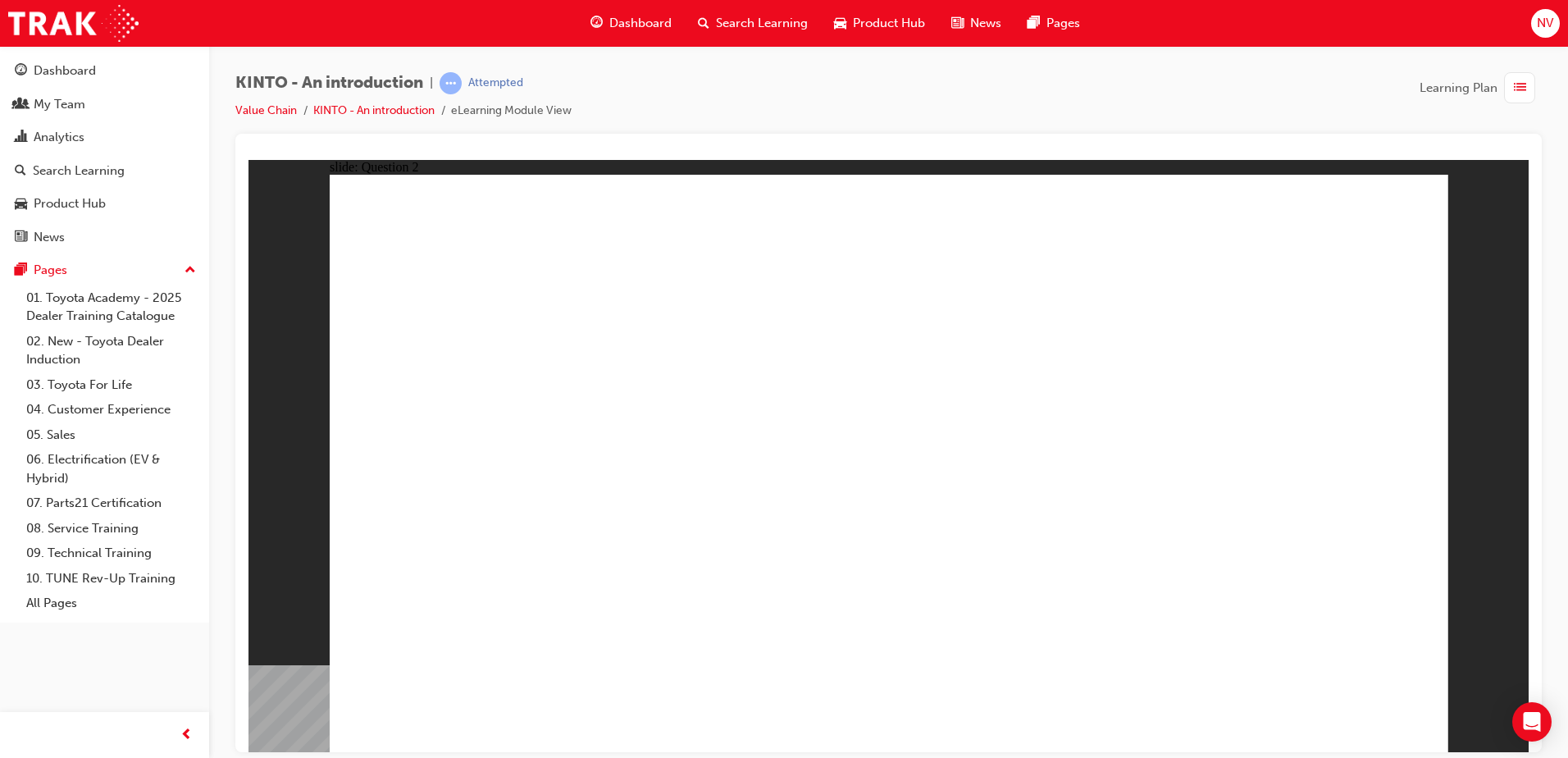
radio input "true"
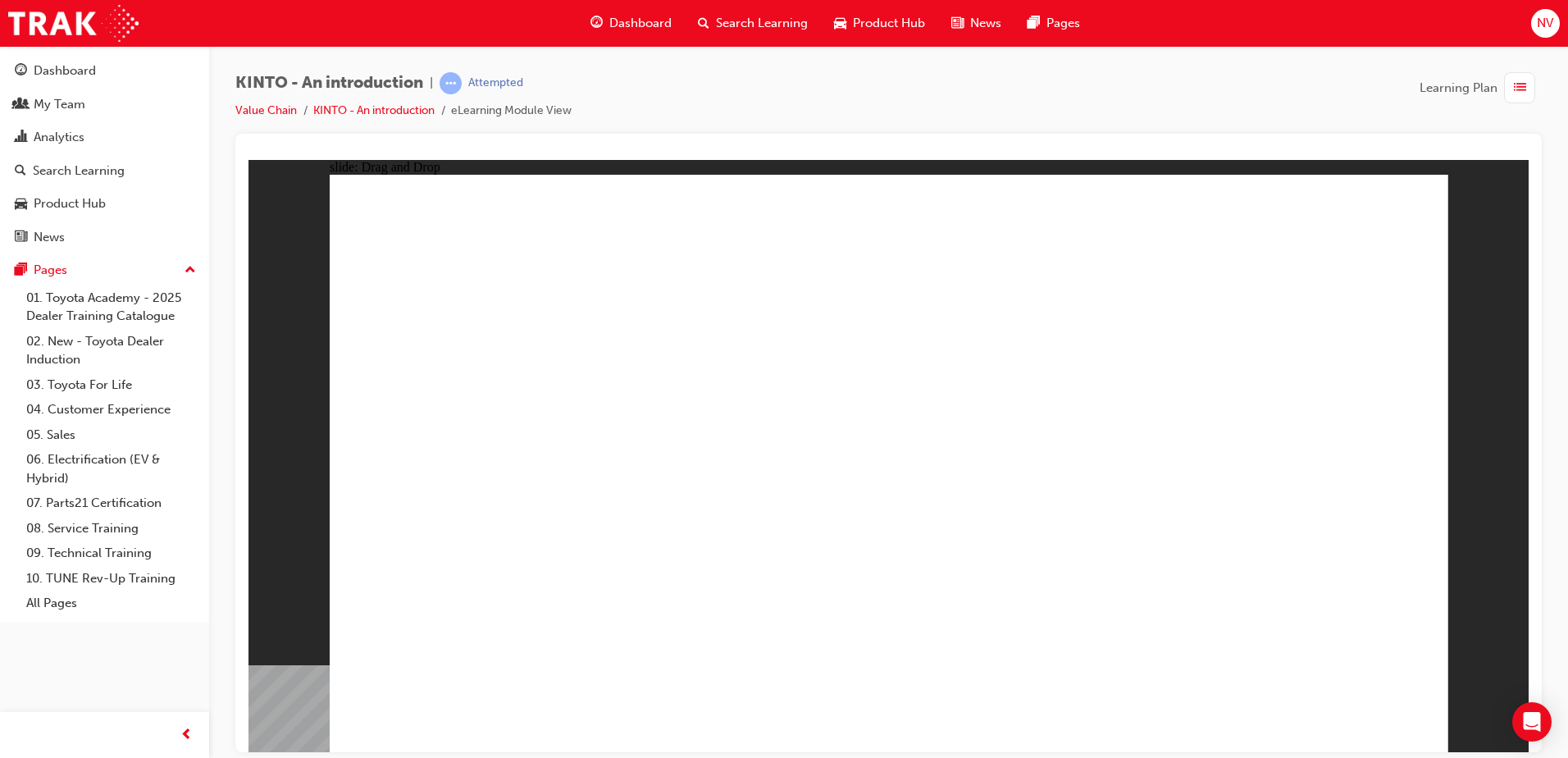
drag, startPoint x: 1081, startPoint y: 488, endPoint x: 454, endPoint y: 598, distance: 636.6
drag, startPoint x: 954, startPoint y: 483, endPoint x: 753, endPoint y: 607, distance: 236.2
drag, startPoint x: 730, startPoint y: 475, endPoint x: 903, endPoint y: 601, distance: 214.0
drag, startPoint x: 542, startPoint y: 490, endPoint x: 1174, endPoint y: 619, distance: 645.0
drag, startPoint x: 1320, startPoint y: 479, endPoint x: 1328, endPoint y: 603, distance: 124.3
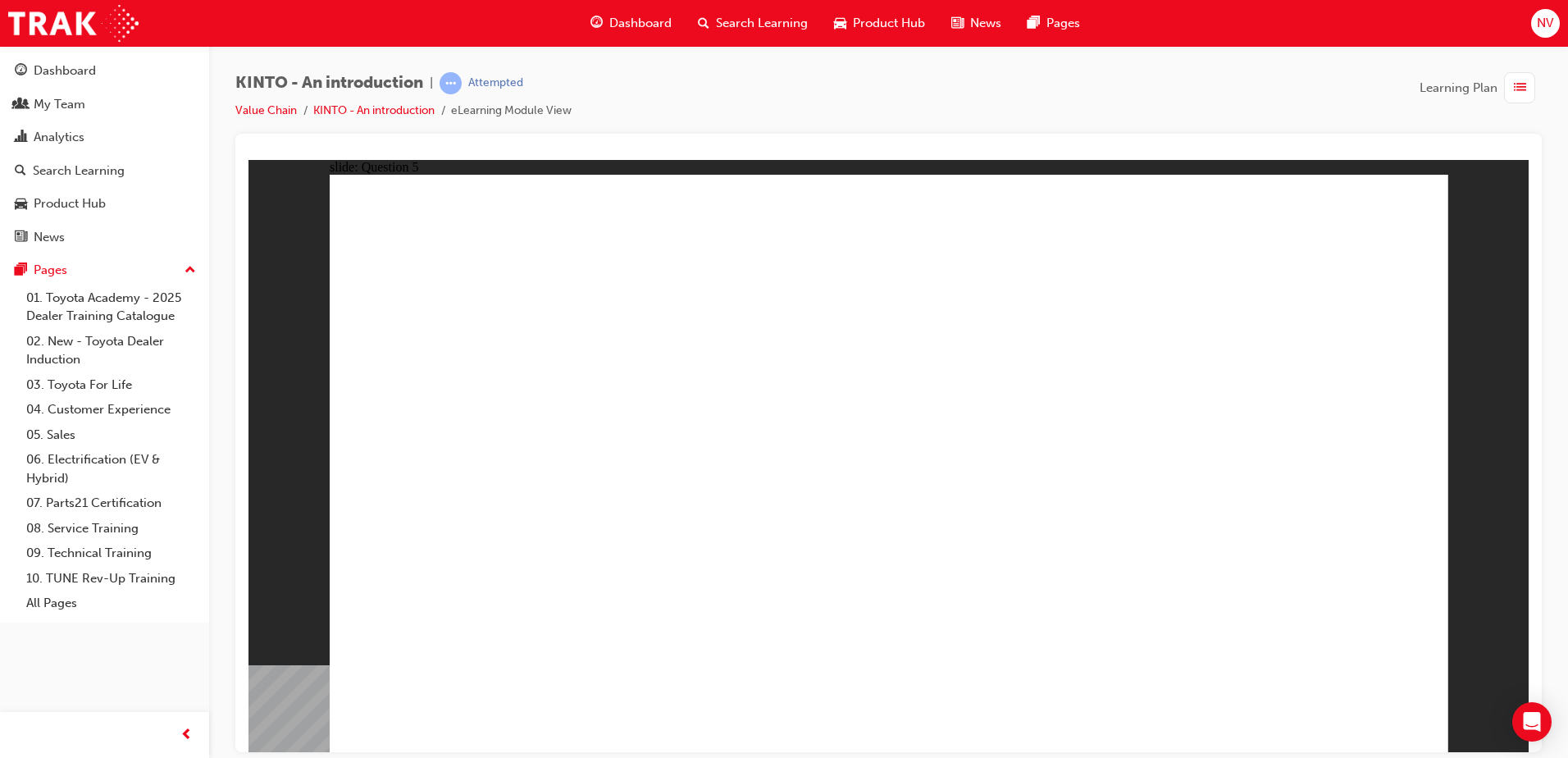
radio input "true"
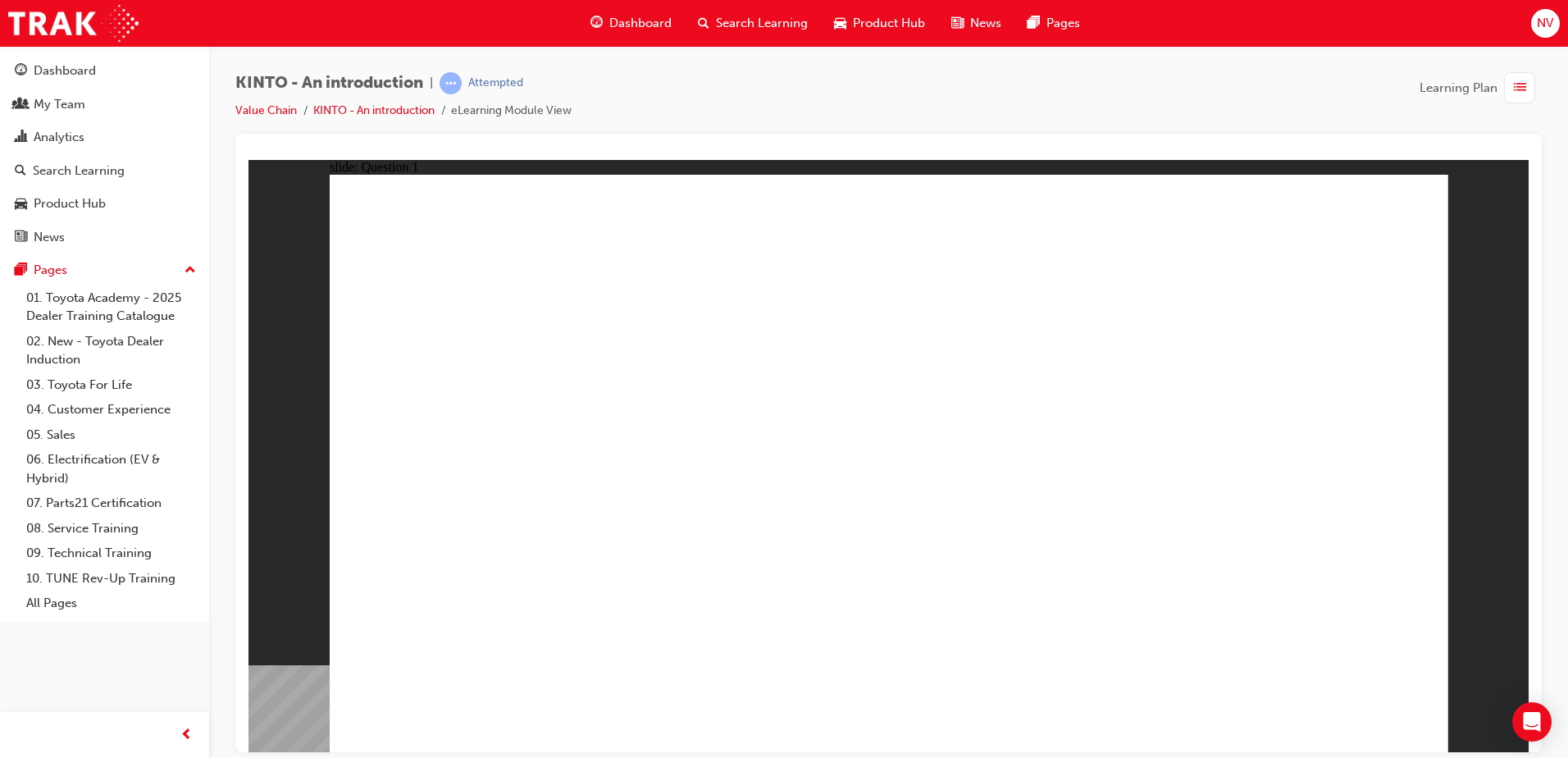
radio input "true"
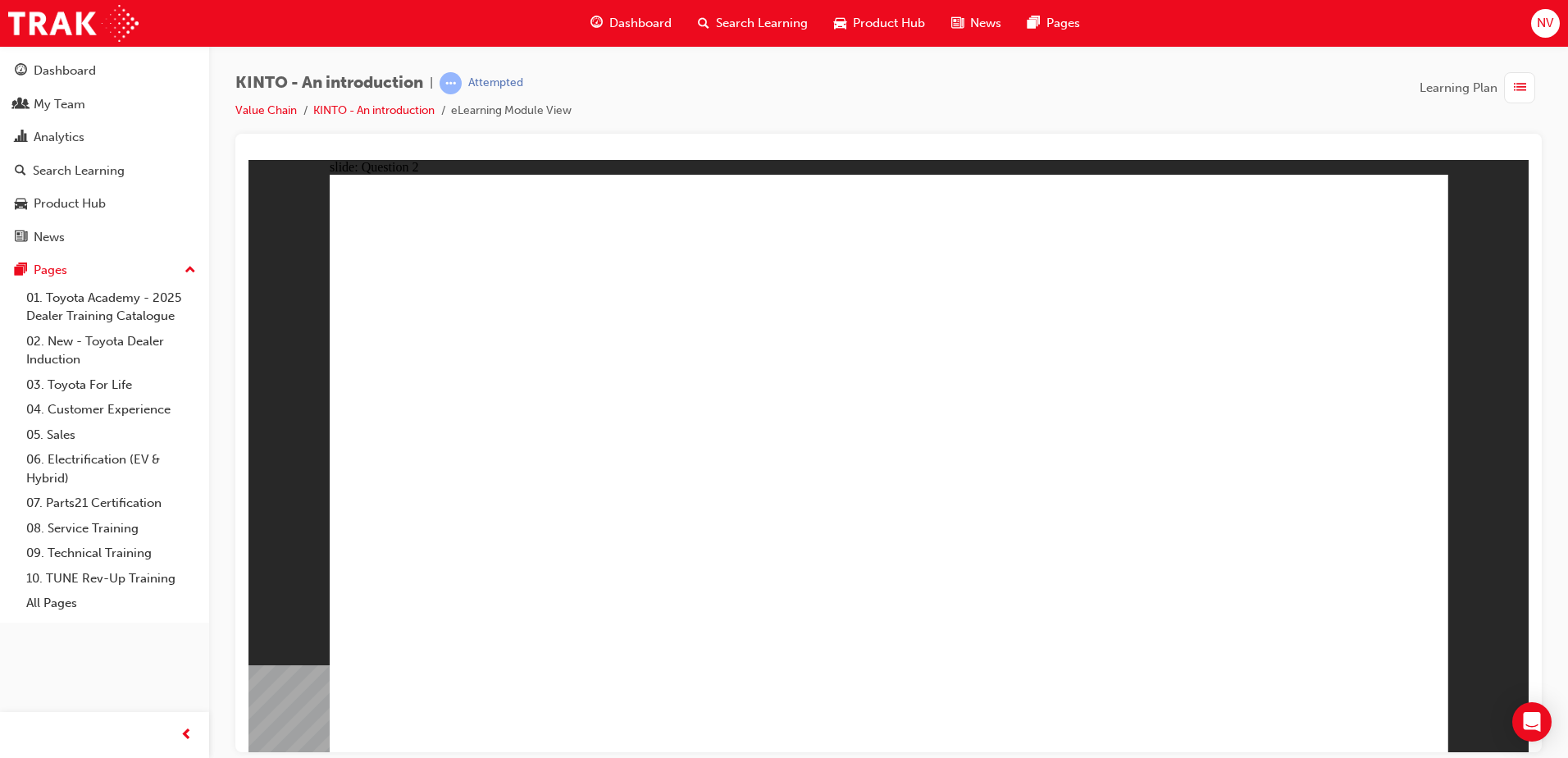
checkbox input "true"
radio input "true"
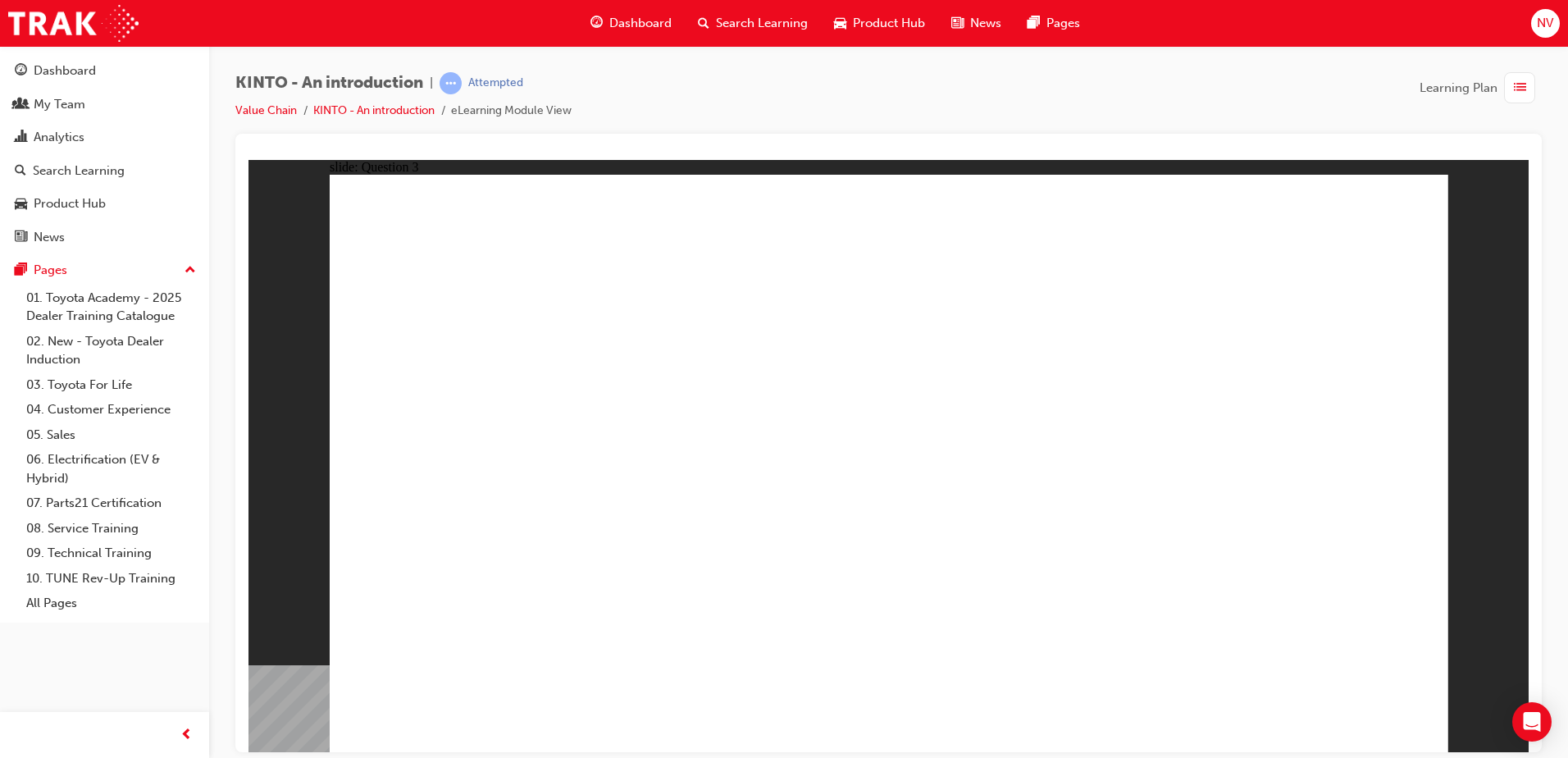
drag, startPoint x: 1373, startPoint y: 643, endPoint x: 1367, endPoint y: 686, distance: 43.4
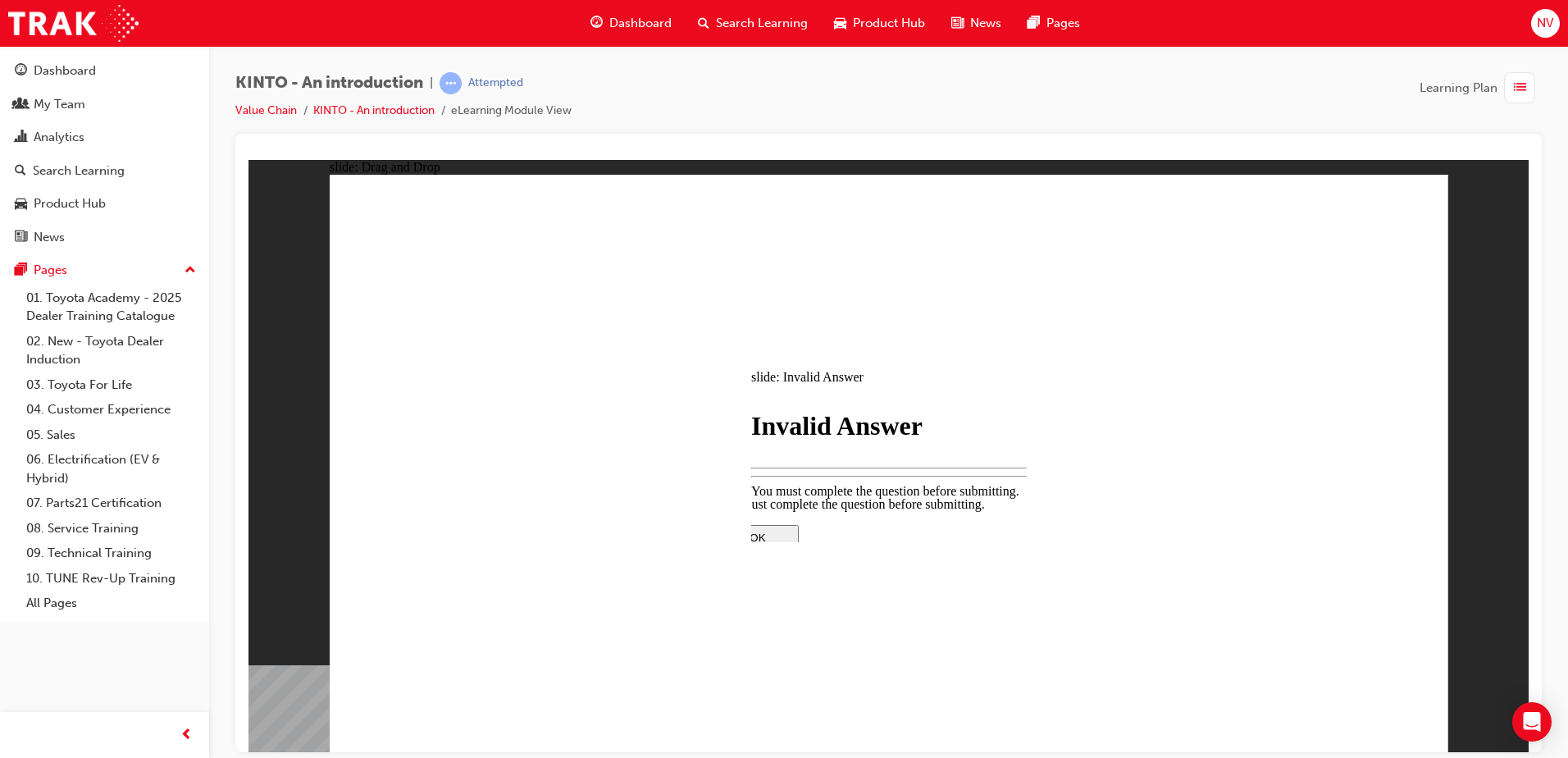
drag, startPoint x: 928, startPoint y: 512, endPoint x: 911, endPoint y: 510, distance: 17.1
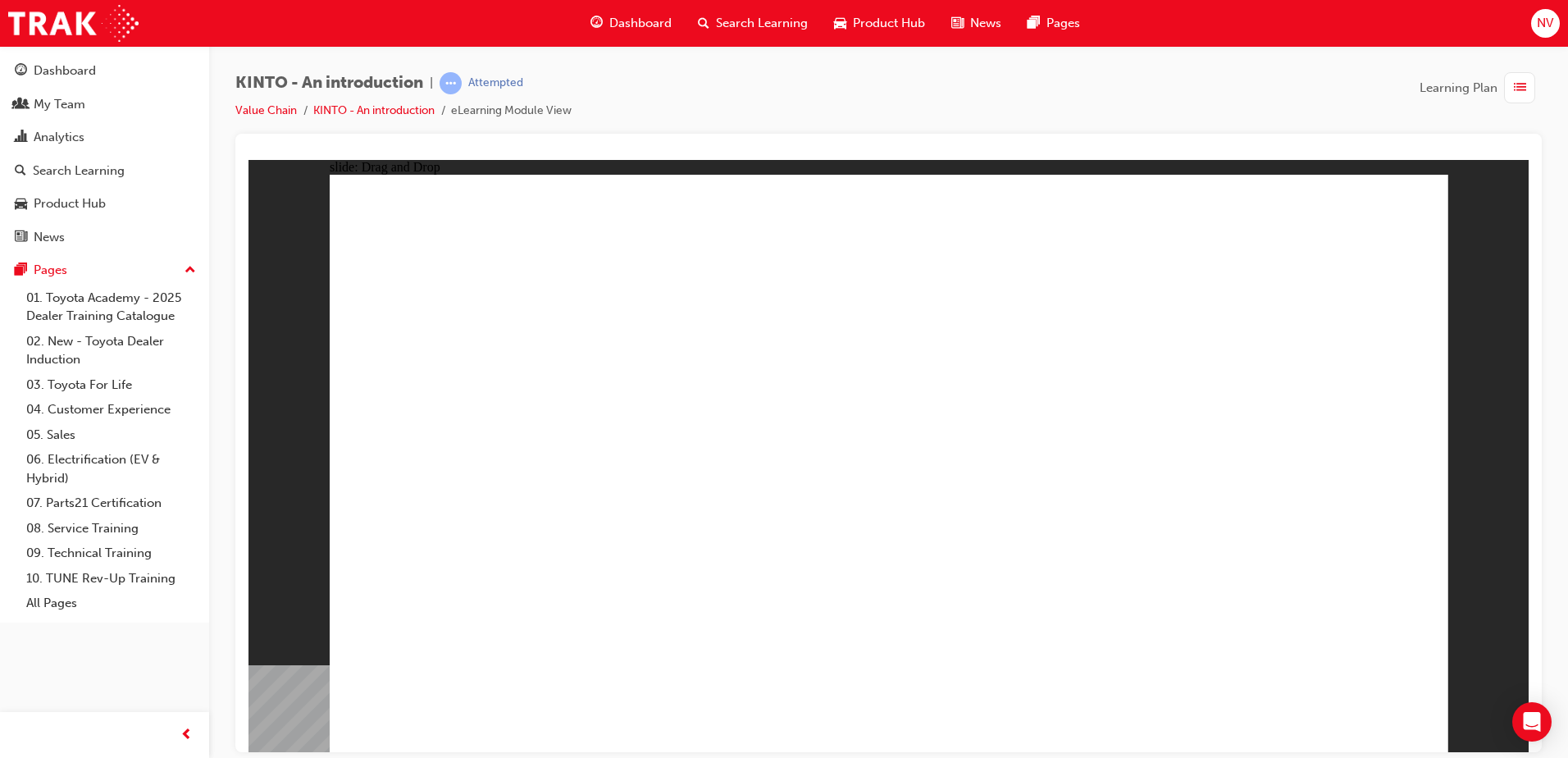
drag, startPoint x: 475, startPoint y: 508, endPoint x: 494, endPoint y: 608, distance: 101.8
drag, startPoint x: 742, startPoint y: 494, endPoint x: 732, endPoint y: 555, distance: 61.8
drag, startPoint x: 932, startPoint y: 433, endPoint x: 916, endPoint y: 551, distance: 119.1
drag, startPoint x: 921, startPoint y: 510, endPoint x: 915, endPoint y: 585, distance: 75.2
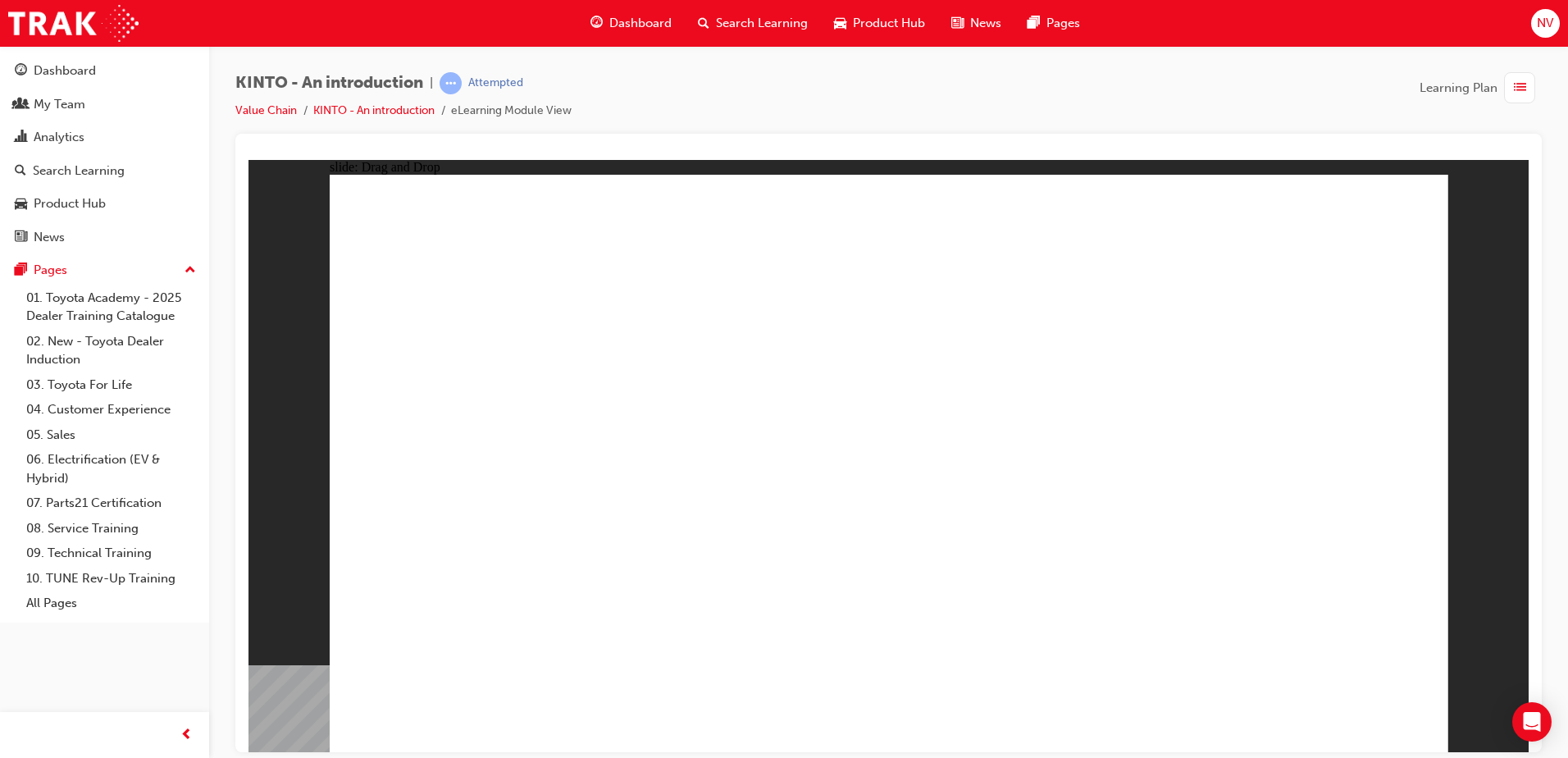
drag, startPoint x: 1111, startPoint y: 509, endPoint x: 1105, endPoint y: 591, distance: 82.2
drag, startPoint x: 1307, startPoint y: 473, endPoint x: 1292, endPoint y: 593, distance: 120.9
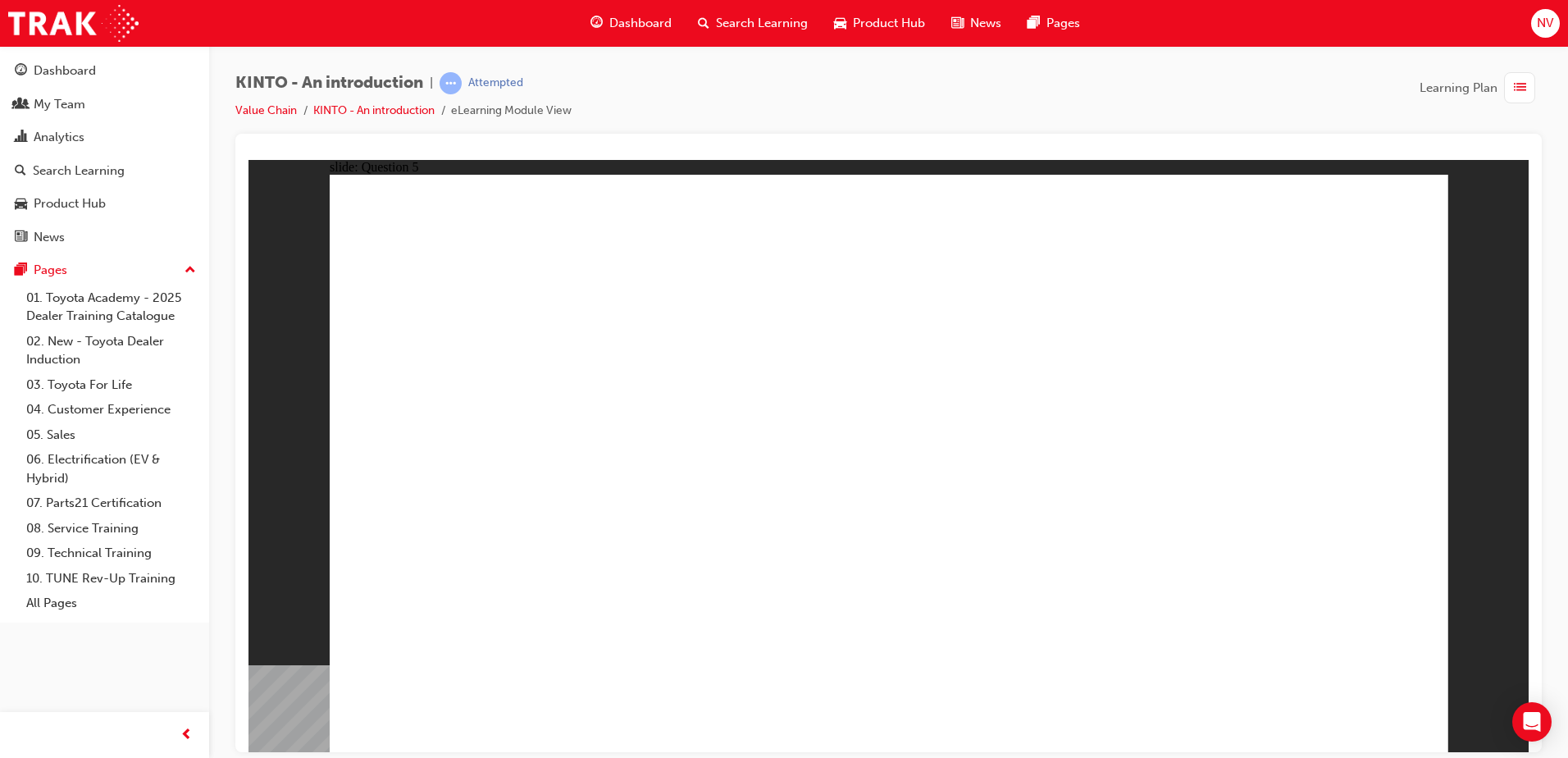
radio input "true"
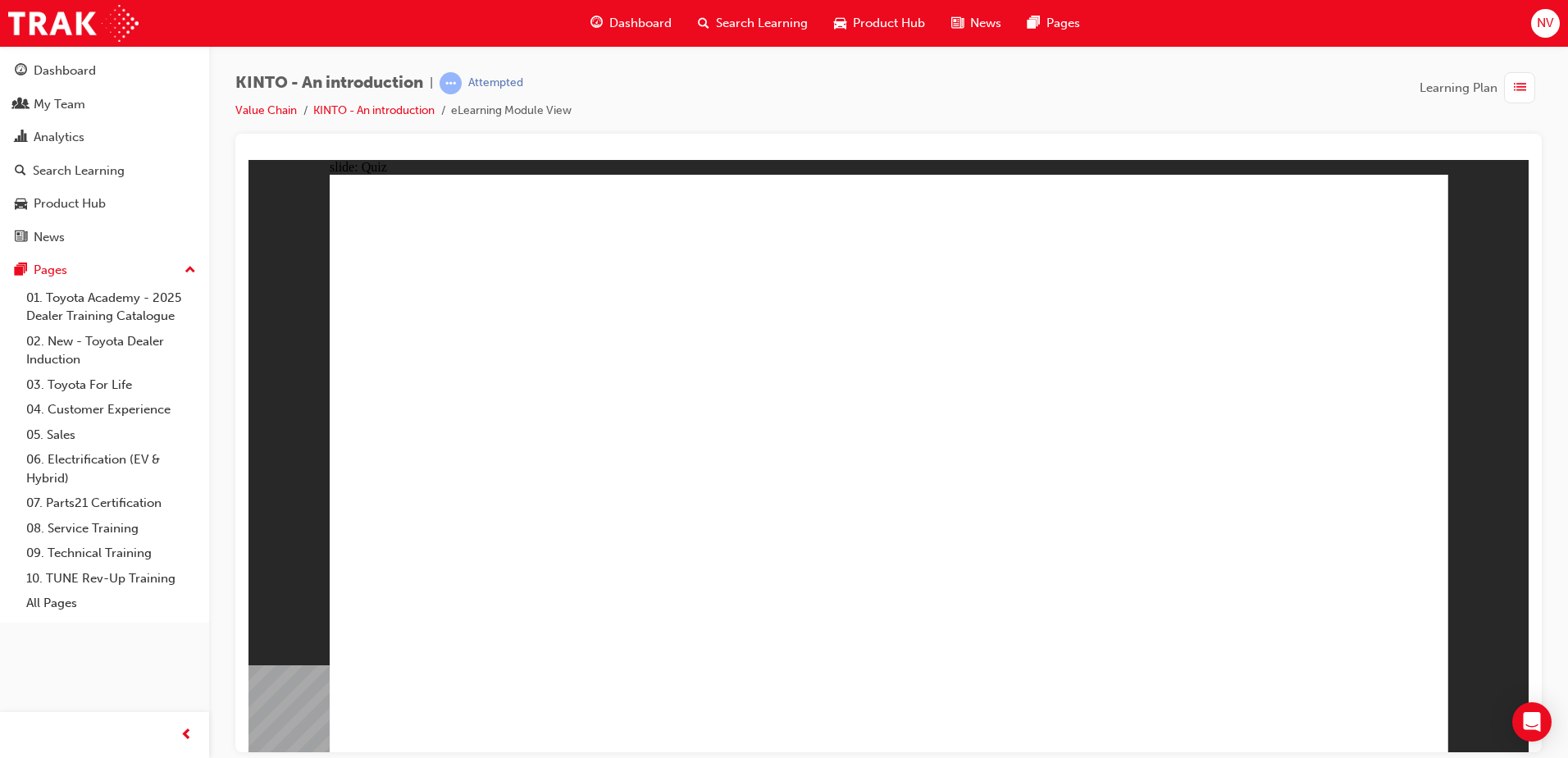
radio input "true"
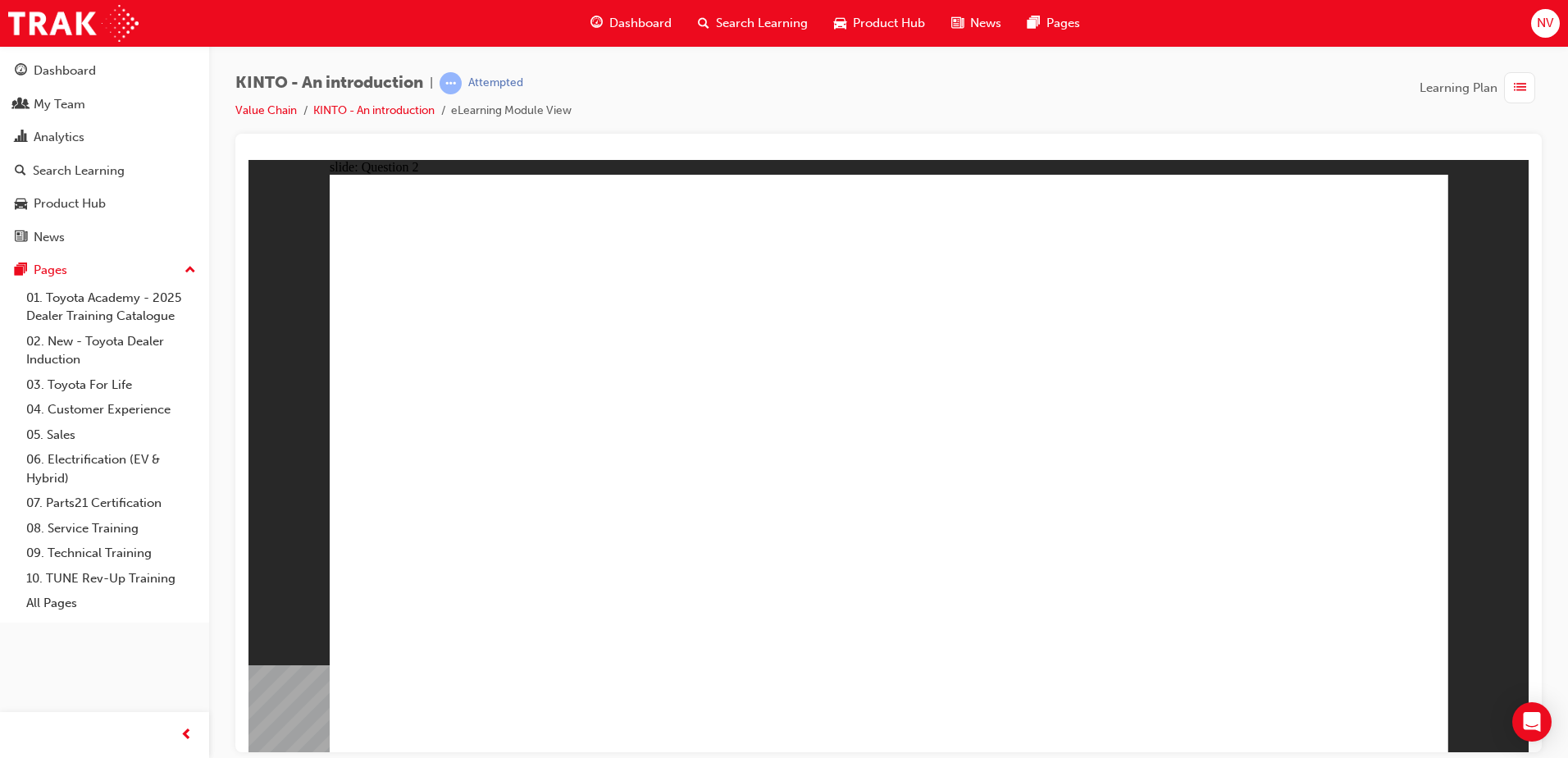
checkbox input "true"
radio input "true"
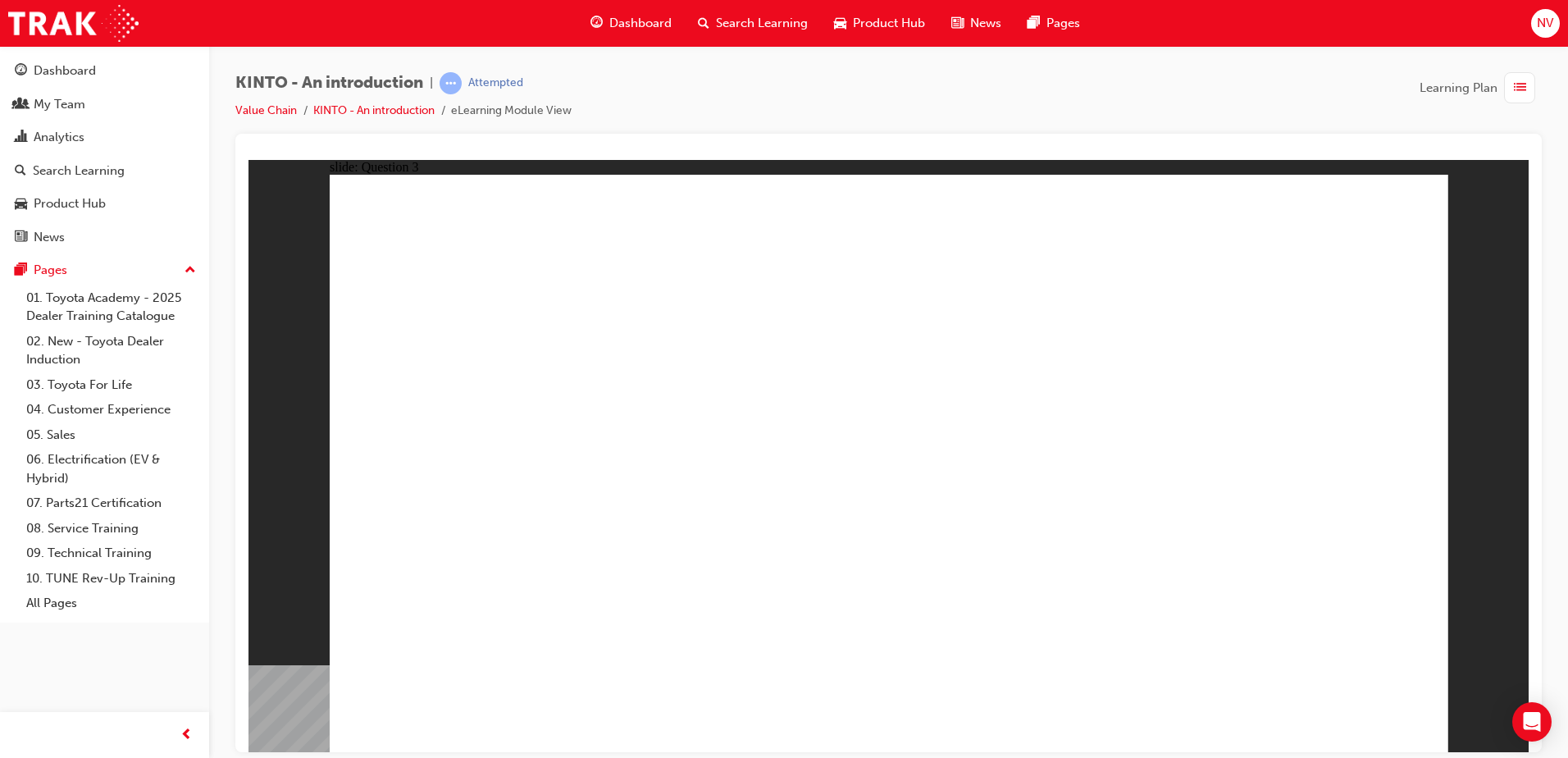
drag, startPoint x: 1044, startPoint y: 500, endPoint x: 412, endPoint y: 608, distance: 641.2
drag, startPoint x: 720, startPoint y: 581, endPoint x: 547, endPoint y: 552, distance: 175.4
drag, startPoint x: 671, startPoint y: 605, endPoint x: 917, endPoint y: 488, distance: 272.4
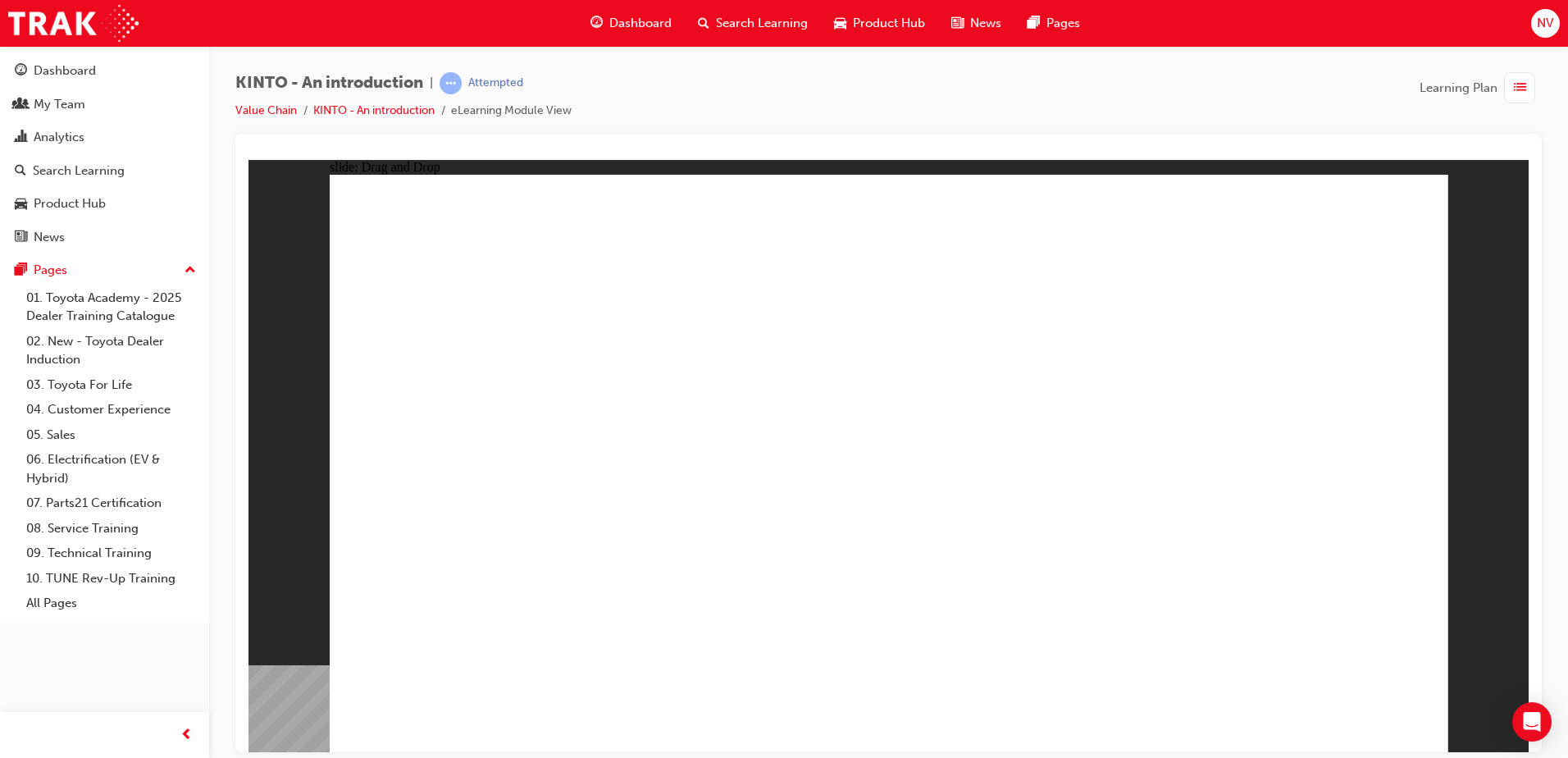
drag, startPoint x: 899, startPoint y: 537, endPoint x: 845, endPoint y: 646, distance: 121.6
drag, startPoint x: 504, startPoint y: 482, endPoint x: 1121, endPoint y: 625, distance: 633.4
drag, startPoint x: 1261, startPoint y: 514, endPoint x: 1289, endPoint y: 629, distance: 118.4
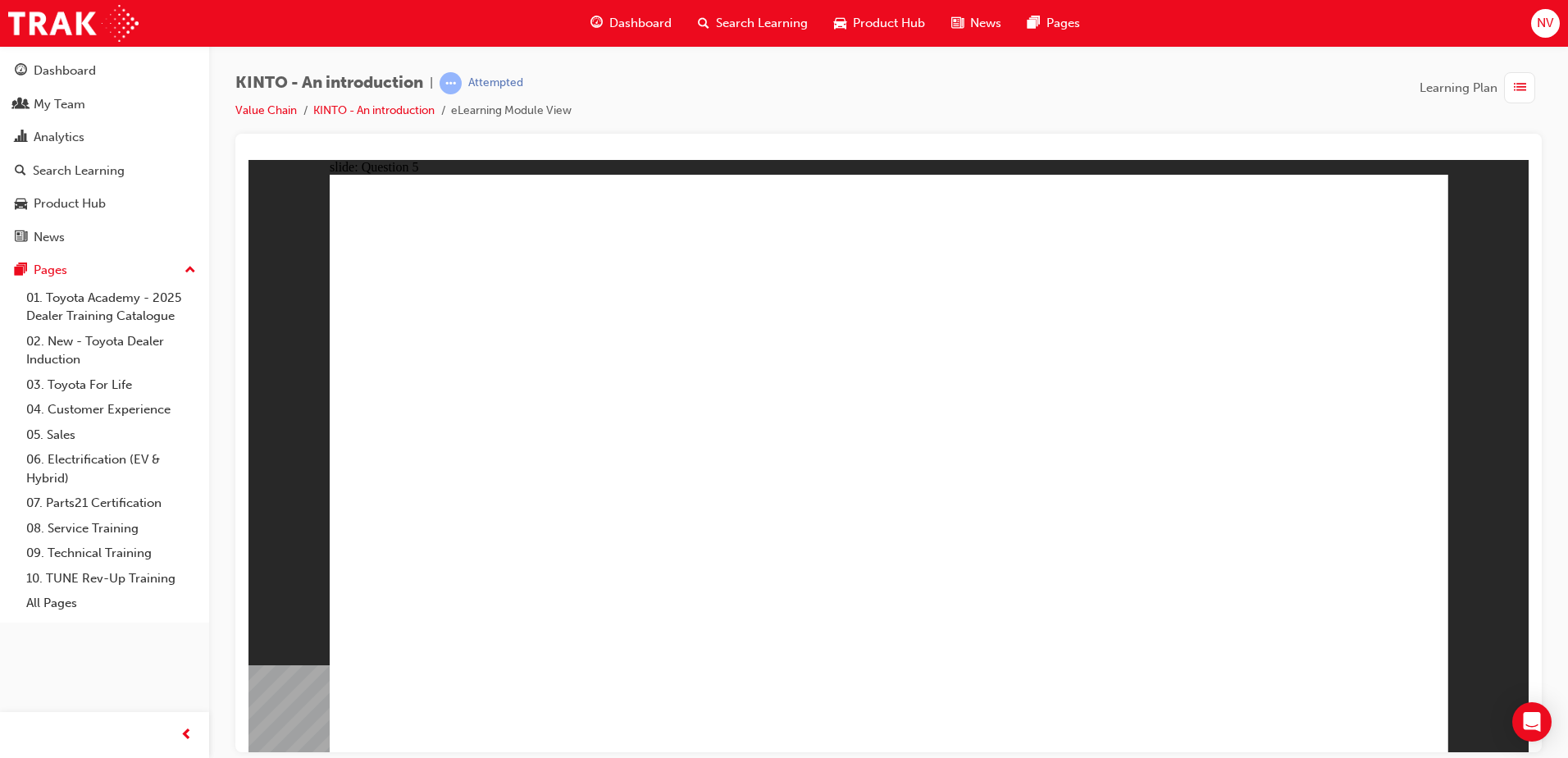
radio input "true"
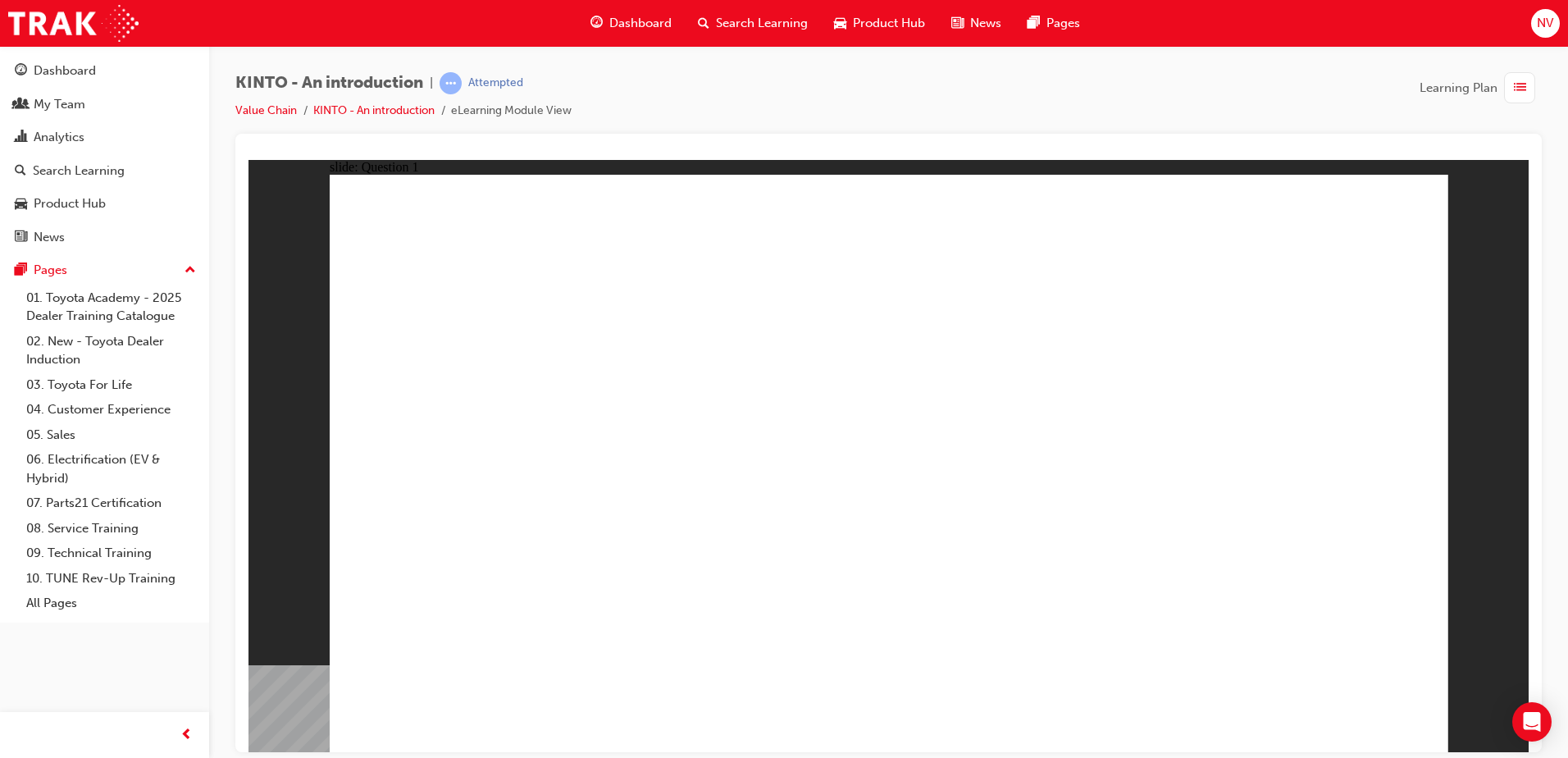
radio input "true"
checkbox input "true"
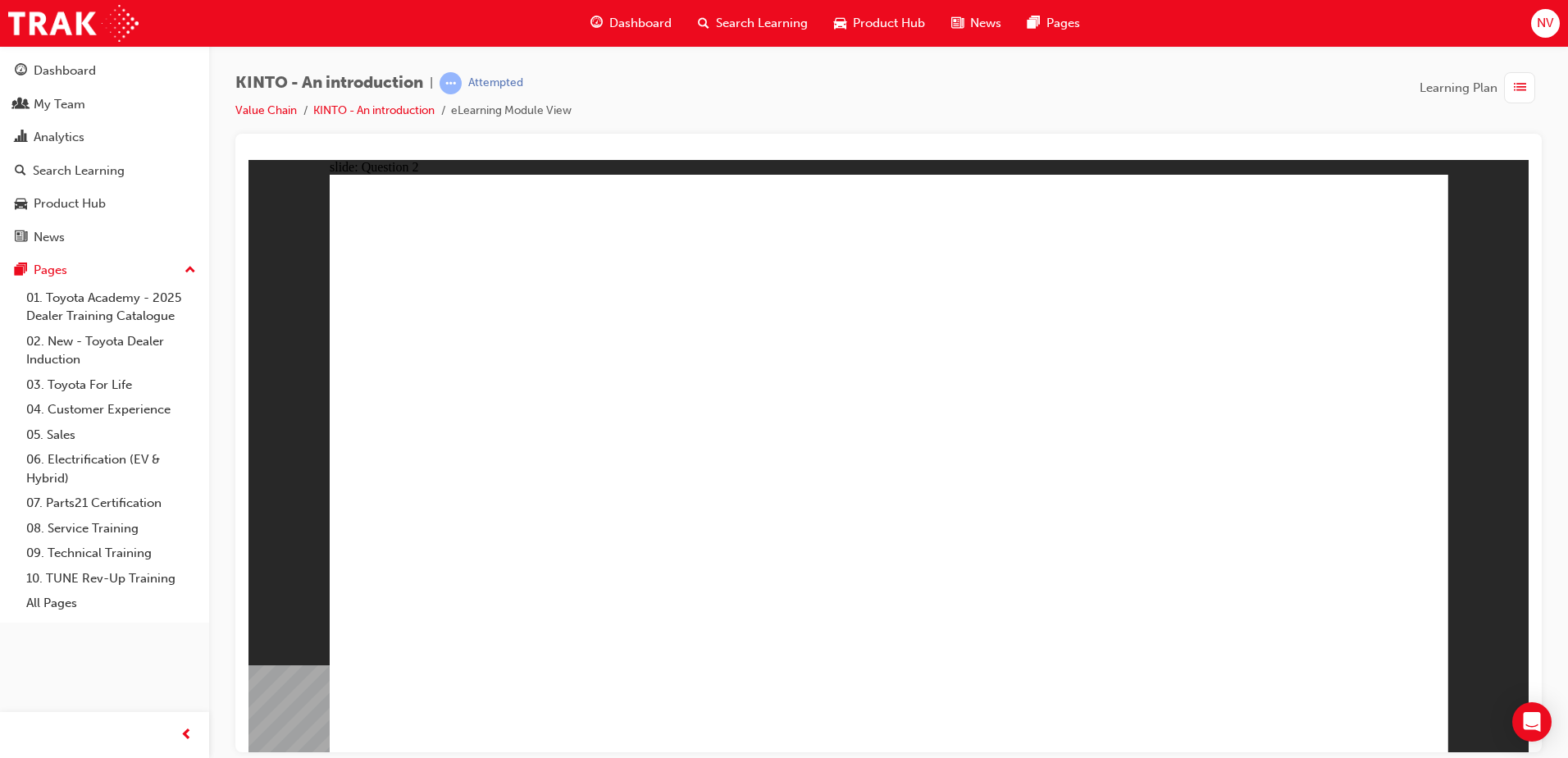
radio input "true"
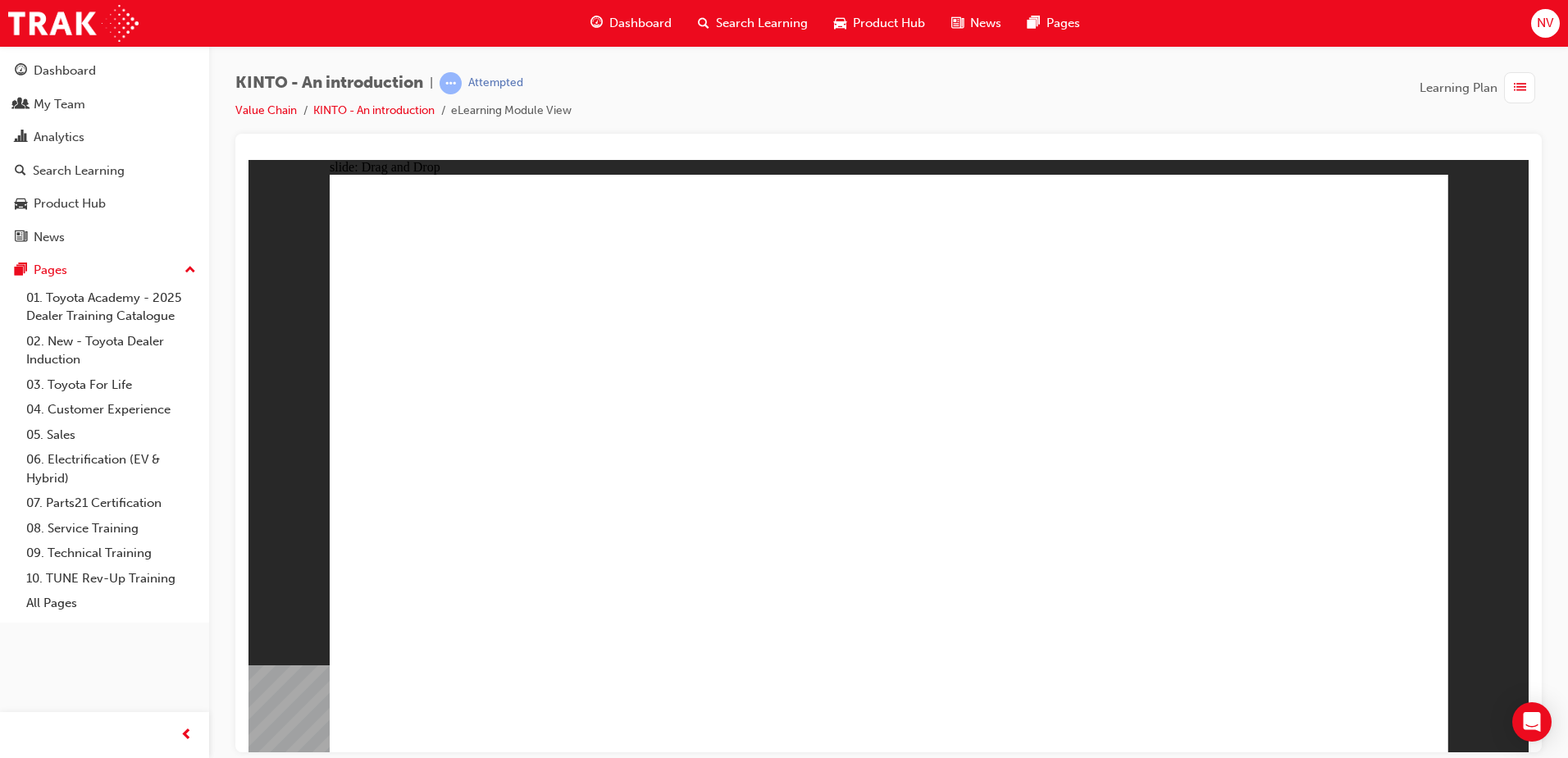
drag, startPoint x: 1122, startPoint y: 486, endPoint x: 474, endPoint y: 597, distance: 657.4
drag, startPoint x: 471, startPoint y: 489, endPoint x: 672, endPoint y: 621, distance: 240.5
drag, startPoint x: 717, startPoint y: 549, endPoint x: 863, endPoint y: 634, distance: 168.9
drag, startPoint x: 903, startPoint y: 529, endPoint x: 1069, endPoint y: 641, distance: 200.2
drag, startPoint x: 1300, startPoint y: 518, endPoint x: 1290, endPoint y: 658, distance: 140.4
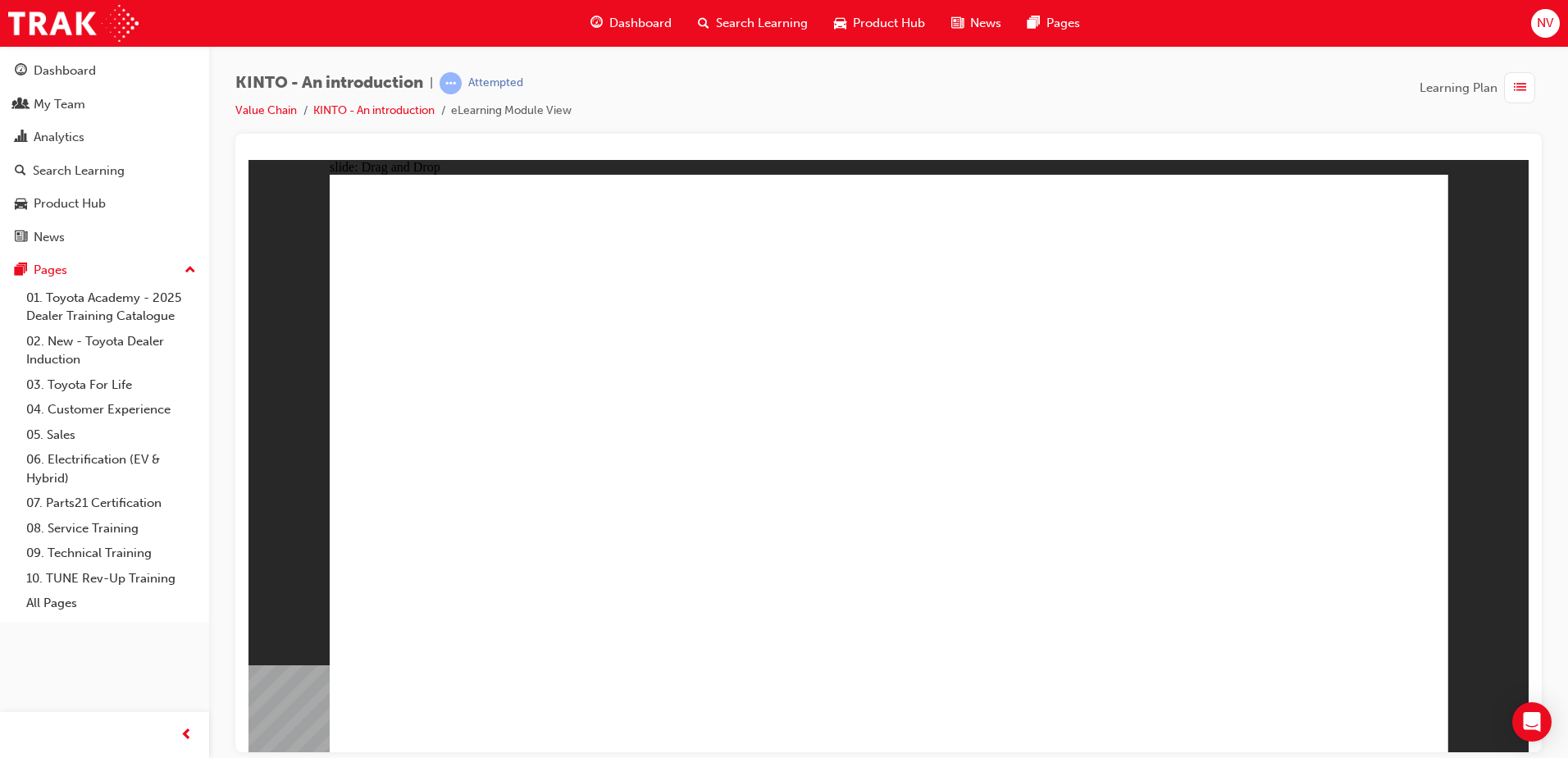
radio input "true"
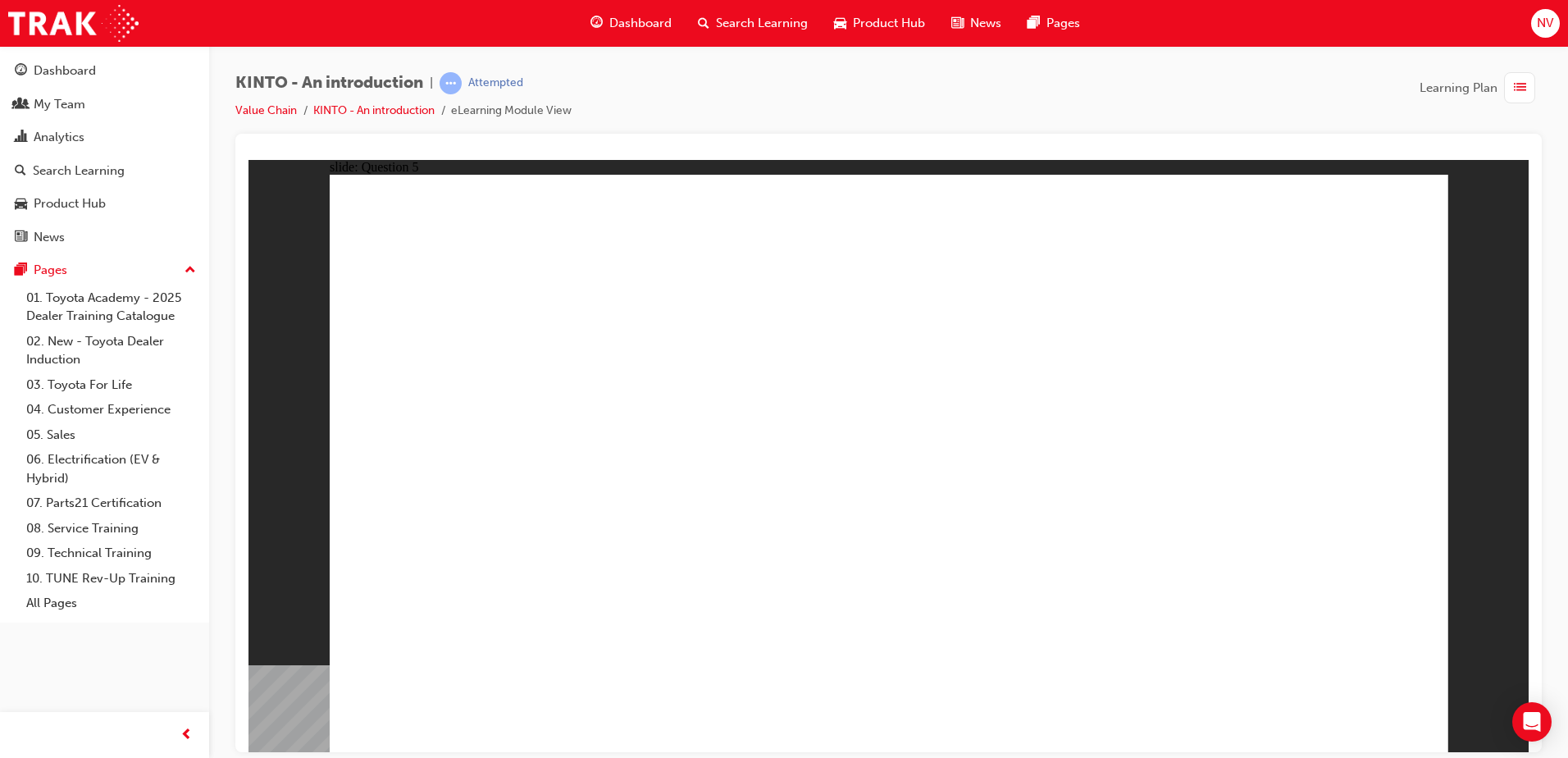
radio input "true"
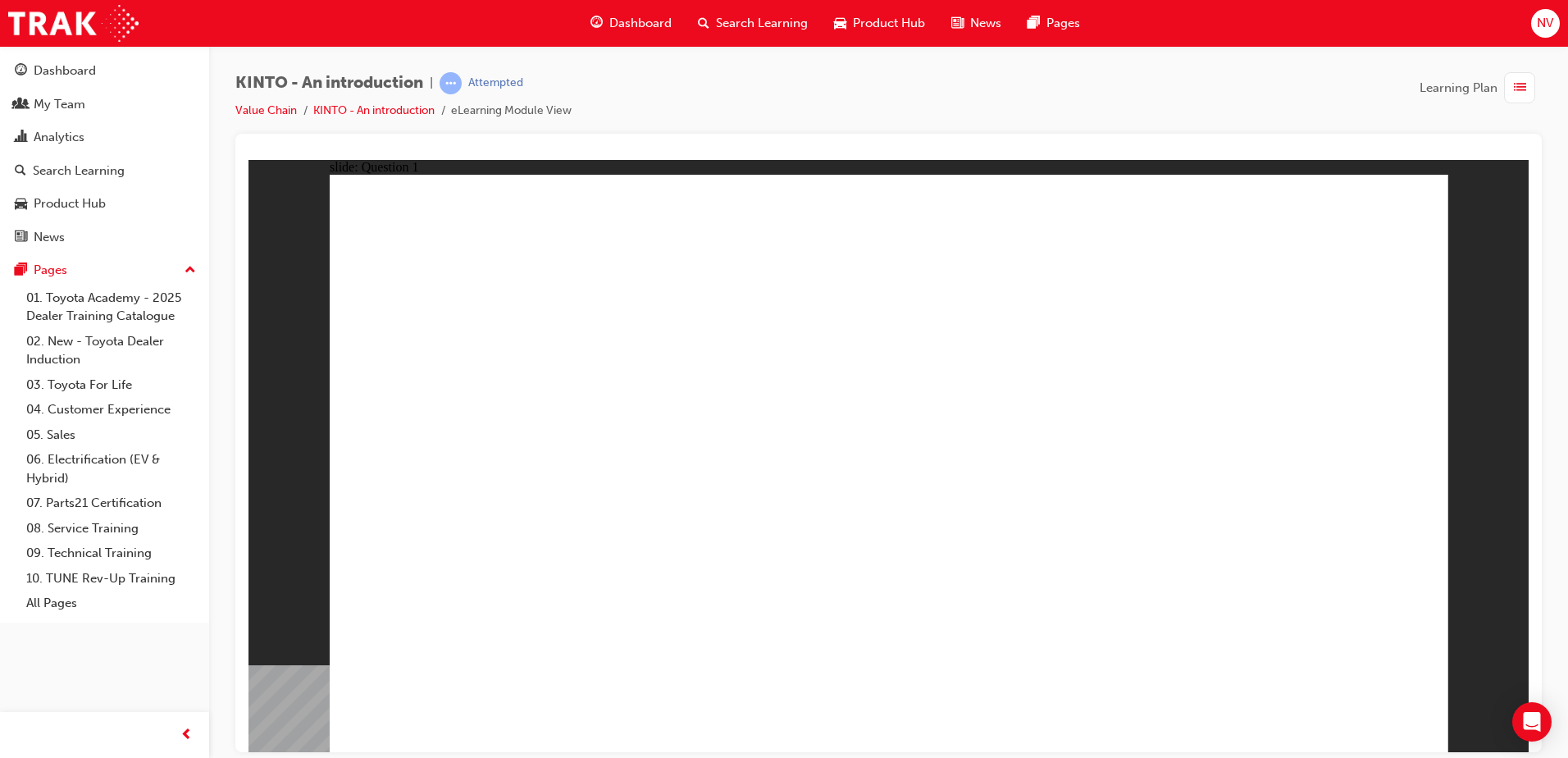
checkbox input "true"
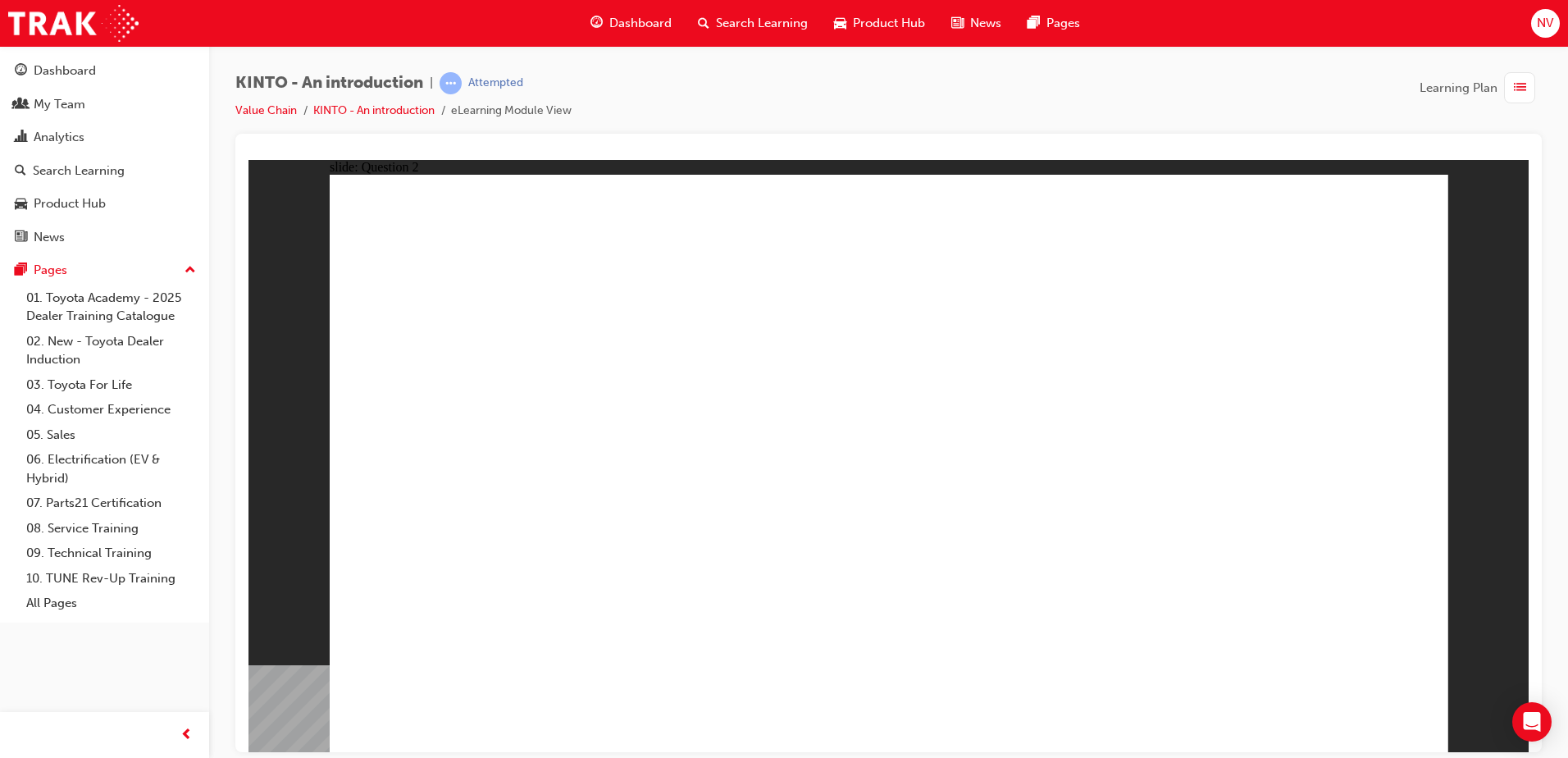
radio input "true"
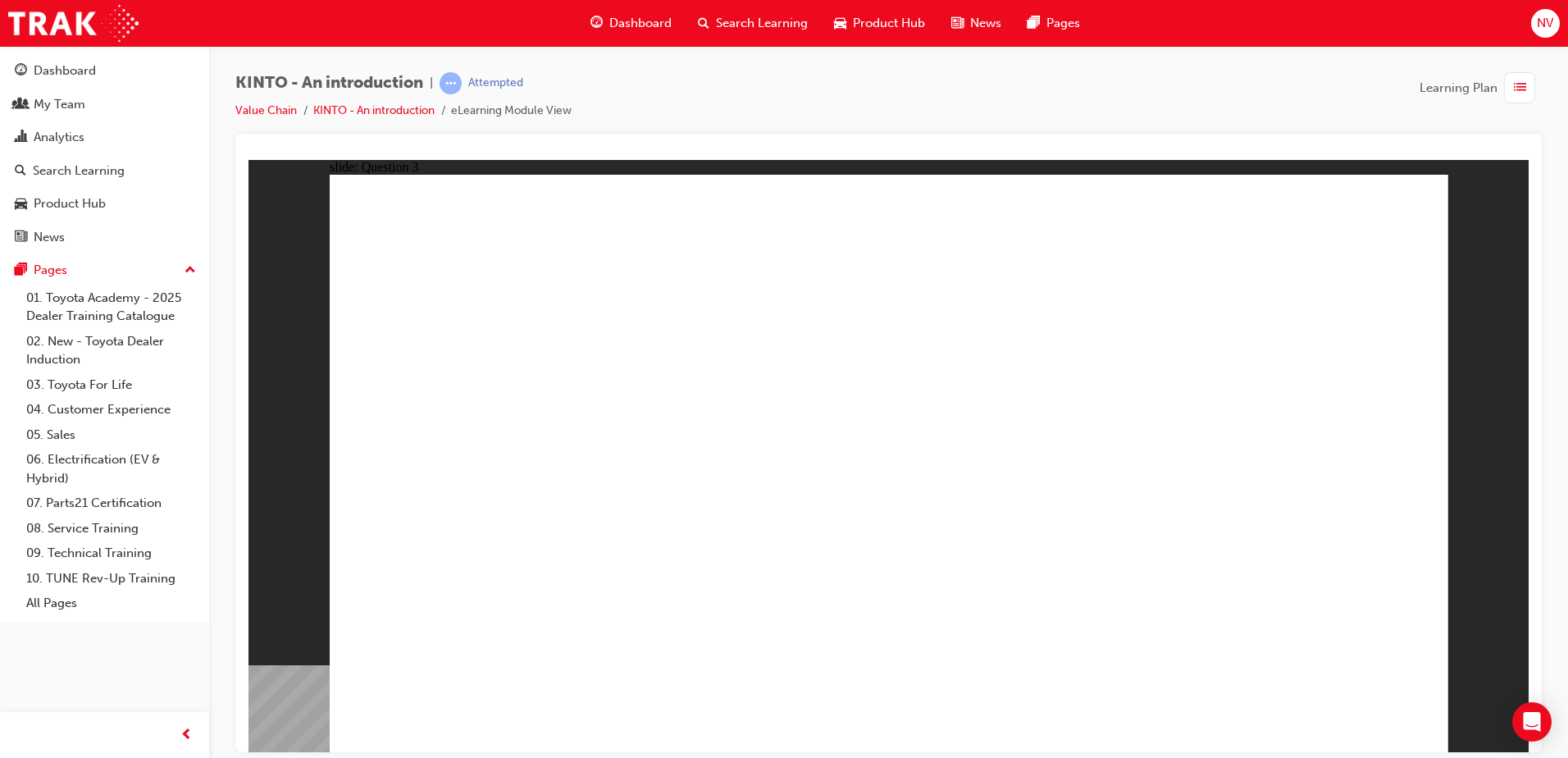
drag, startPoint x: 1109, startPoint y: 490, endPoint x: 499, endPoint y: 614, distance: 622.5
drag, startPoint x: 479, startPoint y: 510, endPoint x: 670, endPoint y: 611, distance: 216.1
drag, startPoint x: 680, startPoint y: 617, endPoint x: 821, endPoint y: 609, distance: 141.2
drag, startPoint x: 692, startPoint y: 507, endPoint x: 681, endPoint y: 623, distance: 116.5
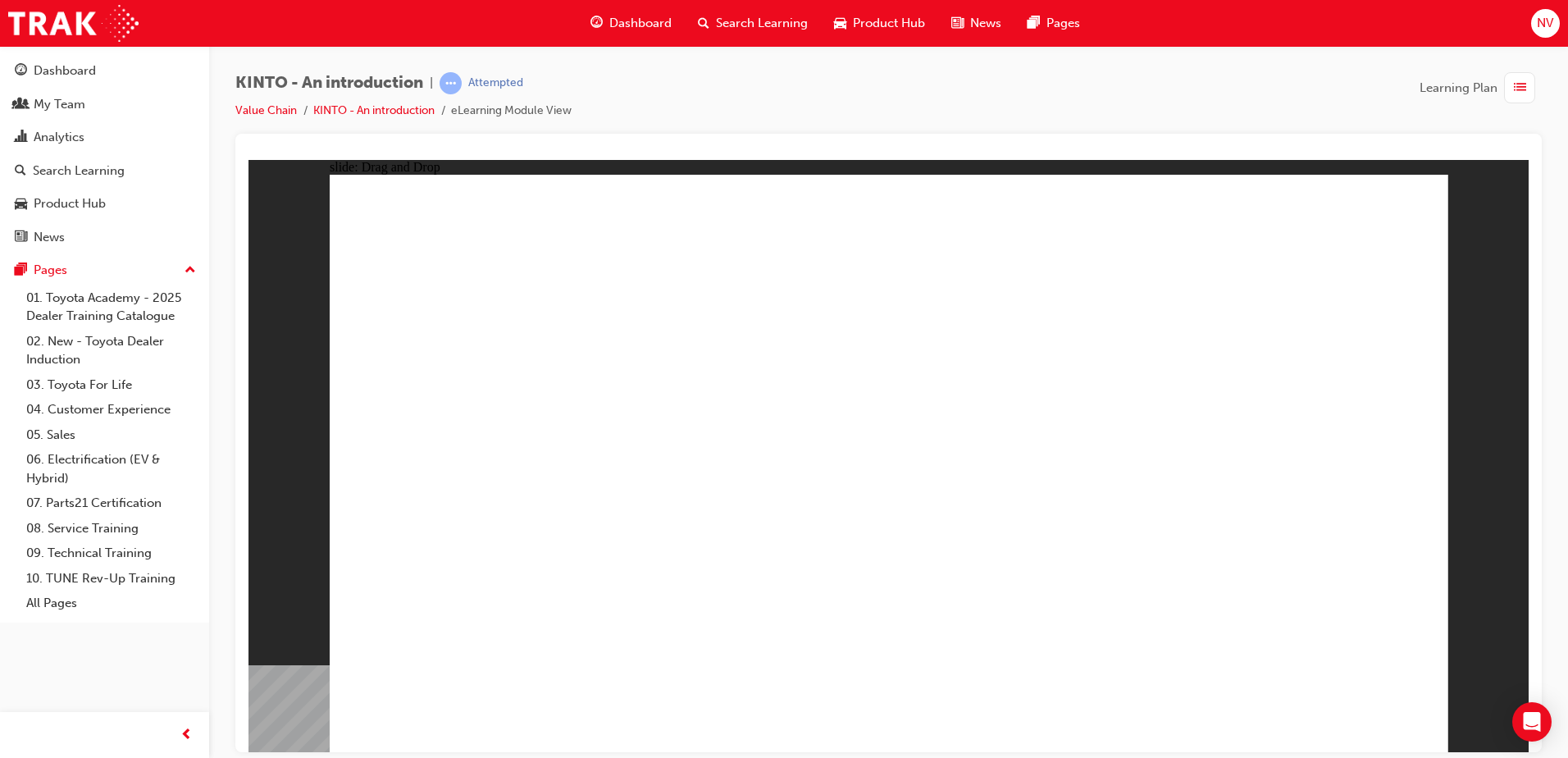
drag, startPoint x: 869, startPoint y: 535, endPoint x: 1053, endPoint y: 633, distance: 208.5
drag, startPoint x: 1288, startPoint y: 481, endPoint x: 1288, endPoint y: 617, distance: 136.0
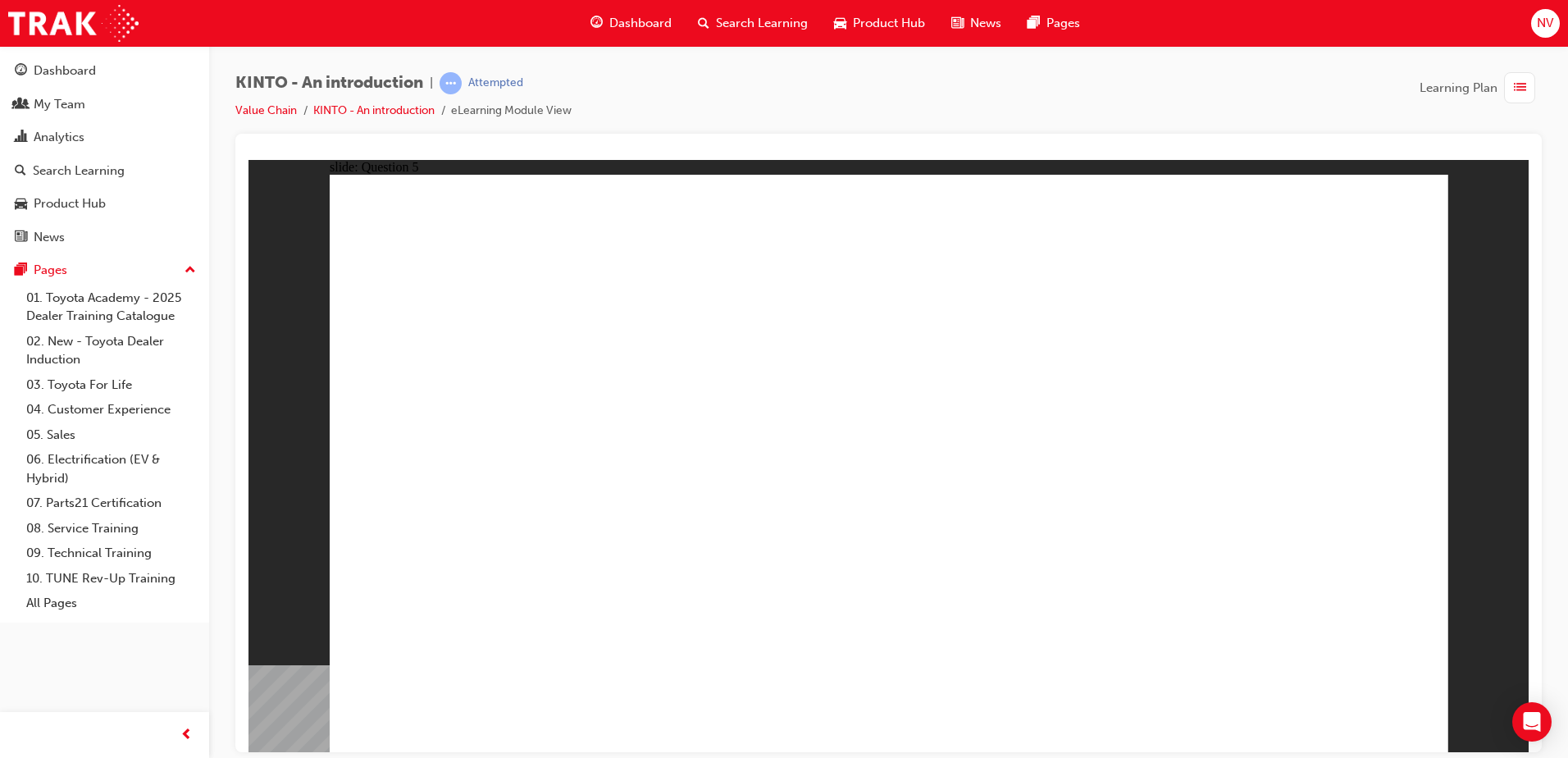
drag, startPoint x: 1053, startPoint y: 576, endPoint x: 1116, endPoint y: 622, distance: 78.0
radio input "true"
drag, startPoint x: 1397, startPoint y: 733, endPoint x: 1386, endPoint y: 725, distance: 13.6
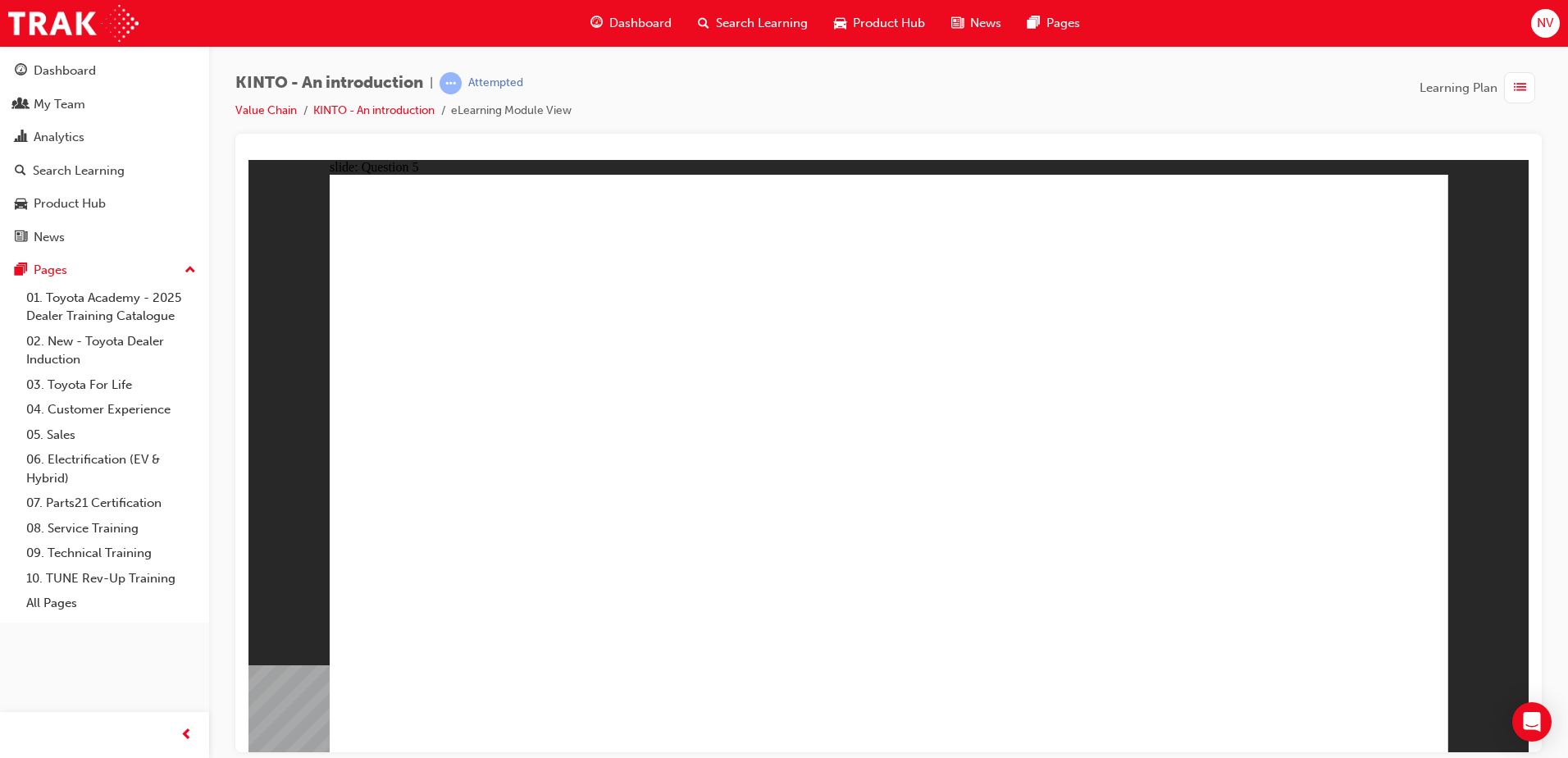
radio input "true"
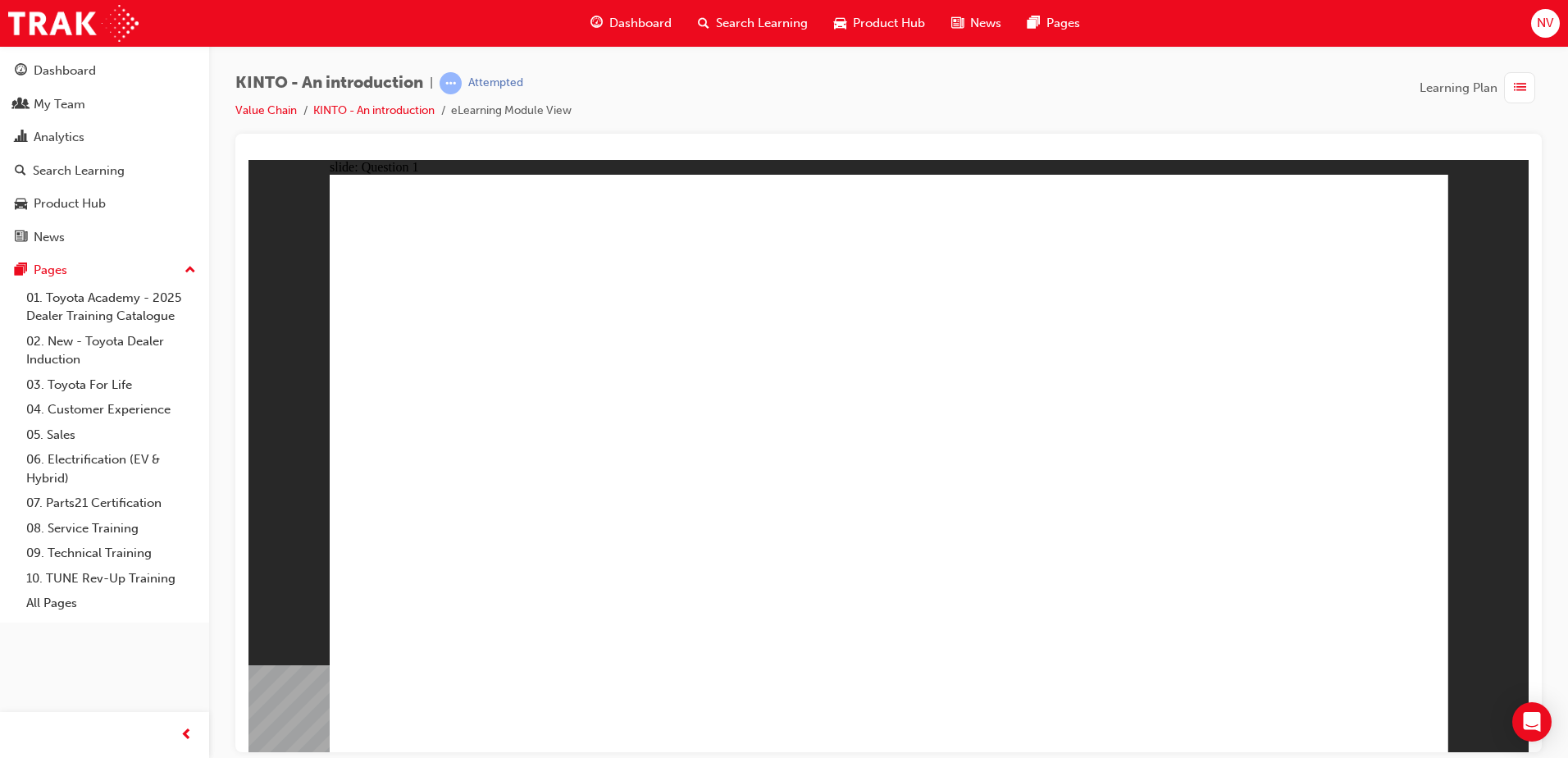
checkbox input "true"
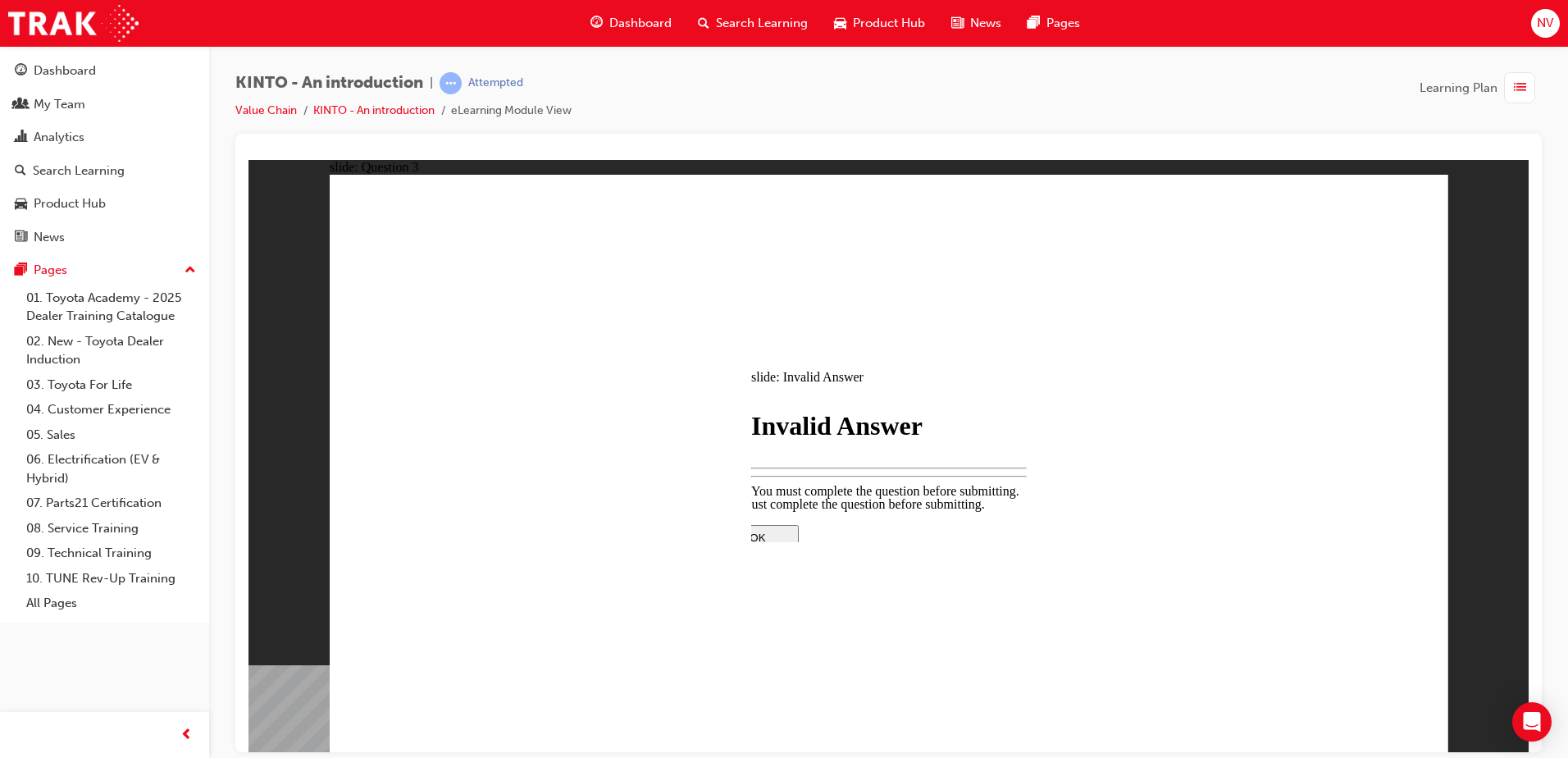
drag, startPoint x: 871, startPoint y: 507, endPoint x: 886, endPoint y: 555, distance: 50.3
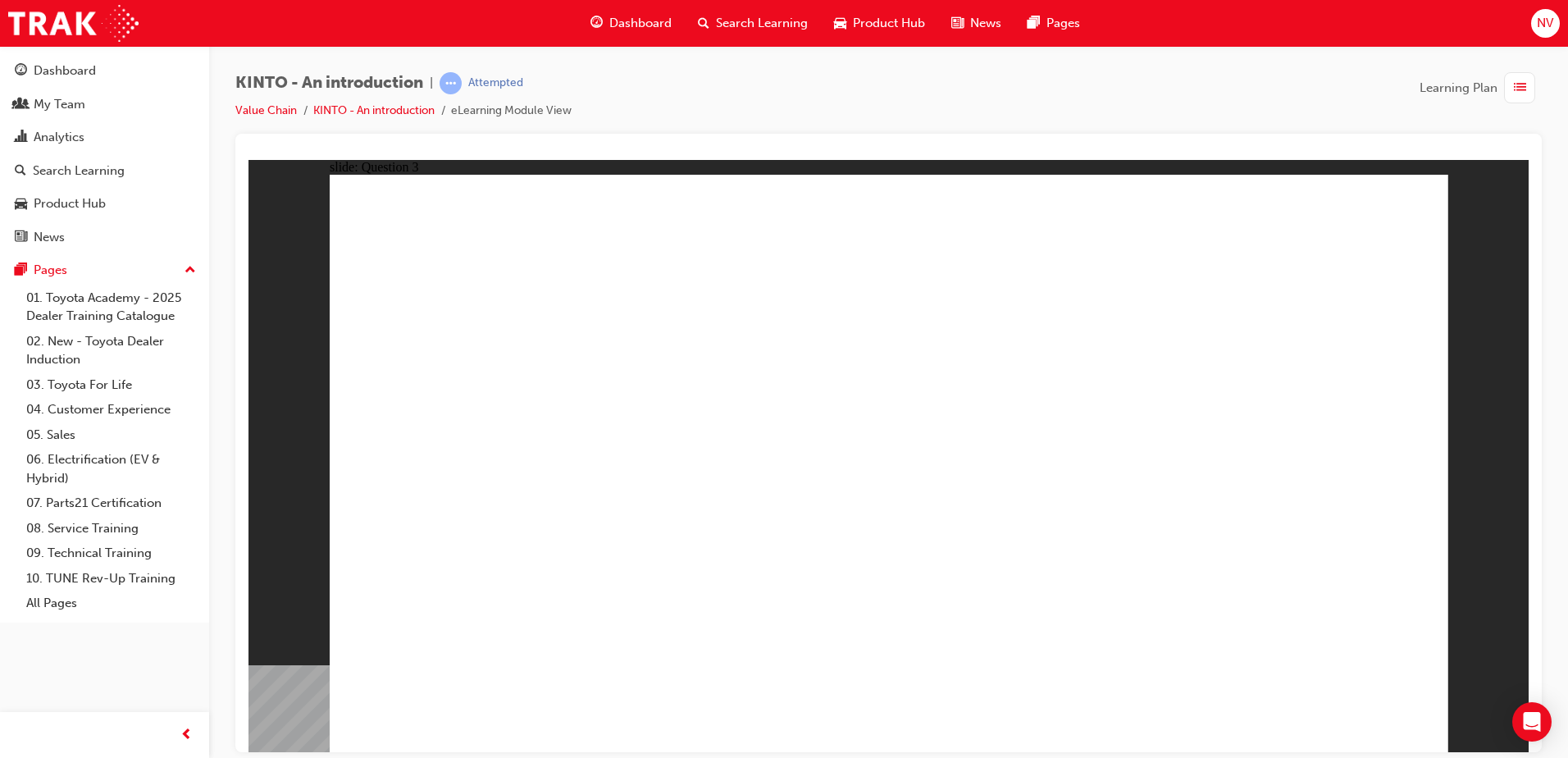
radio input "true"
drag, startPoint x: 463, startPoint y: 507, endPoint x: 457, endPoint y: 608, distance: 101.2
drag, startPoint x: 800, startPoint y: 560, endPoint x: 637, endPoint y: 607, distance: 169.6
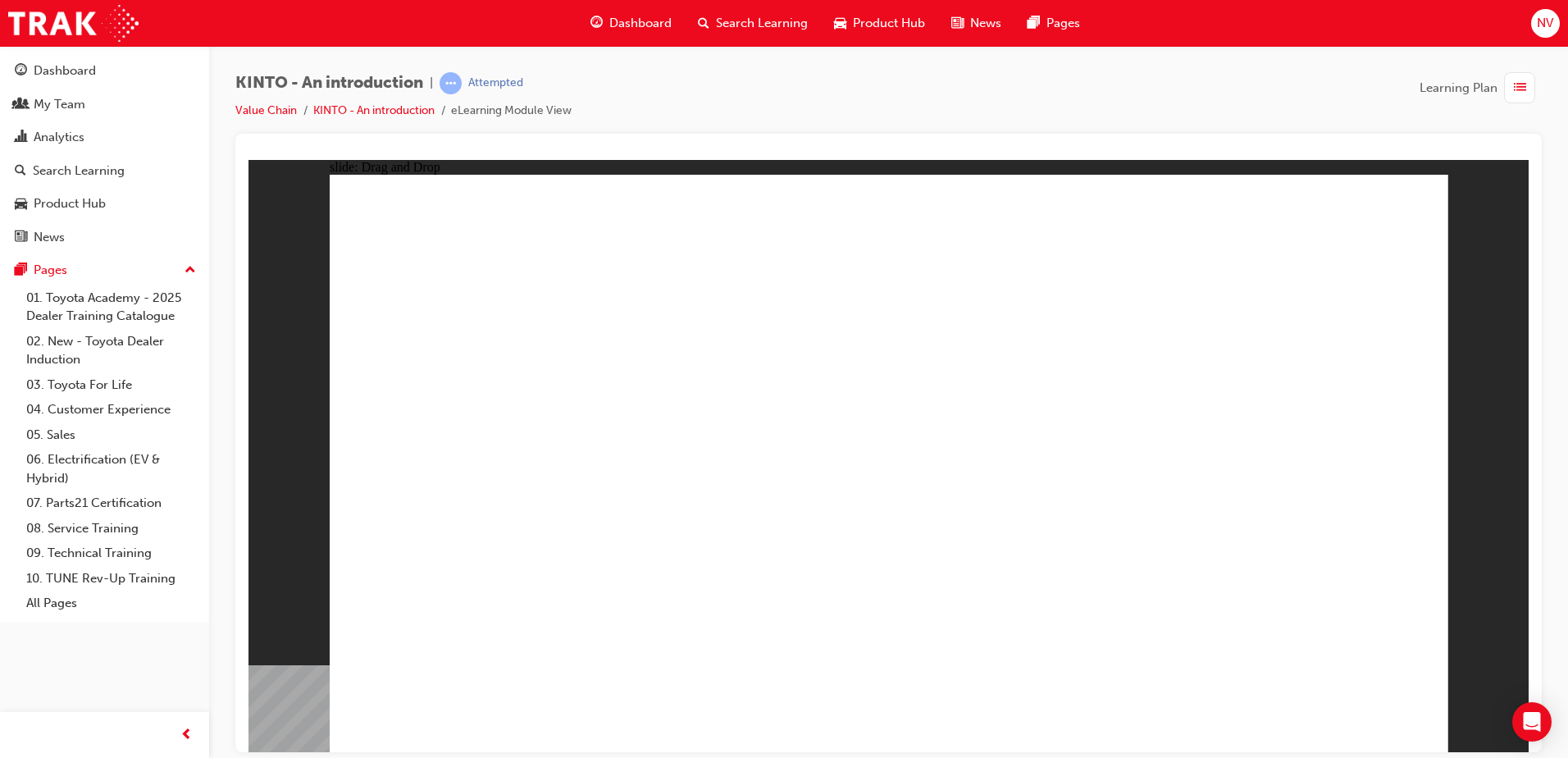
drag, startPoint x: 645, startPoint y: 511, endPoint x: 920, endPoint y: 582, distance: 284.0
drag, startPoint x: 1081, startPoint y: 486, endPoint x: 1109, endPoint y: 615, distance: 132.0
drag, startPoint x: 1263, startPoint y: 506, endPoint x: 1273, endPoint y: 646, distance: 140.4
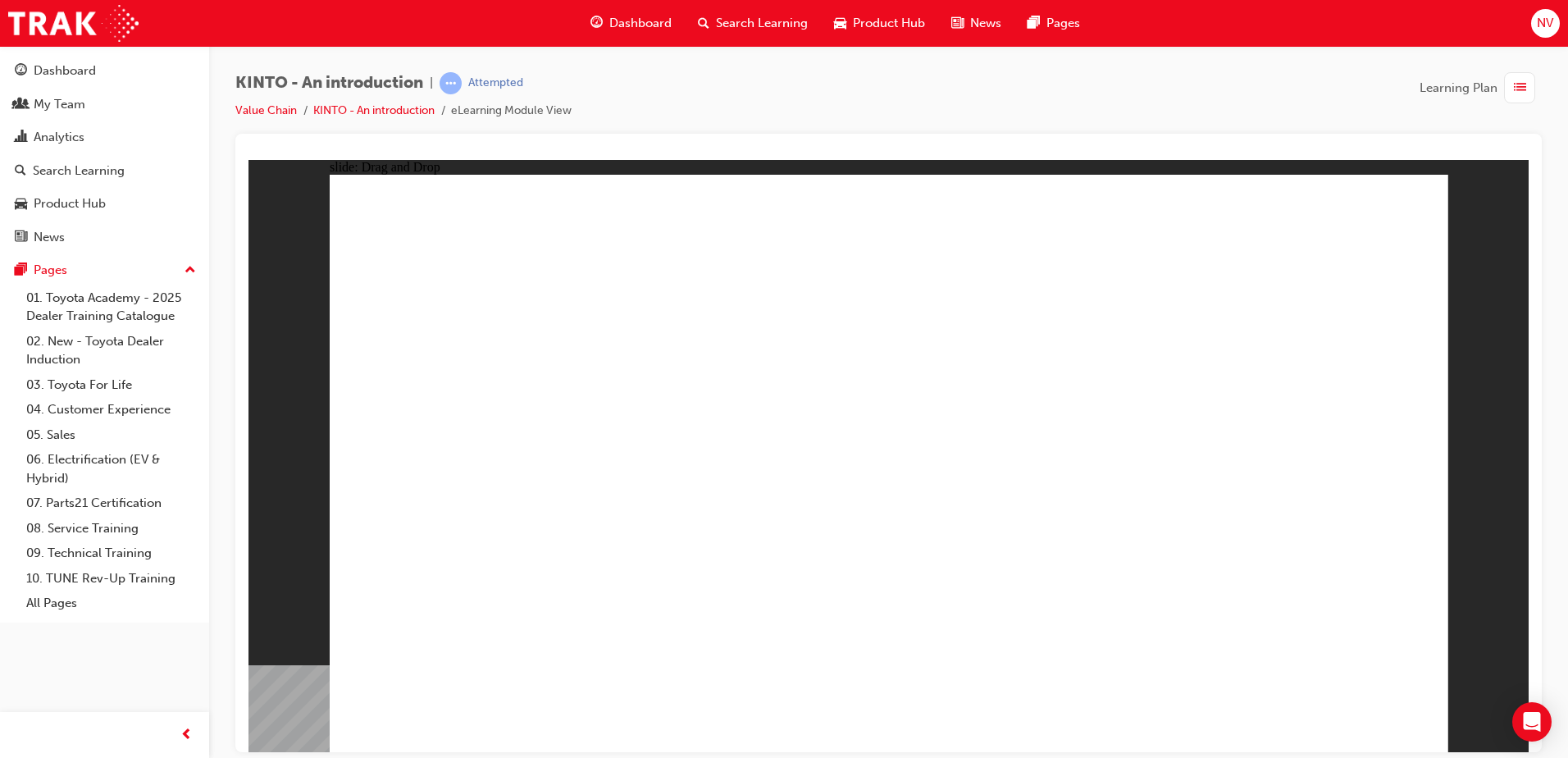
drag, startPoint x: 890, startPoint y: 563, endPoint x: 896, endPoint y: 549, distance: 15.2
drag, startPoint x: 896, startPoint y: 549, endPoint x: 900, endPoint y: 541, distance: 8.9
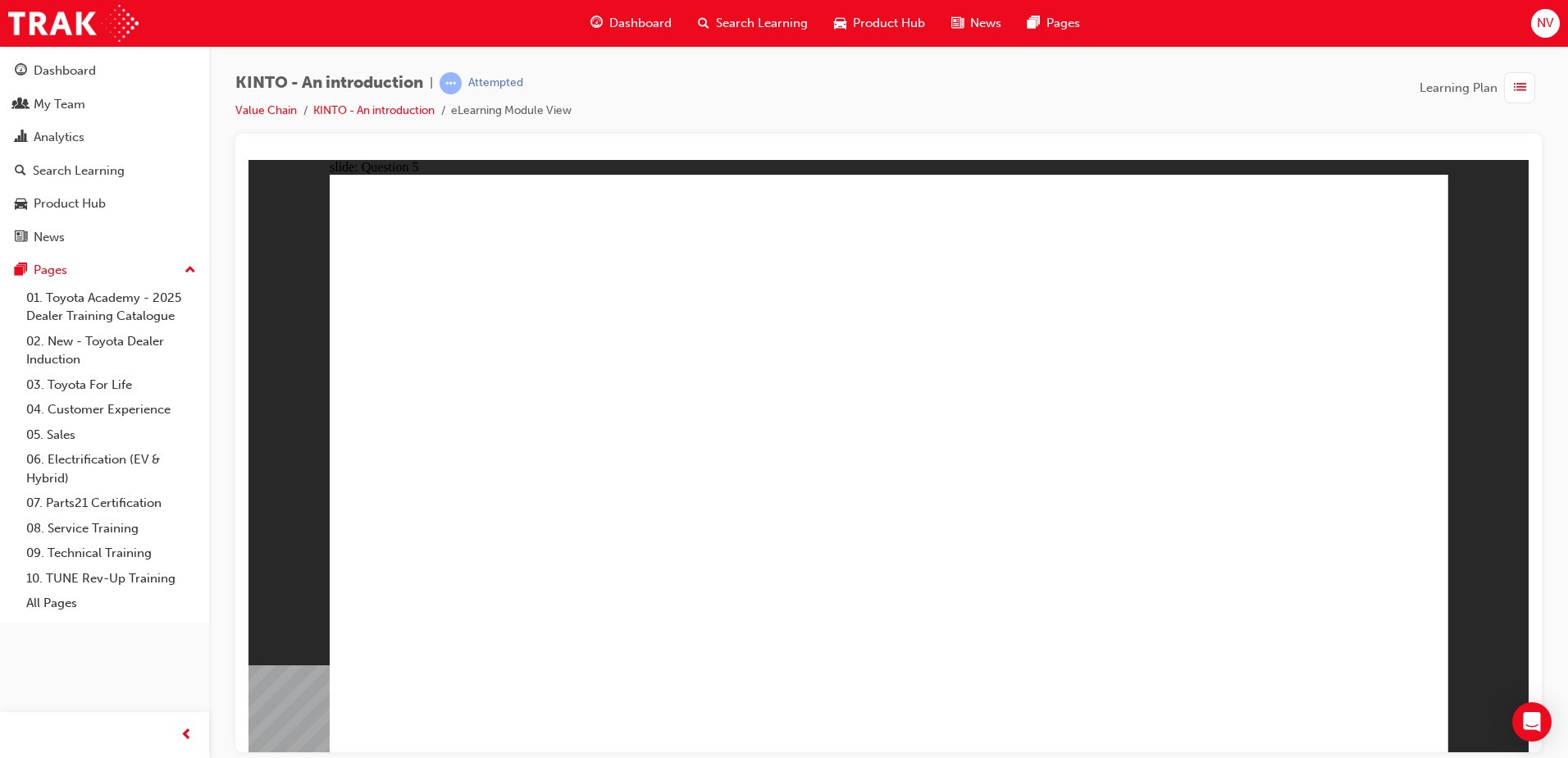
radio input "true"
drag, startPoint x: 860, startPoint y: 568, endPoint x: 875, endPoint y: 569, distance: 15.0
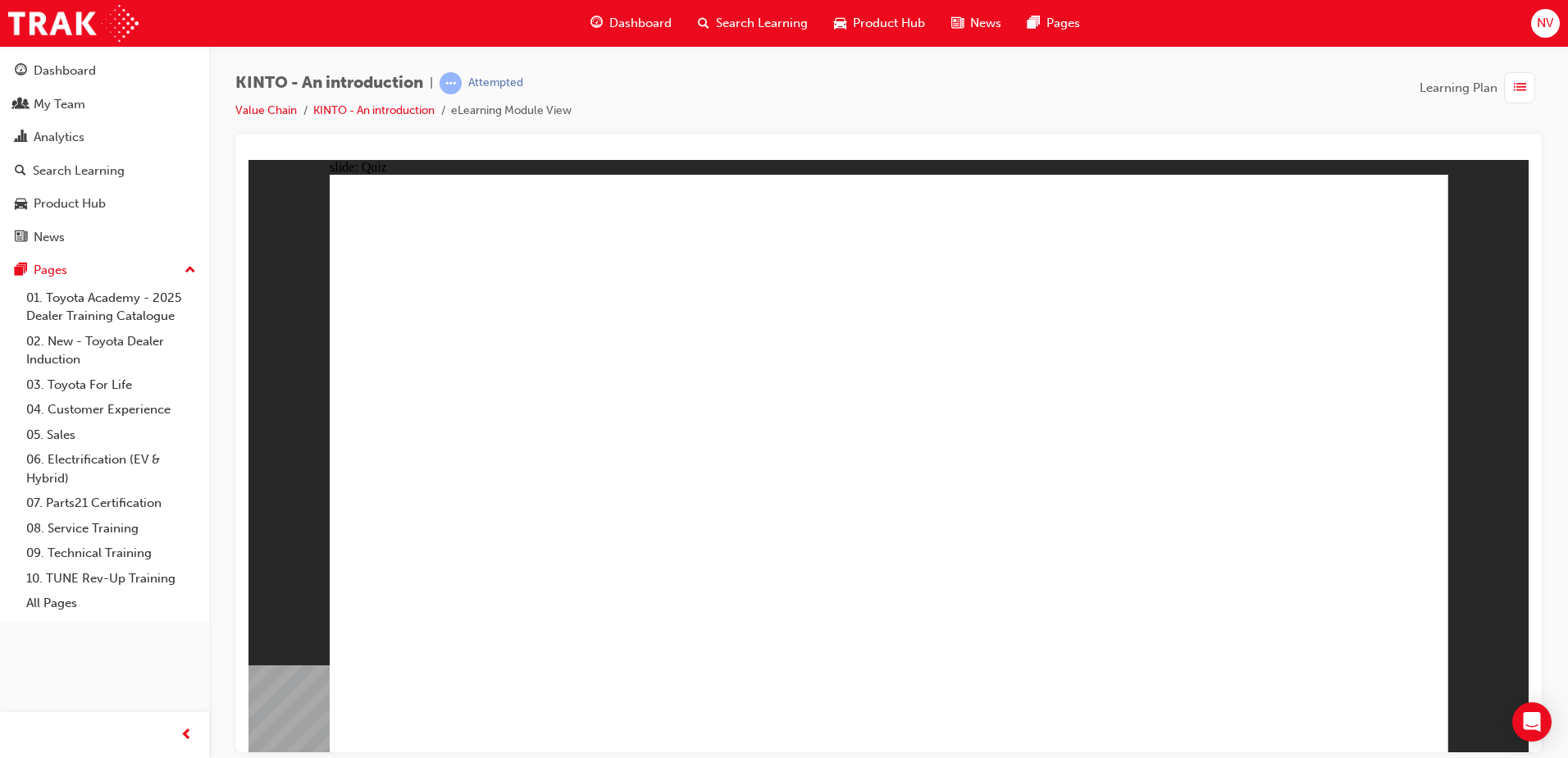
radio input "true"
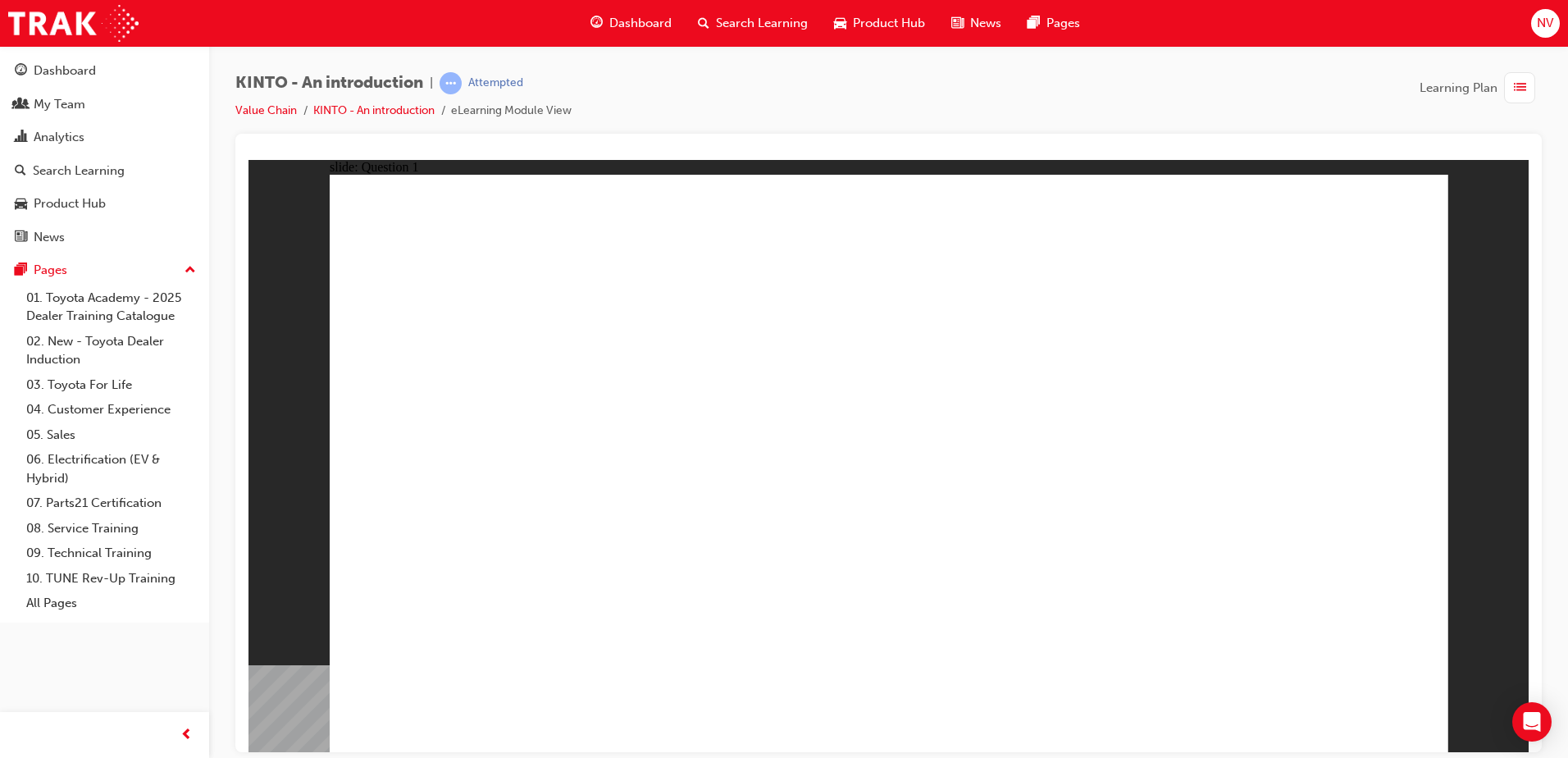
checkbox input "true"
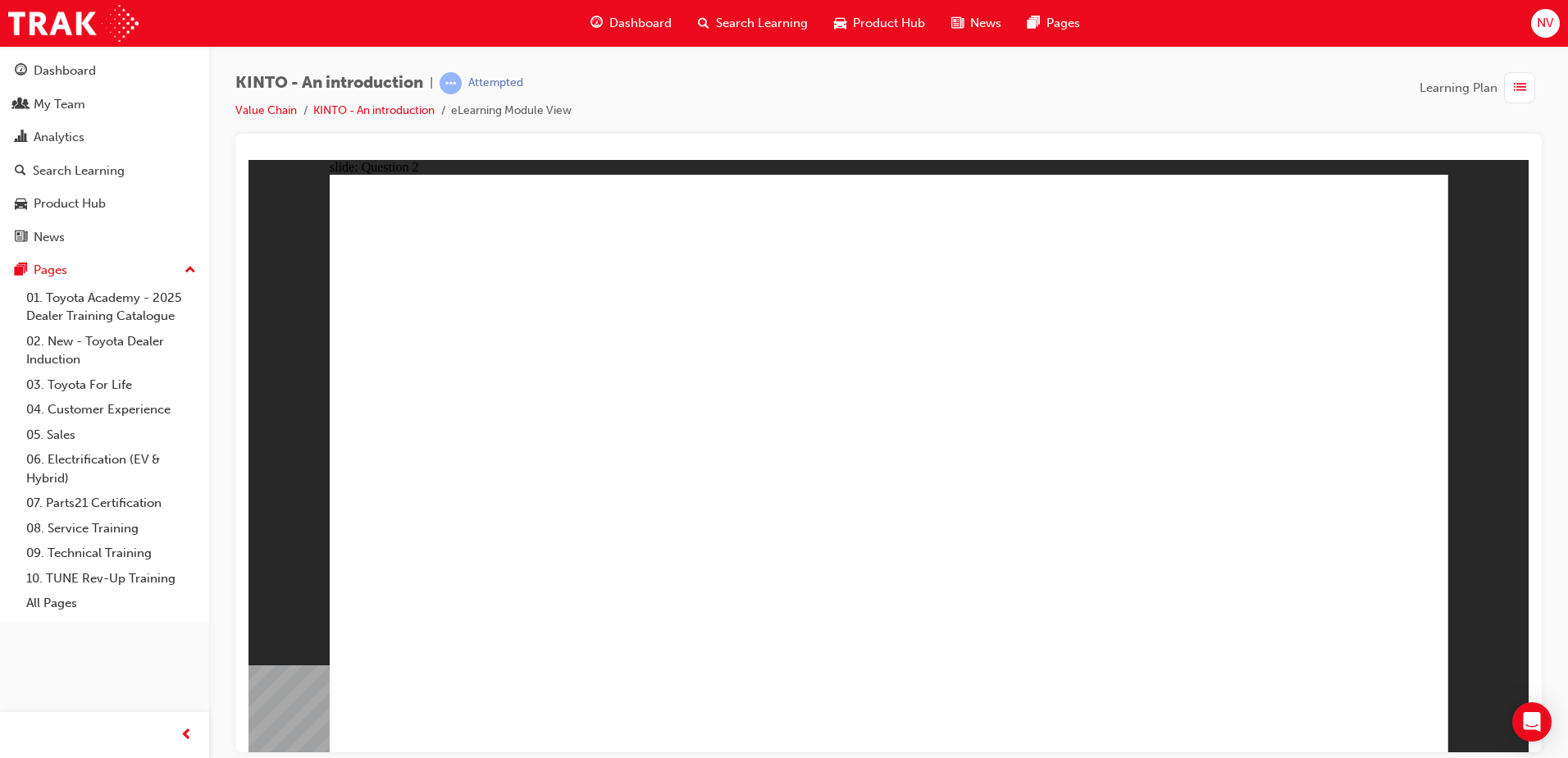
checkbox input "true"
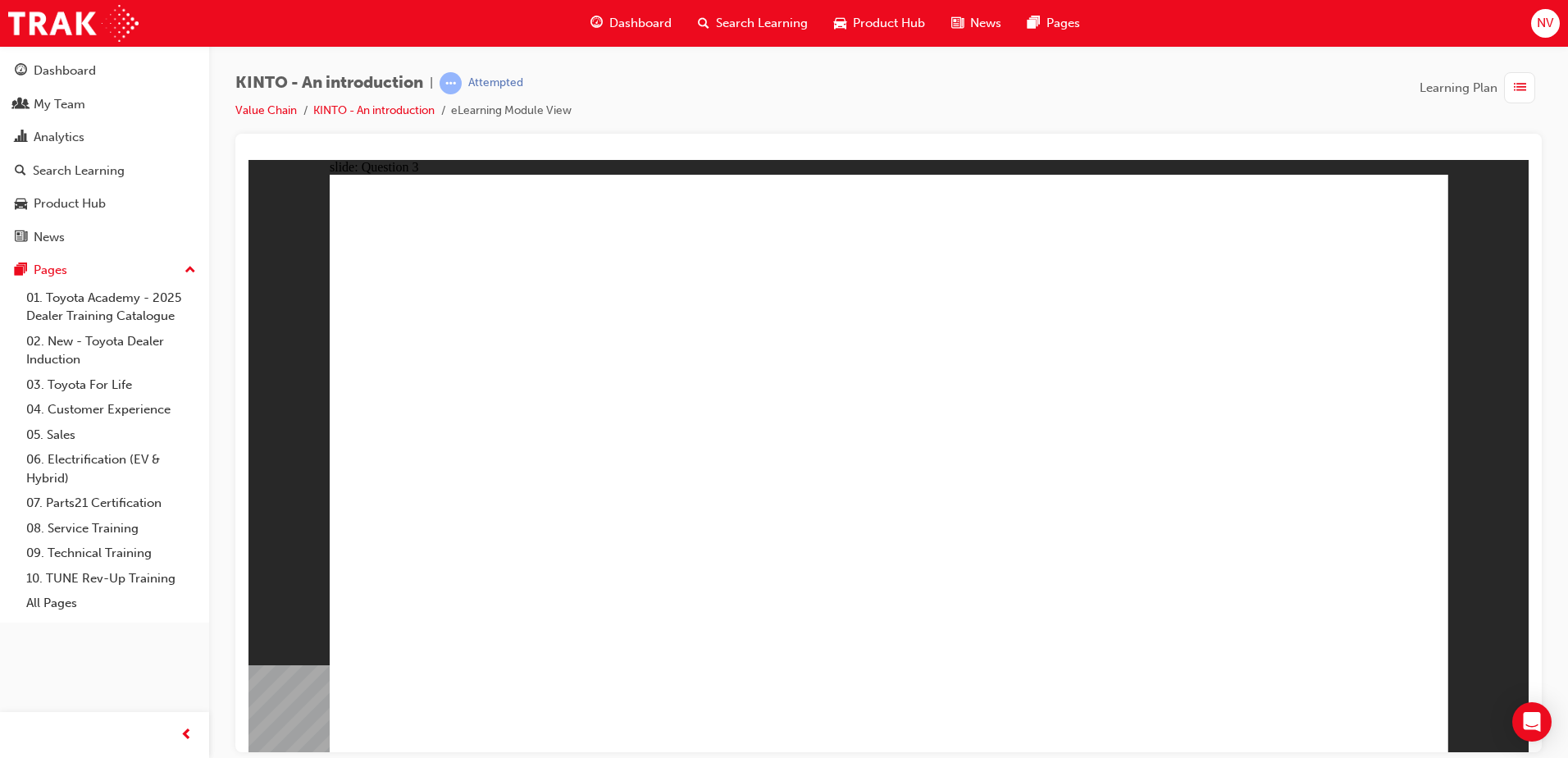
radio input "true"
drag, startPoint x: 543, startPoint y: 510, endPoint x: 524, endPoint y: 626, distance: 117.5
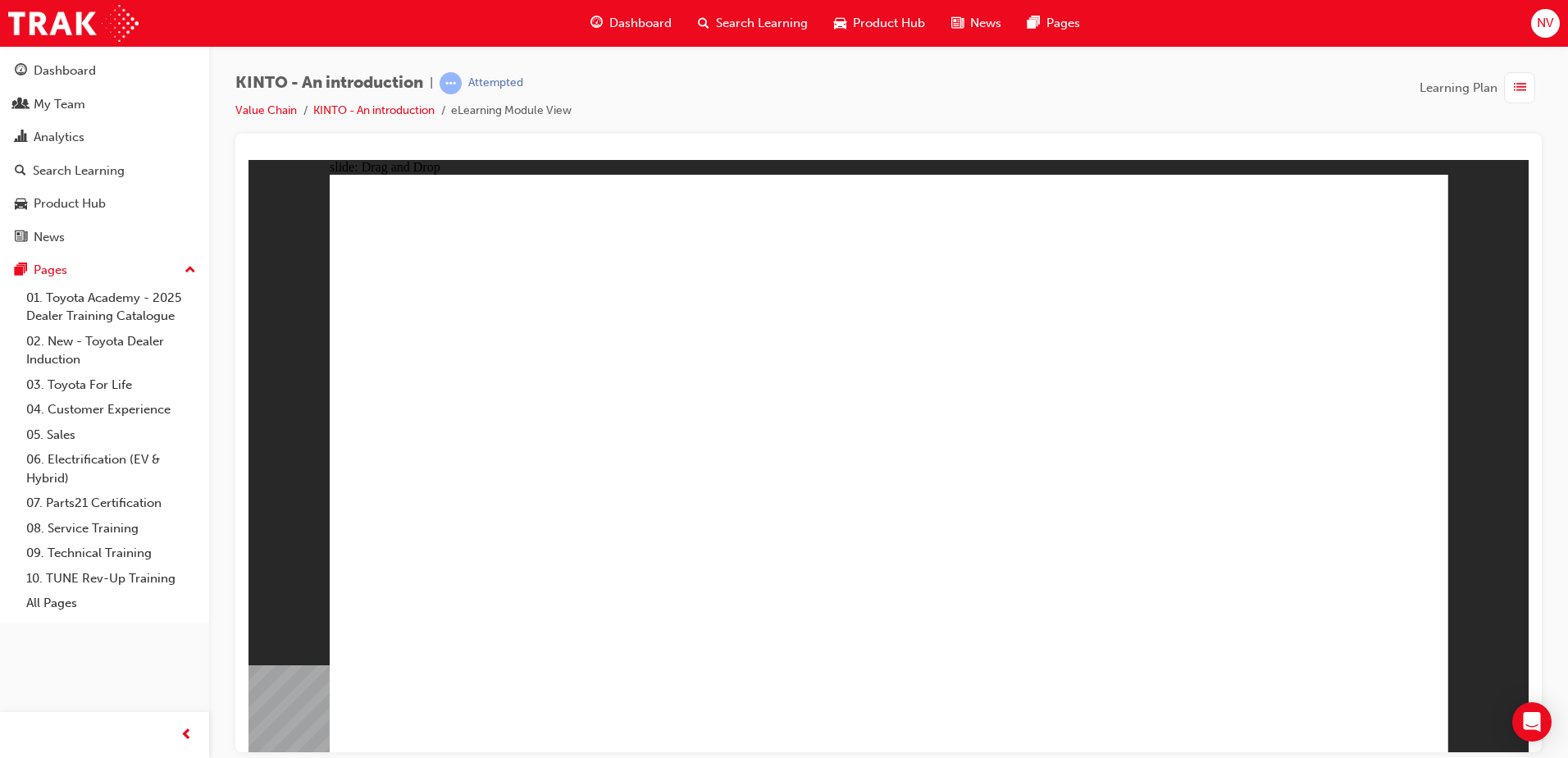
drag, startPoint x: 701, startPoint y: 532, endPoint x: 681, endPoint y: 654, distance: 123.6
drag, startPoint x: 871, startPoint y: 516, endPoint x: 894, endPoint y: 628, distance: 114.3
drag, startPoint x: 1058, startPoint y: 534, endPoint x: 1082, endPoint y: 678, distance: 146.0
drag, startPoint x: 1279, startPoint y: 505, endPoint x: 1313, endPoint y: 641, distance: 140.2
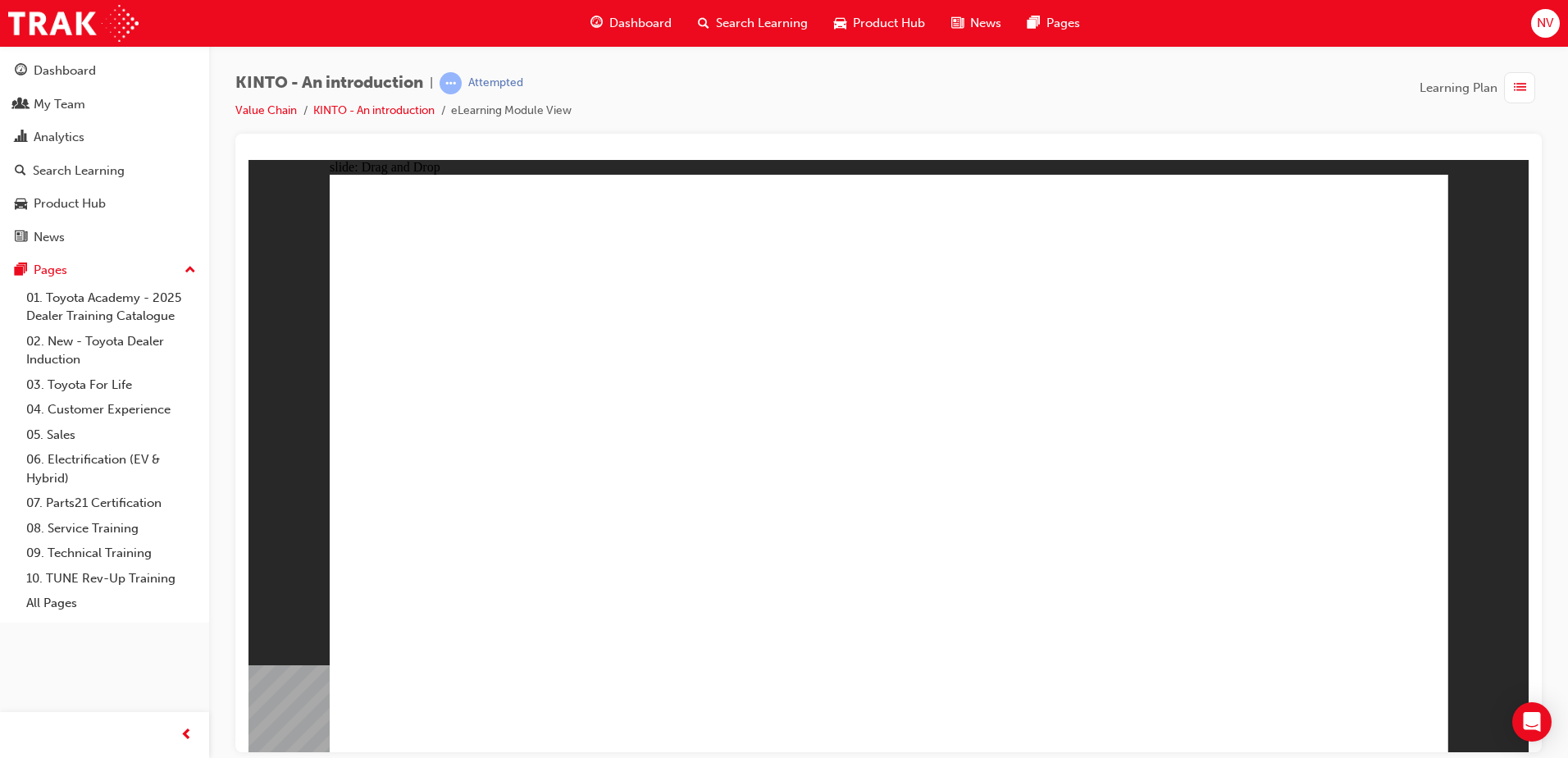
drag, startPoint x: 1344, startPoint y: 723, endPoint x: 1345, endPoint y: 706, distance: 17.0
radio input "true"
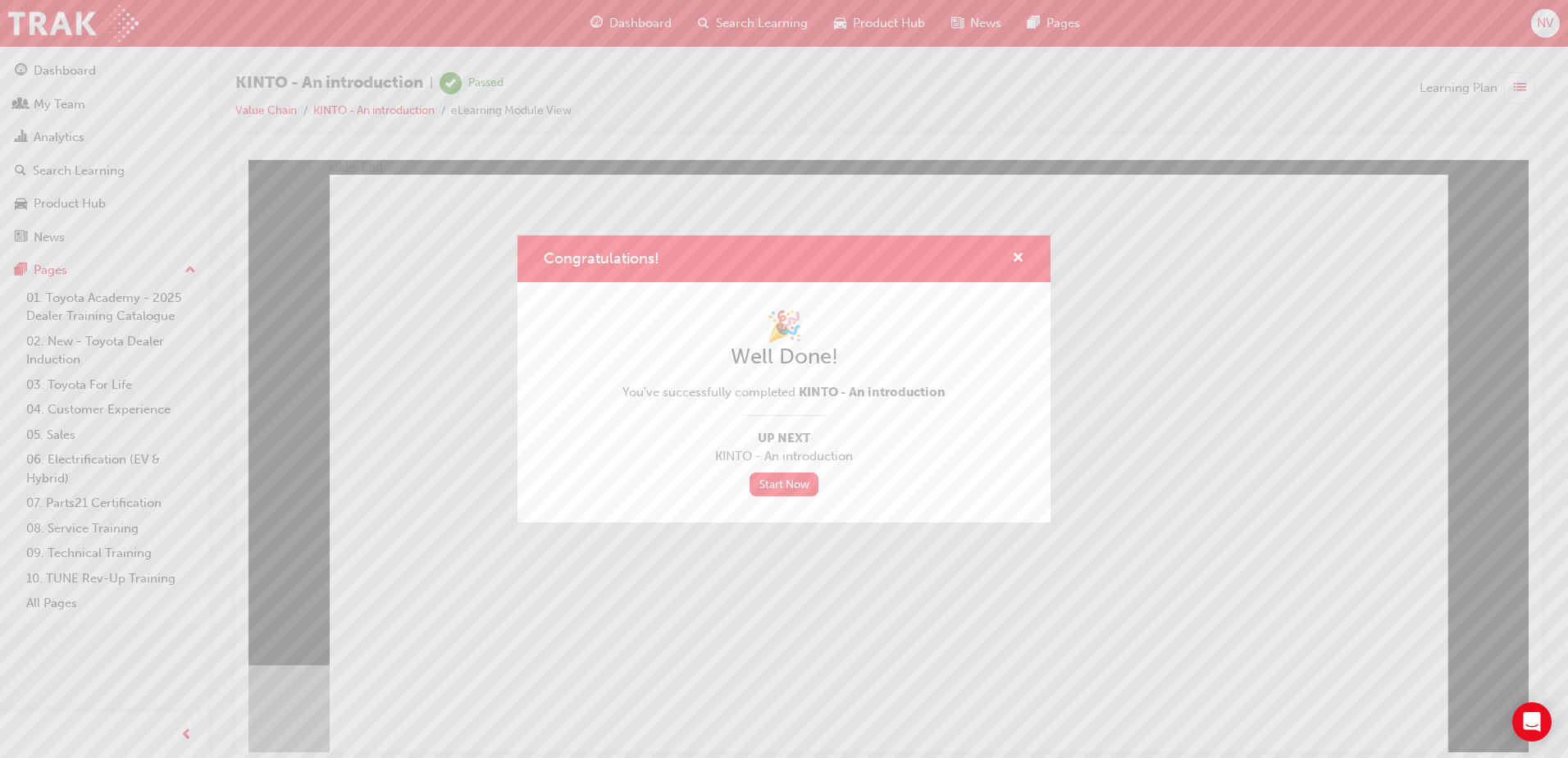
click at [1010, 249] on div "Congratulations!" at bounding box center [1012, 259] width 26 height 21
click at [1023, 257] on span "cross-icon" at bounding box center [1018, 258] width 12 height 15
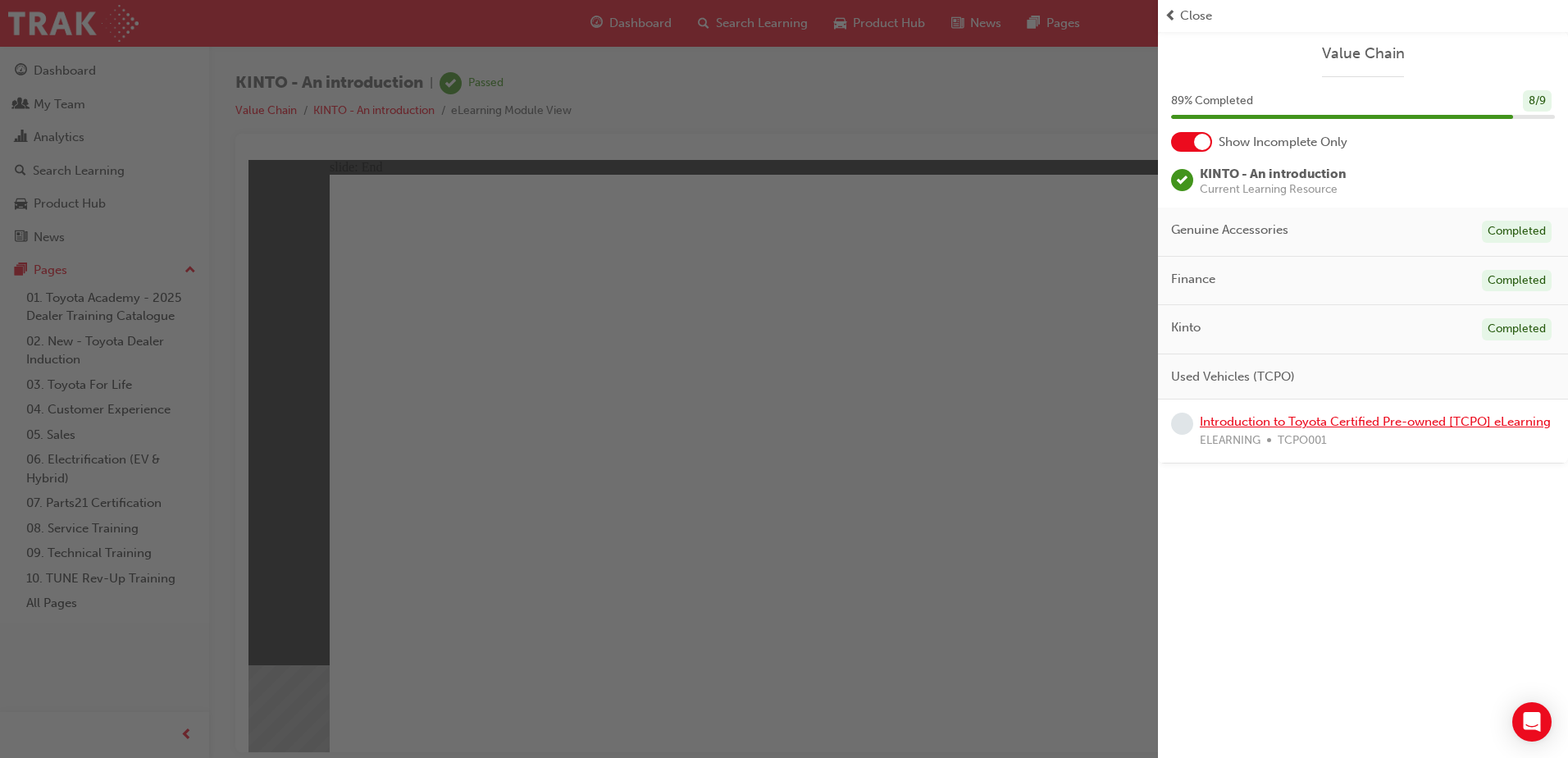
click at [1348, 417] on link "Introduction to Toyota Certified Pre-owned [TCPO] eLearning" at bounding box center [1375, 421] width 351 height 15
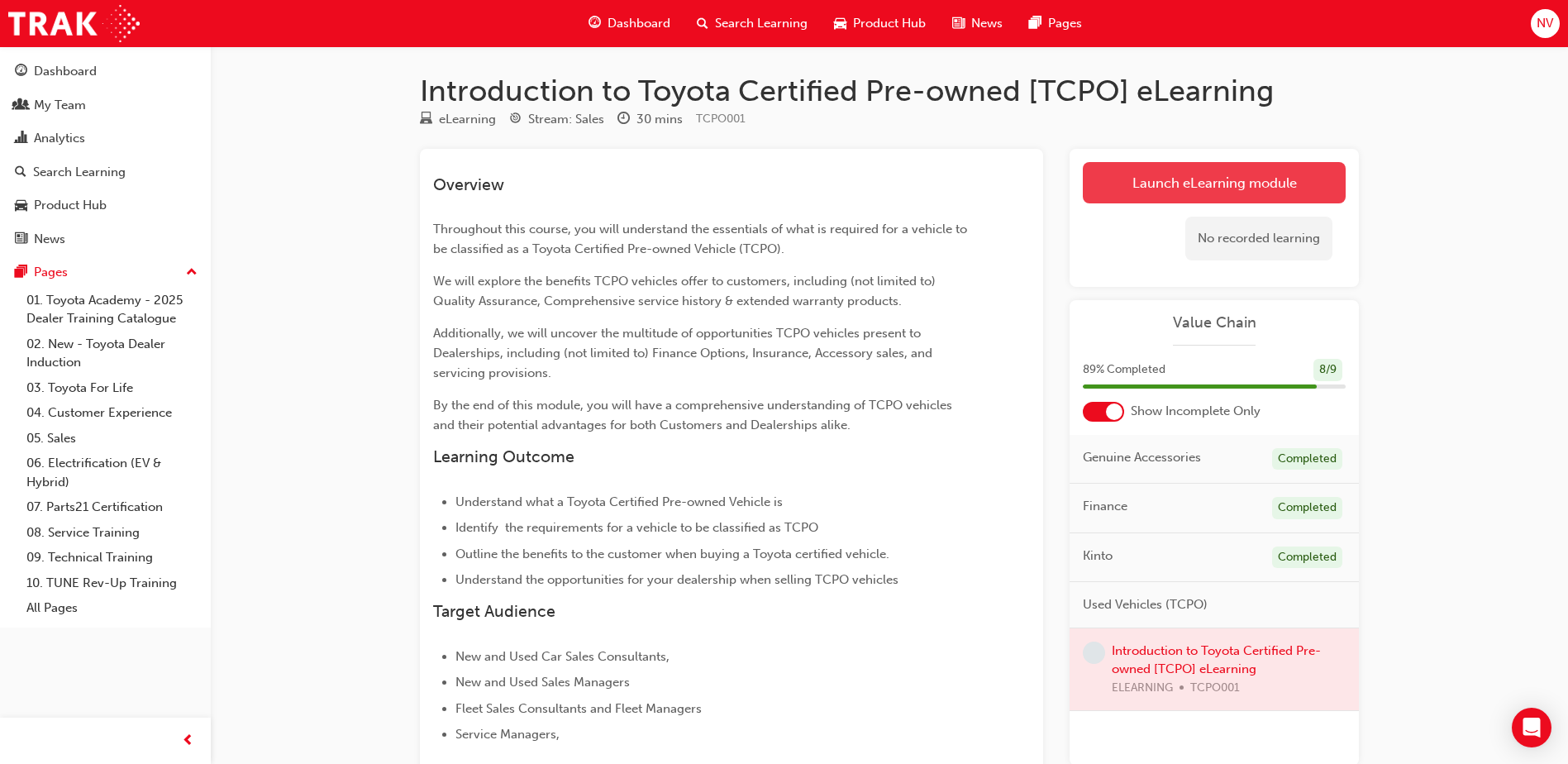
click at [1208, 187] on link "Launch eLearning module" at bounding box center [1214, 183] width 263 height 42
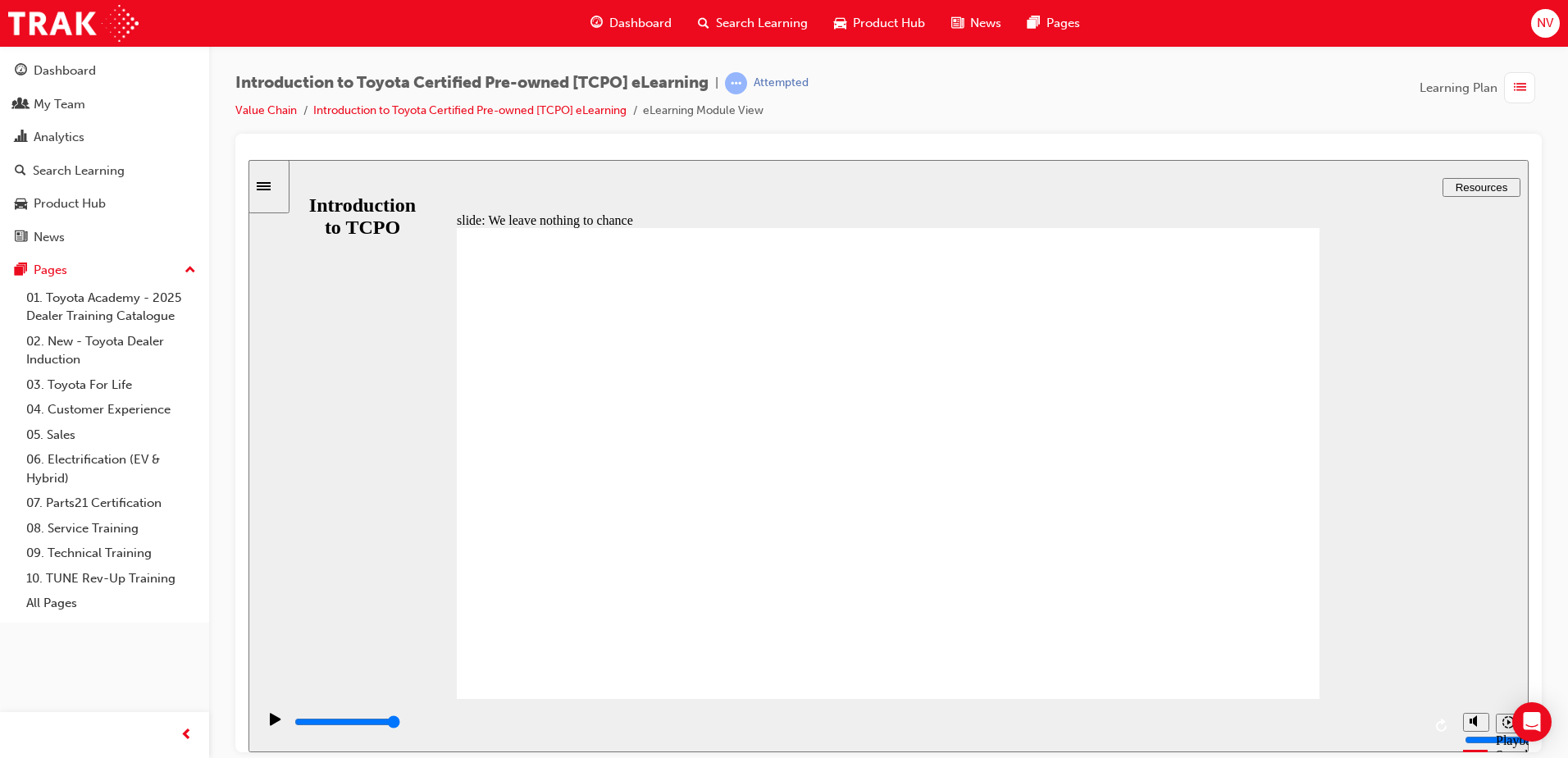
drag, startPoint x: 1088, startPoint y: 435, endPoint x: 1093, endPoint y: 413, distance: 22.6
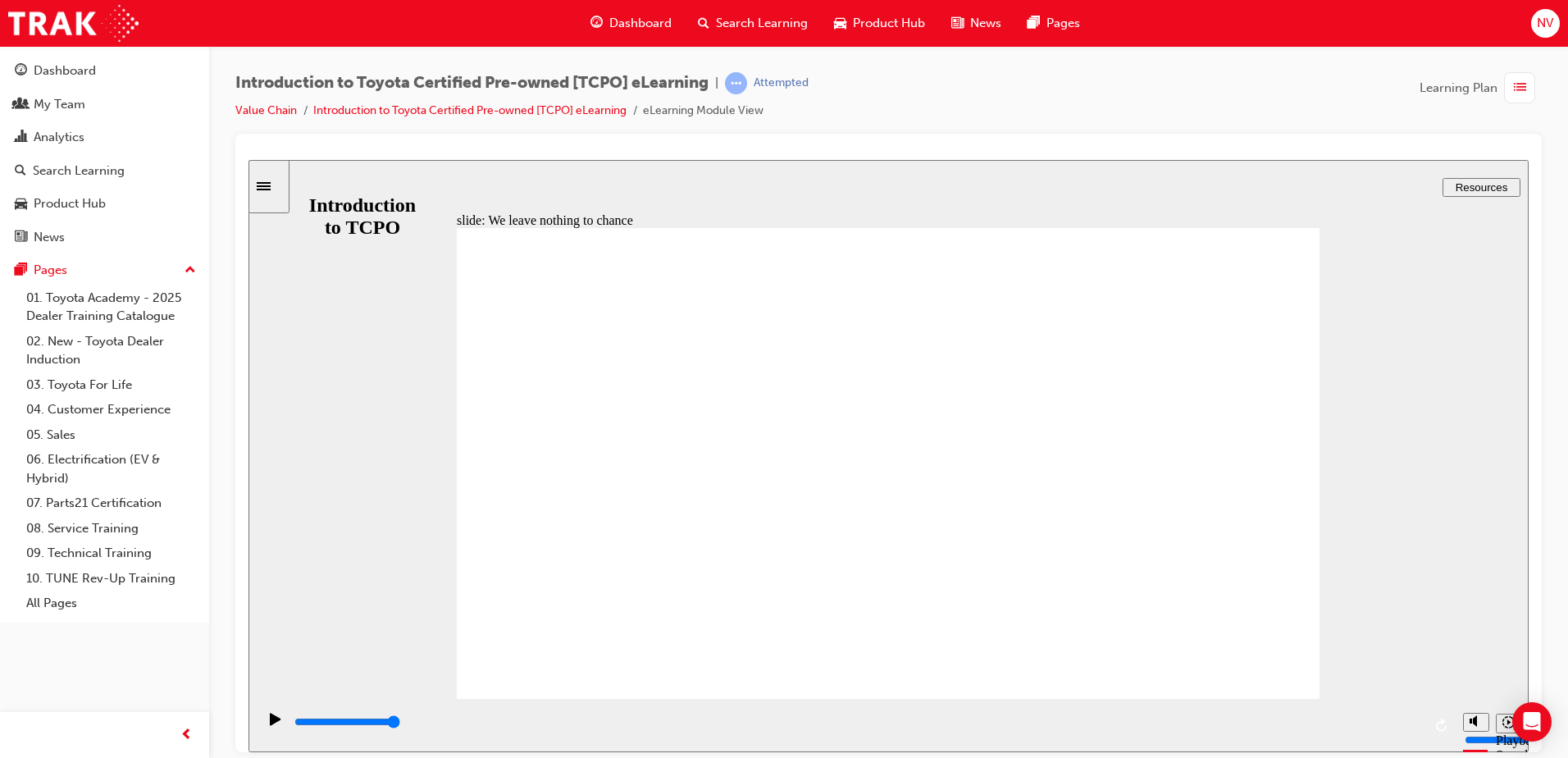
drag, startPoint x: 1215, startPoint y: 242, endPoint x: 1159, endPoint y: 292, distance: 75.1
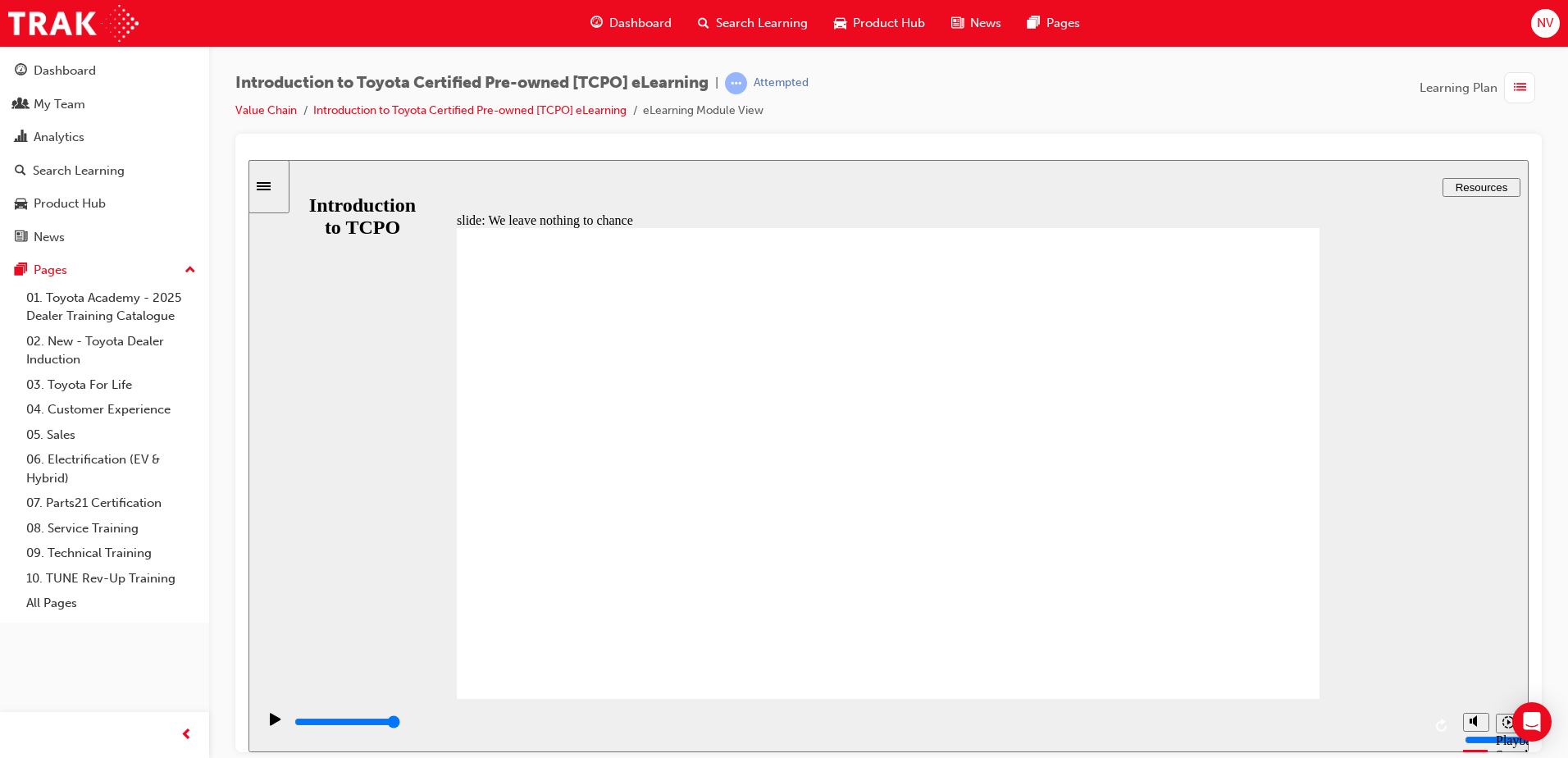
drag, startPoint x: 1248, startPoint y: 658, endPoint x: 1191, endPoint y: 738, distance: 98.2
click at [1191, 738] on div "slide: Opportunities to your Dealership when selling TCPO vehicles Opportunitie…" at bounding box center [889, 455] width 1280 height 592
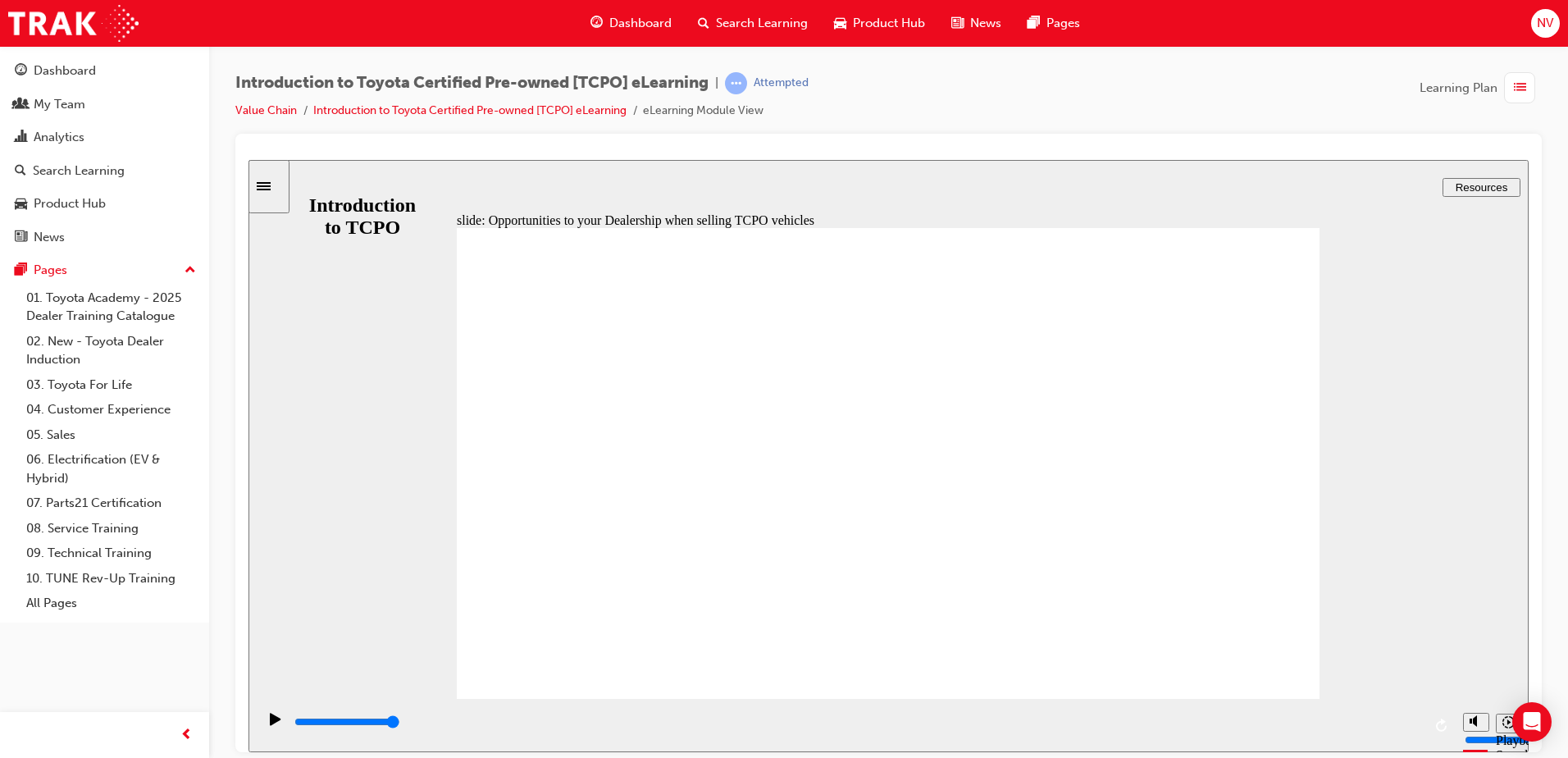
drag, startPoint x: 742, startPoint y: 347, endPoint x: 793, endPoint y: 337, distance: 52.0
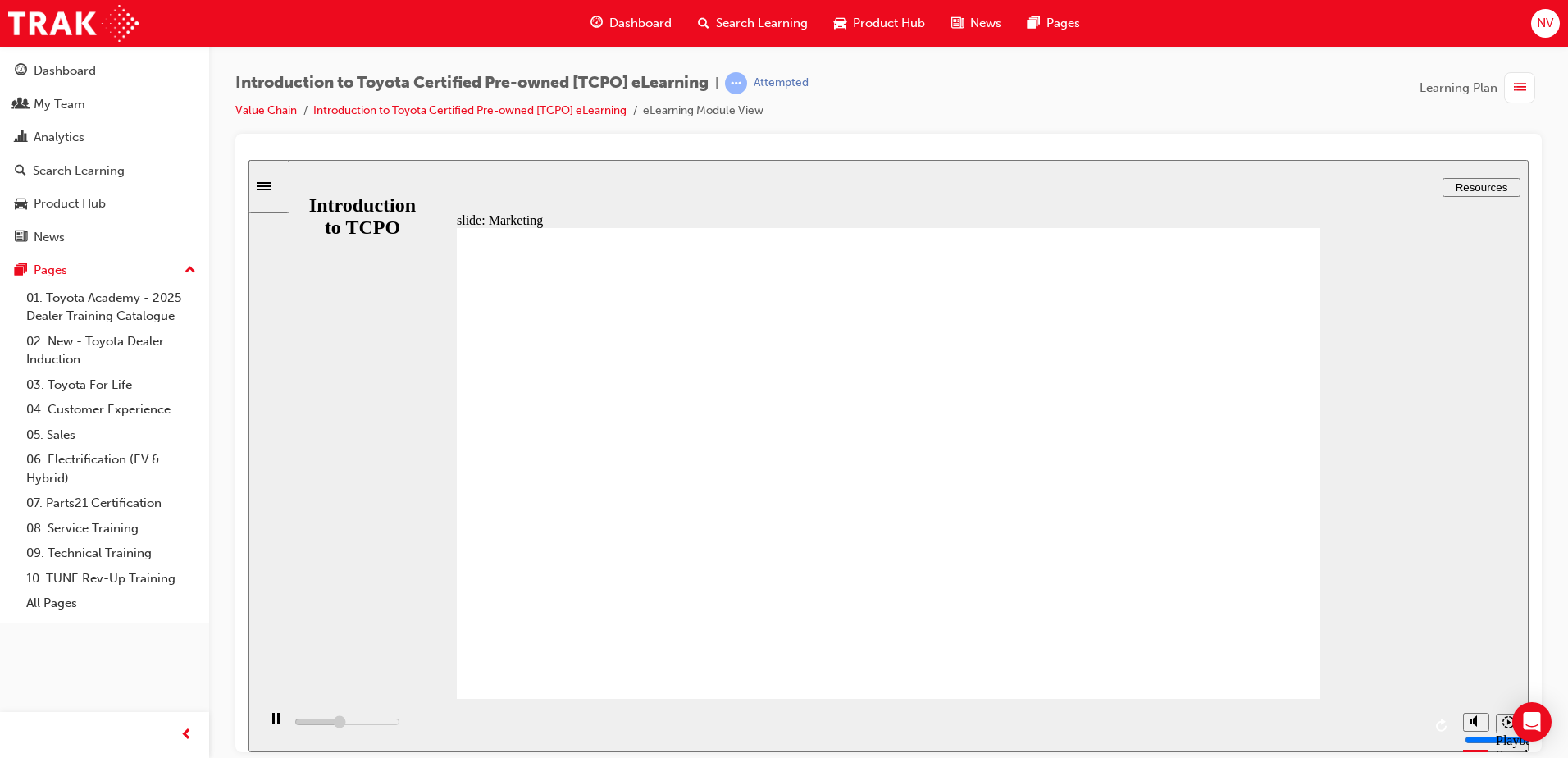
drag, startPoint x: 939, startPoint y: 401, endPoint x: 912, endPoint y: 379, distance: 34.8
drag, startPoint x: 899, startPoint y: 367, endPoint x: 891, endPoint y: 372, distance: 9.4
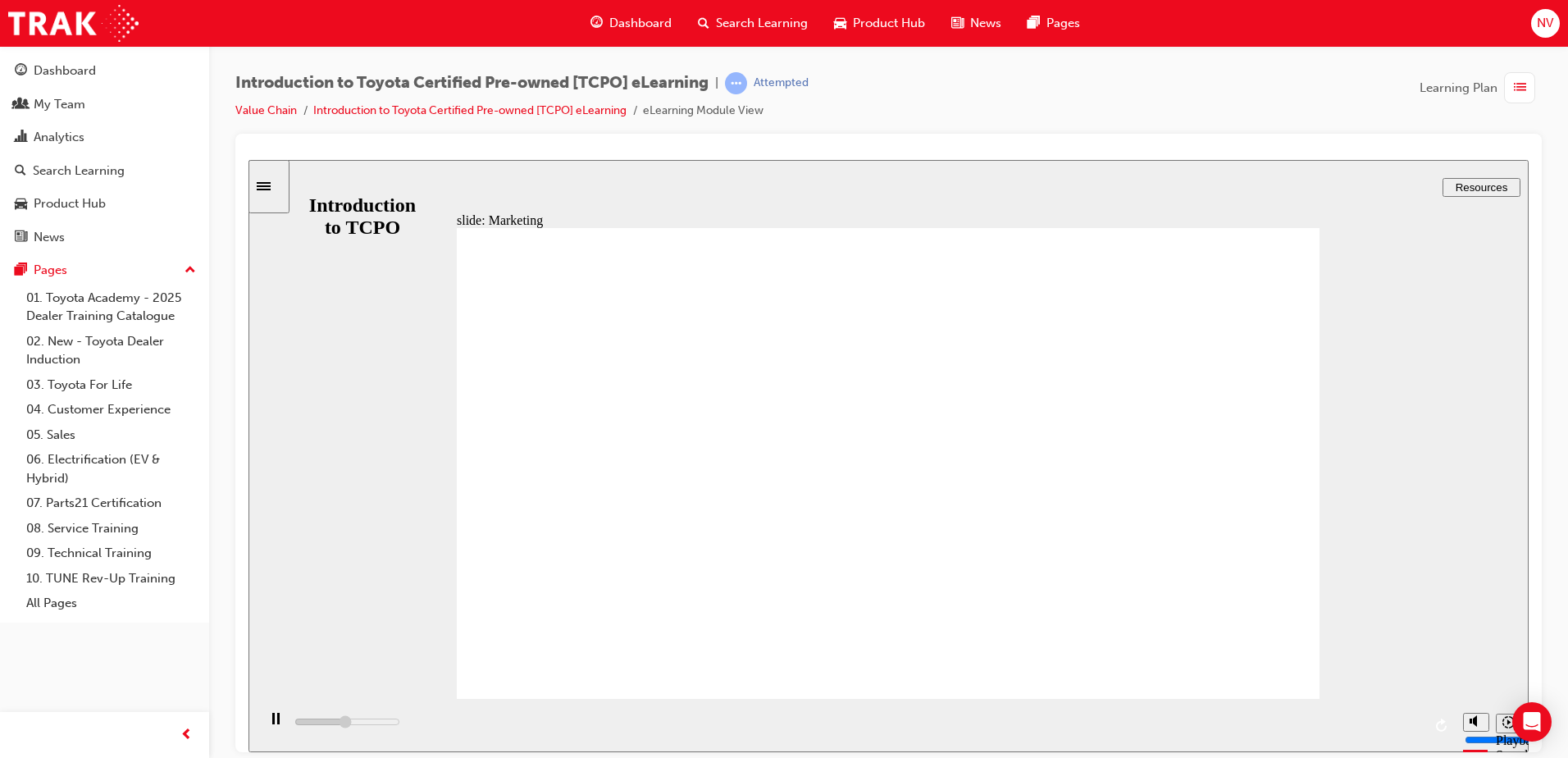
drag, startPoint x: 871, startPoint y: 398, endPoint x: 886, endPoint y: 423, distance: 29.2
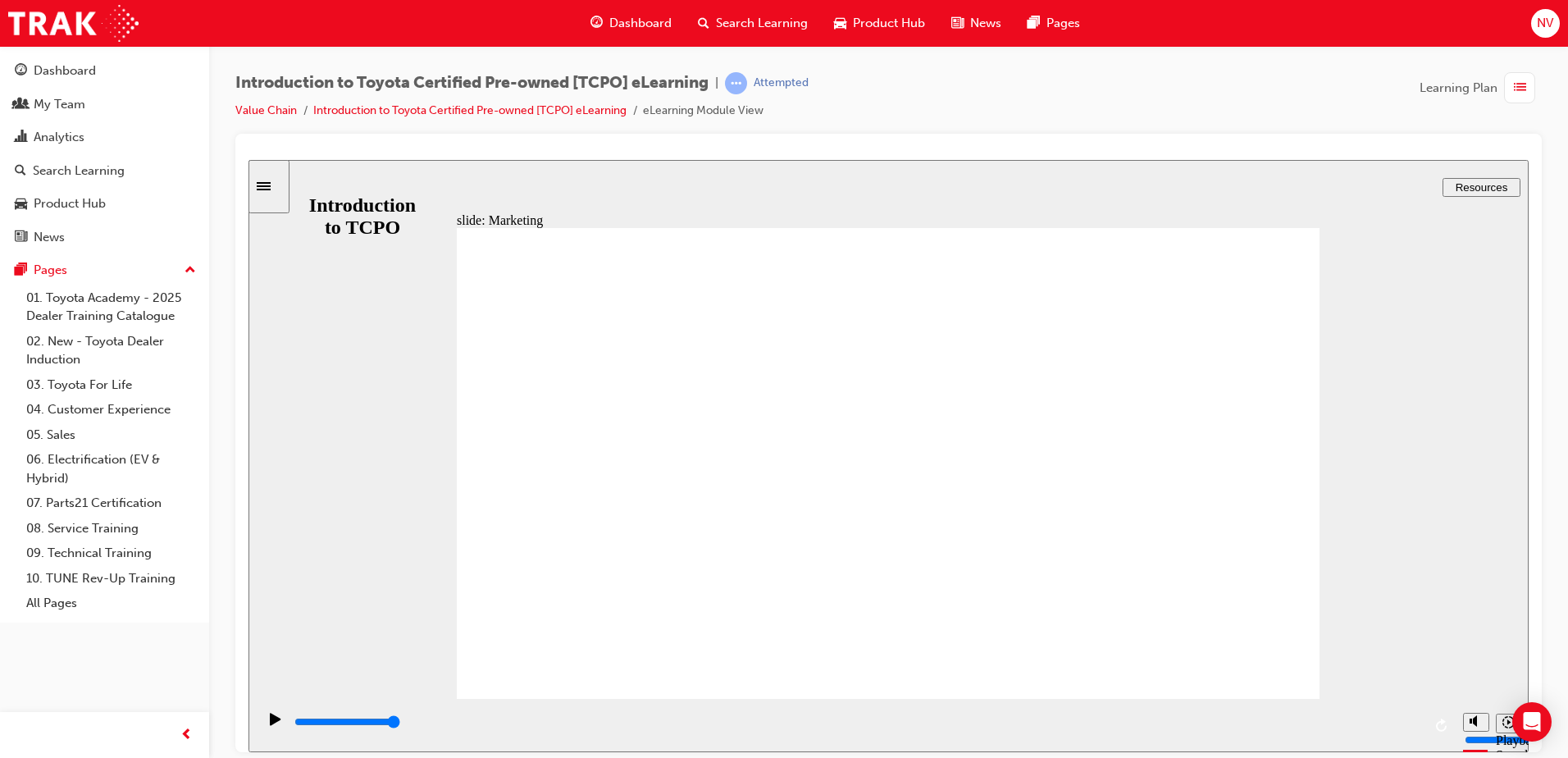
type input "7100"
radio input "true"
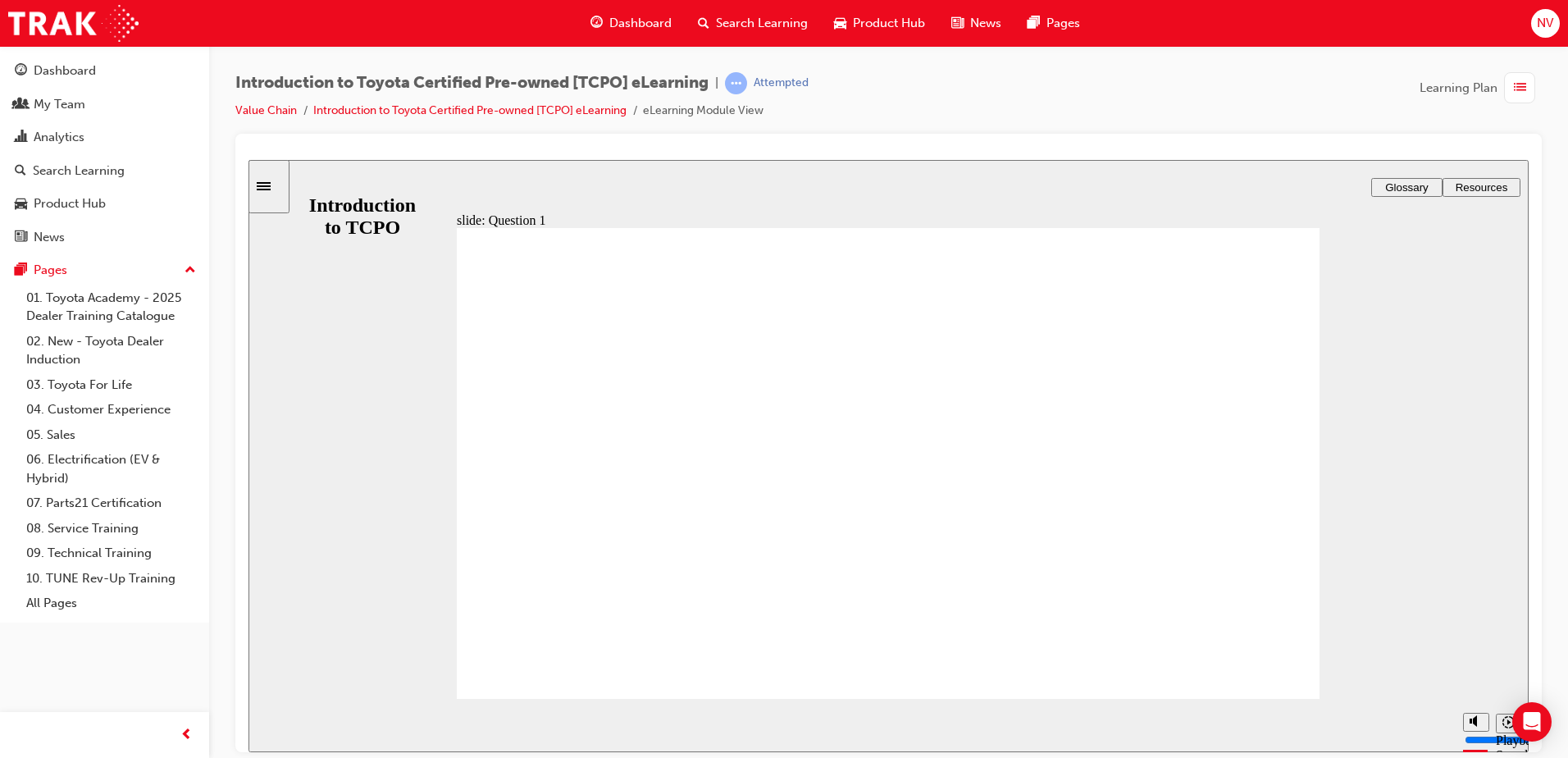
radio input "true"
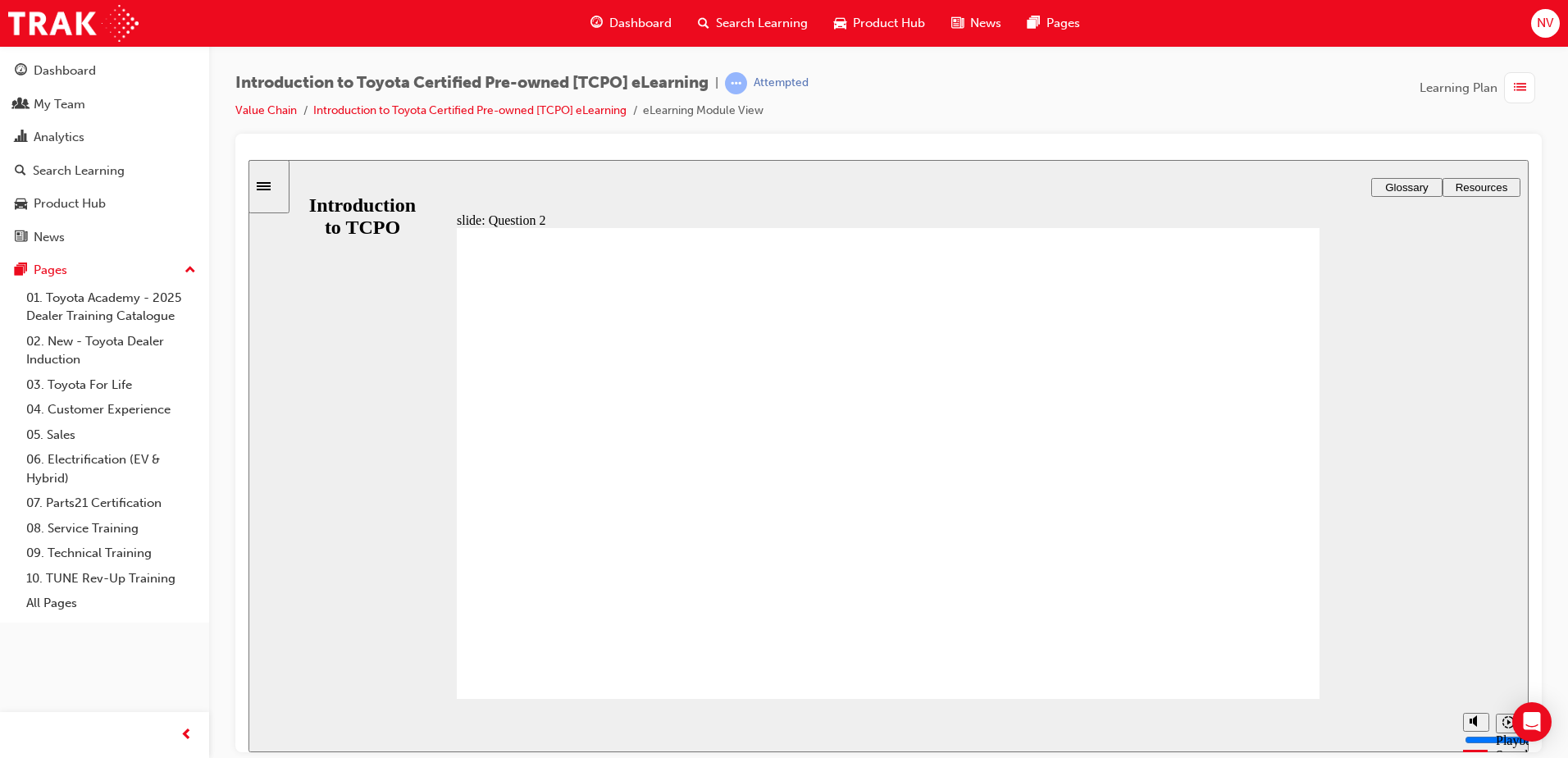
radio input "true"
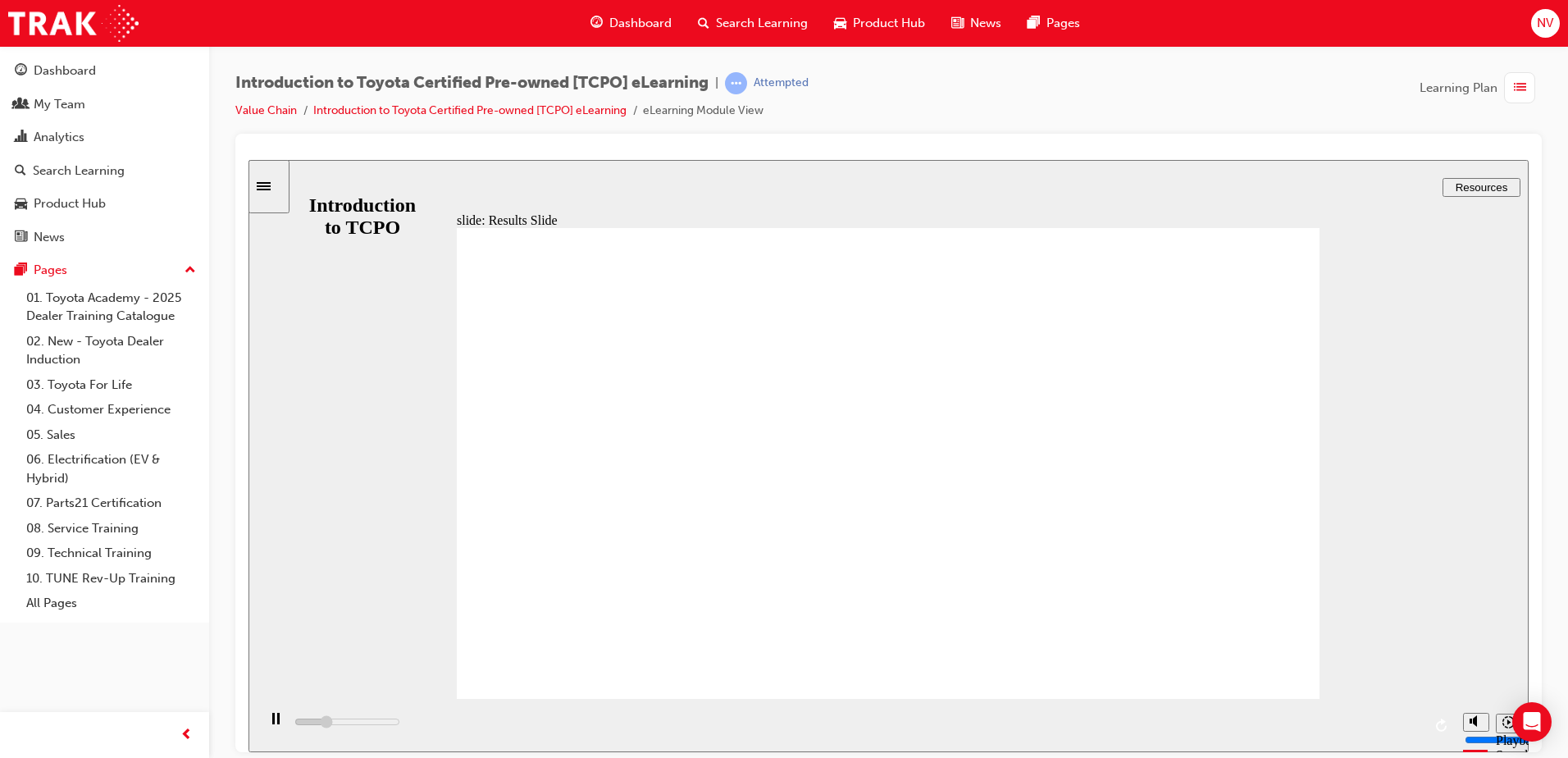
type input "17500"
click at [656, 15] on span "Dashboard" at bounding box center [640, 23] width 63 height 19
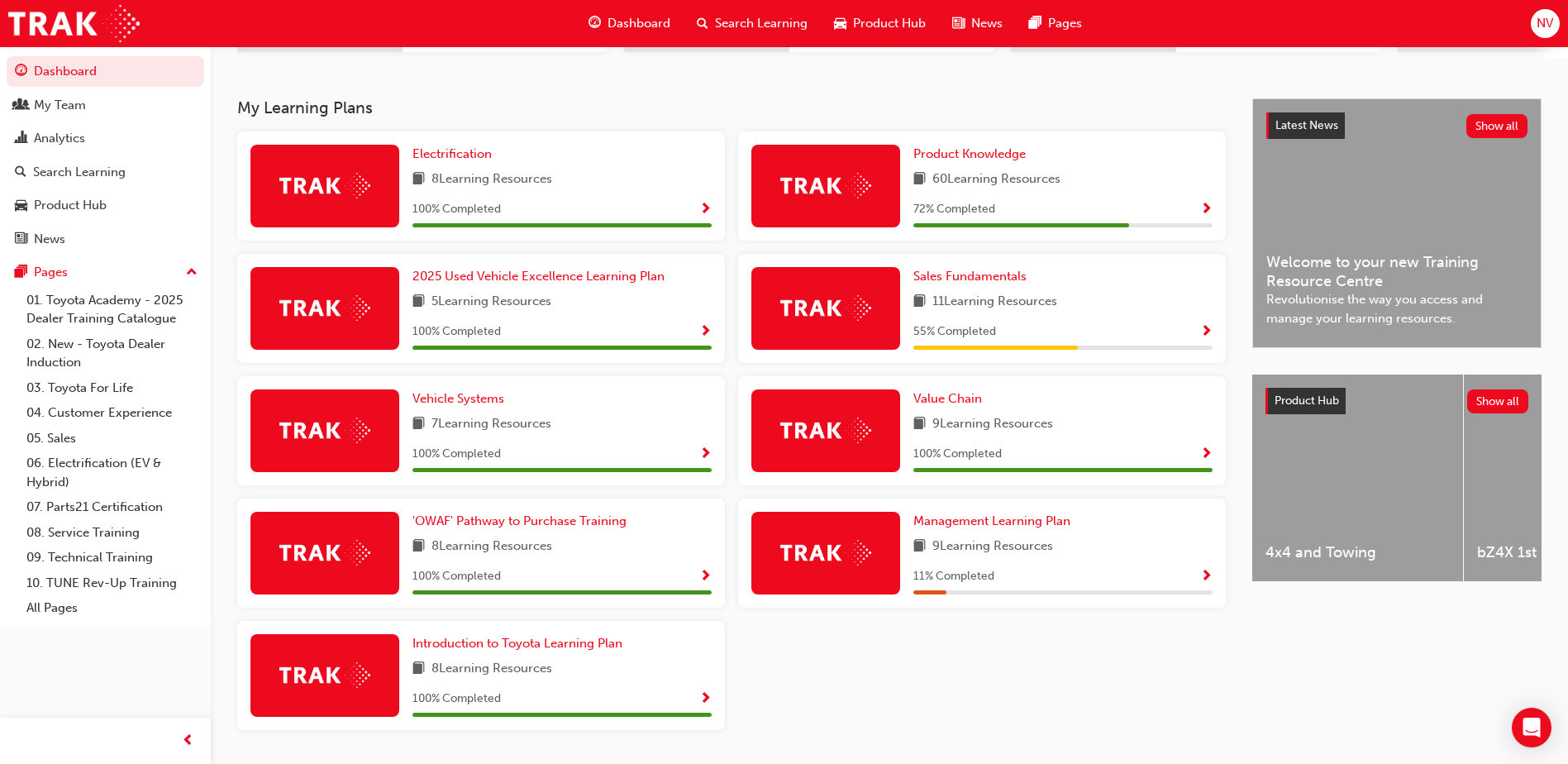
scroll to position [293, 0]
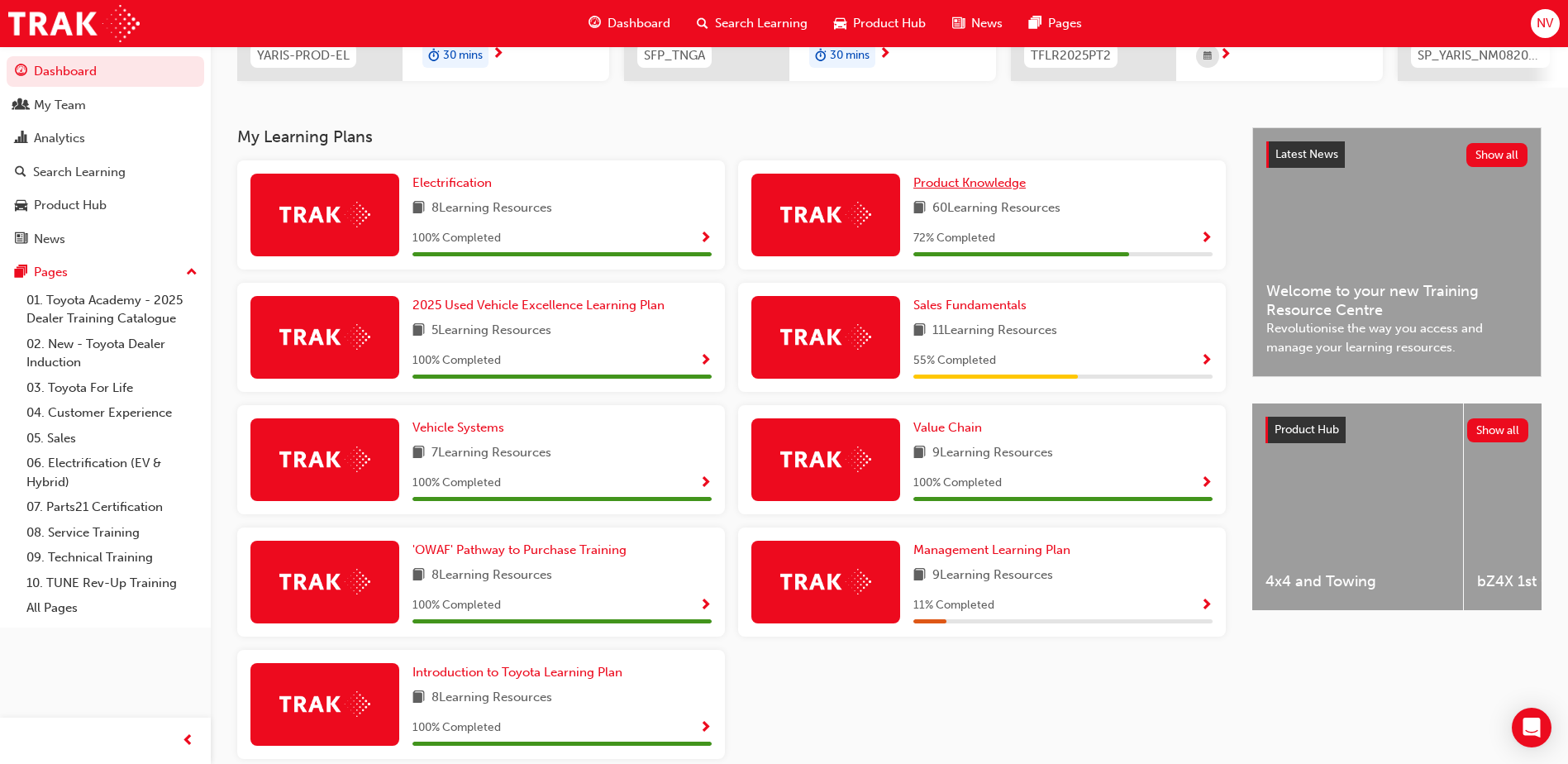
click at [1002, 190] on span "Product Knowledge" at bounding box center [970, 183] width 112 height 15
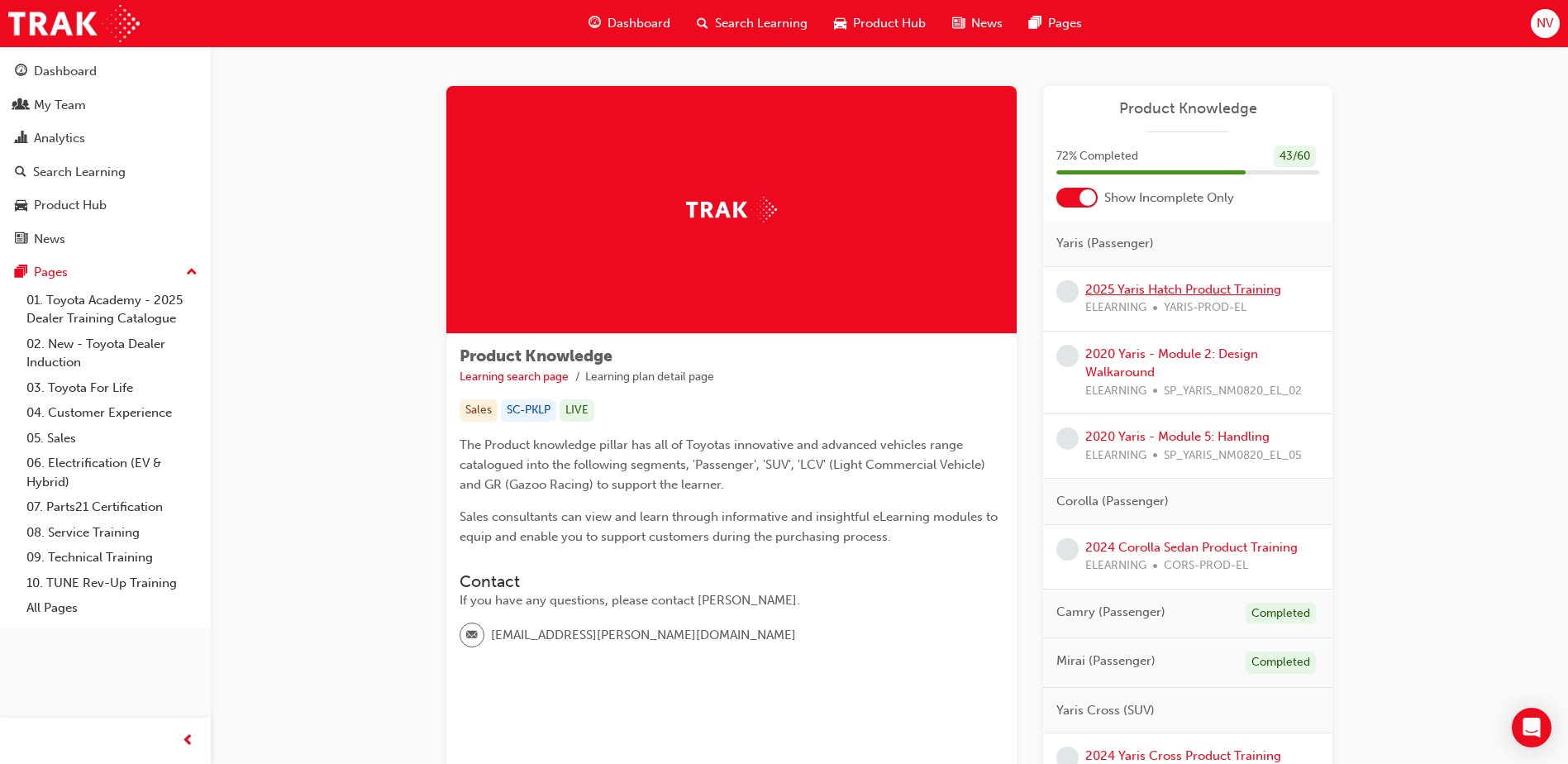
click at [1207, 287] on link "2025 Yaris Hatch Product Training" at bounding box center [1183, 289] width 196 height 15
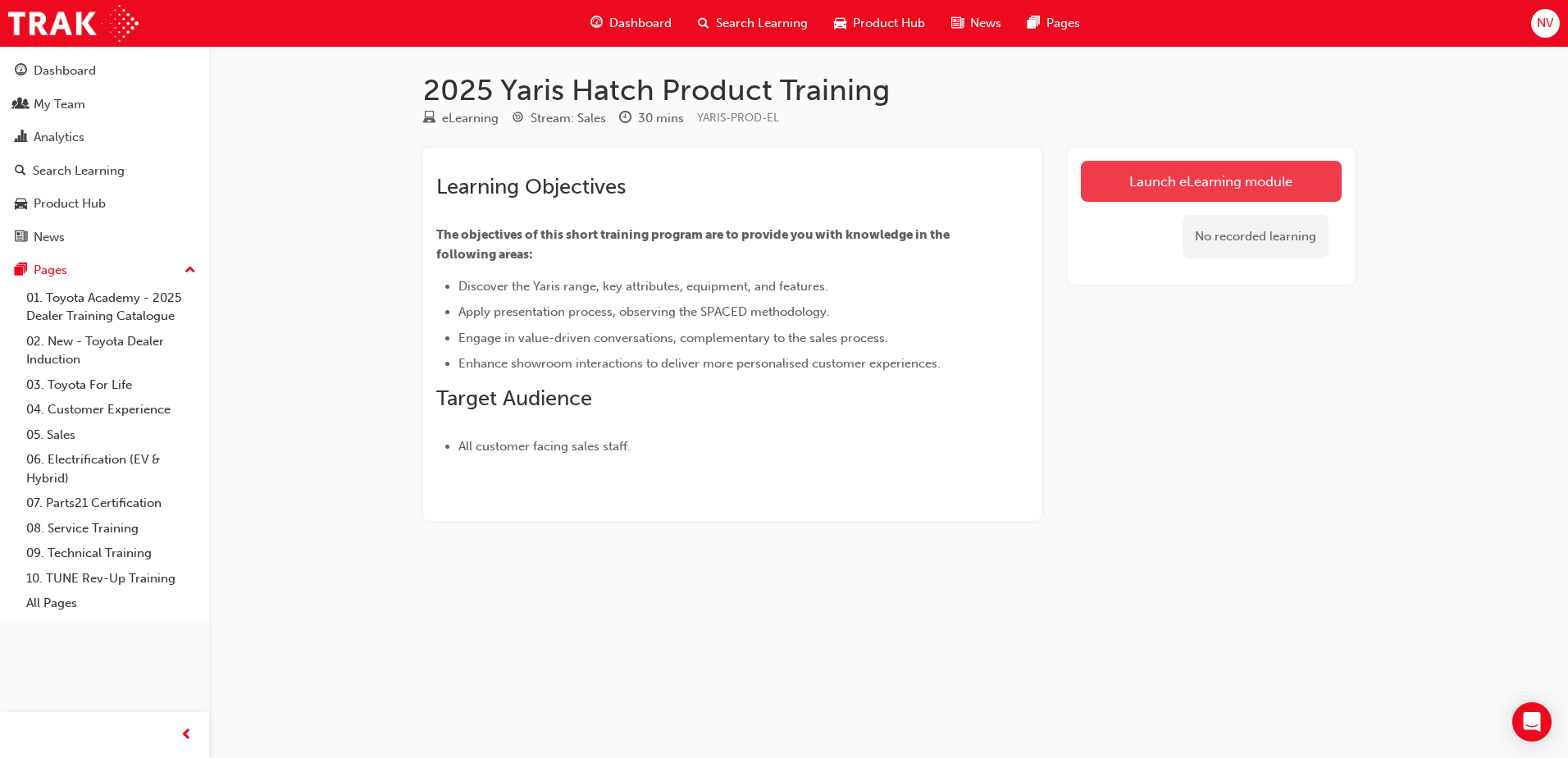
click at [1266, 167] on link "Launch eLearning module" at bounding box center [1212, 181] width 261 height 41
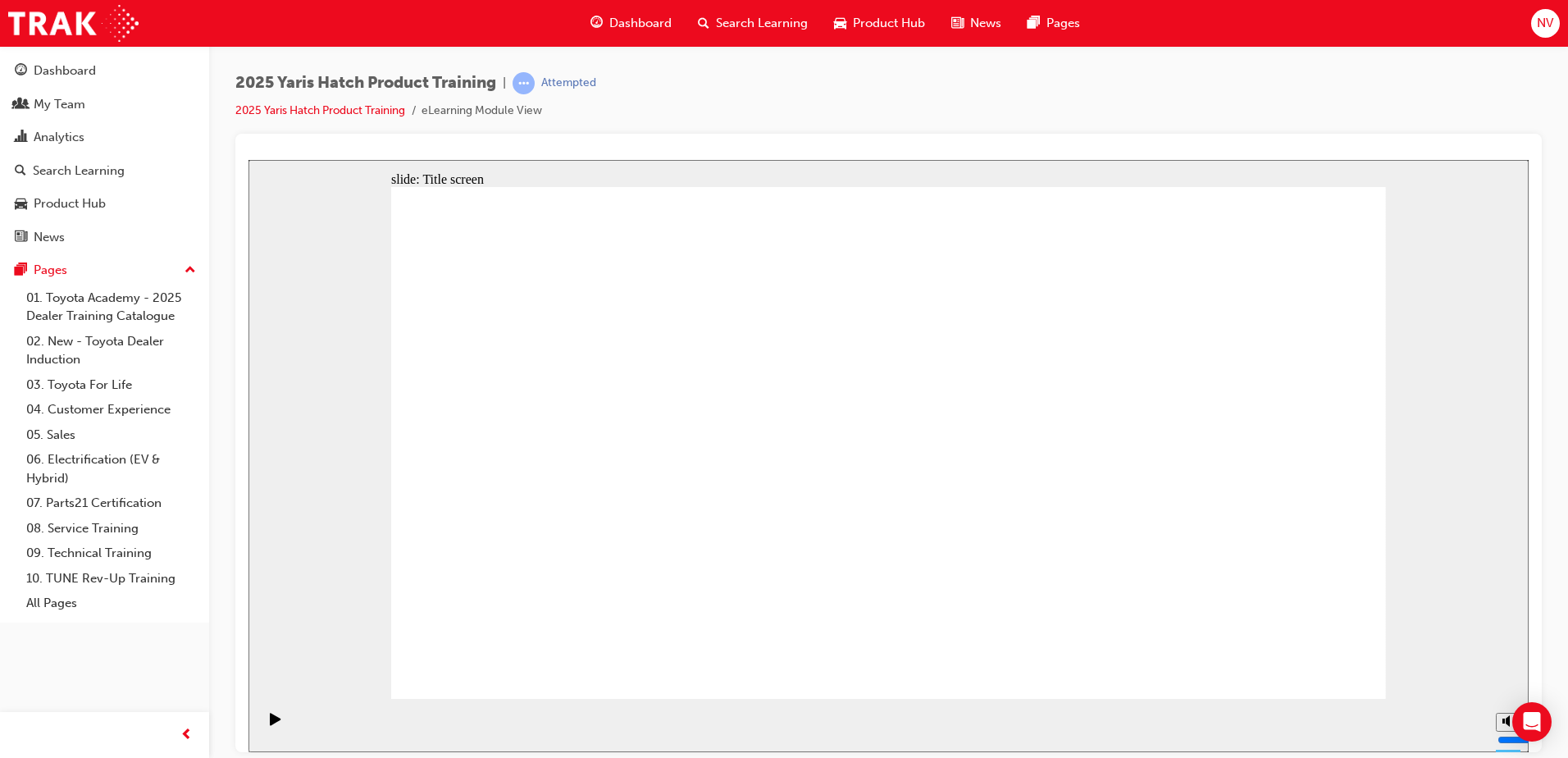
drag, startPoint x: 1303, startPoint y: 658, endPoint x: 1275, endPoint y: 694, distance: 45.6
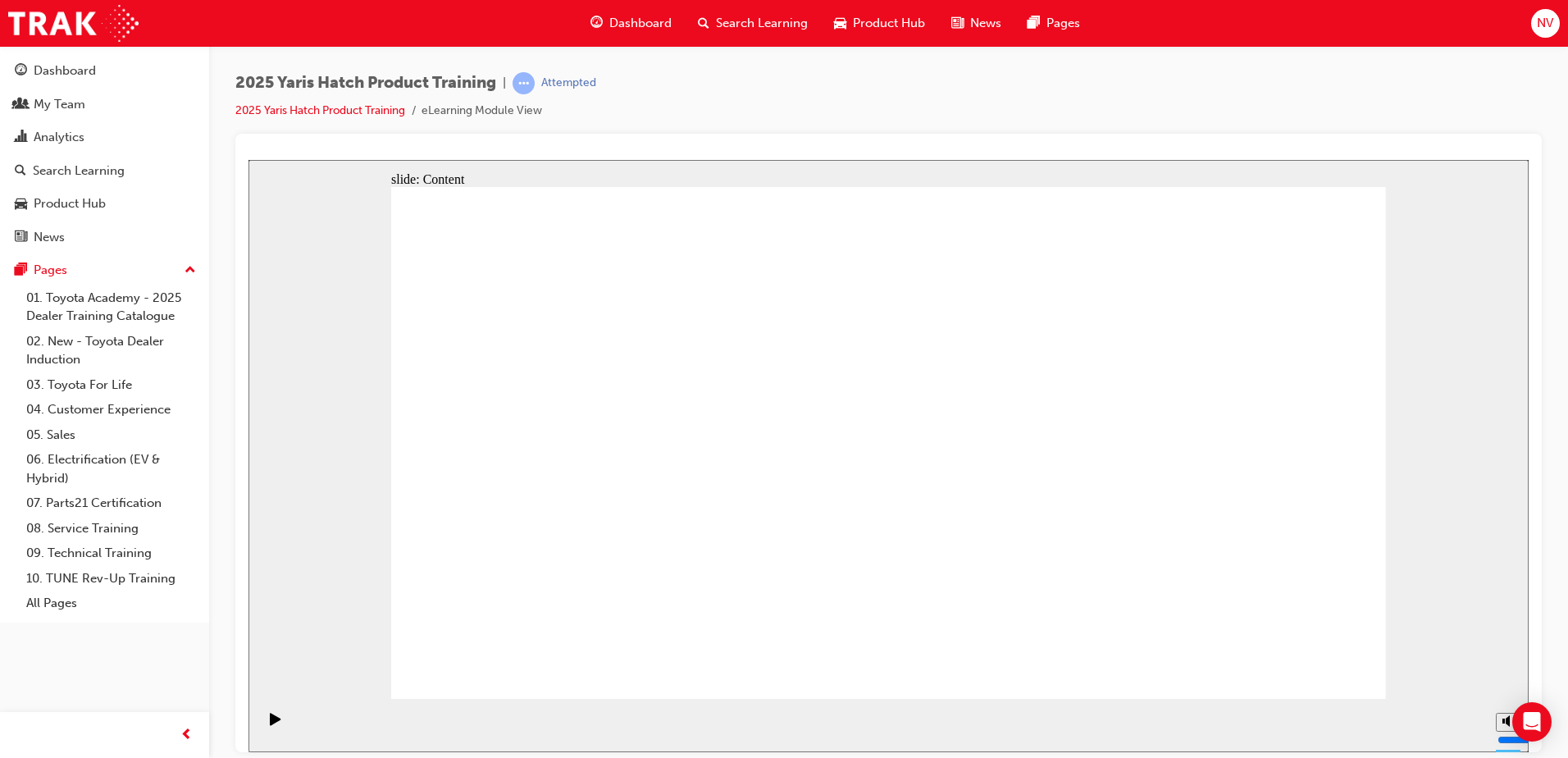
drag, startPoint x: 648, startPoint y: 488, endPoint x: 751, endPoint y: 513, distance: 106.0
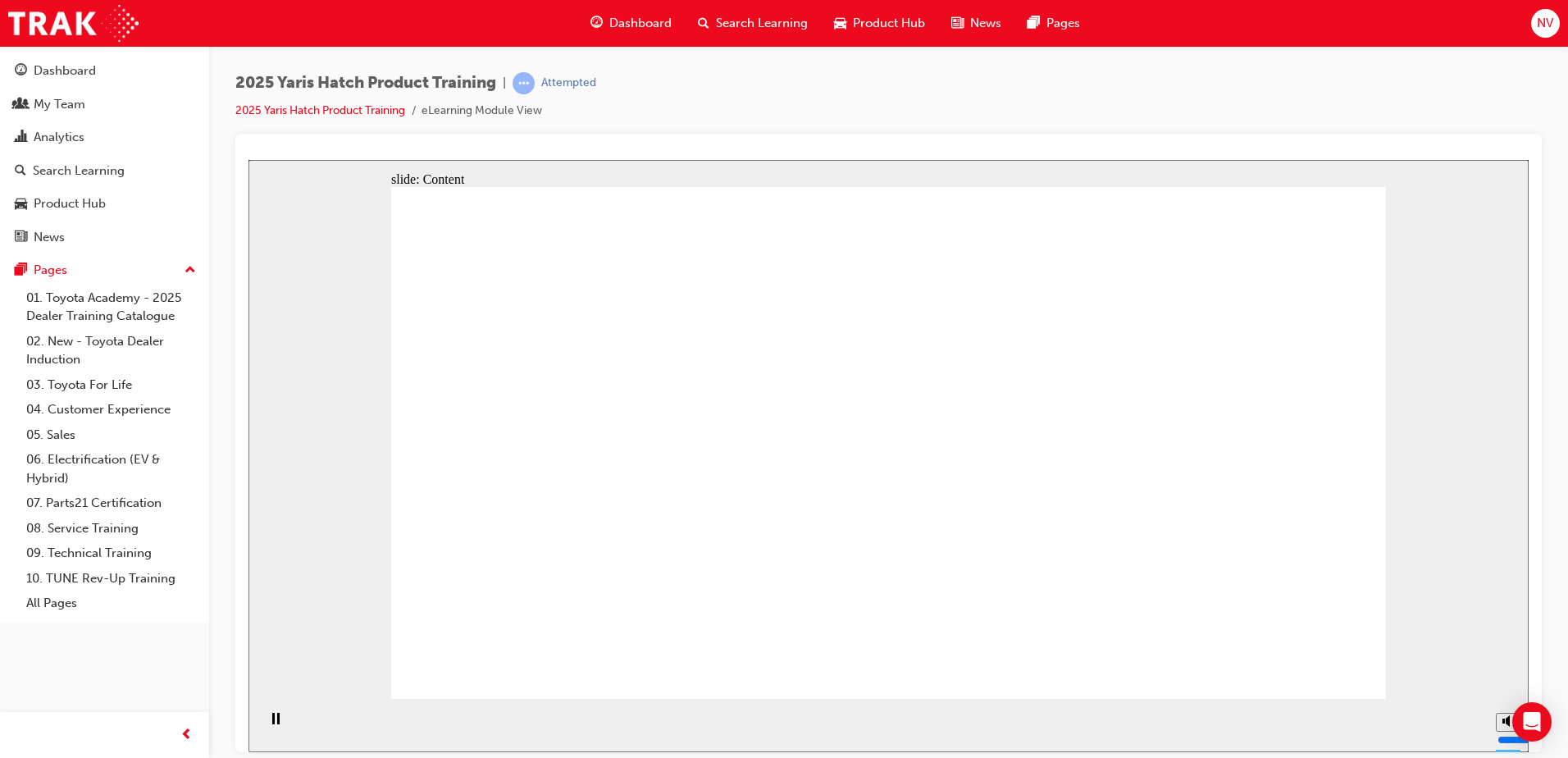
drag, startPoint x: 813, startPoint y: 488, endPoint x: 805, endPoint y: 494, distance: 10.0
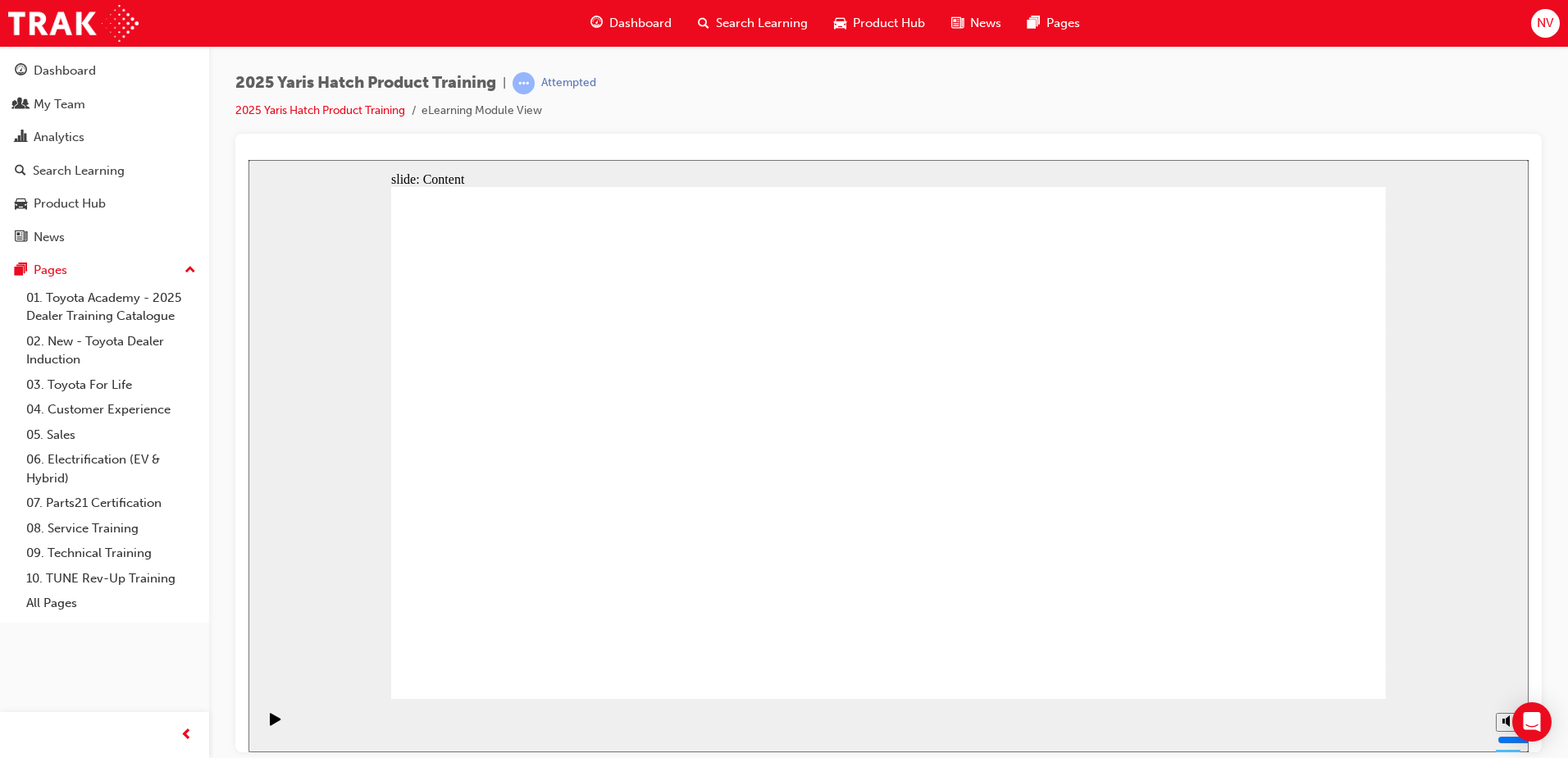
drag, startPoint x: 981, startPoint y: 556, endPoint x: 990, endPoint y: 550, distance: 10.8
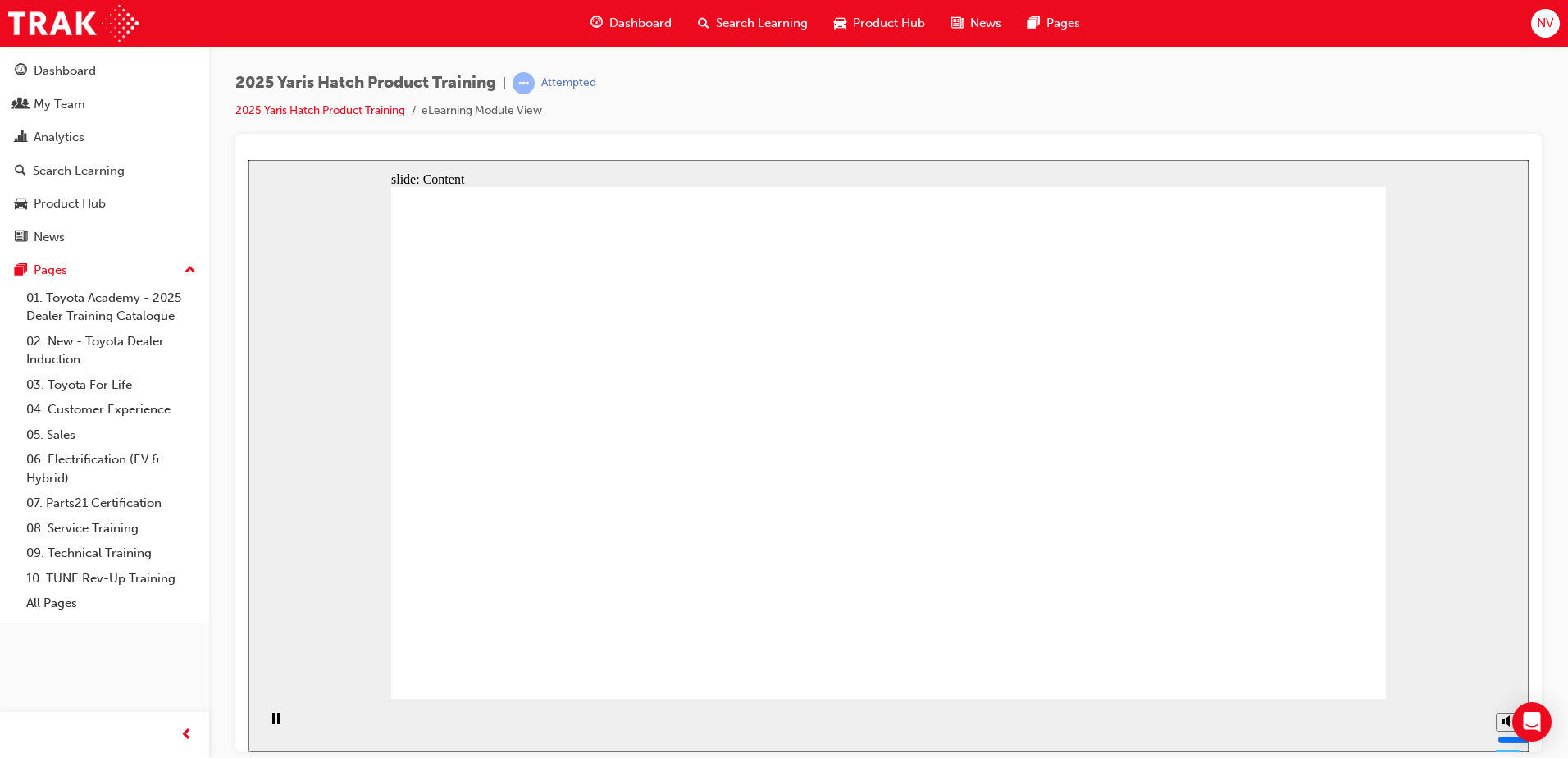
drag, startPoint x: 544, startPoint y: 368, endPoint x: 557, endPoint y: 363, distance: 13.9
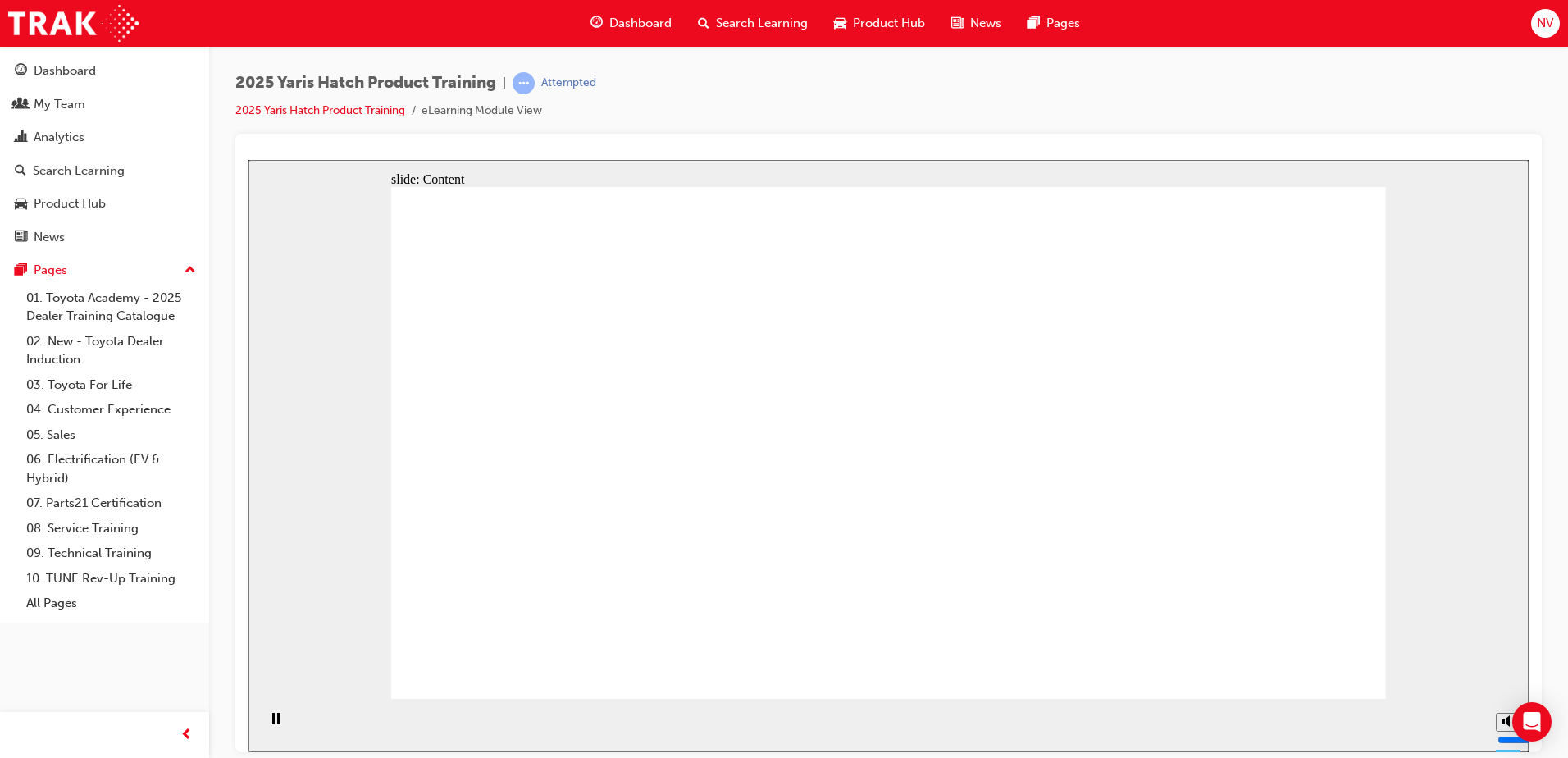
drag, startPoint x: 1260, startPoint y: 676, endPoint x: 1348, endPoint y: 656, distance: 90.2
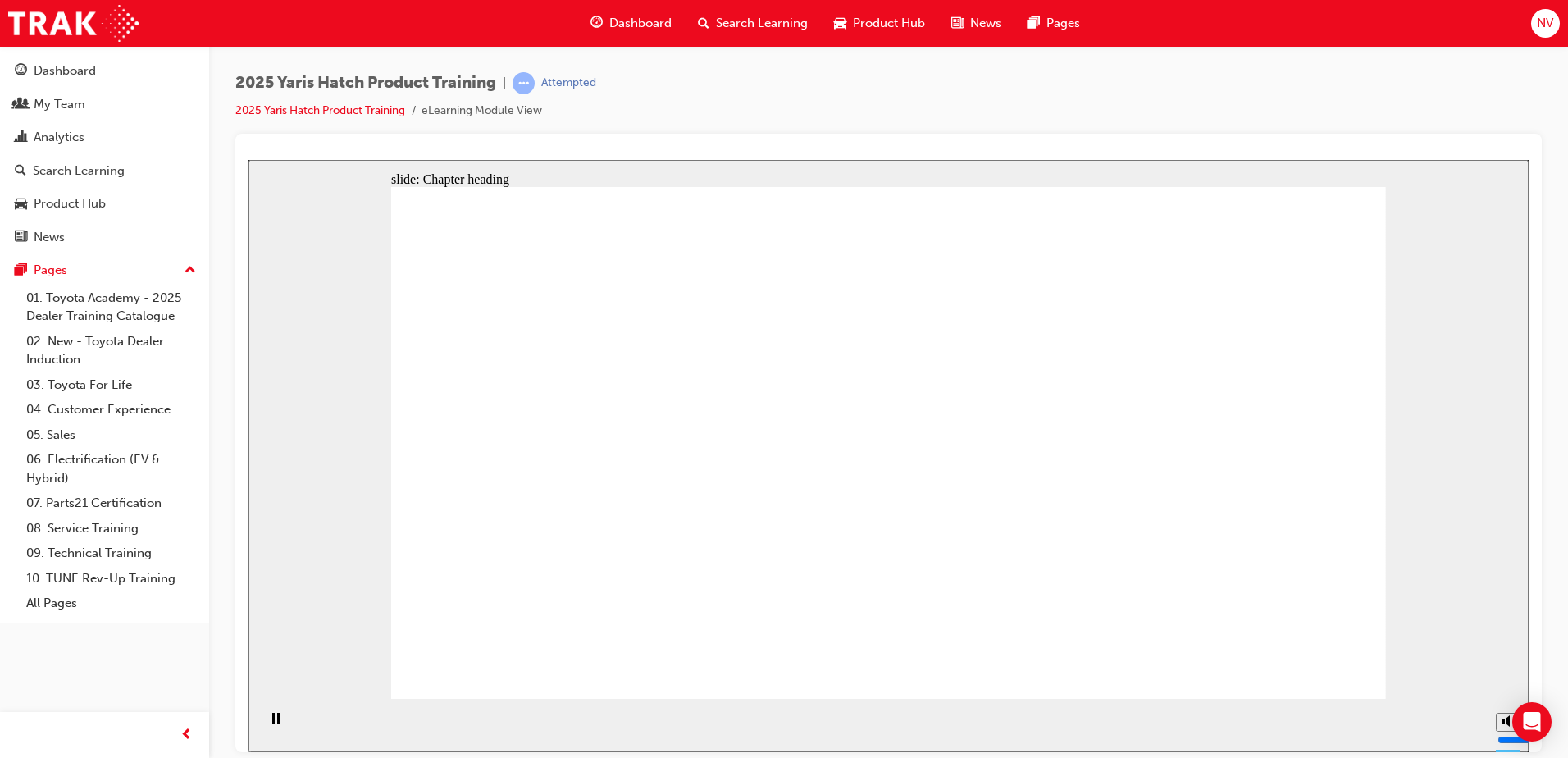
drag, startPoint x: 1307, startPoint y: 657, endPoint x: 1313, endPoint y: 663, distance: 8.5
drag, startPoint x: 542, startPoint y: 415, endPoint x: 561, endPoint y: 441, distance: 32.2
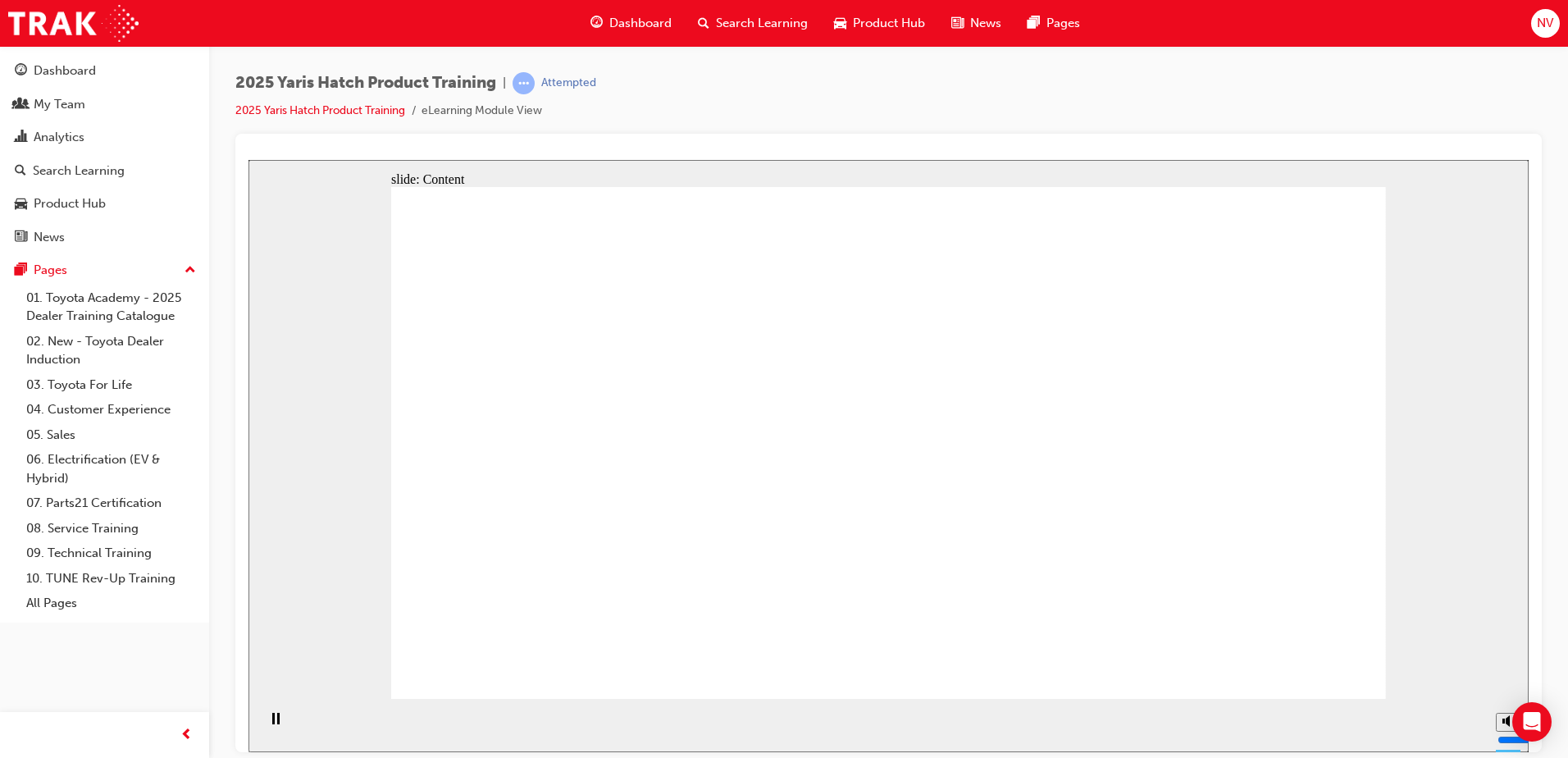
drag, startPoint x: 556, startPoint y: 495, endPoint x: 628, endPoint y: 451, distance: 84.4
drag, startPoint x: 647, startPoint y: 415, endPoint x: 639, endPoint y: 464, distance: 49.6
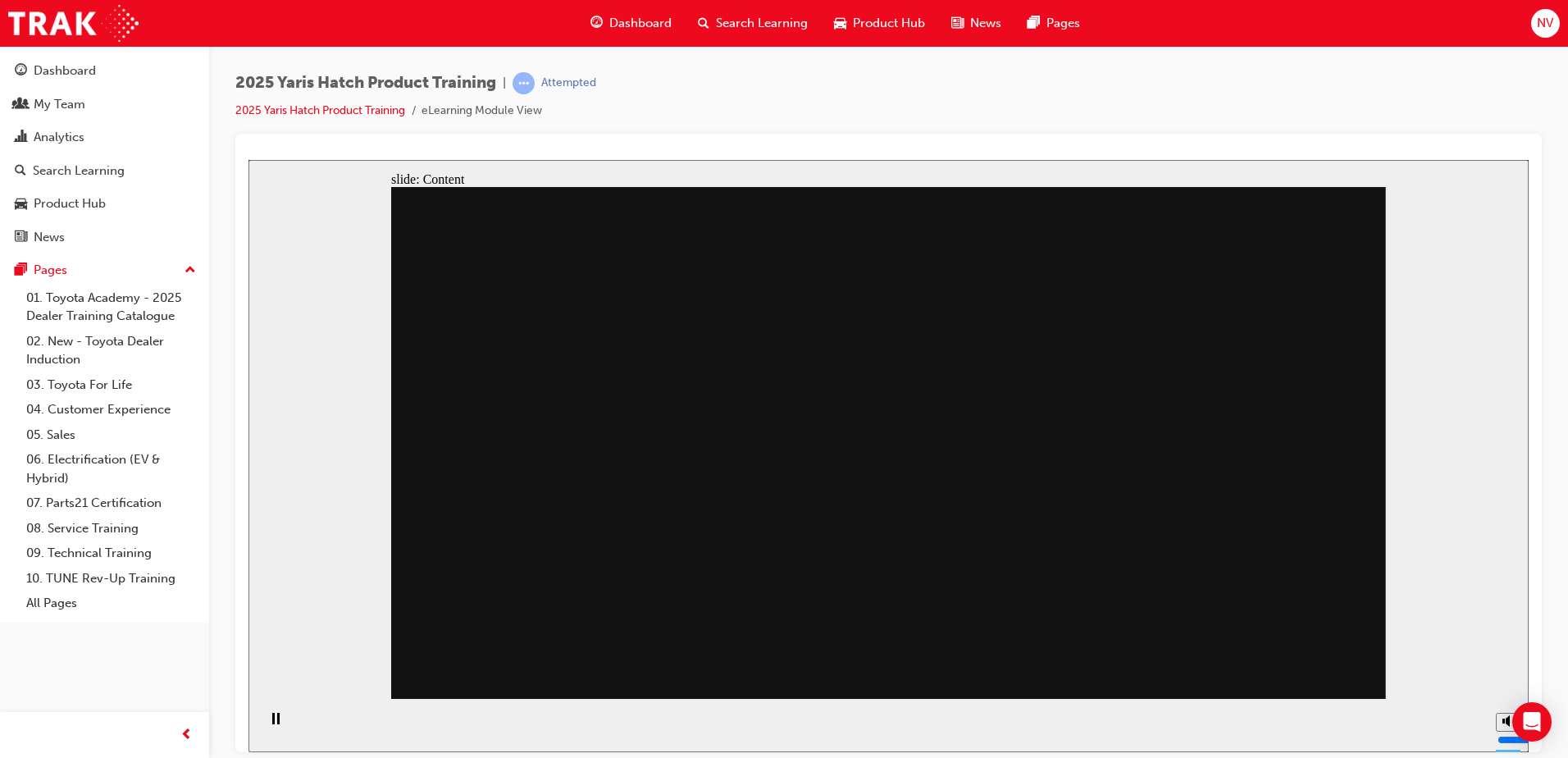
drag, startPoint x: 848, startPoint y: 509, endPoint x: 1037, endPoint y: 393, distance: 221.8
drag, startPoint x: 1107, startPoint y: 342, endPoint x: 1105, endPoint y: 467, distance: 125.0
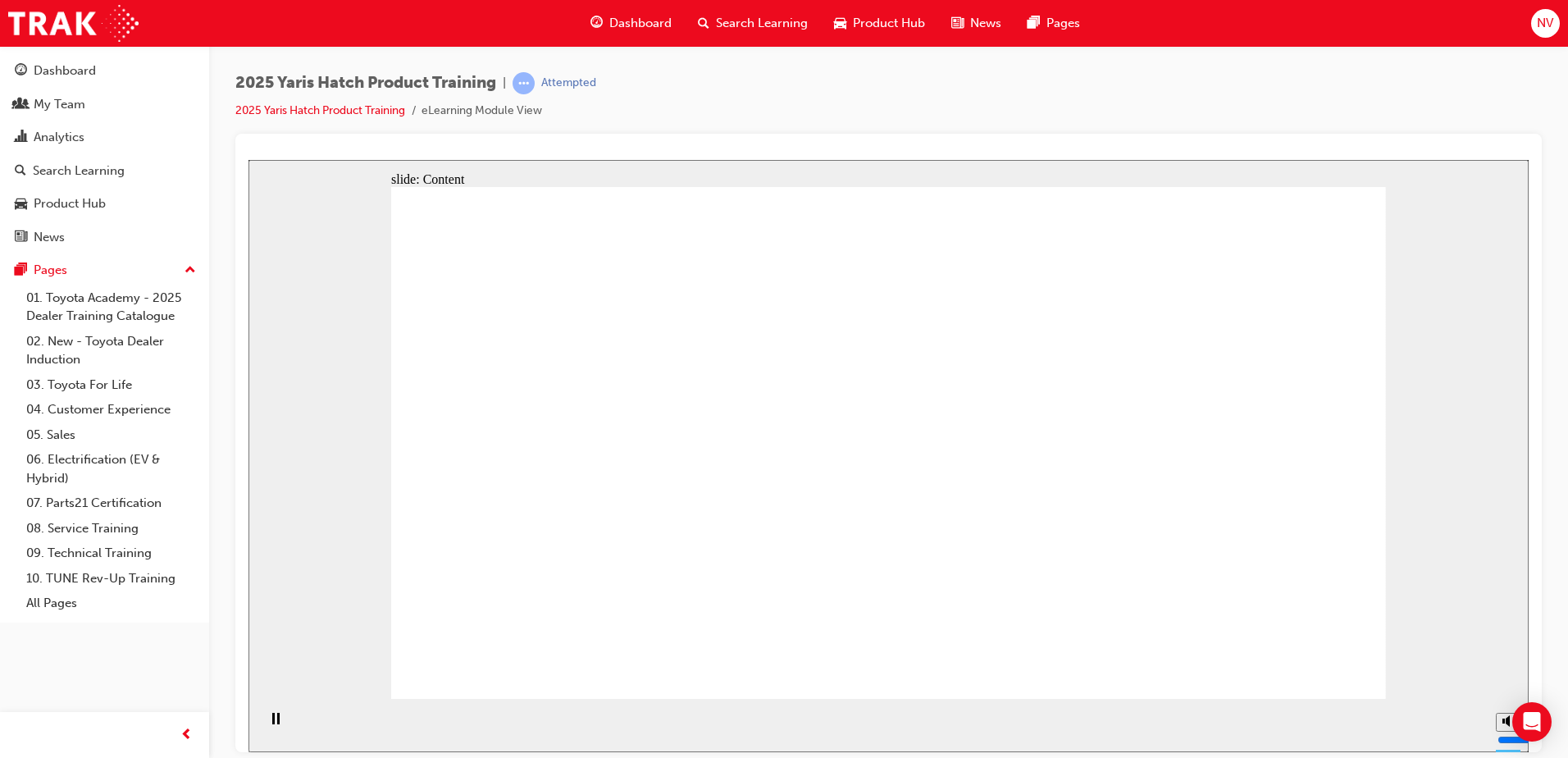
drag, startPoint x: 870, startPoint y: 393, endPoint x: 880, endPoint y: 388, distance: 11.2
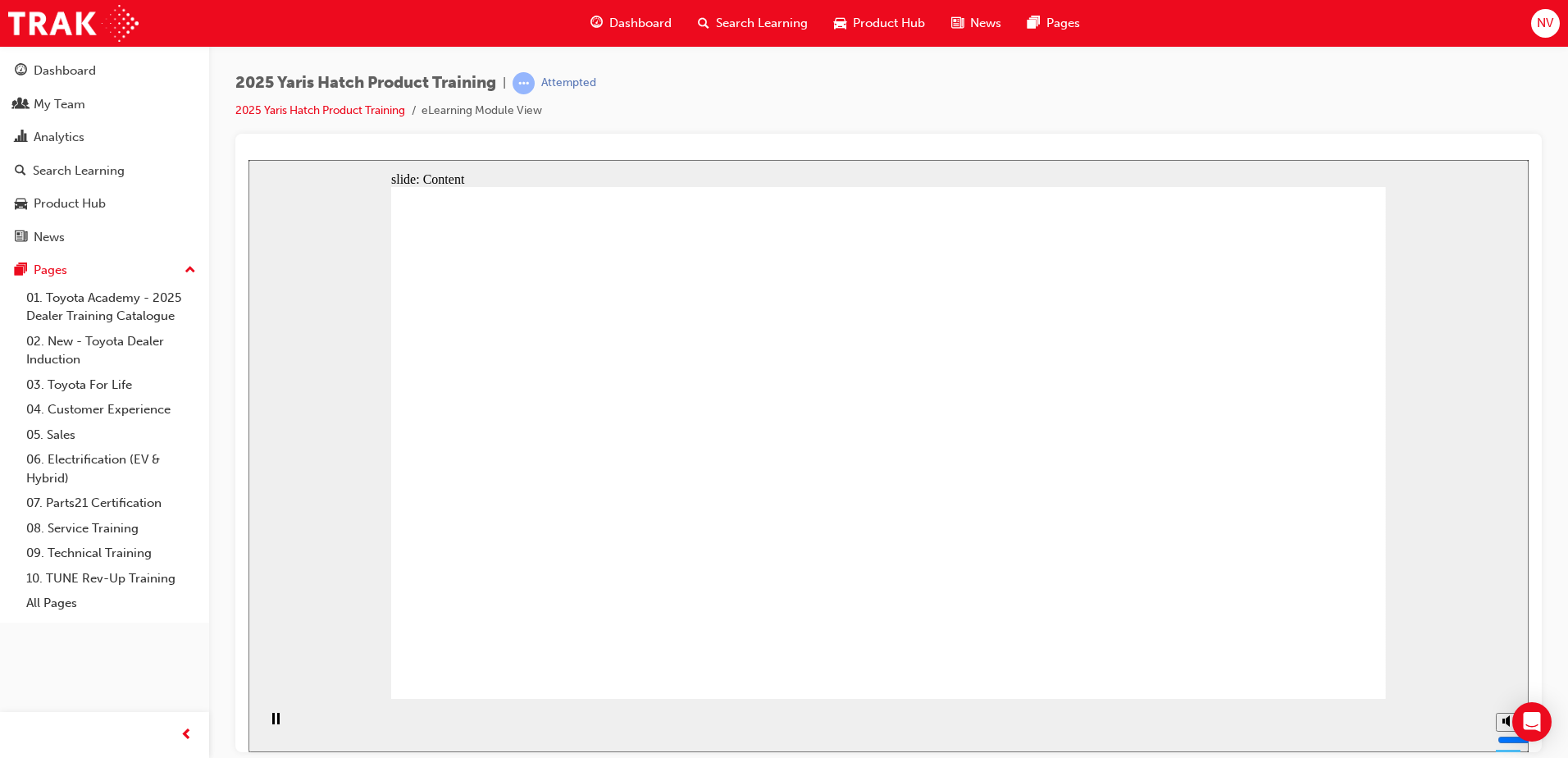
drag, startPoint x: 658, startPoint y: 349, endPoint x: 651, endPoint y: 391, distance: 42.6
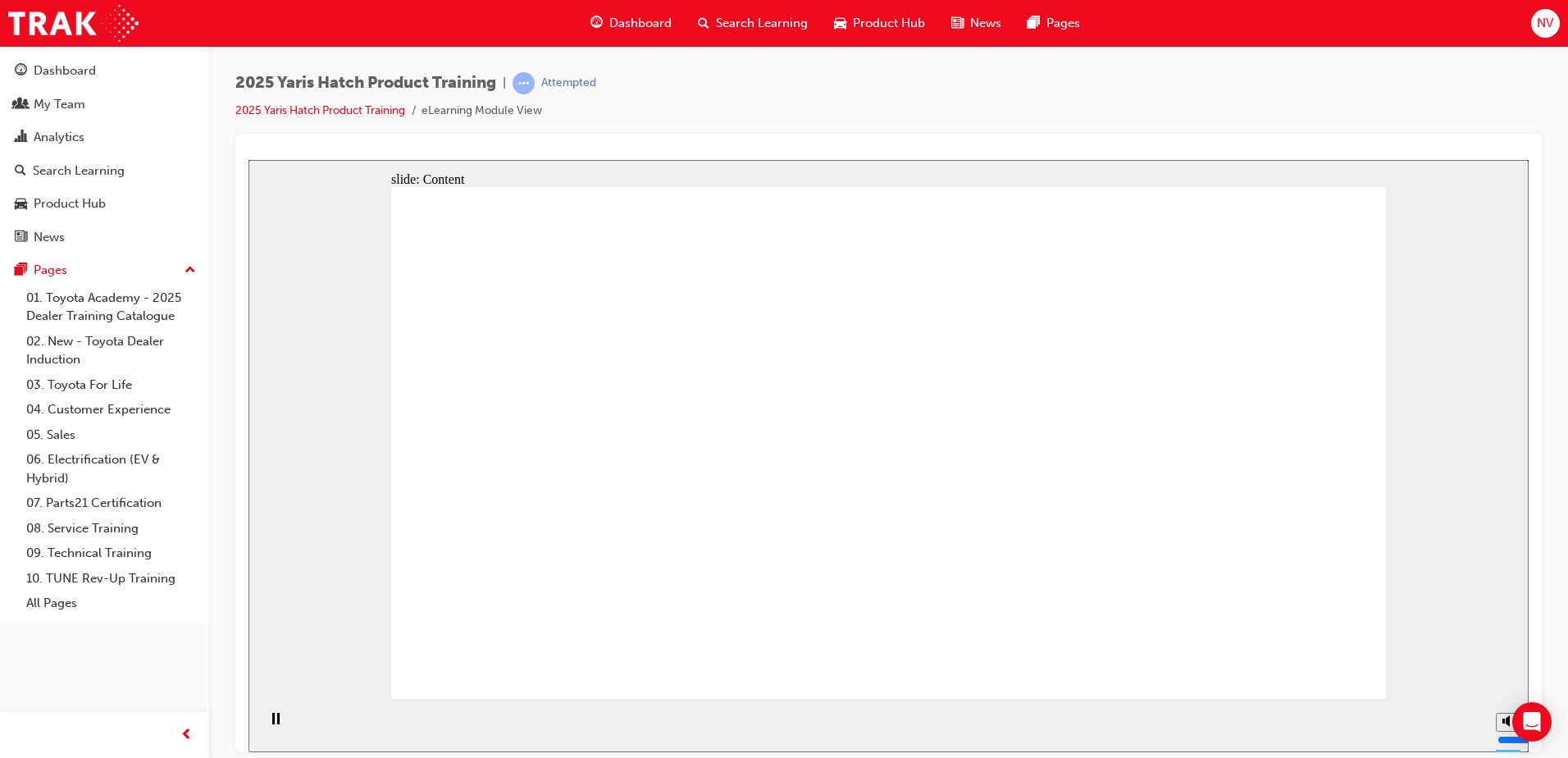
drag, startPoint x: 1242, startPoint y: 494, endPoint x: 949, endPoint y: 370, distance: 318.2
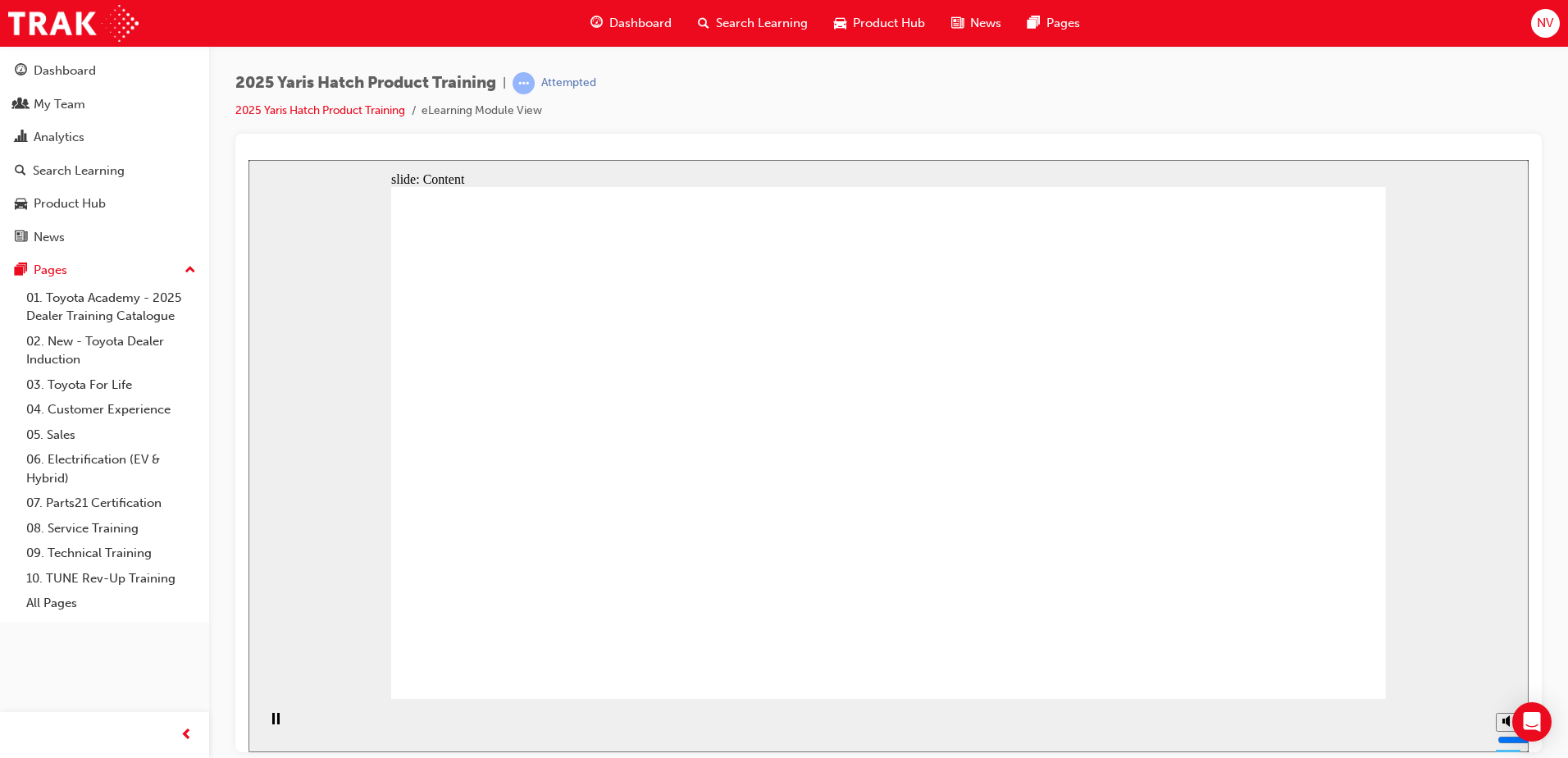
drag, startPoint x: 784, startPoint y: 395, endPoint x: 863, endPoint y: 451, distance: 96.8
drag, startPoint x: 1196, startPoint y: 481, endPoint x: 1173, endPoint y: 489, distance: 24.4
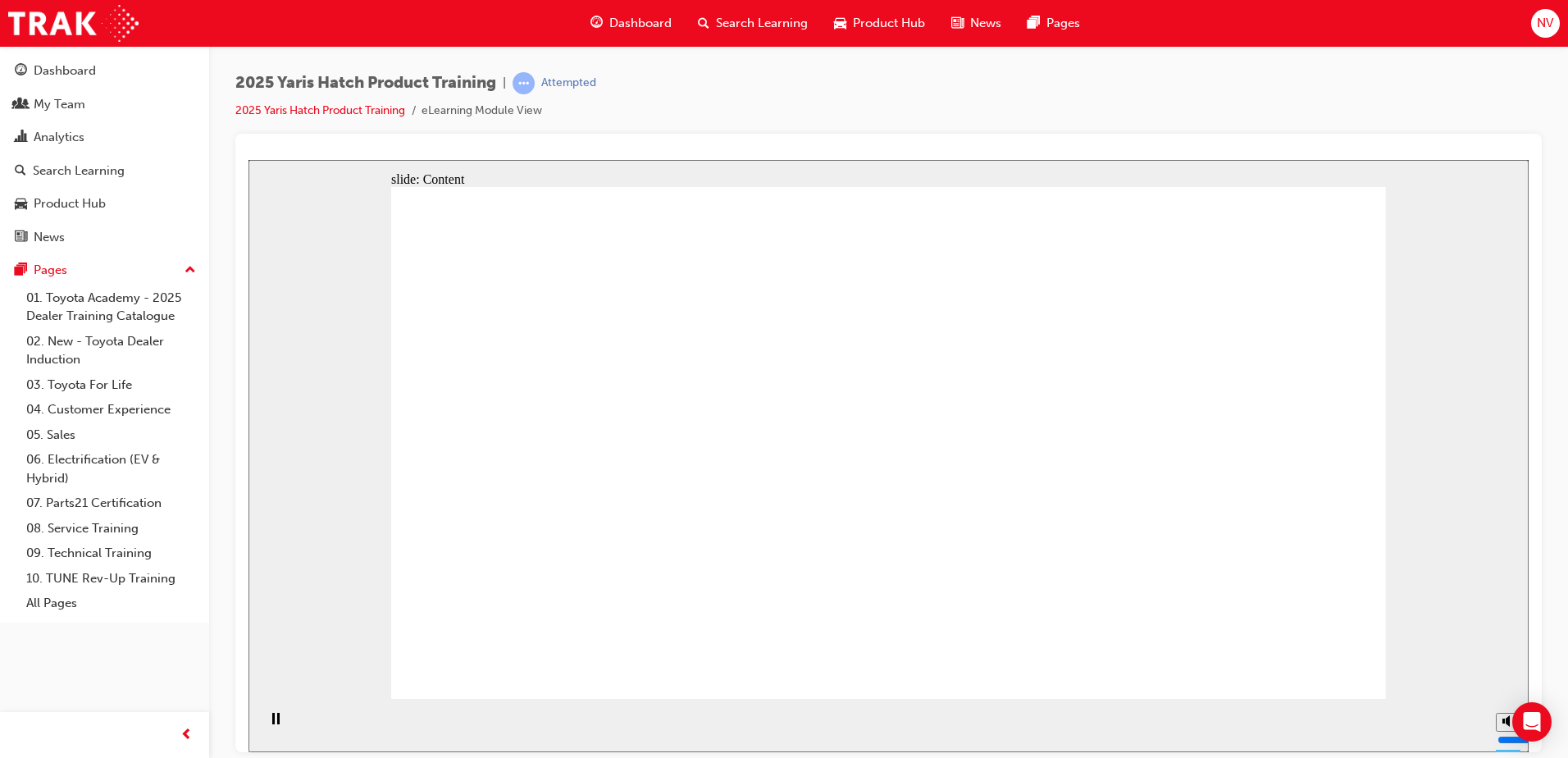
drag, startPoint x: 1129, startPoint y: 349, endPoint x: 1138, endPoint y: 352, distance: 9.5
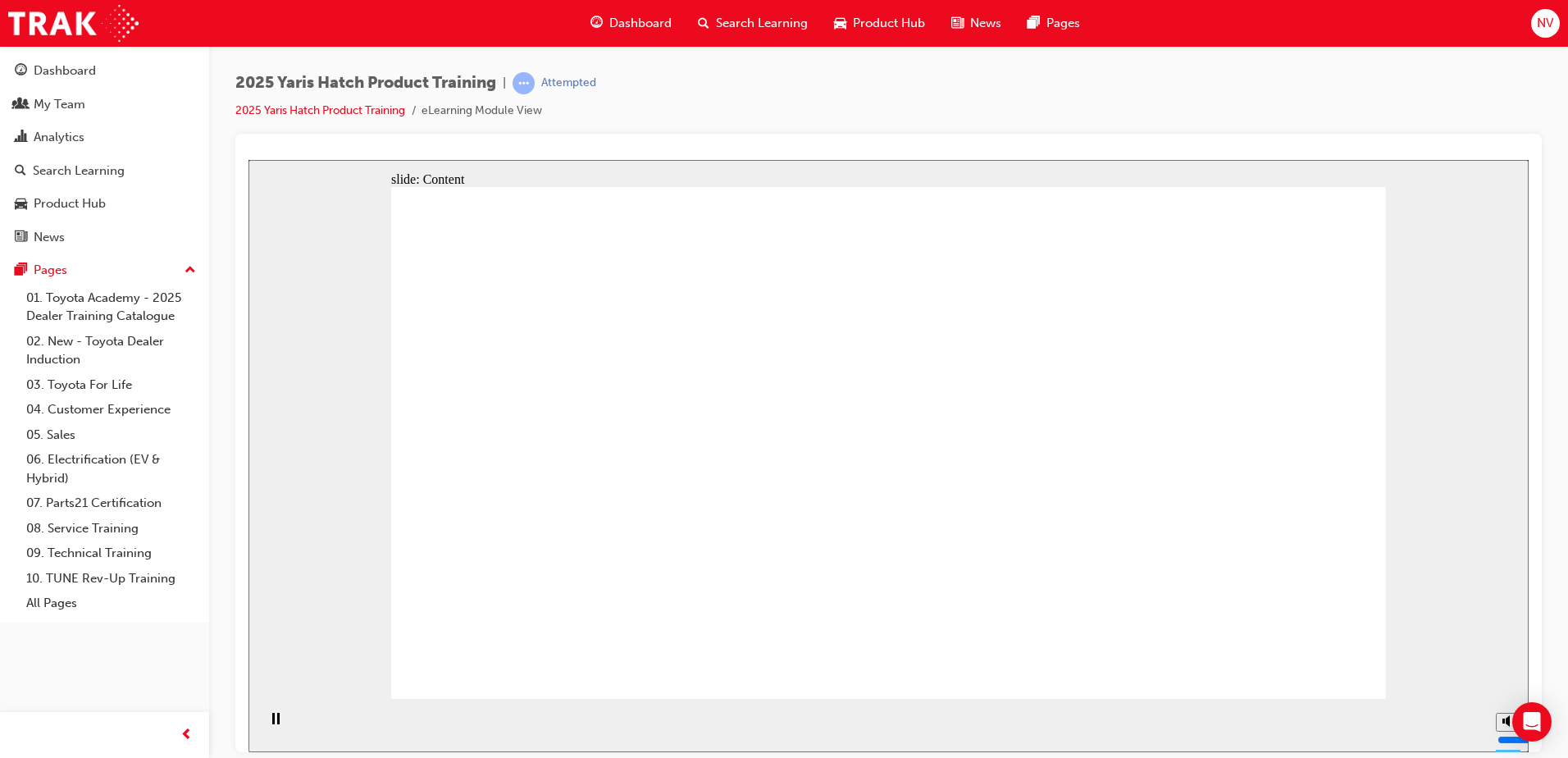
drag, startPoint x: 714, startPoint y: 534, endPoint x: 770, endPoint y: 561, distance: 62.2
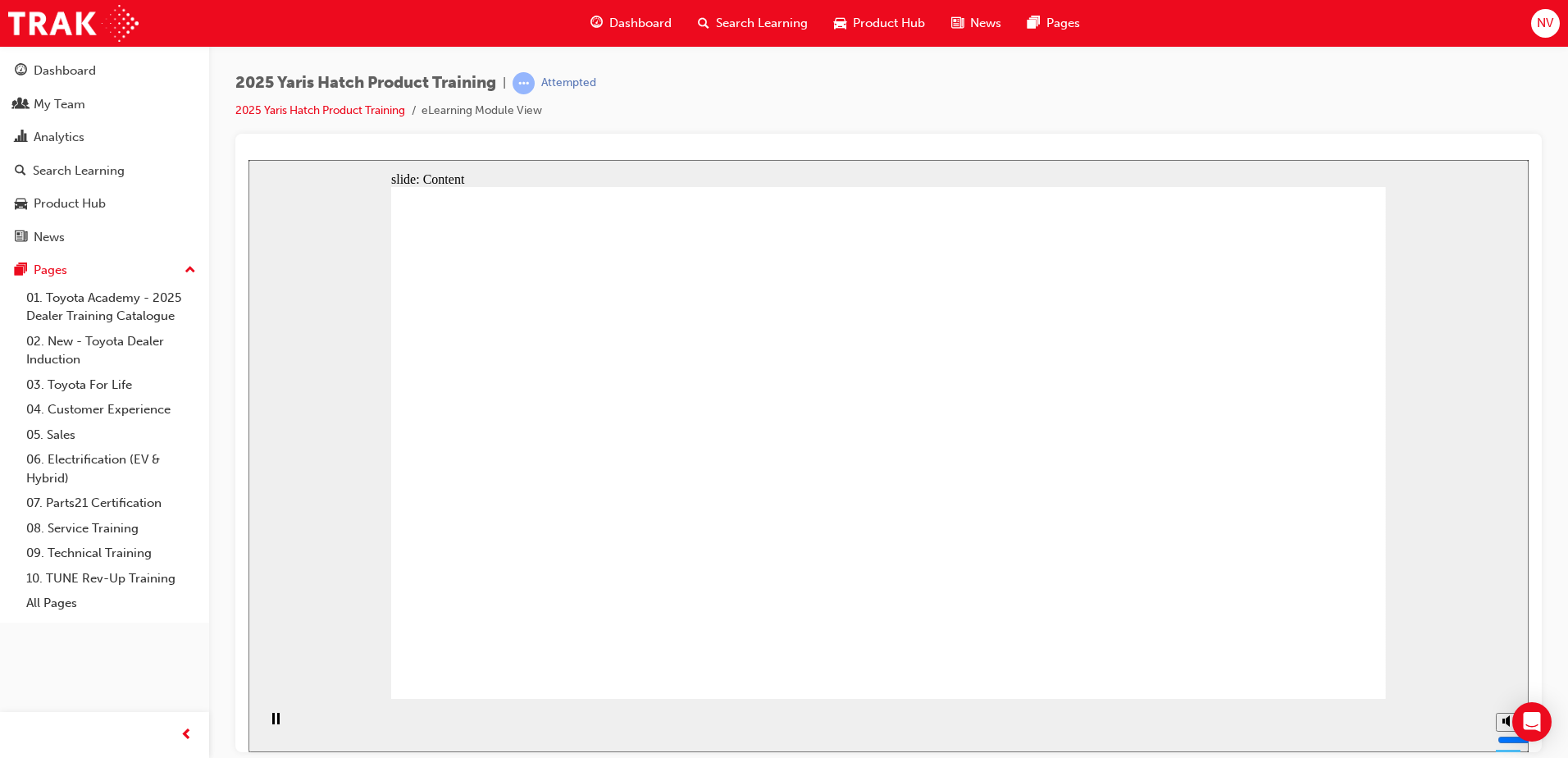
drag, startPoint x: 1315, startPoint y: 680, endPoint x: 1313, endPoint y: 662, distance: 18.1
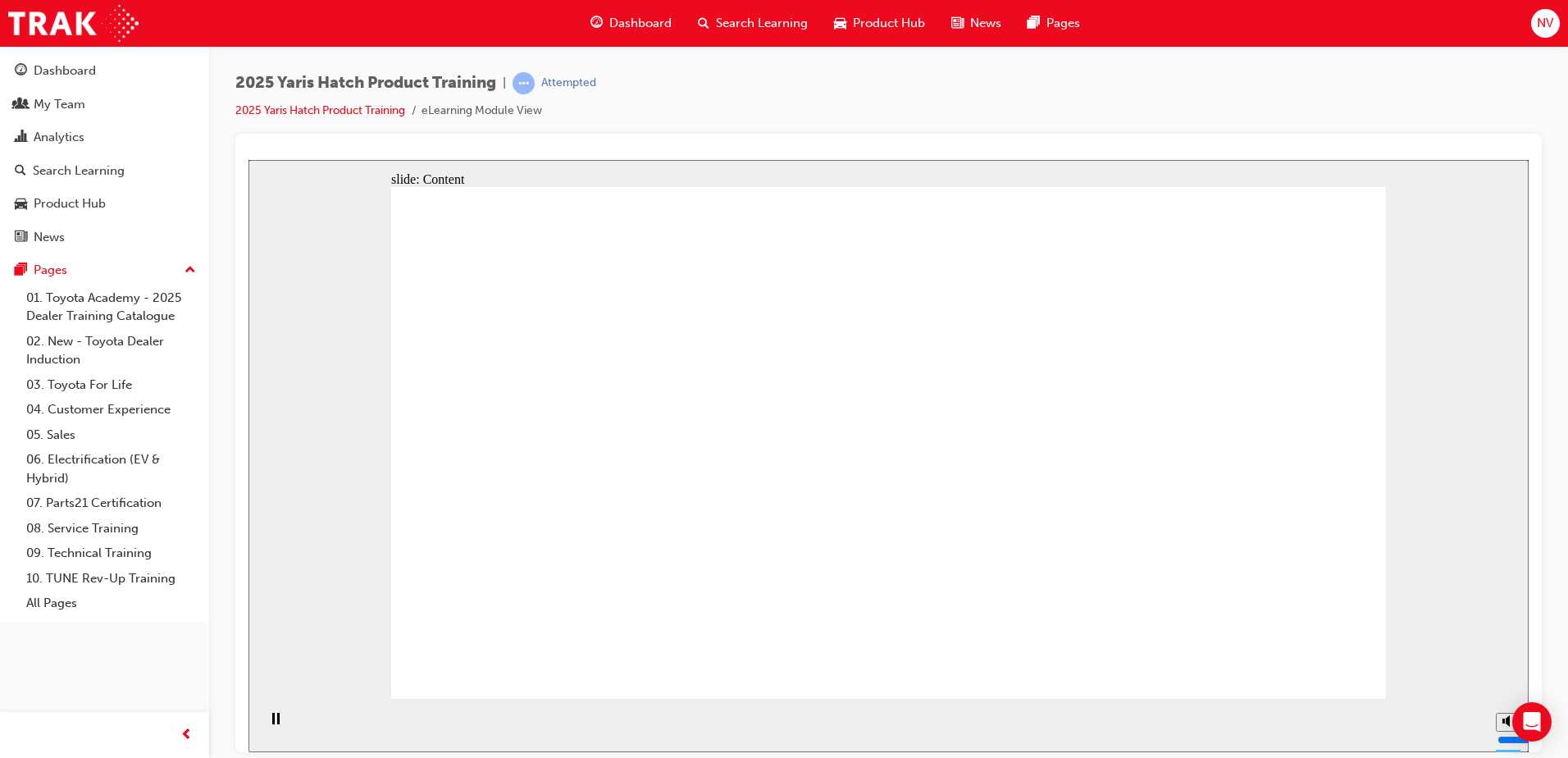
drag, startPoint x: 1186, startPoint y: 545, endPoint x: 1153, endPoint y: 534, distance: 34.8
drag, startPoint x: 859, startPoint y: 434, endPoint x: 893, endPoint y: 414, distance: 39.4
drag, startPoint x: 1191, startPoint y: 456, endPoint x: 1207, endPoint y: 462, distance: 17.1
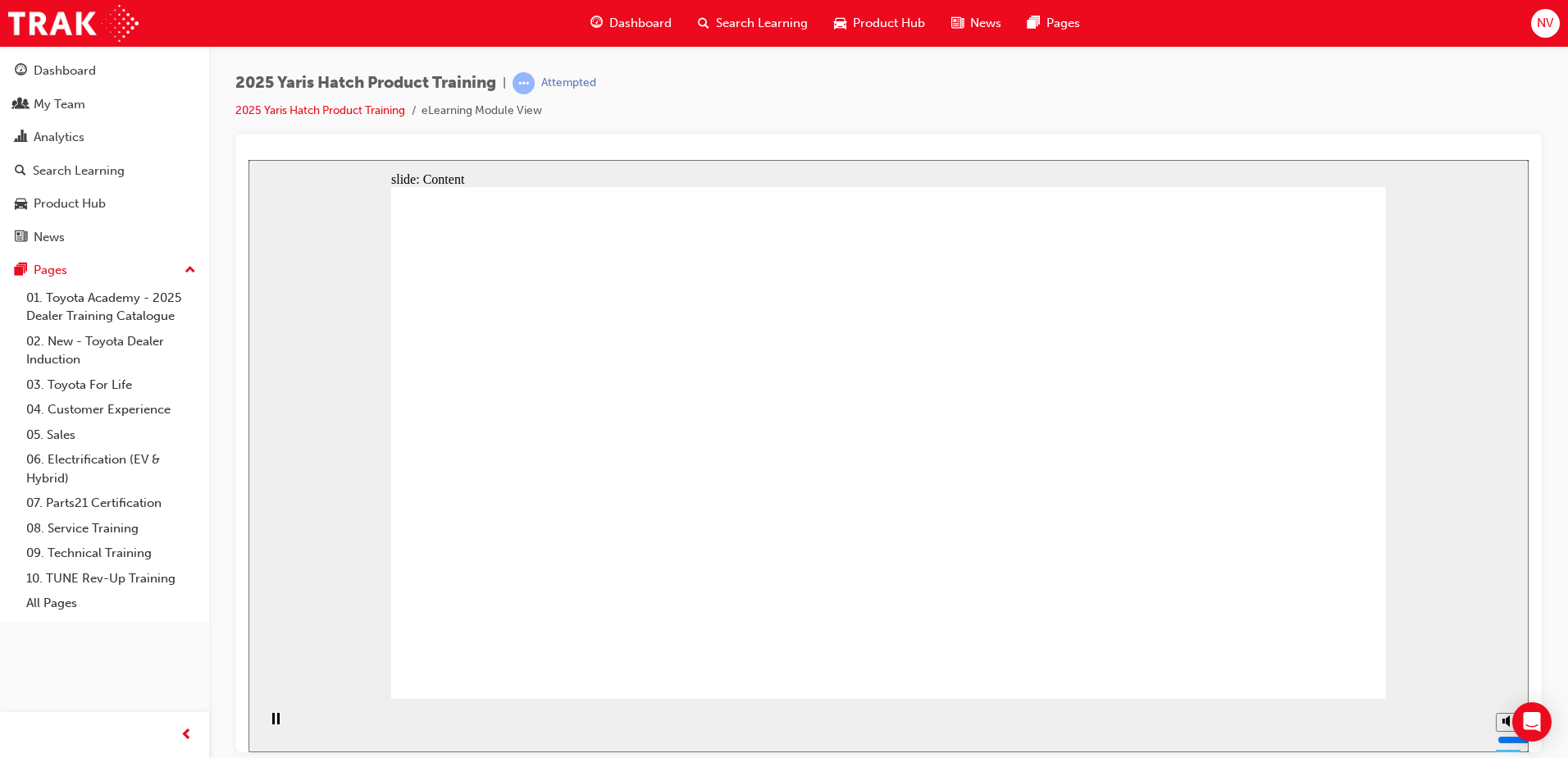
drag, startPoint x: 1207, startPoint y: 462, endPoint x: 1223, endPoint y: 474, distance: 20.0
drag, startPoint x: 1223, startPoint y: 476, endPoint x: 1201, endPoint y: 474, distance: 22.1
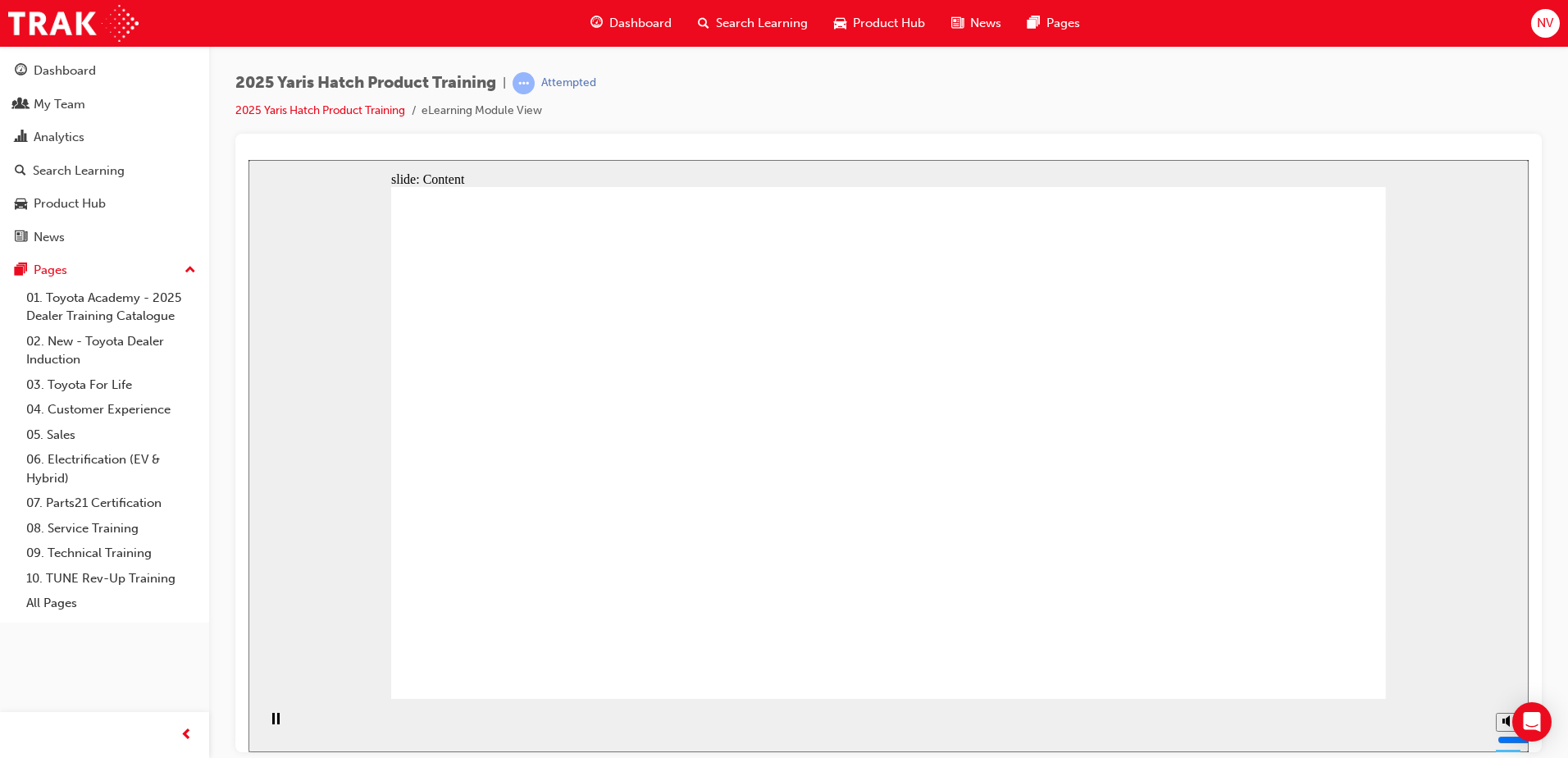
drag, startPoint x: 864, startPoint y: 409, endPoint x: 875, endPoint y: 404, distance: 12.1
drag, startPoint x: 875, startPoint y: 404, endPoint x: 959, endPoint y: 406, distance: 84.0
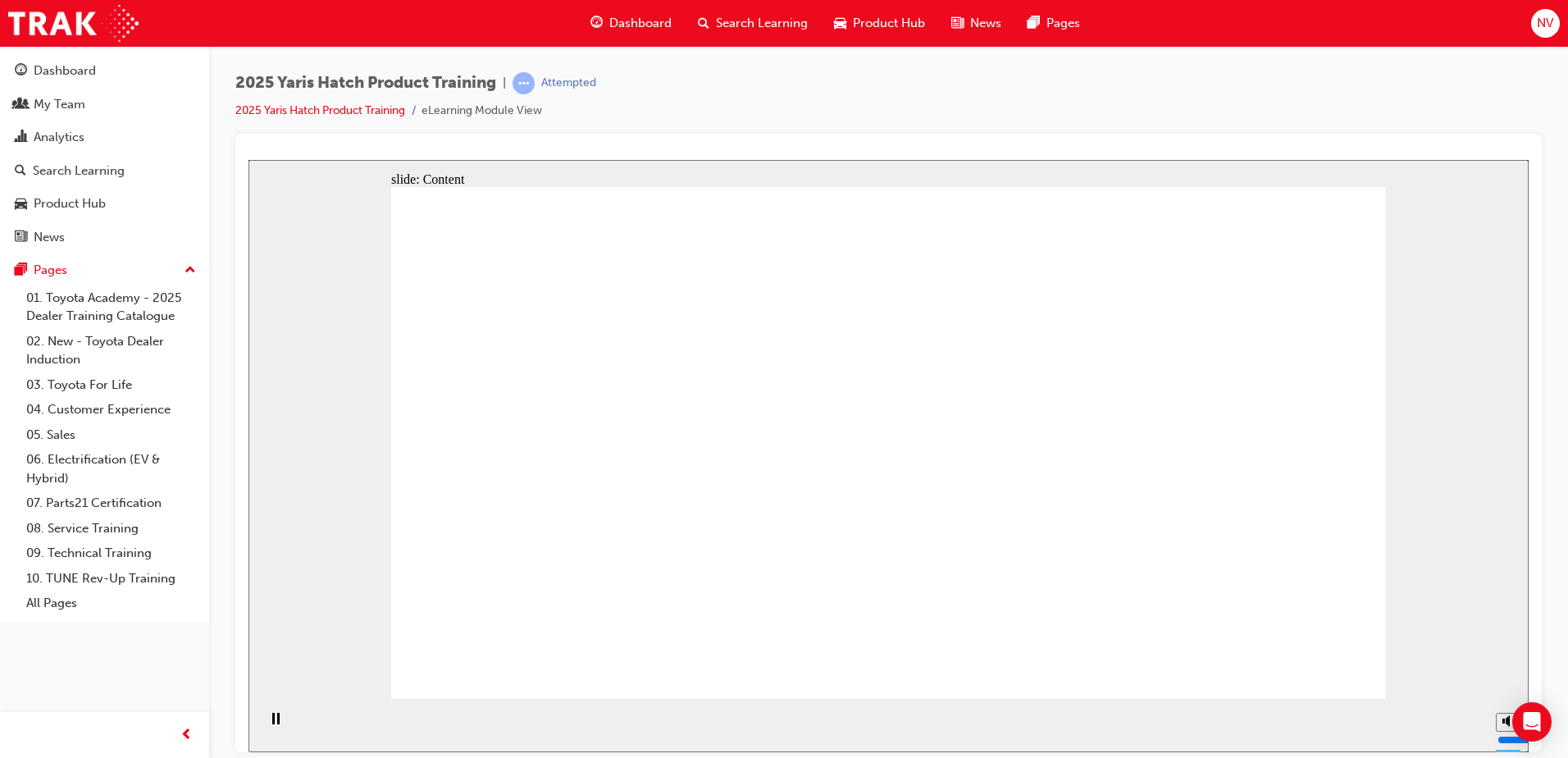
drag, startPoint x: 1001, startPoint y: 412, endPoint x: 1080, endPoint y: 439, distance: 83.5
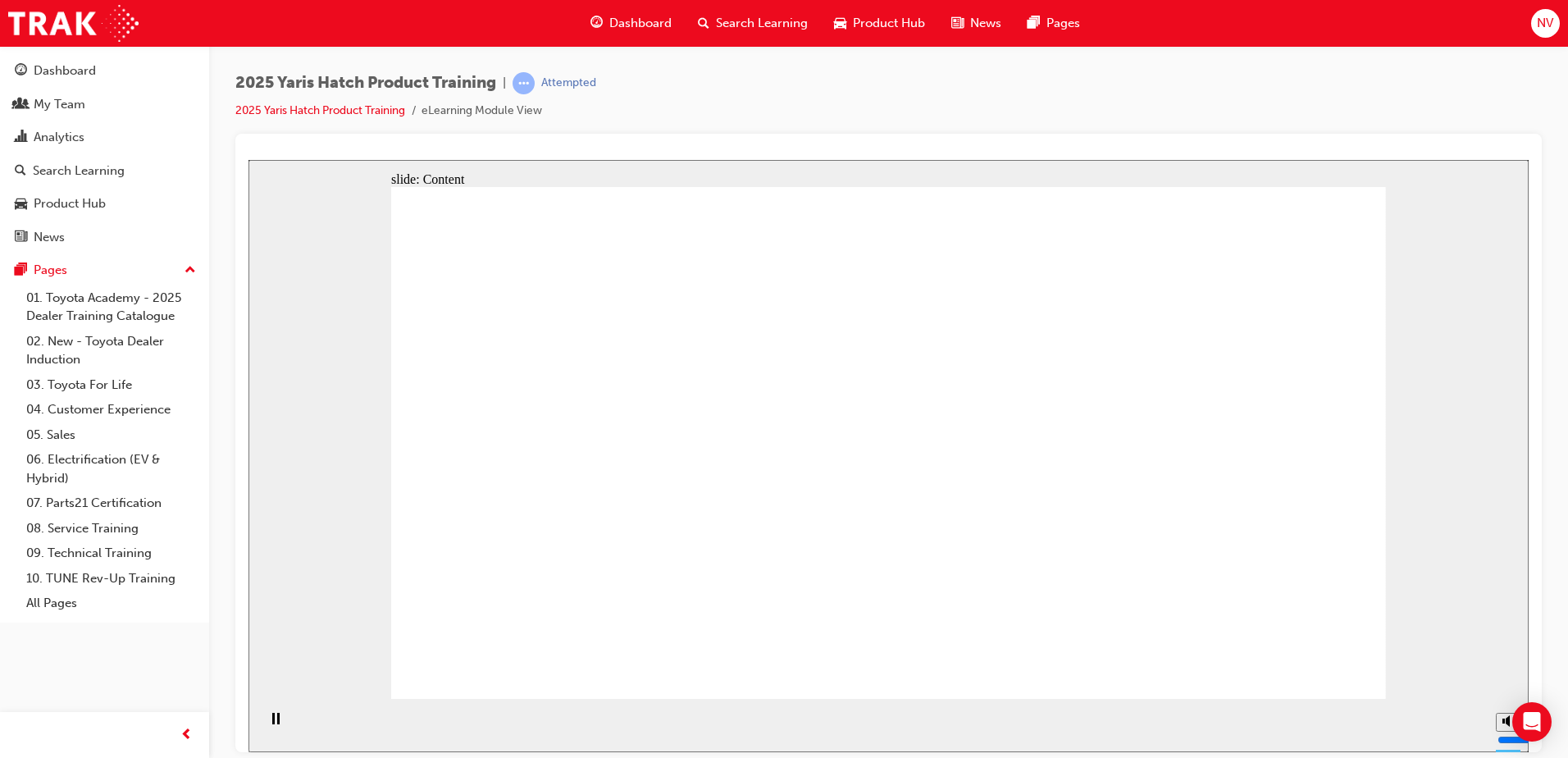
drag, startPoint x: 786, startPoint y: 452, endPoint x: 795, endPoint y: 446, distance: 10.8
drag, startPoint x: 1013, startPoint y: 489, endPoint x: 1025, endPoint y: 483, distance: 13.4
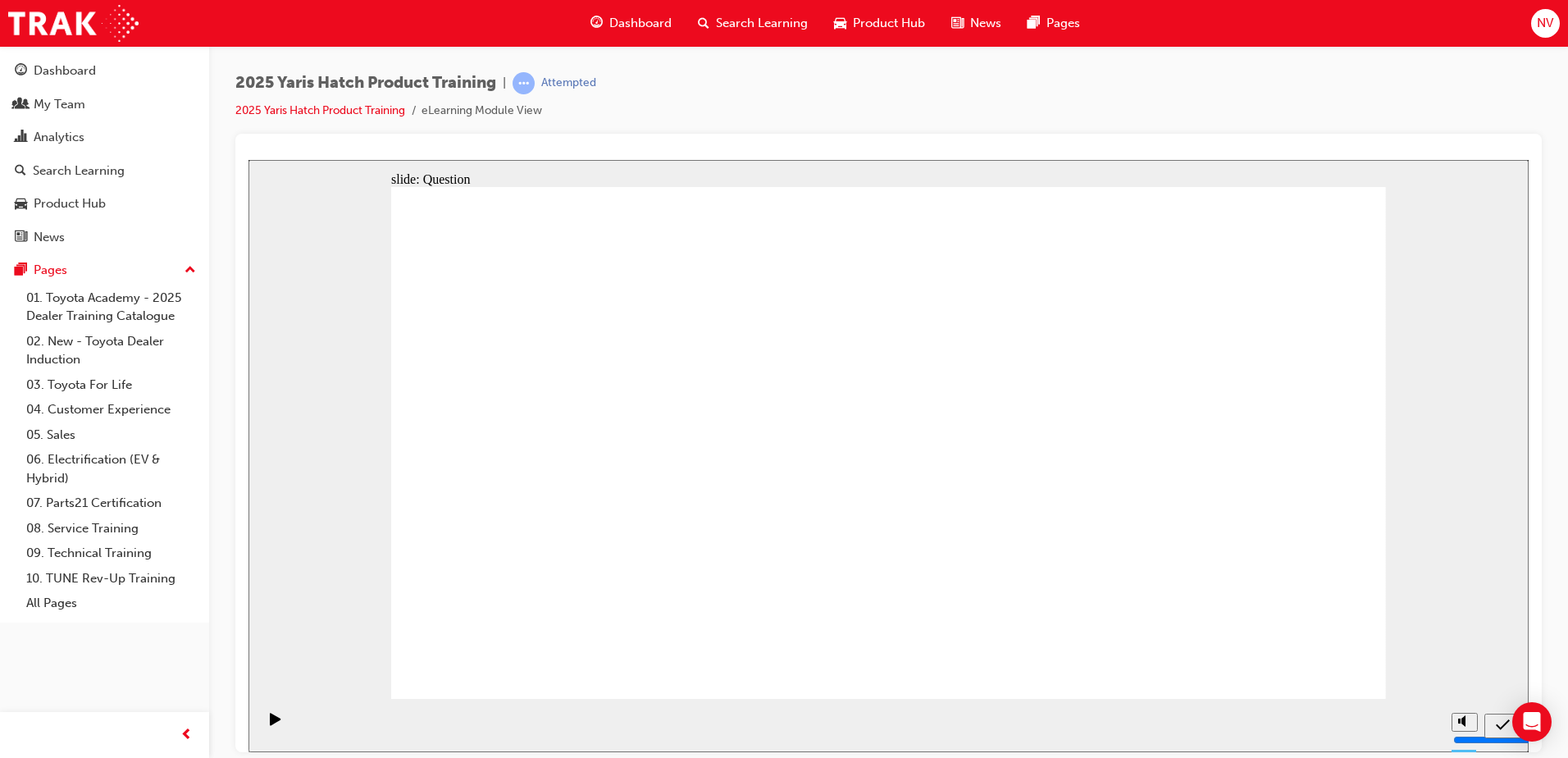
radio input "true"
drag, startPoint x: 1338, startPoint y: 677, endPoint x: 1335, endPoint y: 668, distance: 9.5
drag, startPoint x: 902, startPoint y: 551, endPoint x: 911, endPoint y: 547, distance: 9.8
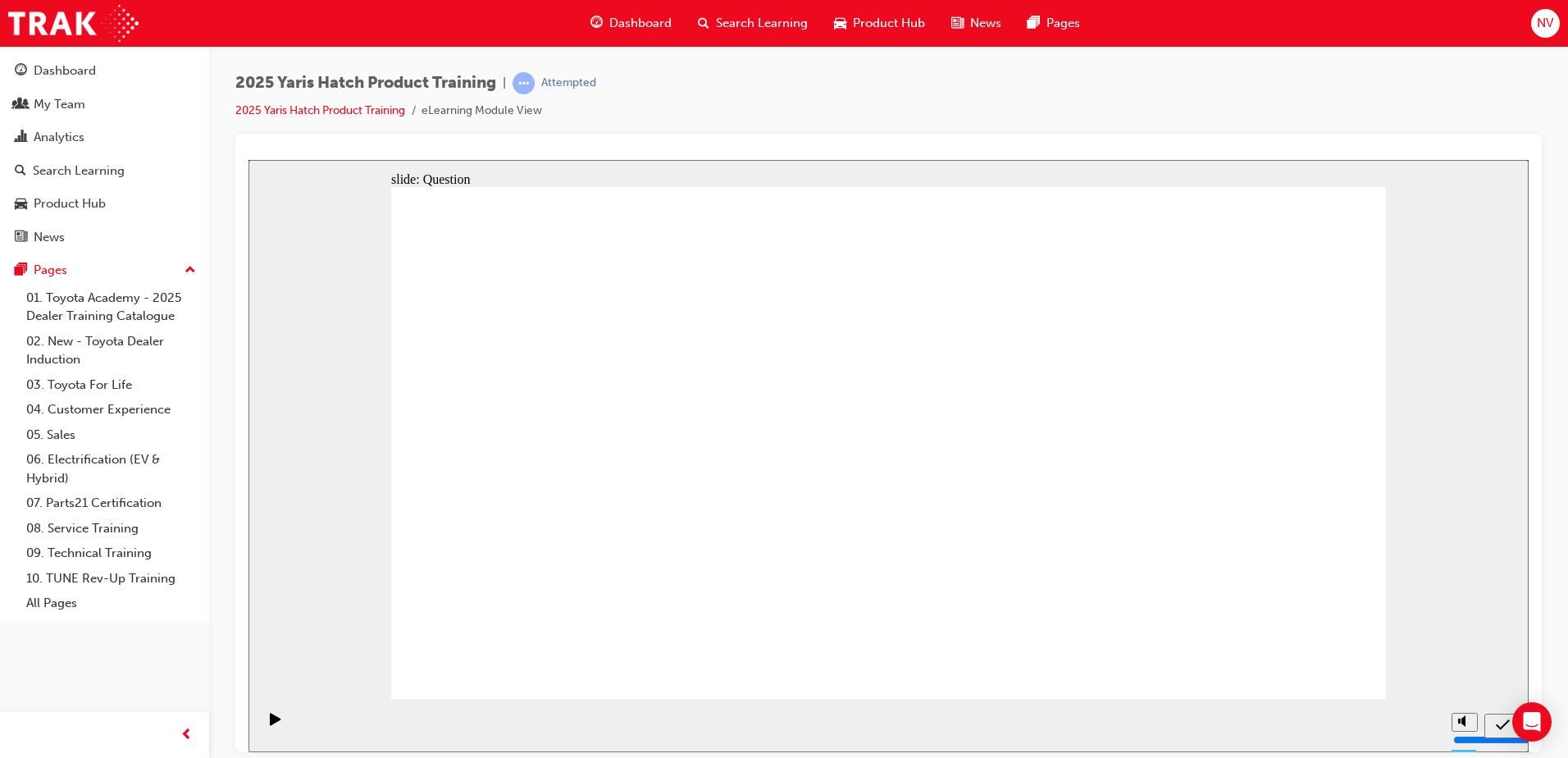
radio input "true"
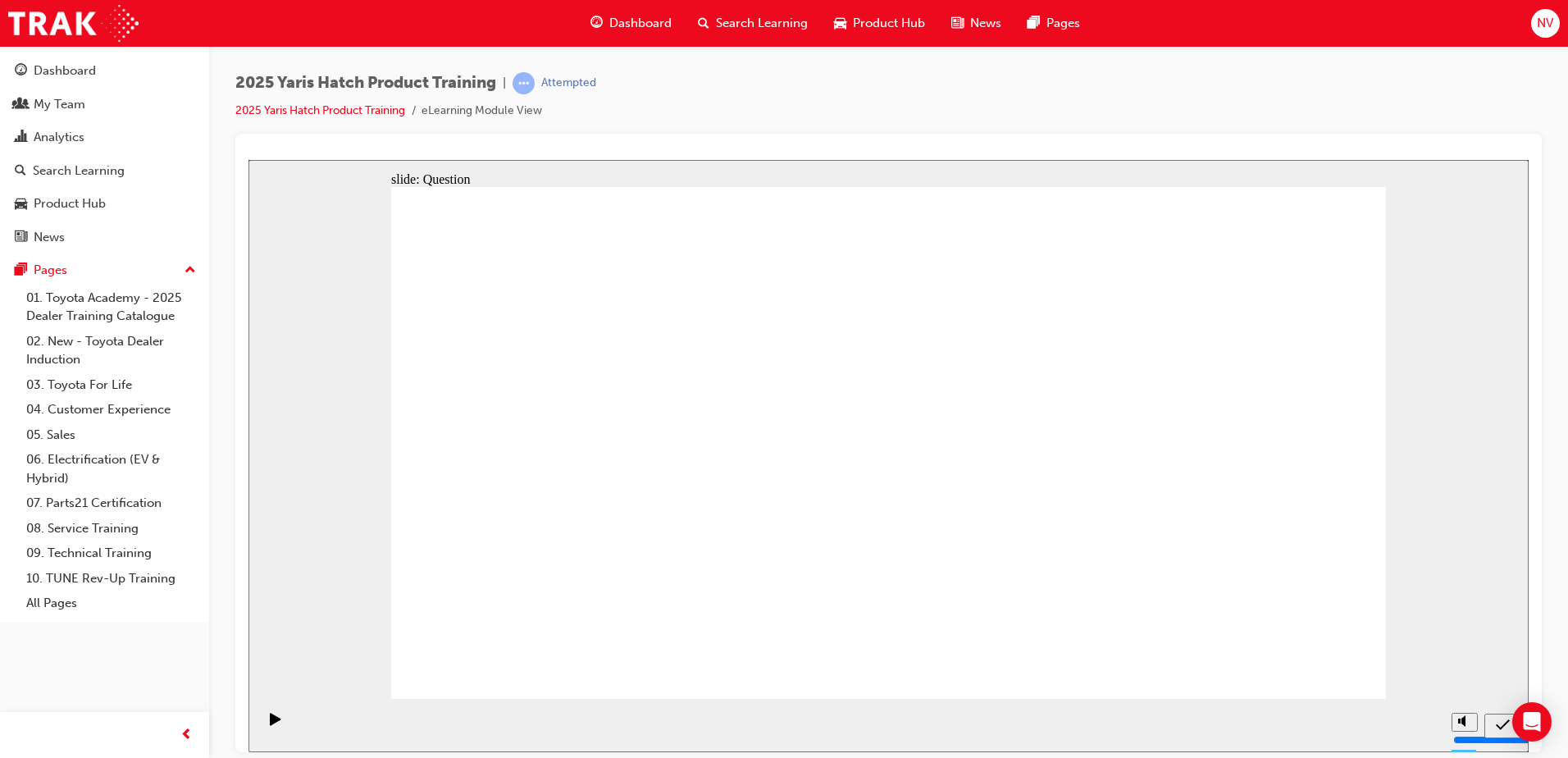
radio input "true"
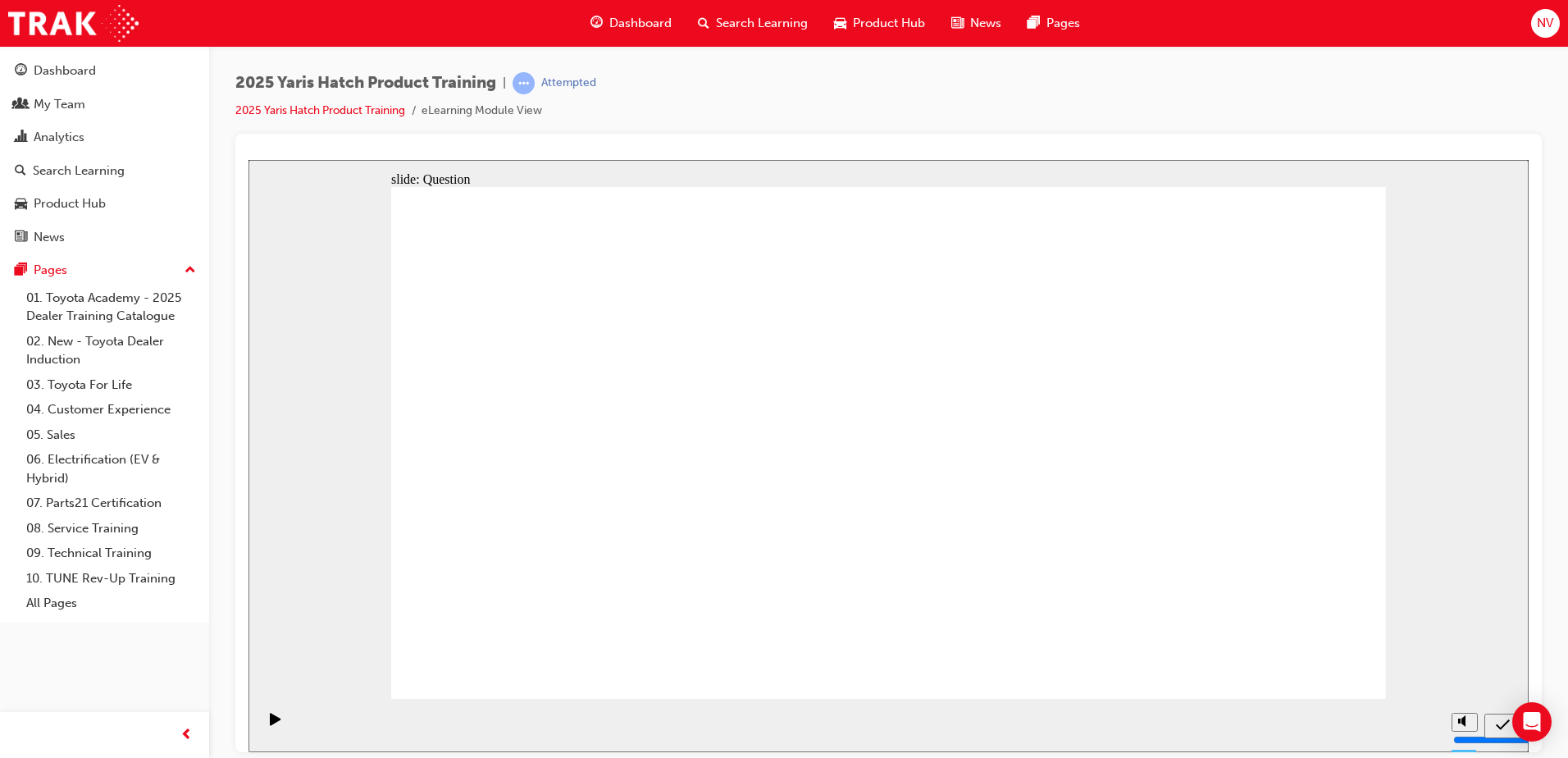
radio input "true"
drag, startPoint x: 528, startPoint y: 585, endPoint x: 519, endPoint y: 429, distance: 156.3
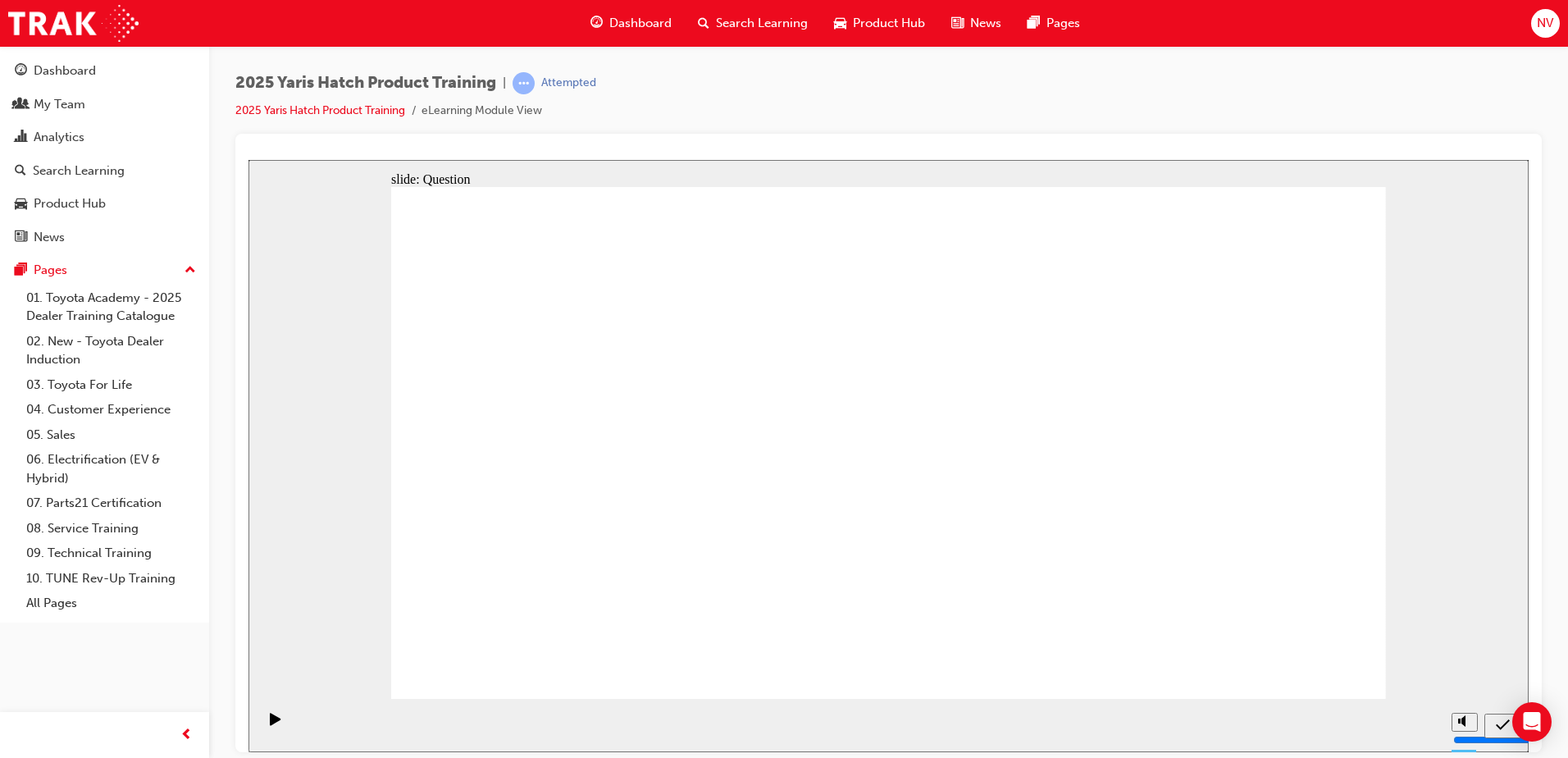
drag, startPoint x: 533, startPoint y: 440, endPoint x: 606, endPoint y: 484, distance: 85.2
drag, startPoint x: 693, startPoint y: 446, endPoint x: 721, endPoint y: 549, distance: 106.7
drag, startPoint x: 847, startPoint y: 405, endPoint x: 869, endPoint y: 539, distance: 135.8
drag, startPoint x: 1043, startPoint y: 372, endPoint x: 1055, endPoint y: 505, distance: 133.5
drag, startPoint x: 1226, startPoint y: 400, endPoint x: 1251, endPoint y: 544, distance: 146.2
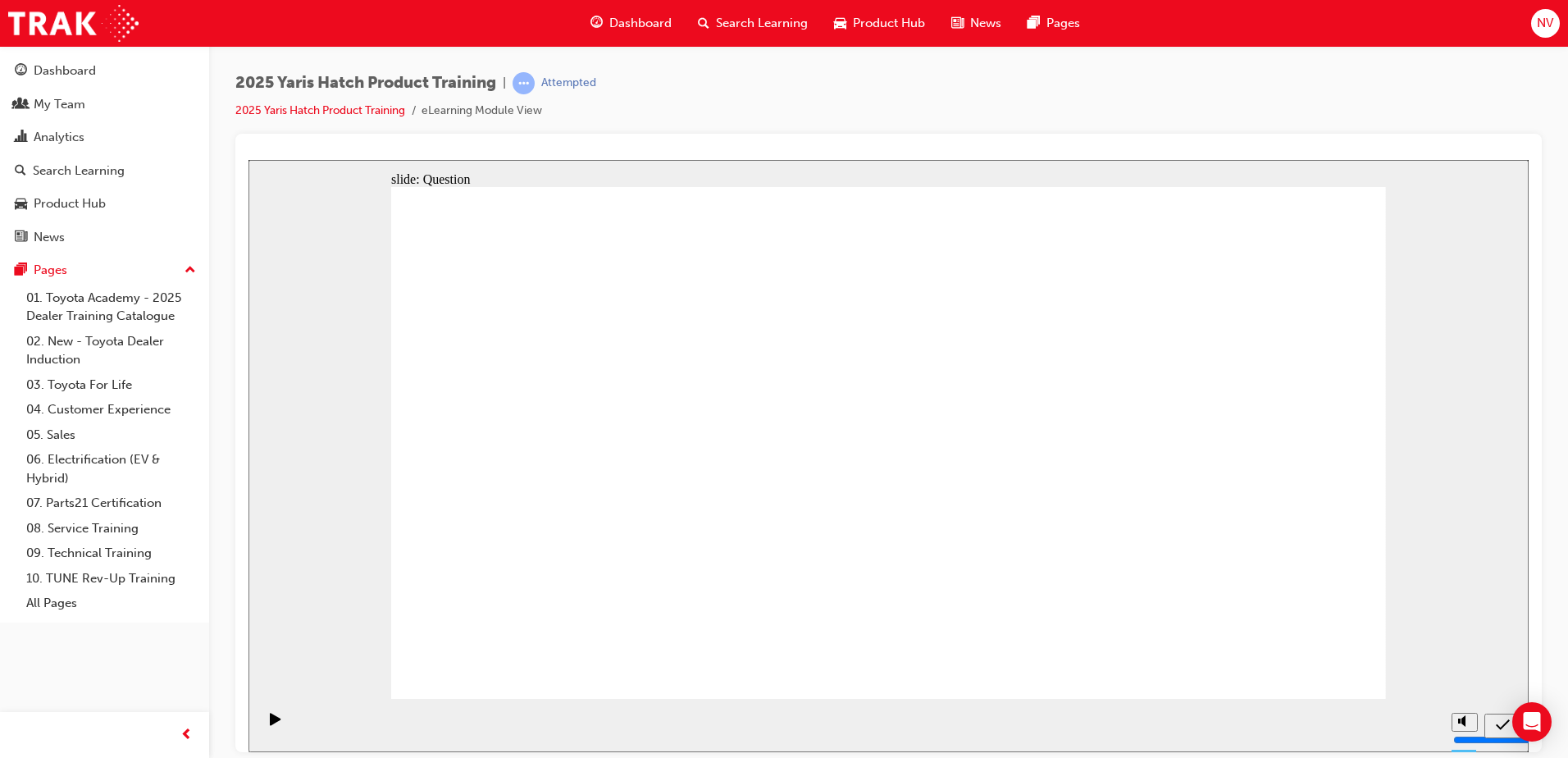
drag, startPoint x: 1311, startPoint y: 644, endPoint x: 1325, endPoint y: 655, distance: 17.8
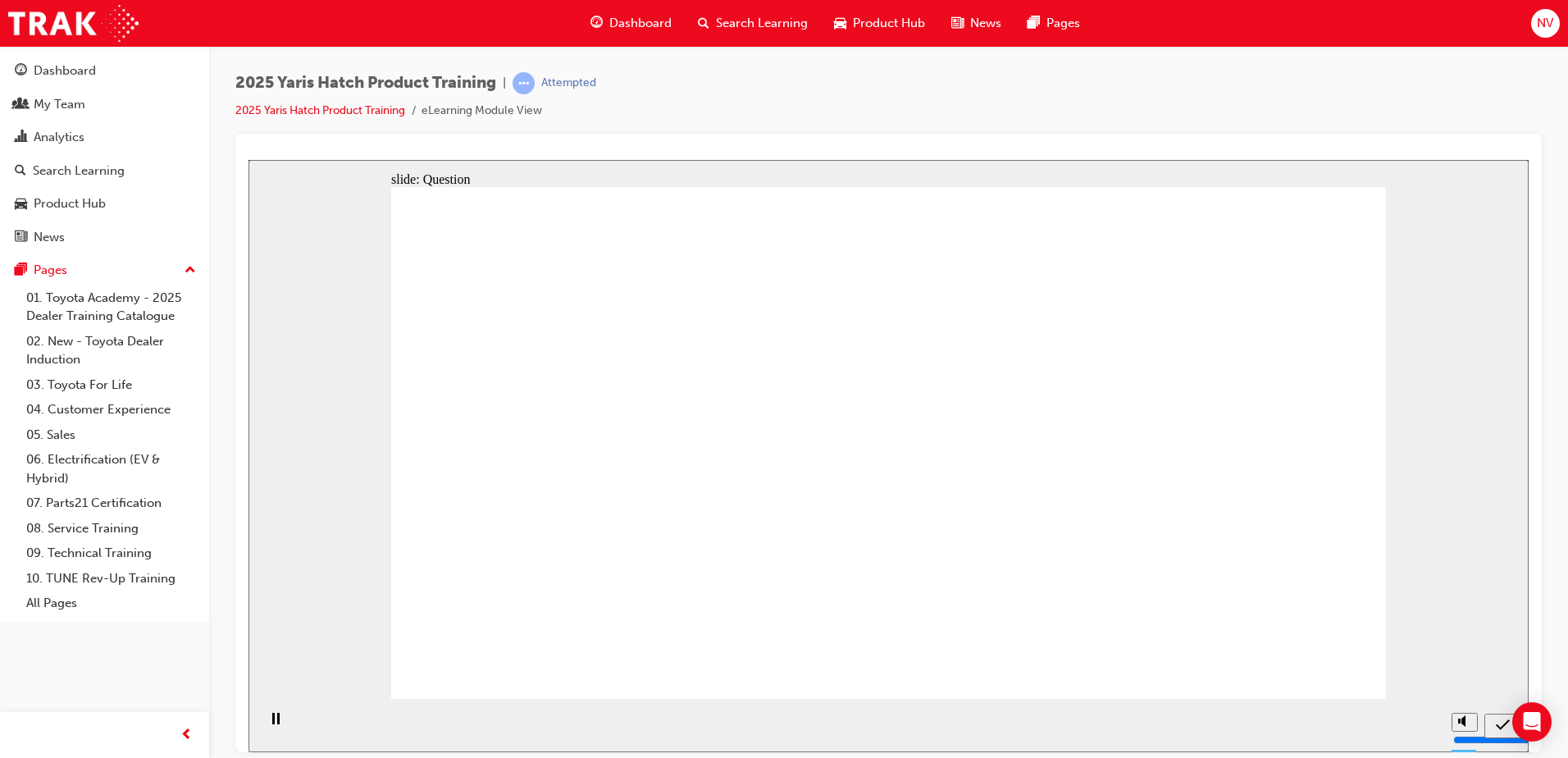
radio input "true"
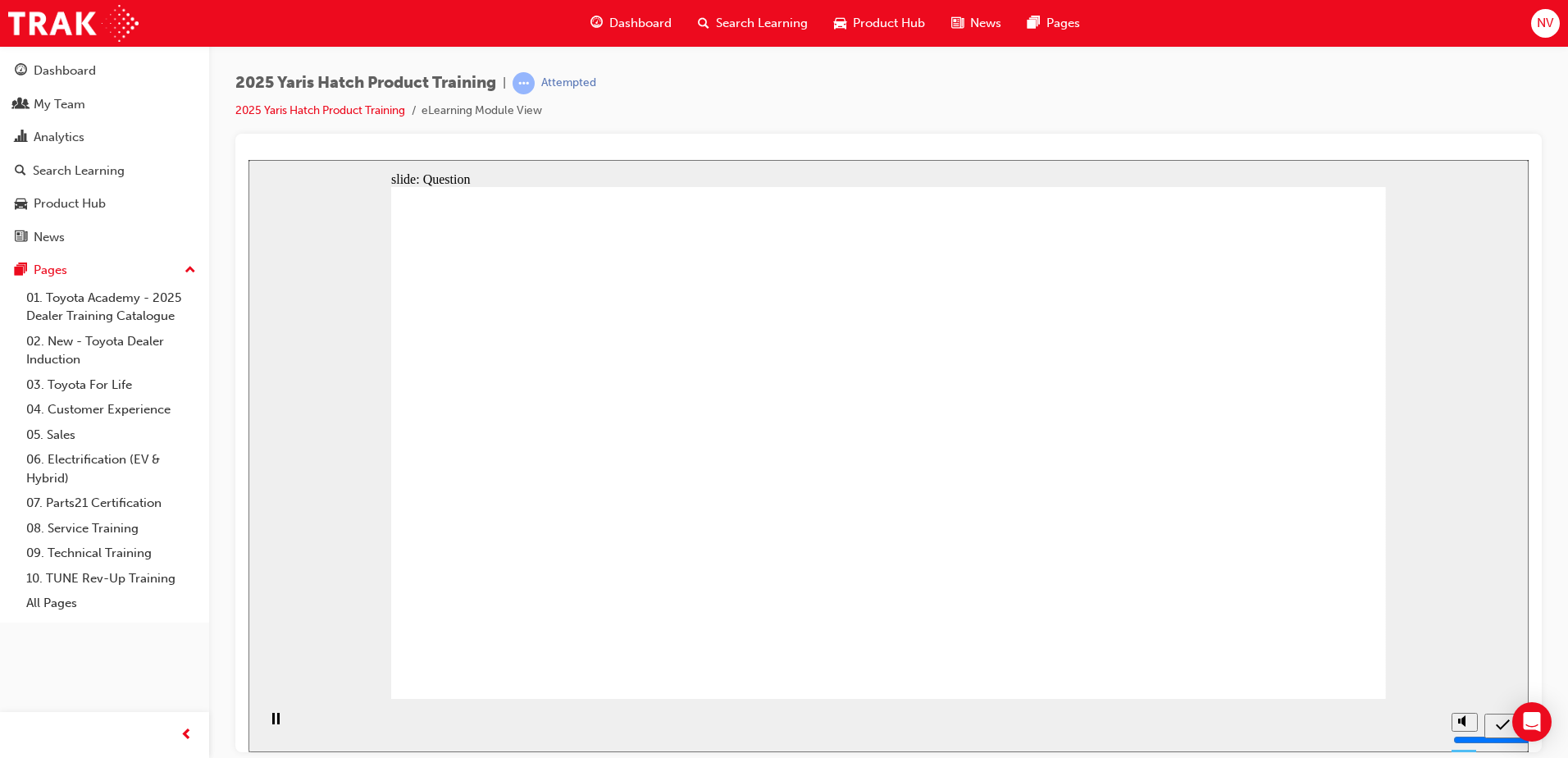
radio input "true"
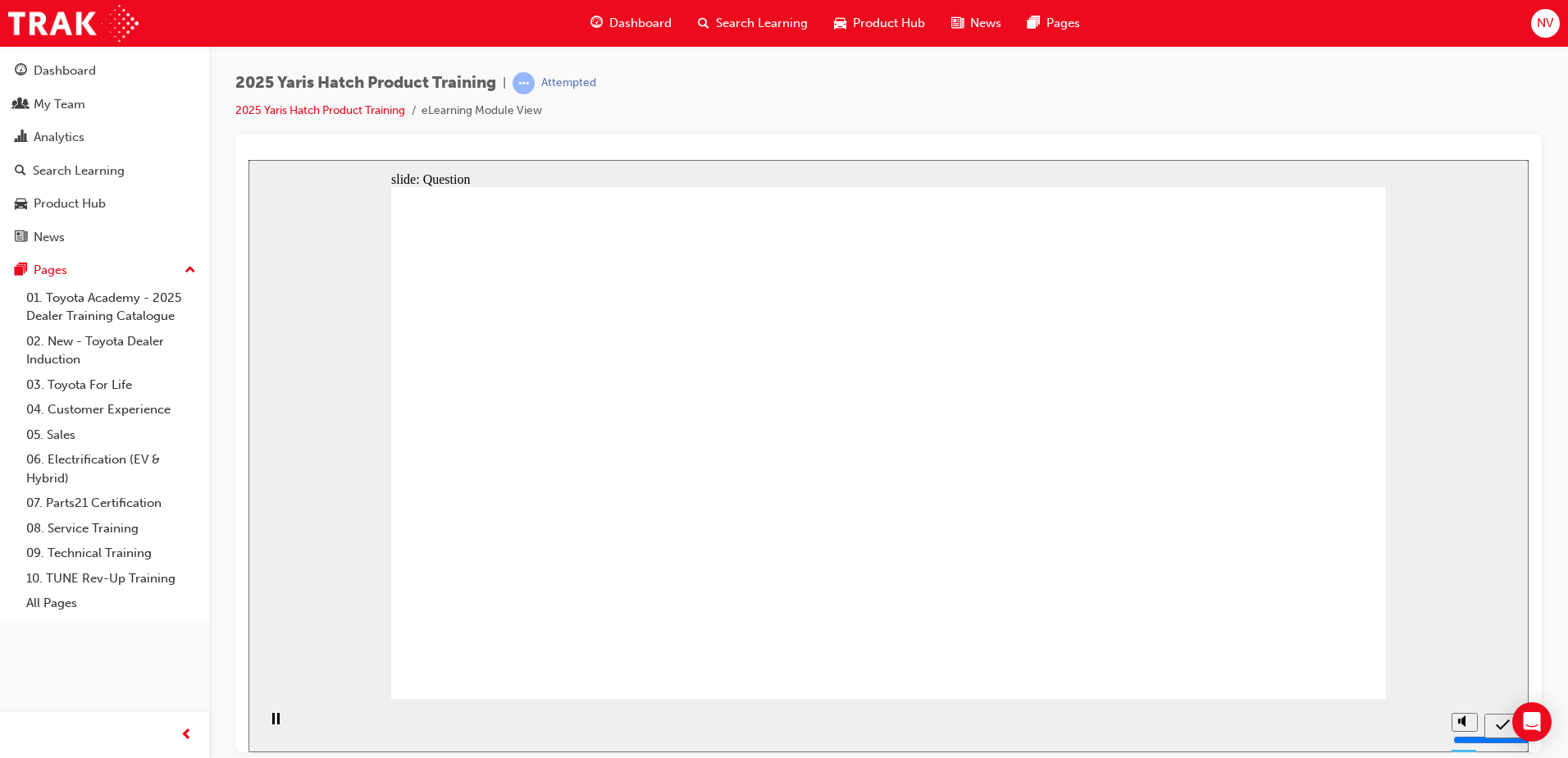
radio input "true"
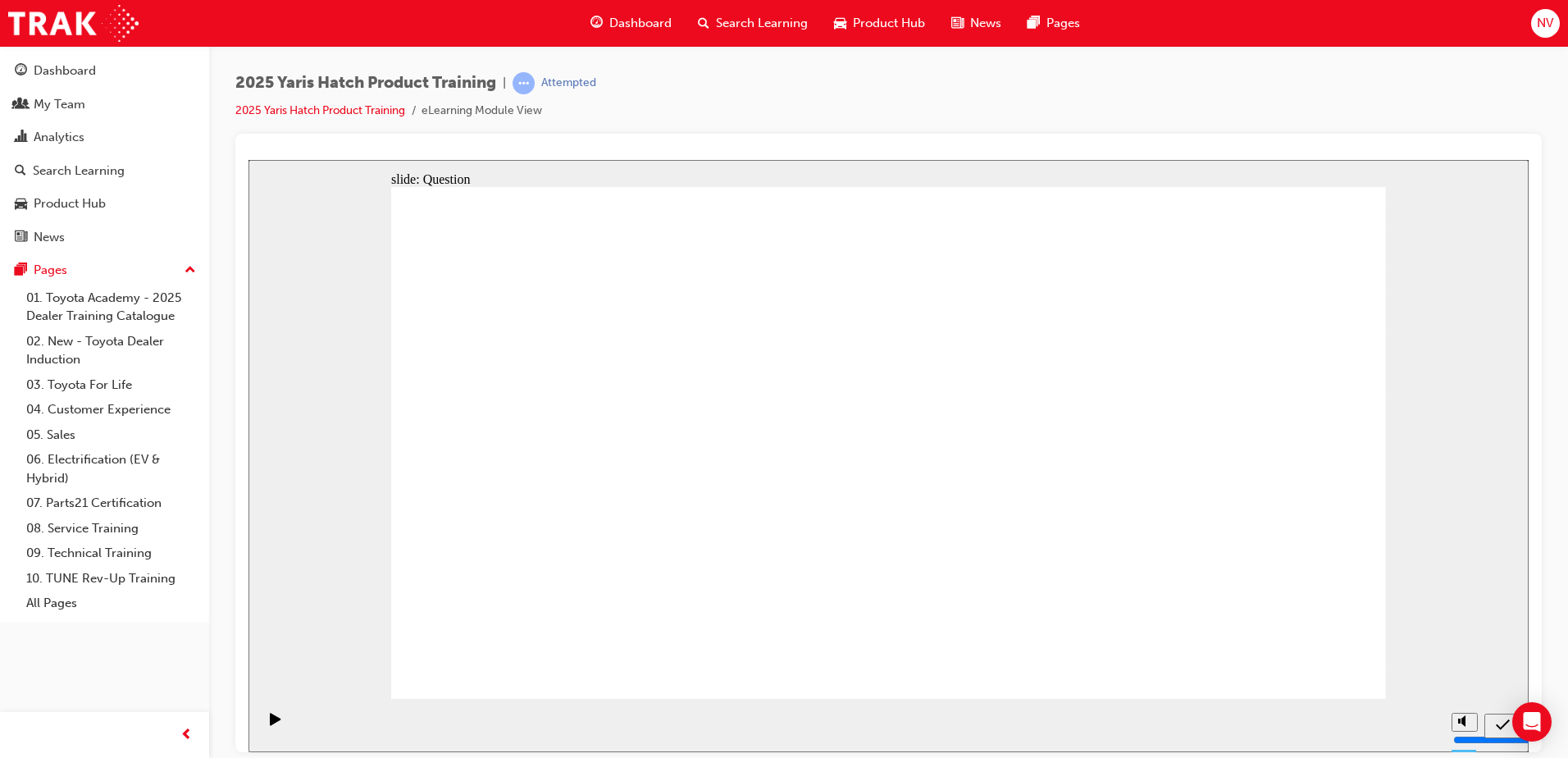
drag, startPoint x: 1223, startPoint y: 453, endPoint x: 1241, endPoint y: 567, distance: 115.4
drag, startPoint x: 869, startPoint y: 442, endPoint x: 838, endPoint y: 549, distance: 111.4
drag, startPoint x: 724, startPoint y: 432, endPoint x: 690, endPoint y: 506, distance: 81.4
drag, startPoint x: 522, startPoint y: 430, endPoint x: 475, endPoint y: 543, distance: 122.4
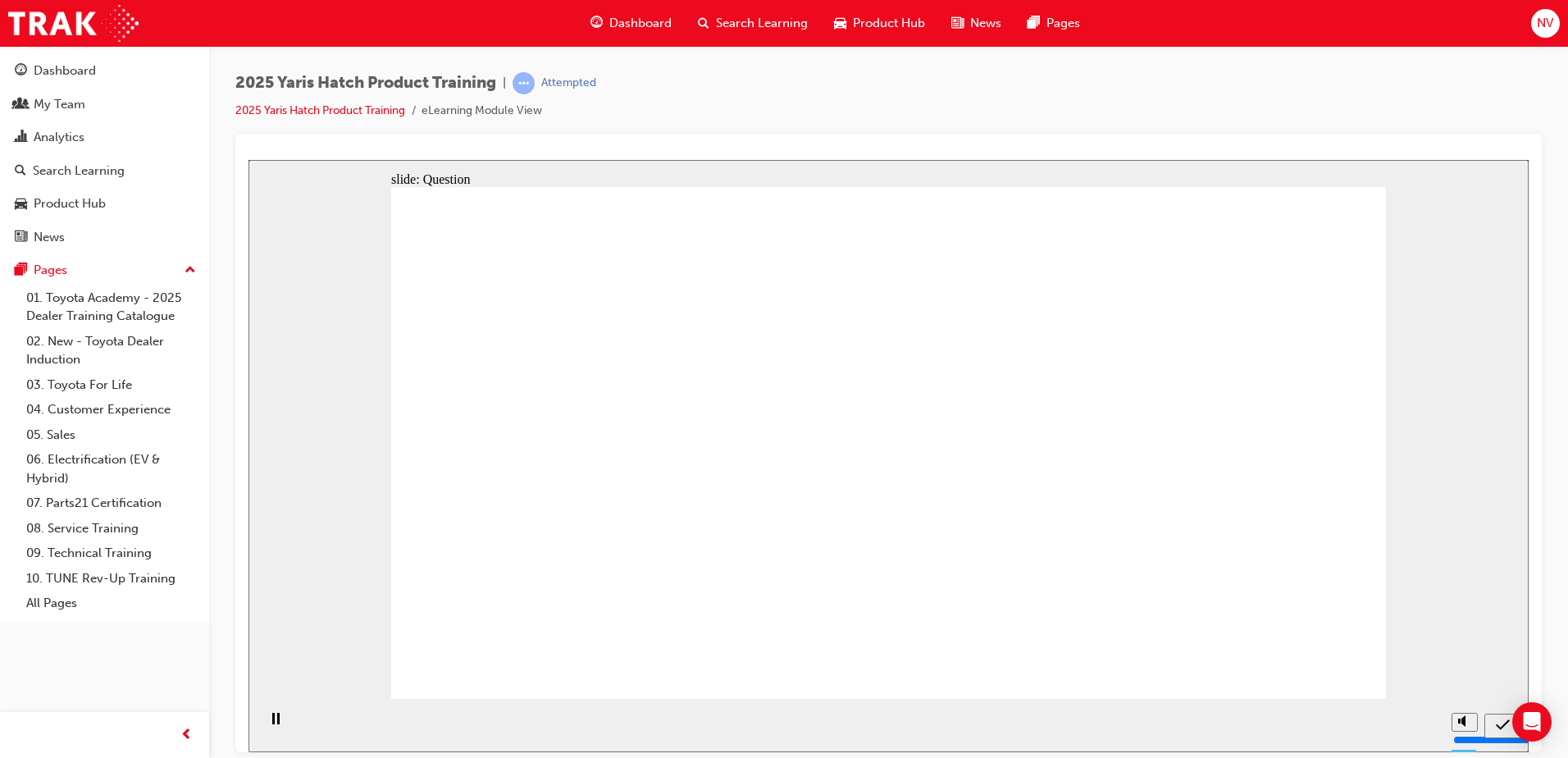
drag, startPoint x: 1107, startPoint y: 412, endPoint x: 1116, endPoint y: 397, distance: 17.5
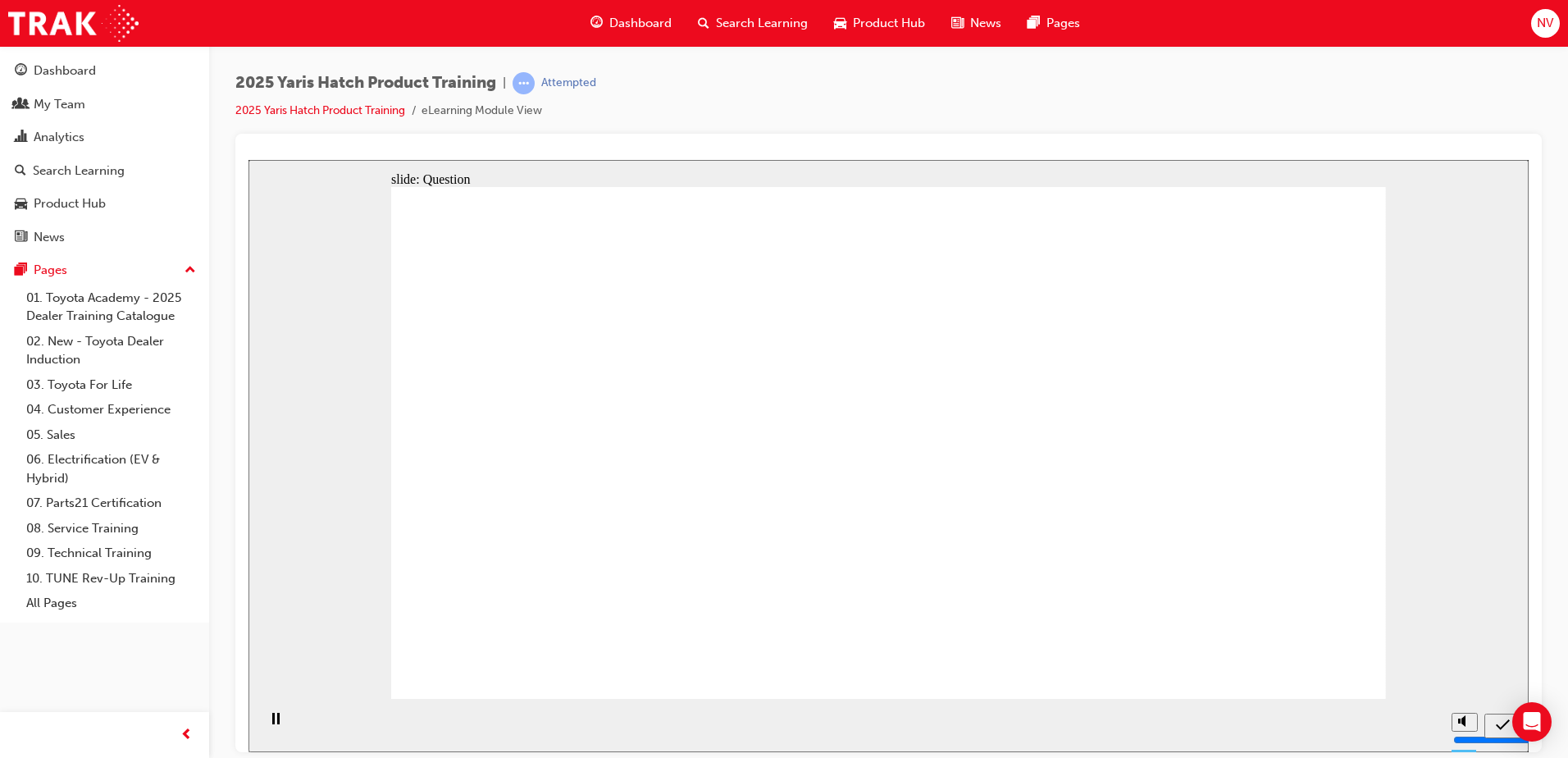
radio input "true"
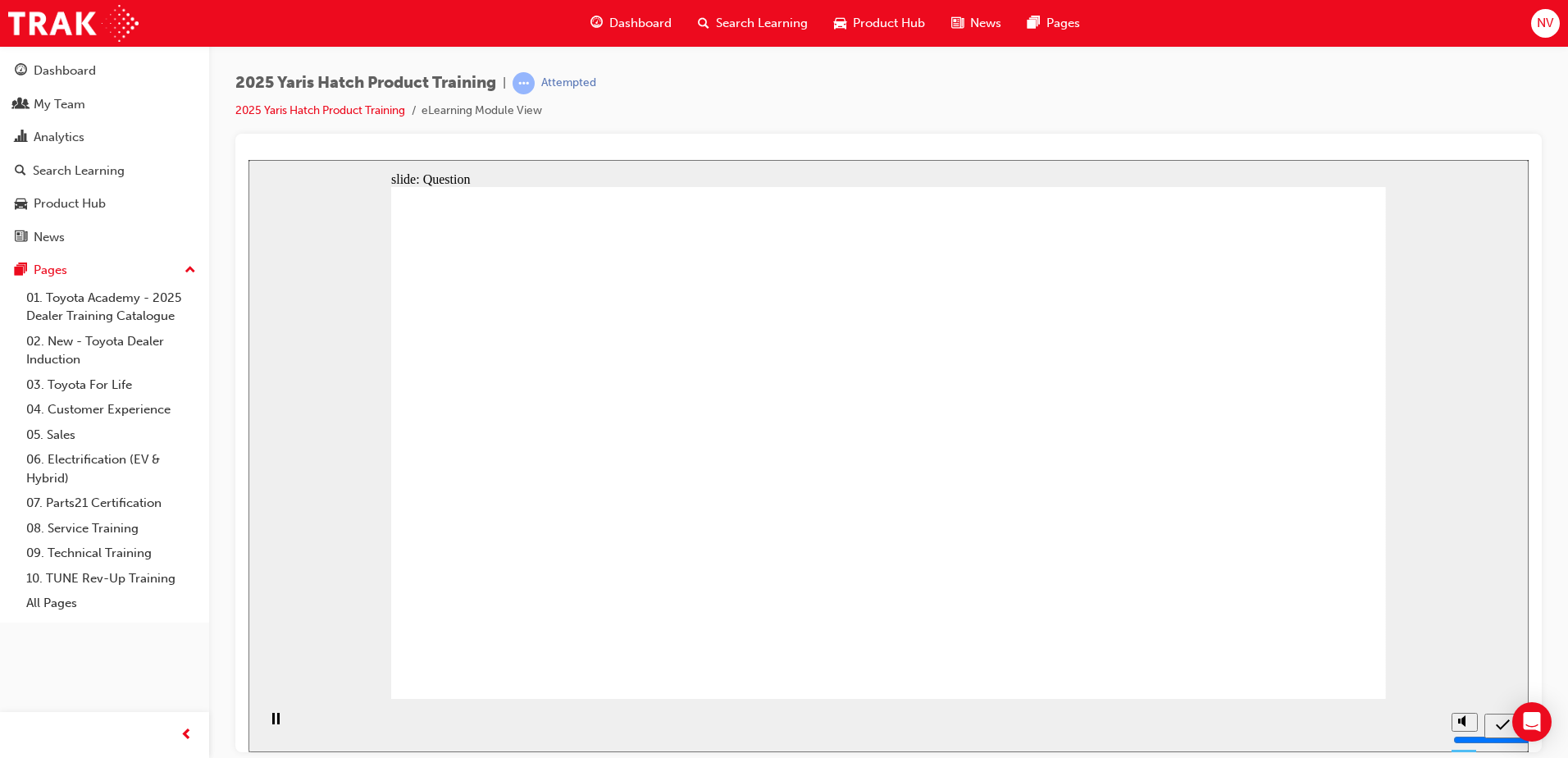
radio input "true"
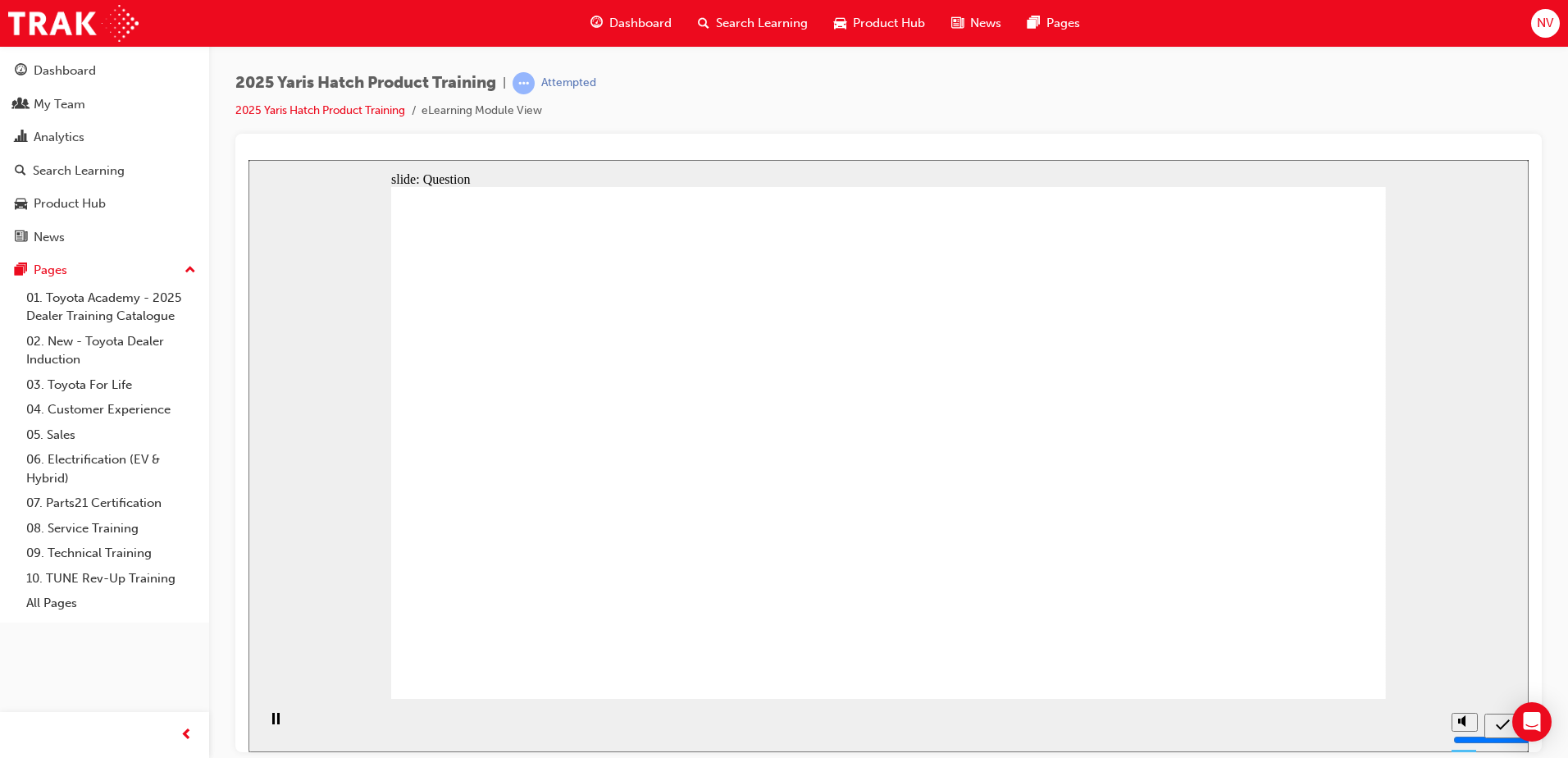
radio input "true"
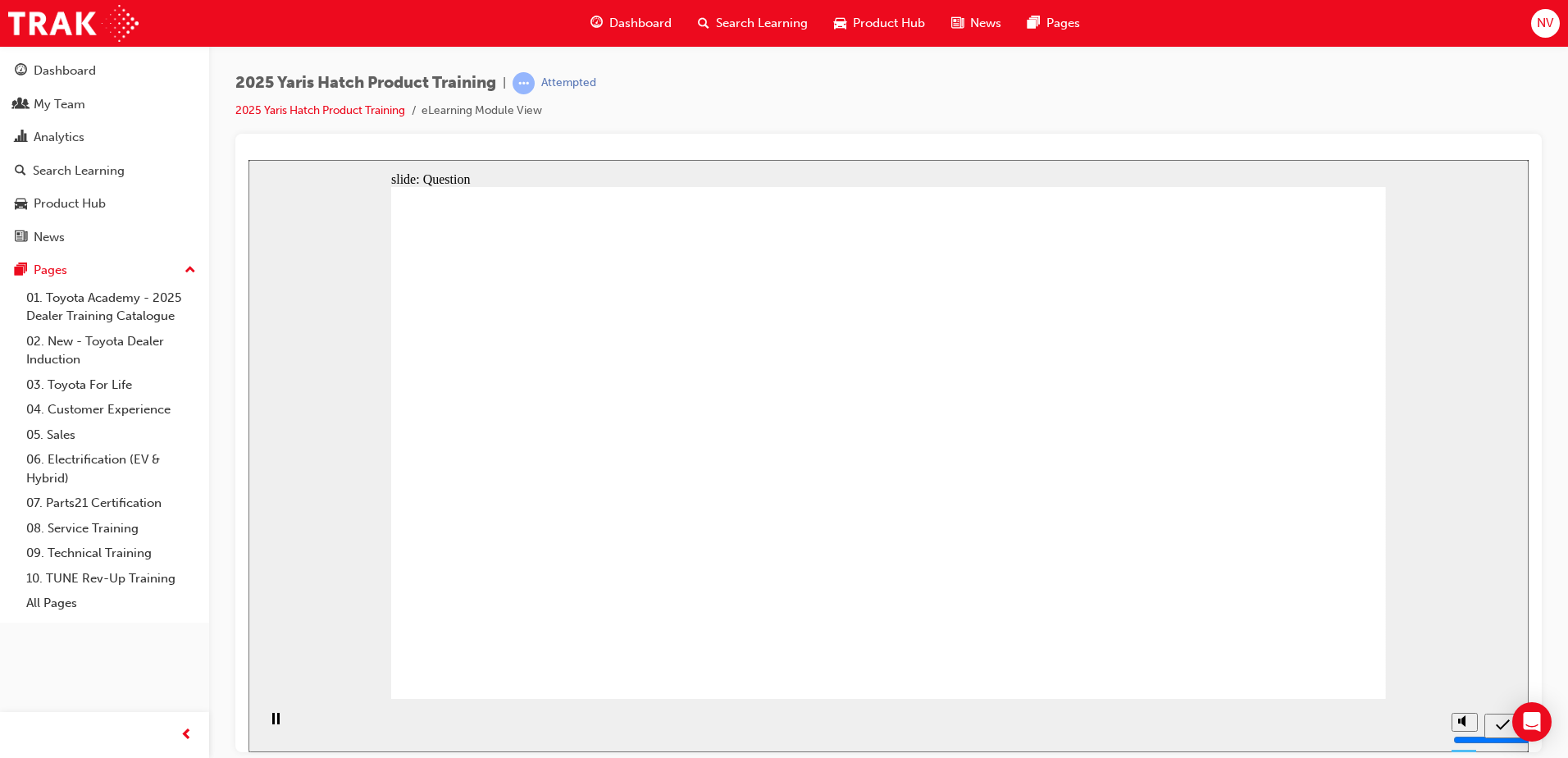
drag, startPoint x: 527, startPoint y: 434, endPoint x: 524, endPoint y: 576, distance: 142.0
drag, startPoint x: 652, startPoint y: 451, endPoint x: 658, endPoint y: 567, distance: 116.2
drag, startPoint x: 852, startPoint y: 417, endPoint x: 863, endPoint y: 584, distance: 167.4
drag, startPoint x: 1037, startPoint y: 412, endPoint x: 1057, endPoint y: 568, distance: 157.3
drag, startPoint x: 1252, startPoint y: 373, endPoint x: 1217, endPoint y: 495, distance: 126.9
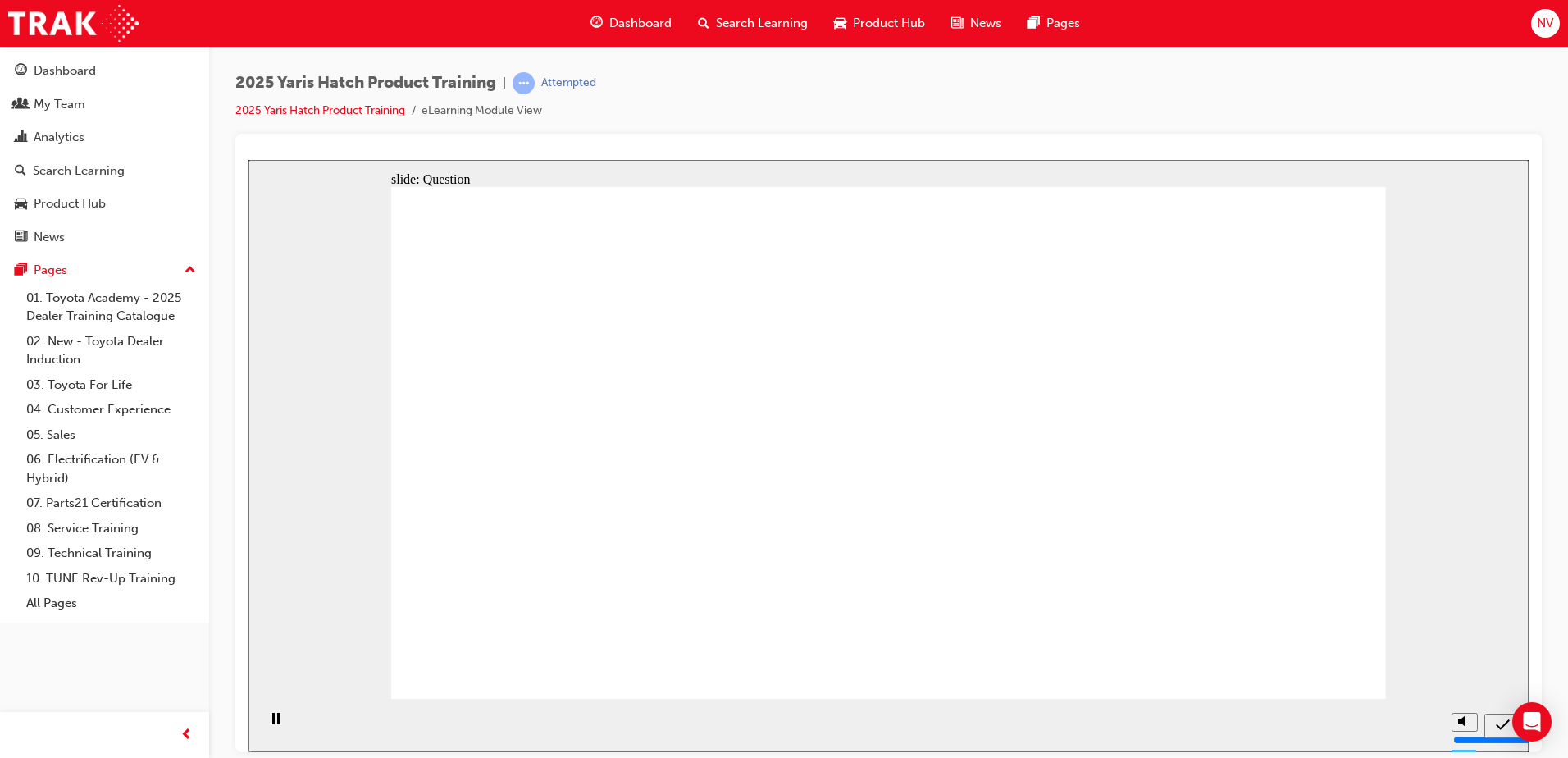
radio input "true"
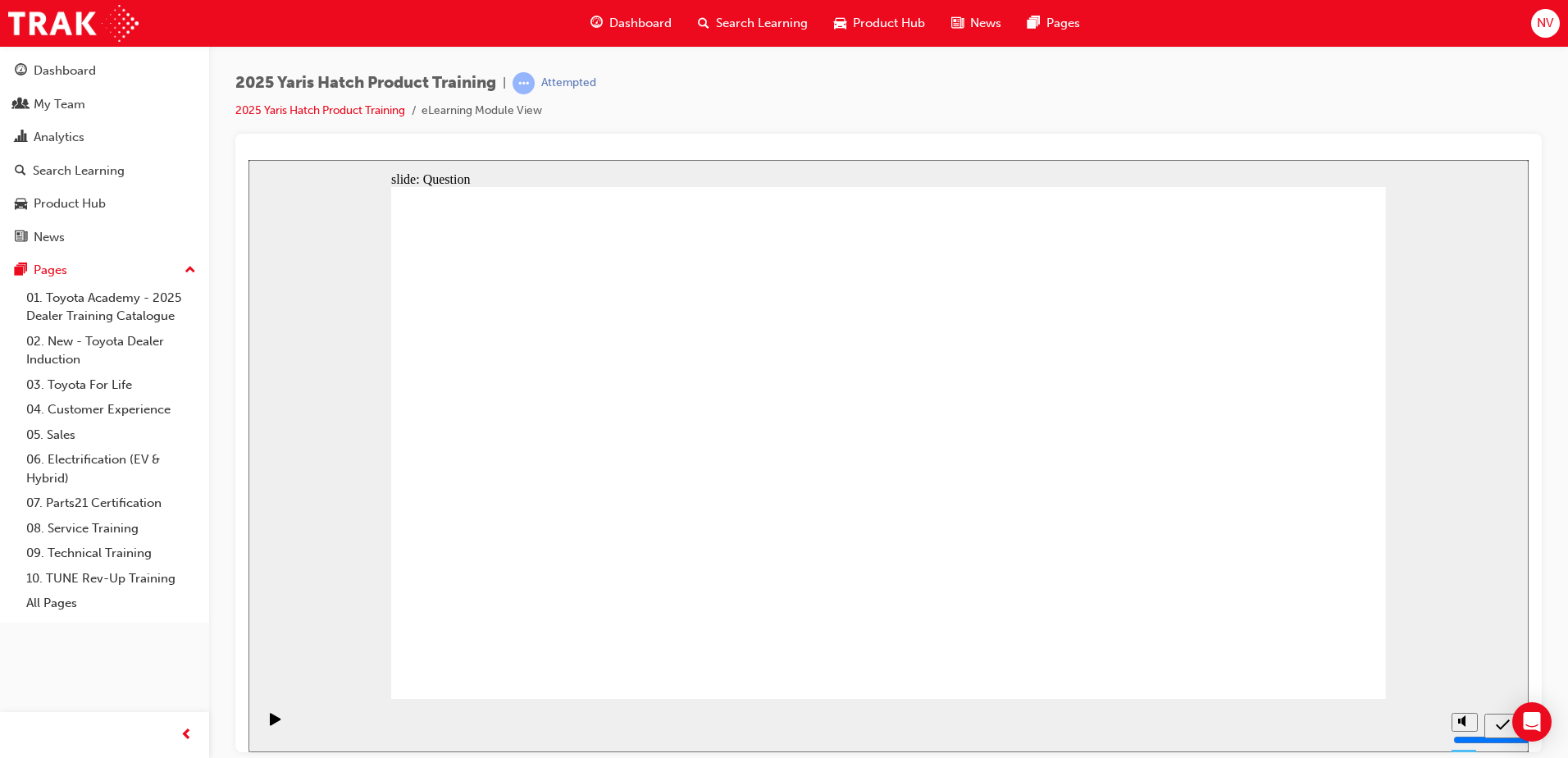
drag, startPoint x: 1151, startPoint y: 361, endPoint x: 1153, endPoint y: 380, distance: 19.1
radio input "true"
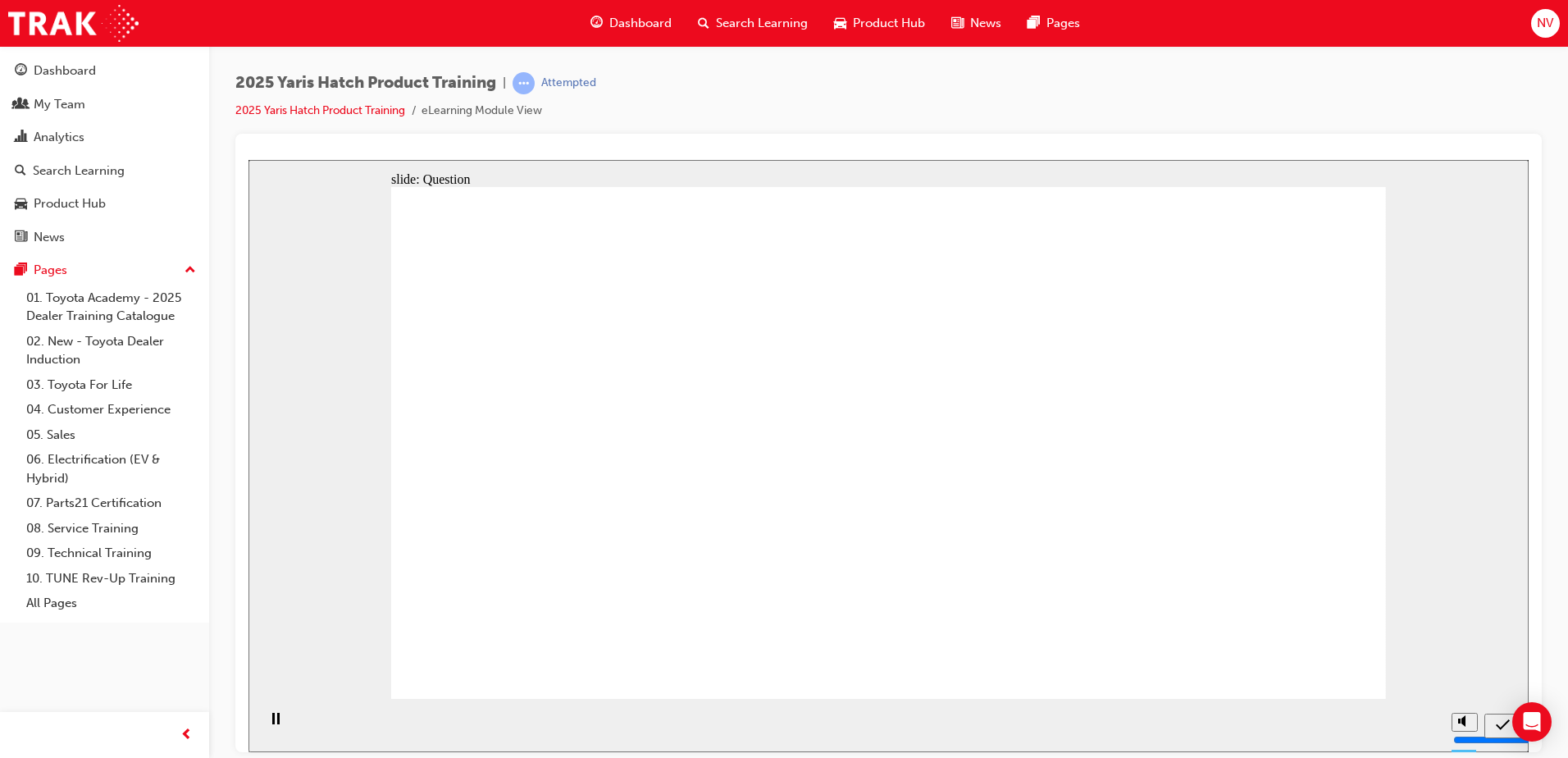
radio input "true"
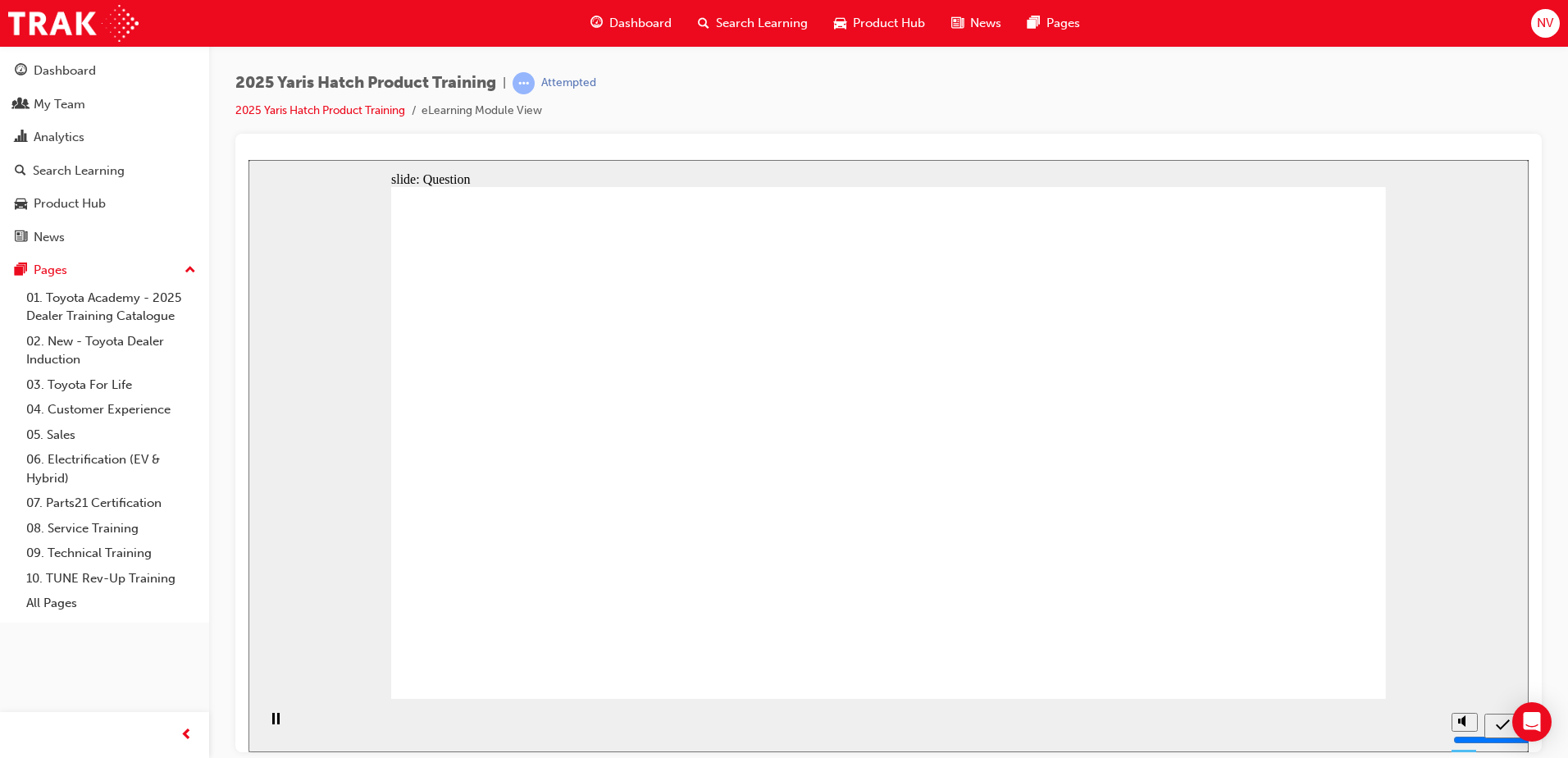
radio input "true"
drag, startPoint x: 686, startPoint y: 412, endPoint x: 498, endPoint y: 583, distance: 254.1
drag, startPoint x: 504, startPoint y: 421, endPoint x: 1208, endPoint y: 572, distance: 720.0
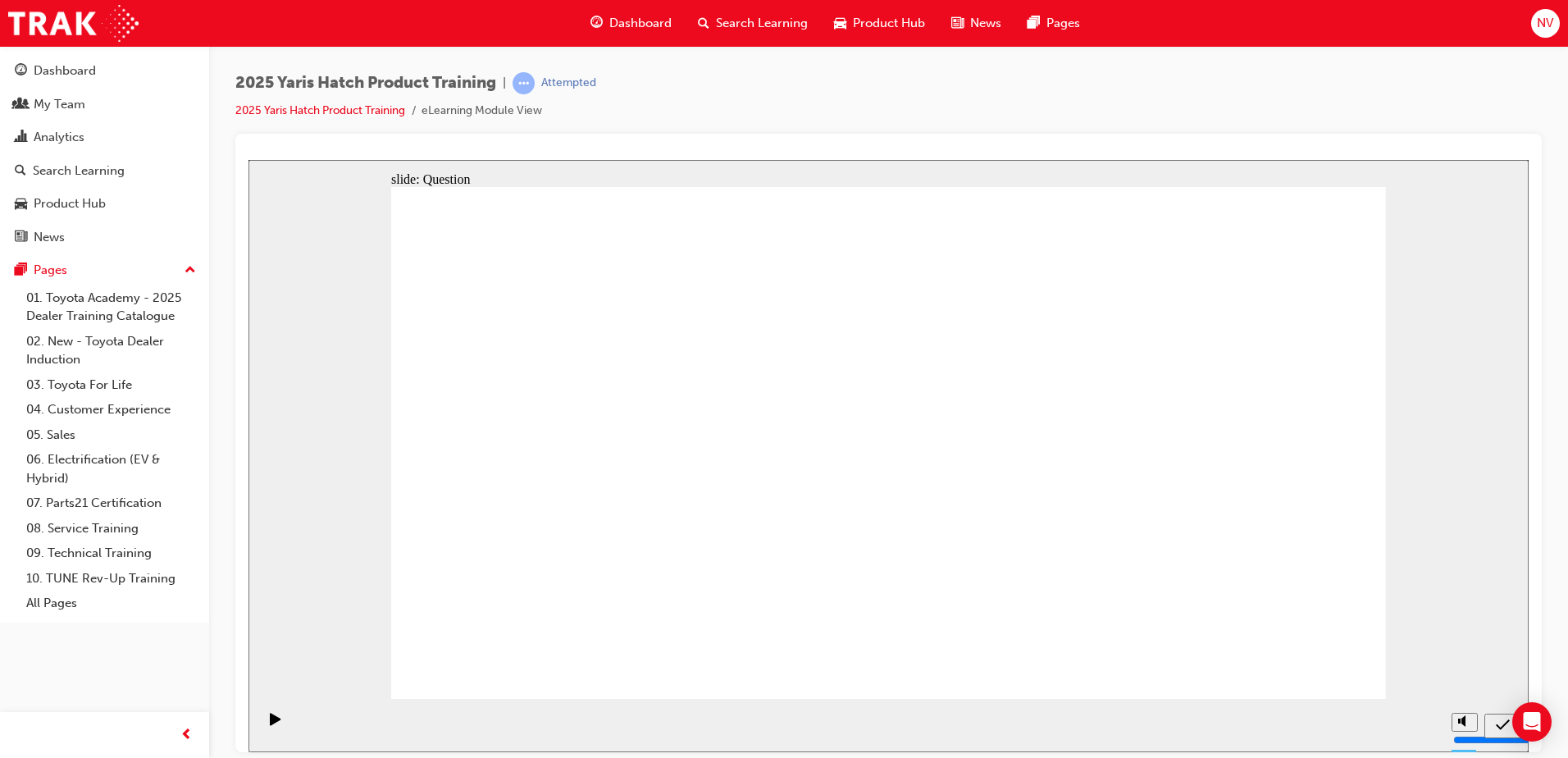
drag, startPoint x: 1085, startPoint y: 428, endPoint x: 709, endPoint y: 585, distance: 407.5
drag, startPoint x: 857, startPoint y: 431, endPoint x: 1050, endPoint y: 571, distance: 238.4
drag, startPoint x: 1186, startPoint y: 474, endPoint x: 857, endPoint y: 612, distance: 356.8
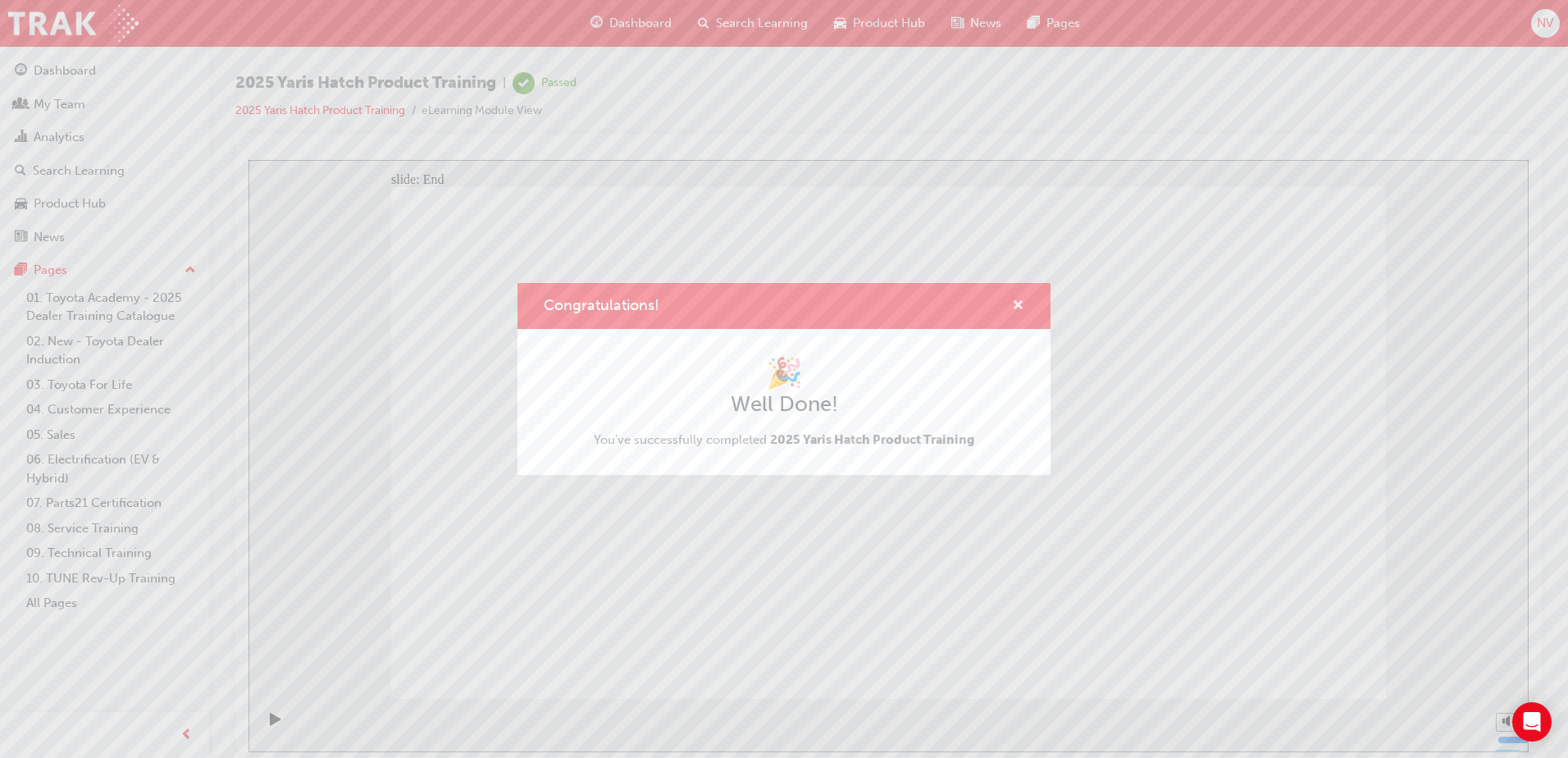
click at [1019, 301] on span "cross-icon" at bounding box center [1018, 306] width 12 height 15
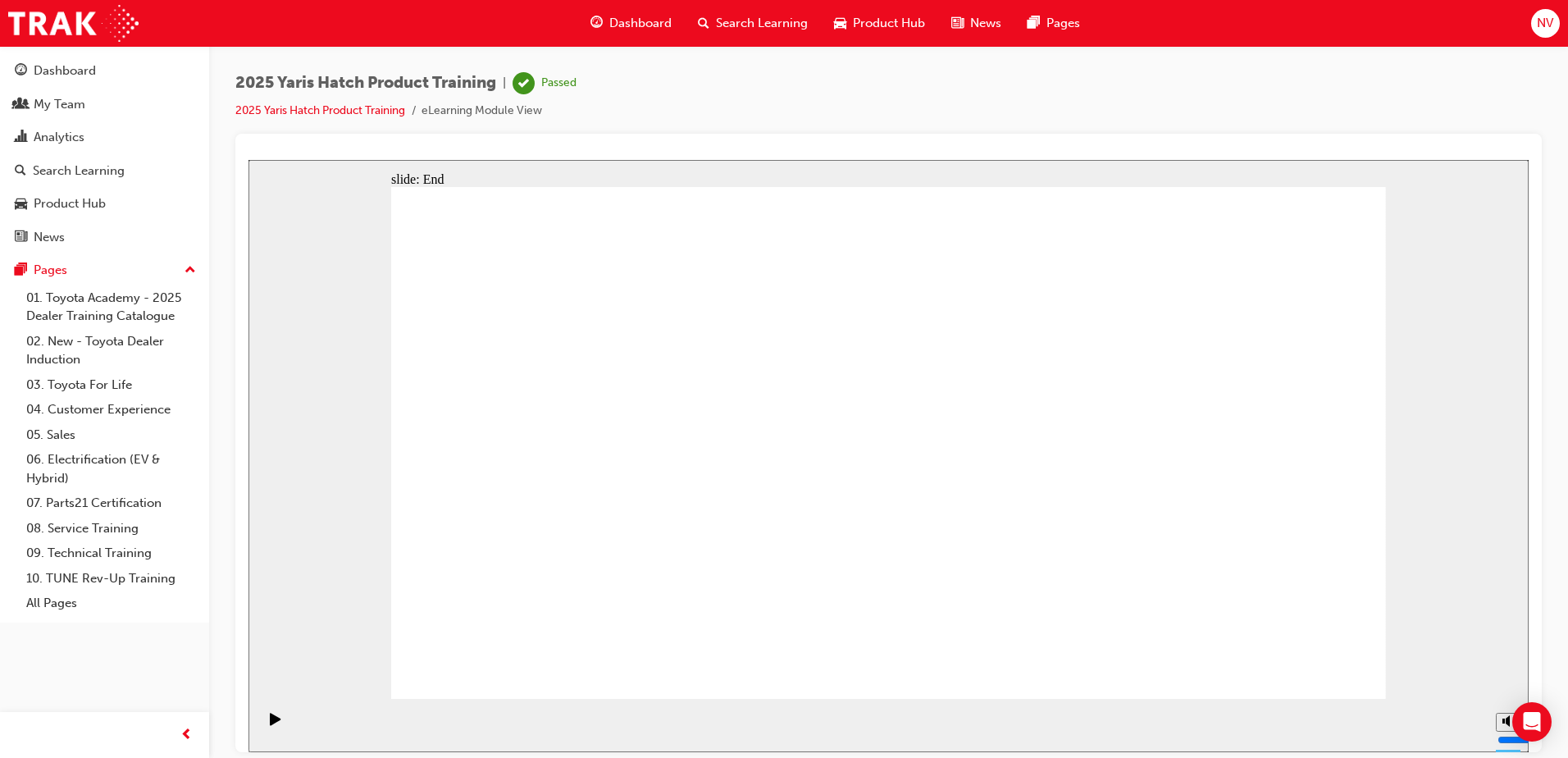
click at [651, 12] on div "Dashboard" at bounding box center [631, 23] width 107 height 33
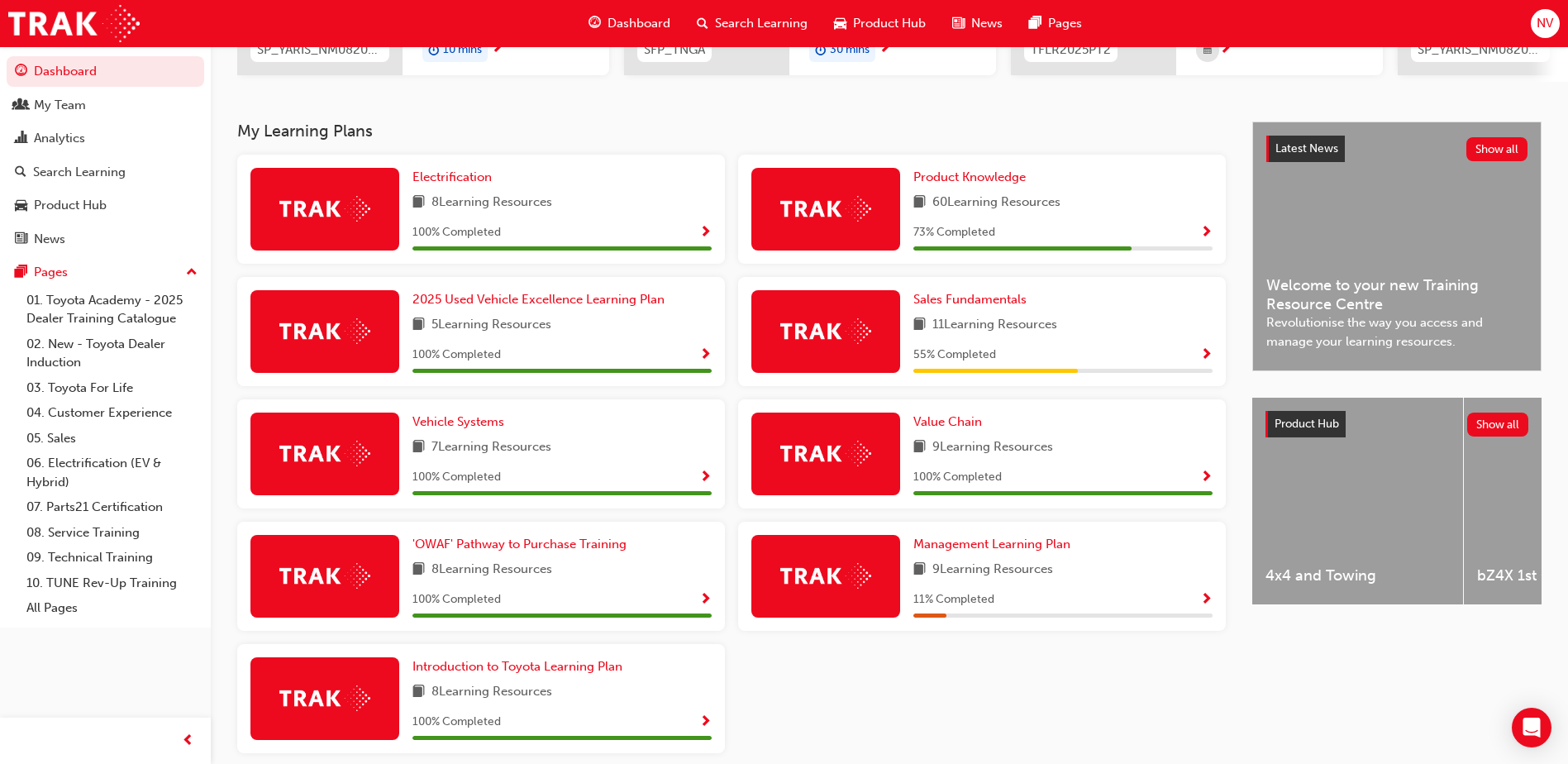
scroll to position [331, 0]
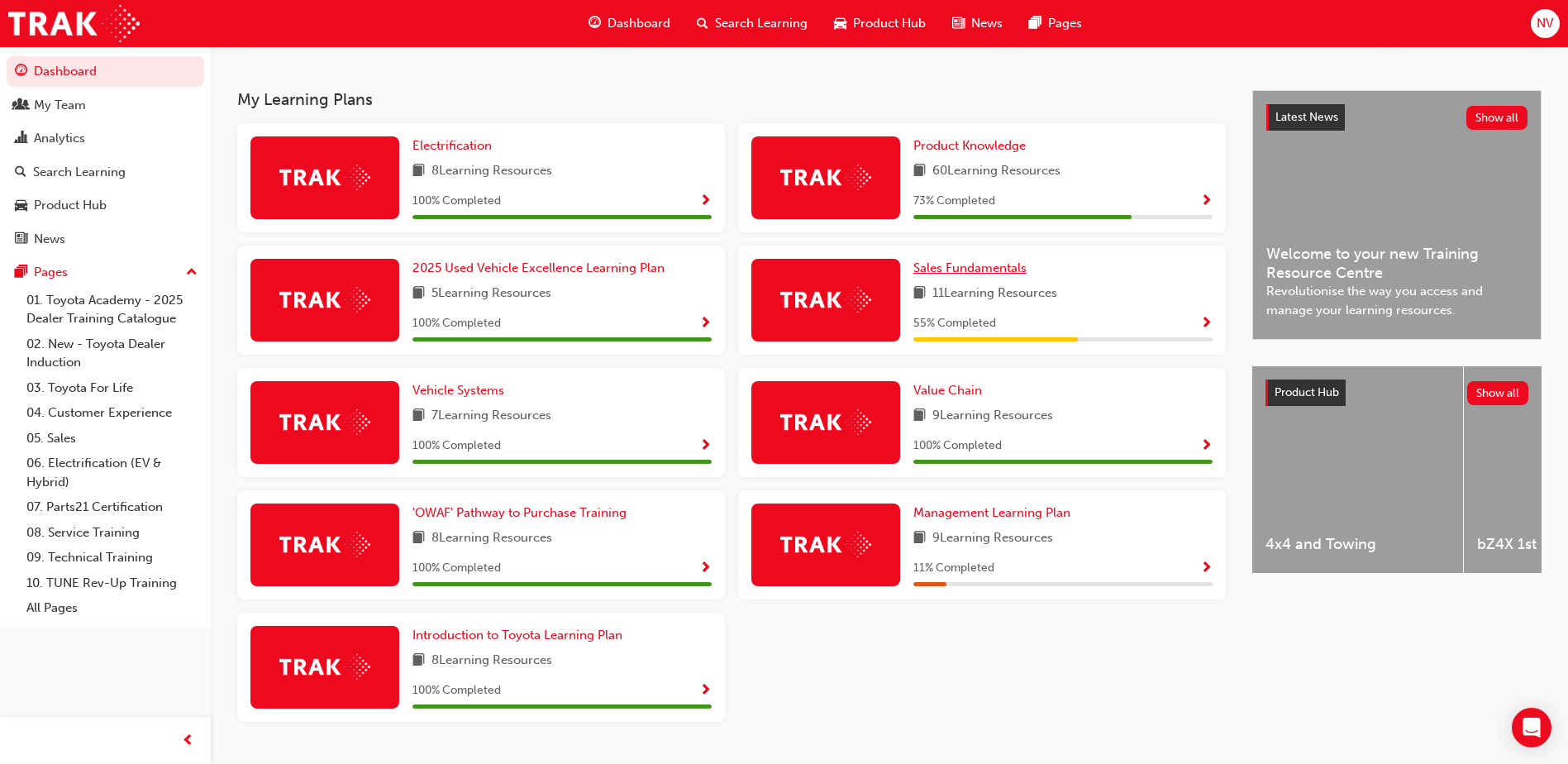
click at [995, 274] on span "Sales Fundamentals" at bounding box center [970, 267] width 113 height 15
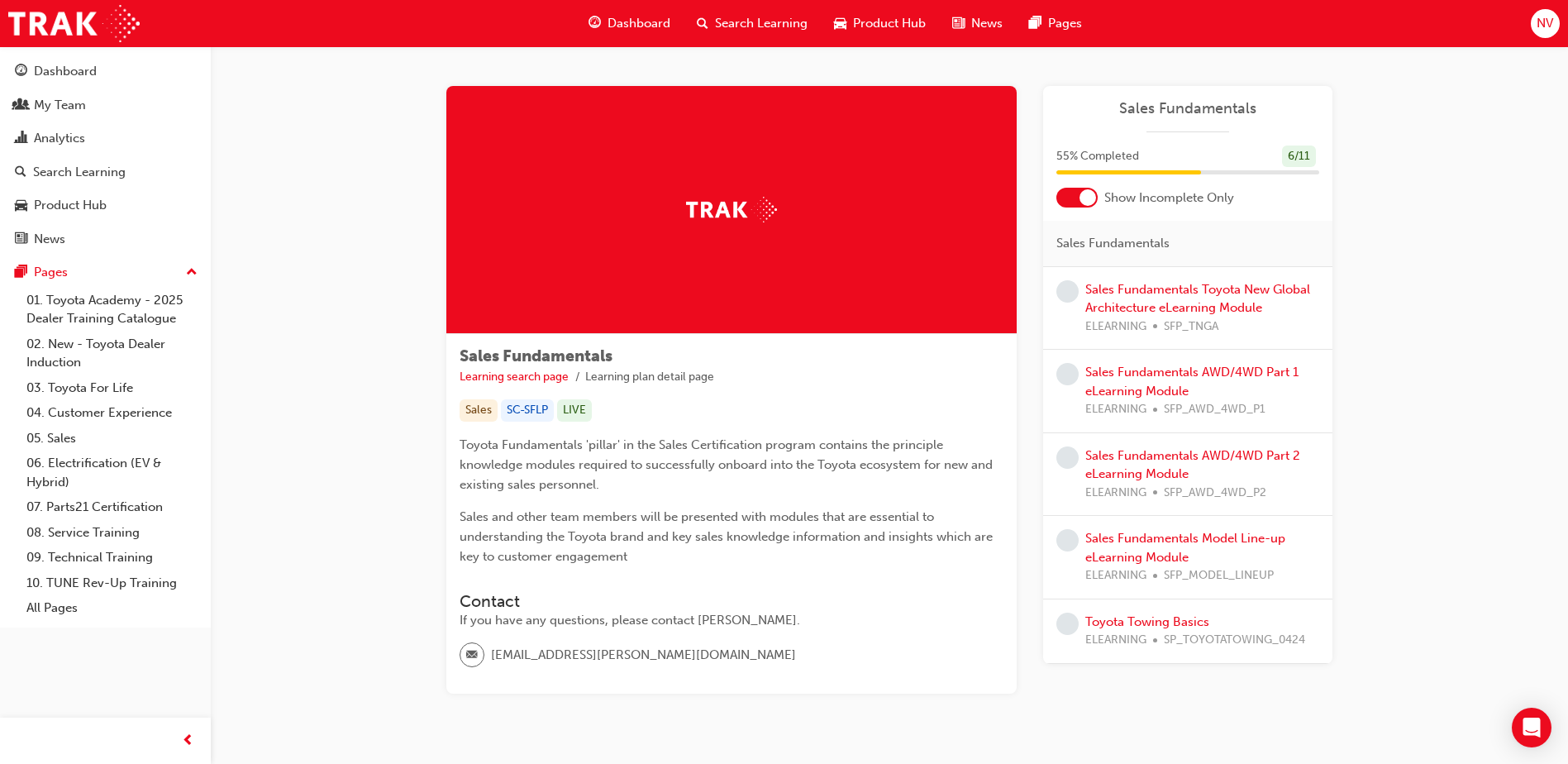
click at [1086, 202] on div at bounding box center [1087, 197] width 16 height 16
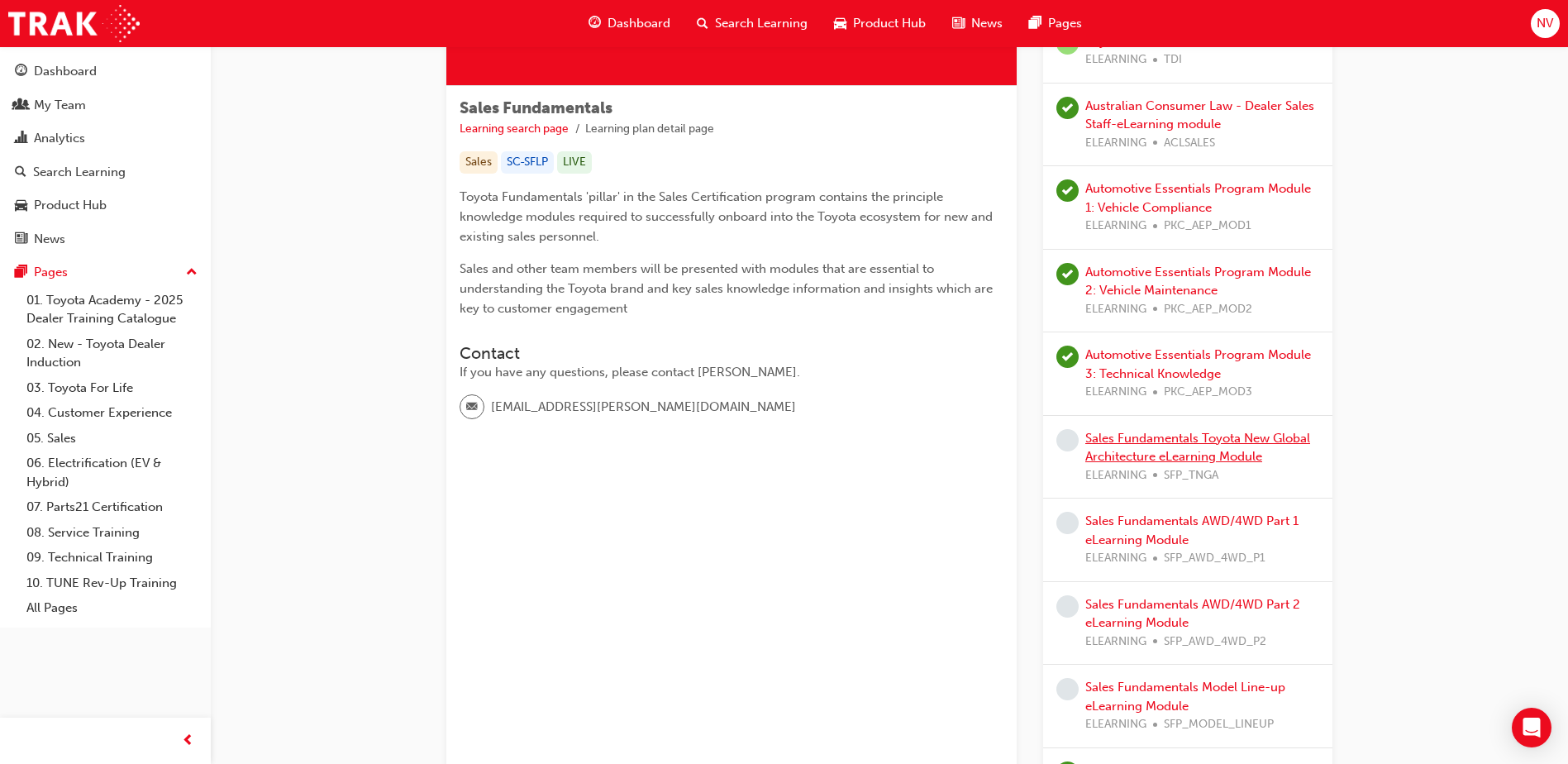
scroll to position [253, 0]
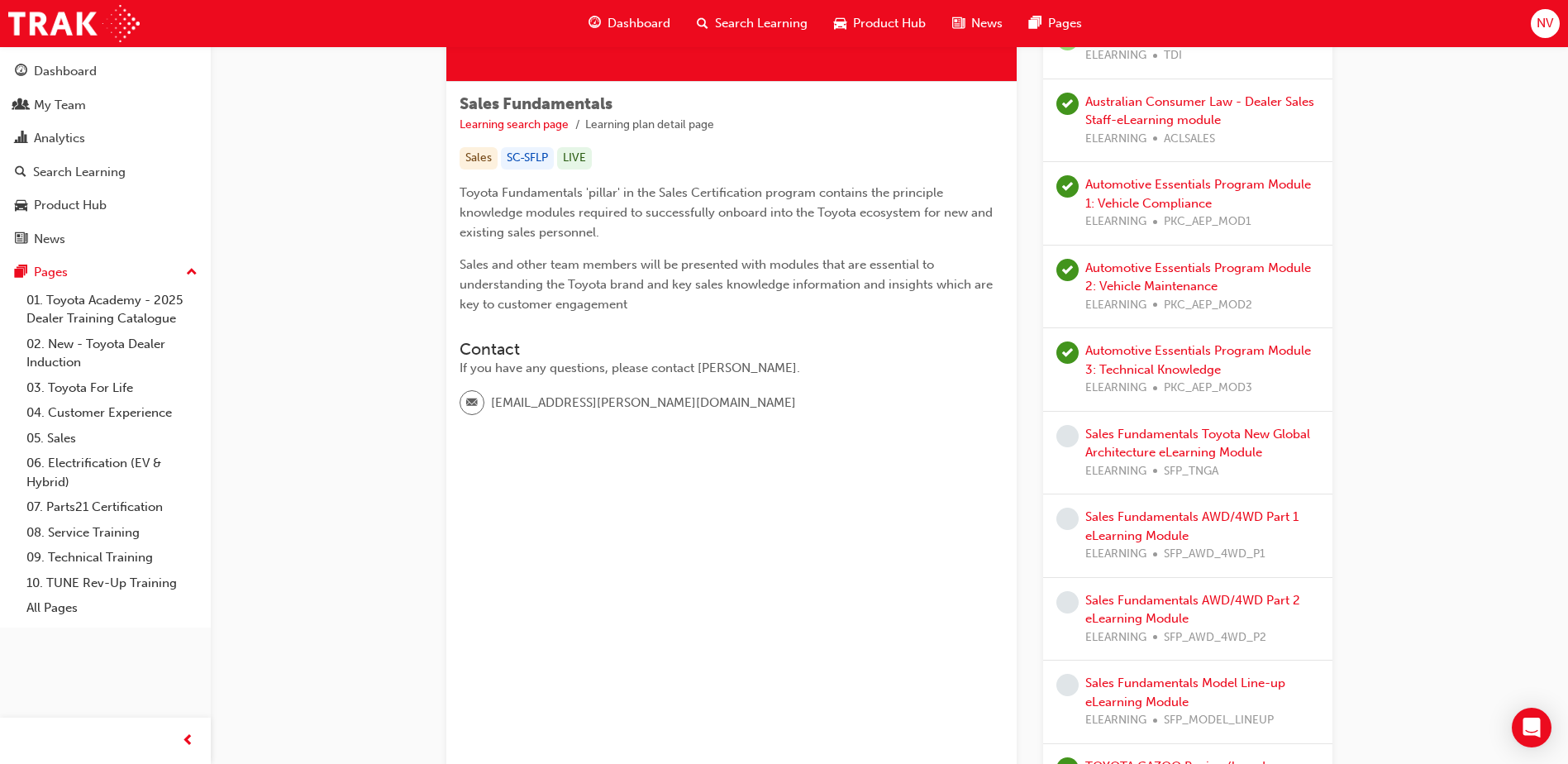
click at [1197, 444] on div "Sales Fundamentals Toyota New Global Architecture eLearning Module ELEARNING SF…" at bounding box center [1202, 453] width 234 height 56
click at [1201, 437] on link "Sales Fundamentals Toyota New Global Architecture eLearning Module" at bounding box center [1198, 443] width 225 height 34
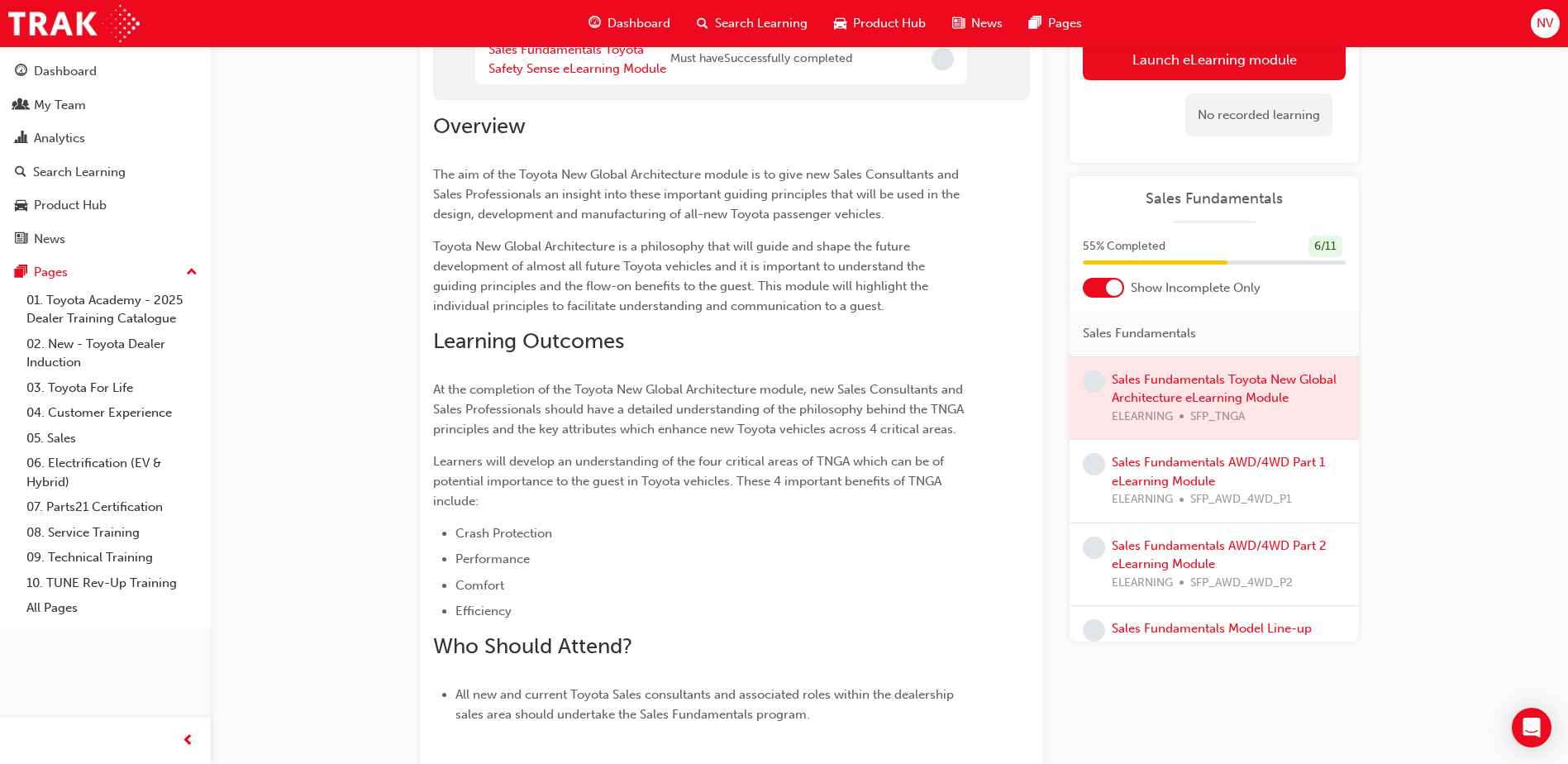
click at [1198, 392] on div at bounding box center [1214, 398] width 290 height 83
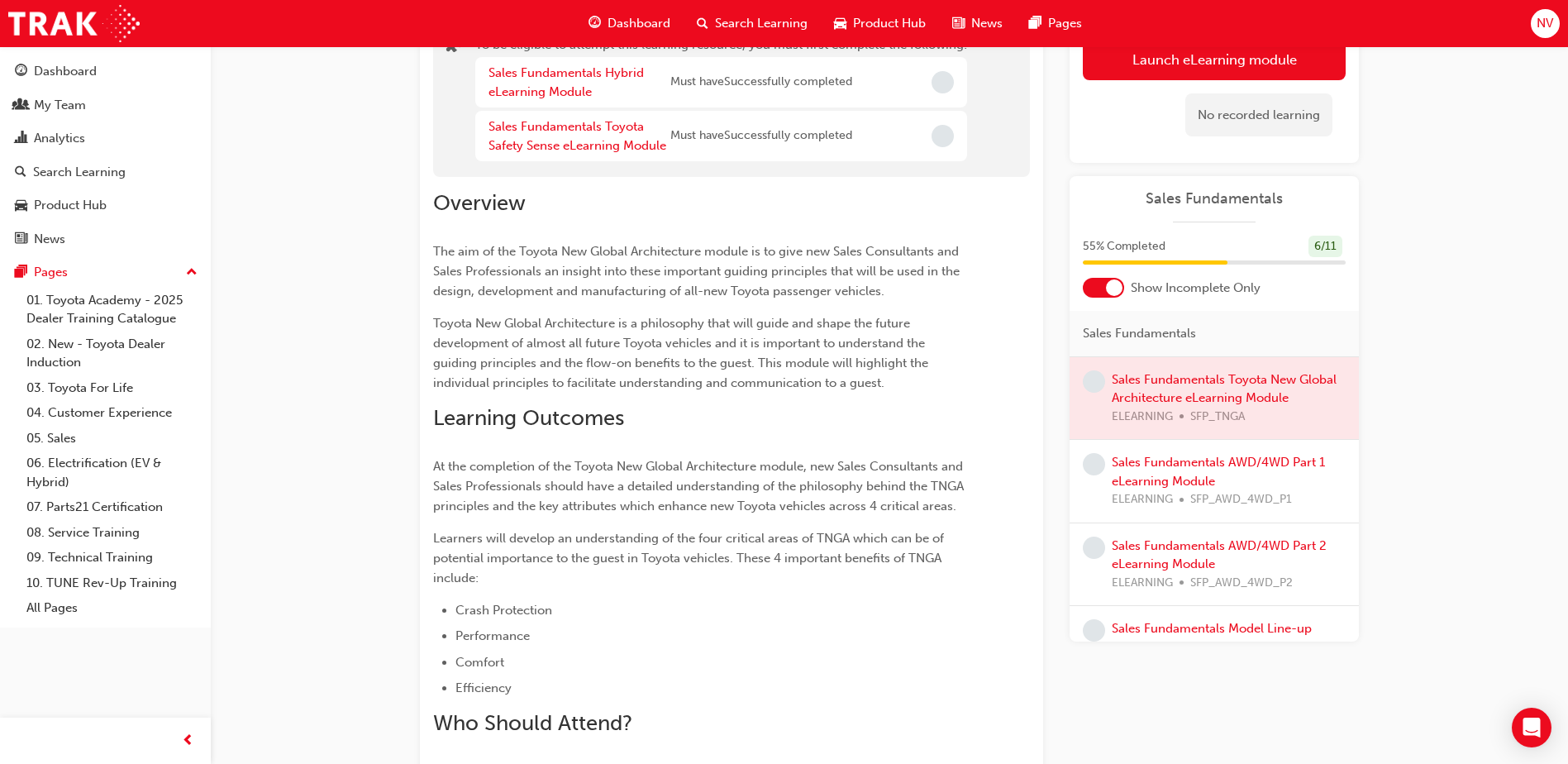
scroll to position [87, 0]
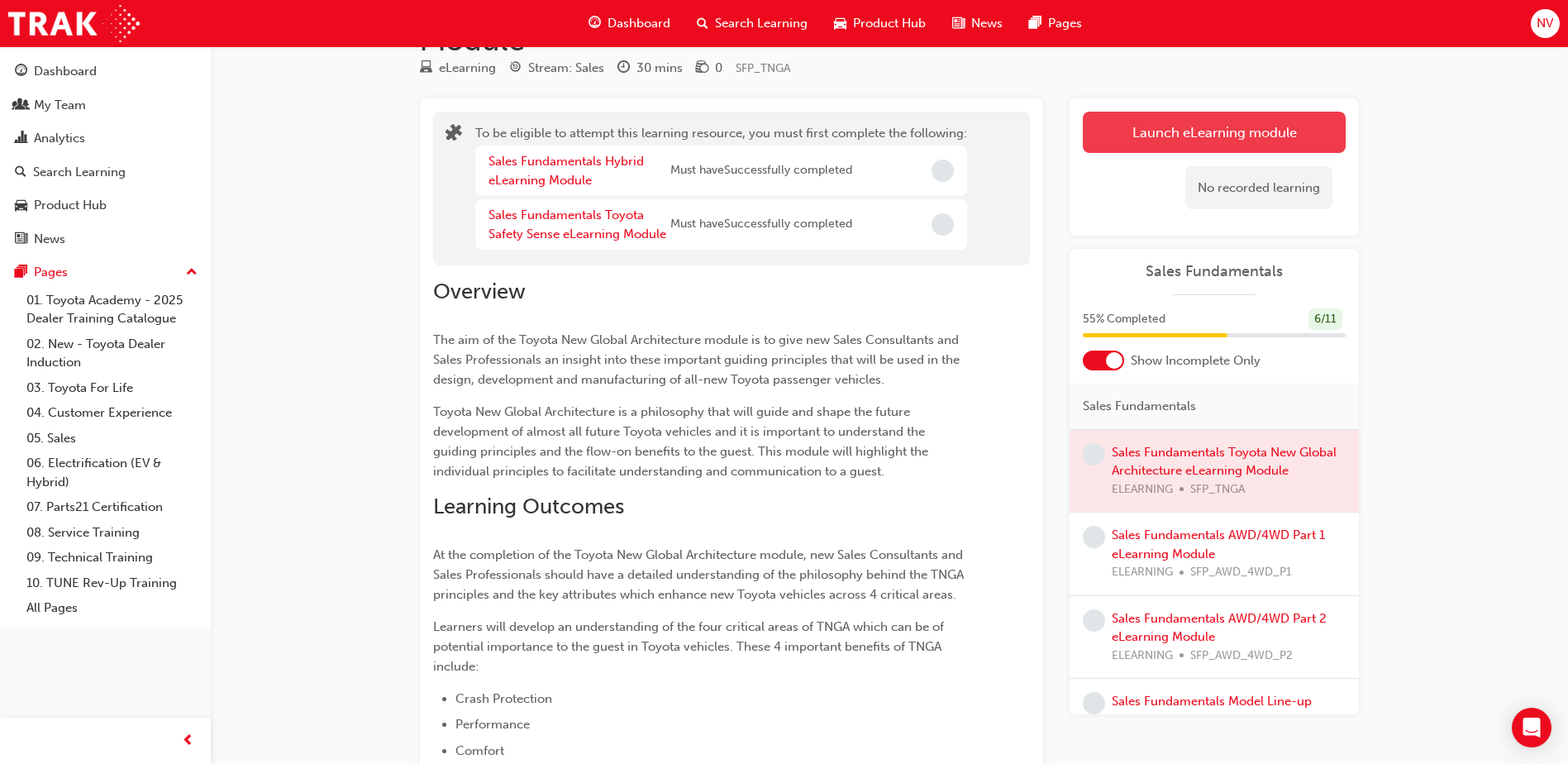
click at [1193, 136] on button "Launch eLearning module" at bounding box center [1214, 132] width 263 height 42
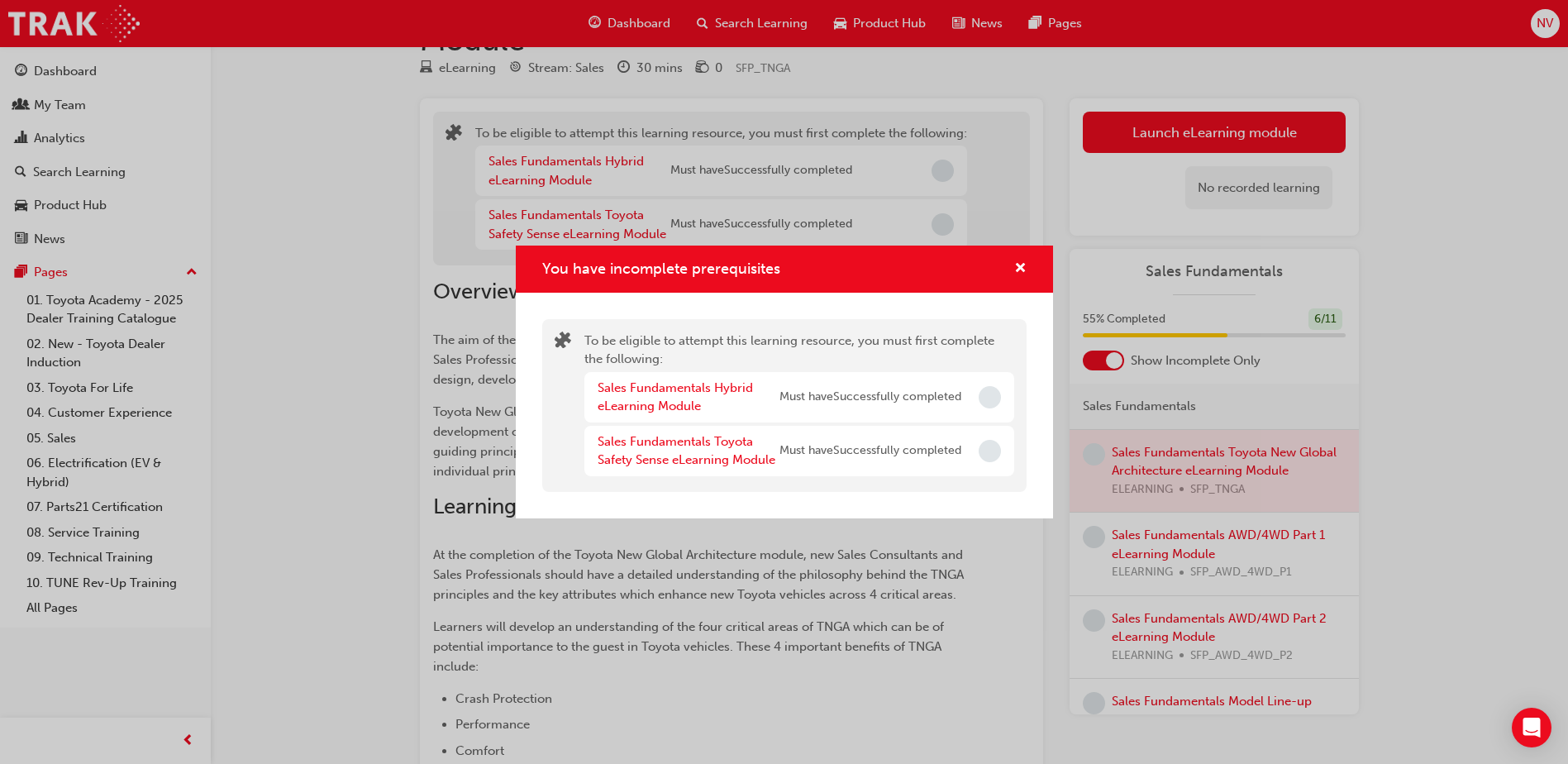
click at [982, 401] on span "Incomplete" at bounding box center [990, 397] width 22 height 22
click at [1020, 269] on span "cross-icon" at bounding box center [1021, 269] width 12 height 15
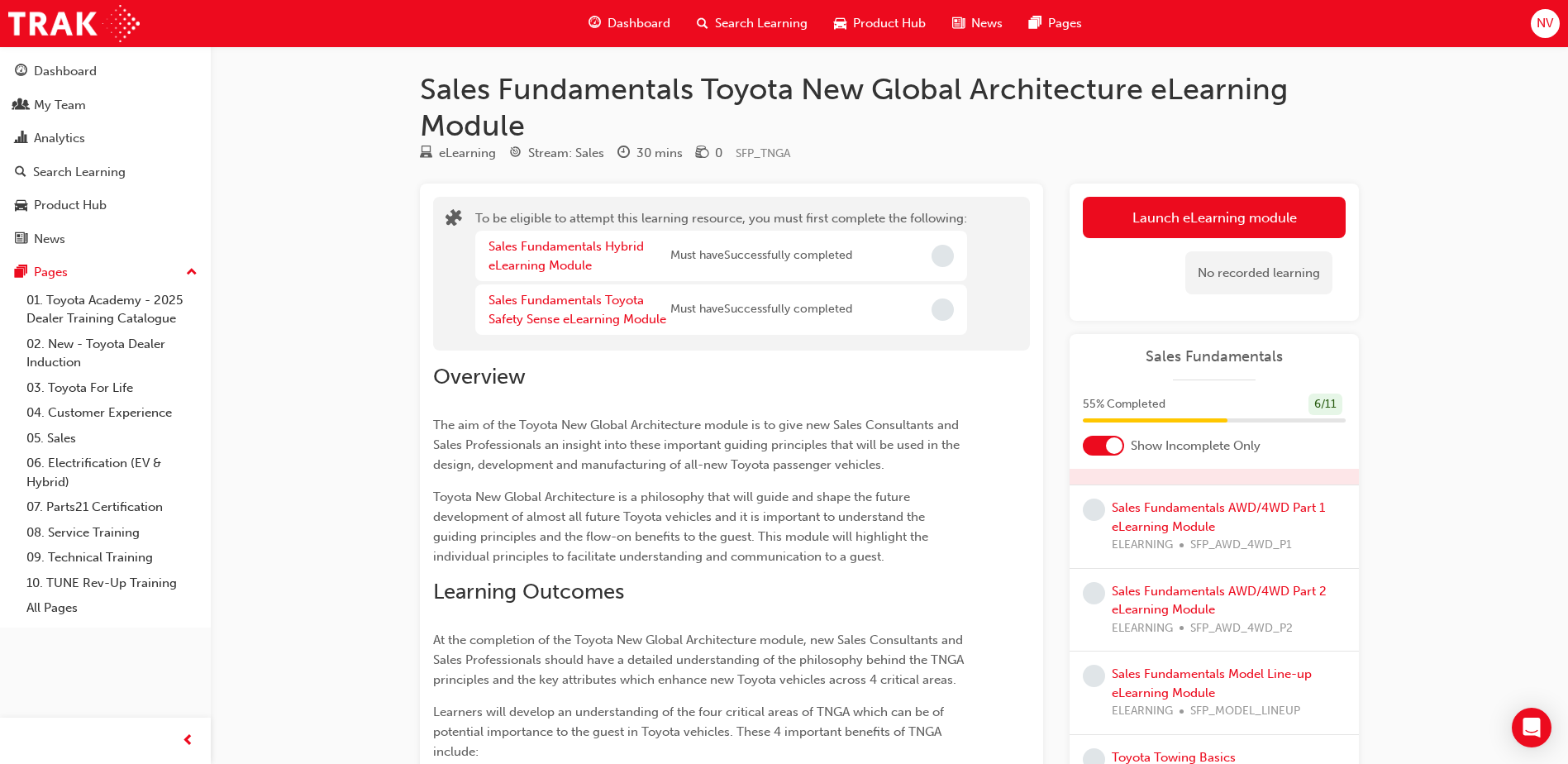
scroll to position [0, 0]
click at [651, 22] on span "Dashboard" at bounding box center [638, 23] width 63 height 19
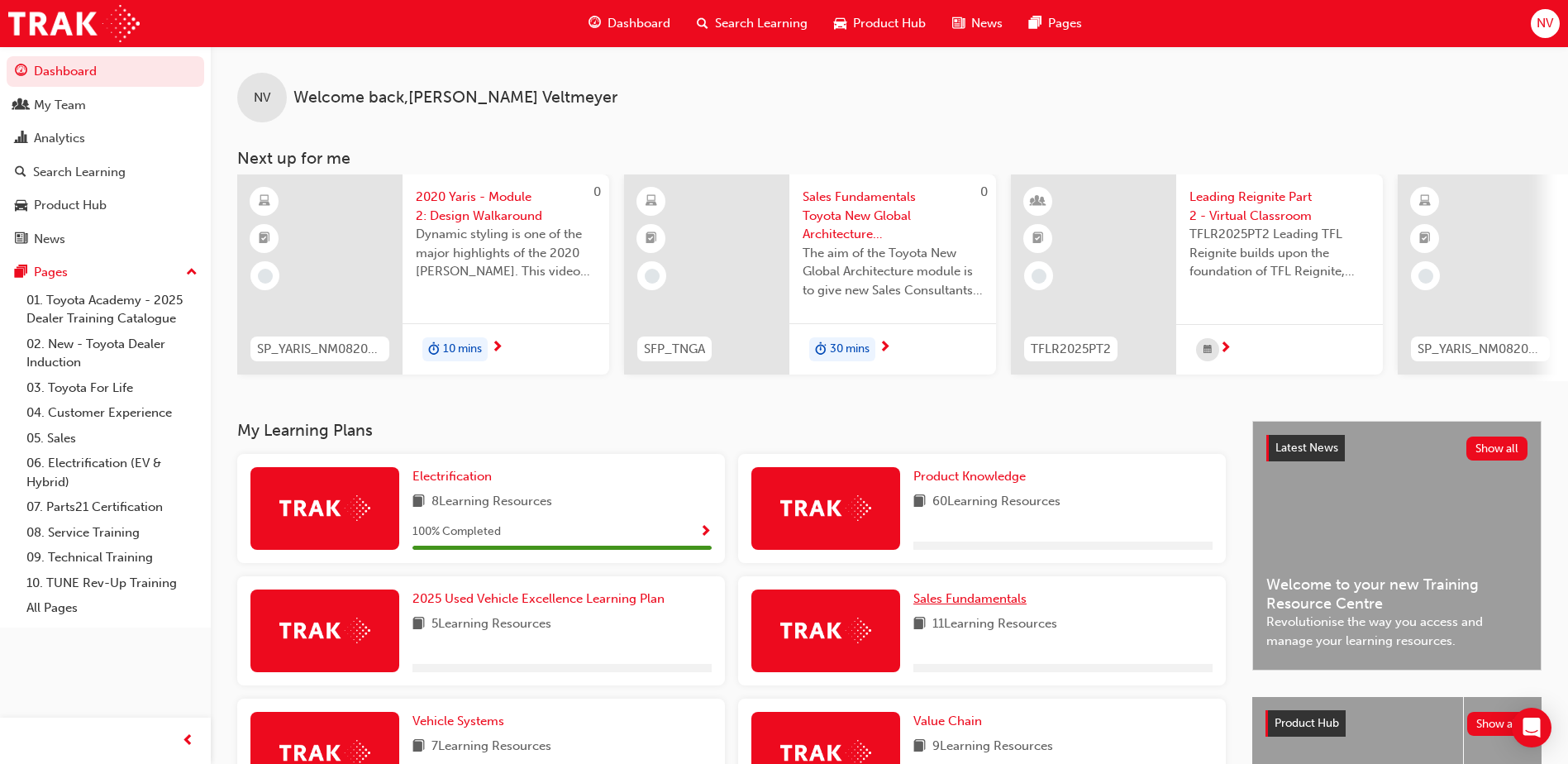
scroll to position [248, 0]
